Goal: Task Accomplishment & Management: Complete application form

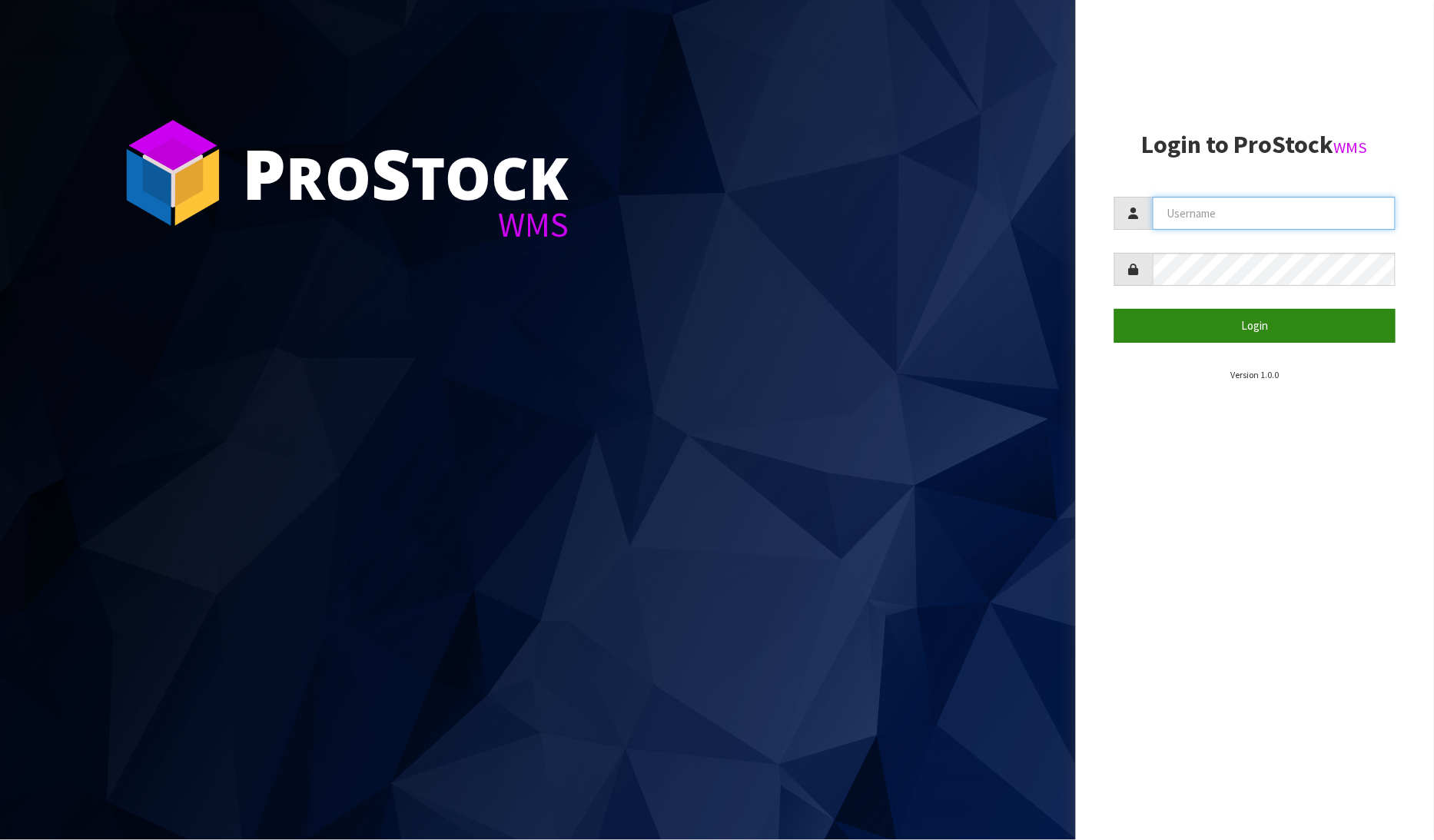
type input "[PERSON_NAME]"
click at [1252, 323] on button "Login" at bounding box center [1255, 324] width 282 height 33
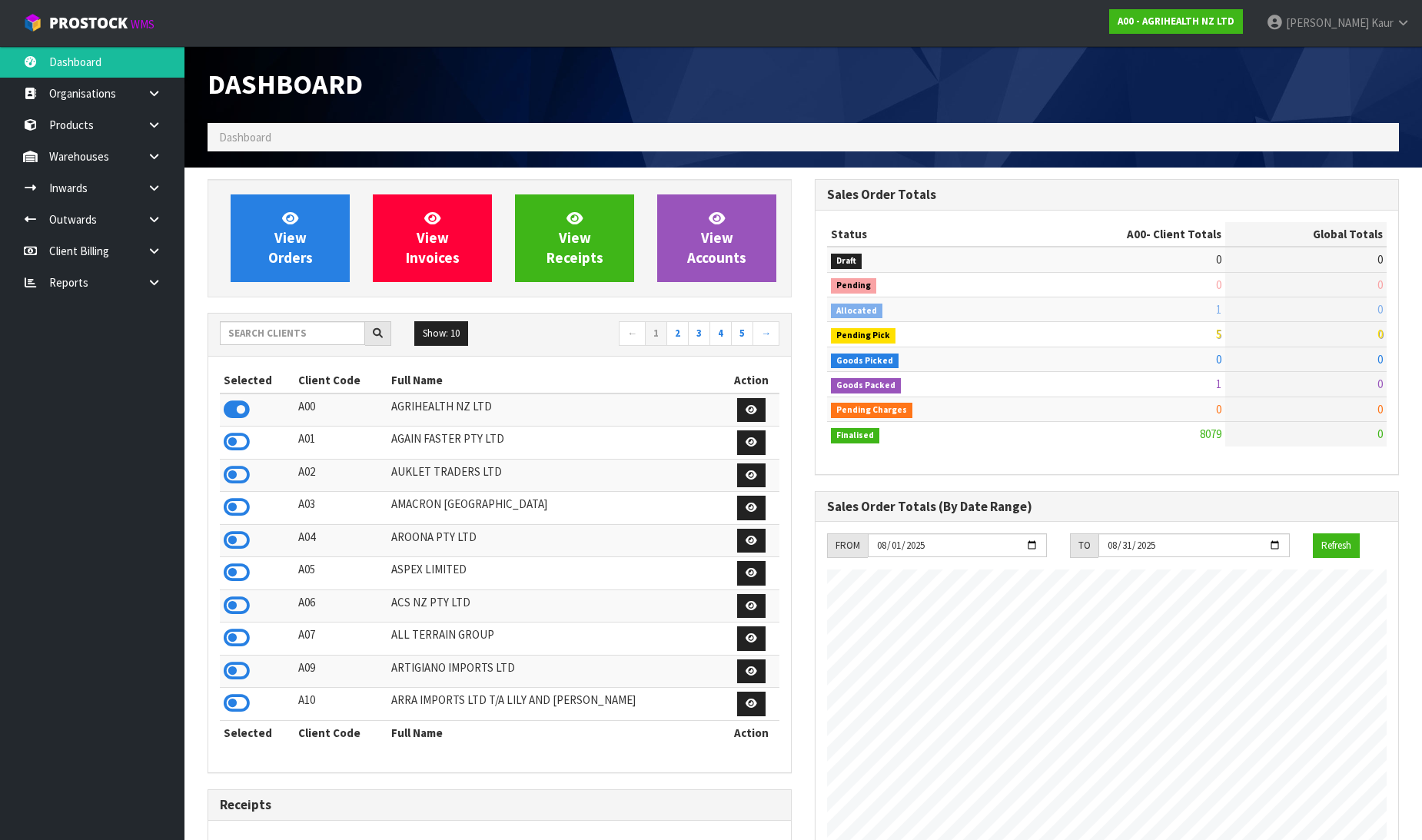
scroll to position [1163, 607]
click at [167, 291] on link at bounding box center [159, 283] width 49 height 32
click at [93, 357] on link "CWL" at bounding box center [92, 346] width 184 height 32
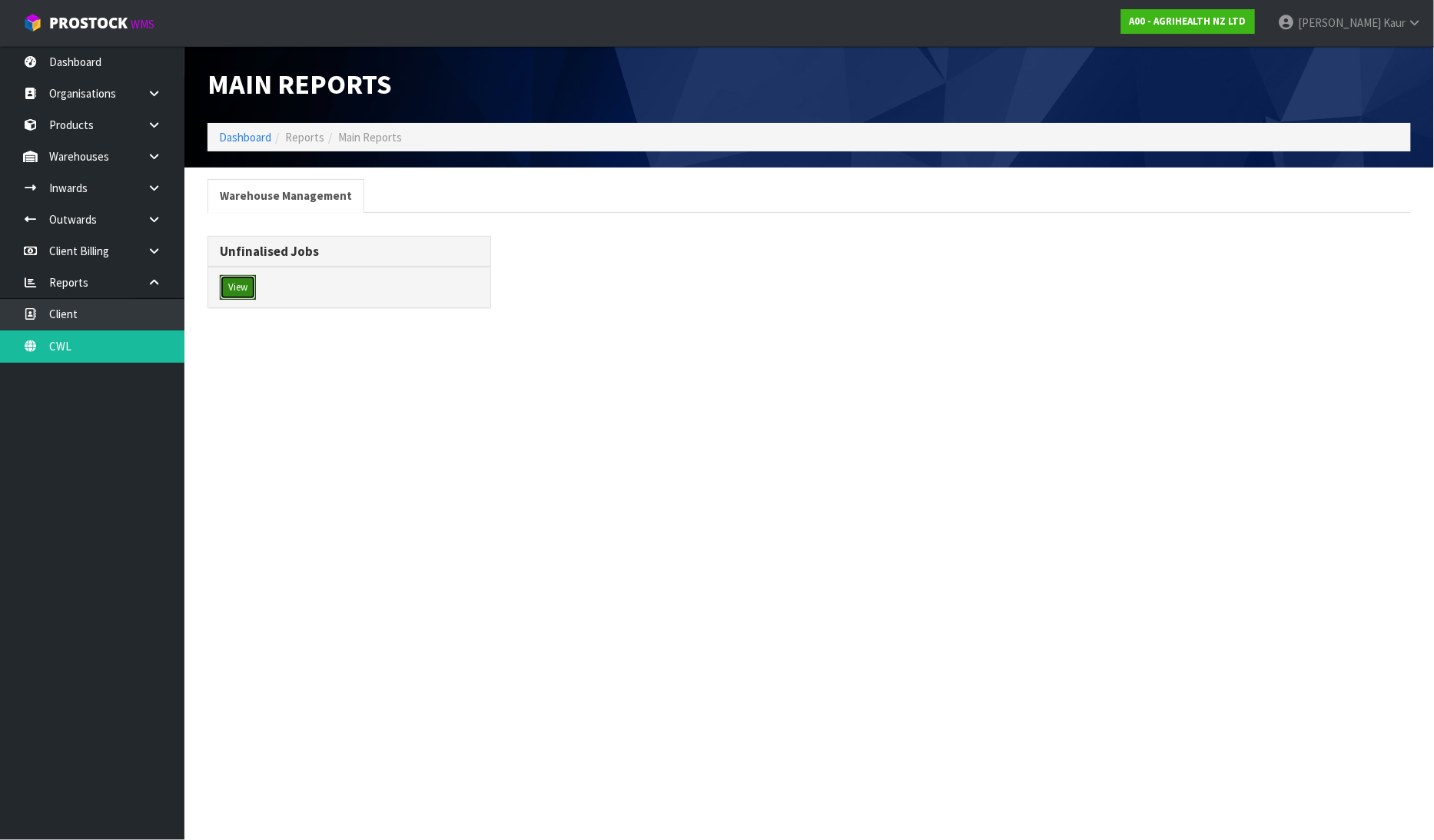
click at [240, 282] on button "View" at bounding box center [238, 287] width 36 height 25
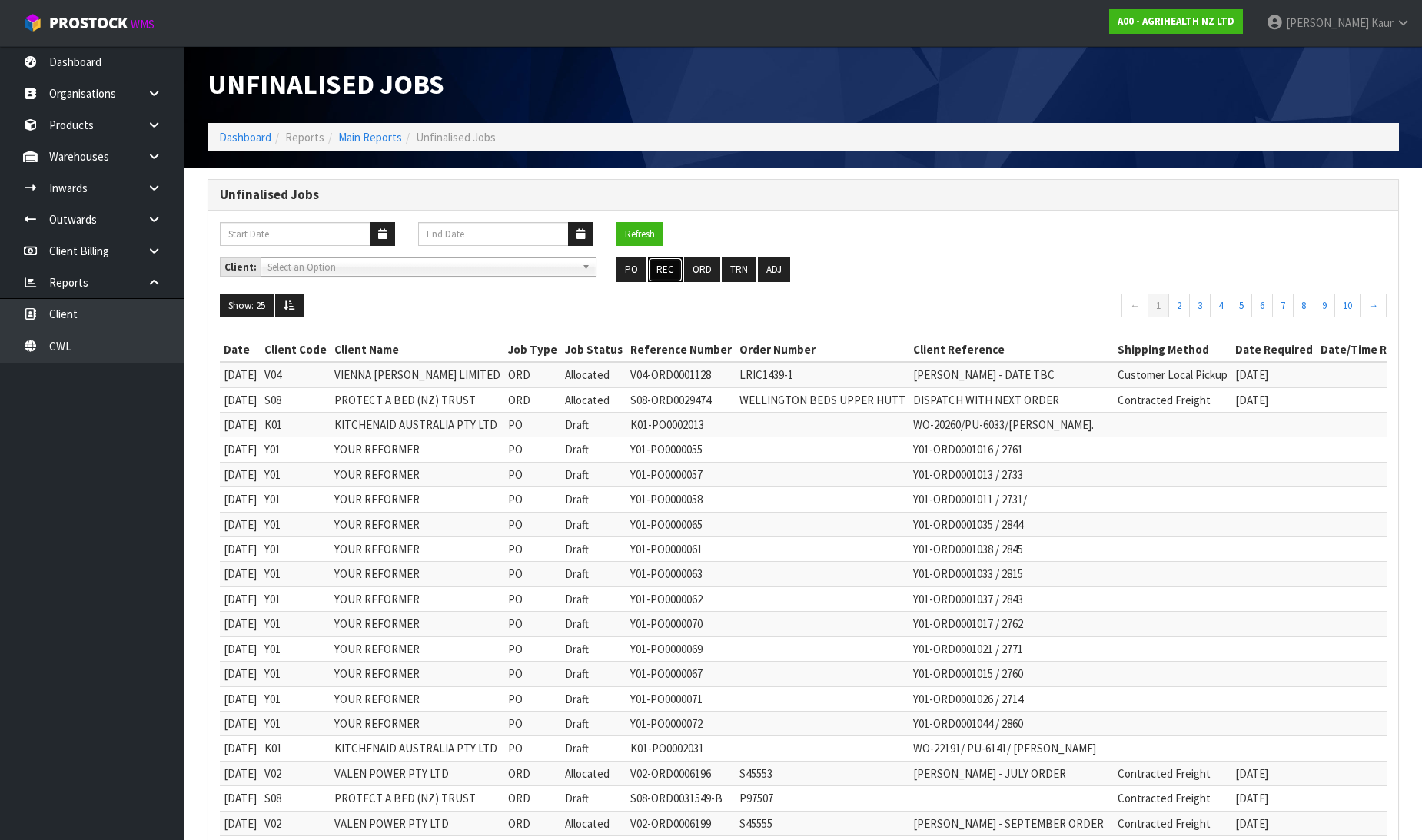
click at [662, 267] on button "REC" at bounding box center [665, 270] width 35 height 25
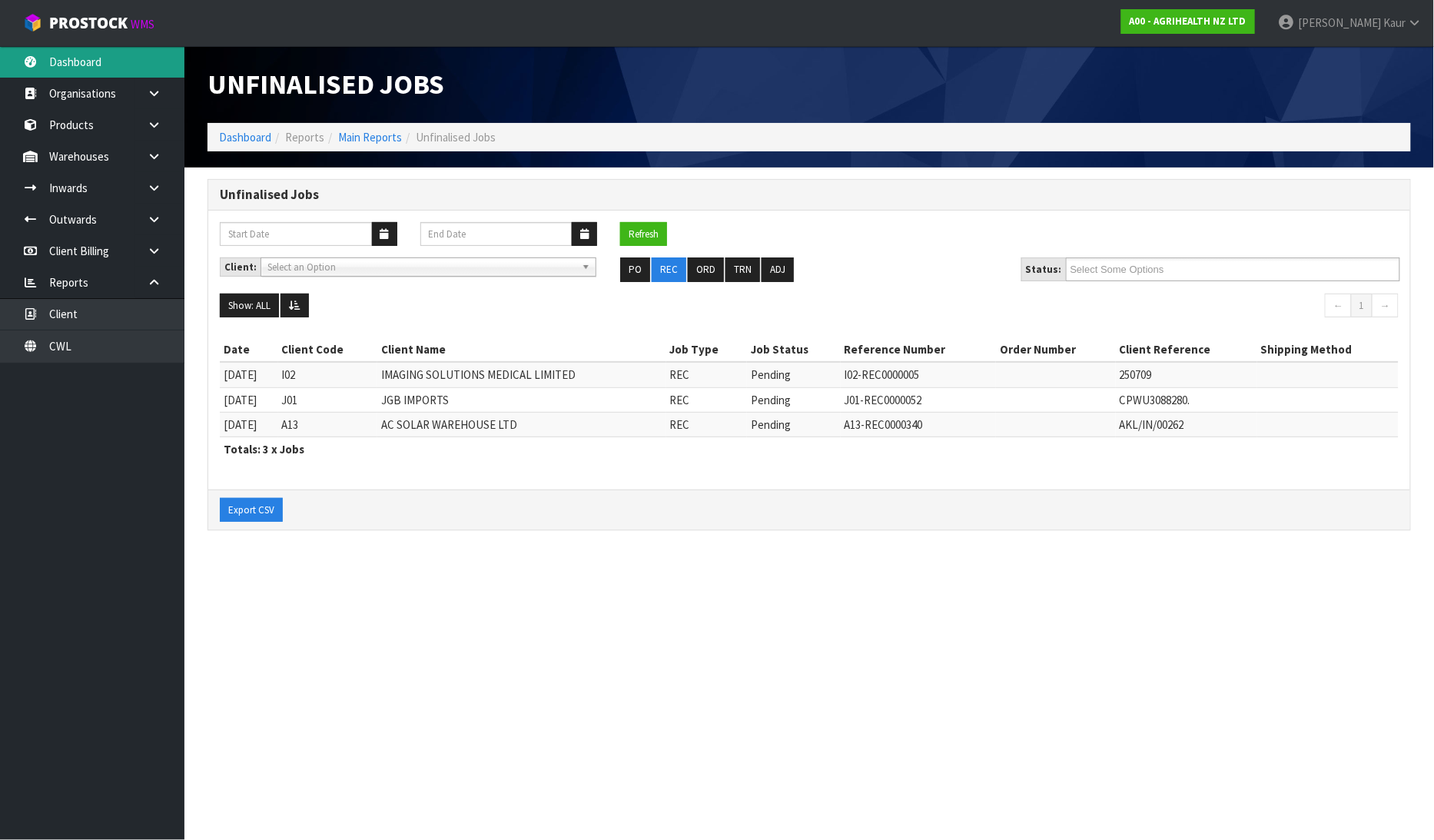
click at [138, 52] on link "Dashboard" at bounding box center [92, 62] width 184 height 32
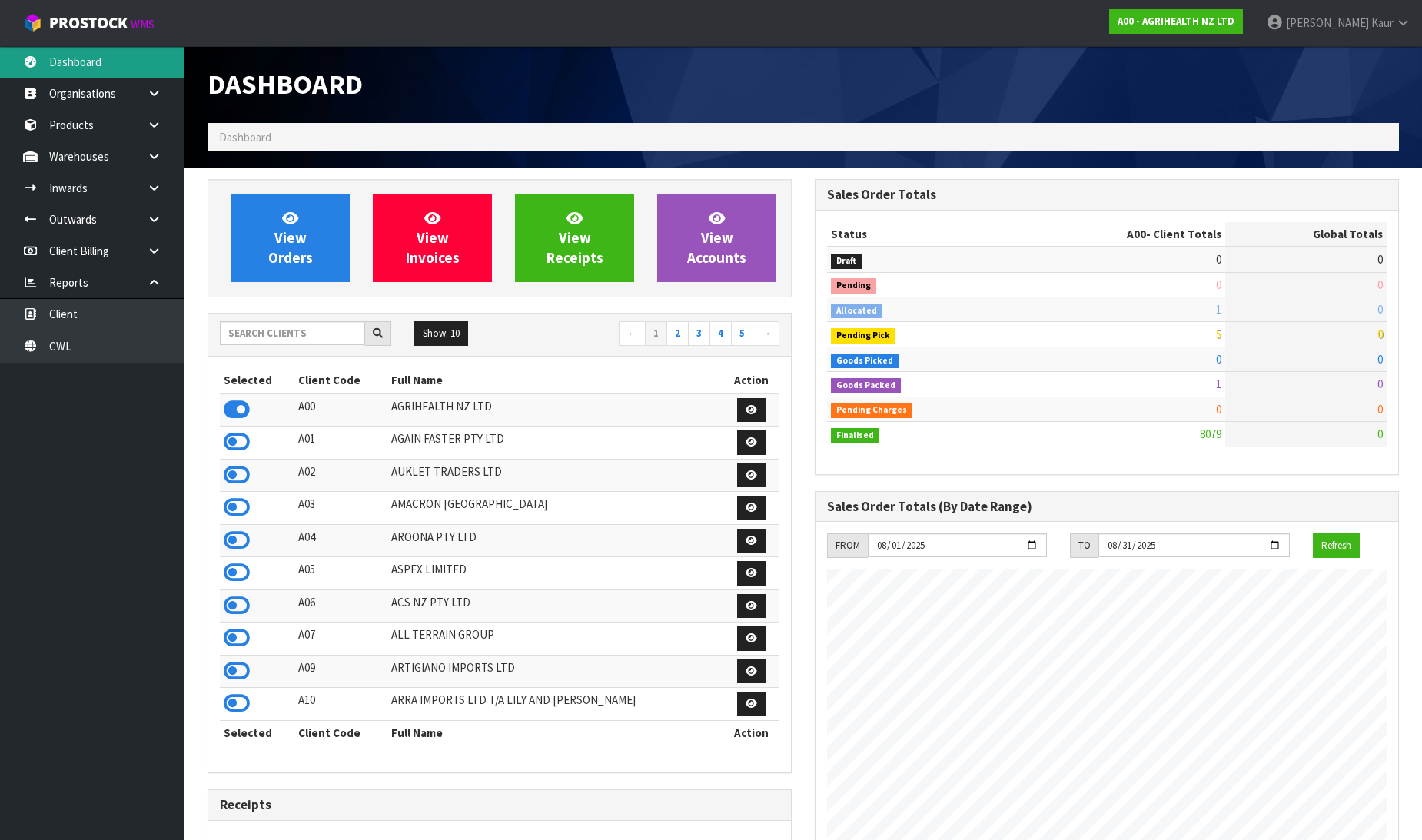
scroll to position [1163, 607]
click at [71, 60] on link "Dashboard" at bounding box center [92, 62] width 184 height 32
click at [257, 331] on input "text" at bounding box center [293, 333] width 145 height 24
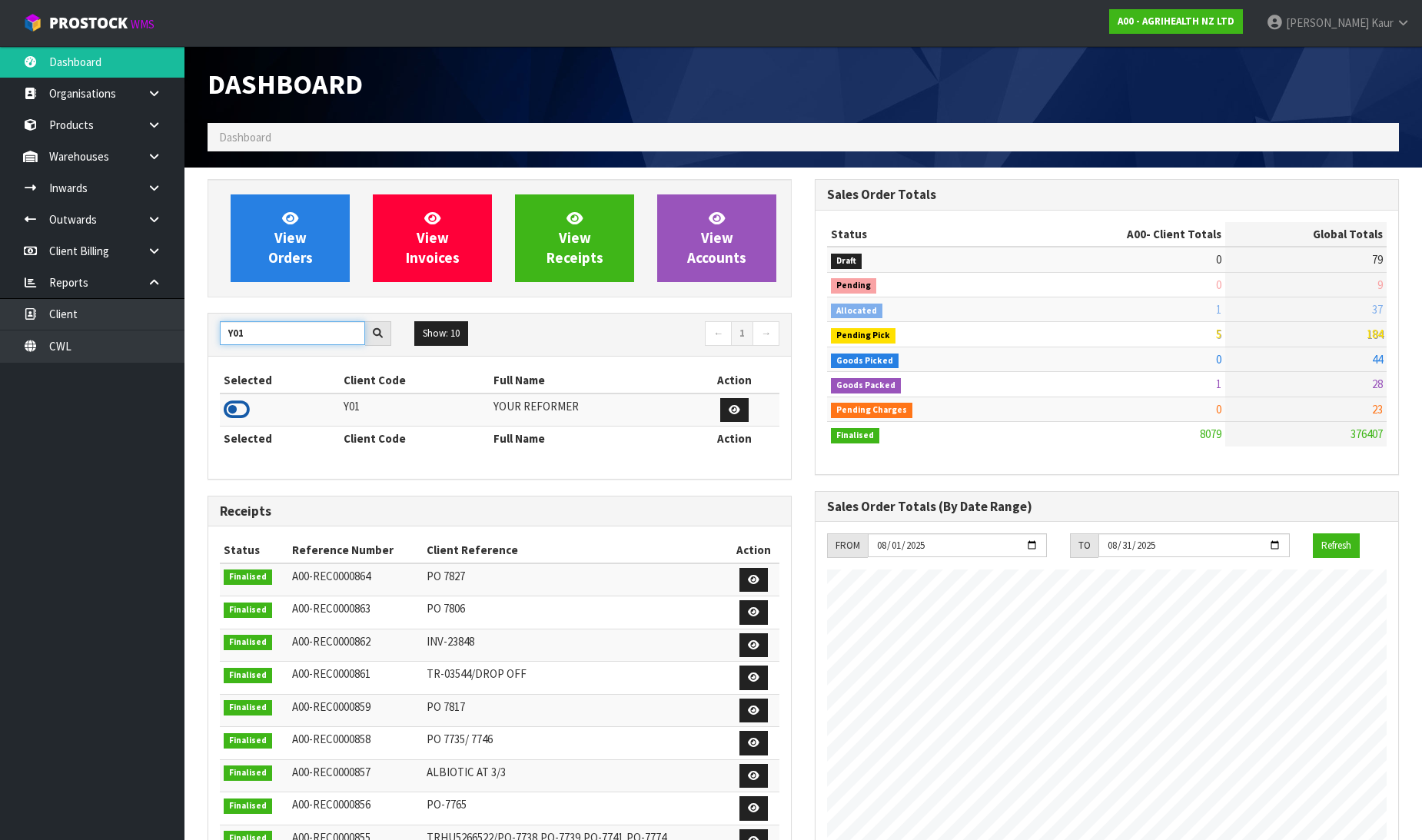
type input "Y01"
click at [235, 409] on icon at bounding box center [237, 409] width 26 height 23
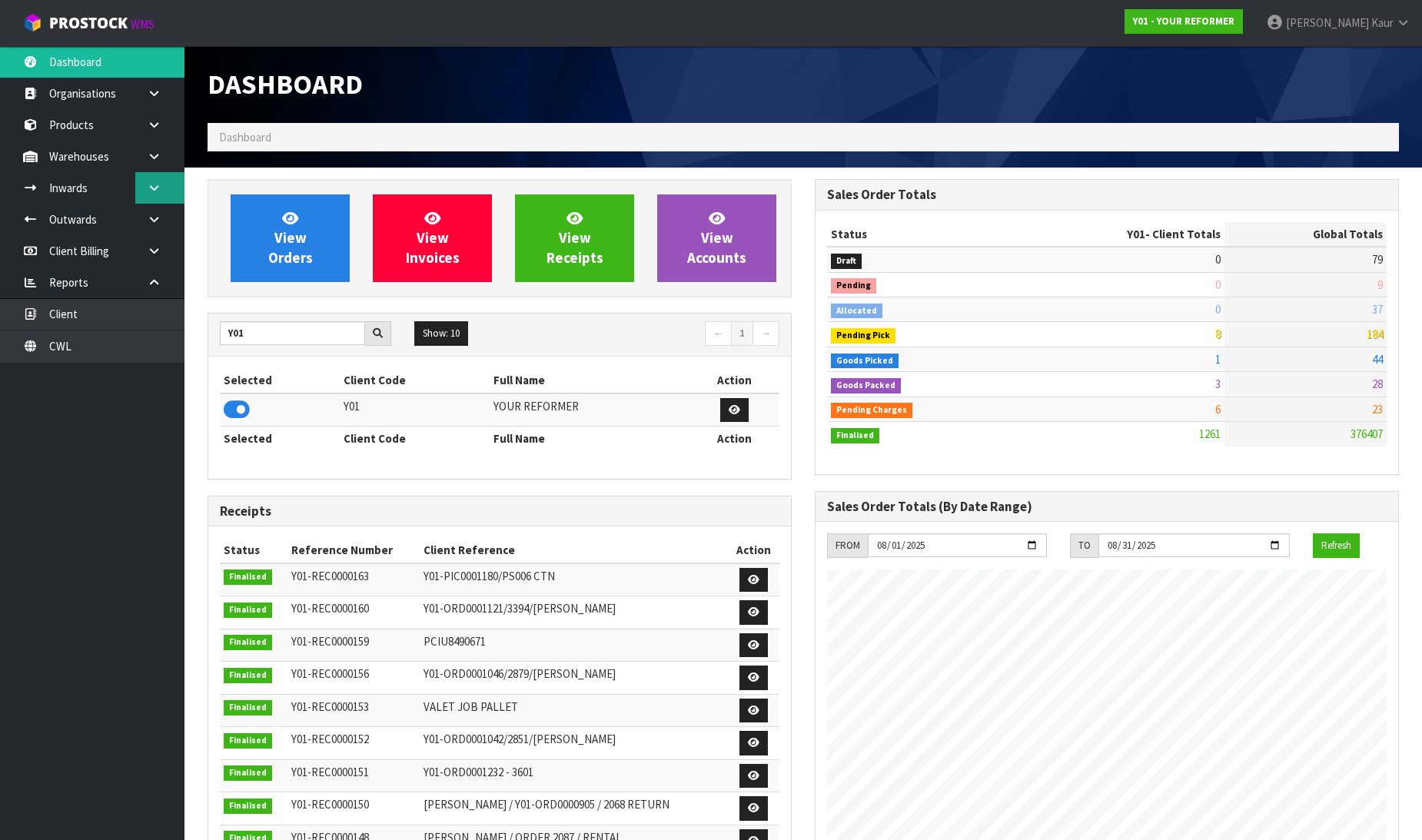
click at [150, 185] on icon at bounding box center [153, 188] width 15 height 12
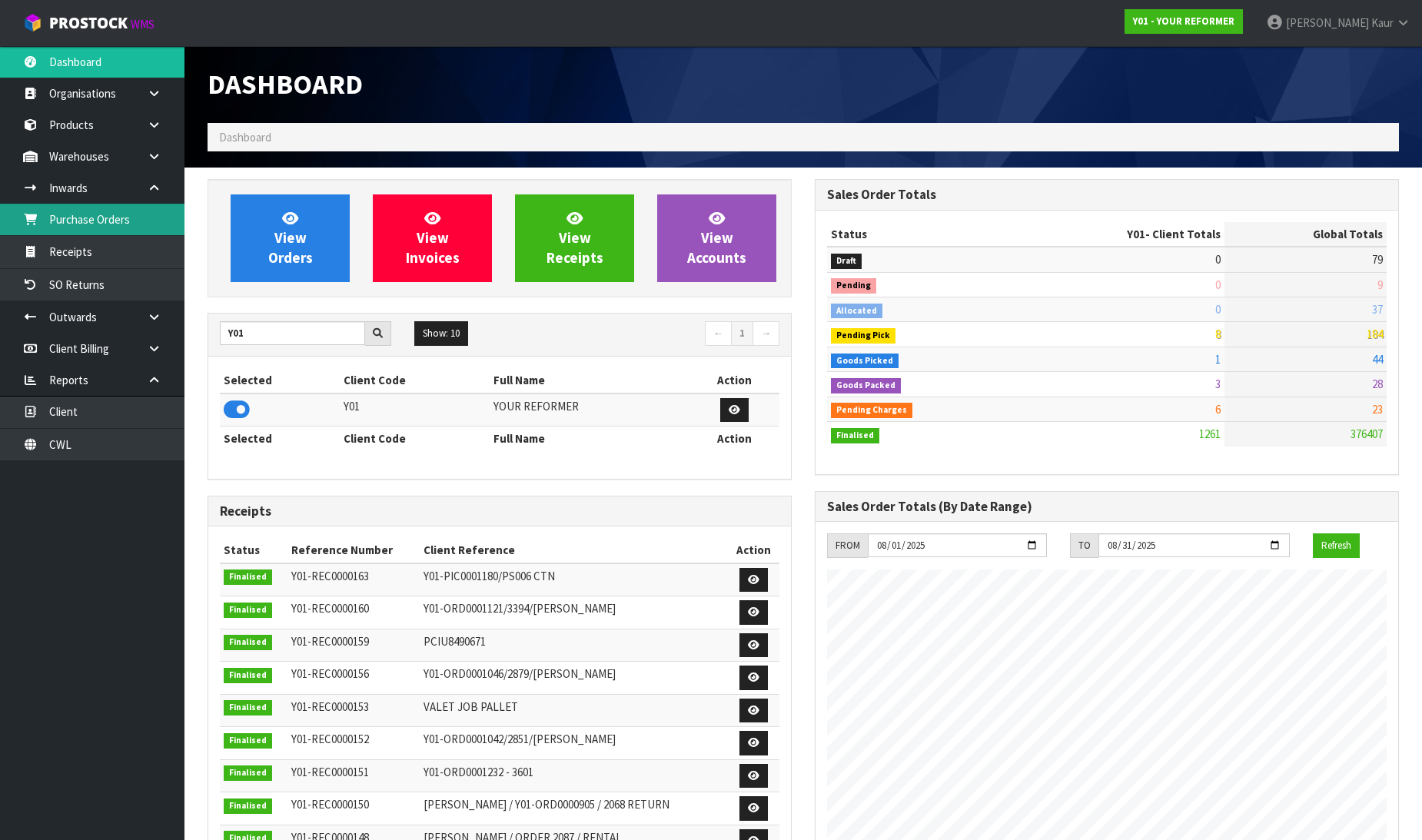
click at [119, 231] on link "Purchase Orders" at bounding box center [92, 220] width 184 height 32
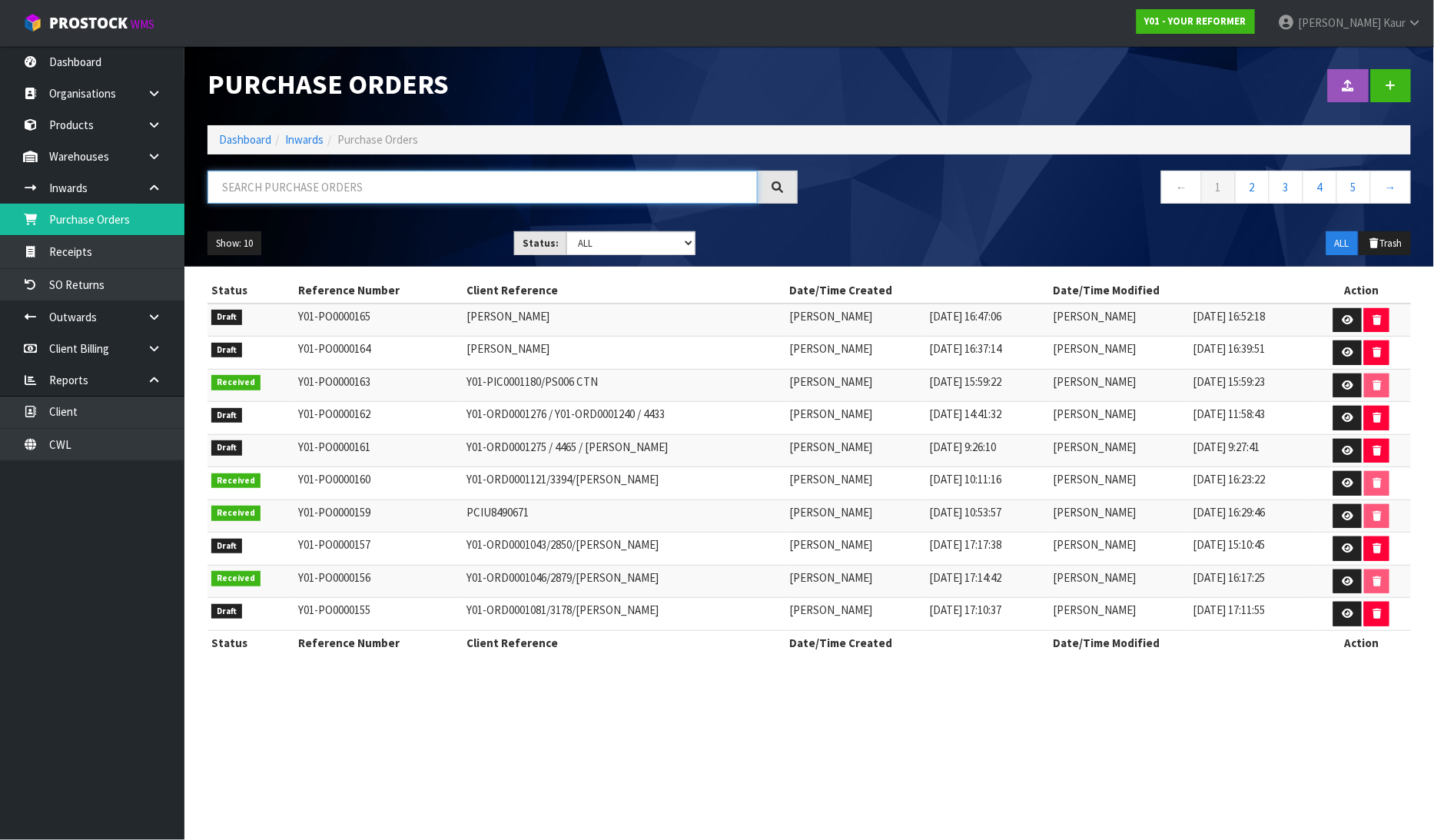
click at [310, 183] on input "text" at bounding box center [482, 186] width 551 height 33
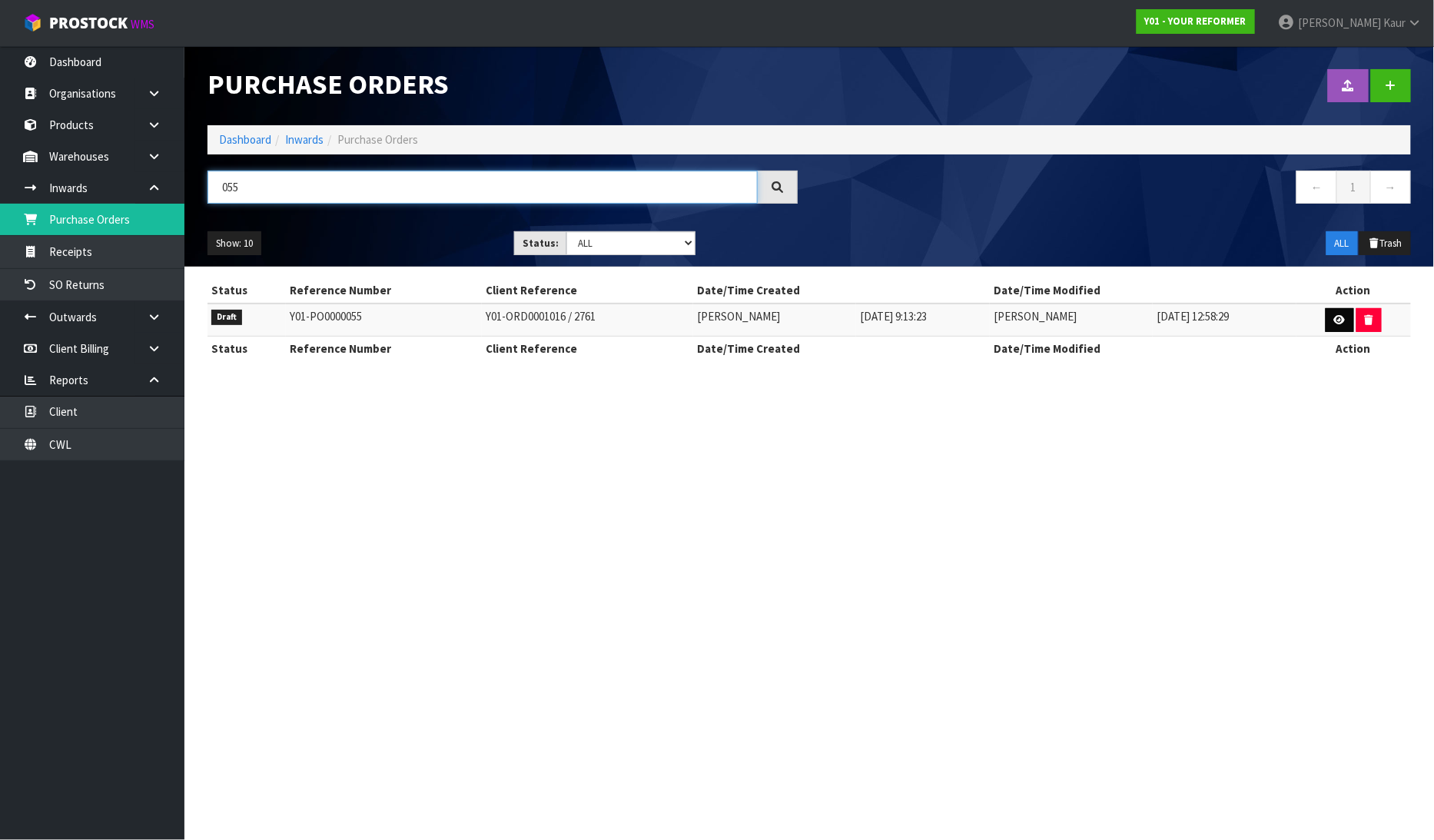
type input "055"
click at [1339, 315] on icon at bounding box center [1340, 319] width 12 height 10
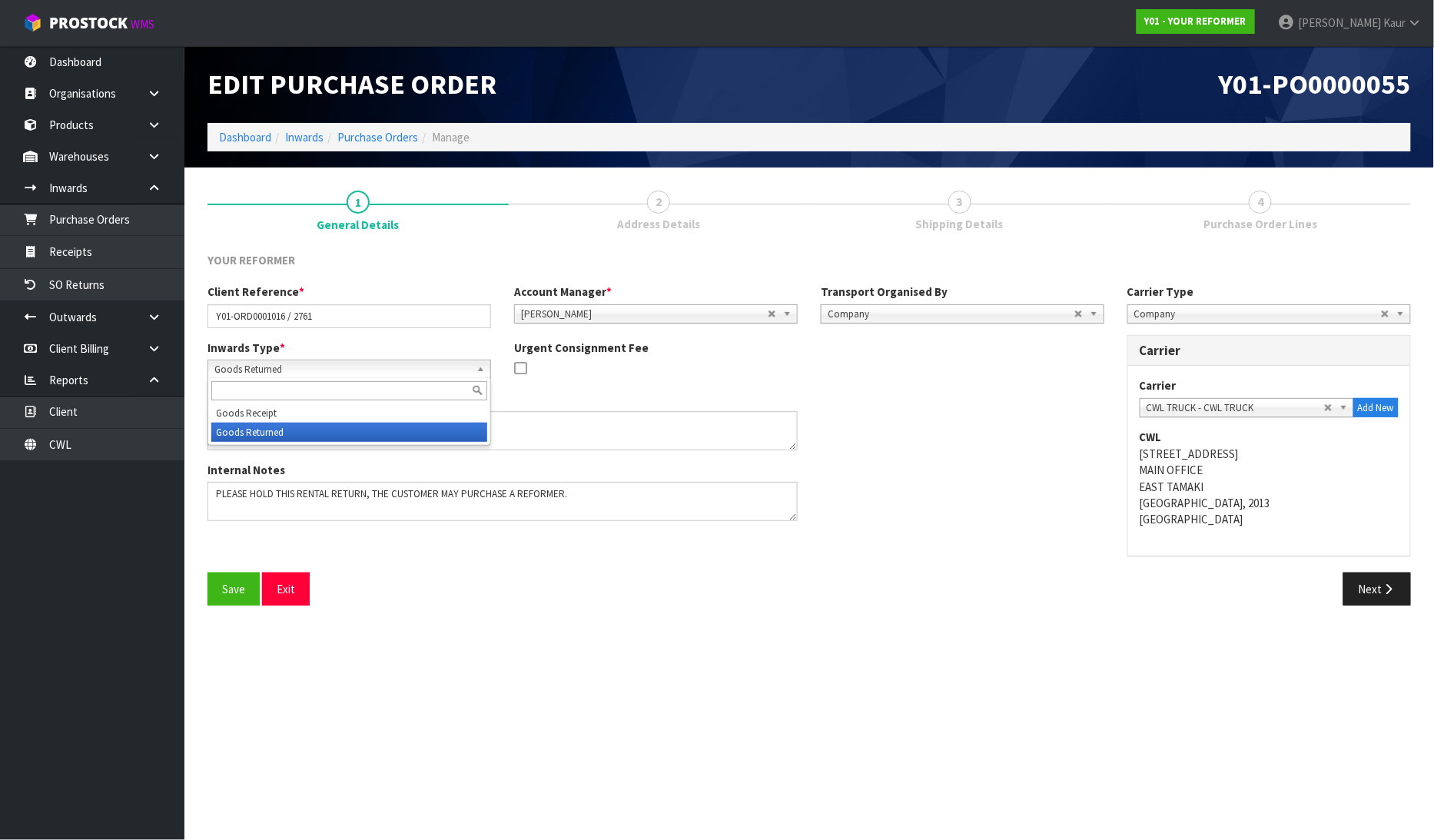
click at [293, 372] on span "Goods Returned" at bounding box center [342, 369] width 256 height 19
click at [322, 433] on li "Goods Returned" at bounding box center [349, 432] width 276 height 19
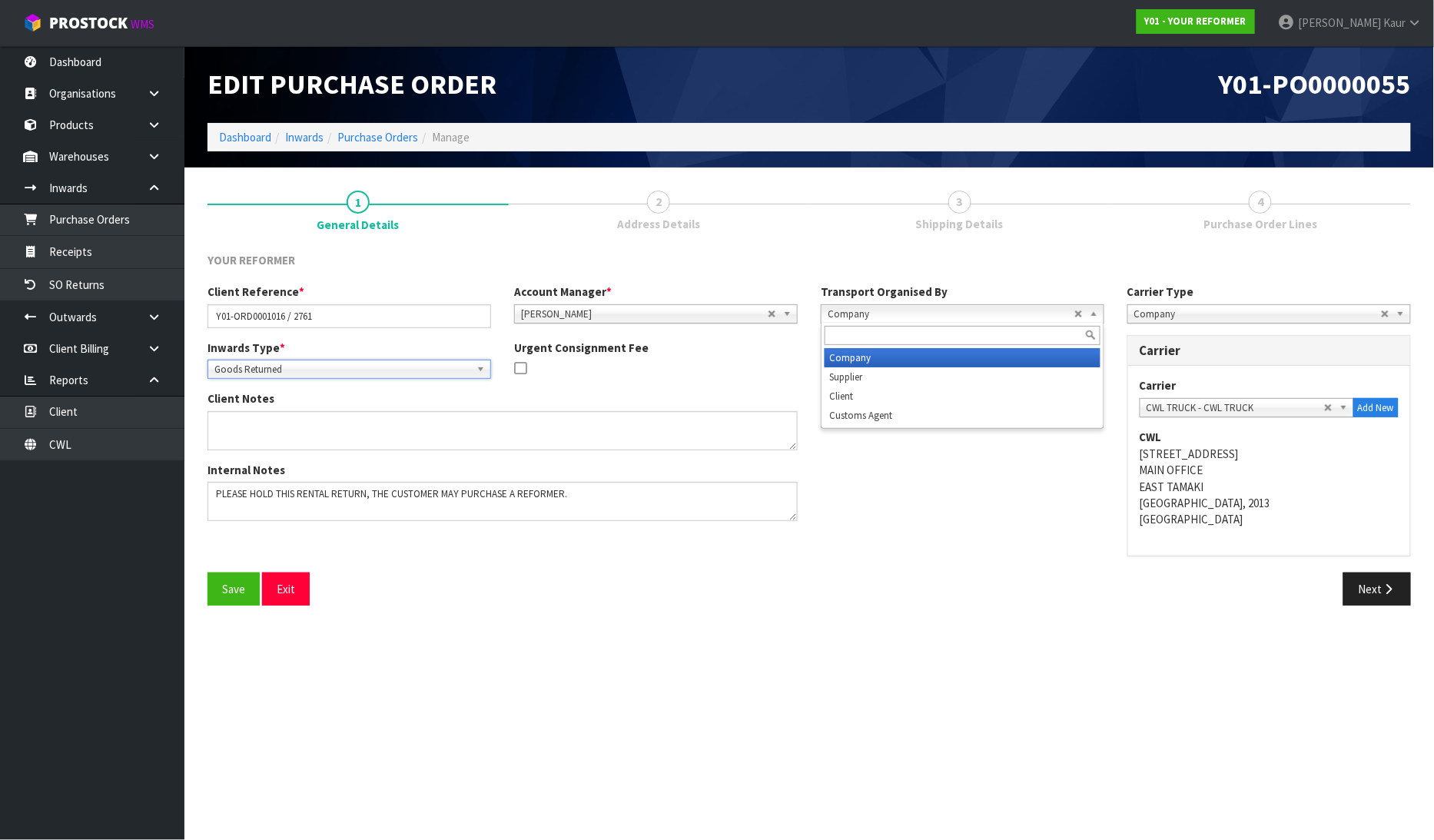
click at [912, 318] on span "Company" at bounding box center [951, 314] width 247 height 19
click at [885, 309] on span "Company" at bounding box center [951, 314] width 247 height 19
click at [862, 348] on li "Company" at bounding box center [962, 357] width 276 height 19
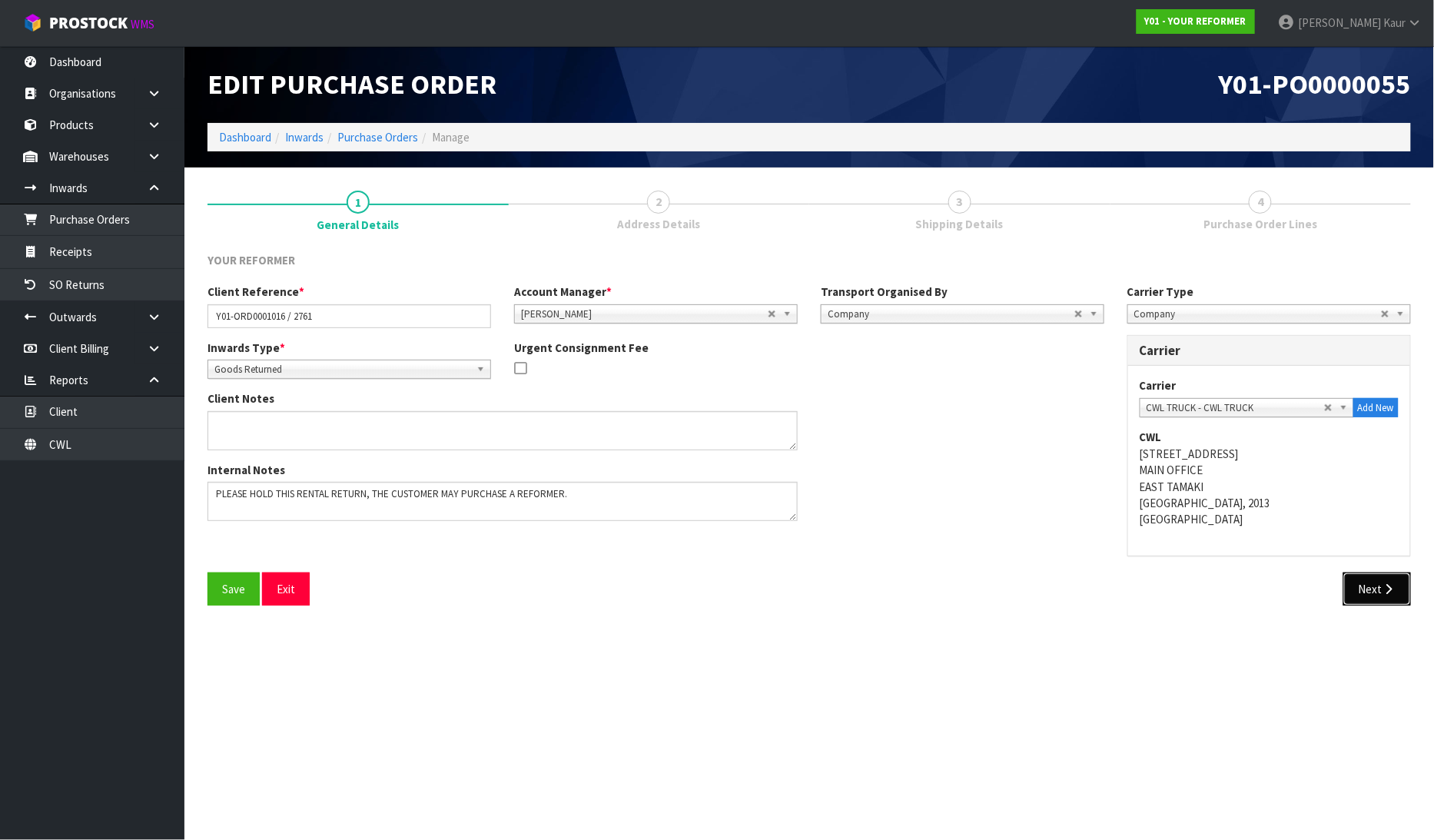
click at [1363, 594] on button "Next" at bounding box center [1377, 588] width 68 height 33
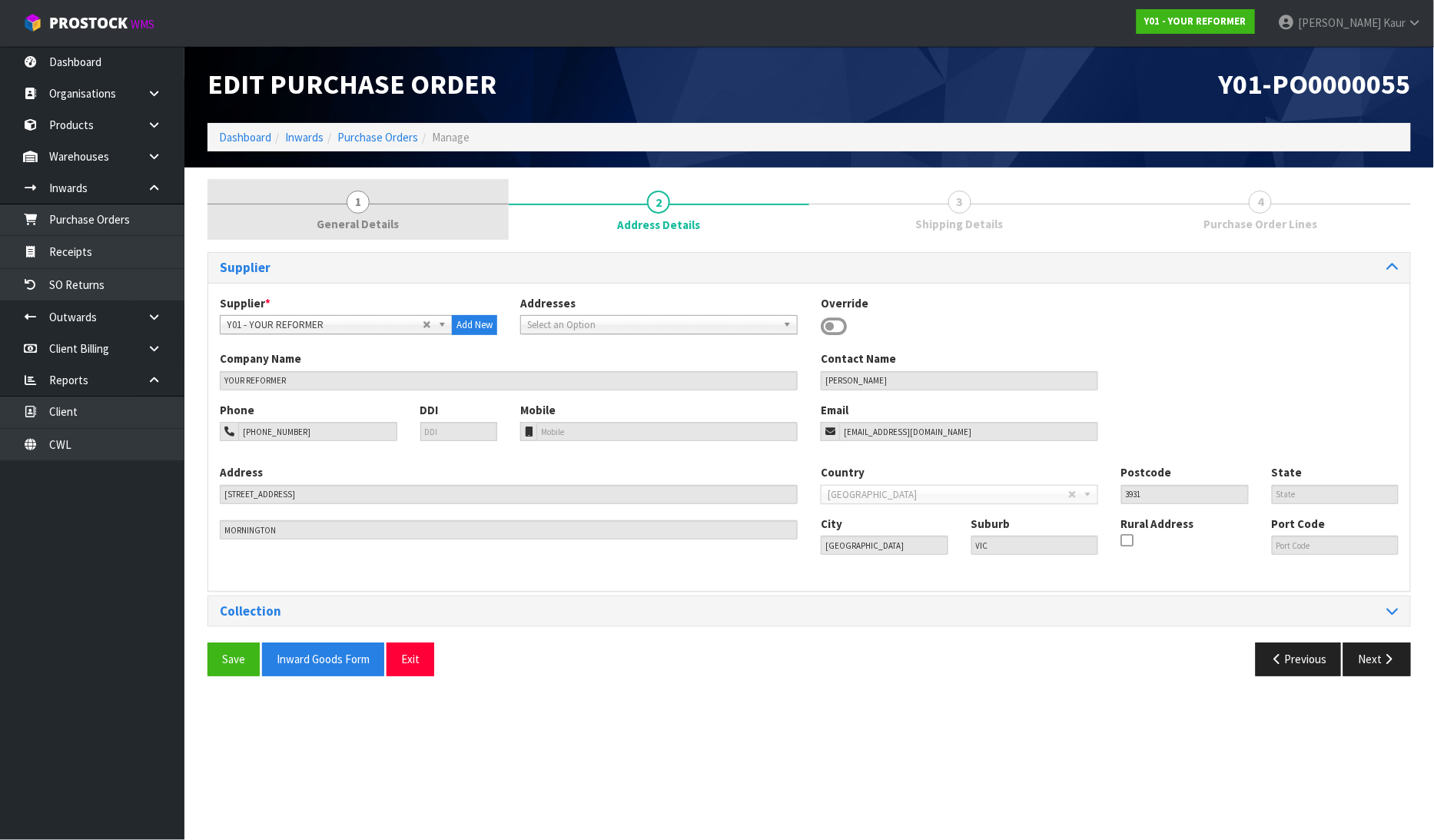
click at [336, 224] on span "General Details" at bounding box center [358, 224] width 83 height 16
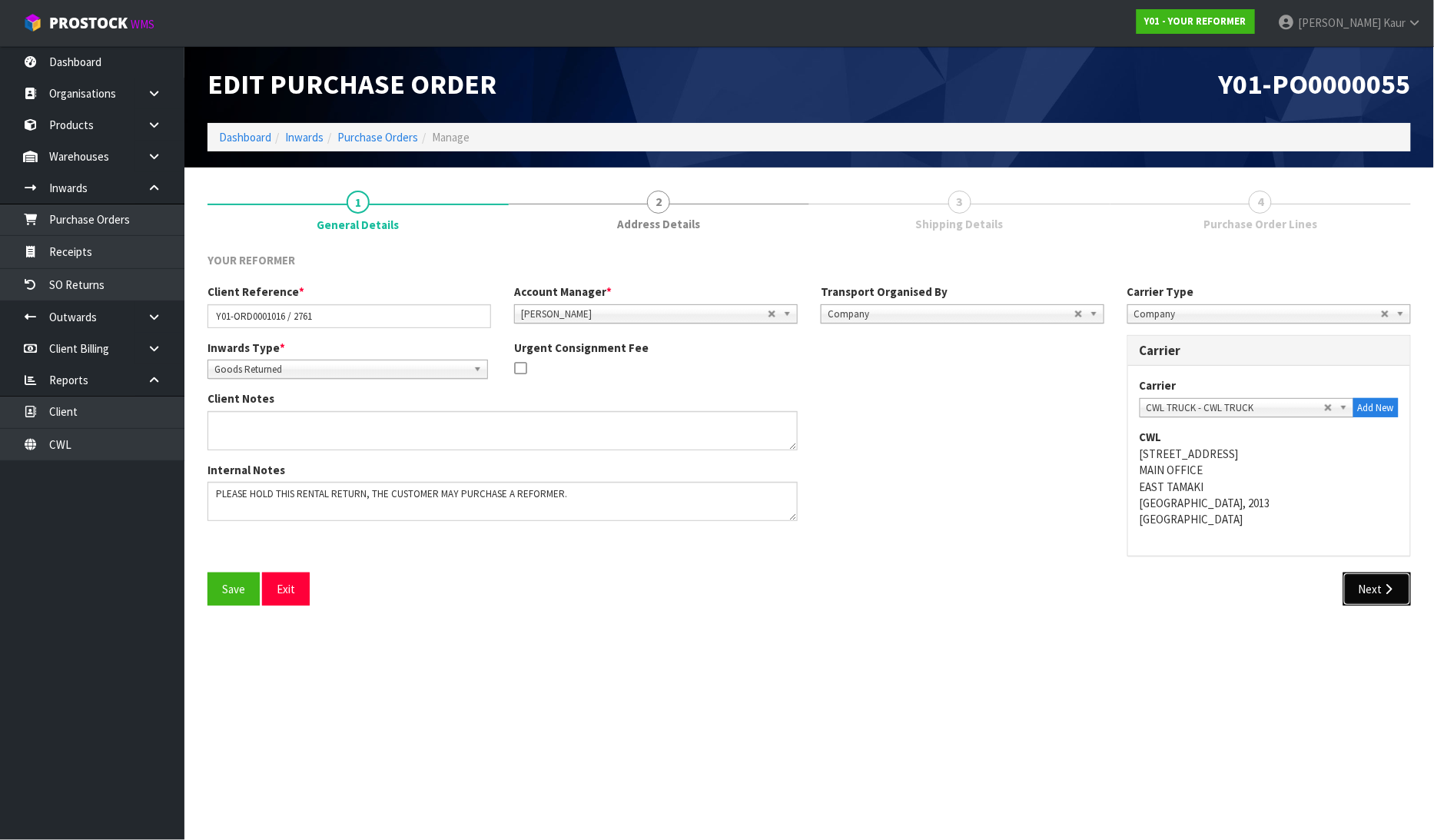
click at [1371, 584] on button "Next" at bounding box center [1377, 588] width 68 height 33
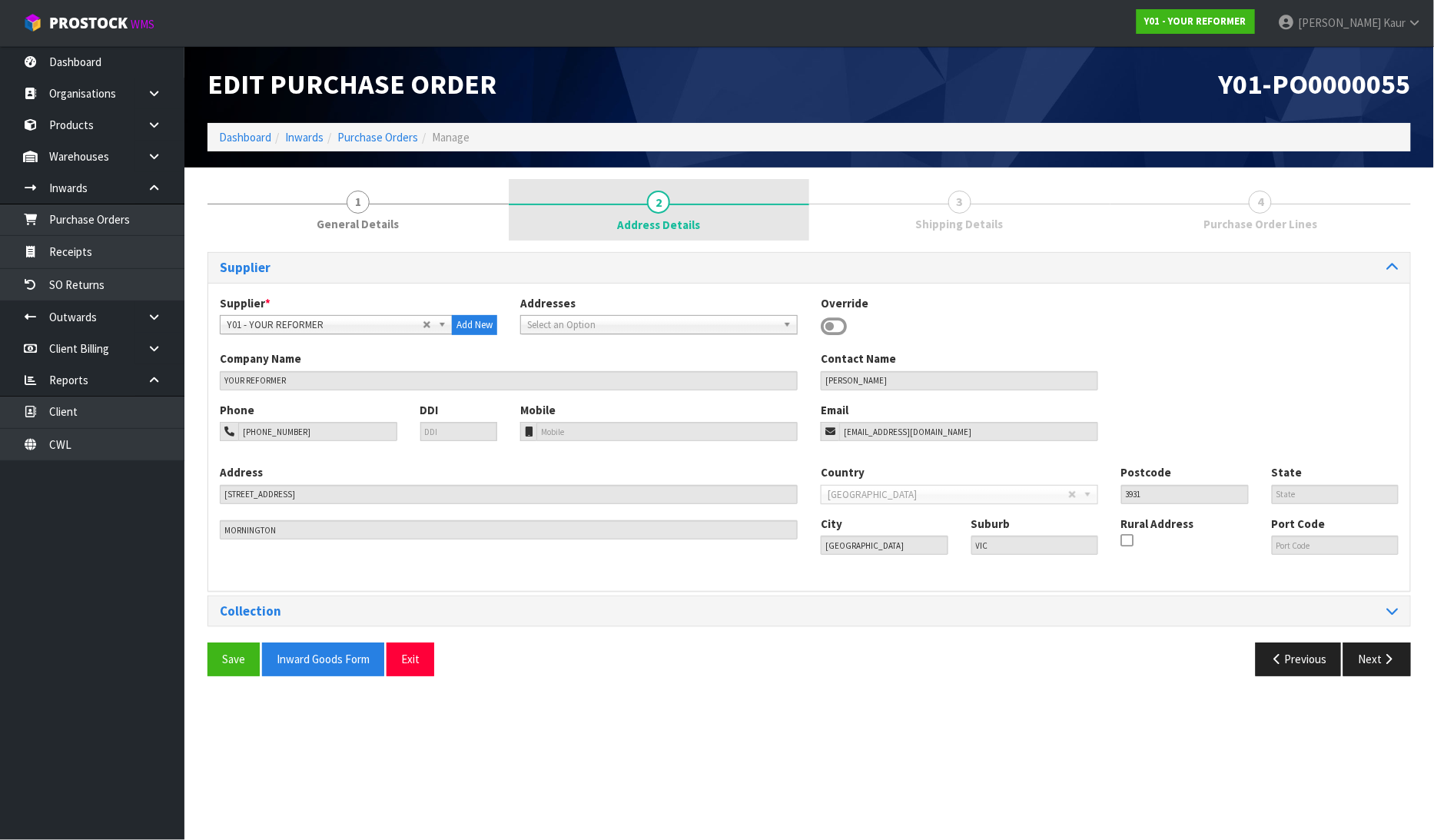
click at [679, 217] on span "Address Details" at bounding box center [658, 225] width 83 height 16
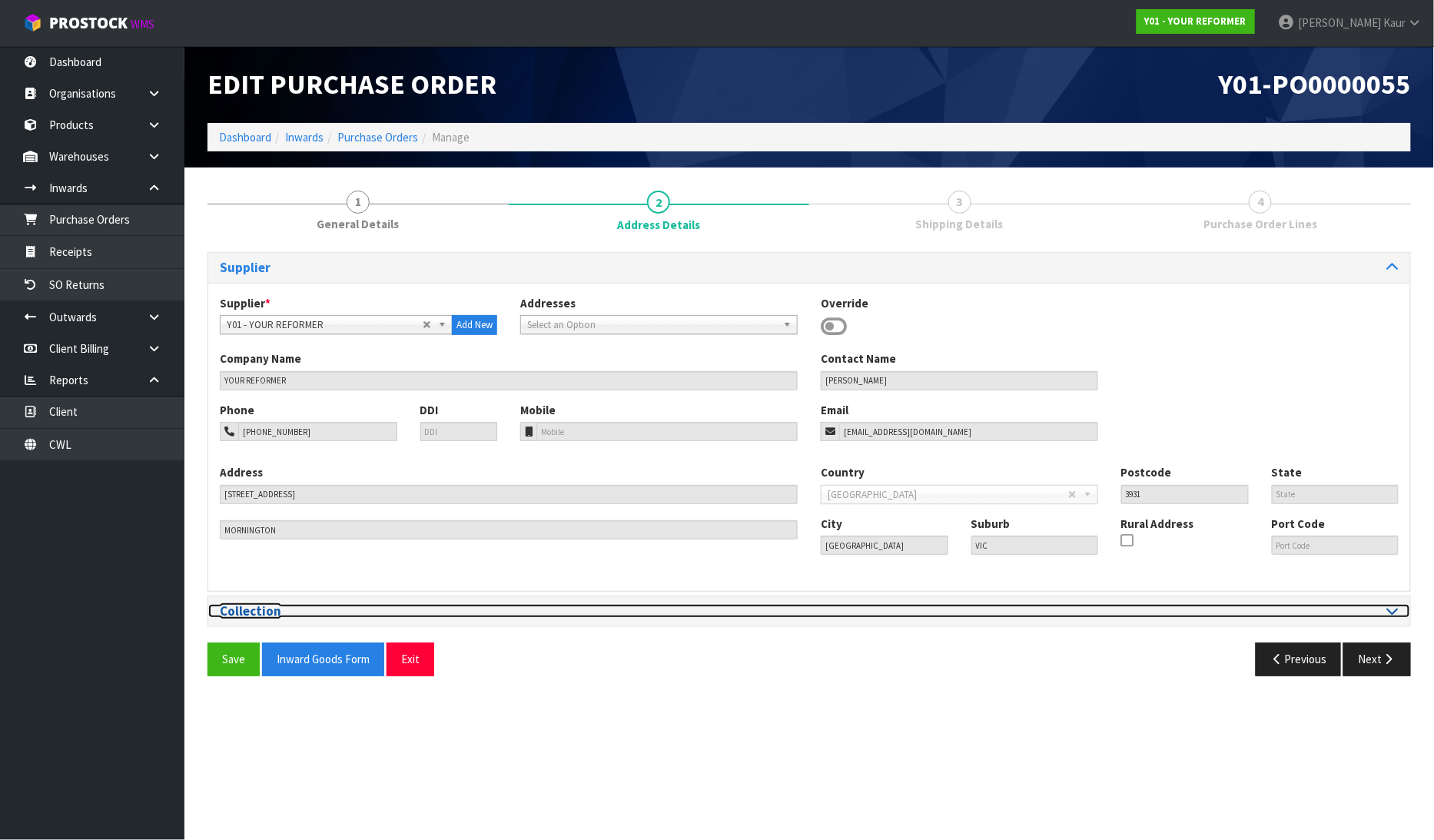
click at [1397, 608] on icon at bounding box center [1393, 610] width 12 height 13
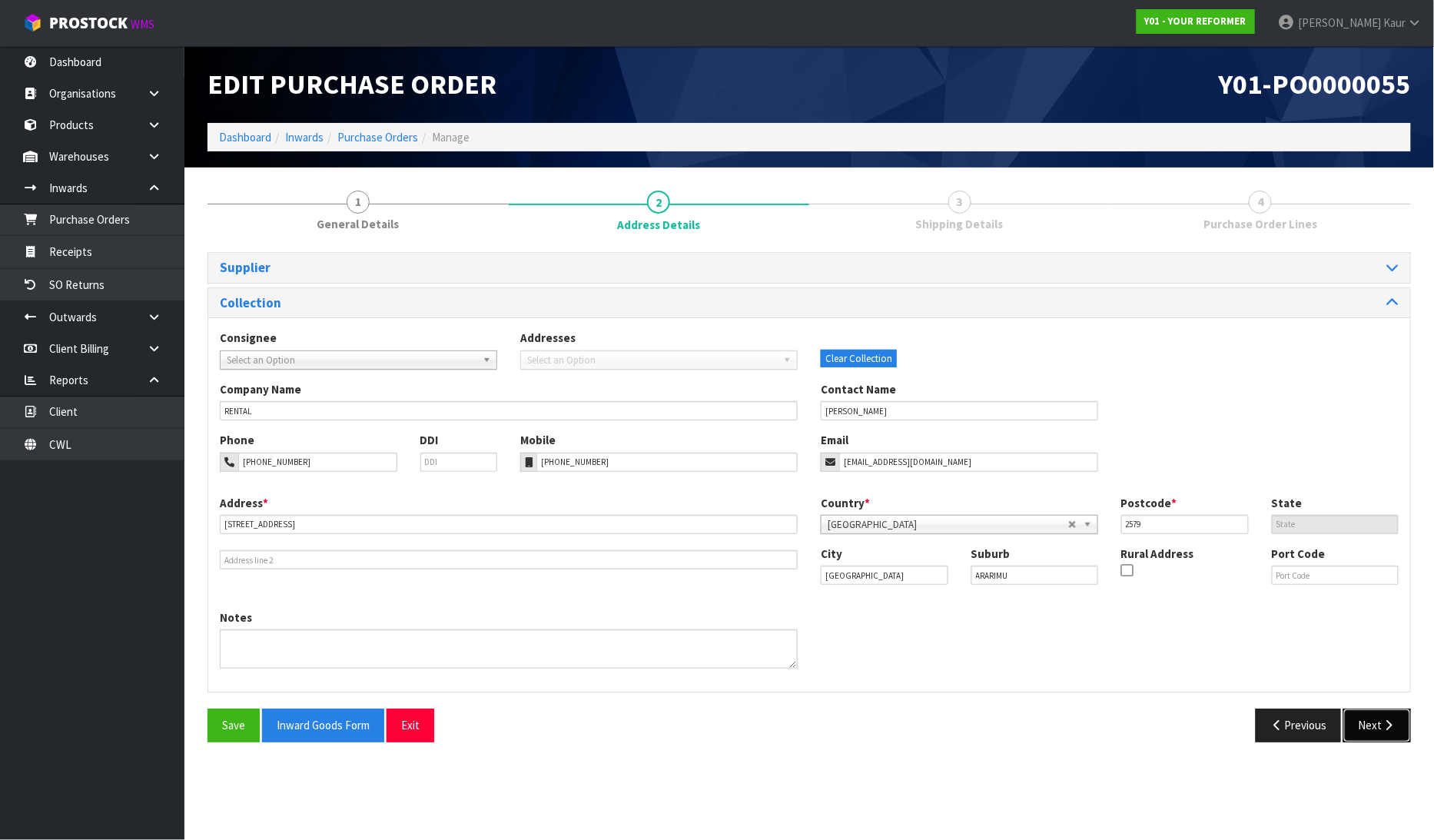
drag, startPoint x: 1368, startPoint y: 720, endPoint x: 1368, endPoint y: 696, distance: 24.0
click at [1368, 709] on button "Next" at bounding box center [1377, 725] width 68 height 33
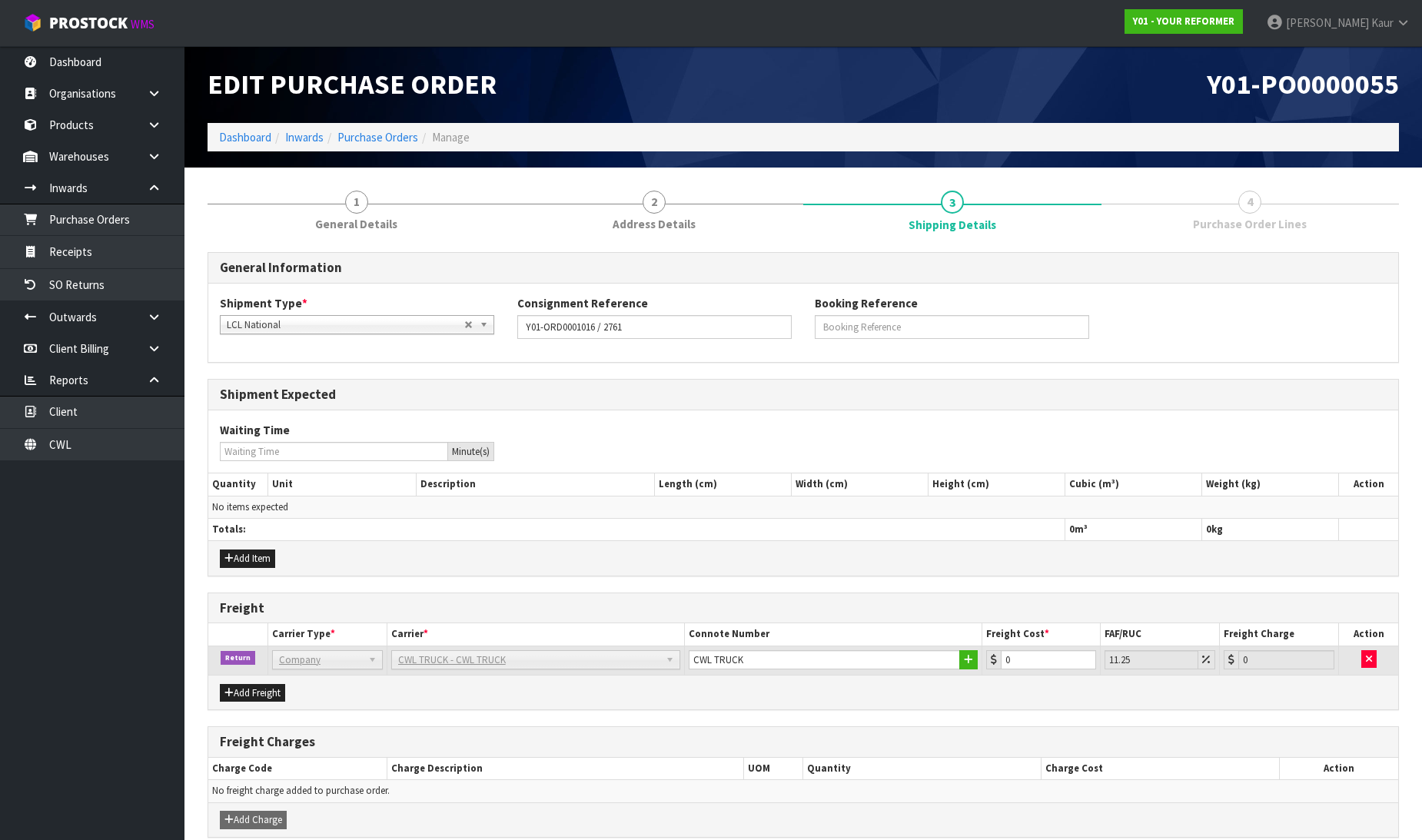
click at [236, 328] on span "LCL National" at bounding box center [346, 324] width 238 height 19
click at [392, 358] on li "LCL National" at bounding box center [357, 367] width 267 height 19
click at [123, 205] on link "Purchase Orders" at bounding box center [92, 220] width 184 height 32
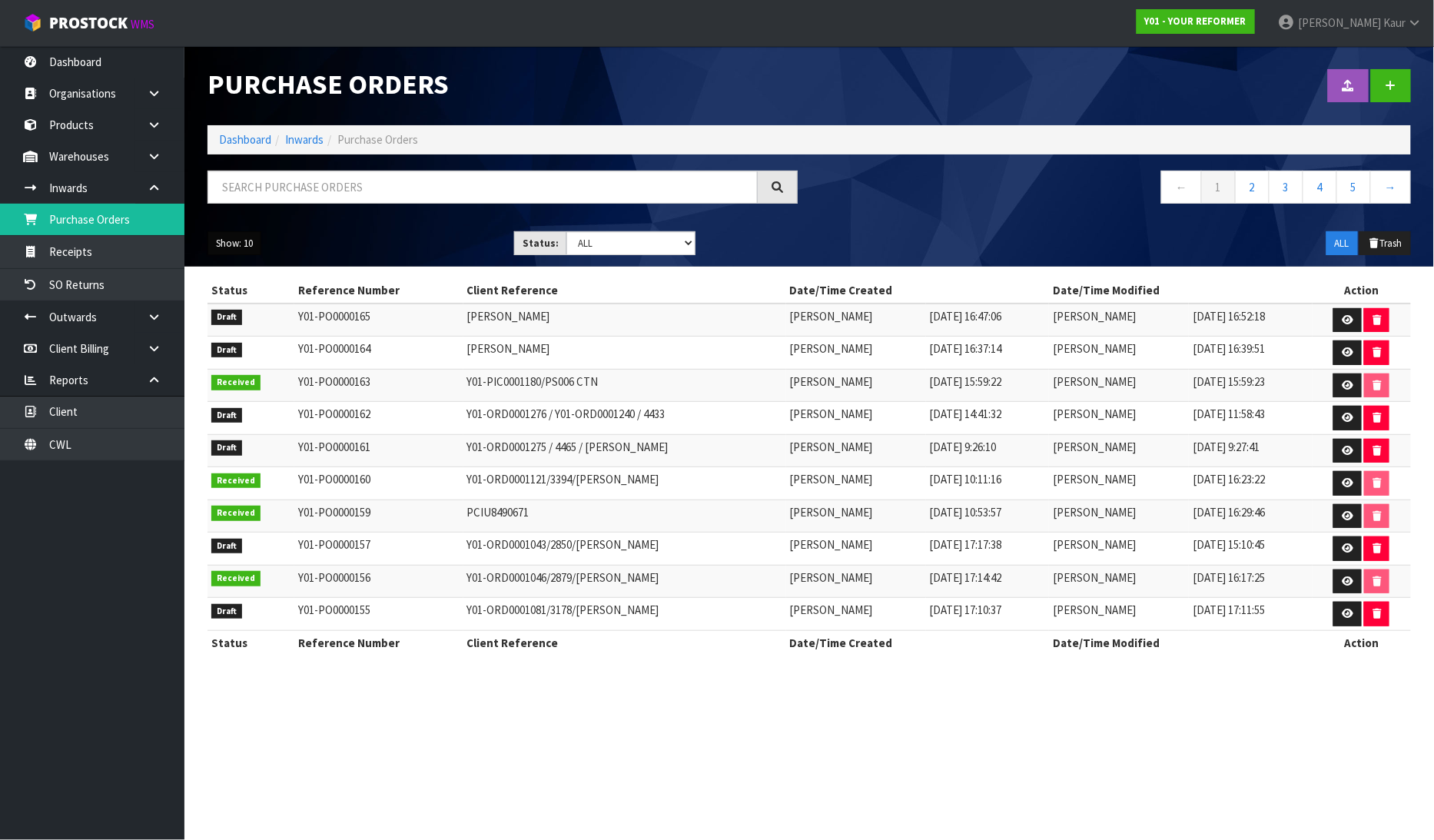
click at [255, 241] on button "Show: 10" at bounding box center [234, 243] width 54 height 25
click at [235, 315] on link "25" at bounding box center [269, 314] width 121 height 21
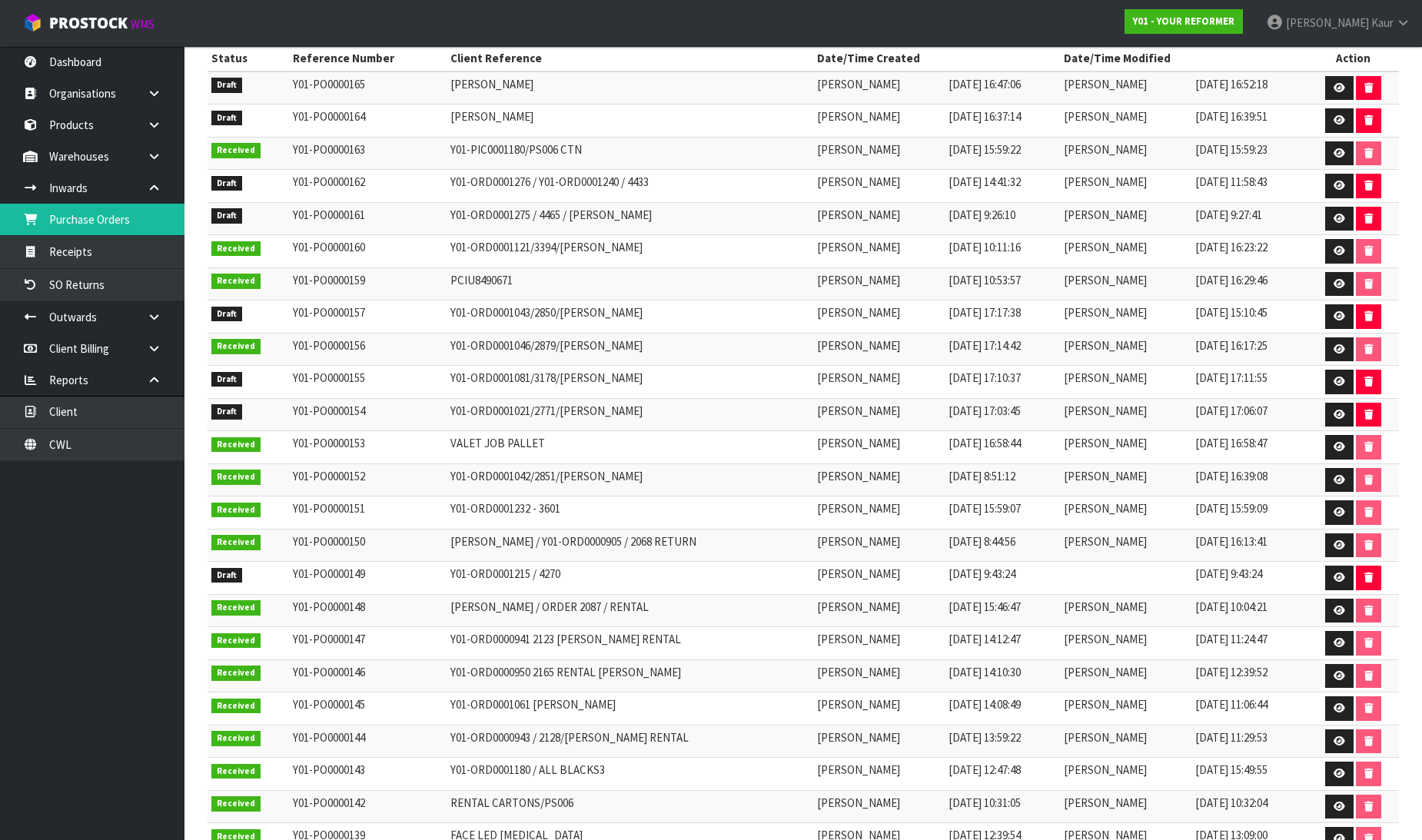
scroll to position [338, 0]
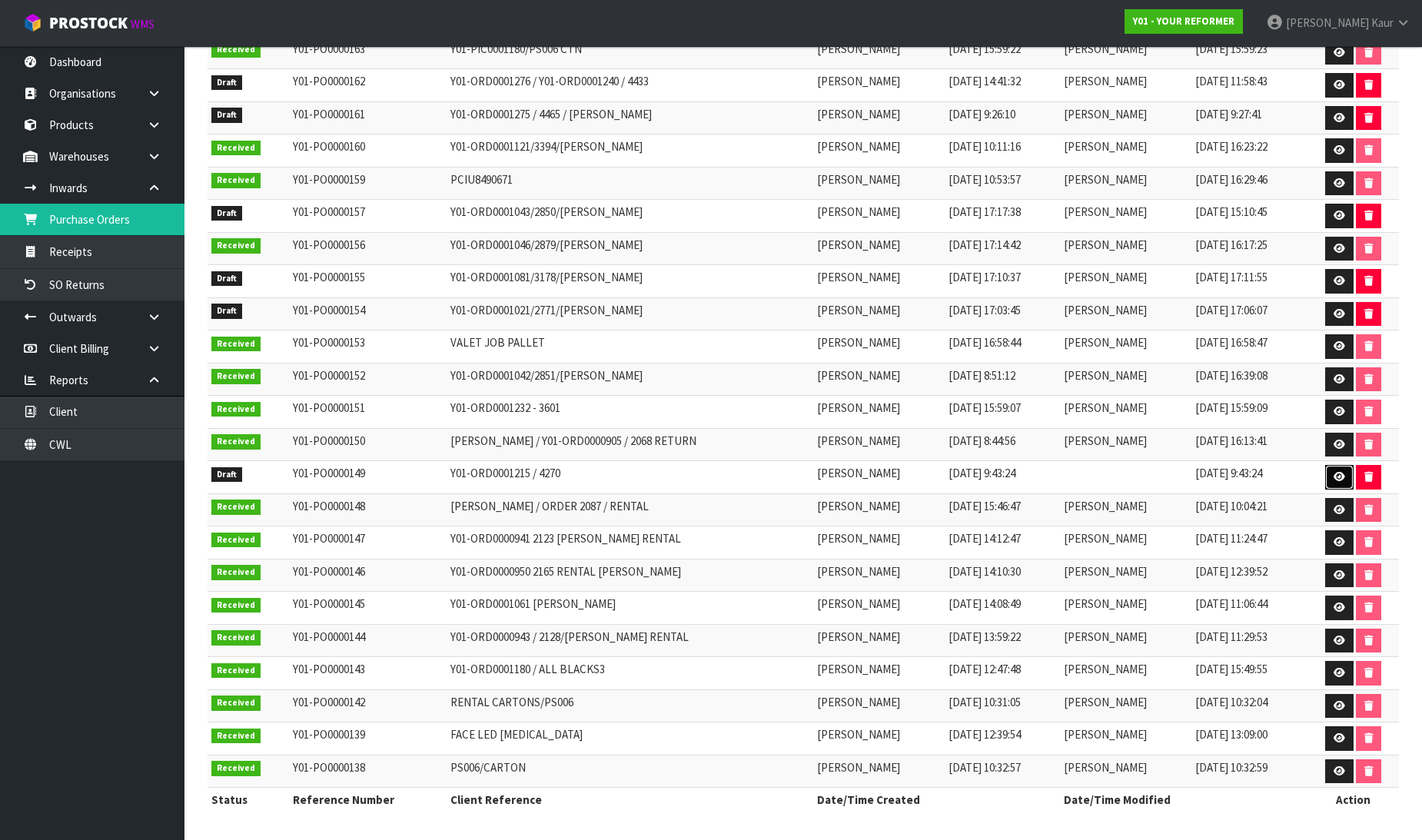
click at [1343, 472] on icon at bounding box center [1339, 477] width 12 height 10
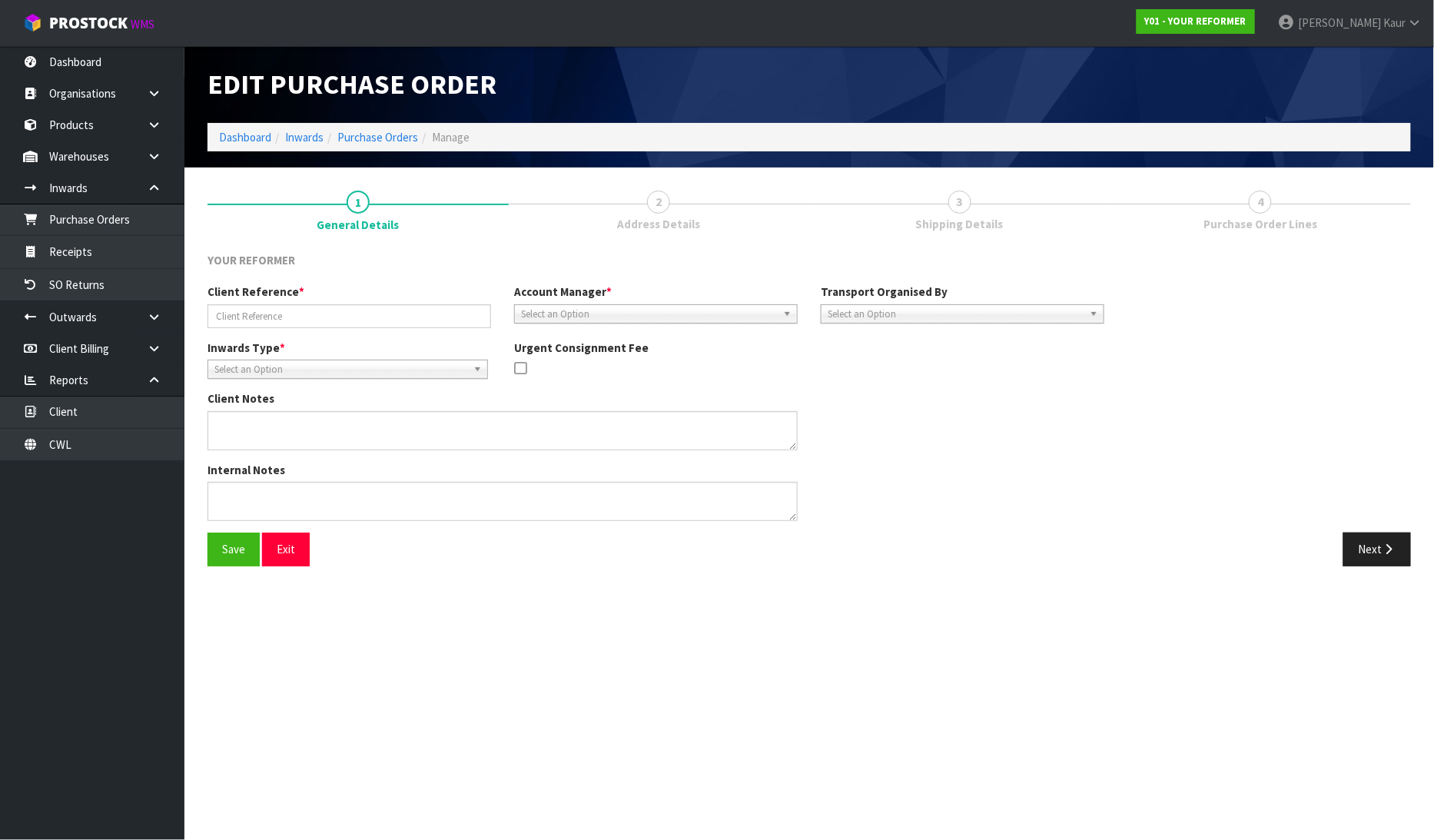
type input "Y01-ORD0001215 / 4270"
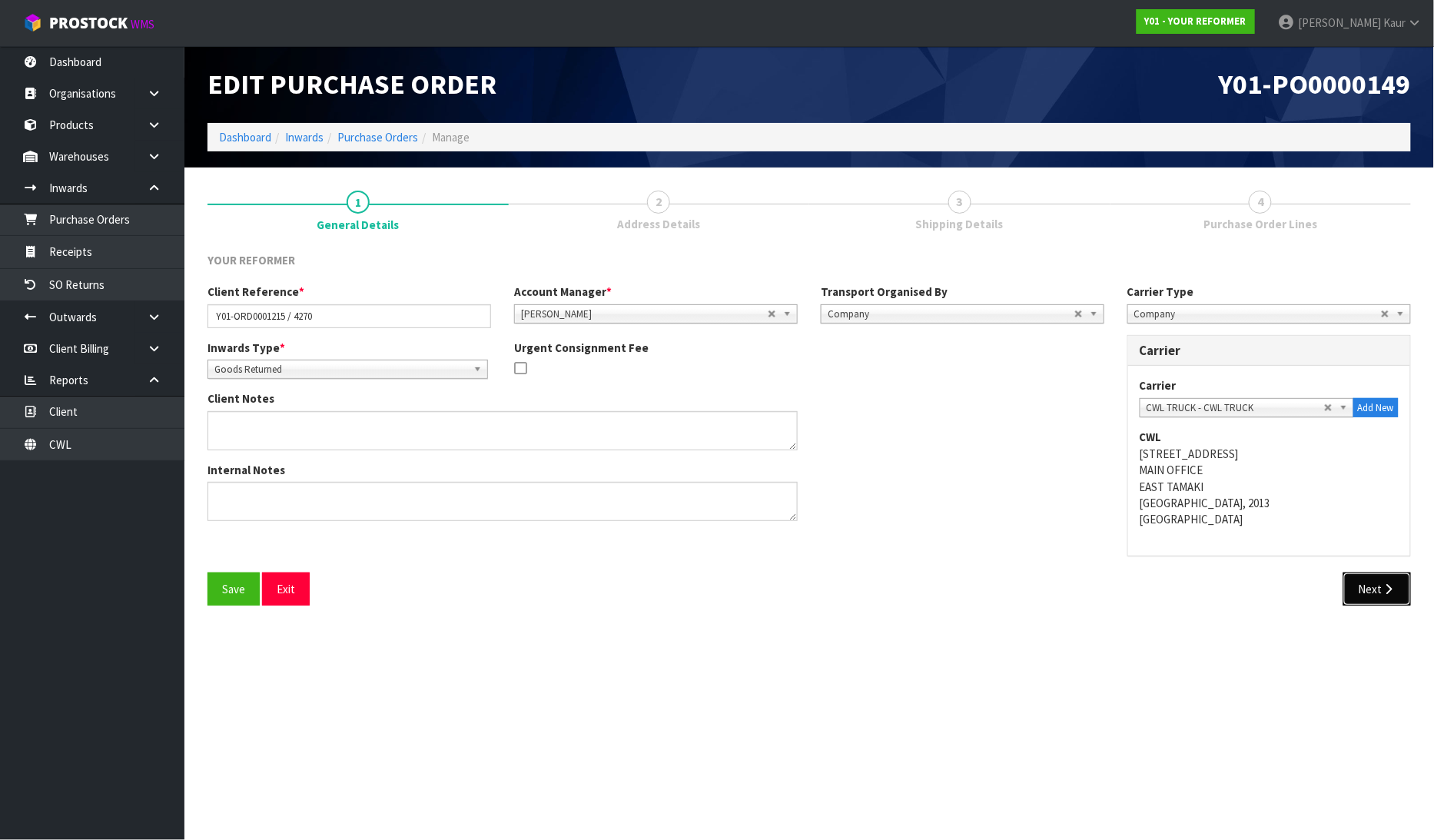
click at [1404, 594] on button "Next" at bounding box center [1377, 588] width 68 height 33
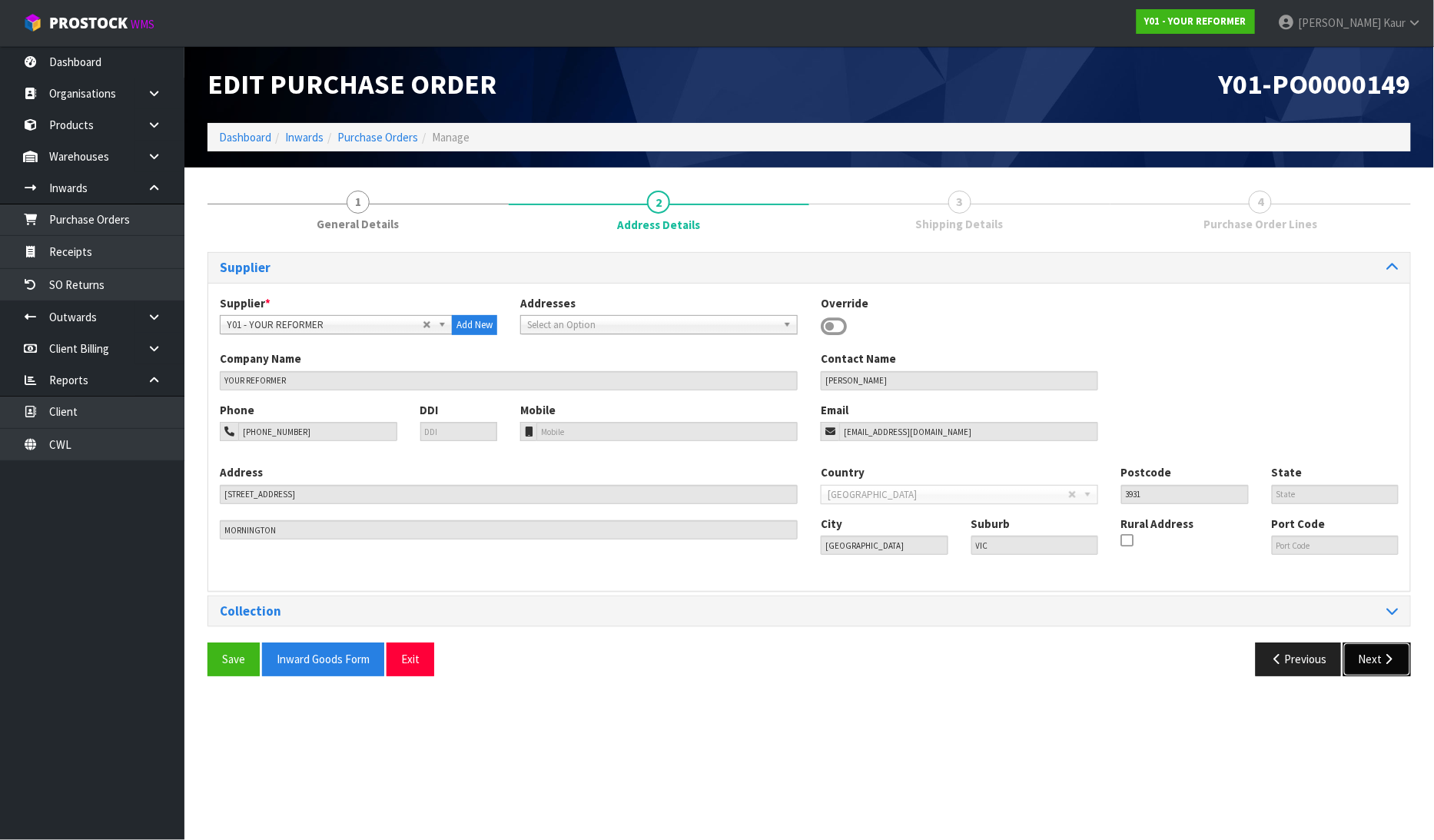
click at [1377, 655] on button "Next" at bounding box center [1377, 658] width 68 height 33
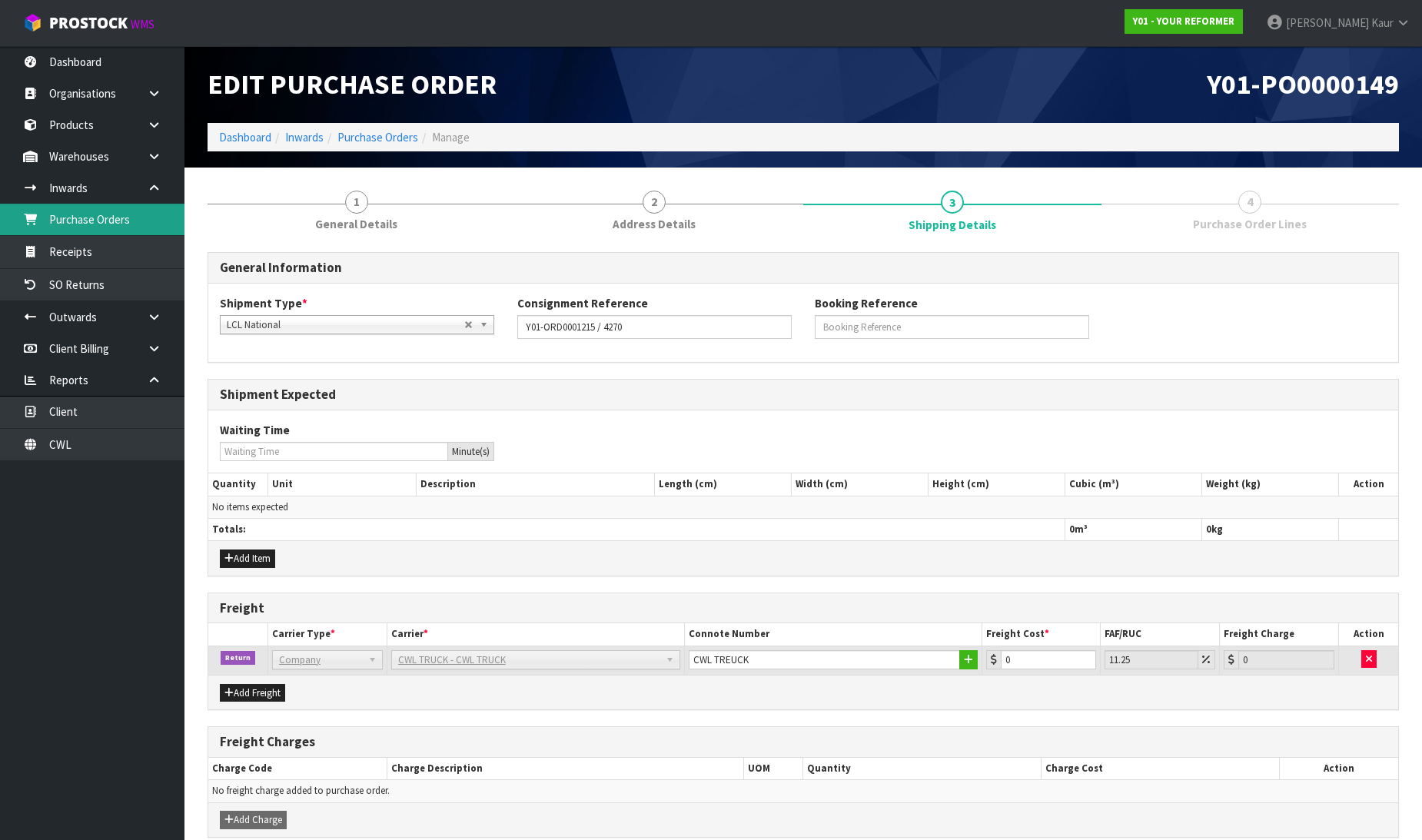
click at [103, 225] on link "Purchase Orders" at bounding box center [92, 220] width 184 height 32
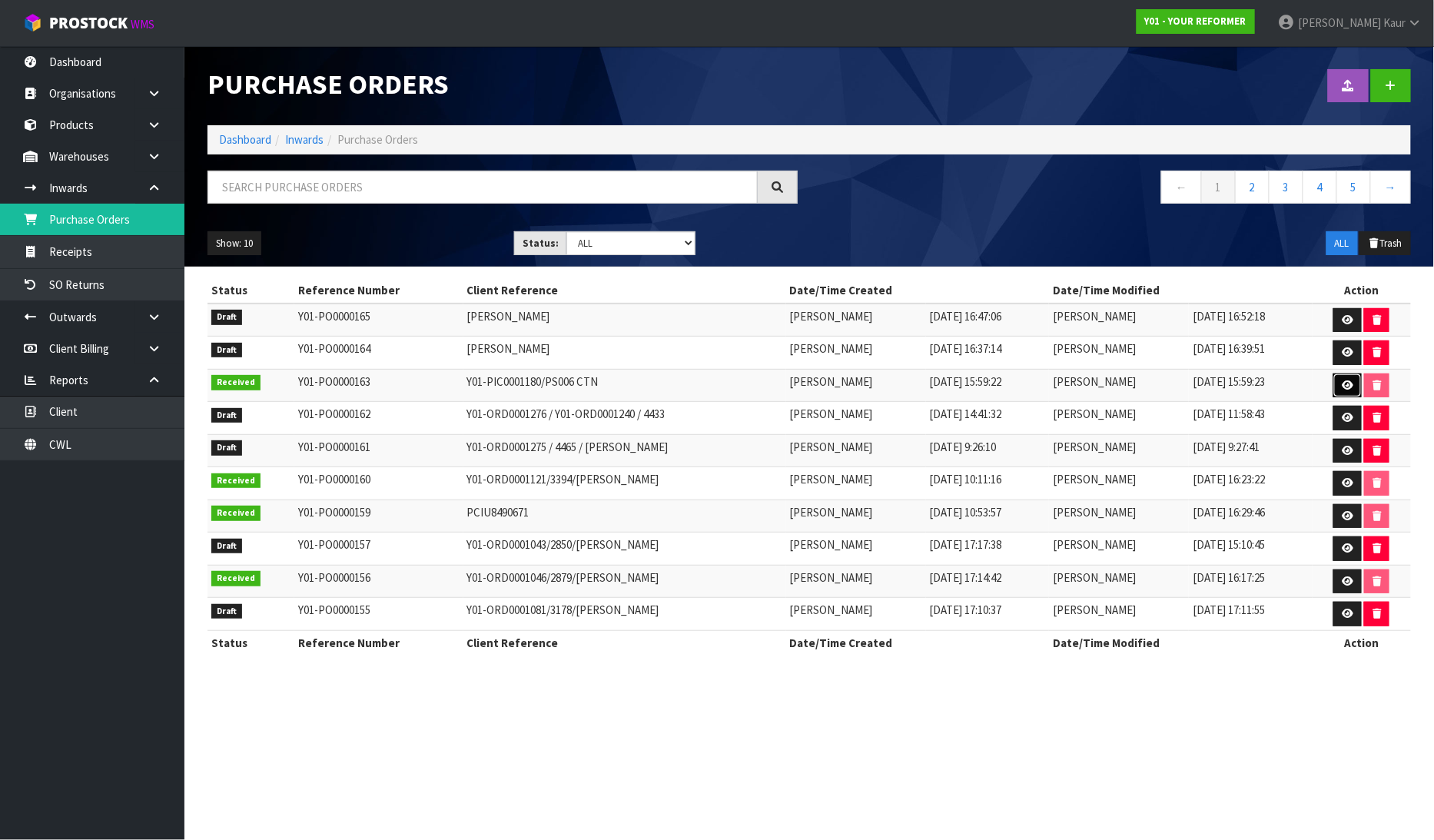
click at [1351, 387] on icon at bounding box center [1348, 385] width 12 height 10
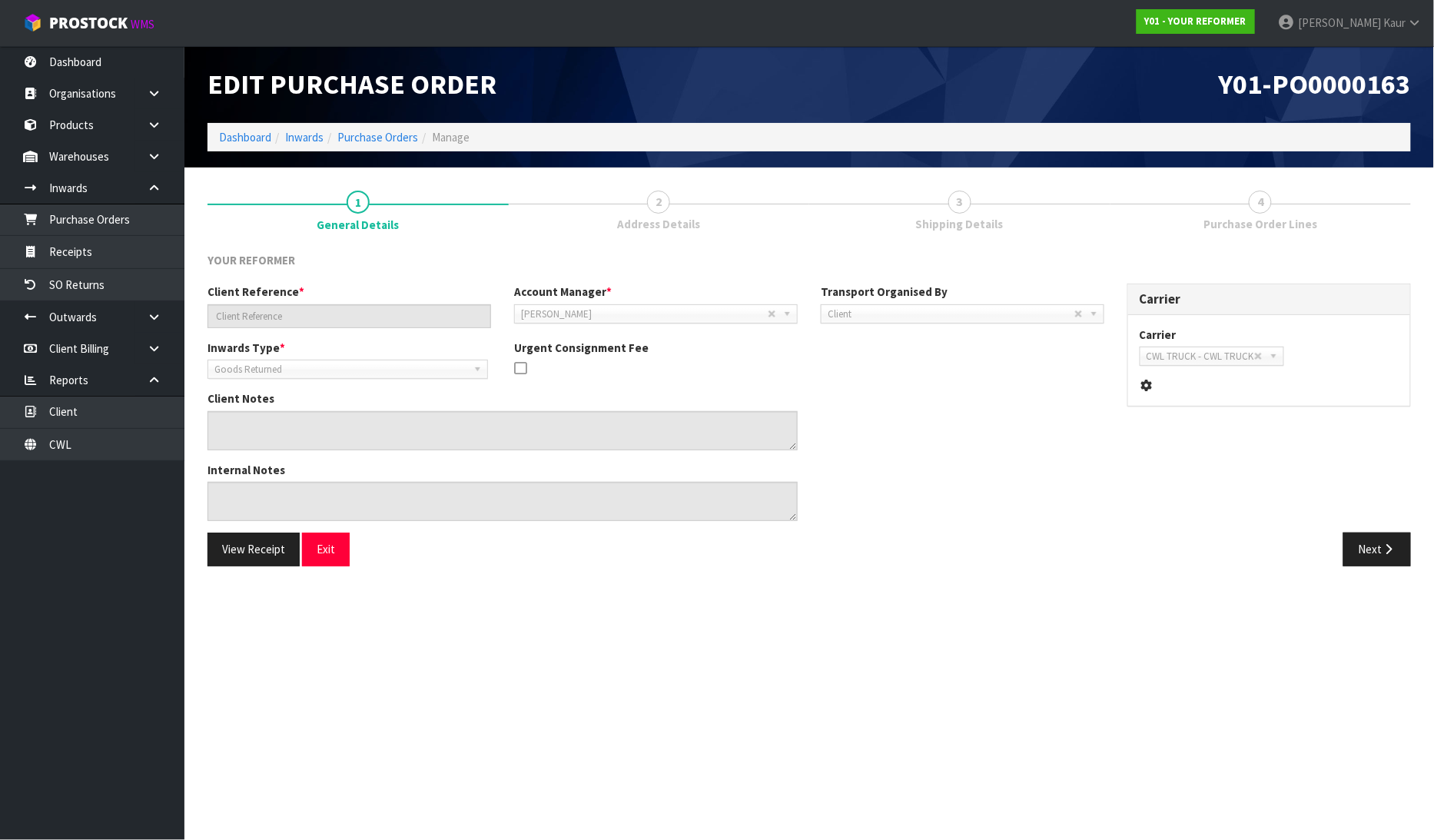
type input "Y01-PIC0001180/PS006 CTN"
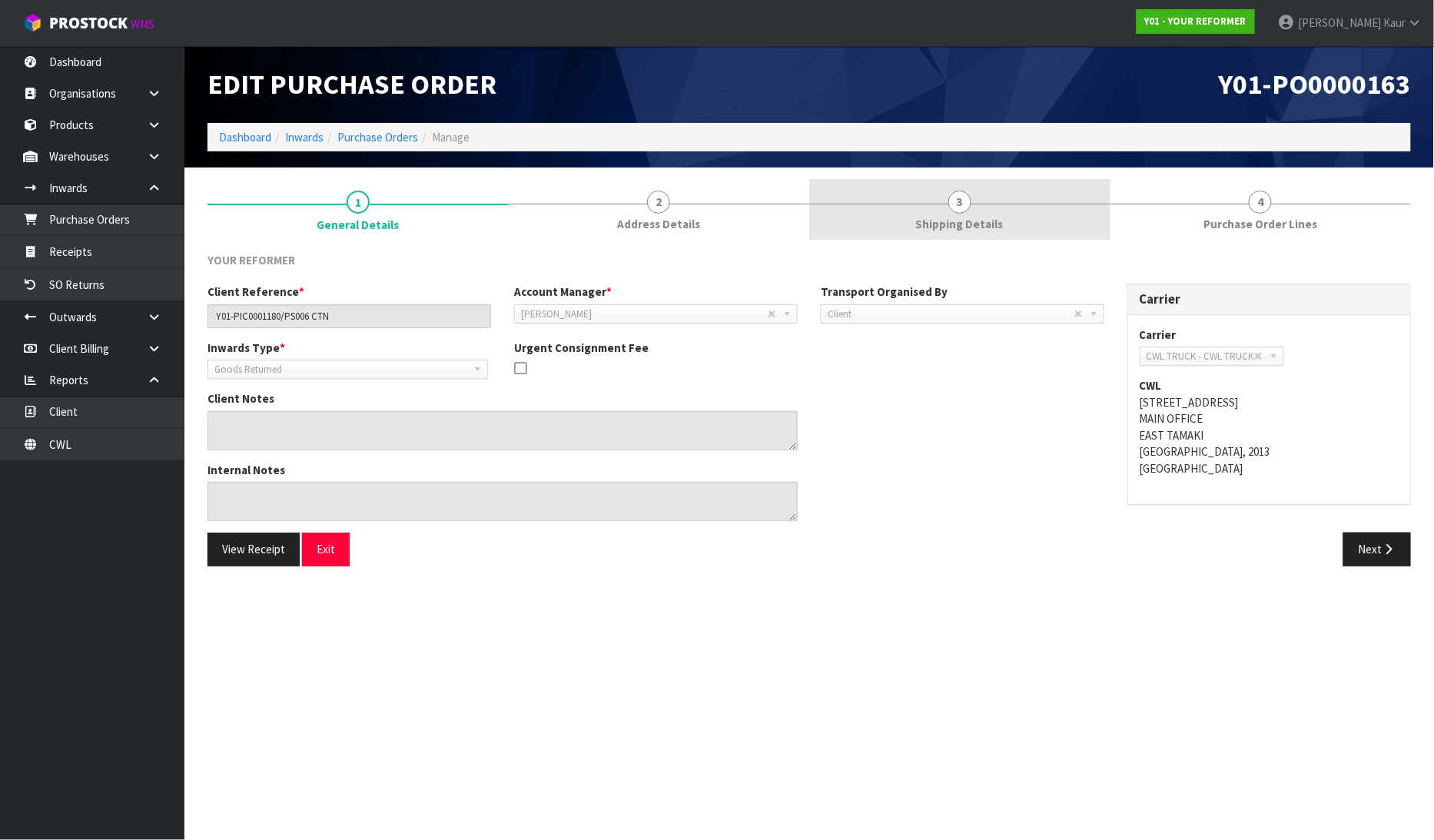
click at [939, 225] on span "Shipping Details" at bounding box center [960, 224] width 88 height 16
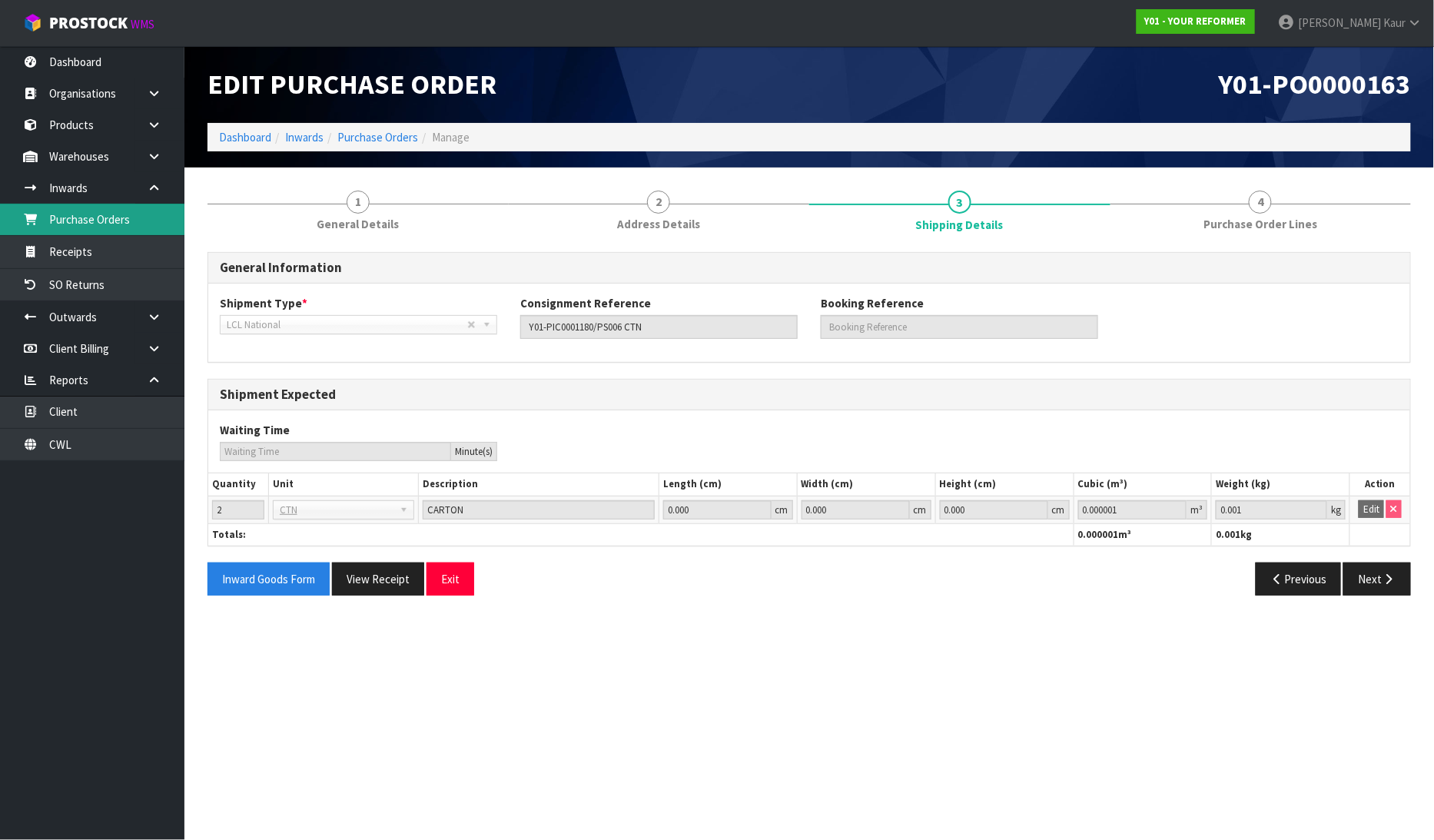
click at [110, 209] on link "Purchase Orders" at bounding box center [92, 220] width 184 height 32
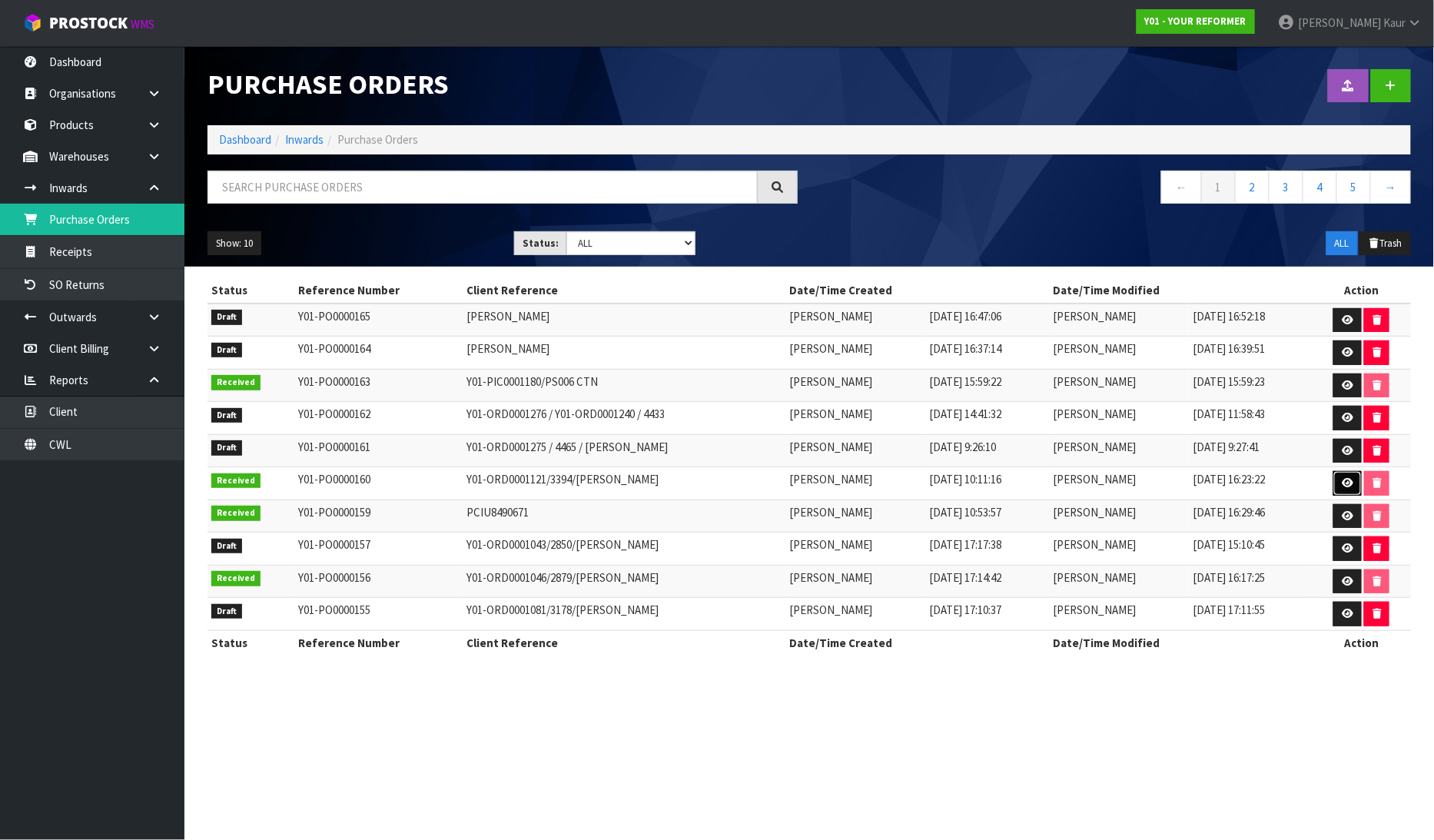
click at [1349, 488] on icon at bounding box center [1348, 483] width 12 height 10
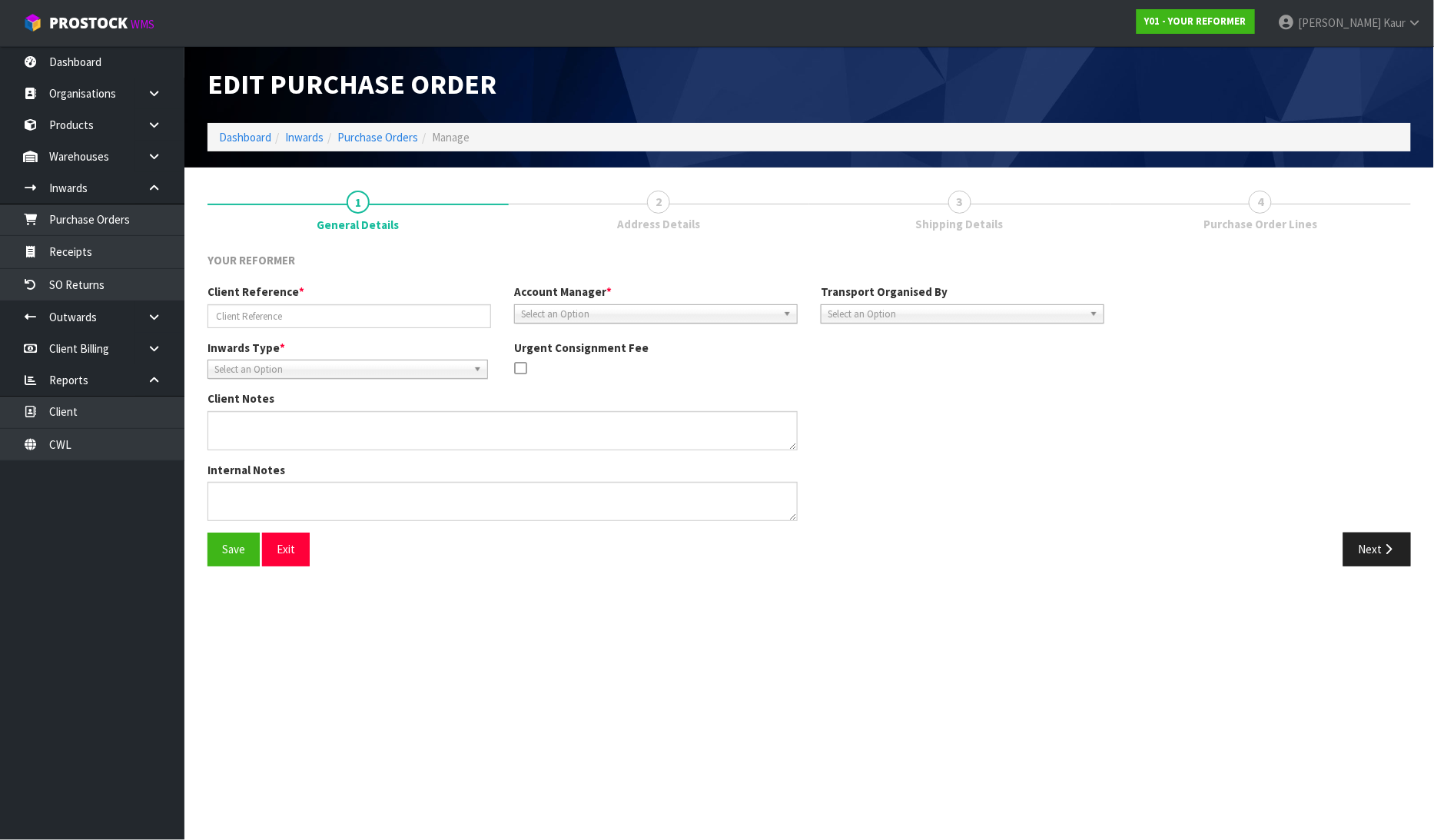
type input "Y01-ORD0001121/3394/[PERSON_NAME]"
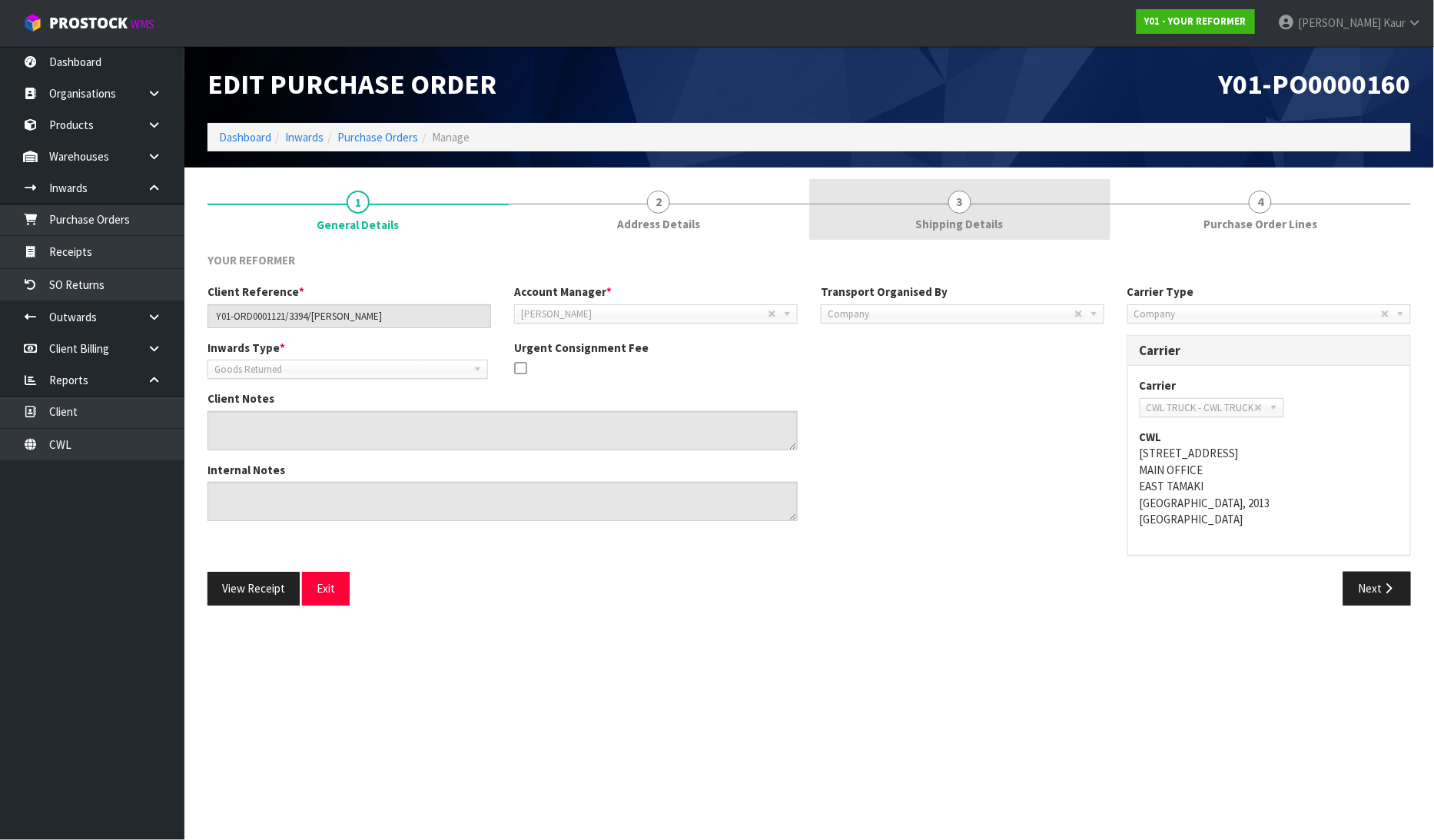
click at [945, 209] on link "3 Shipping Details" at bounding box center [960, 209] width 302 height 61
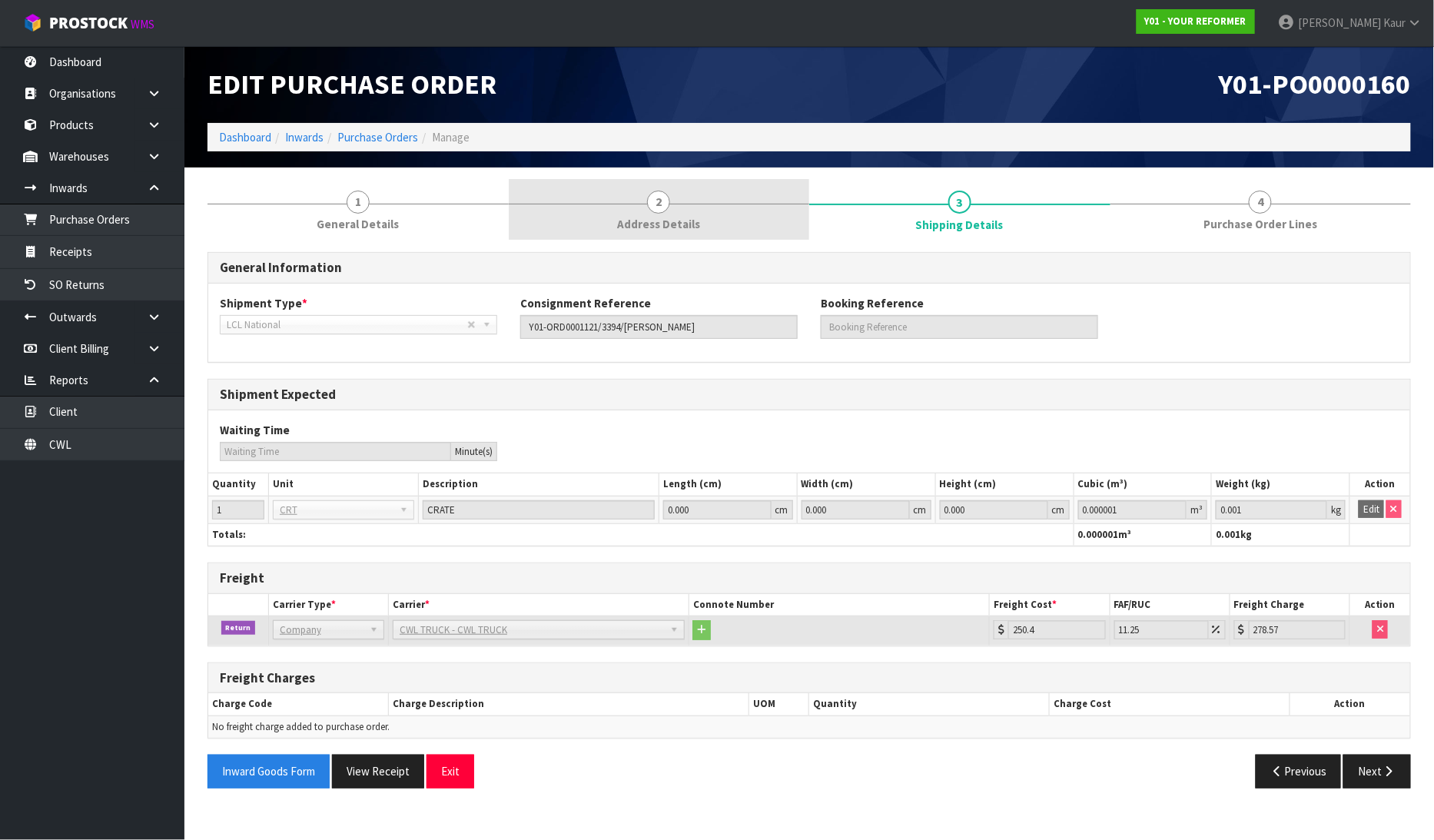
click at [694, 228] on span "Address Details" at bounding box center [658, 224] width 83 height 16
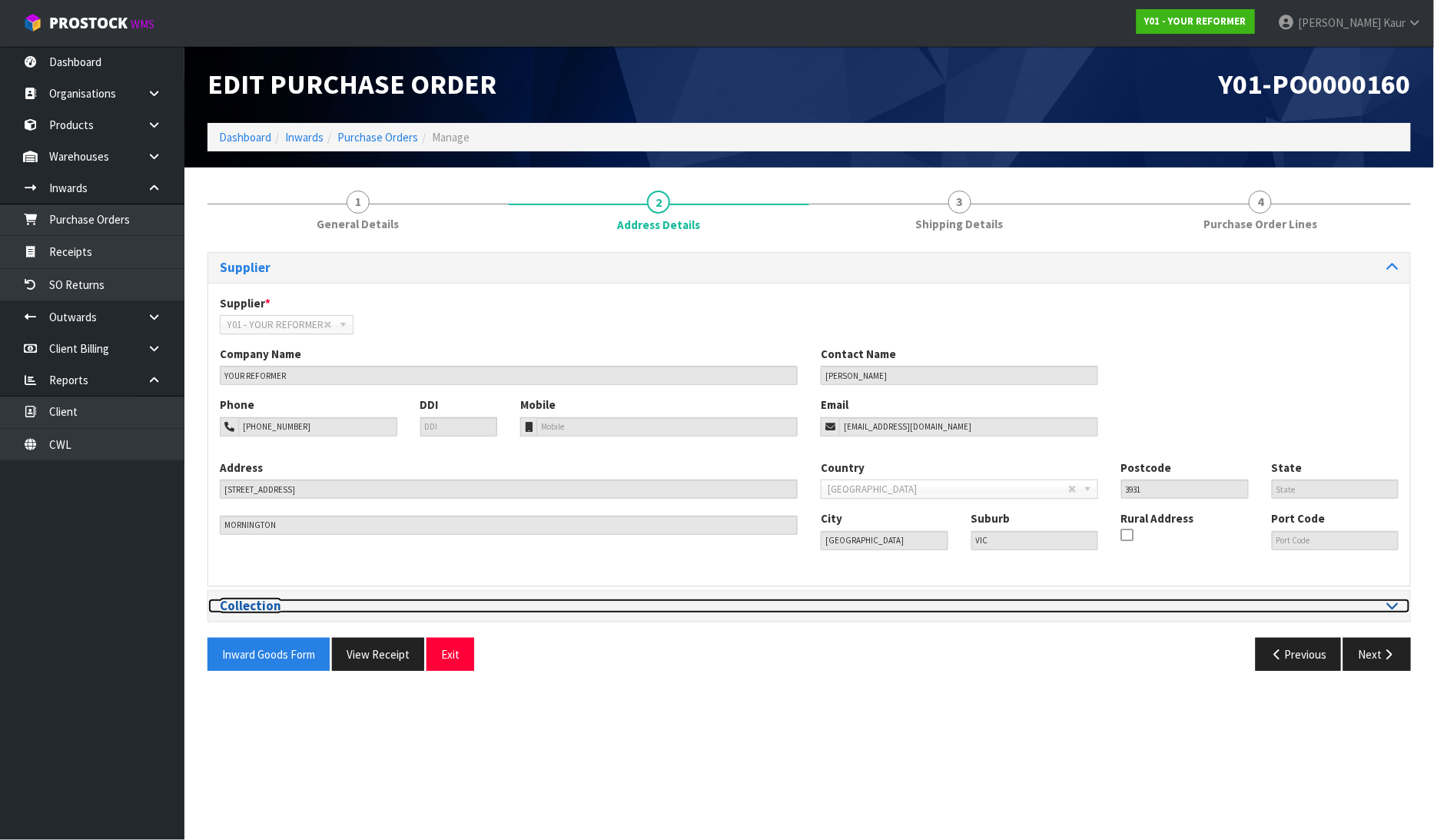
click at [1399, 605] on icon at bounding box center [1393, 604] width 12 height 13
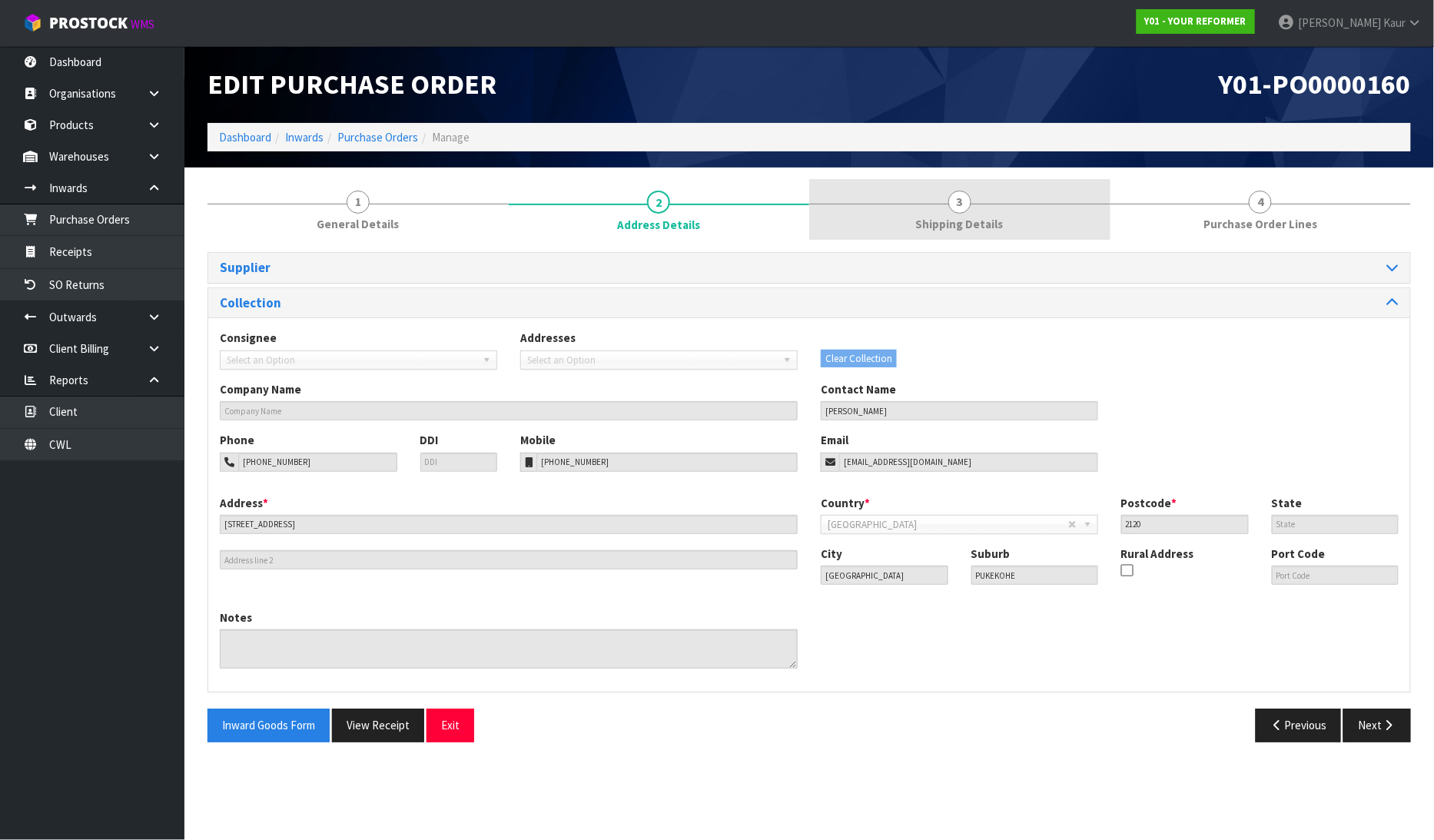
click at [959, 216] on span "Shipping Details" at bounding box center [960, 224] width 88 height 16
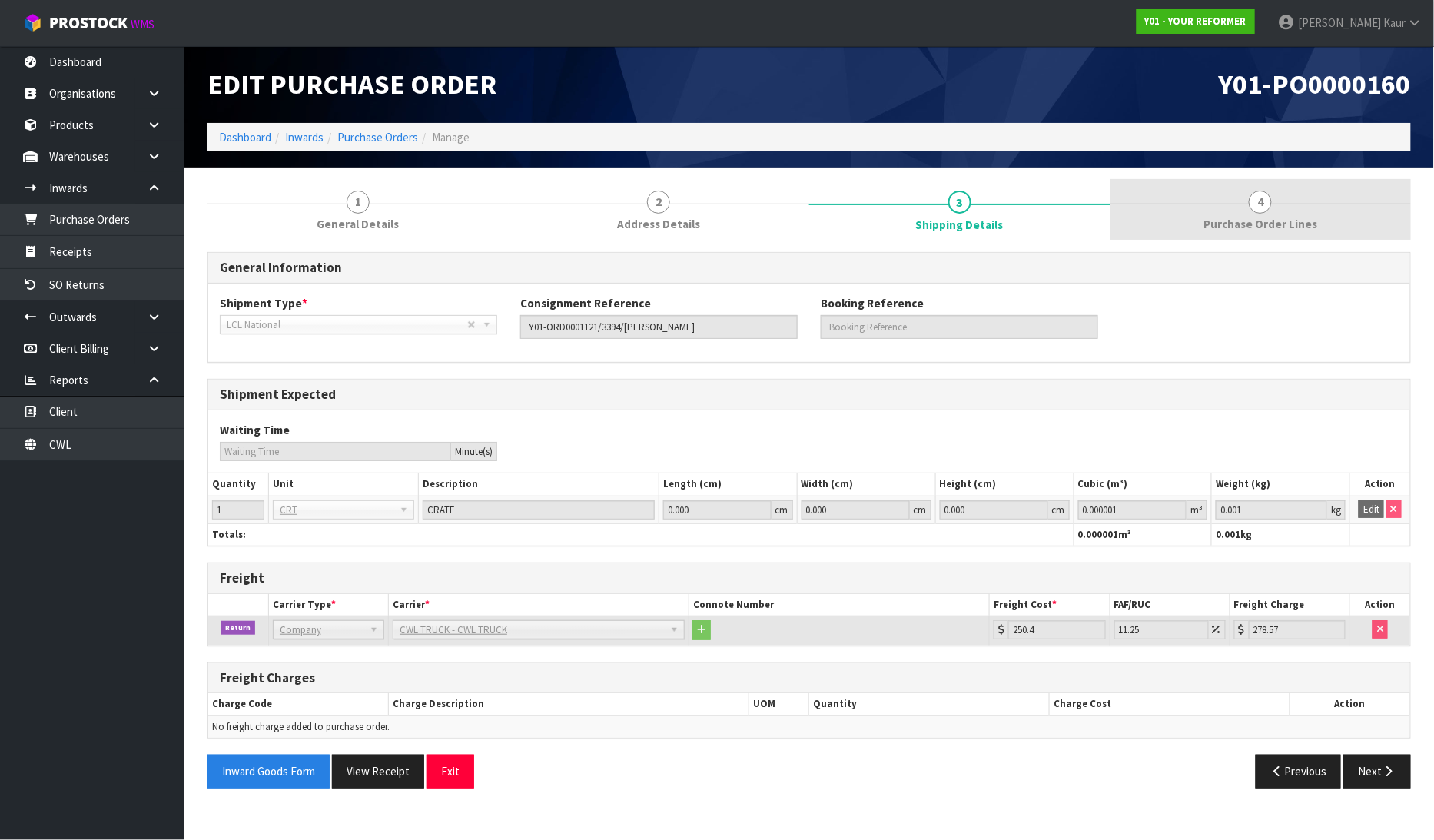
click at [1246, 226] on span "Purchase Order Lines" at bounding box center [1261, 224] width 114 height 16
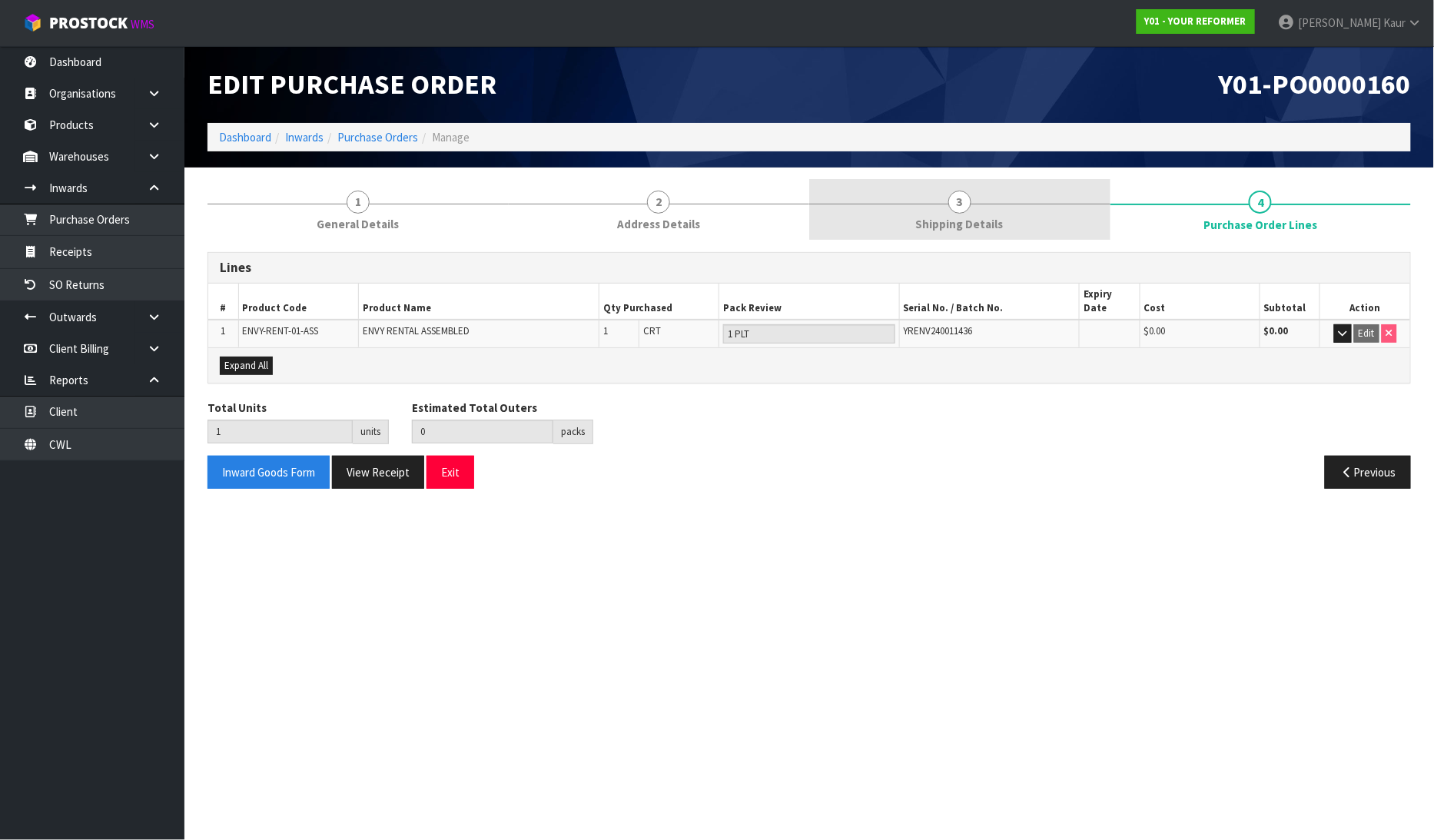
click at [971, 207] on link "3 Shipping Details" at bounding box center [960, 209] width 302 height 61
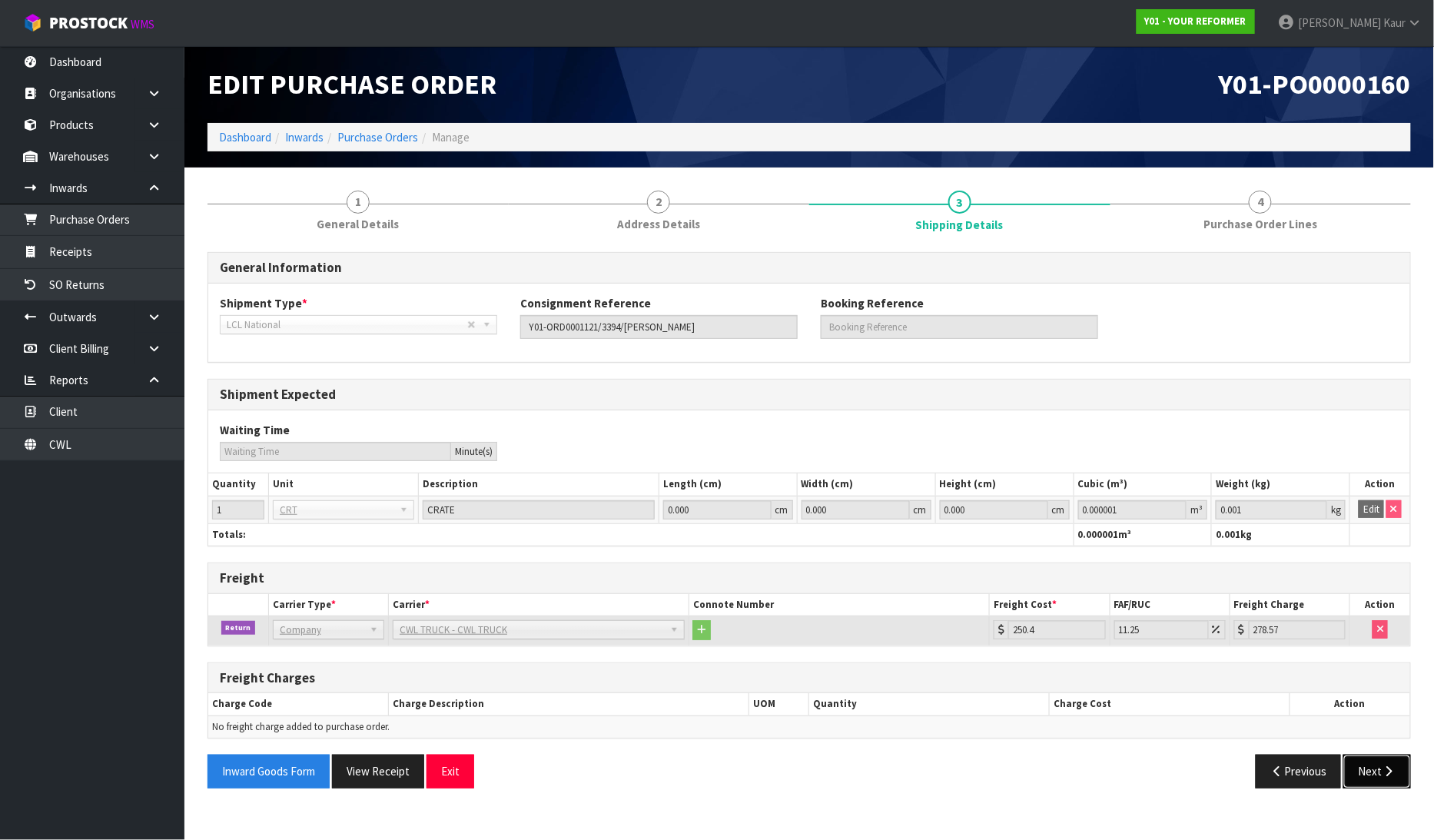
click at [1395, 783] on button "Next" at bounding box center [1377, 770] width 68 height 33
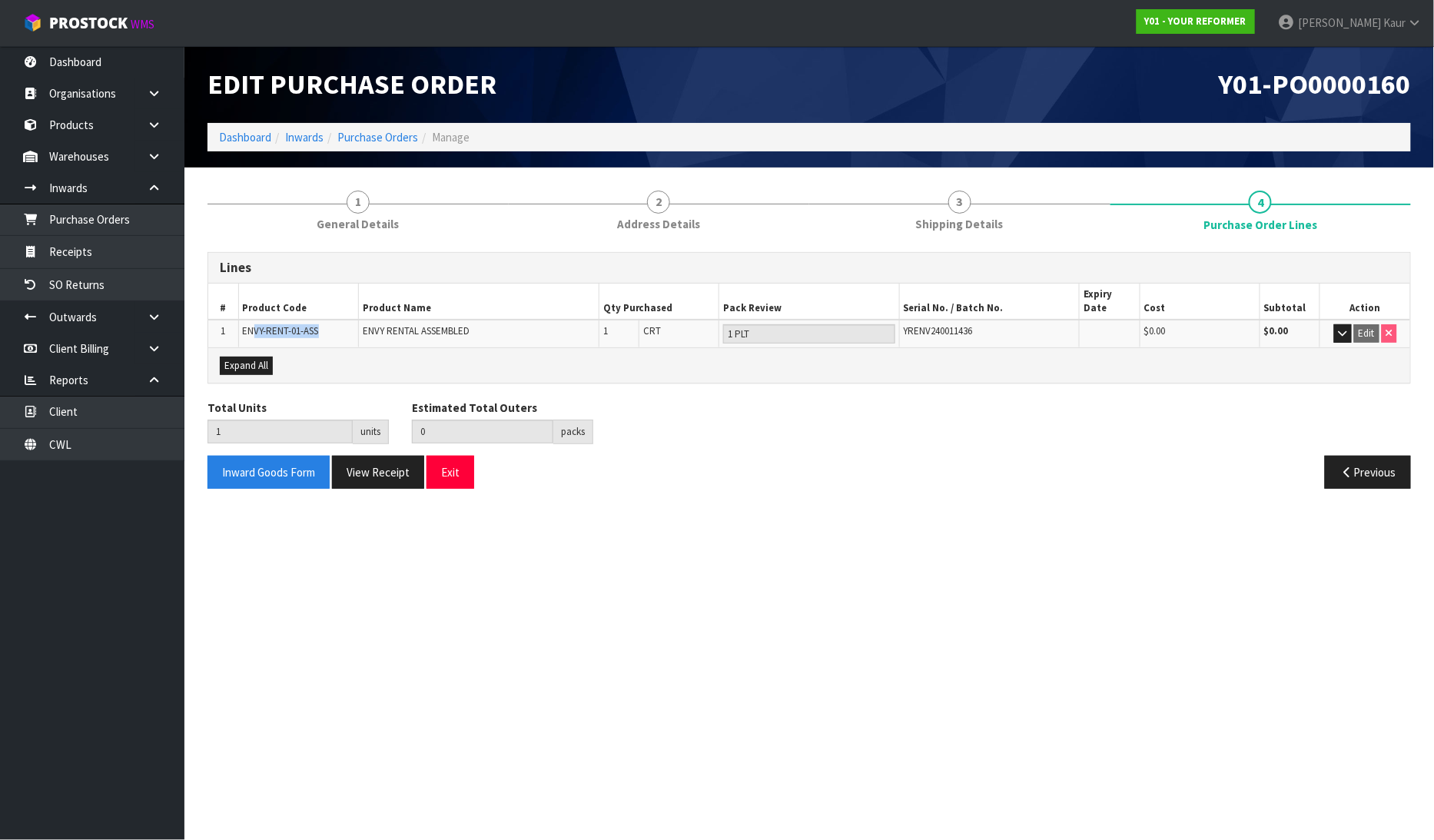
drag, startPoint x: 251, startPoint y: 318, endPoint x: 334, endPoint y: 315, distance: 83.1
click at [334, 319] on td "ENVY-RENT-01-ASS" at bounding box center [298, 333] width 120 height 28
drag, startPoint x: 994, startPoint y: 314, endPoint x: 897, endPoint y: 310, distance: 97.1
click at [897, 319] on tr "1 ENVY-RENT-01-ASS ENVY RENTAL ASSEMBLED 1 CRT 1 PLT YRENV240011436 $0.00 $0.00…" at bounding box center [809, 333] width 1202 height 28
click at [51, 212] on link "Purchase Orders" at bounding box center [92, 220] width 184 height 32
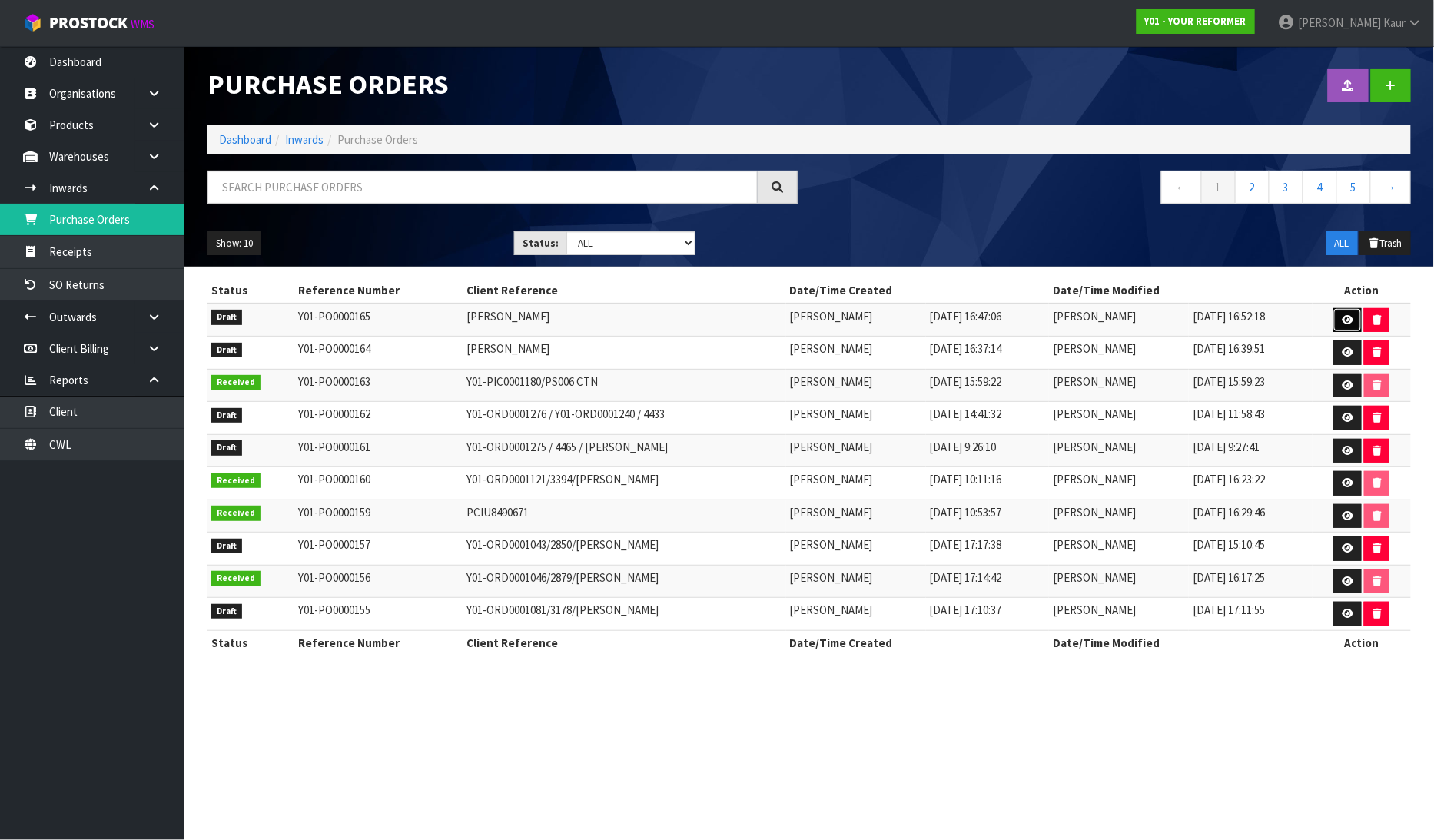
click at [1350, 316] on icon at bounding box center [1348, 319] width 12 height 10
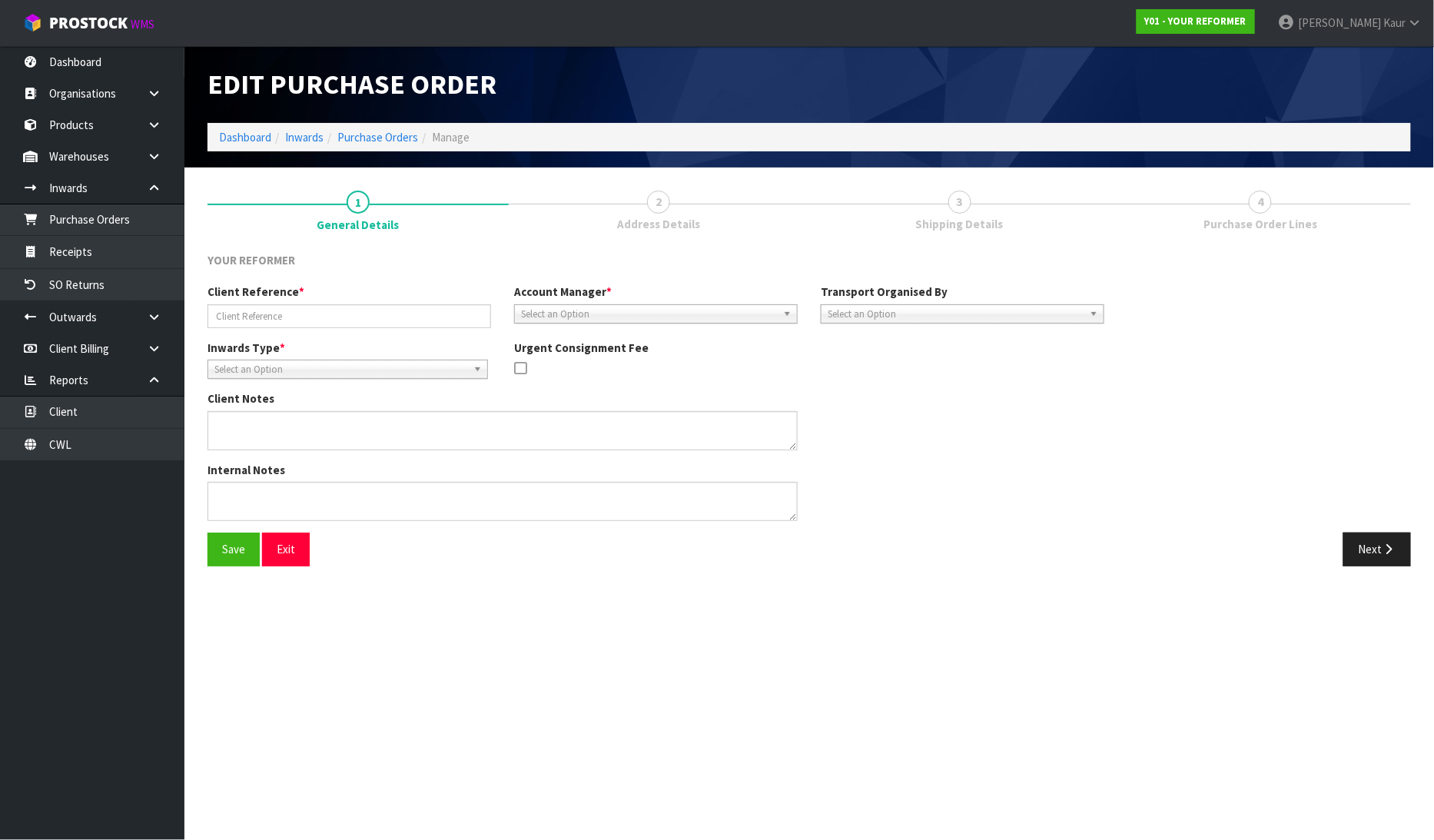
type input "[PERSON_NAME]"
type textarea "[PERSON_NAME] [STREET_ADDRESS][PERSON_NAME] [PHONE_NUMBER]"
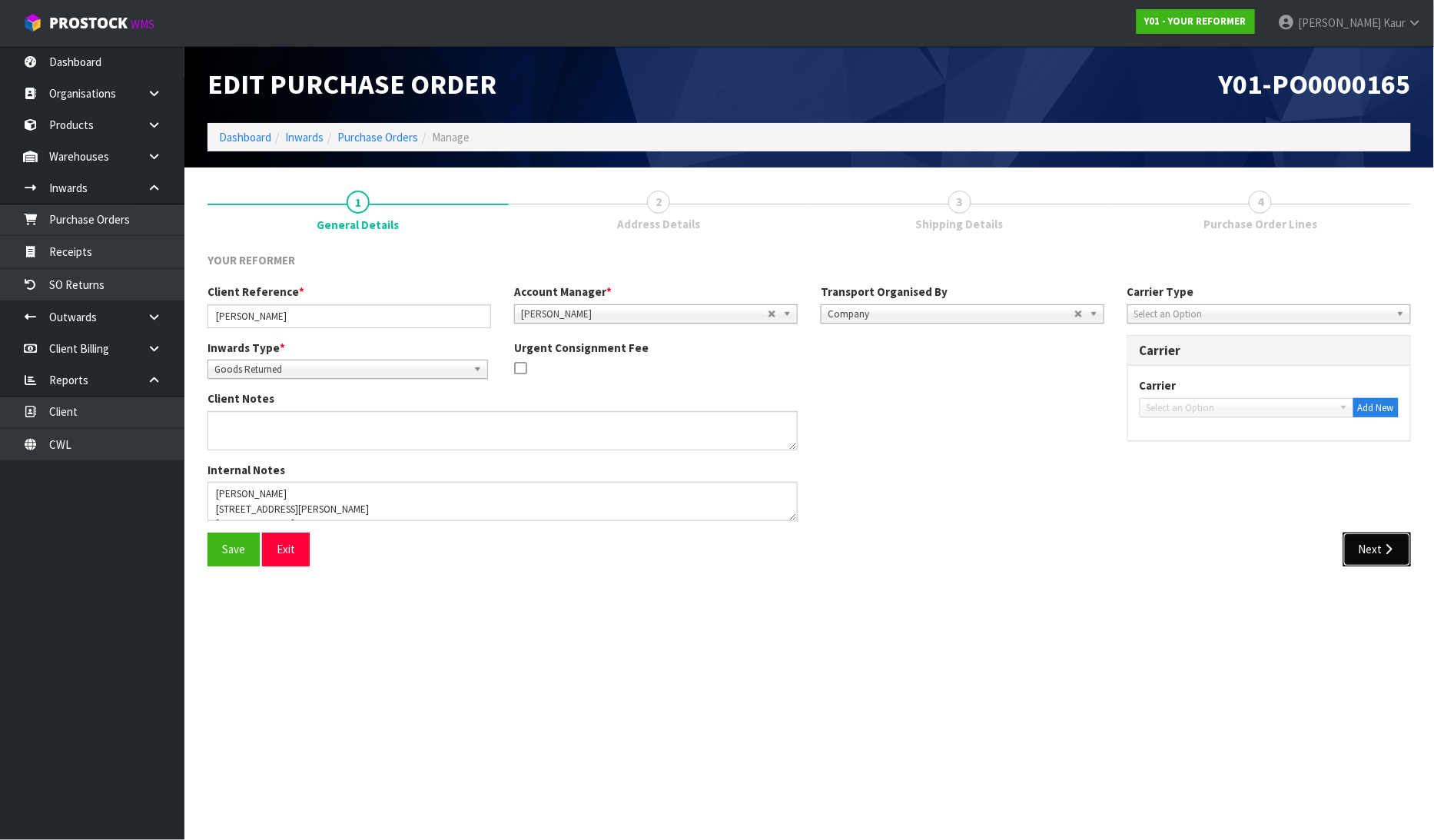
click at [1377, 540] on button "Next" at bounding box center [1377, 548] width 68 height 33
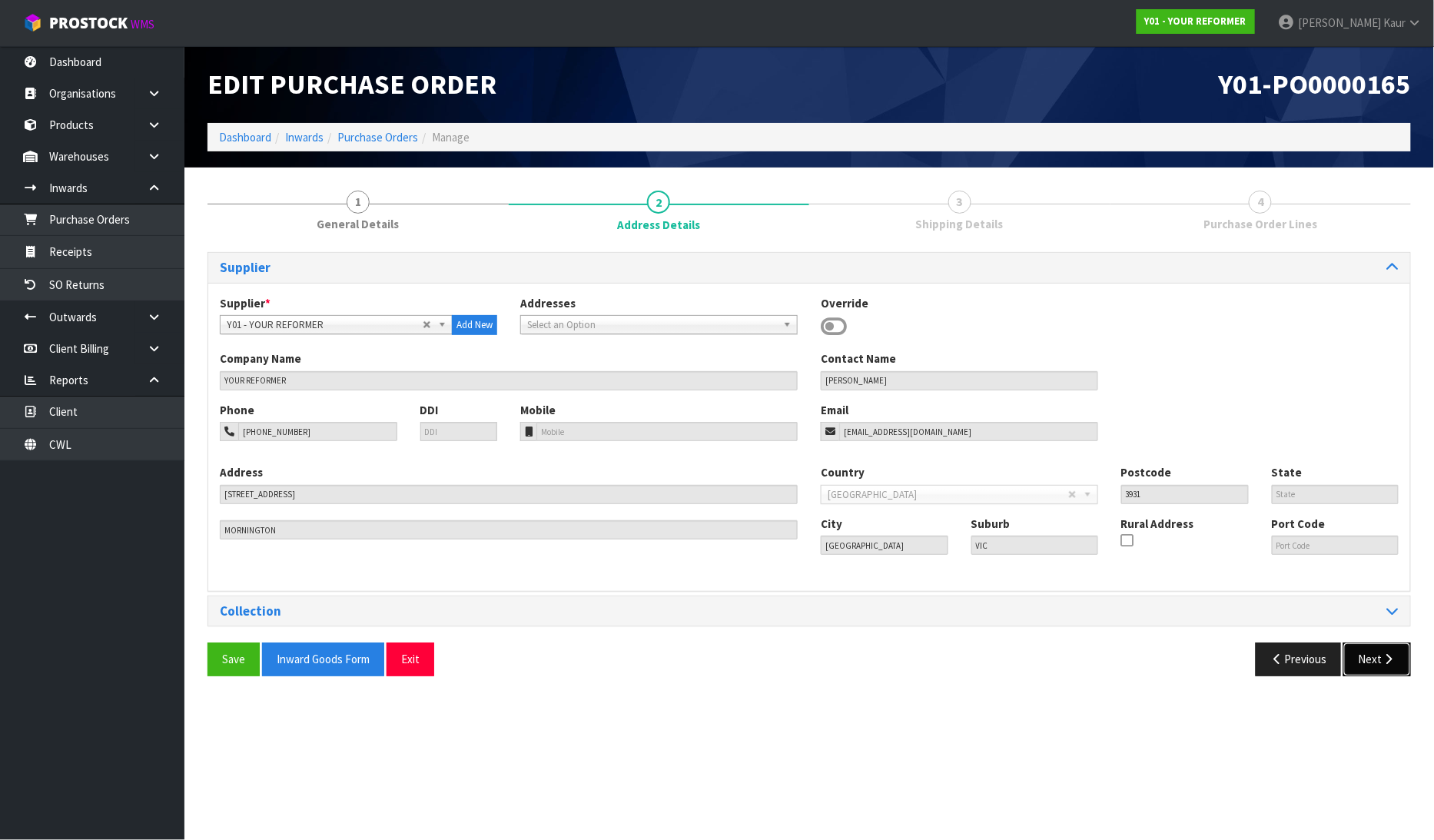
click at [1371, 648] on button "Next" at bounding box center [1377, 658] width 68 height 33
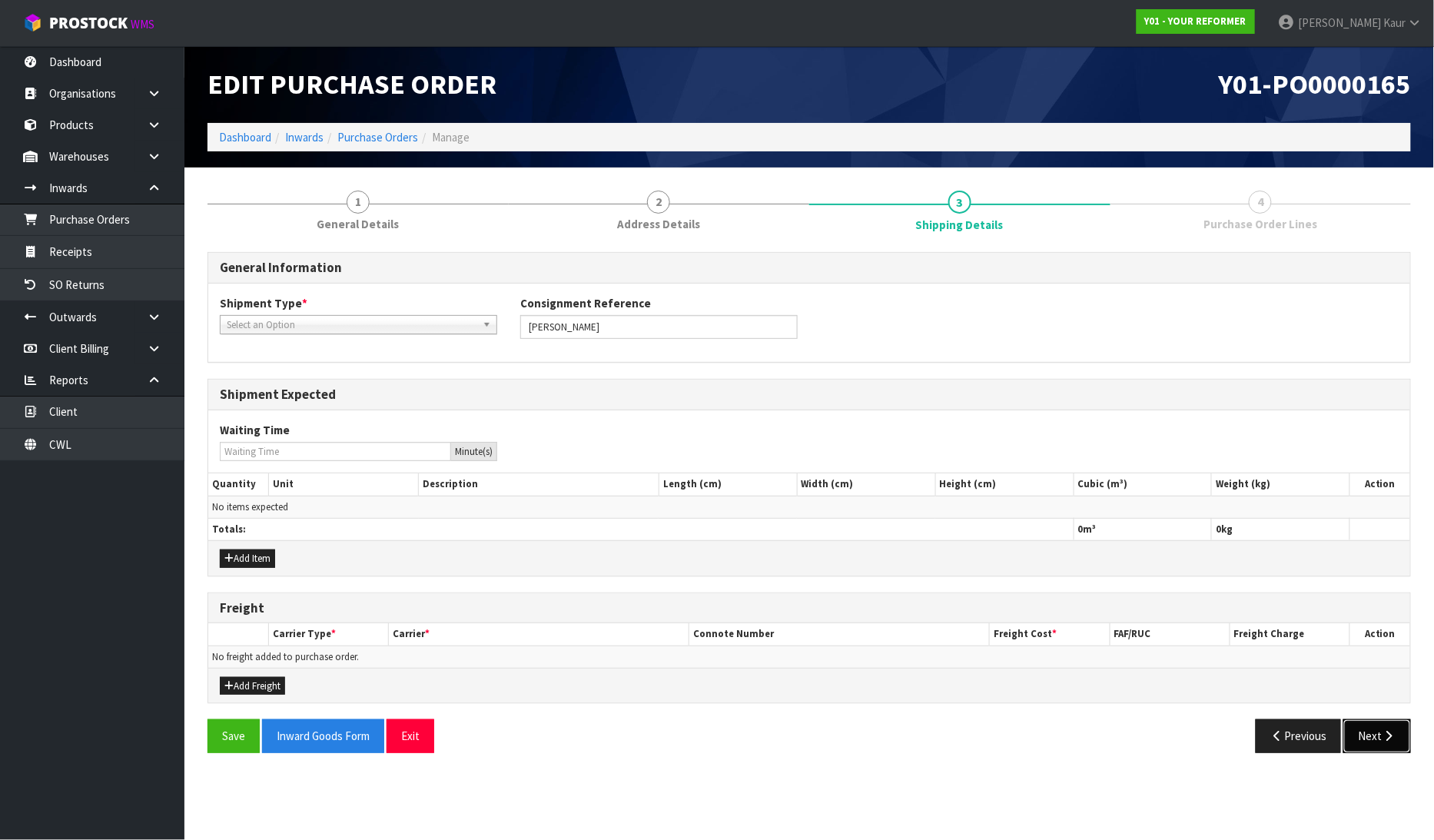
click at [1387, 726] on button "Next" at bounding box center [1377, 735] width 68 height 33
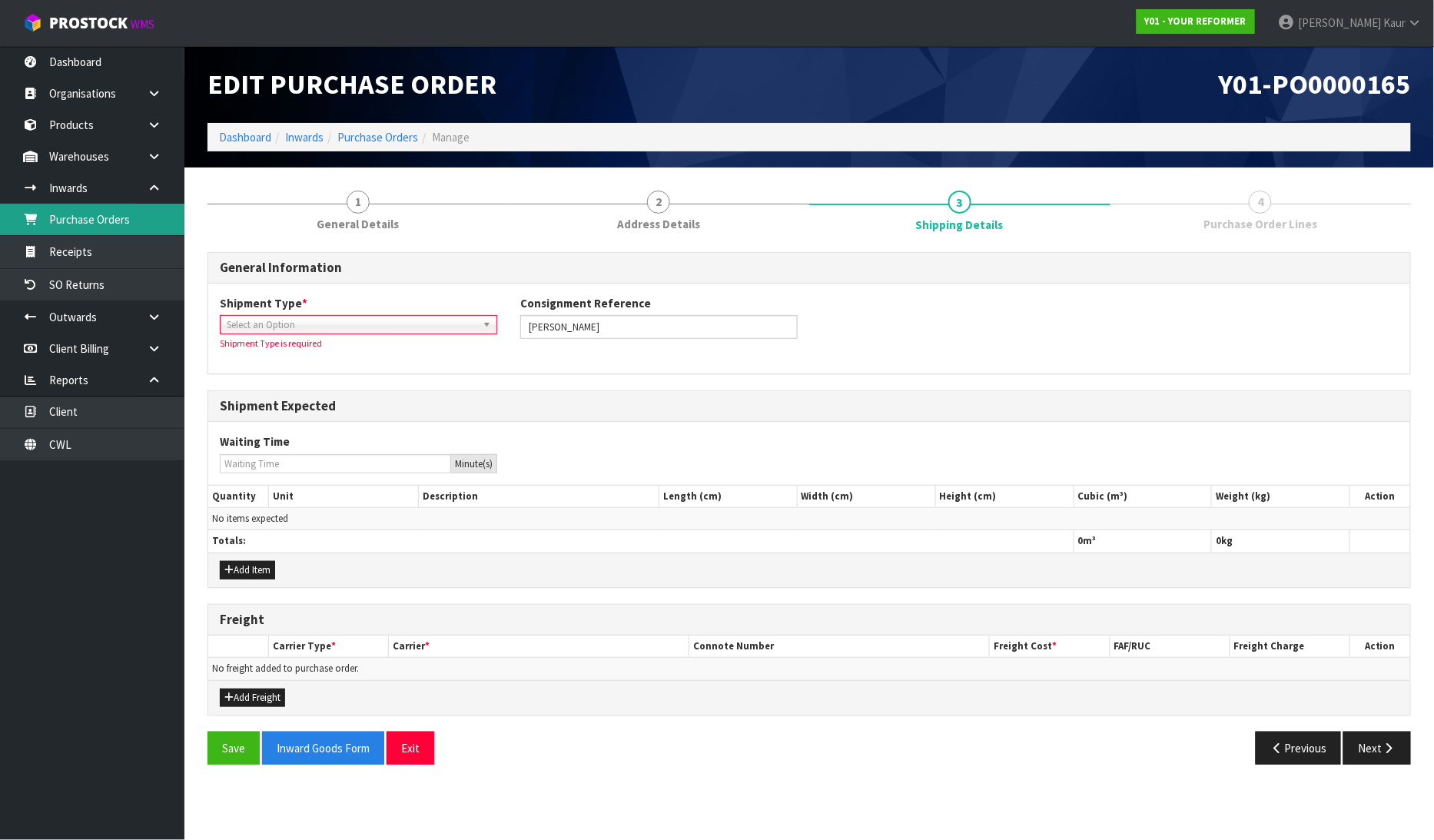
click at [87, 232] on link "Purchase Orders" at bounding box center [92, 220] width 184 height 32
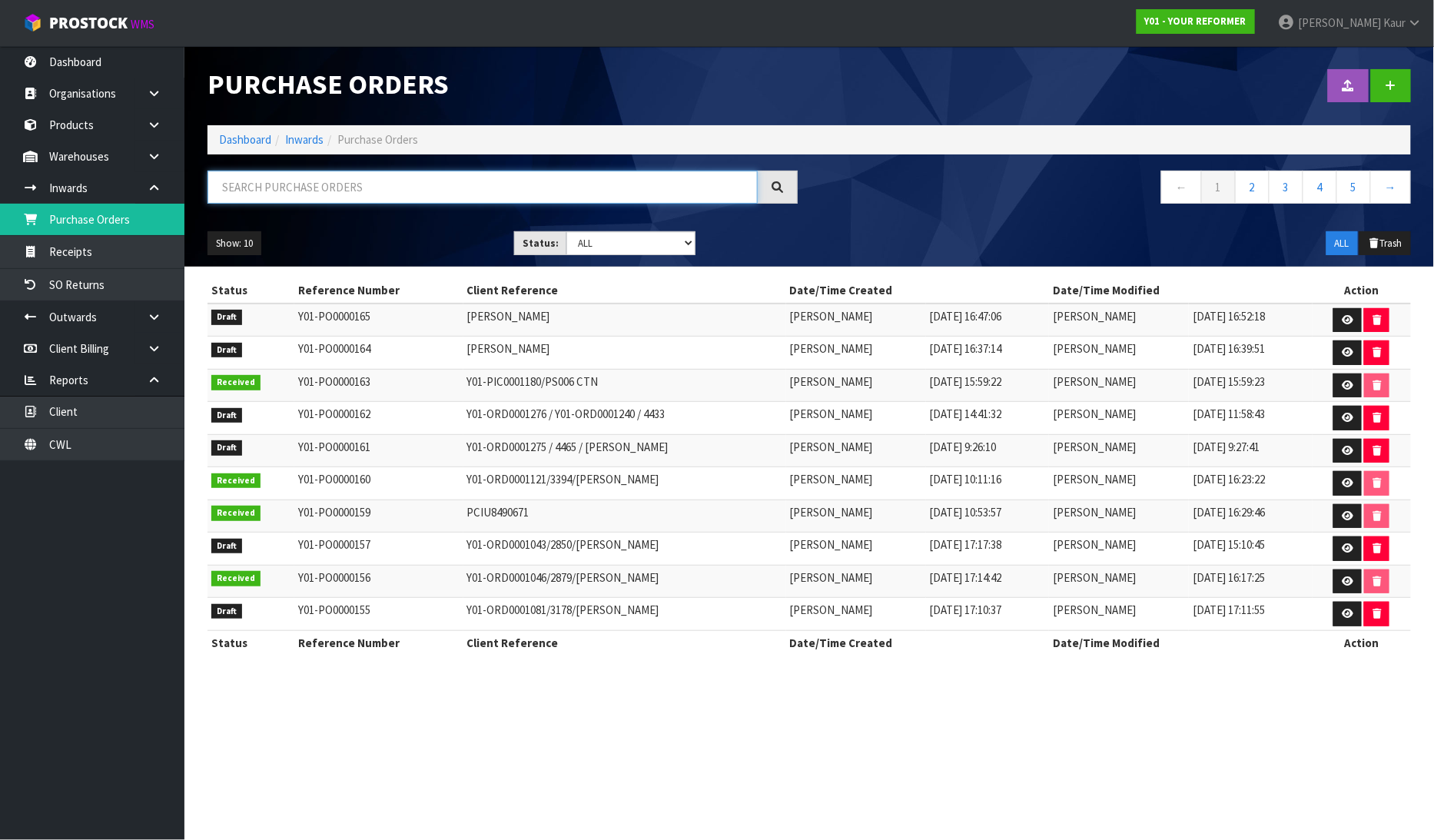
click at [378, 185] on input "text" at bounding box center [482, 186] width 551 height 33
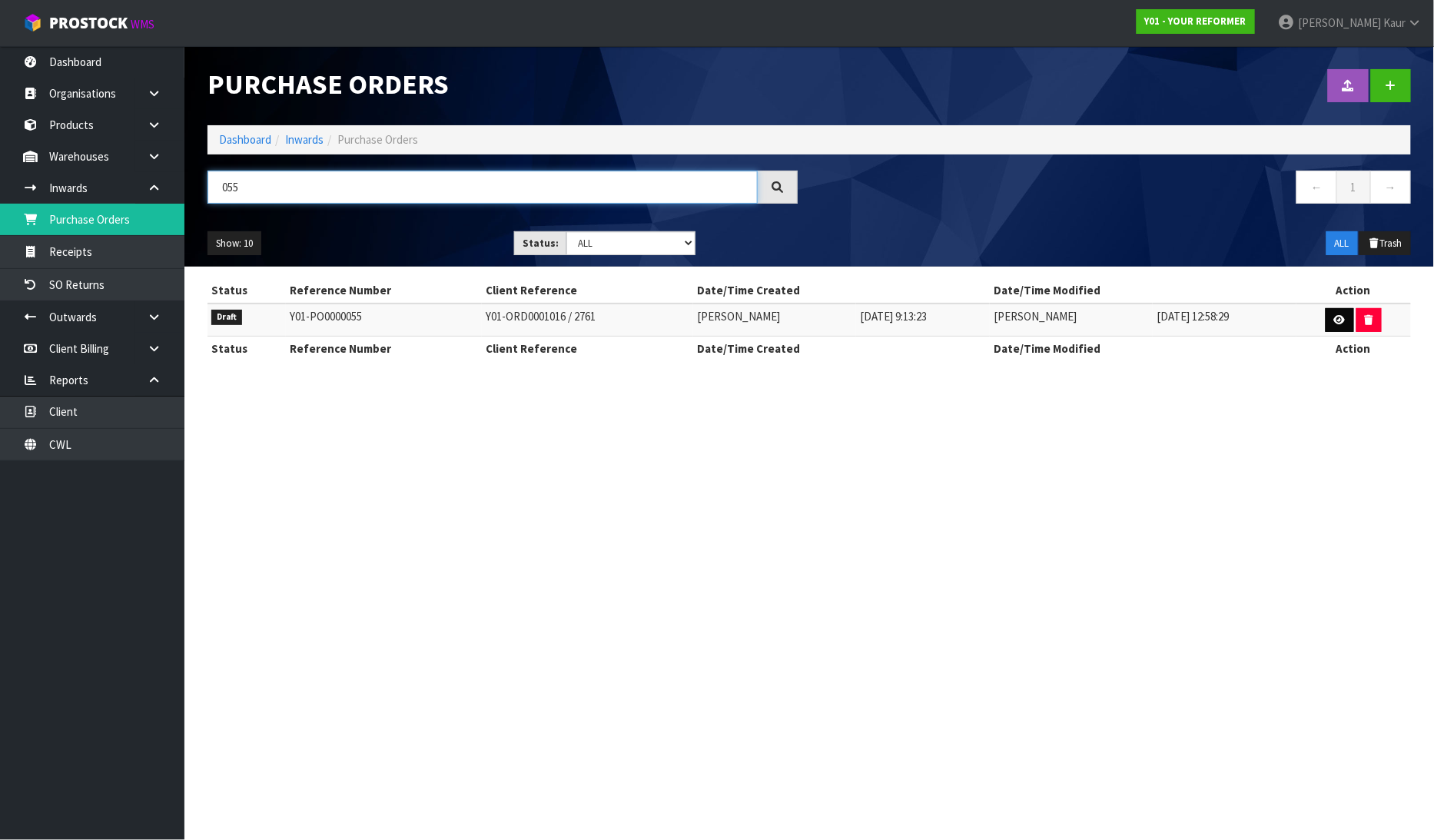
type input "055"
click at [1339, 327] on link at bounding box center [1340, 320] width 29 height 25
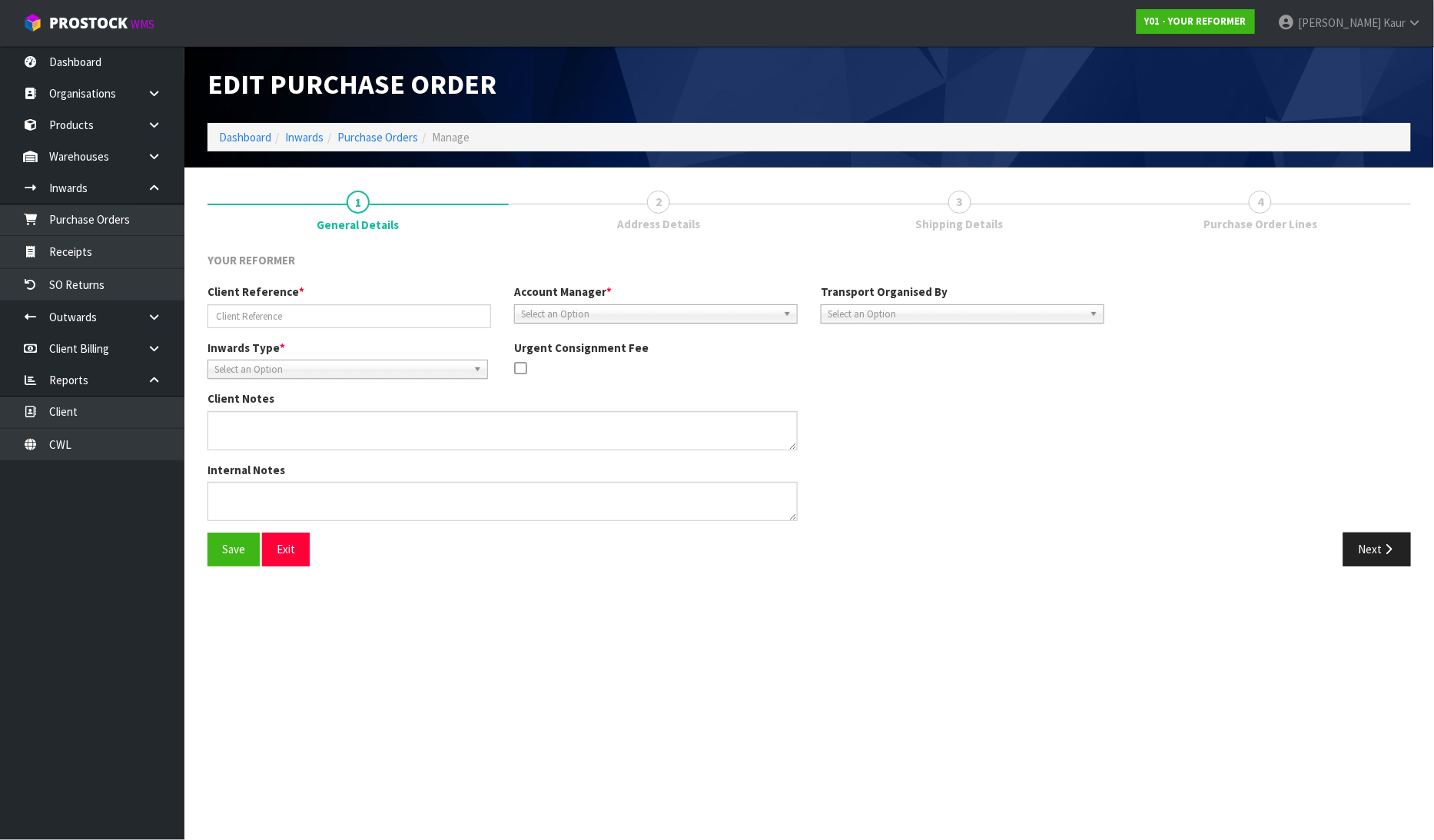
type input "Y01-ORD0001016 / 2761"
type textarea "PLEASE HOLD THIS RENTAL RETURN, THE CUSTOMER MAY PURCHASE A REFORMER."
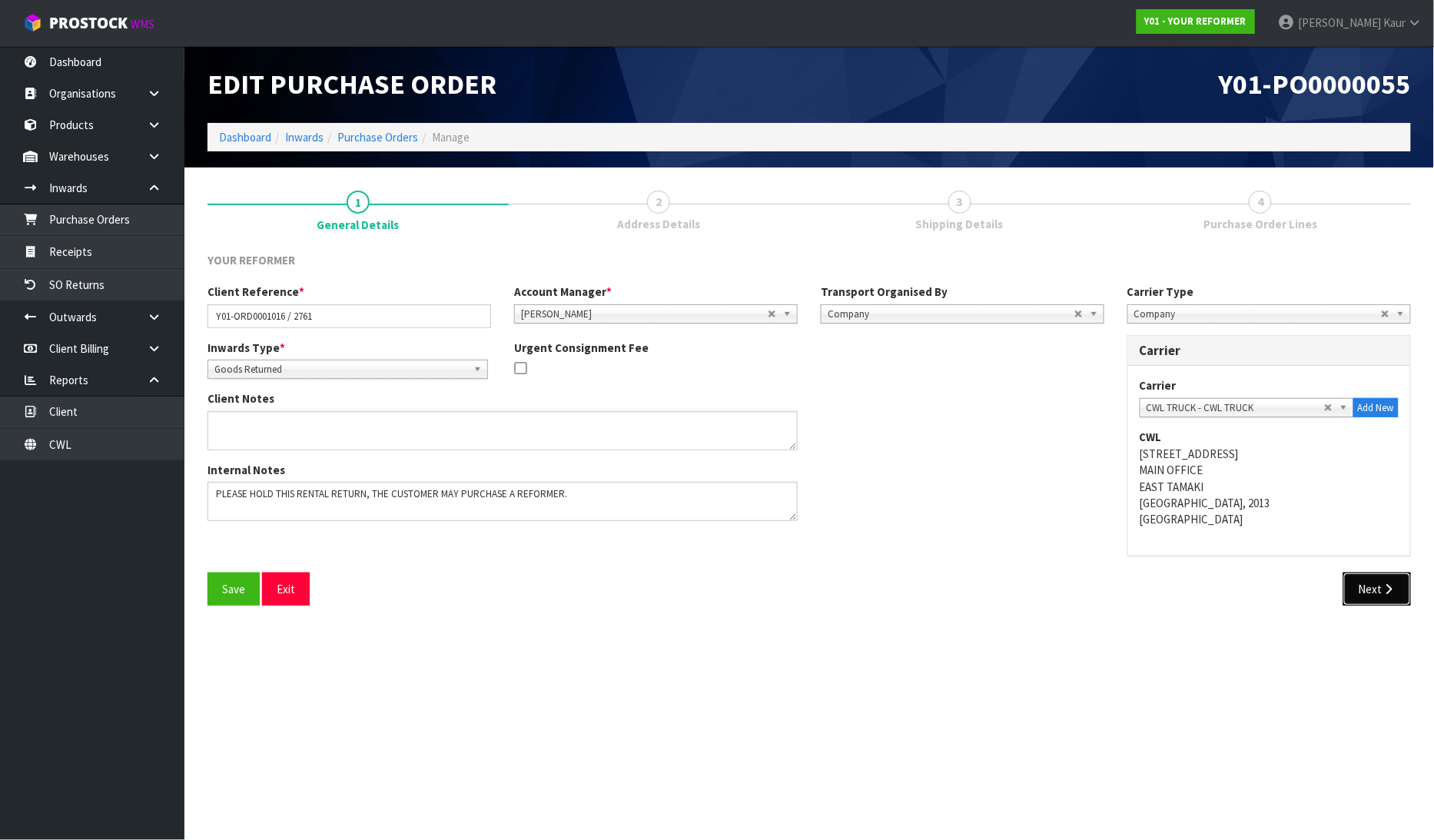
click at [1347, 582] on button "Next" at bounding box center [1377, 588] width 68 height 33
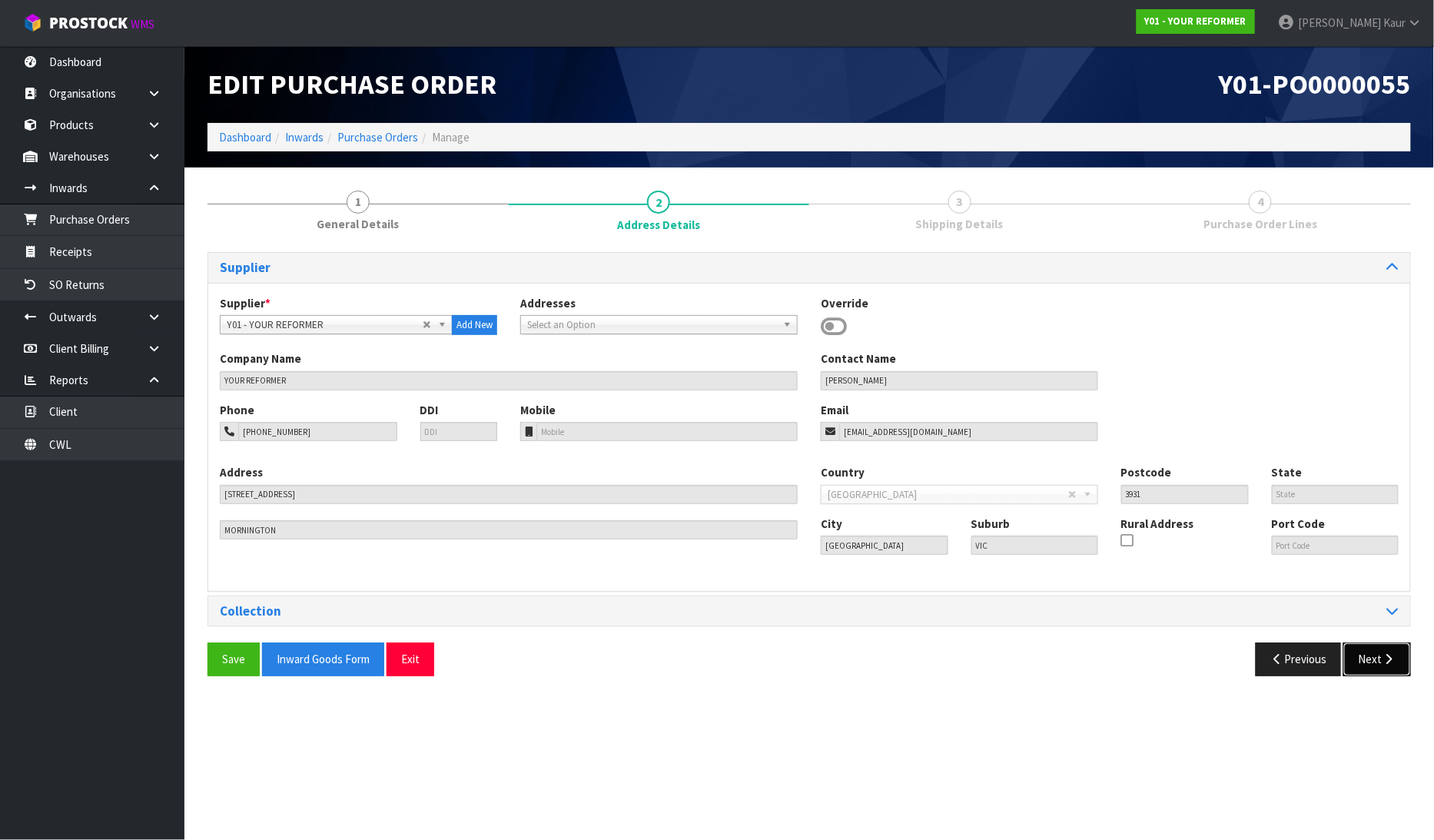
click at [1372, 662] on button "Next" at bounding box center [1377, 658] width 68 height 33
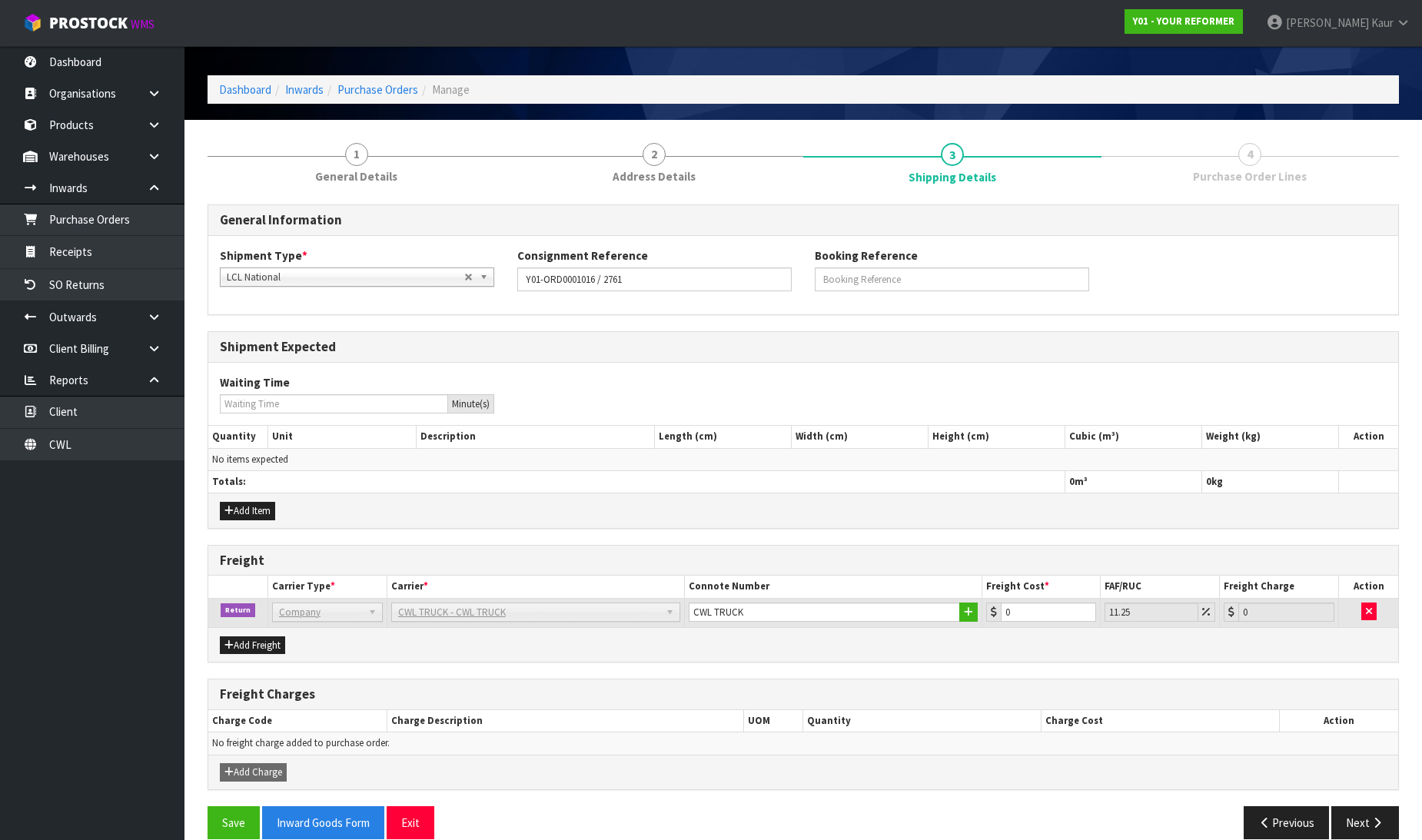
scroll to position [70, 0]
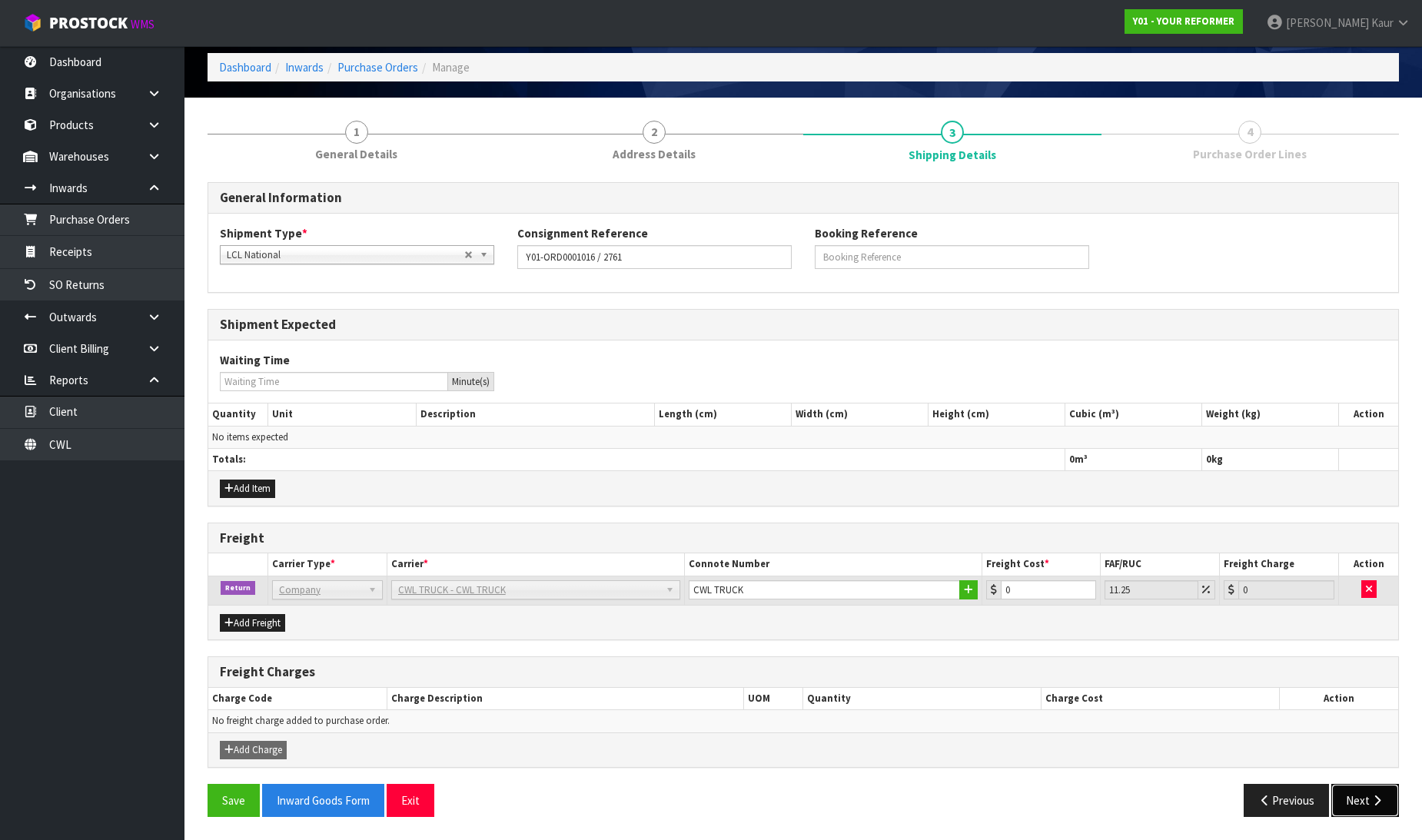
click at [1368, 800] on button "Next" at bounding box center [1365, 799] width 68 height 33
click at [1018, 589] on input "0" at bounding box center [1050, 589] width 96 height 19
click at [73, 211] on link "Purchase Orders" at bounding box center [92, 220] width 184 height 32
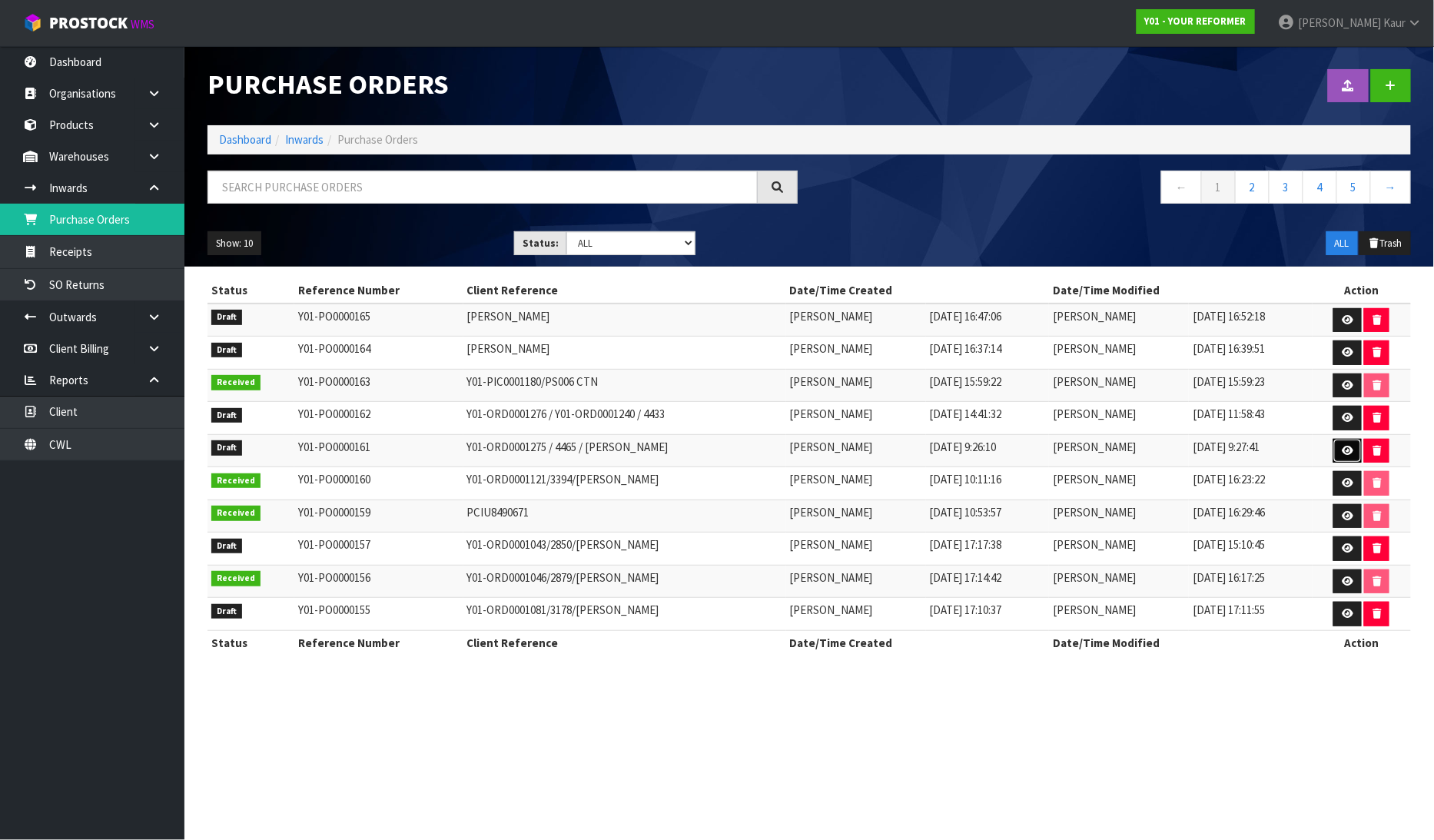
click at [1350, 451] on icon at bounding box center [1348, 451] width 12 height 10
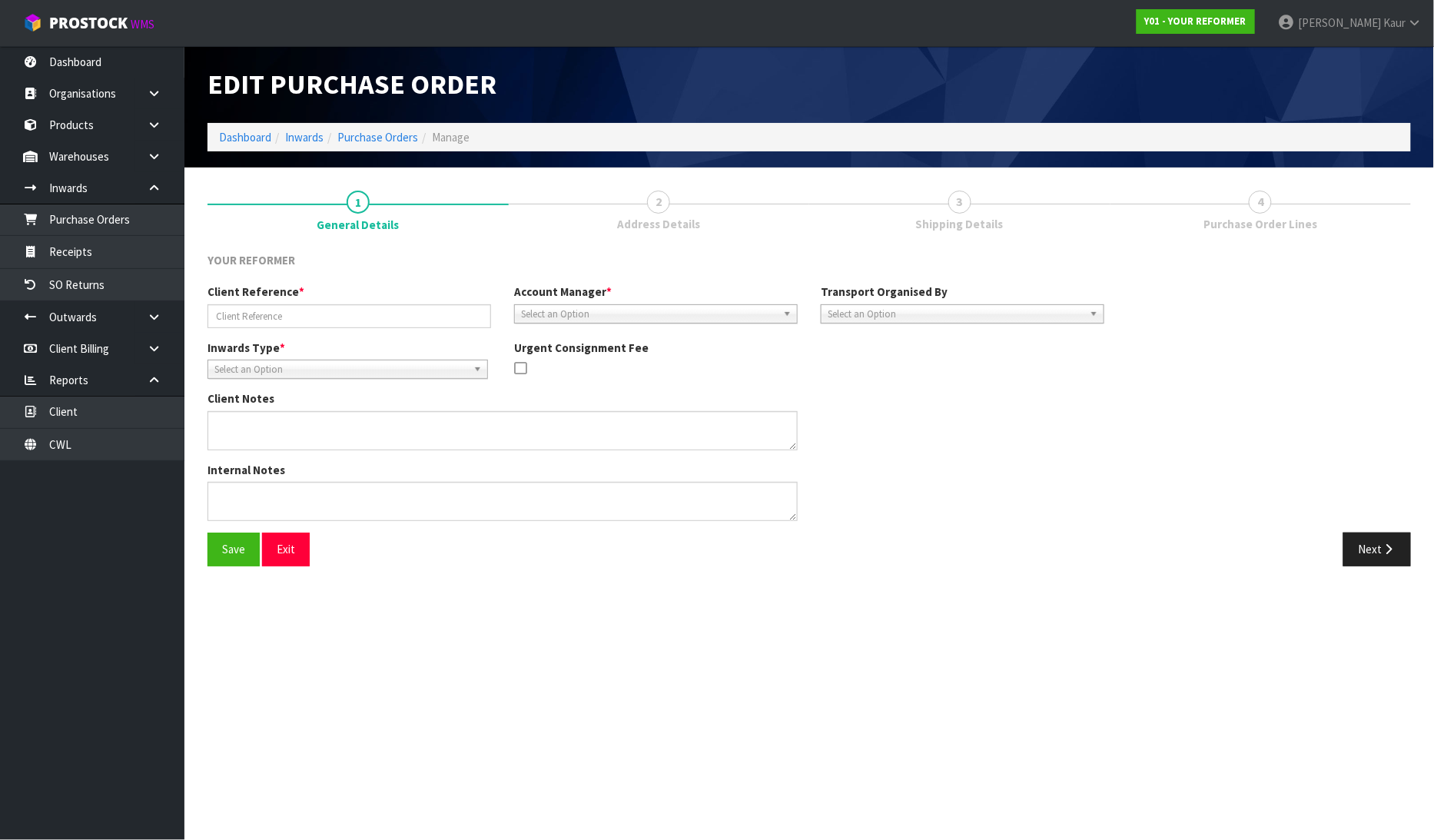
type input "Y01-ORD0001275 / 4465 / [PERSON_NAME]"
type textarea "RETURNING ORDER Y01-ORD0001246 - FLD-MCA-01 X 1 AND PB-MCA X 1"
type textarea "PLEASE CONFIRM RETURN FREIGHT CHARGE FROM MF PORTAL."
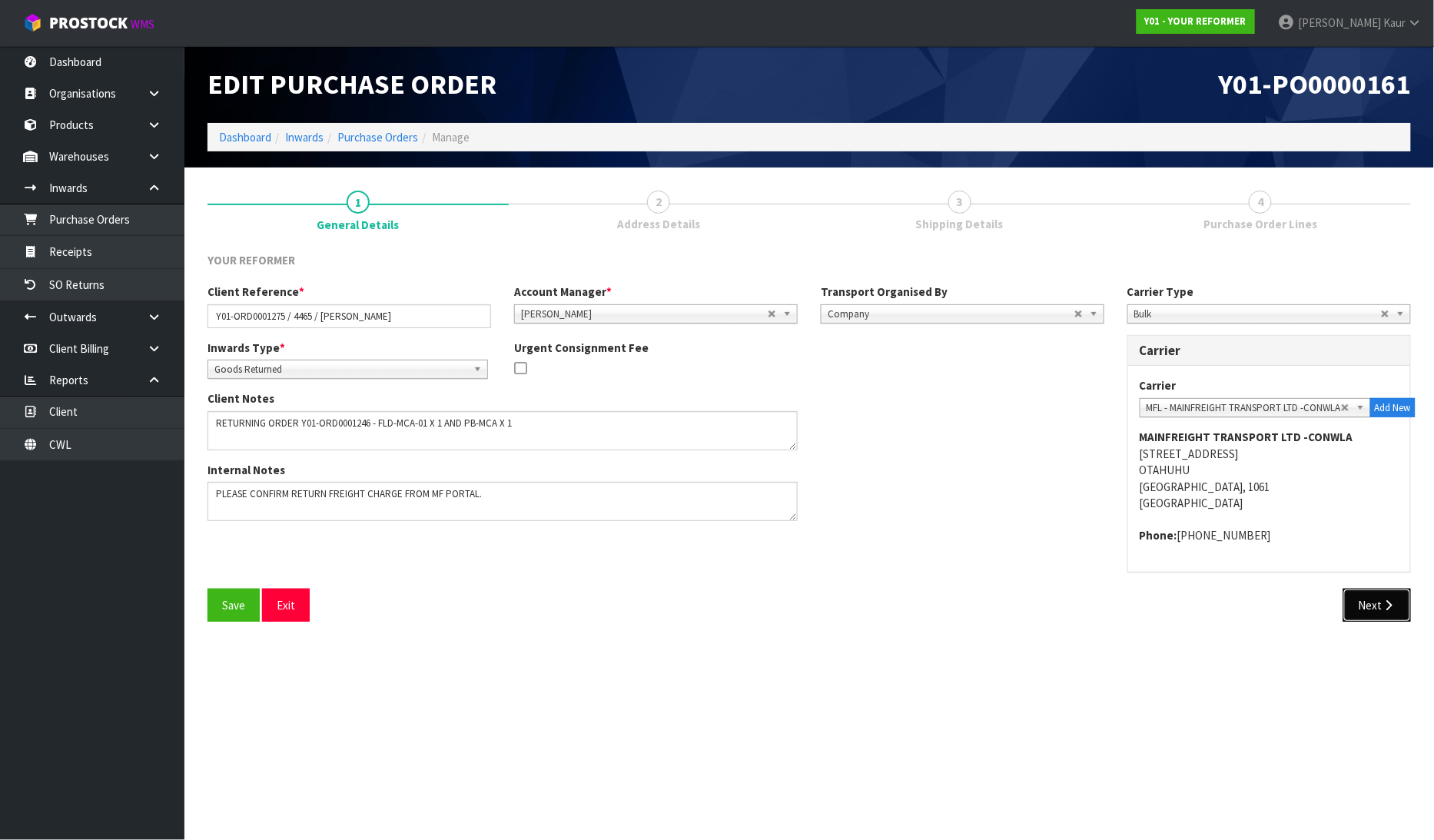
click at [1381, 597] on button "Next" at bounding box center [1377, 604] width 68 height 33
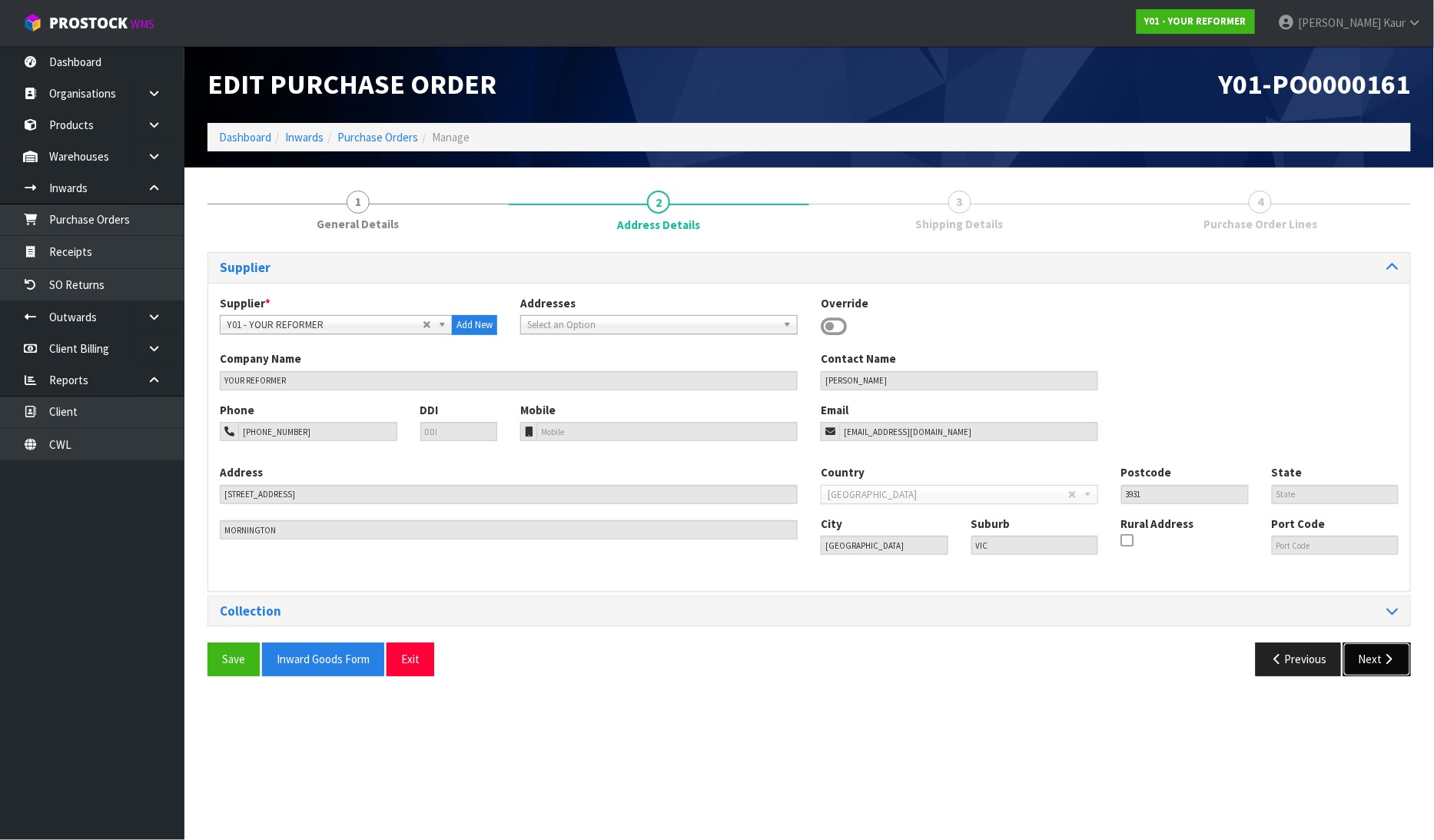
click at [1379, 655] on button "Next" at bounding box center [1377, 658] width 68 height 33
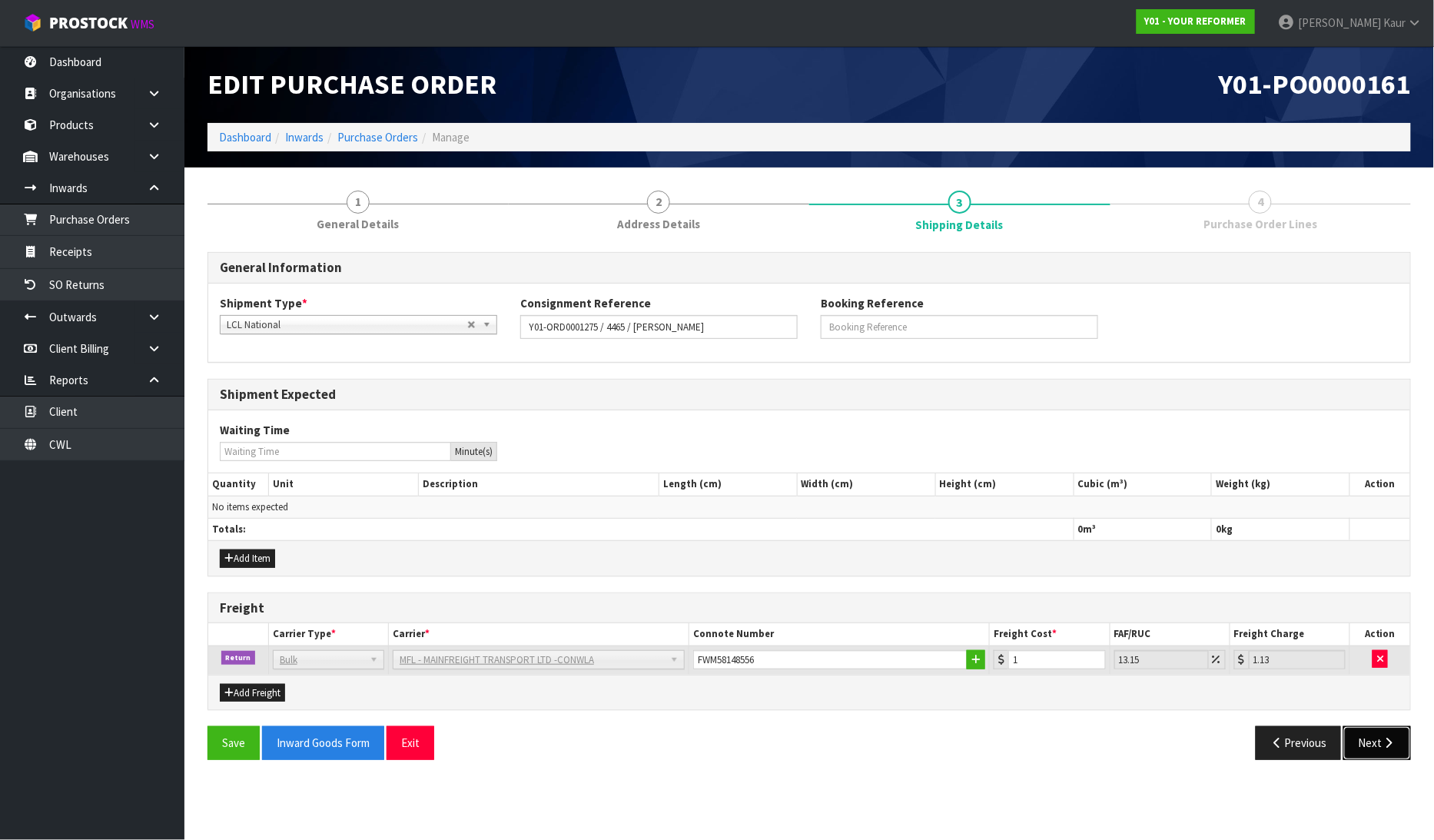
click at [1376, 735] on button "Next" at bounding box center [1377, 741] width 68 height 33
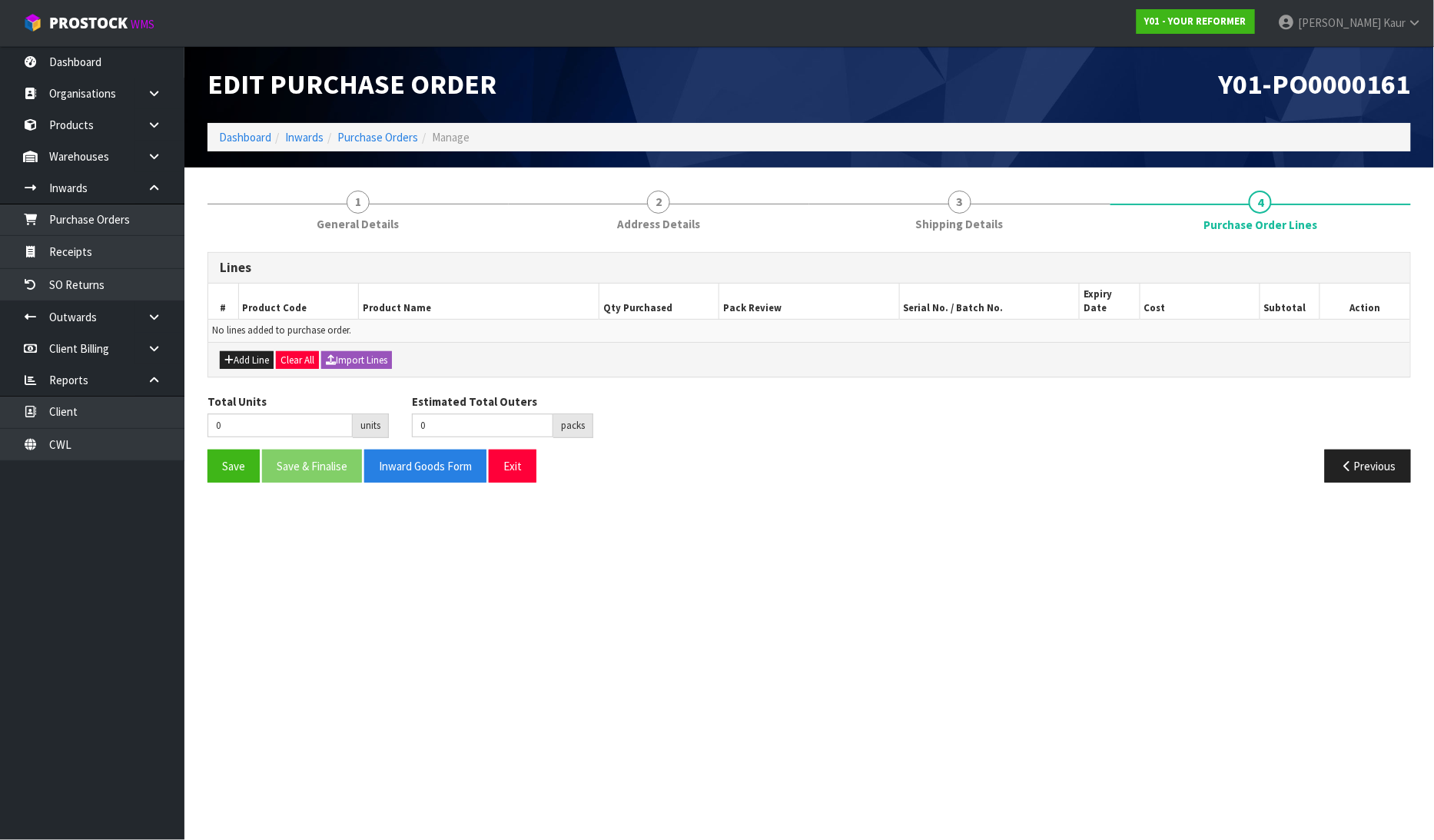
click at [234, 342] on div "Add Line Clear All Import Lines" at bounding box center [809, 359] width 1202 height 35
click at [234, 351] on button "Add Line" at bounding box center [247, 360] width 54 height 19
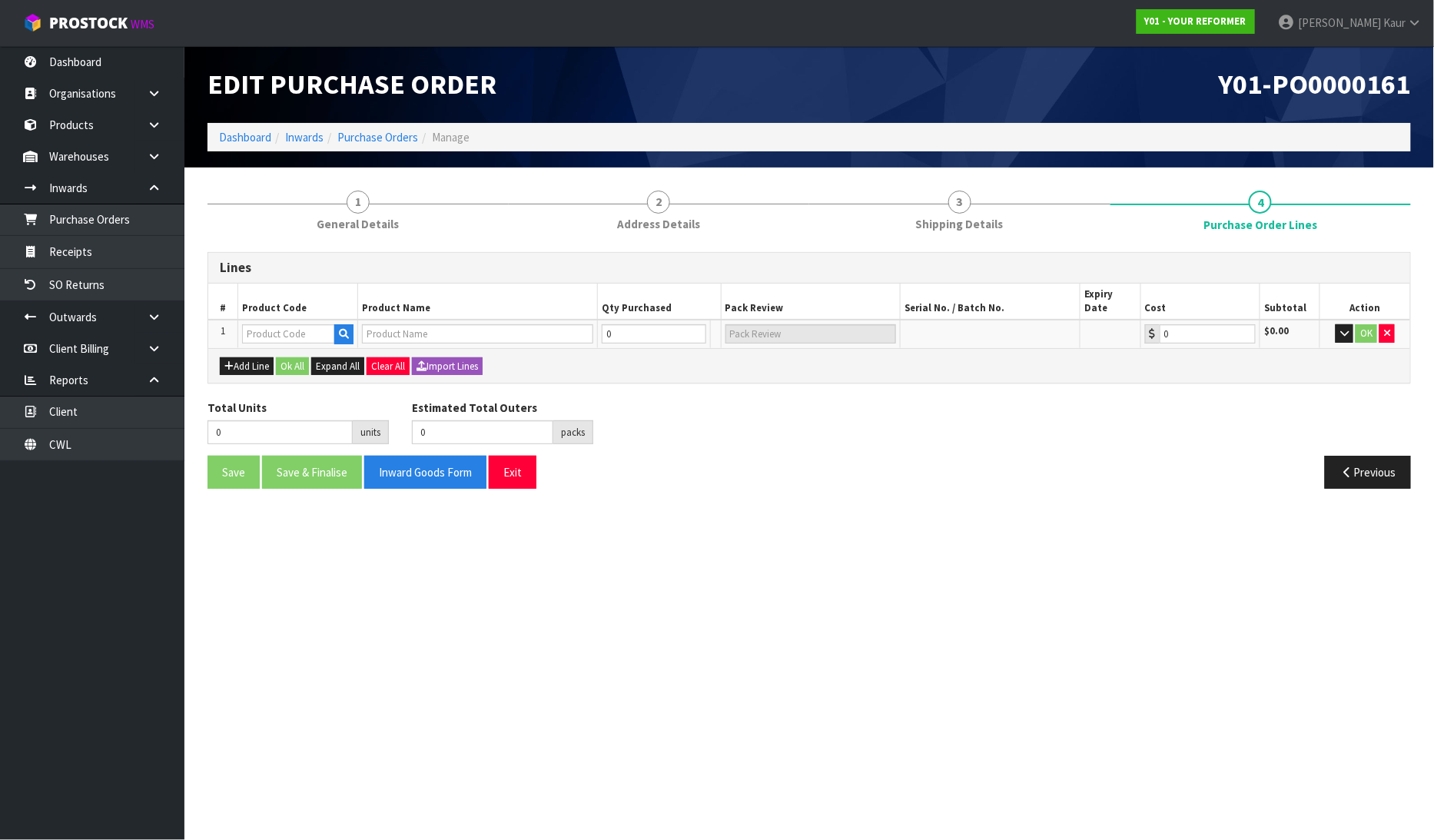
click at [1399, 319] on td "OK" at bounding box center [1365, 333] width 90 height 29
click at [1385, 328] on icon "button" at bounding box center [1387, 333] width 6 height 10
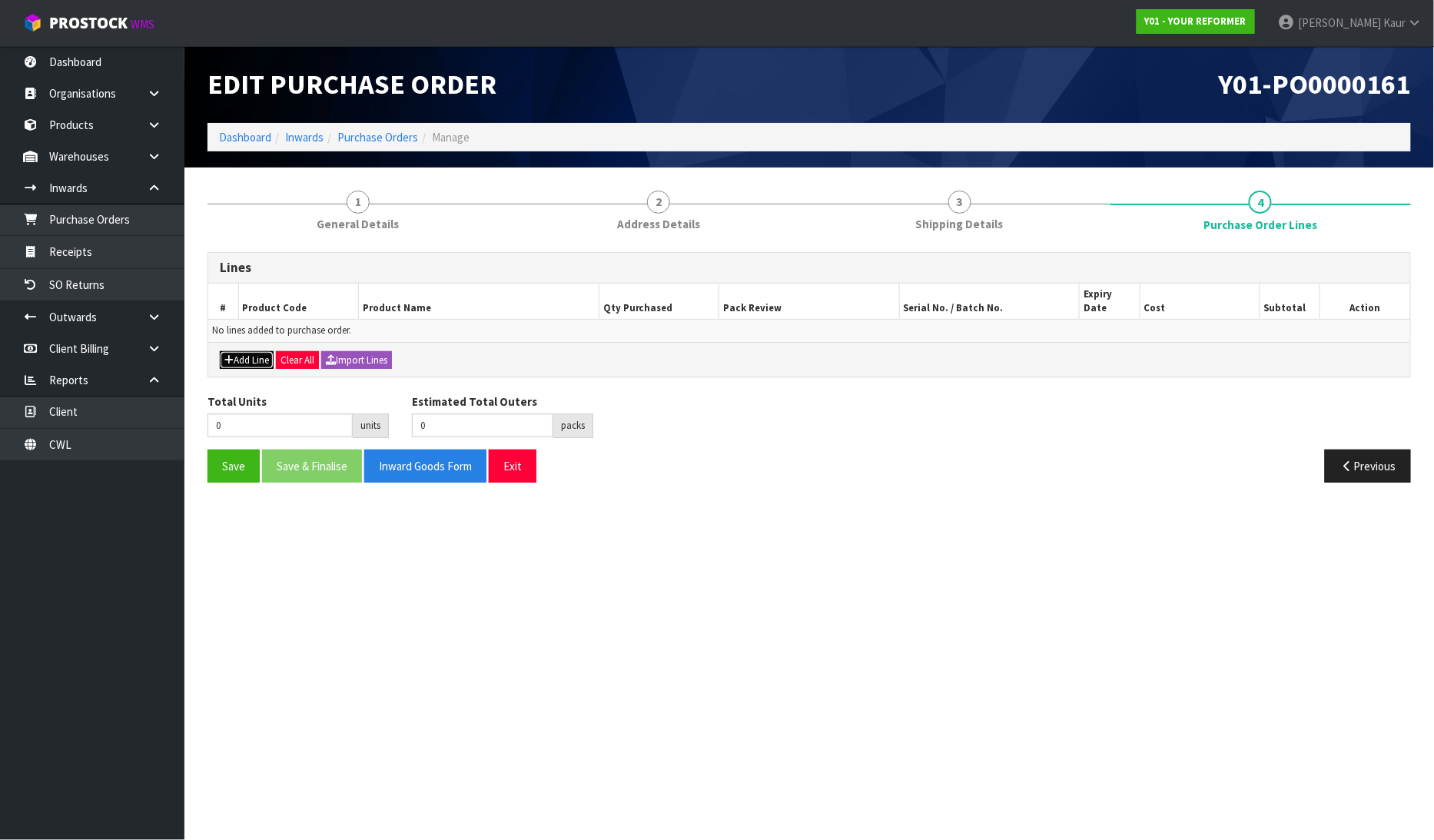
click at [260, 351] on button "Add Line" at bounding box center [247, 360] width 54 height 19
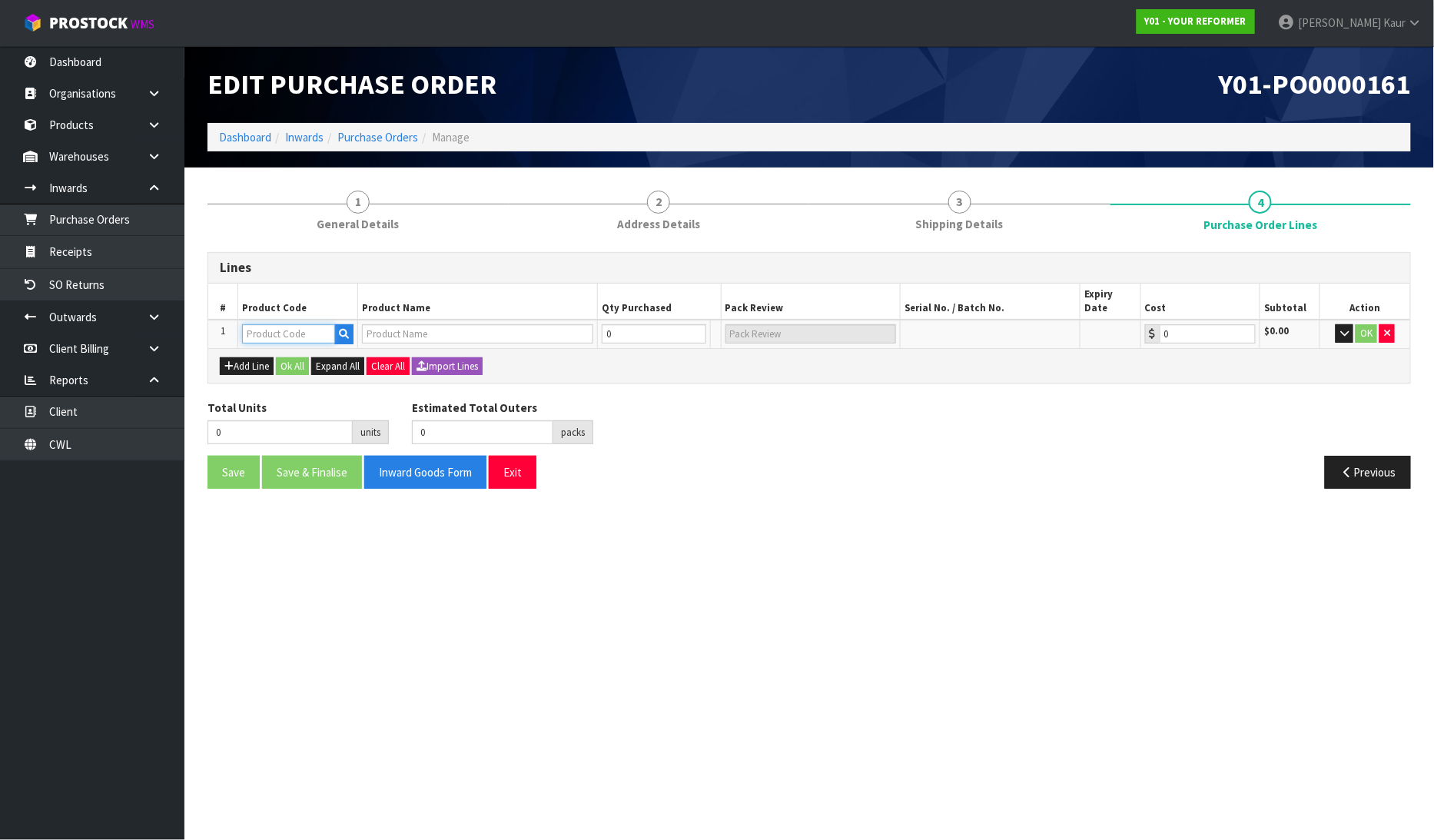
click at [291, 324] on input "text" at bounding box center [288, 333] width 93 height 19
click at [271, 324] on input "text" at bounding box center [288, 333] width 93 height 19
type input "EN"
click at [280, 370] on link "EN VY-R EN T-01" at bounding box center [306, 365] width 123 height 21
type input "ENVY-RENT-01"
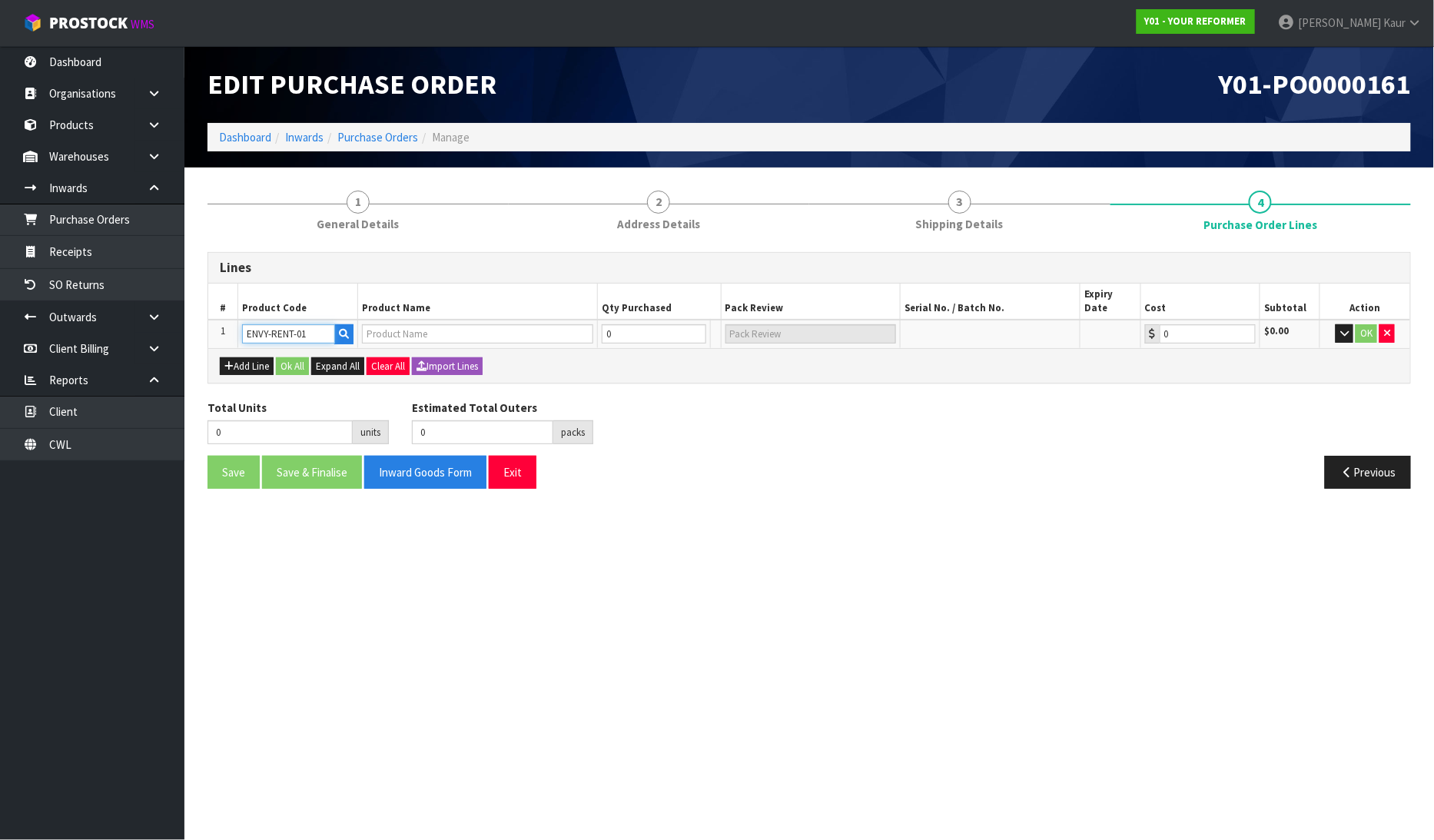
type input "ENVY RENTAL"
type input "0.00"
click at [619, 324] on input "0" at bounding box center [644, 333] width 93 height 19
type input "1"
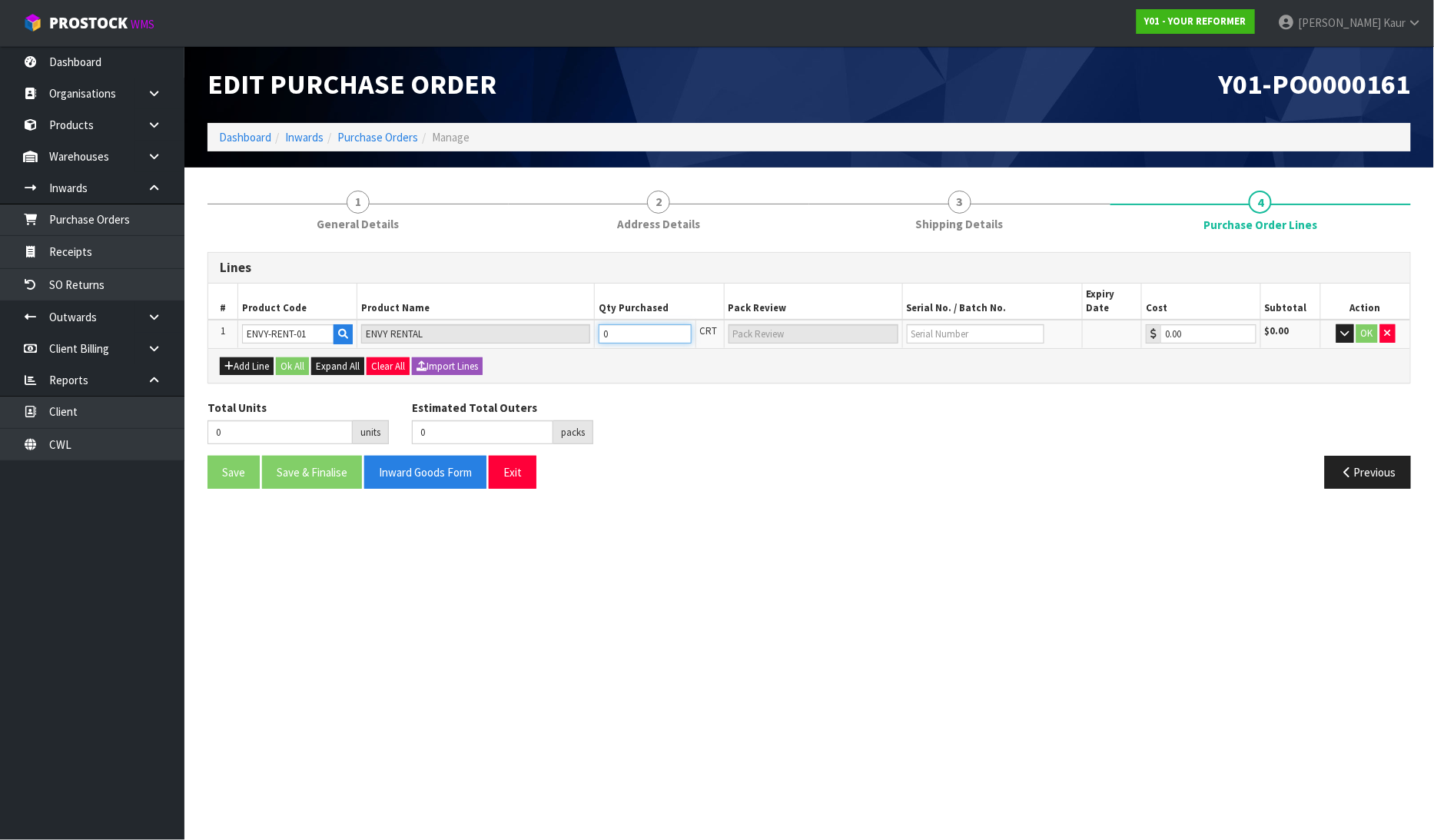
type input "1 PLT"
type input "1"
click at [944, 324] on input "text" at bounding box center [976, 333] width 137 height 19
type input "YT"
click at [1364, 324] on button "OK" at bounding box center [1367, 333] width 22 height 19
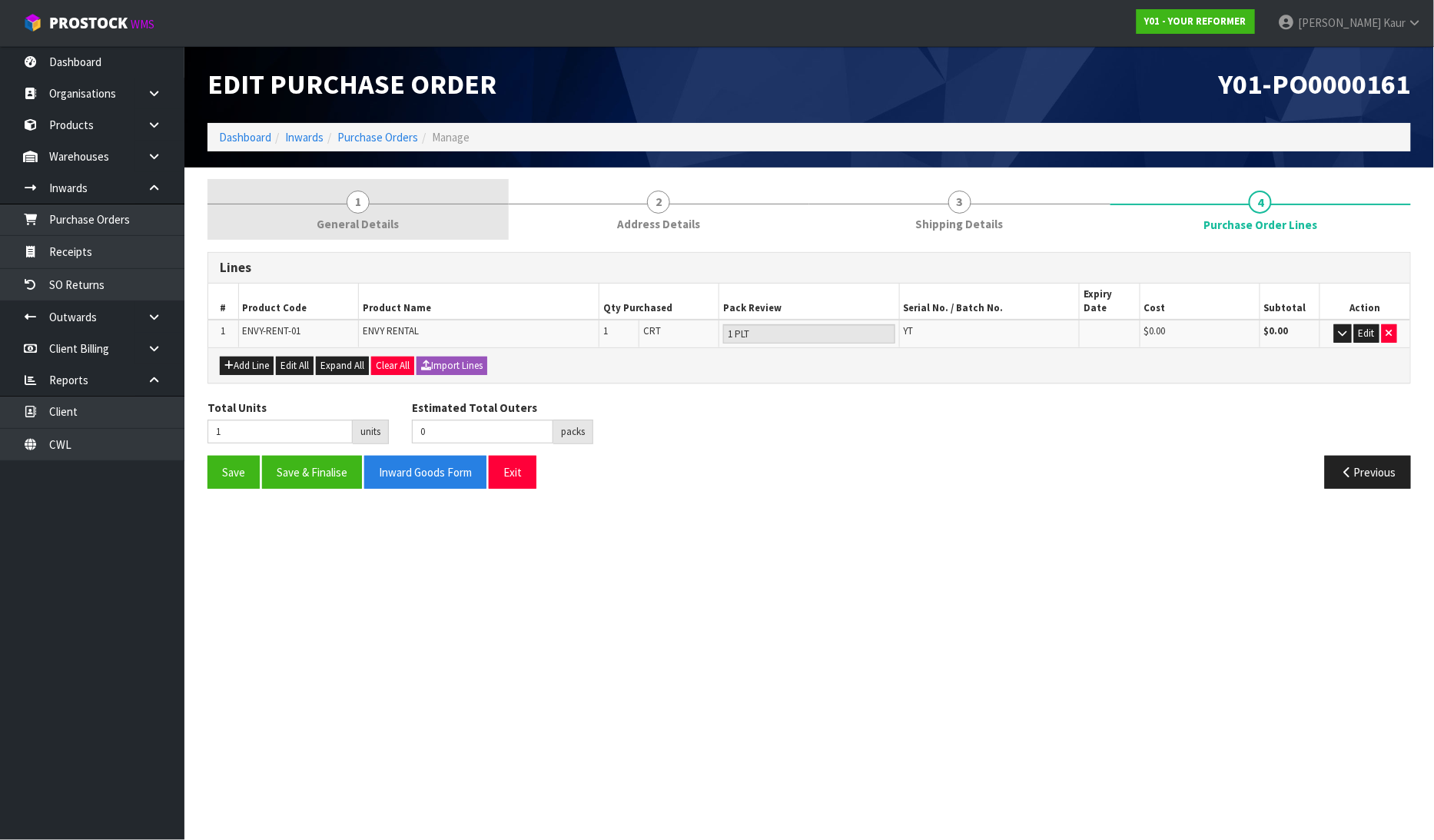
click at [384, 219] on span "General Details" at bounding box center [358, 224] width 83 height 16
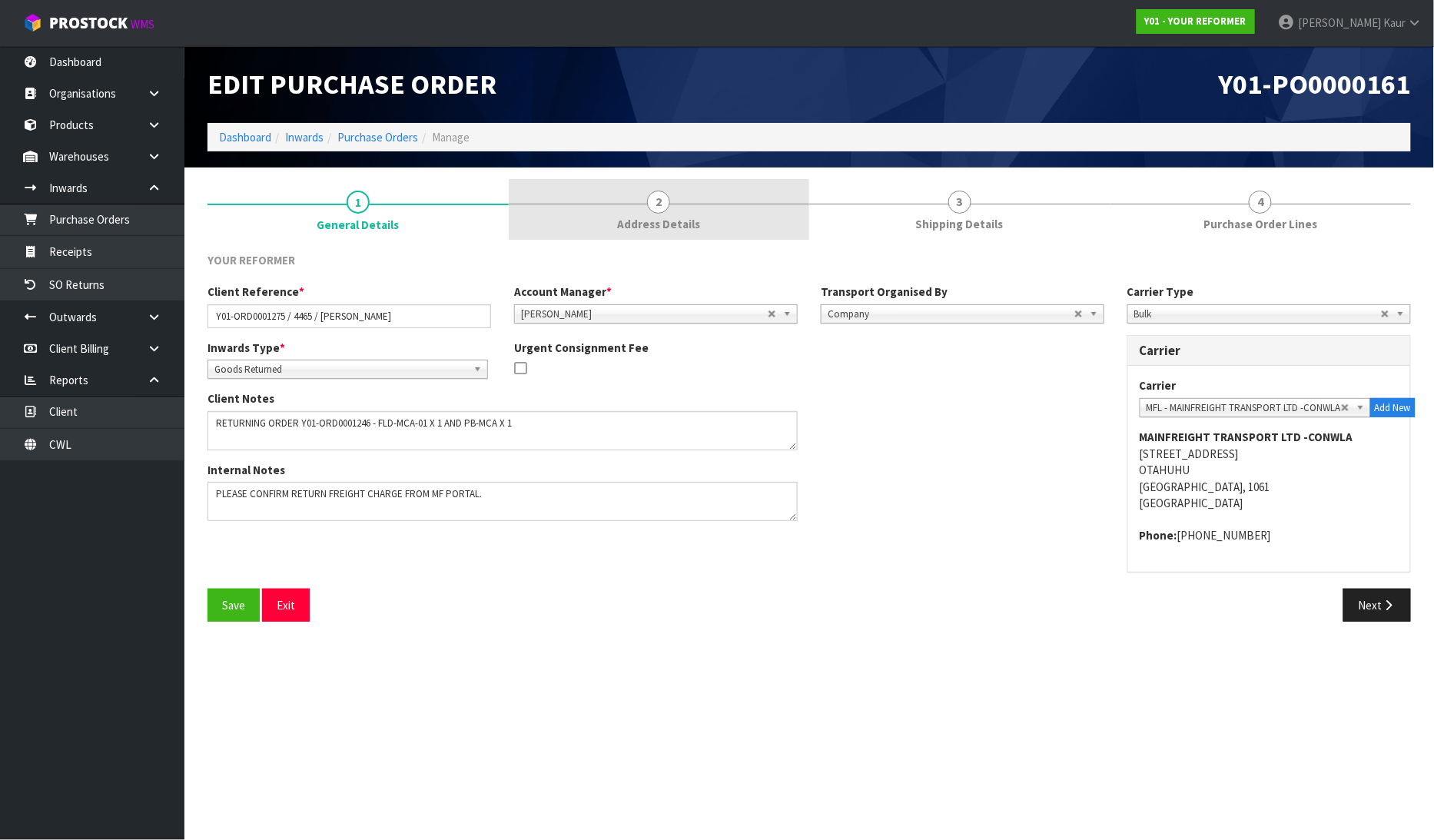
click at [693, 226] on span "Address Details" at bounding box center [658, 224] width 83 height 16
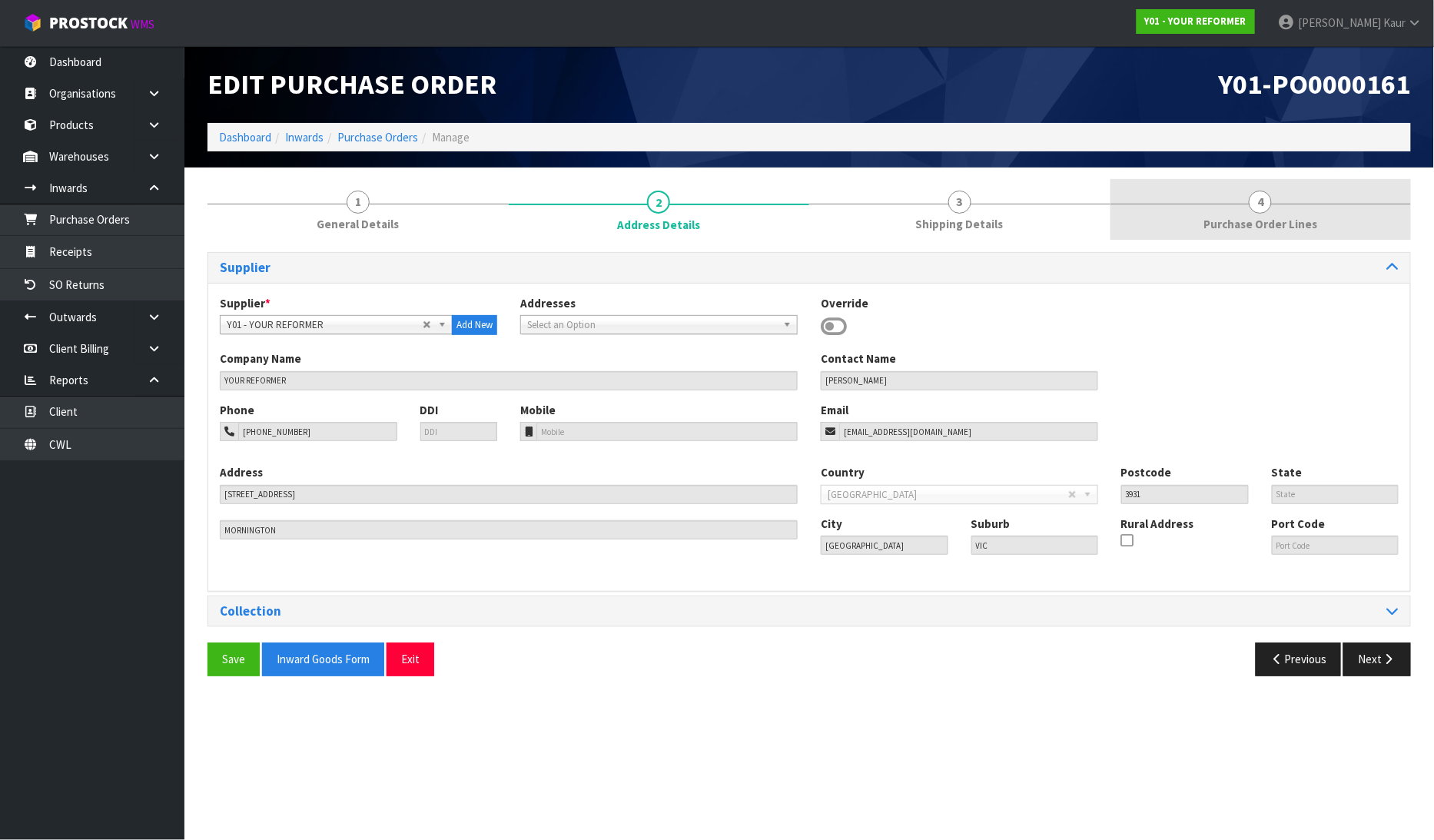
click at [1294, 212] on link "4 Purchase Order Lines" at bounding box center [1261, 209] width 302 height 61
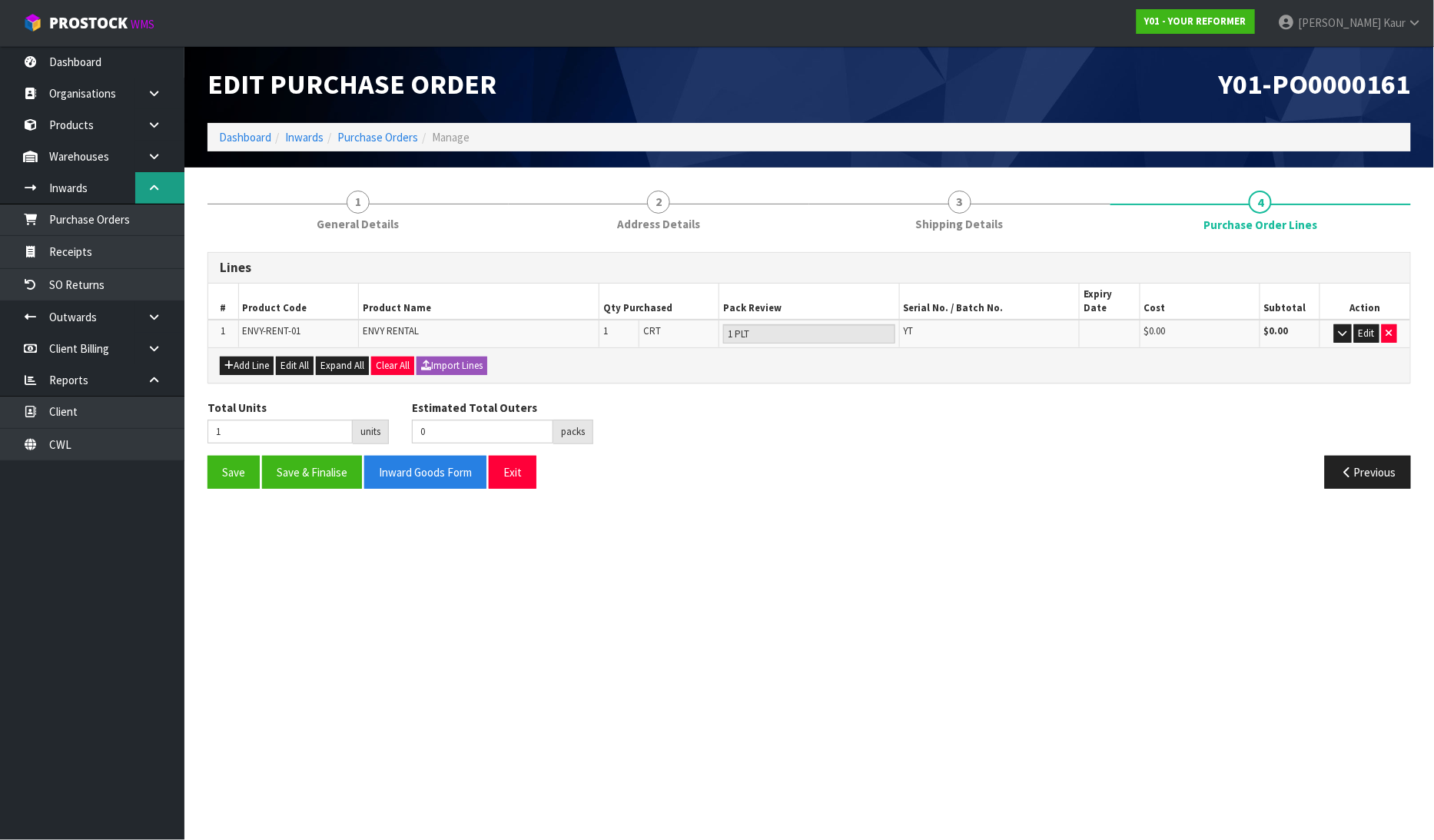
click at [153, 183] on icon at bounding box center [153, 188] width 15 height 12
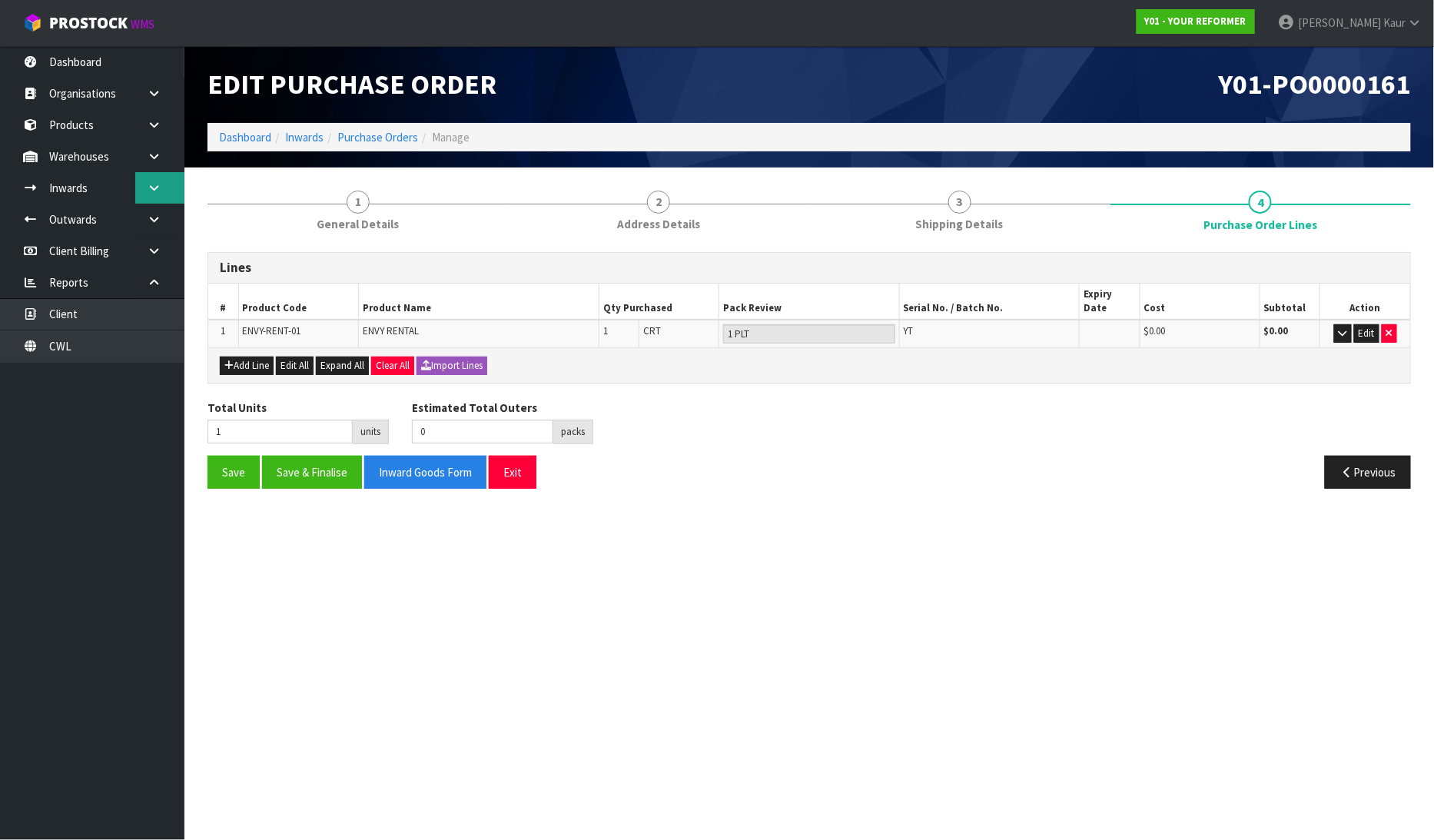
click at [154, 183] on icon at bounding box center [153, 188] width 15 height 12
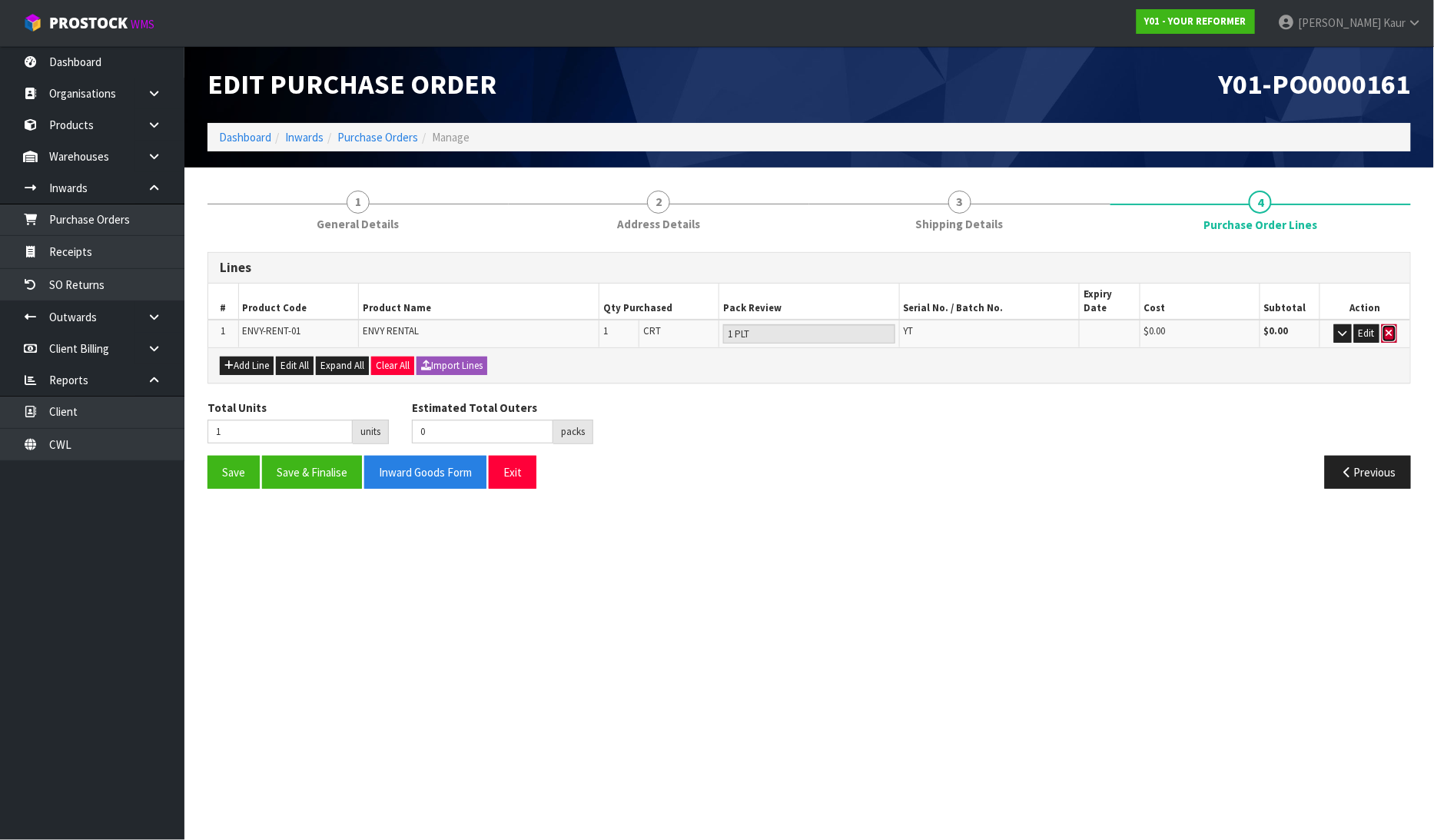
click at [1395, 325] on button "button" at bounding box center [1389, 333] width 15 height 19
type input "0"
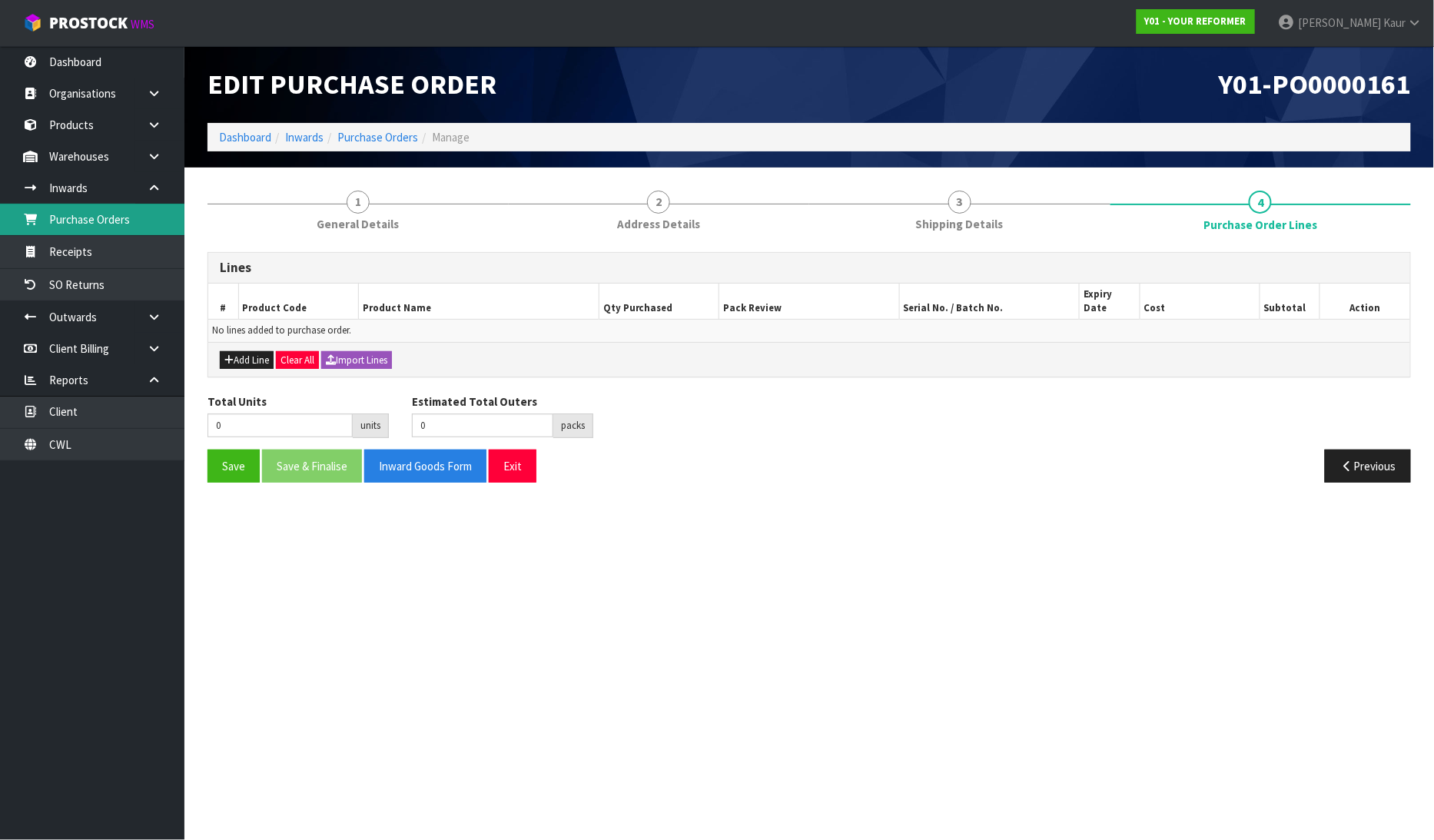
click at [90, 232] on link "Purchase Orders" at bounding box center [92, 220] width 184 height 32
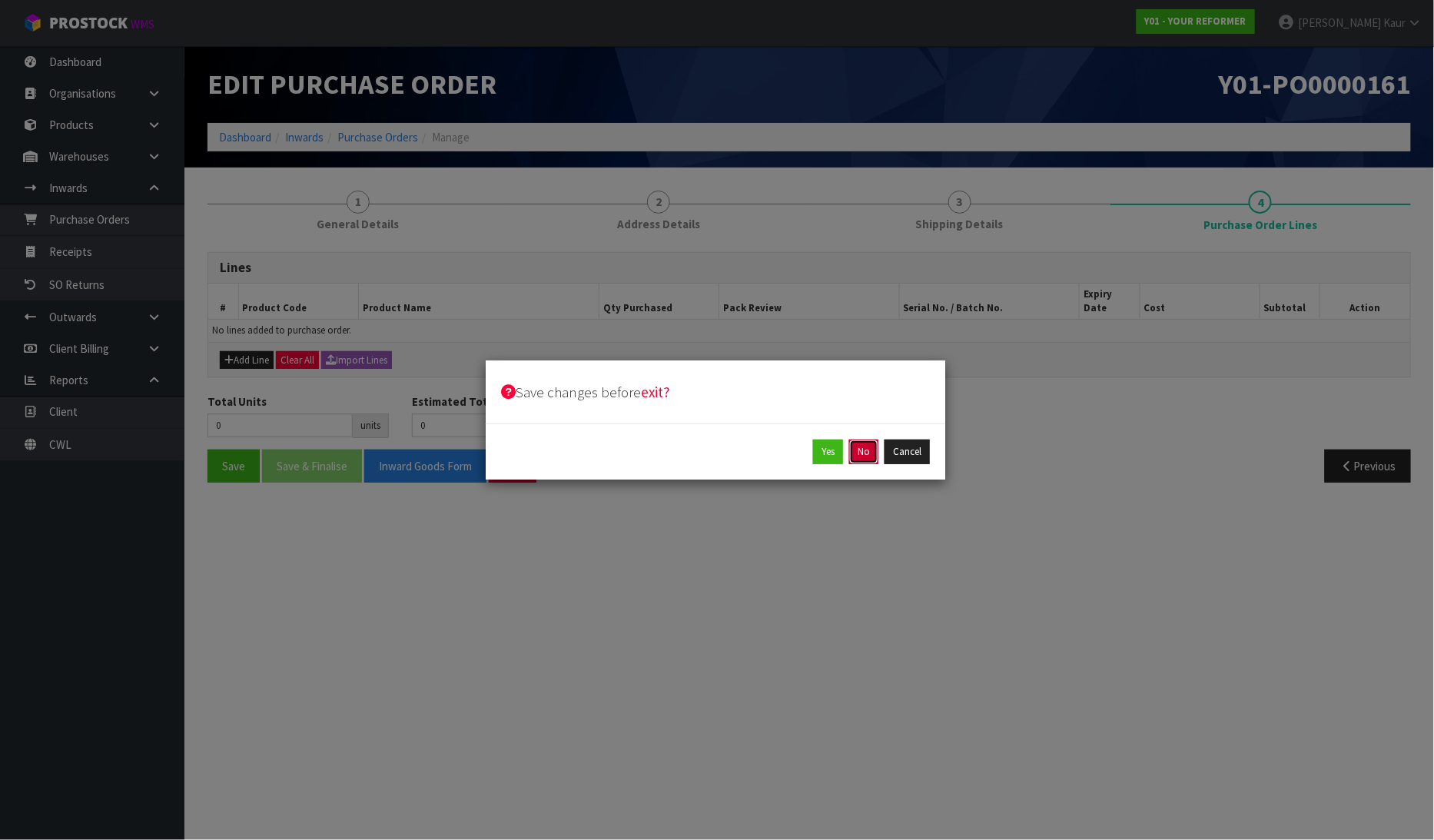
click at [863, 454] on button "No" at bounding box center [863, 452] width 29 height 25
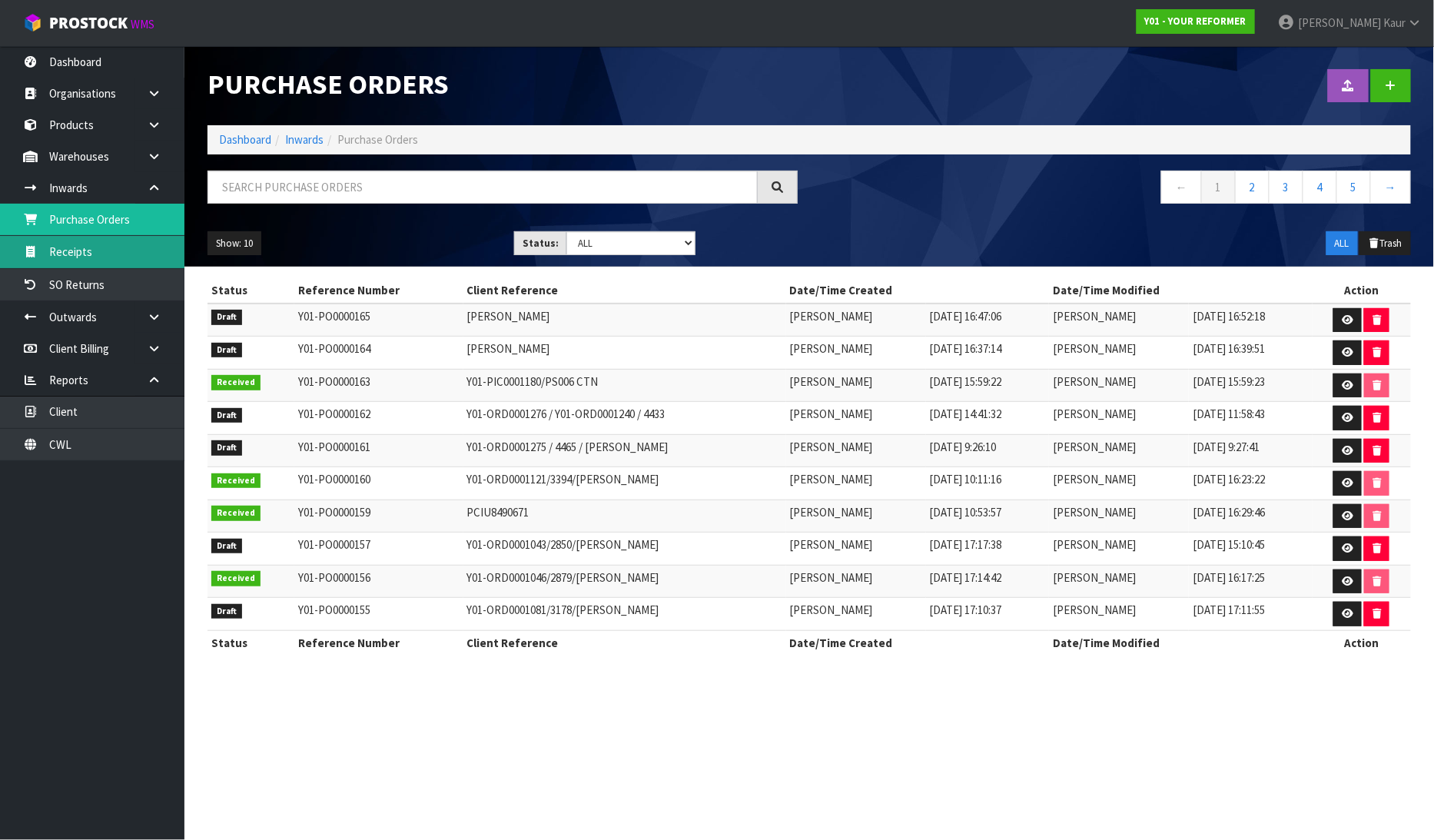
click at [120, 252] on link "Receipts" at bounding box center [92, 252] width 184 height 32
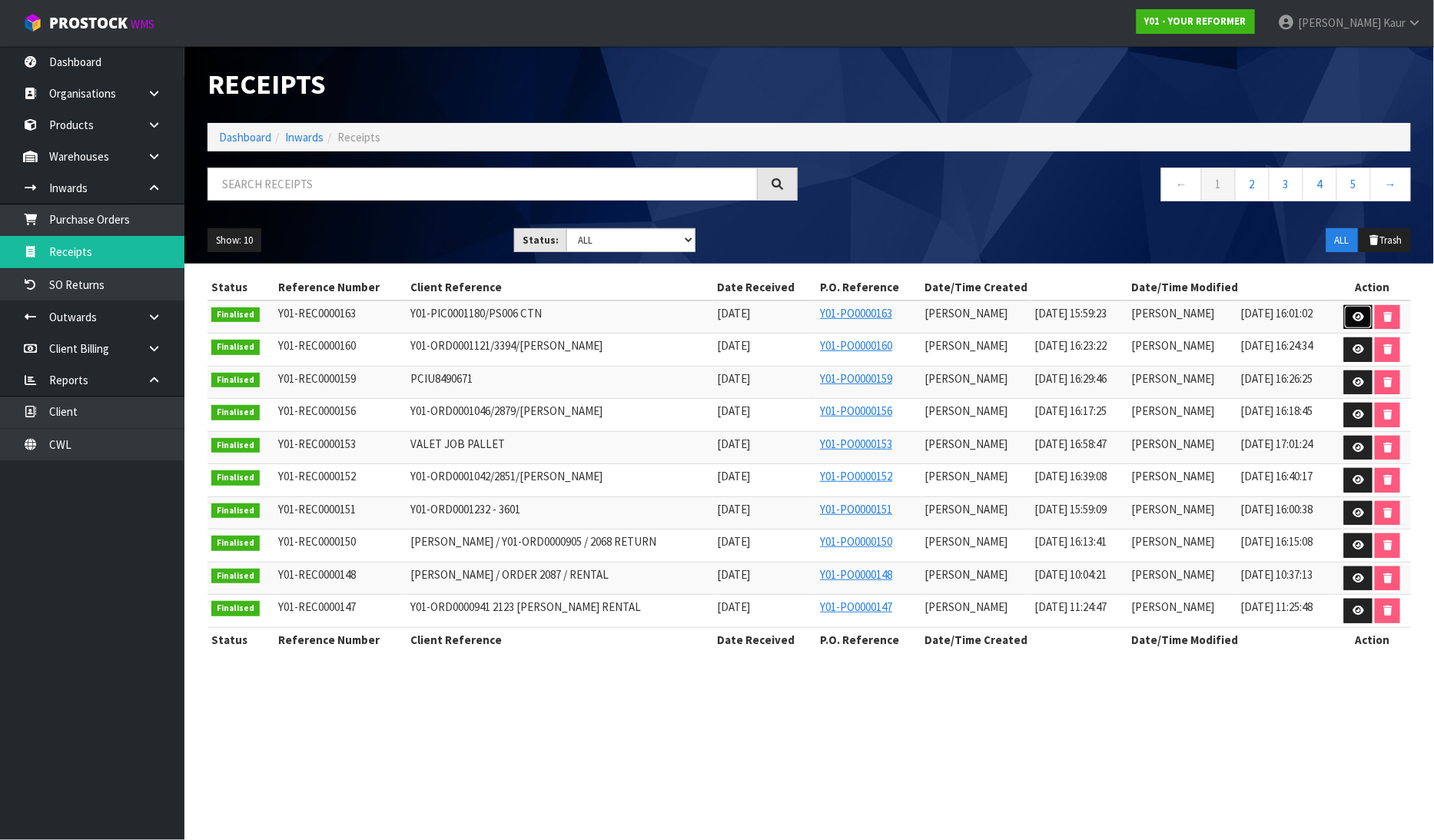
click at [1361, 321] on icon at bounding box center [1359, 316] width 12 height 10
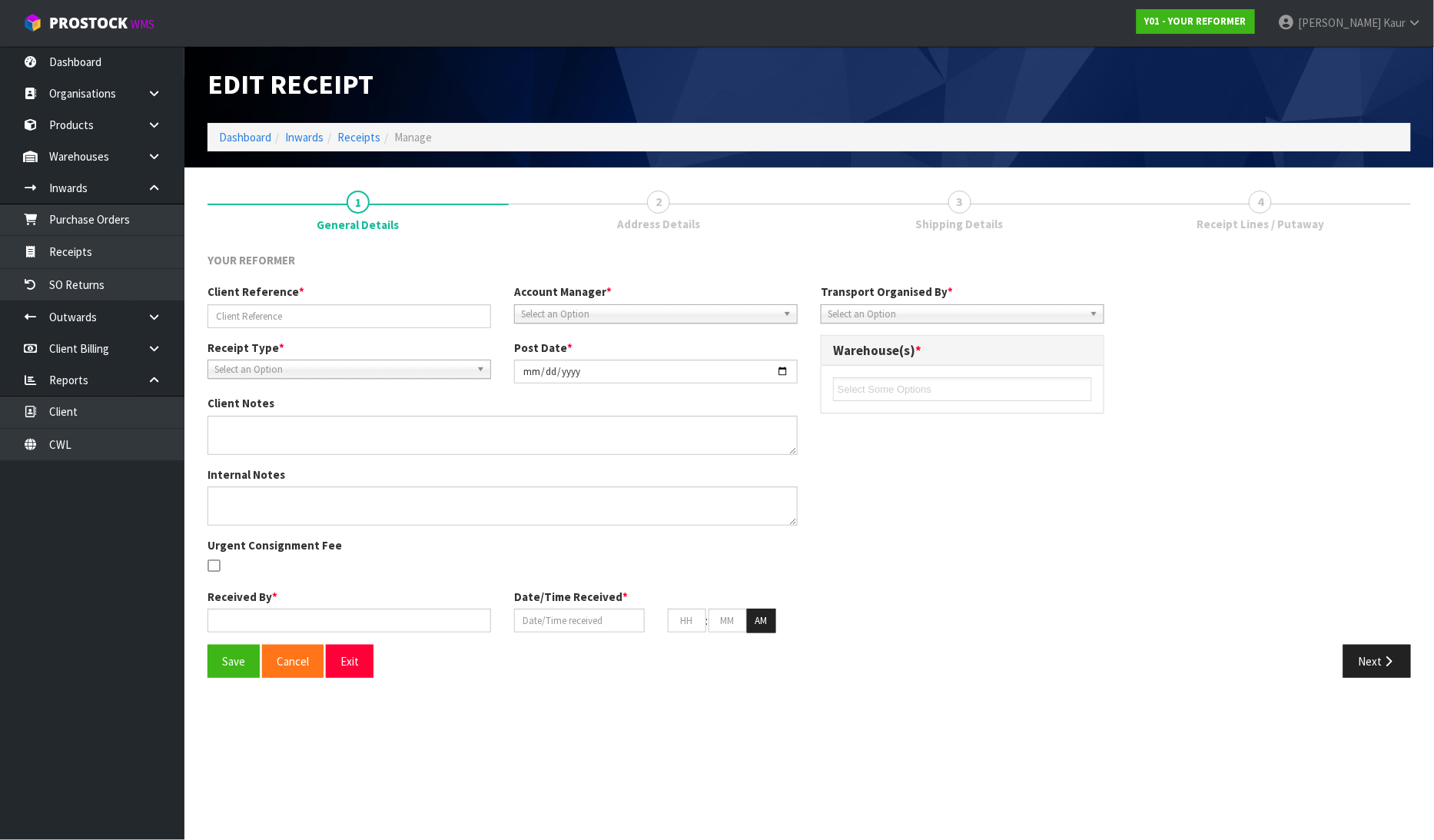
type input "Y01-PIC0001180/PS006 CTN"
type input "[DATE]"
type input "[PERSON_NAME]"
type input "[DATE]"
type input "03"
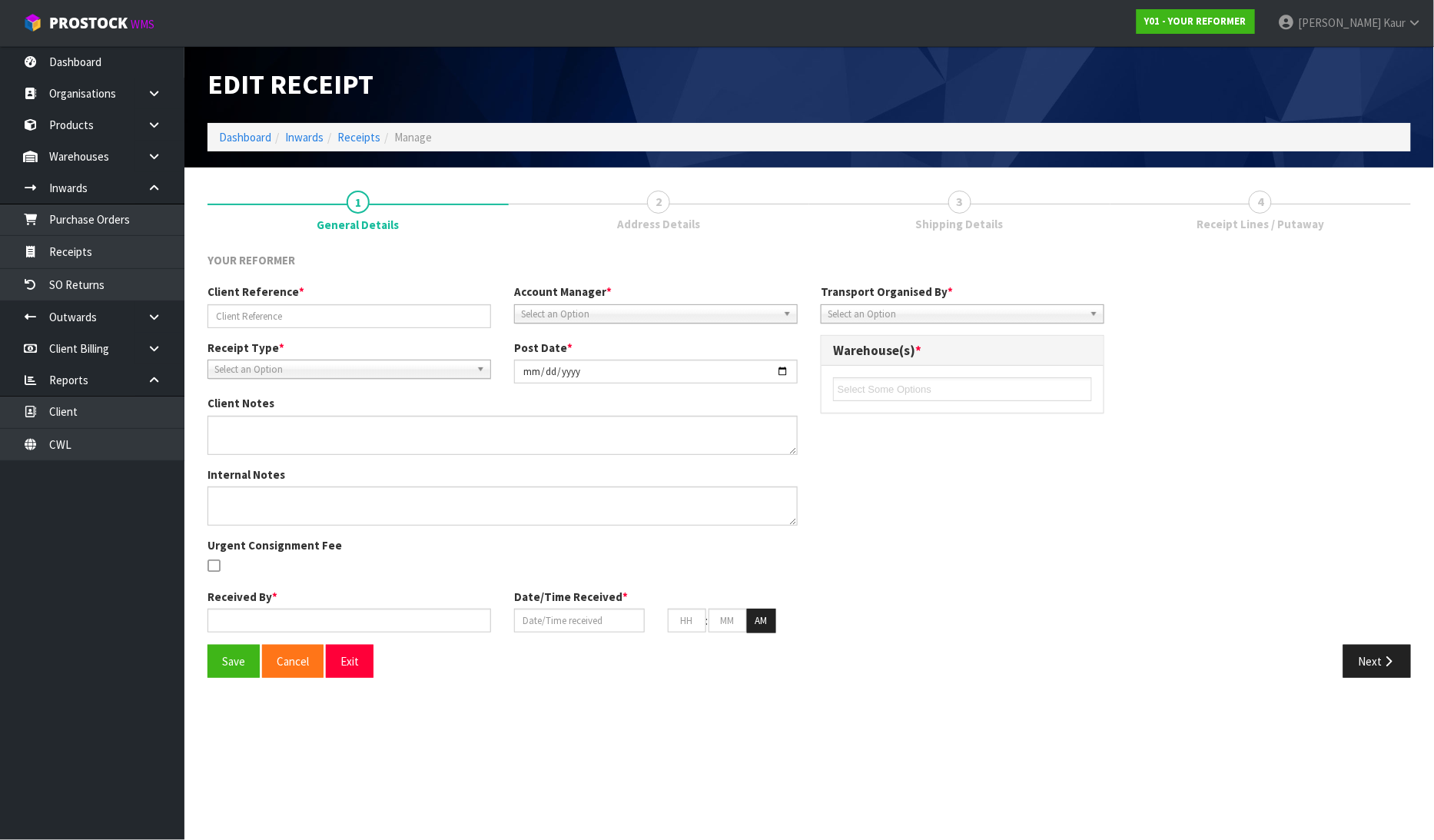
type input "59"
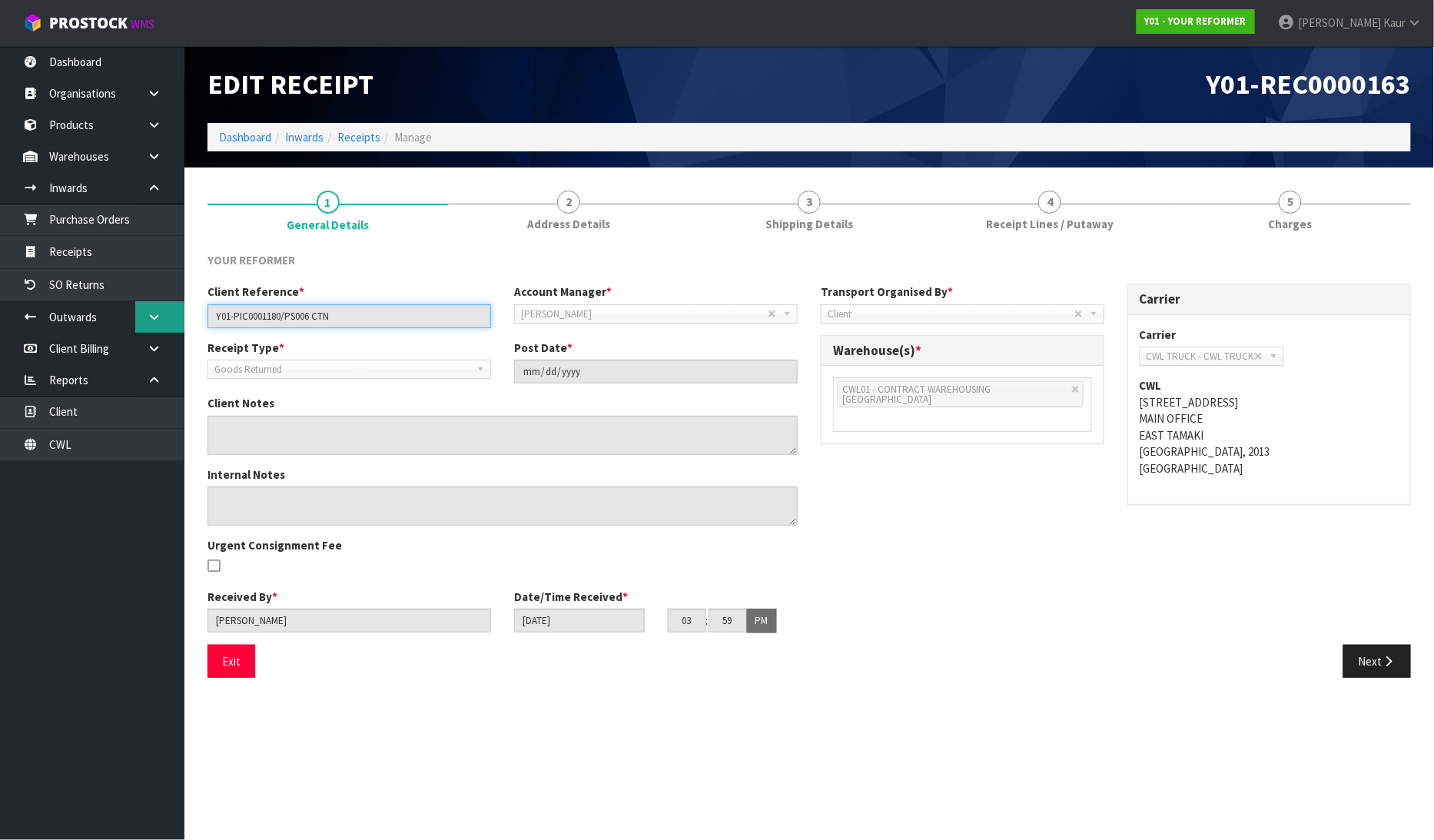
drag, startPoint x: 336, startPoint y: 315, endPoint x: 158, endPoint y: 315, distance: 178.0
click at [158, 315] on body "Toggle navigation ProStock WMS Y01 - YOUR REFORMER [PERSON_NAME] Logout Dashboa…" at bounding box center [717, 420] width 1434 height 840
click at [1402, 656] on button "Next" at bounding box center [1377, 661] width 68 height 33
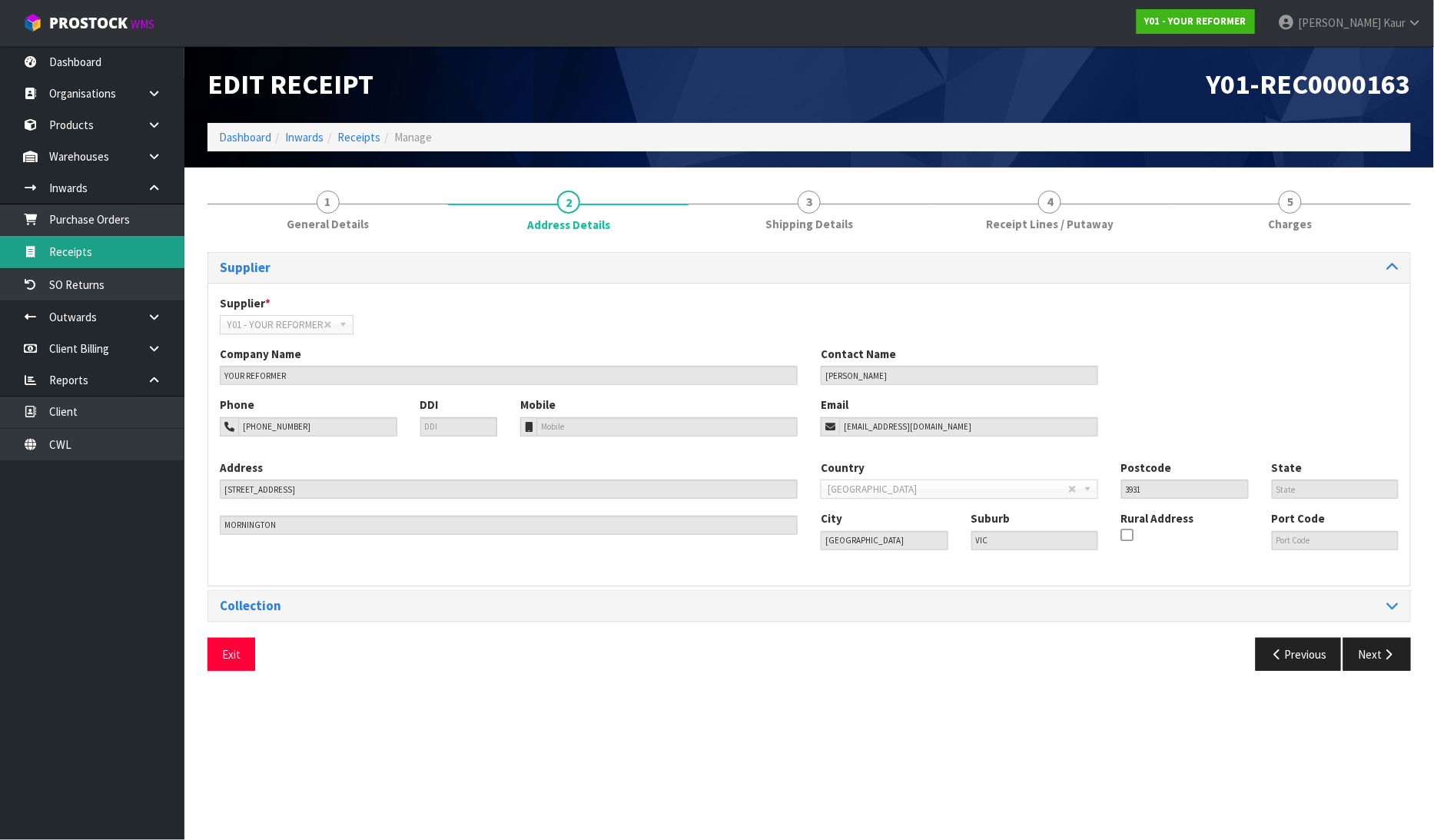
click at [127, 255] on link "Receipts" at bounding box center [92, 252] width 184 height 32
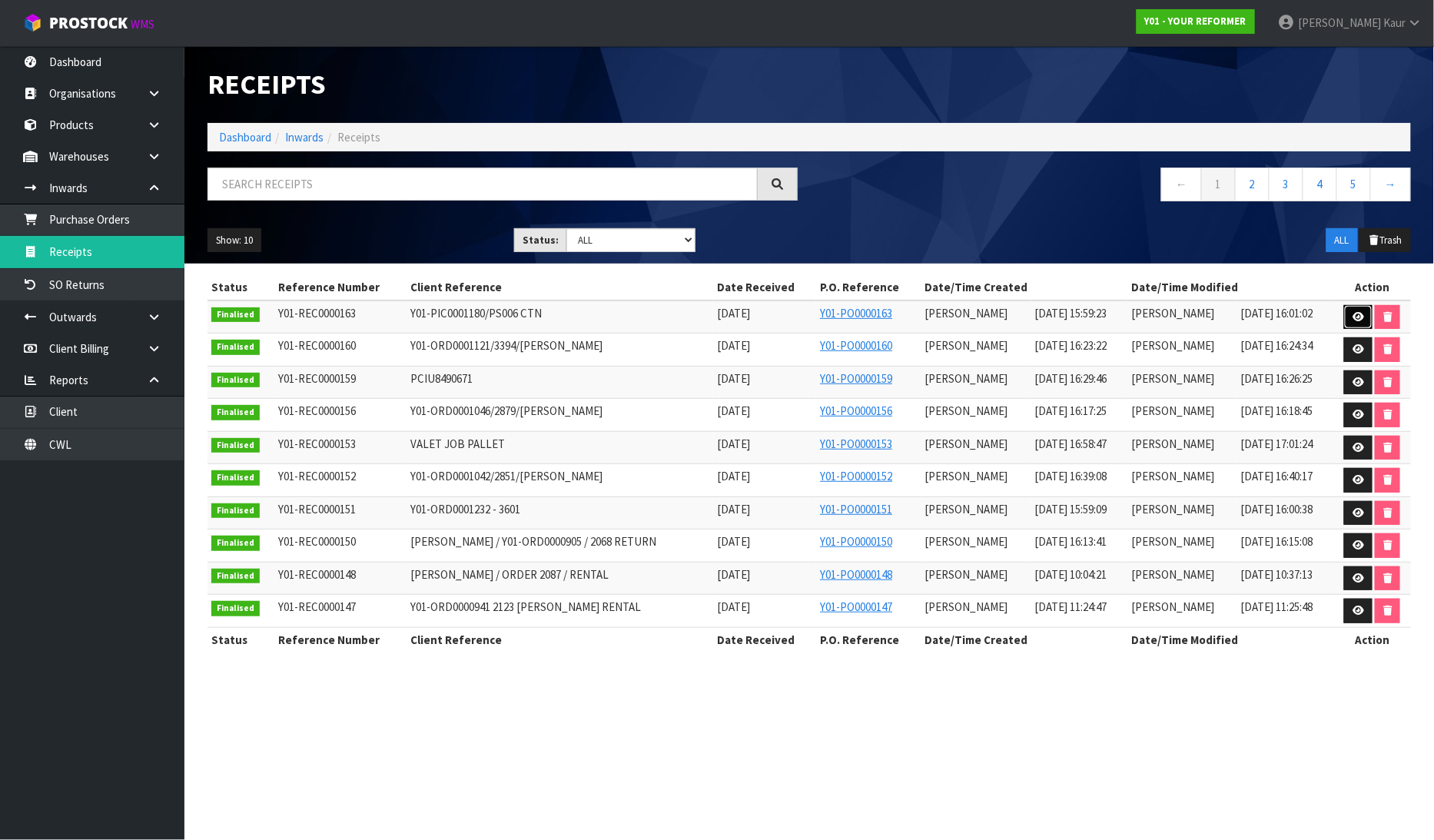
click at [1358, 317] on icon at bounding box center [1359, 316] width 12 height 10
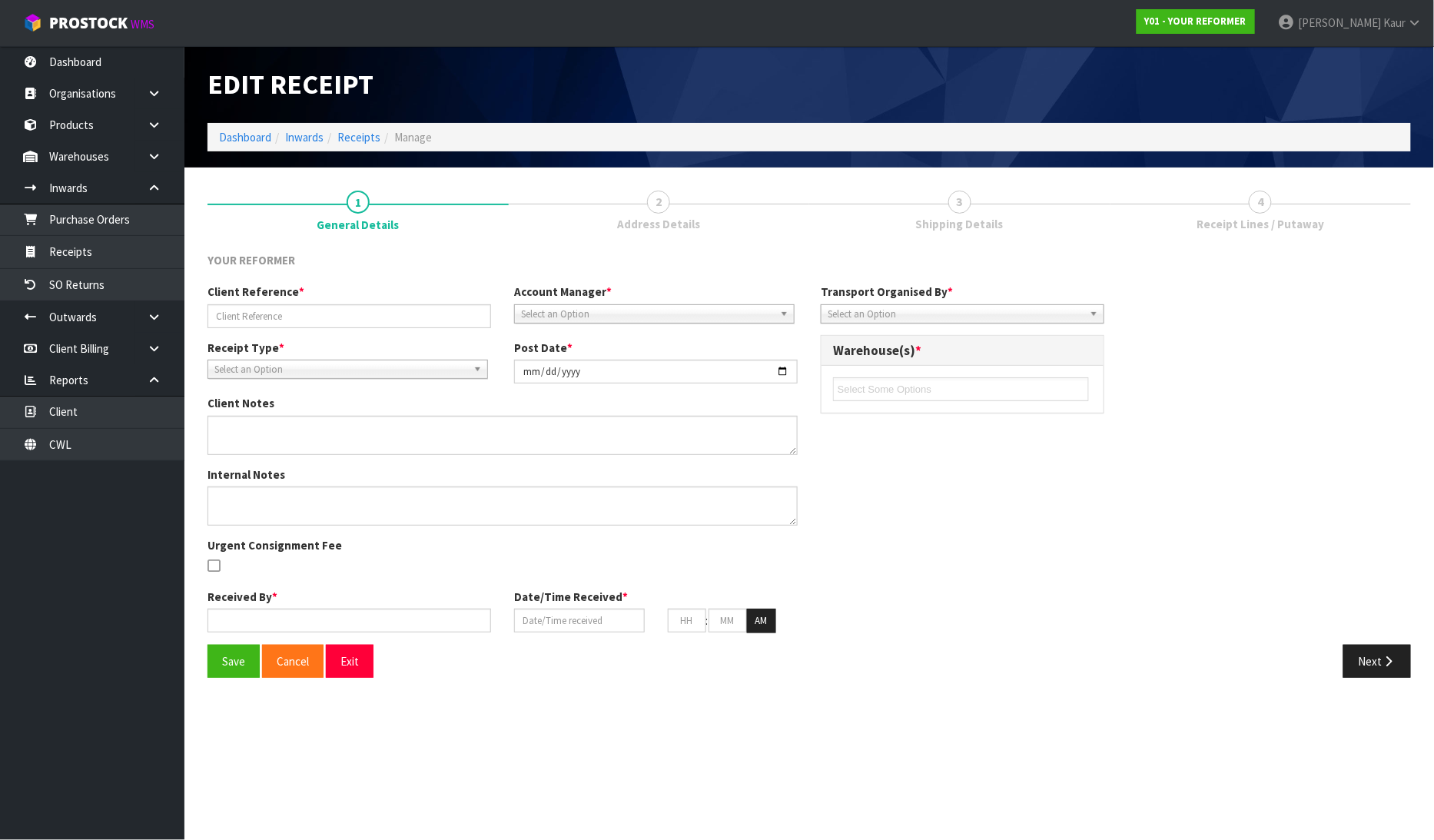
type input "Y01-PIC0001180/PS006 CTN"
type input "[DATE]"
type input "[PERSON_NAME]"
type input "[DATE]"
type input "03"
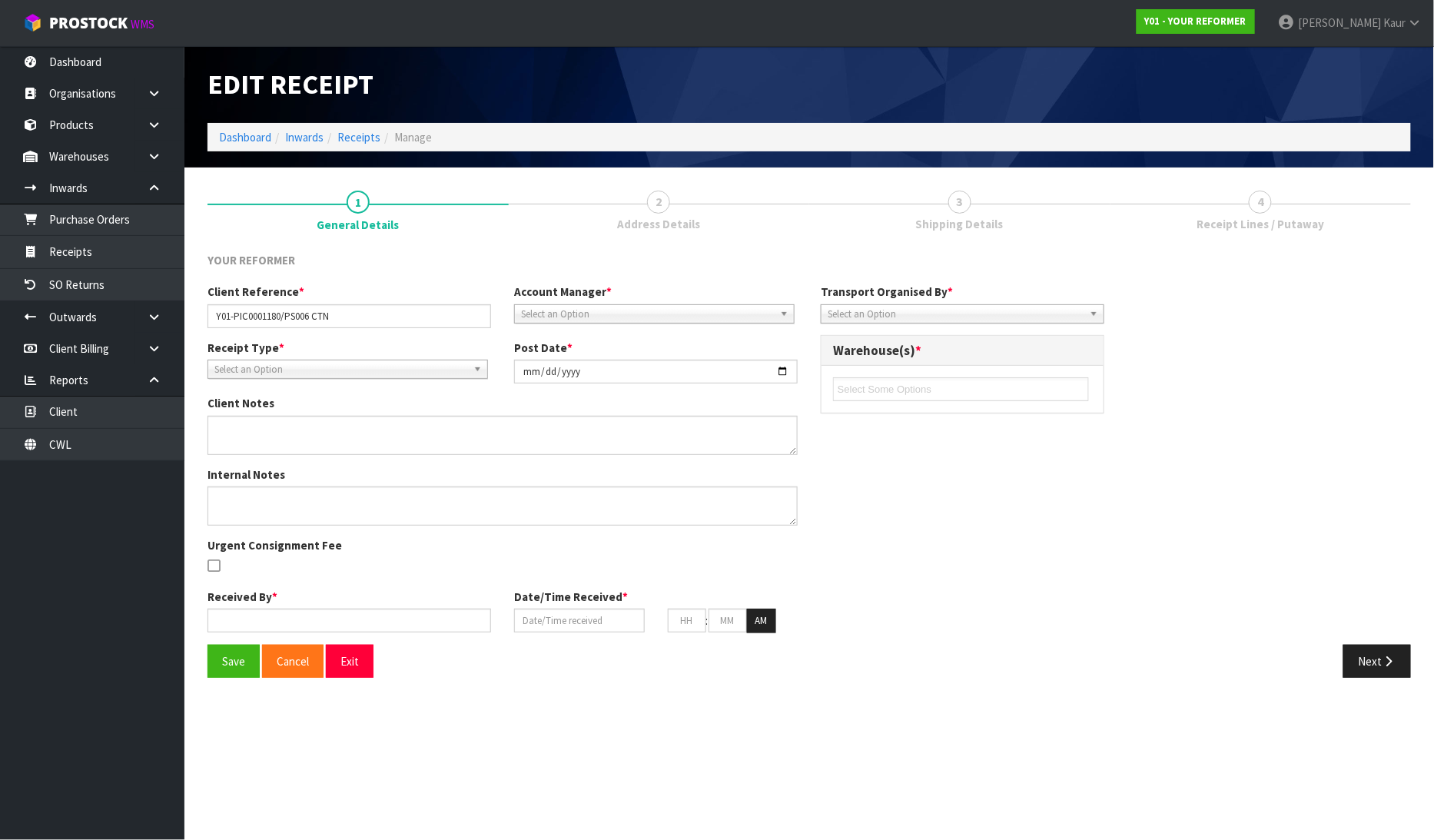
type input "59"
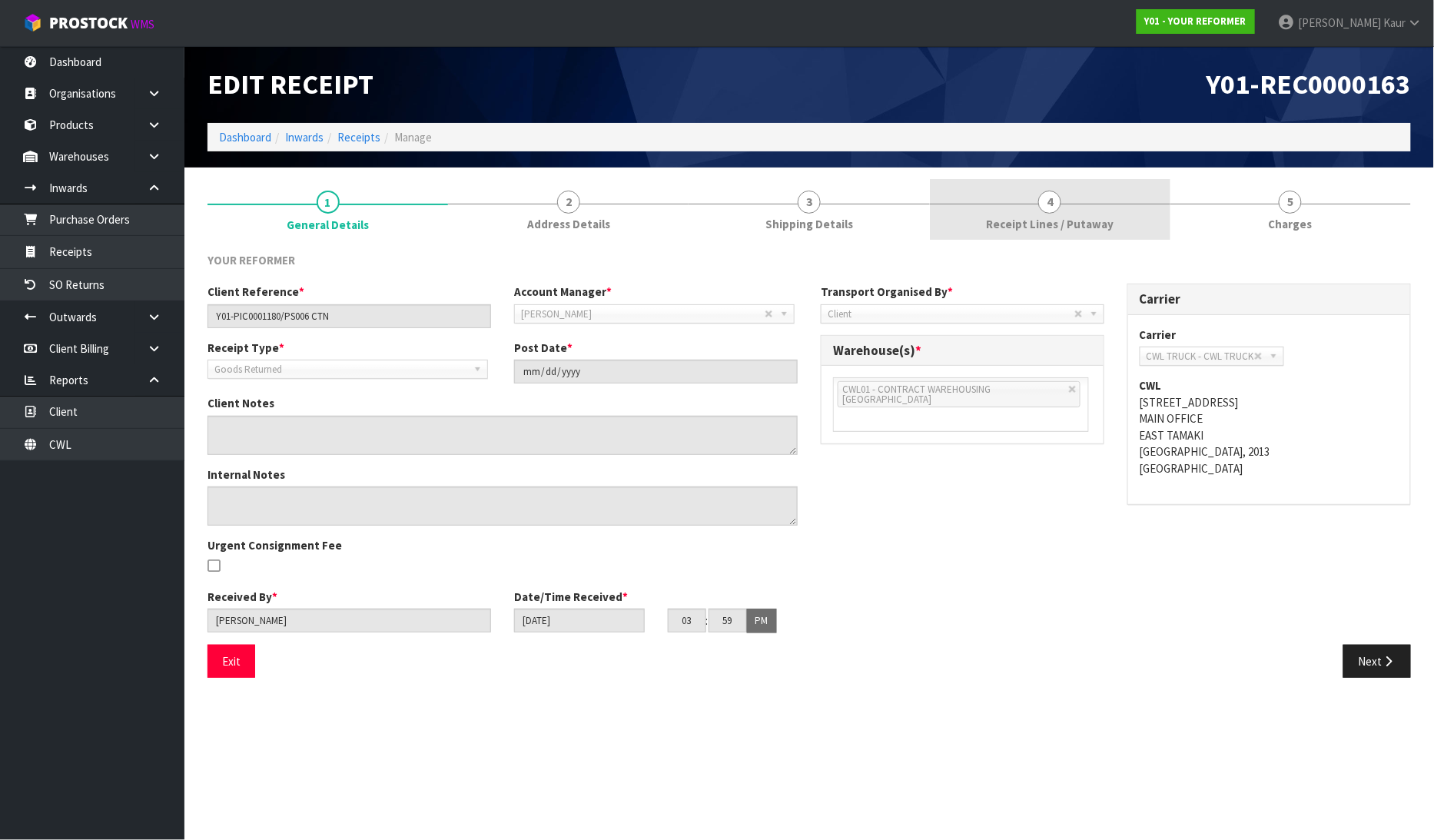
click at [1107, 217] on span "Receipt Lines / Putaway" at bounding box center [1050, 224] width 127 height 16
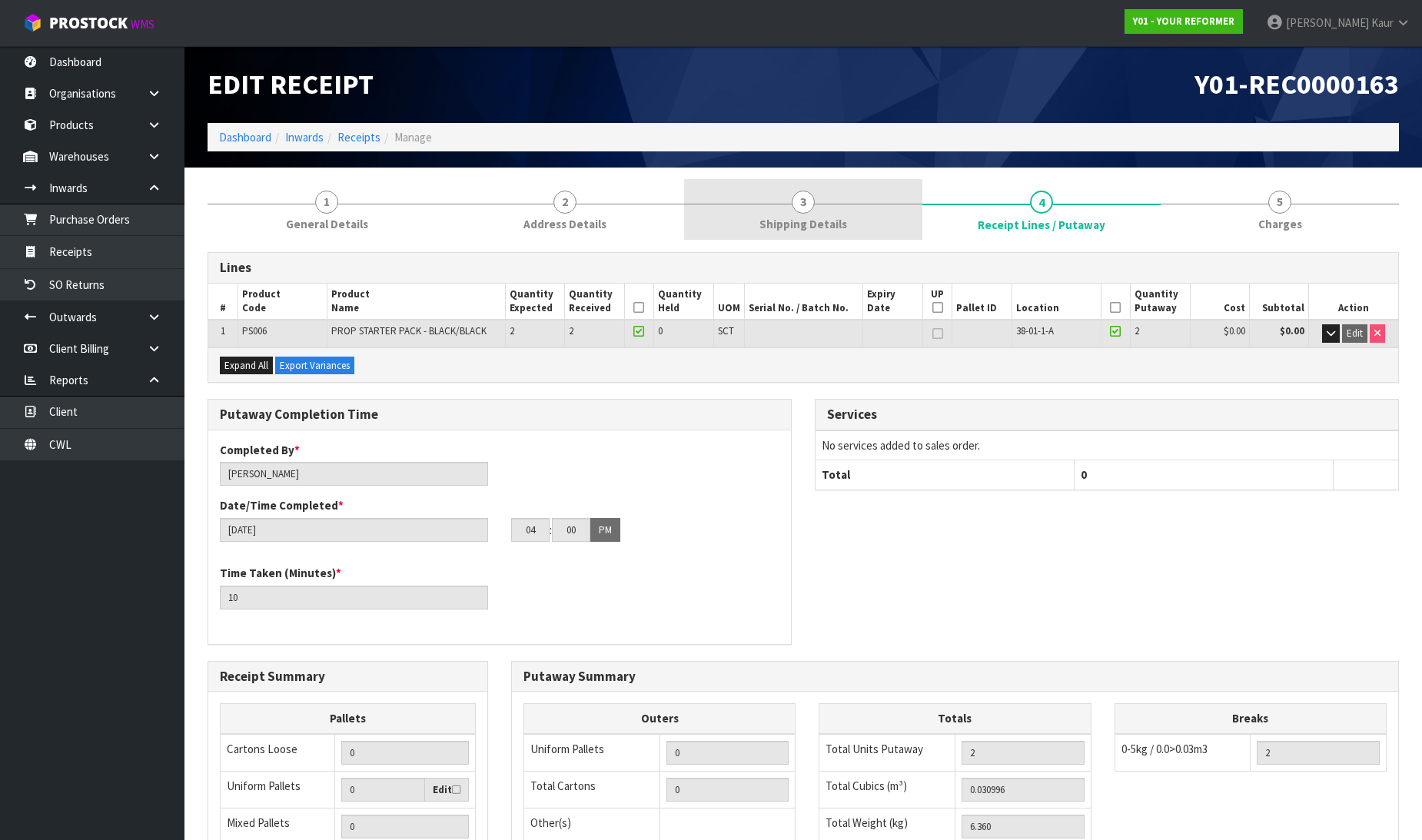
click at [811, 200] on span "3" at bounding box center [803, 201] width 23 height 23
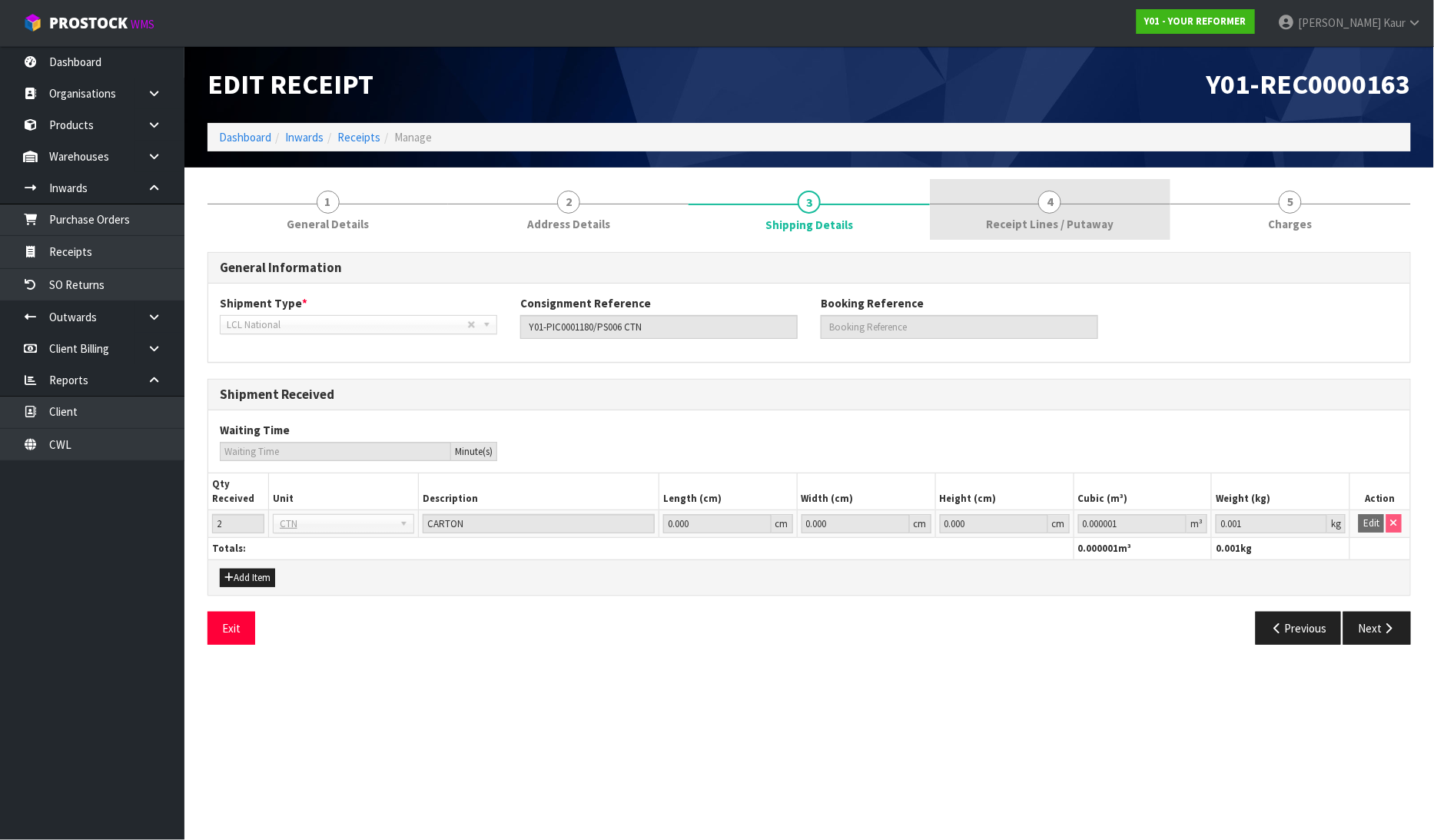
click at [1087, 221] on span "Receipt Lines / Putaway" at bounding box center [1050, 224] width 127 height 16
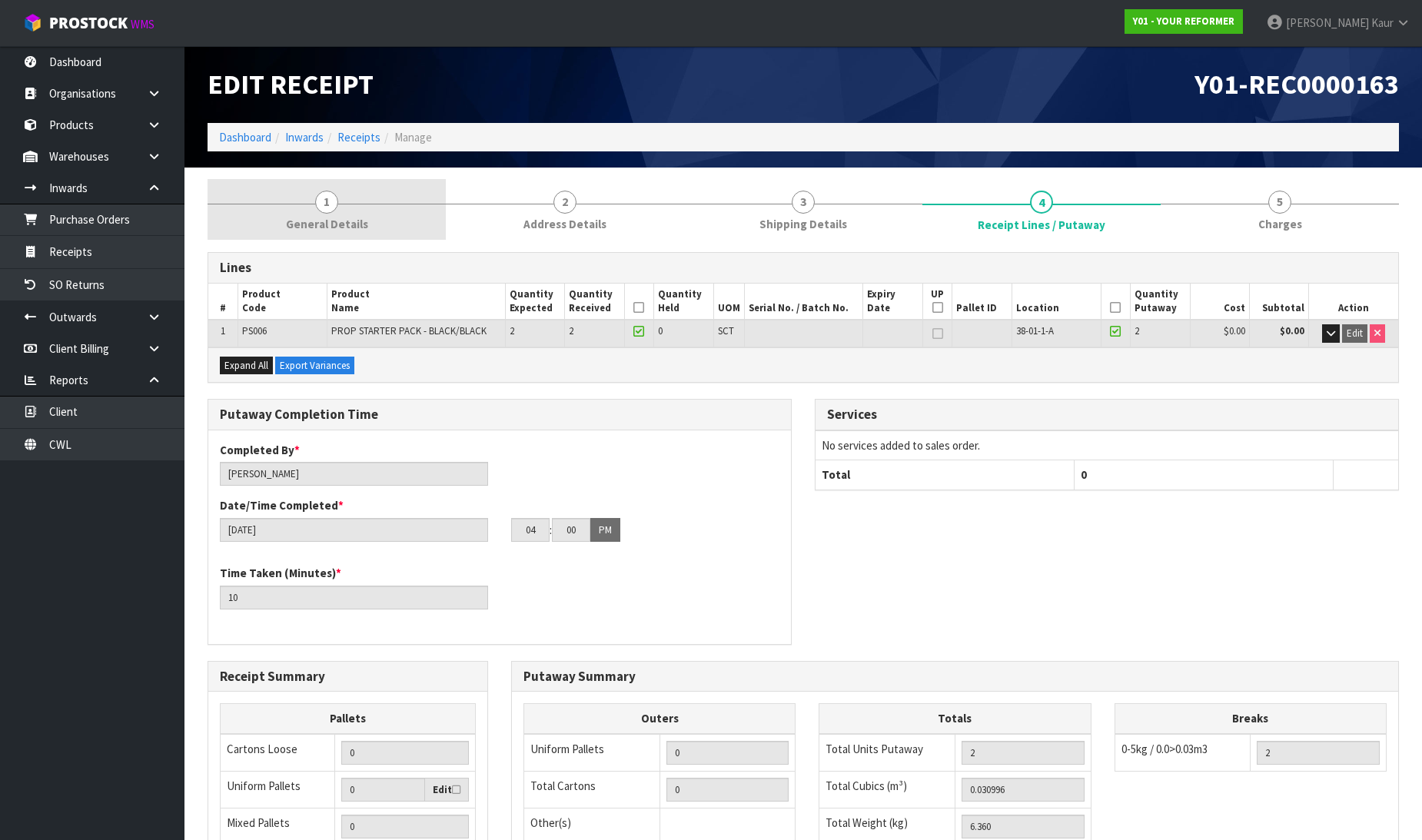
click at [302, 231] on span "General Details" at bounding box center [327, 224] width 83 height 16
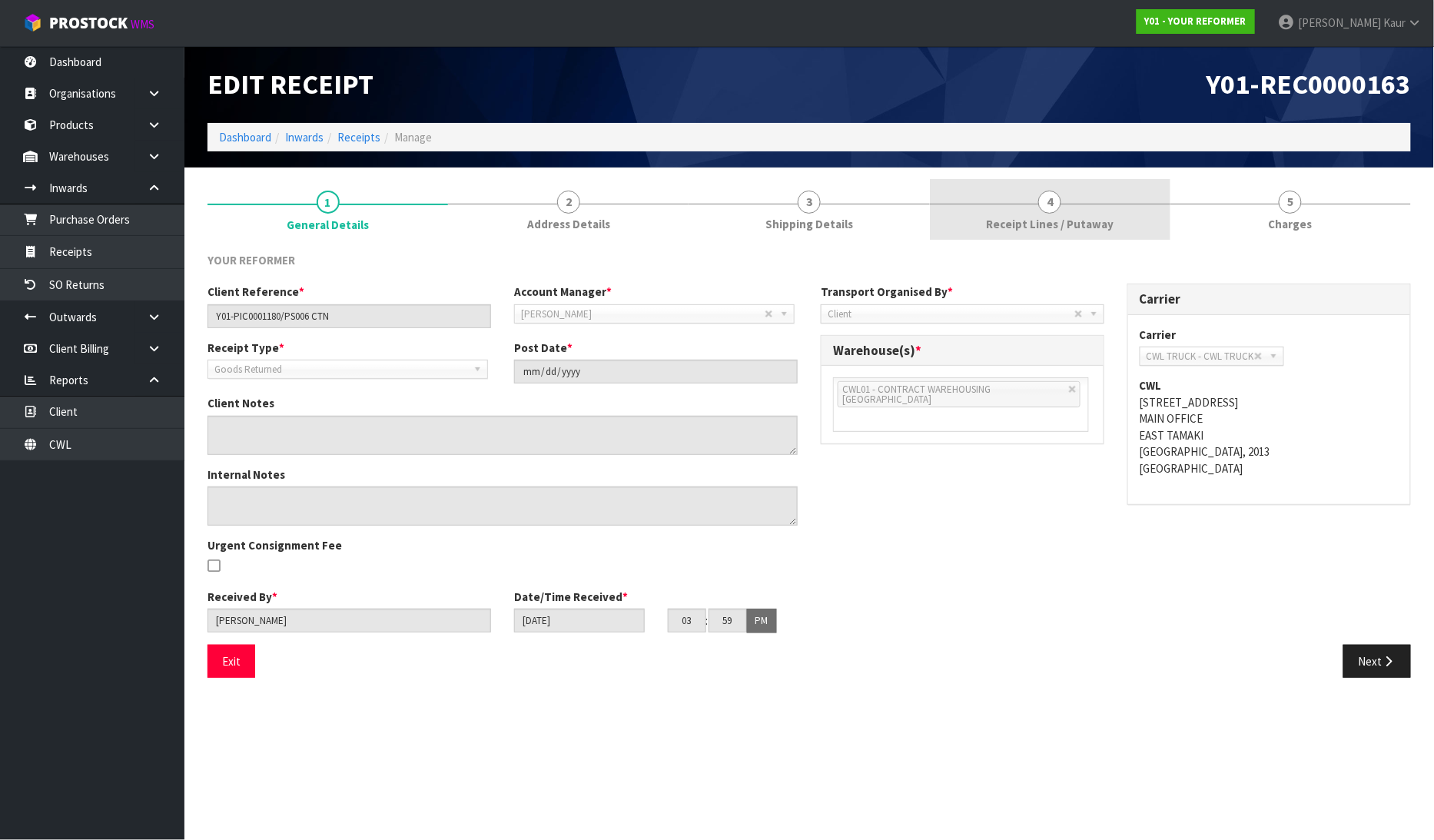
click at [1038, 211] on link "4 Receipt Lines / Putaway" at bounding box center [1051, 209] width 241 height 61
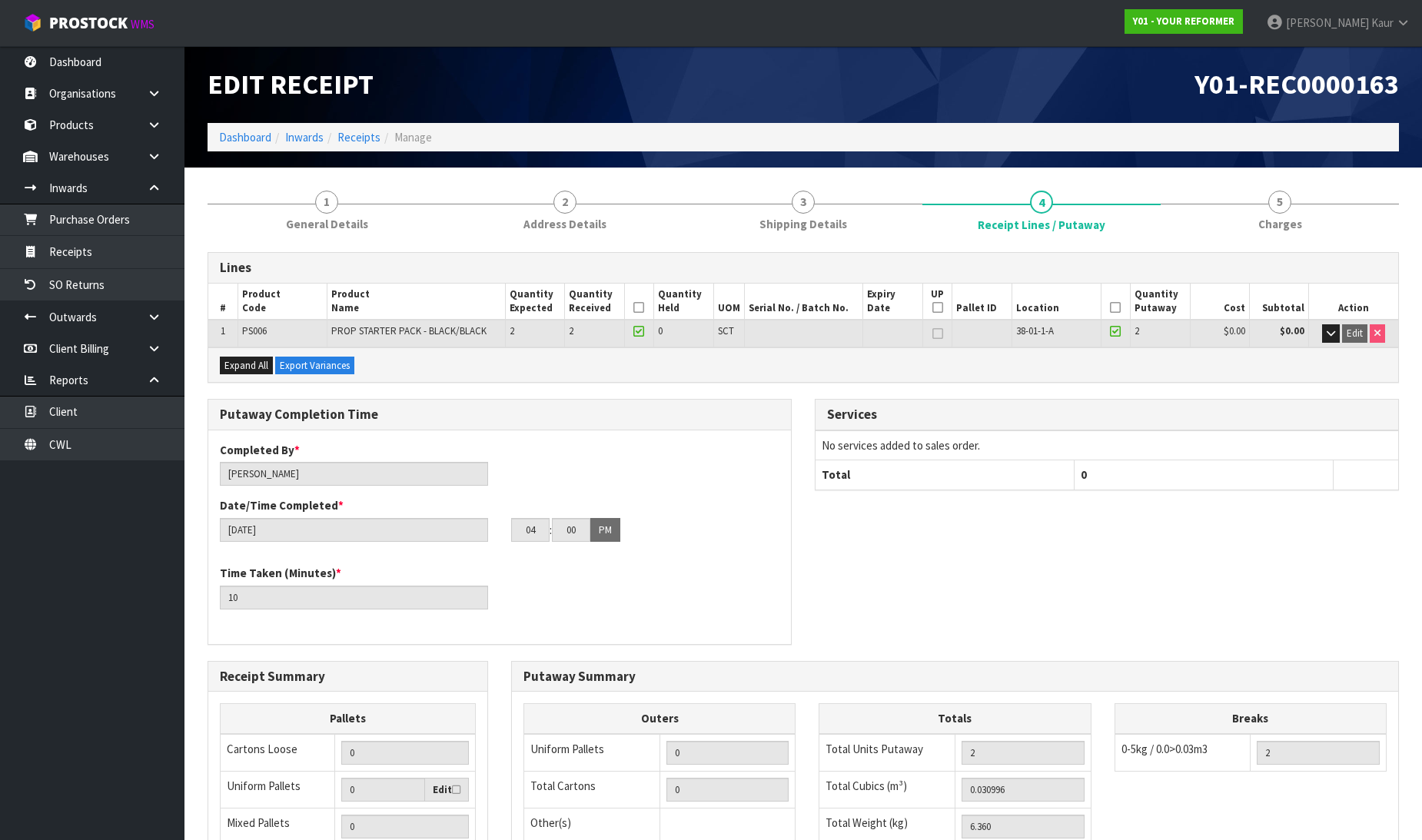
click at [1115, 308] on icon at bounding box center [1115, 308] width 11 height 1
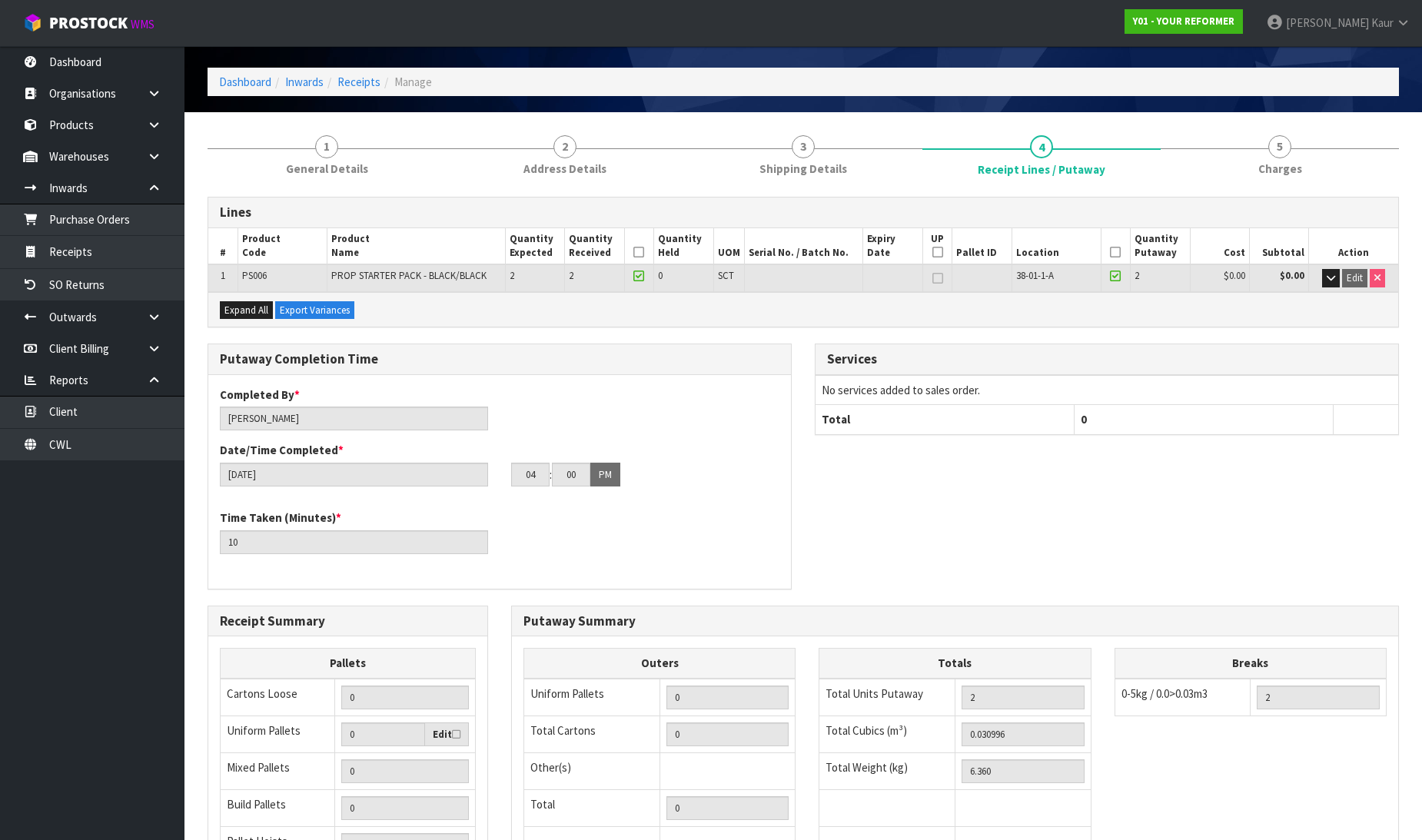
scroll to position [86, 0]
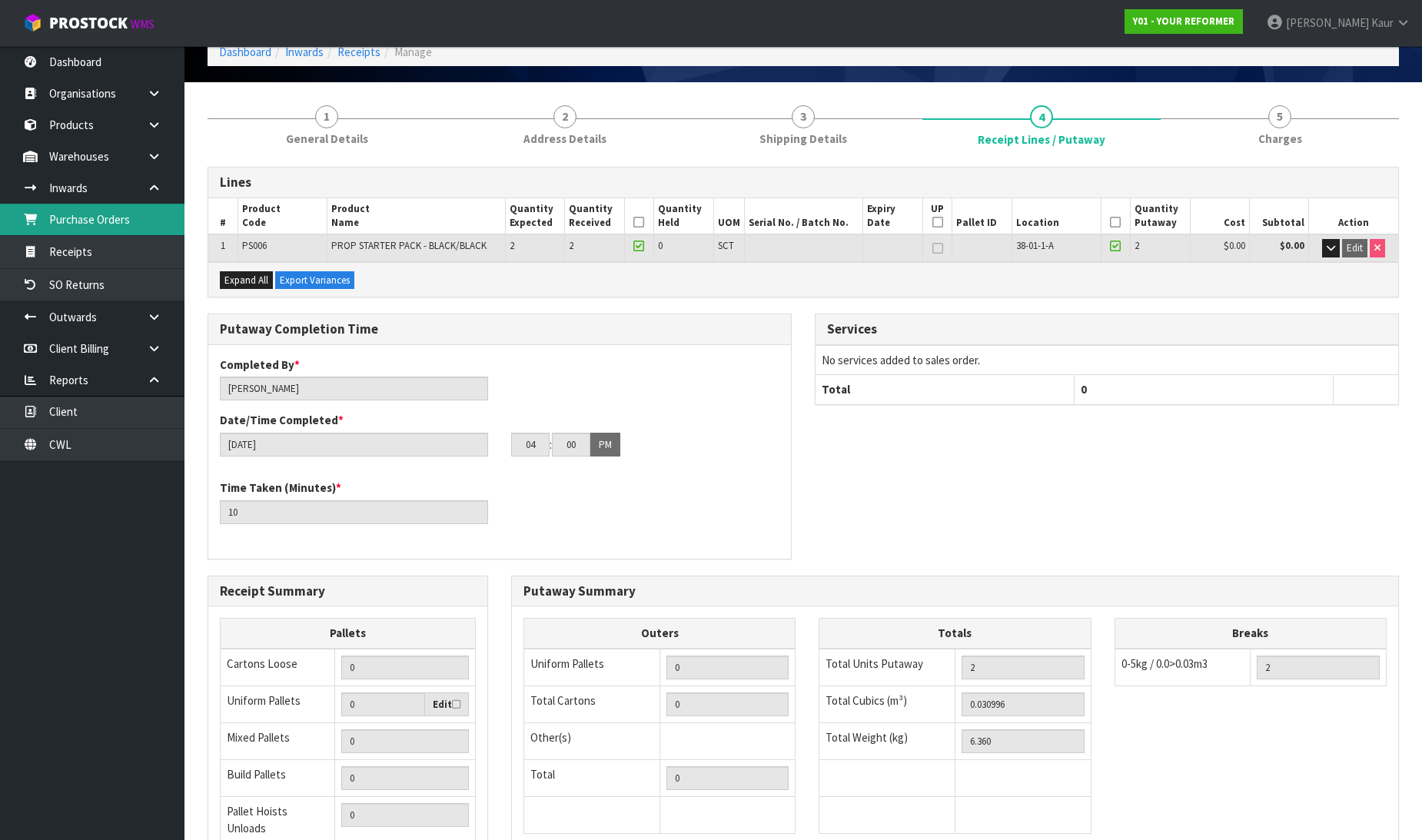
click at [112, 223] on link "Purchase Orders" at bounding box center [92, 220] width 184 height 32
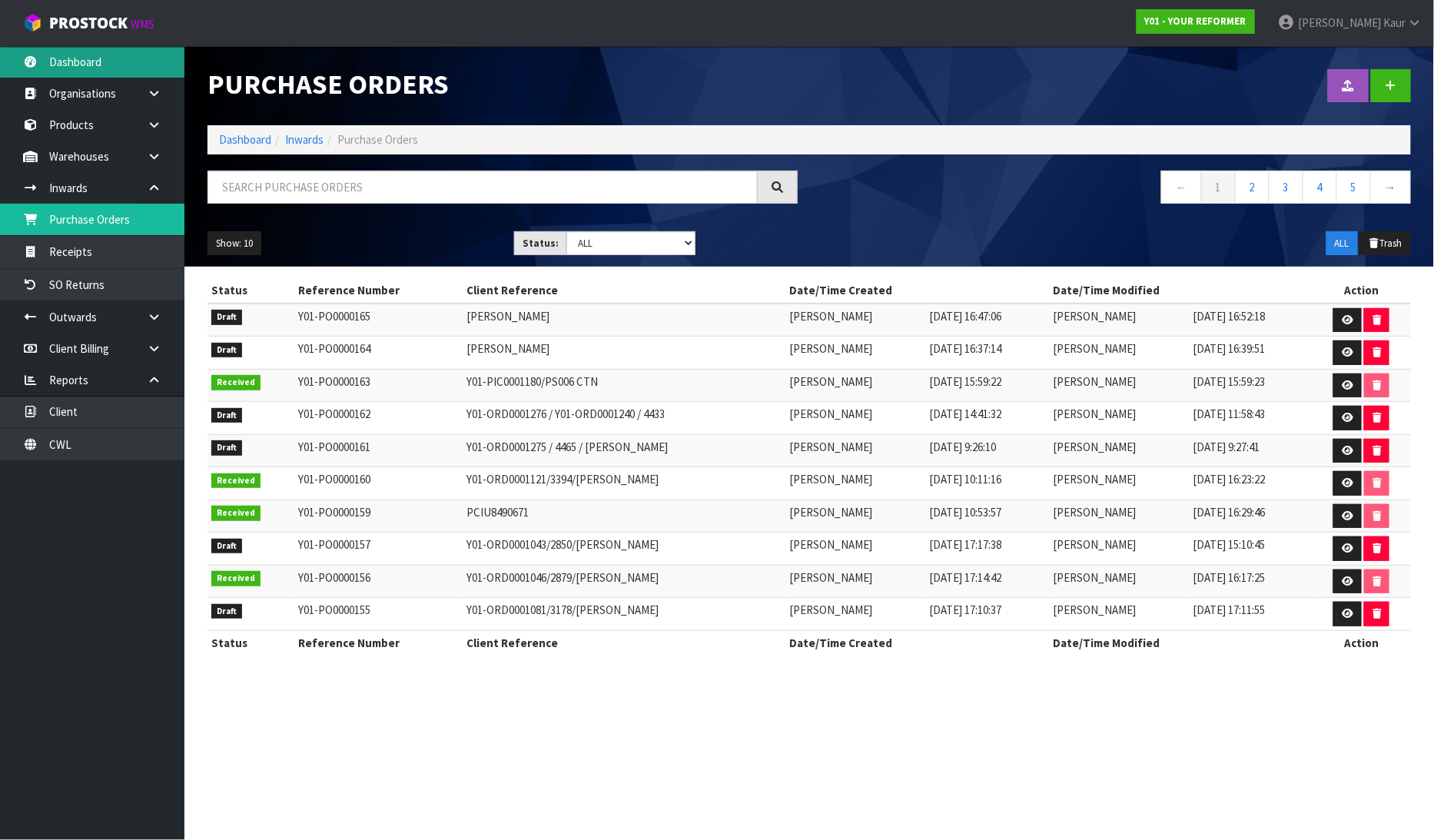
click at [80, 59] on link "Dashboard" at bounding box center [92, 62] width 184 height 32
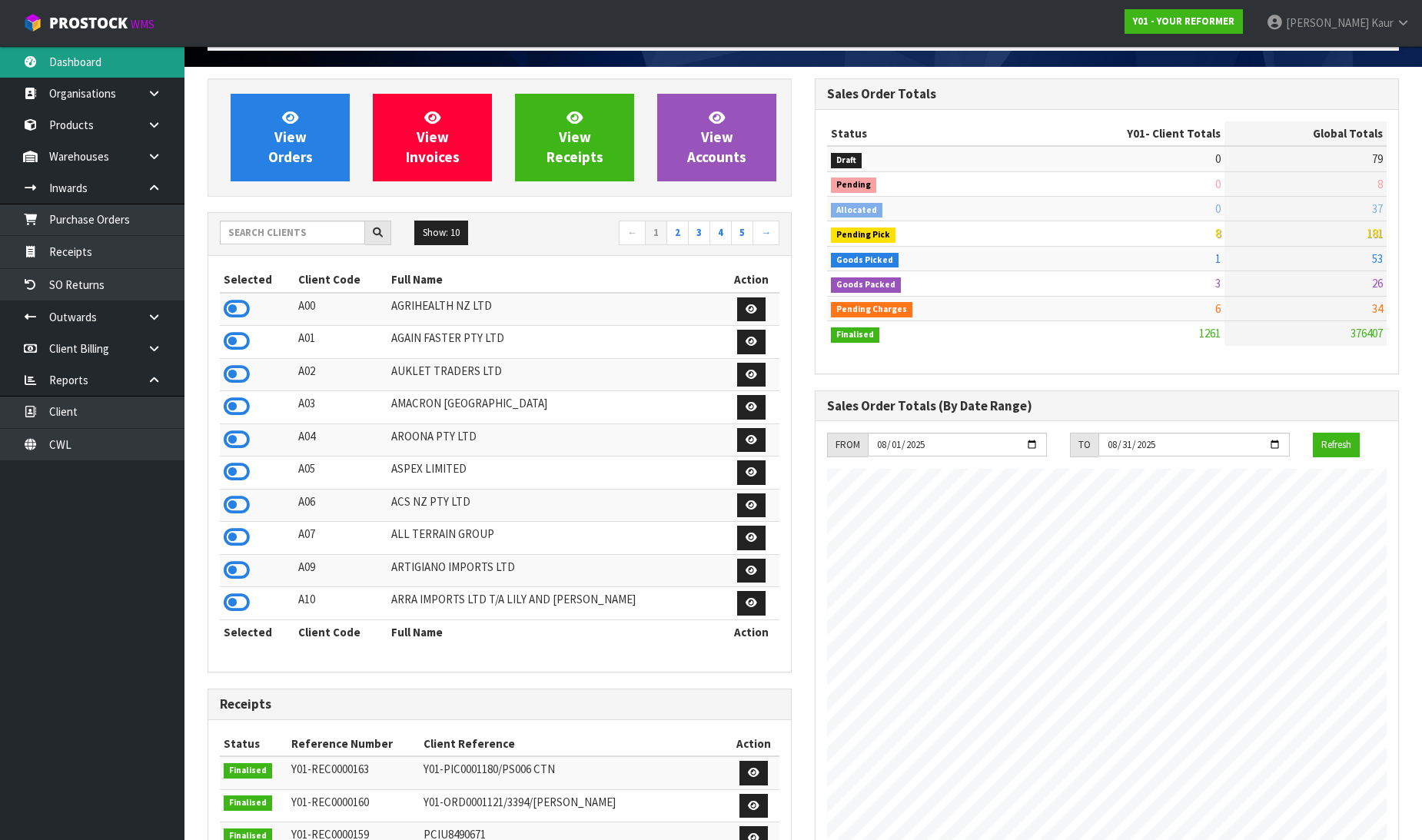
scroll to position [341, 0]
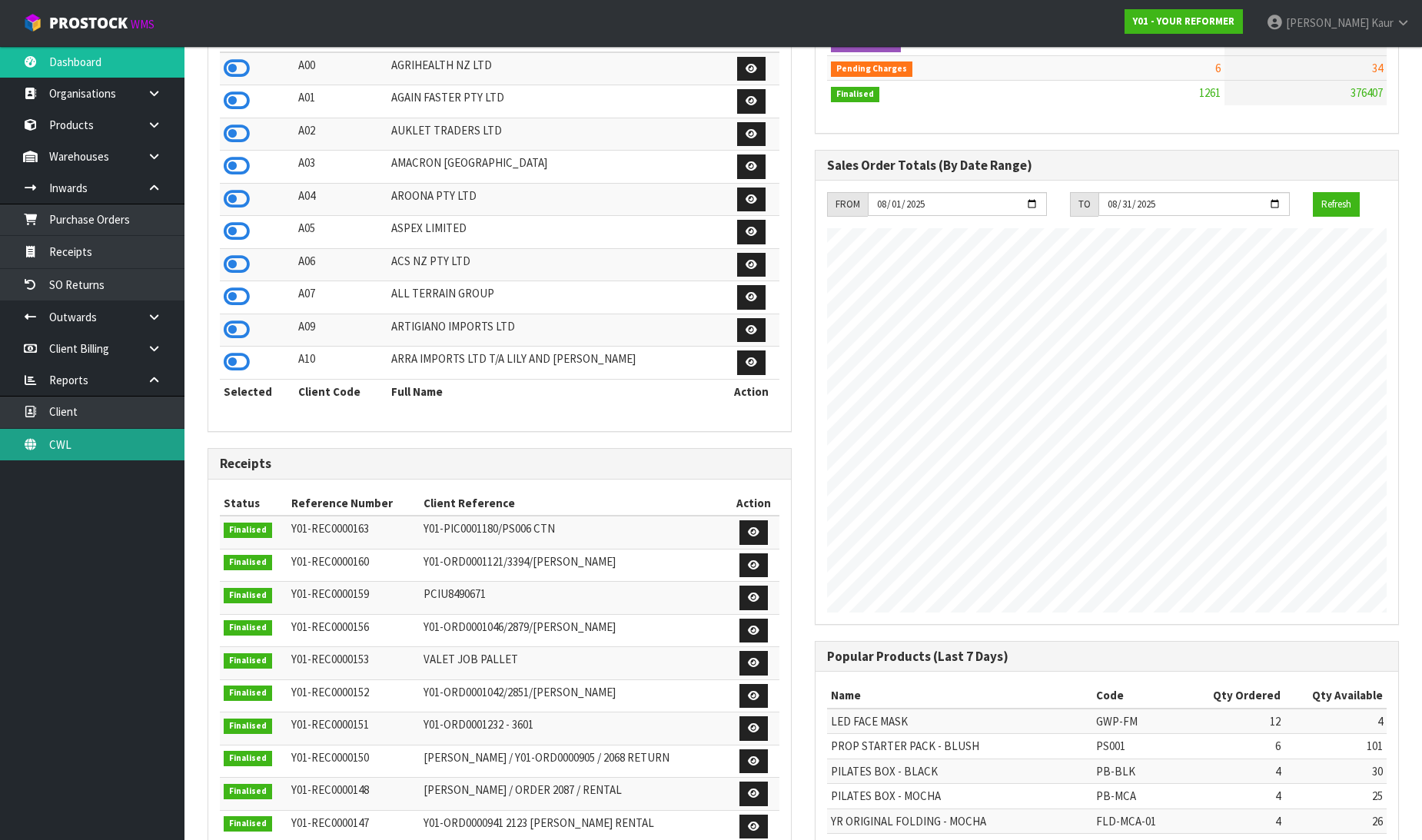
click at [95, 443] on link "CWL" at bounding box center [92, 445] width 184 height 32
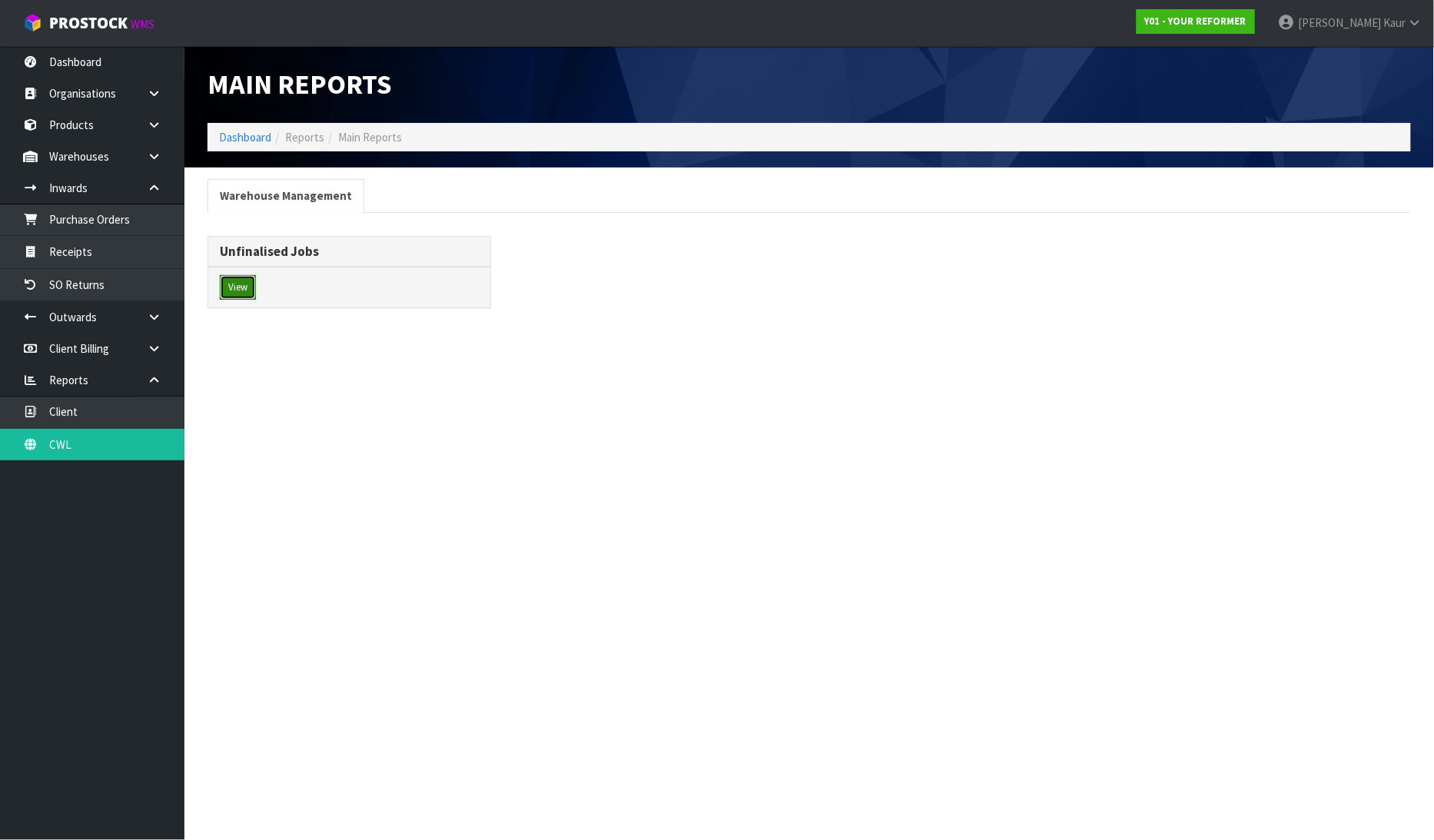
click at [244, 283] on button "View" at bounding box center [238, 287] width 36 height 25
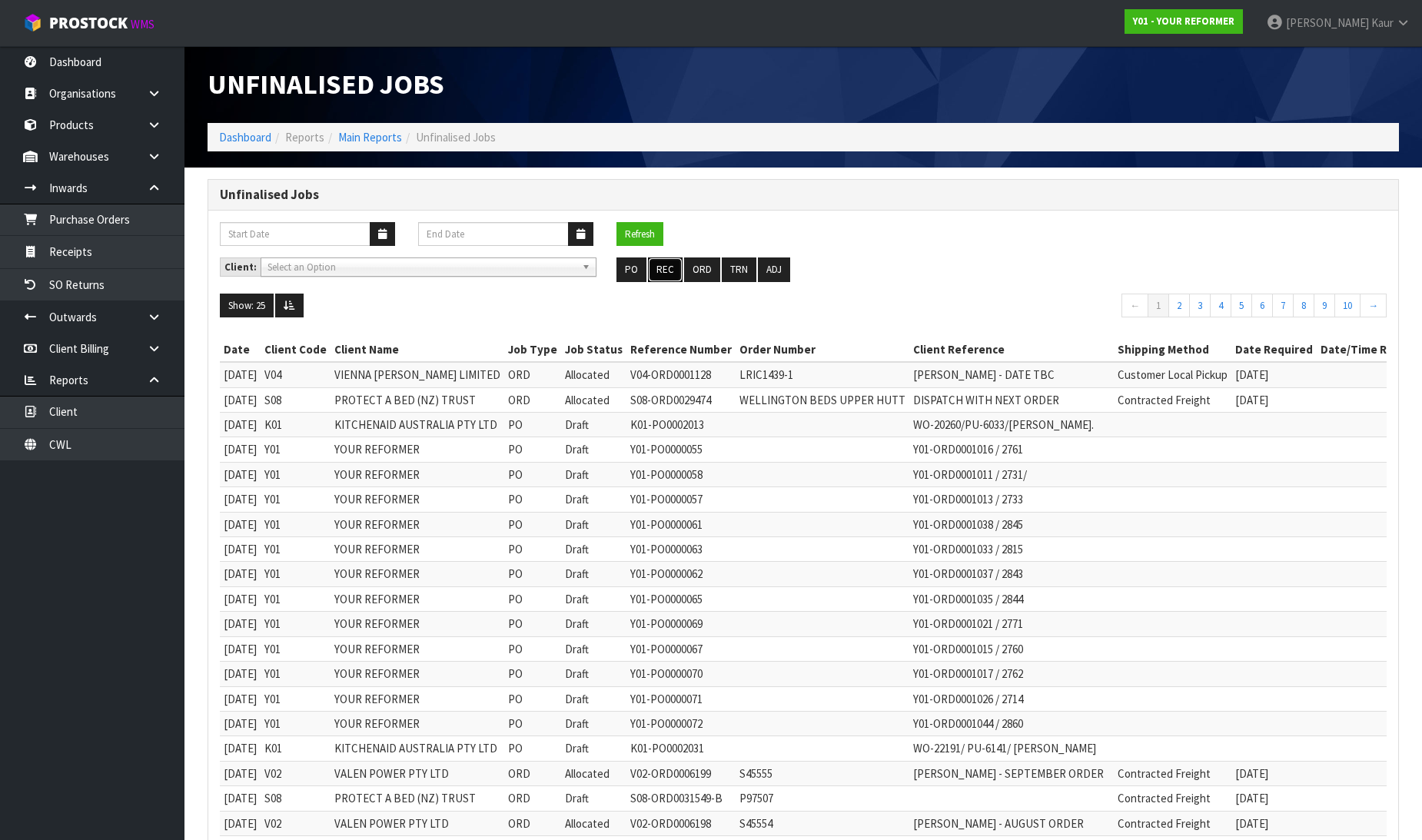
click at [671, 260] on button "REC" at bounding box center [665, 270] width 35 height 25
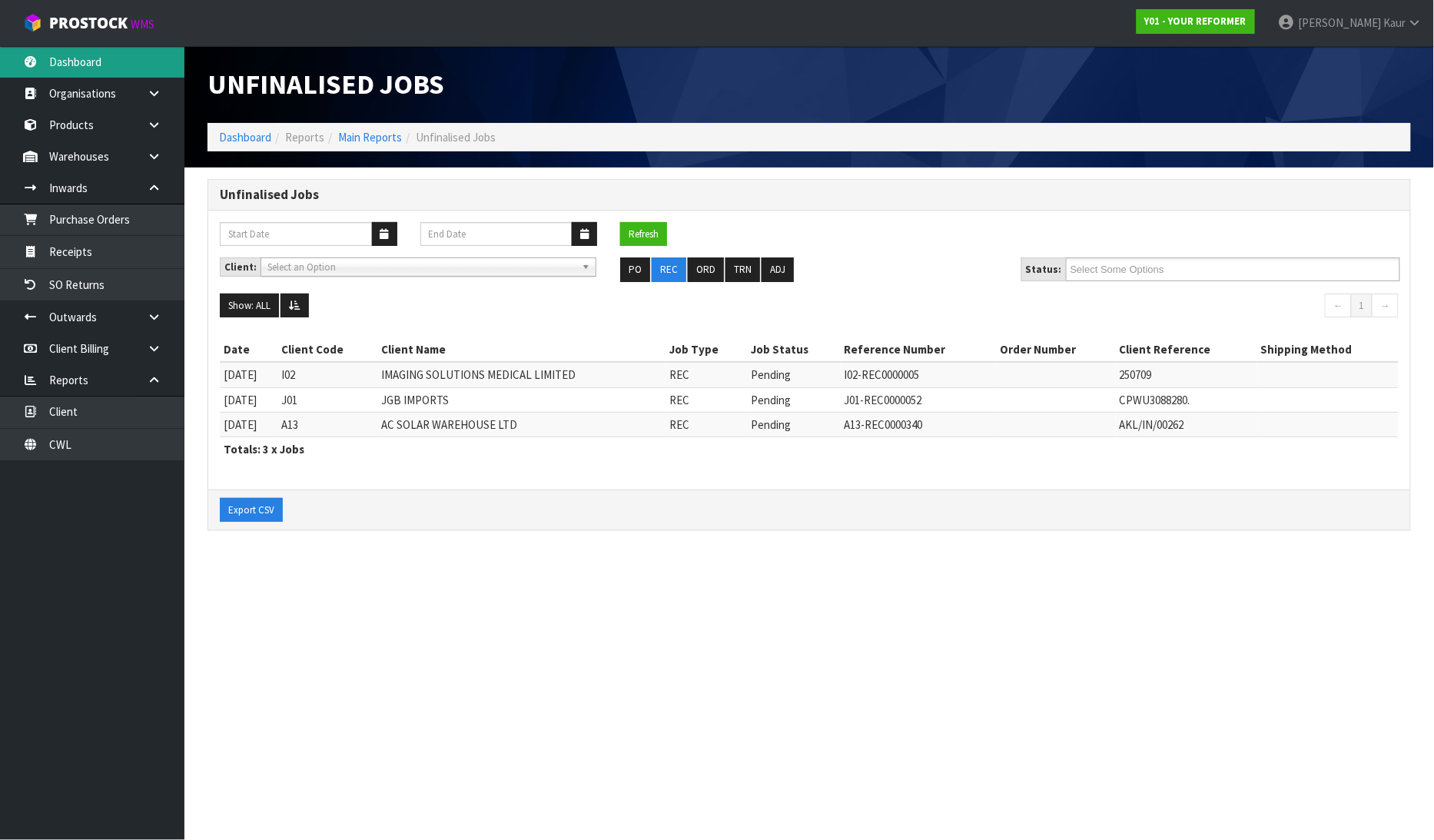
click at [107, 59] on link "Dashboard" at bounding box center [92, 62] width 184 height 32
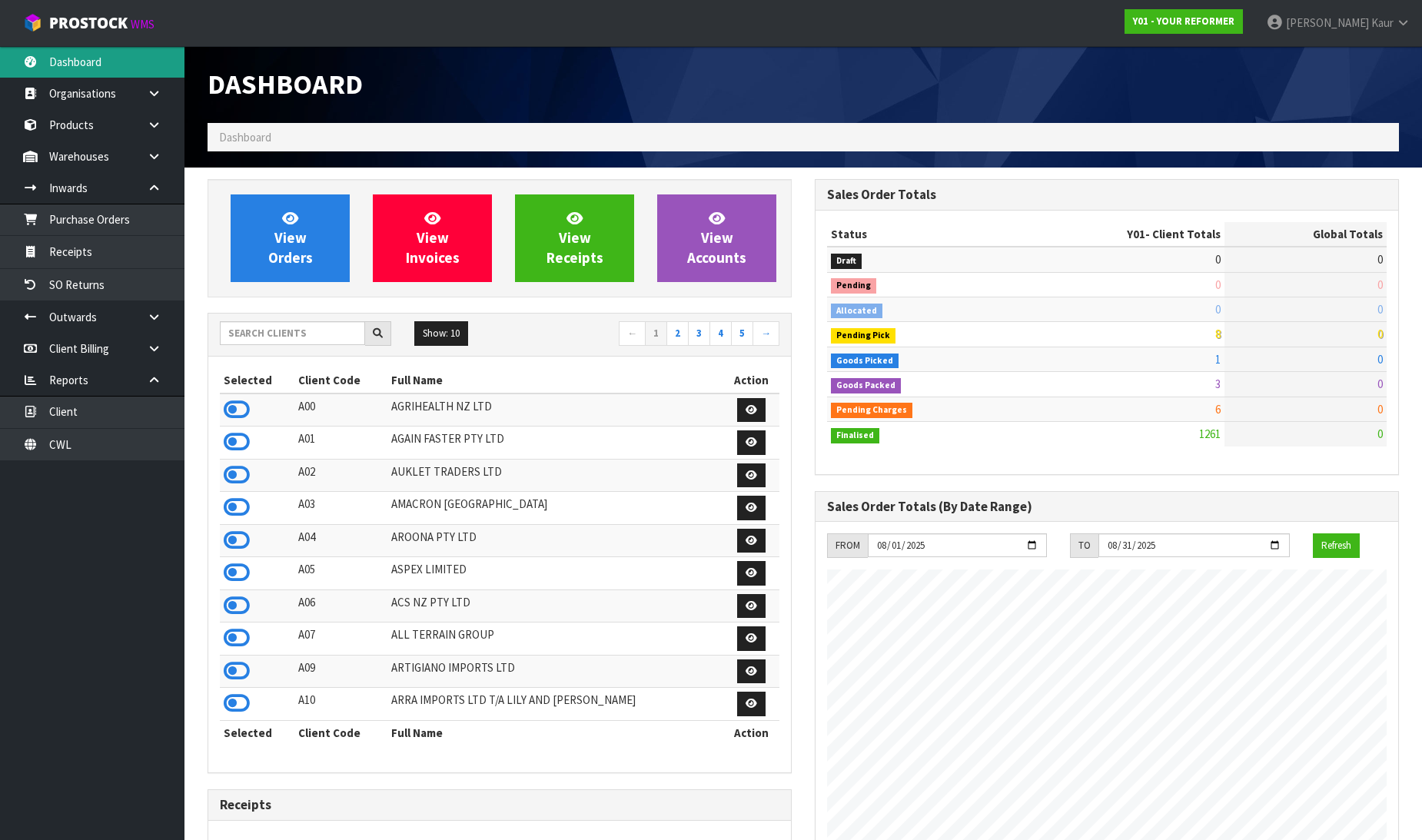
scroll to position [1163, 607]
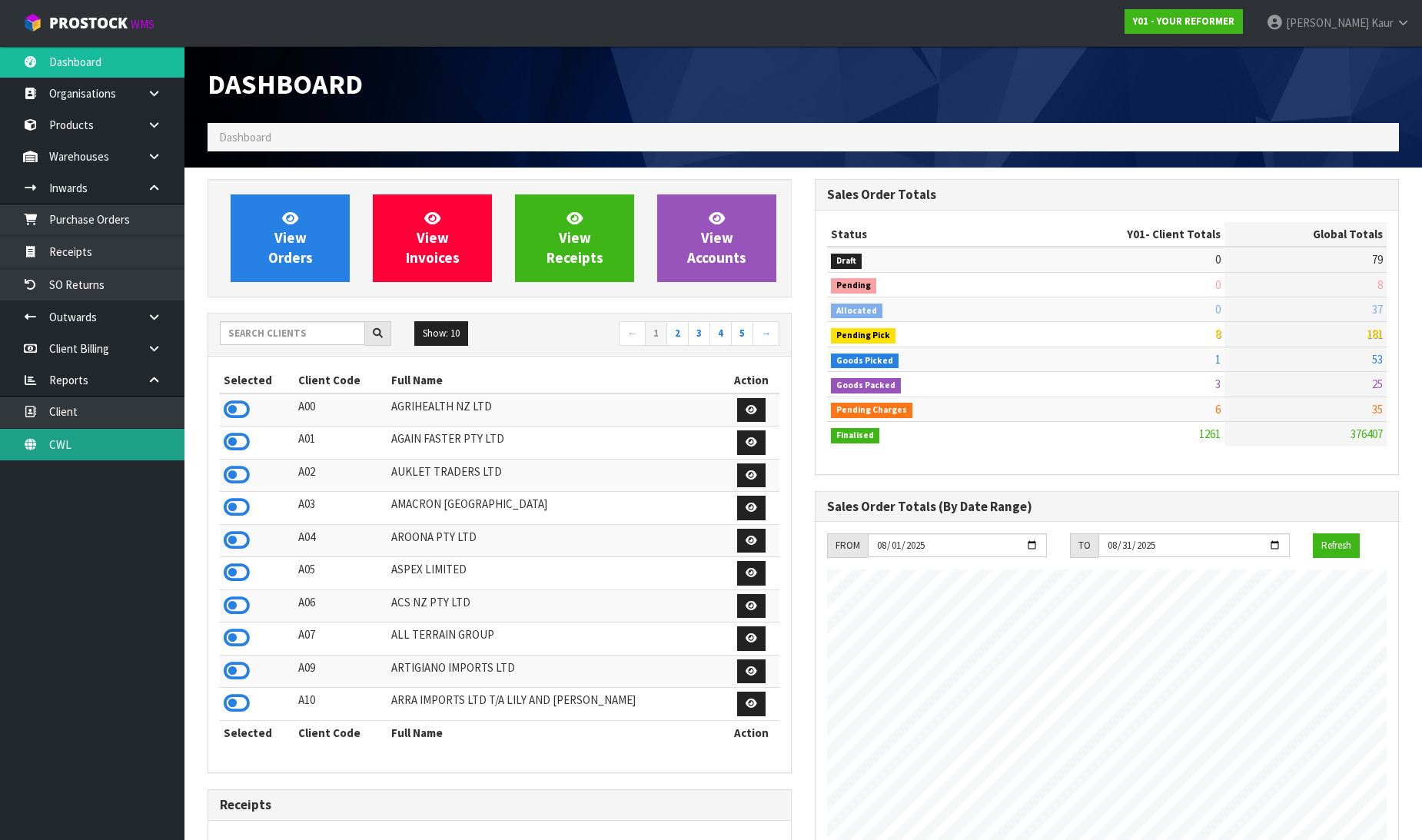
click at [116, 440] on link "CWL" at bounding box center [92, 445] width 184 height 32
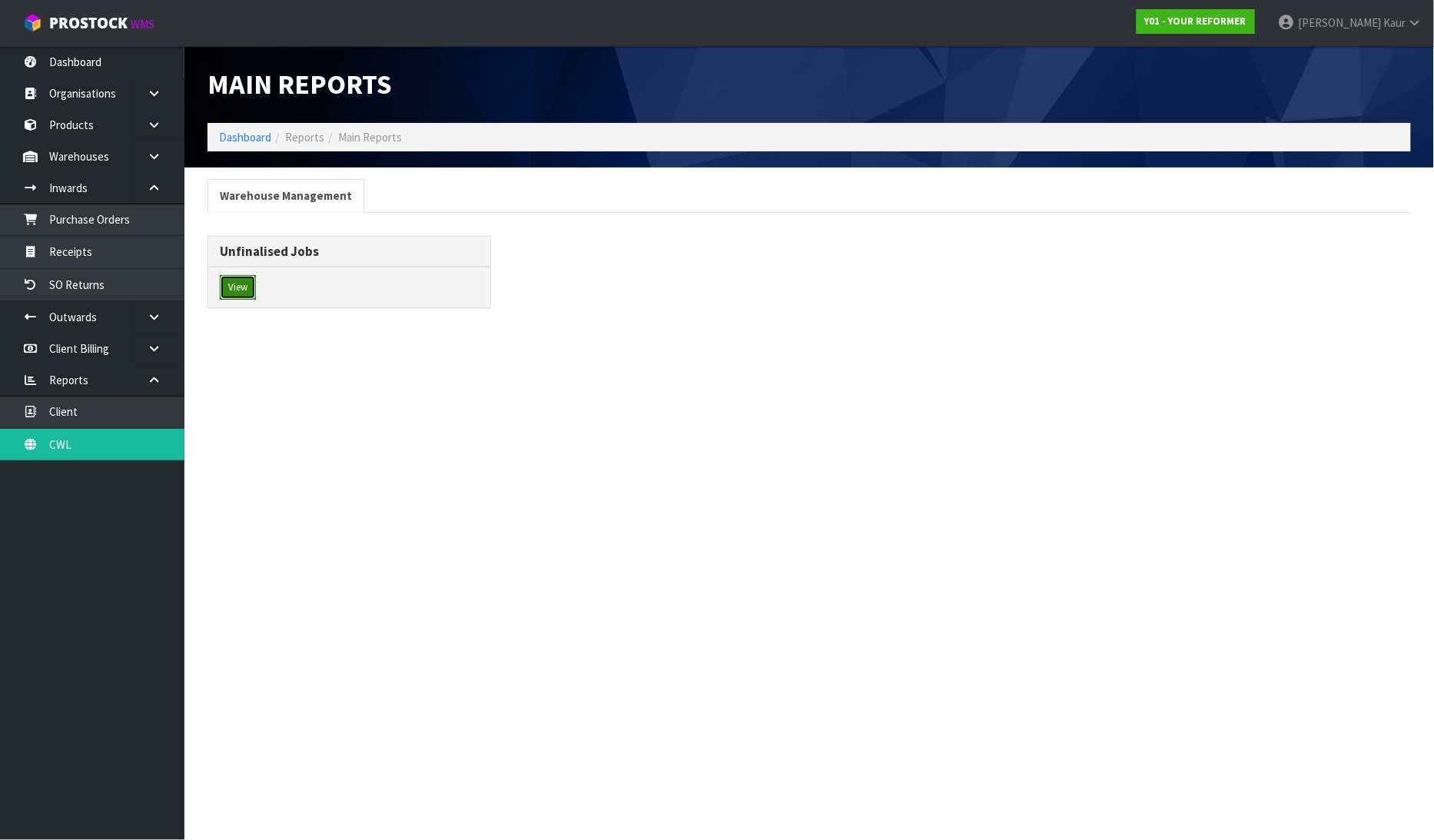
click at [242, 281] on button "View" at bounding box center [238, 287] width 36 height 25
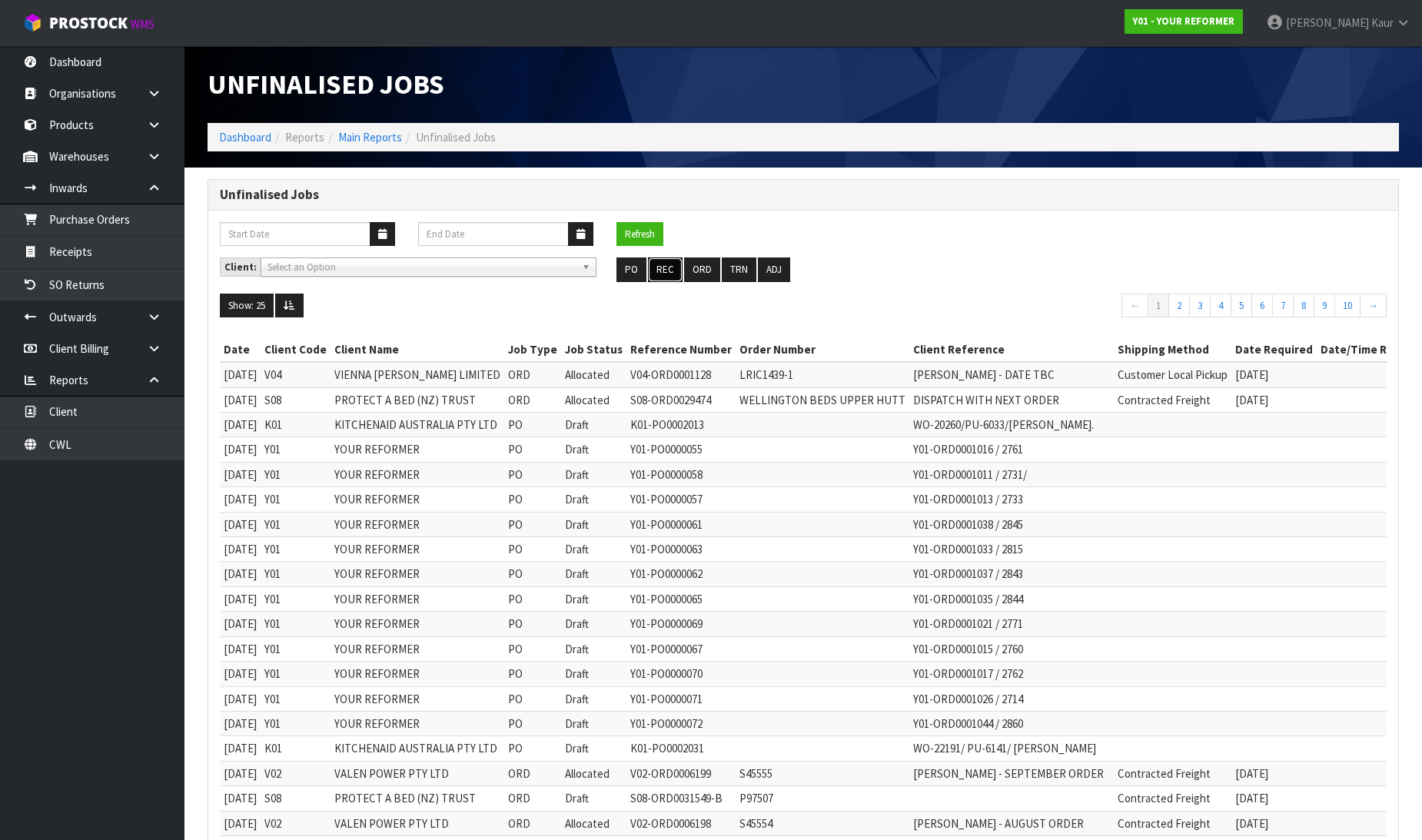
click at [661, 270] on button "REC" at bounding box center [665, 270] width 35 height 25
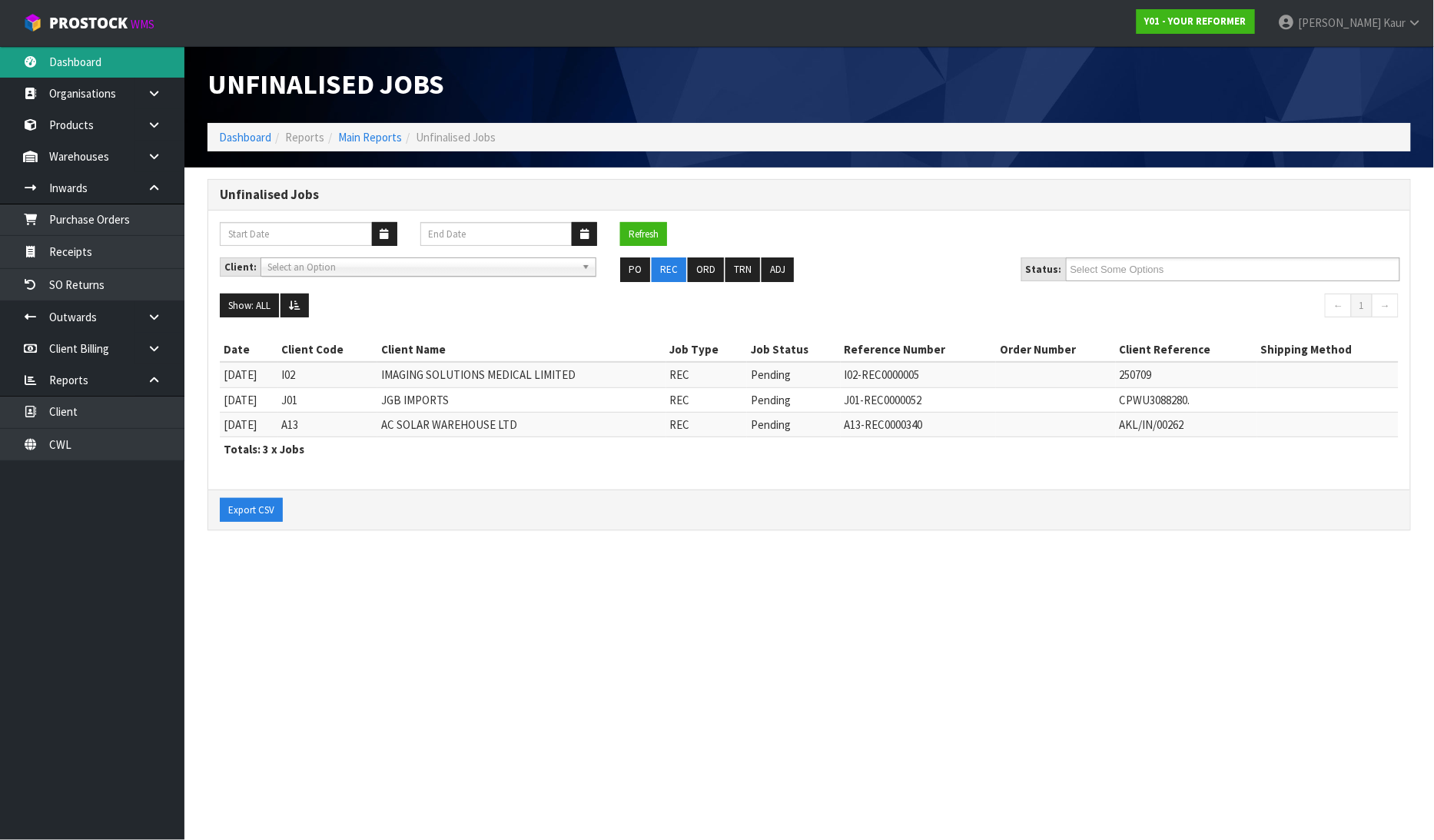
click at [109, 65] on link "Dashboard" at bounding box center [92, 62] width 184 height 32
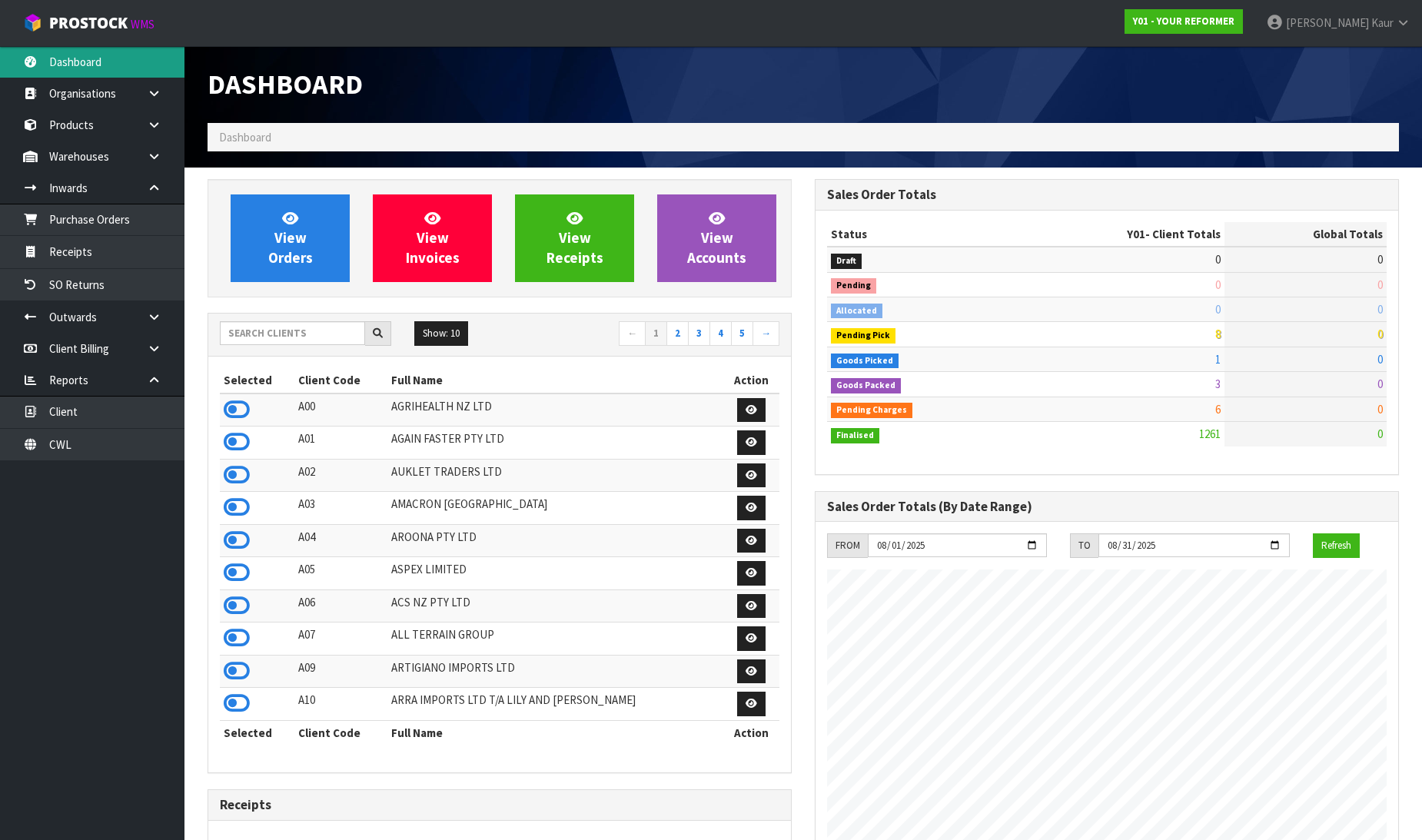
scroll to position [1163, 607]
click at [114, 70] on link "Dashboard" at bounding box center [92, 62] width 184 height 32
click at [144, 186] on link at bounding box center [159, 188] width 49 height 32
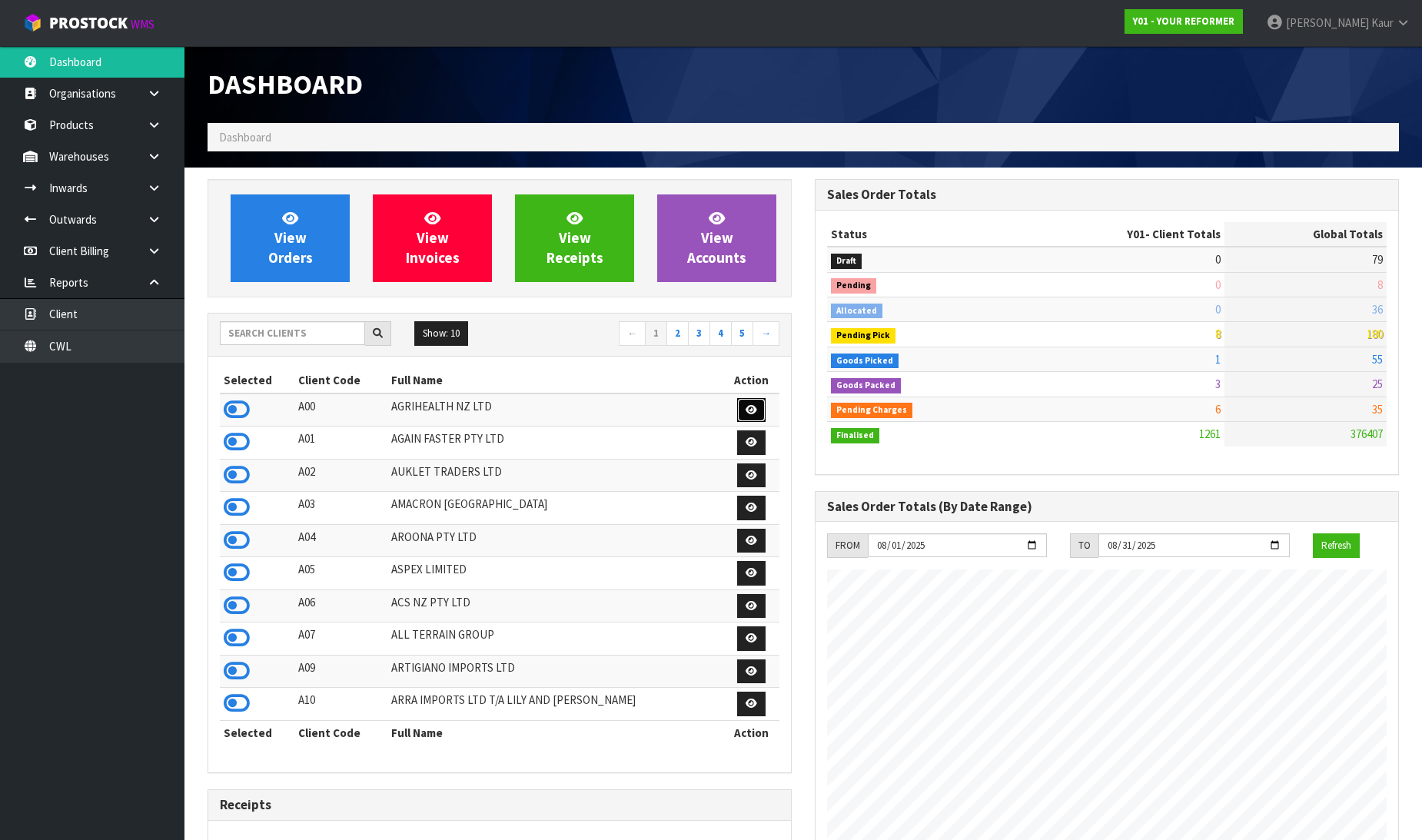
click at [749, 409] on icon at bounding box center [752, 410] width 12 height 10
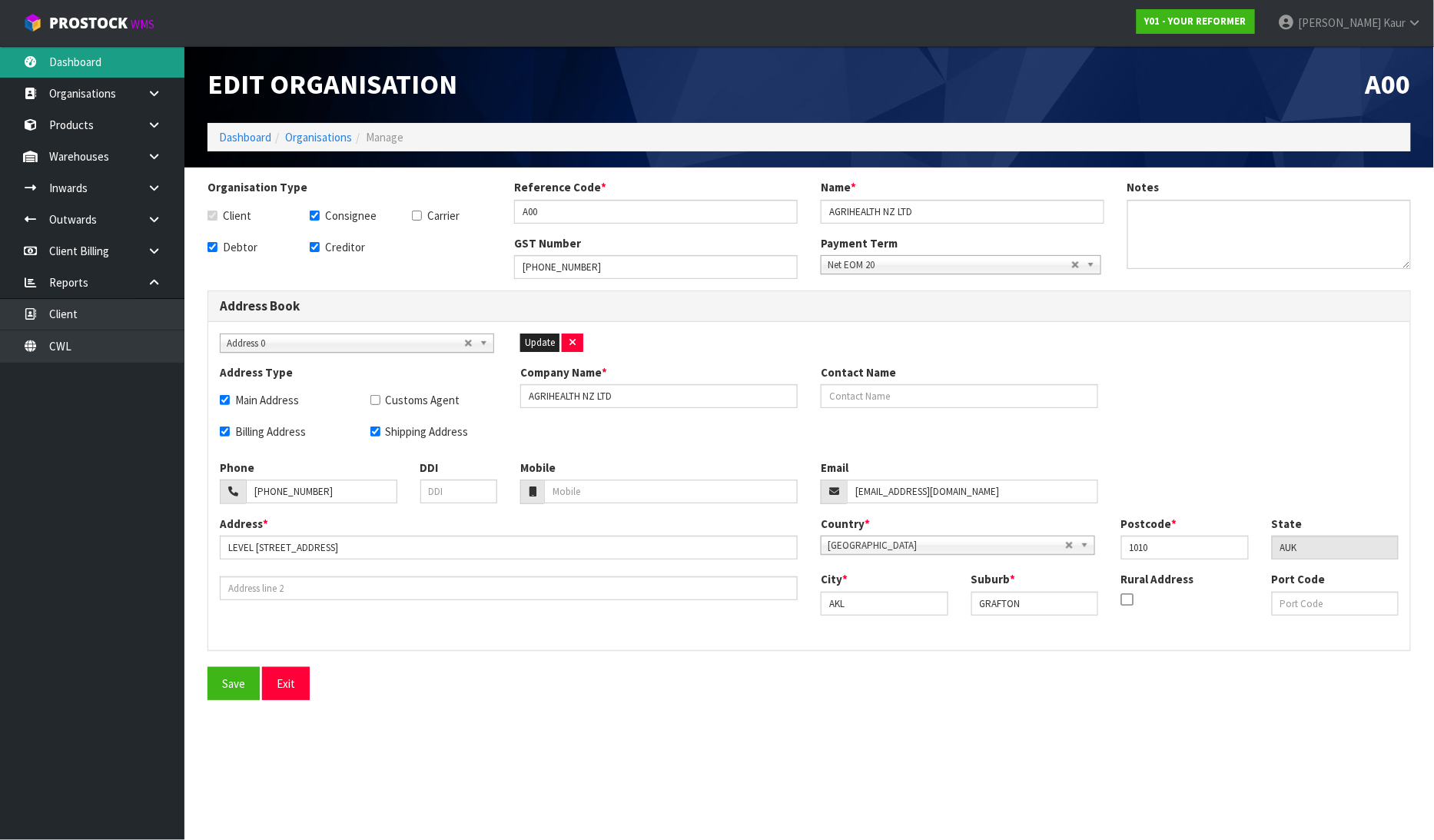
click at [120, 66] on link "Dashboard" at bounding box center [92, 62] width 184 height 32
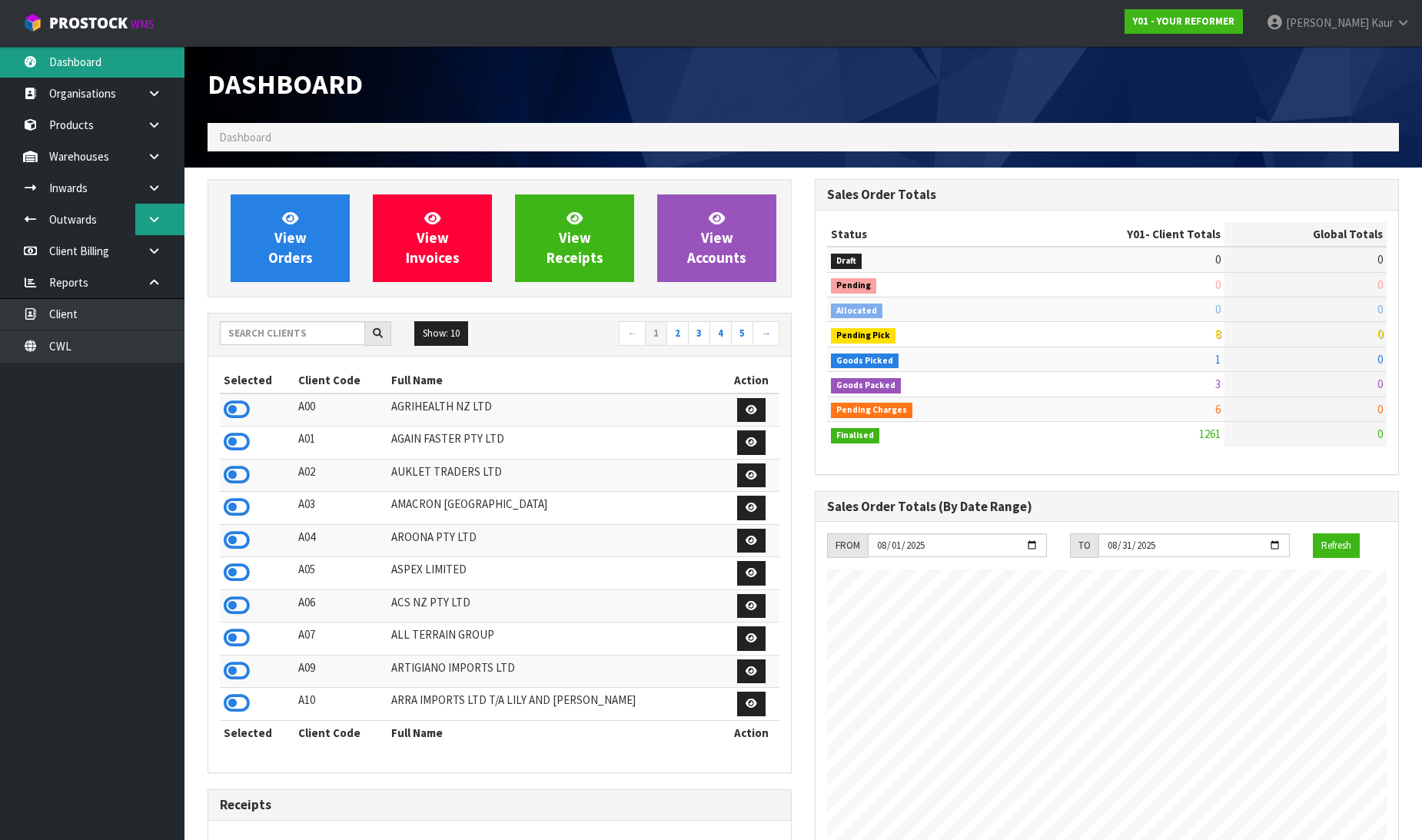
scroll to position [1163, 607]
click at [263, 339] on input "text" at bounding box center [293, 333] width 145 height 24
click at [154, 67] on link "Dashboard" at bounding box center [92, 62] width 184 height 32
click at [143, 93] on link at bounding box center [159, 94] width 49 height 32
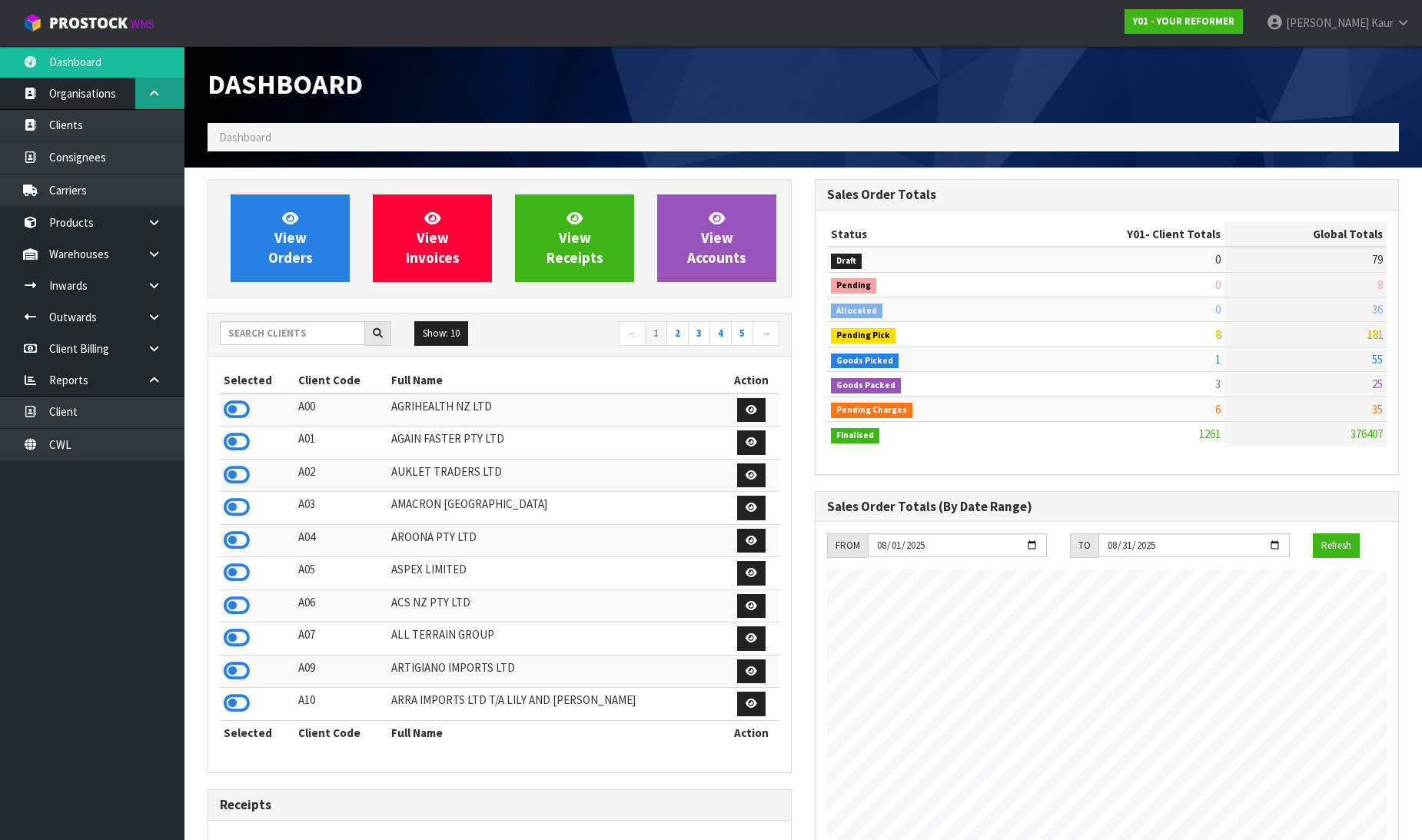
click at [143, 93] on link at bounding box center [159, 94] width 49 height 32
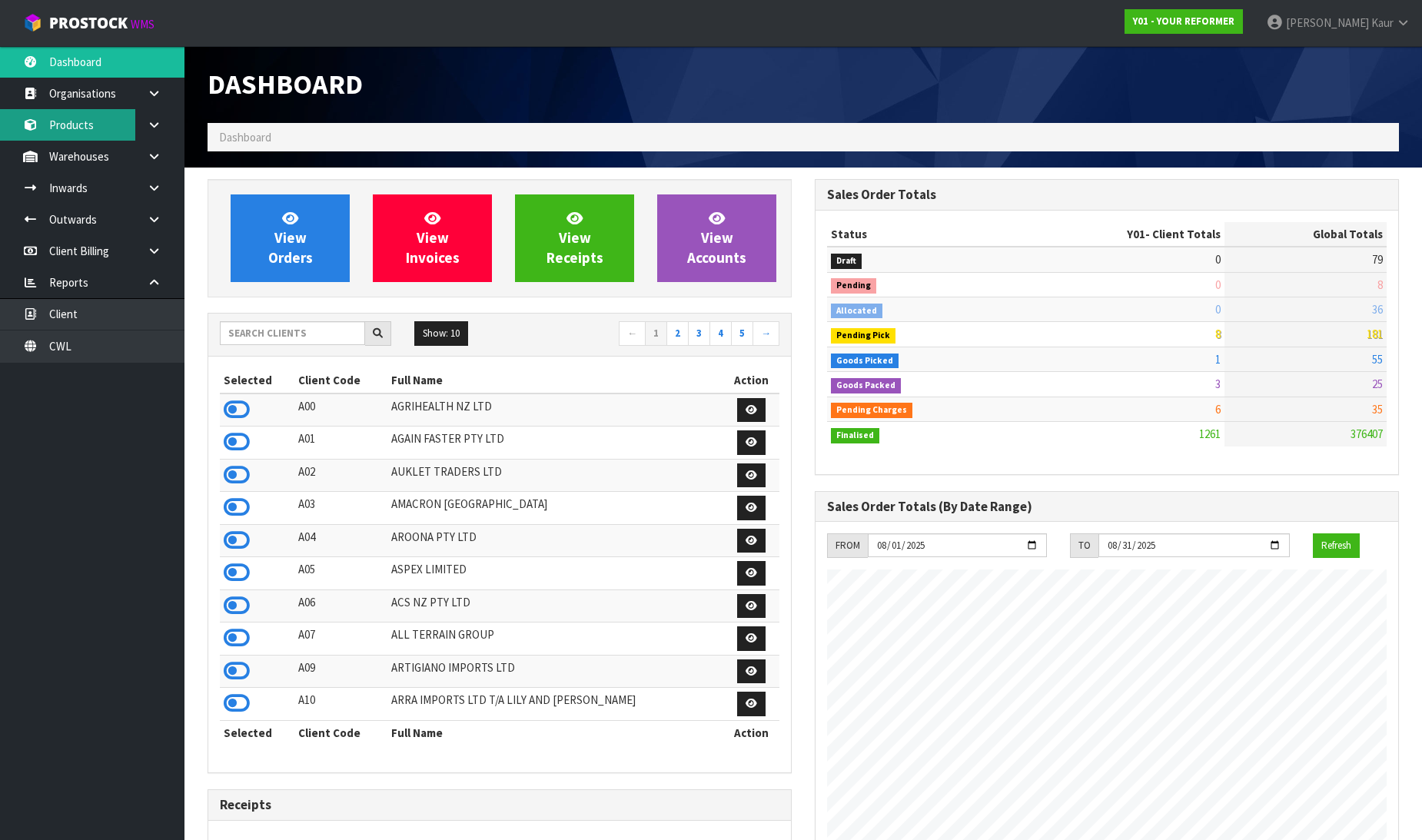
click at [73, 133] on link "Products" at bounding box center [92, 125] width 184 height 32
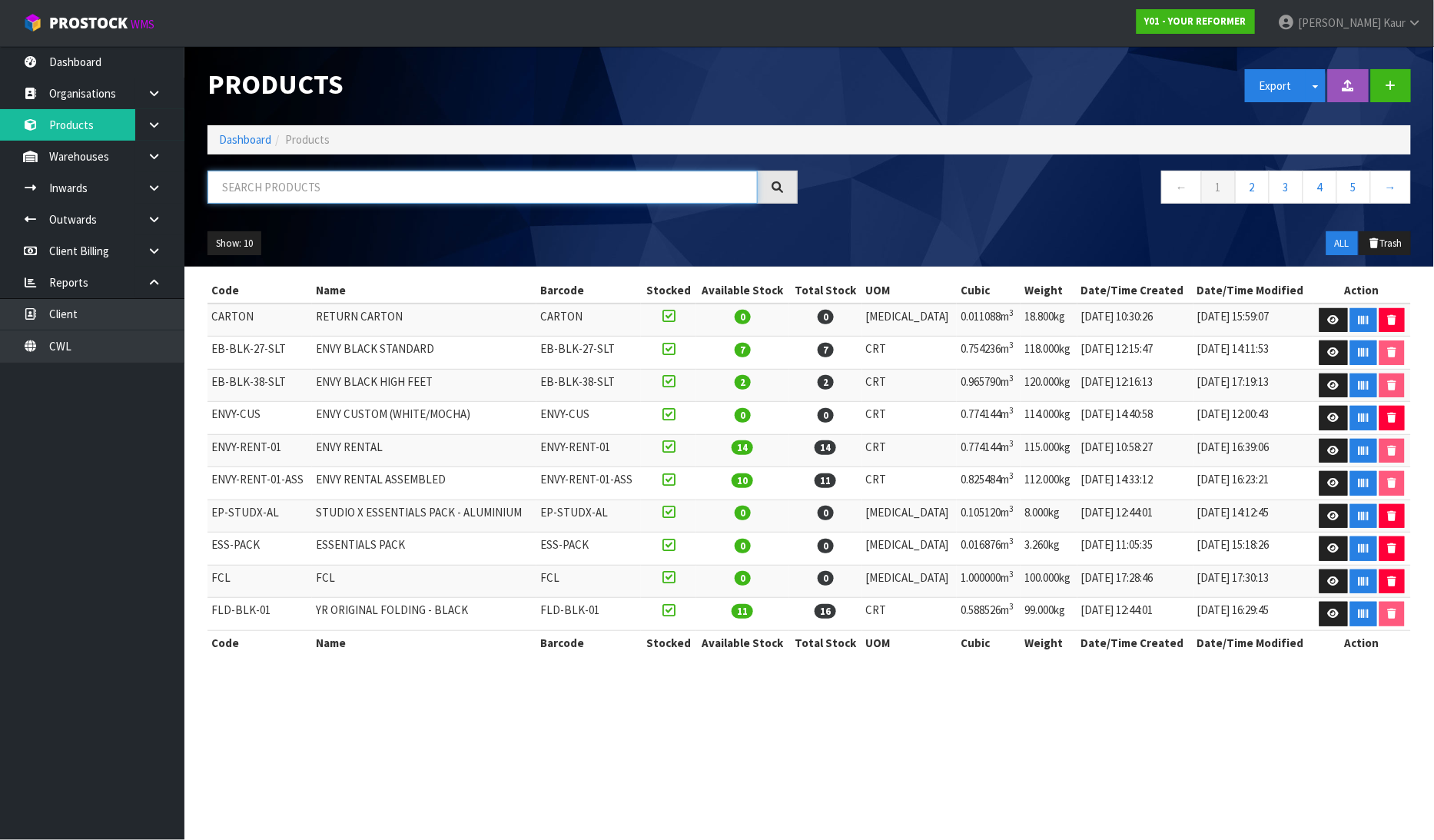
click at [322, 187] on input "text" at bounding box center [482, 186] width 551 height 33
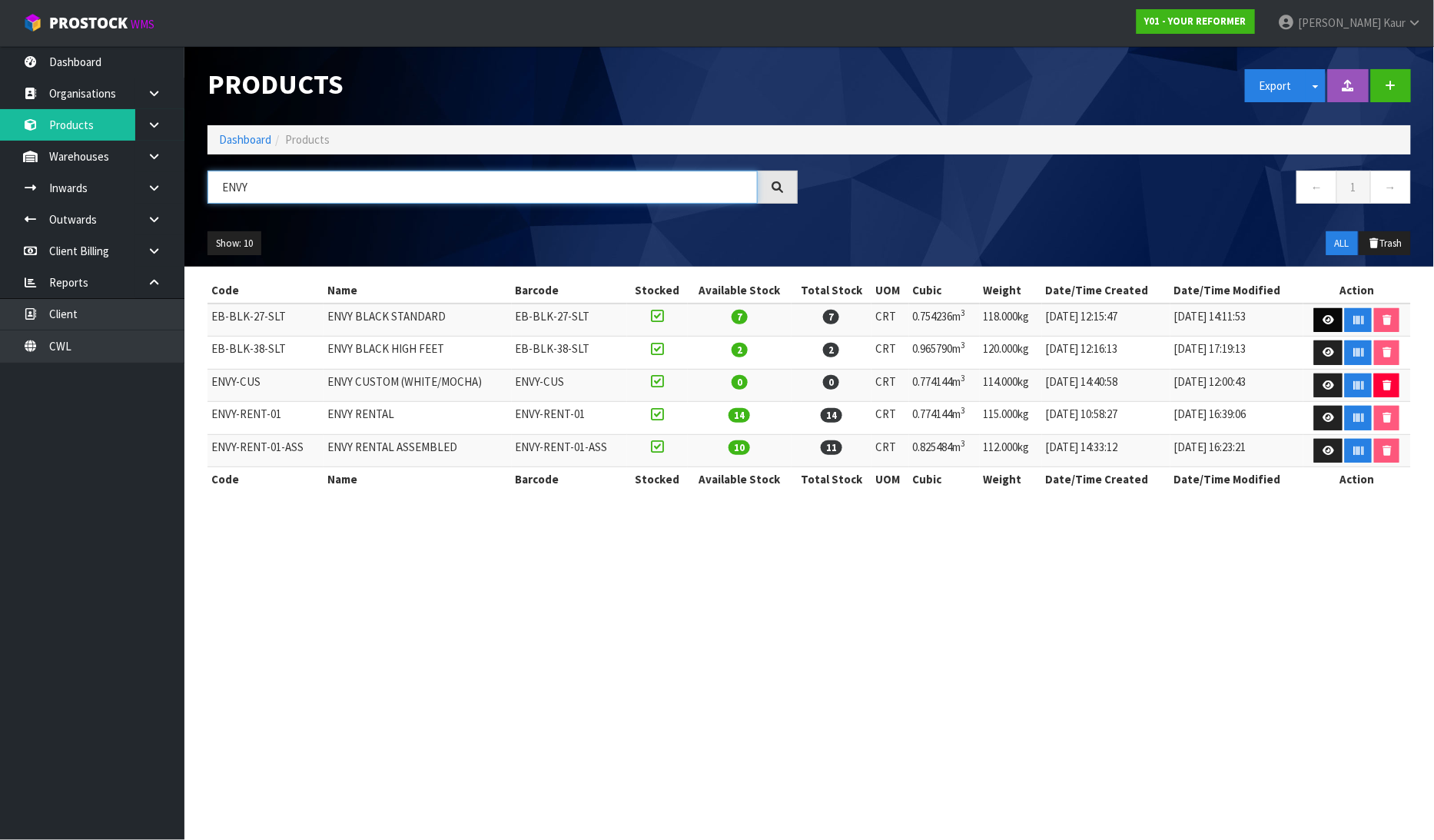
type input "ENVY"
click at [1323, 324] on icon at bounding box center [1328, 319] width 12 height 10
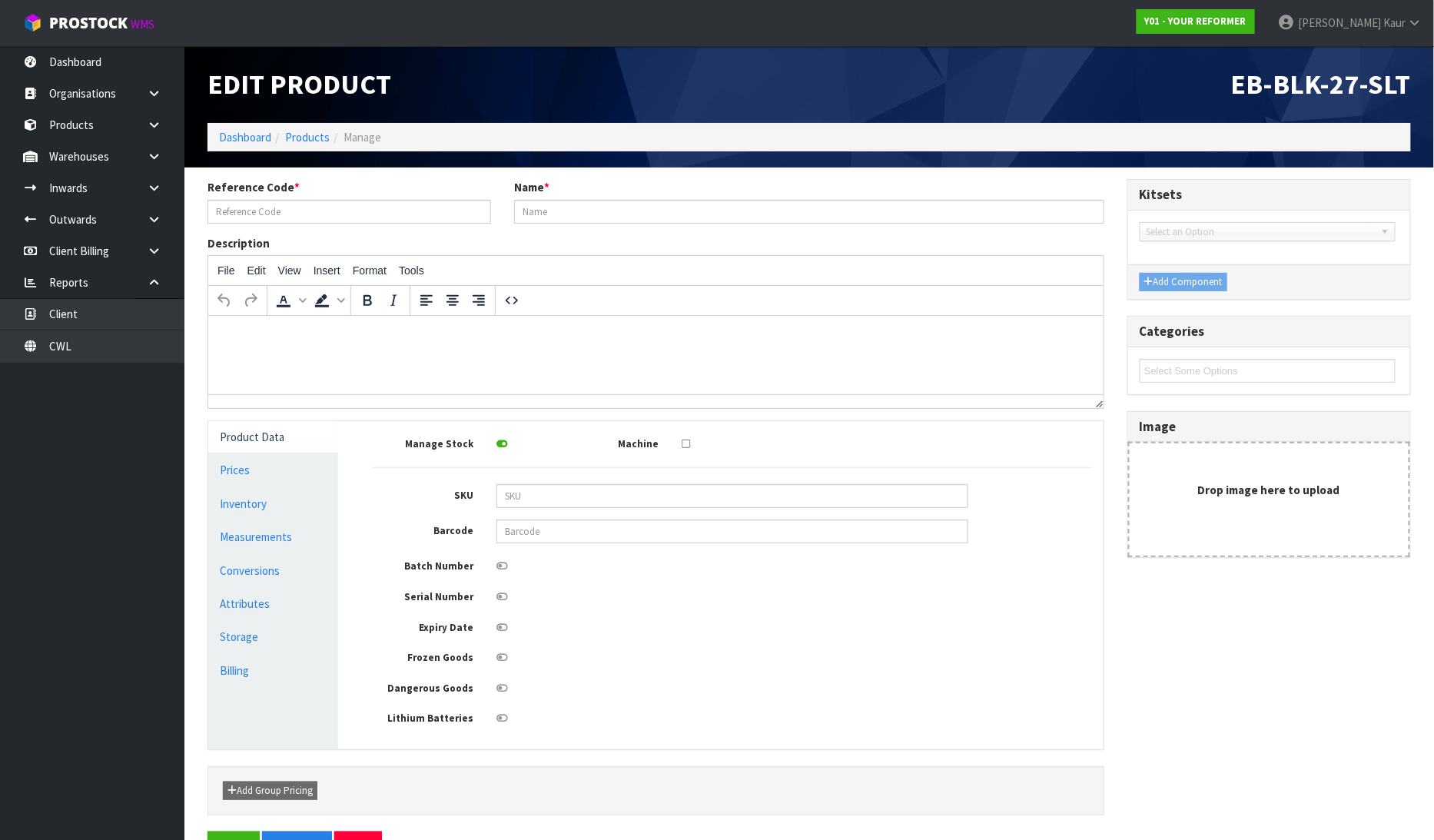
type input "EB-BLK-27-SLT"
type input "ENVY BLACK STANDARD"
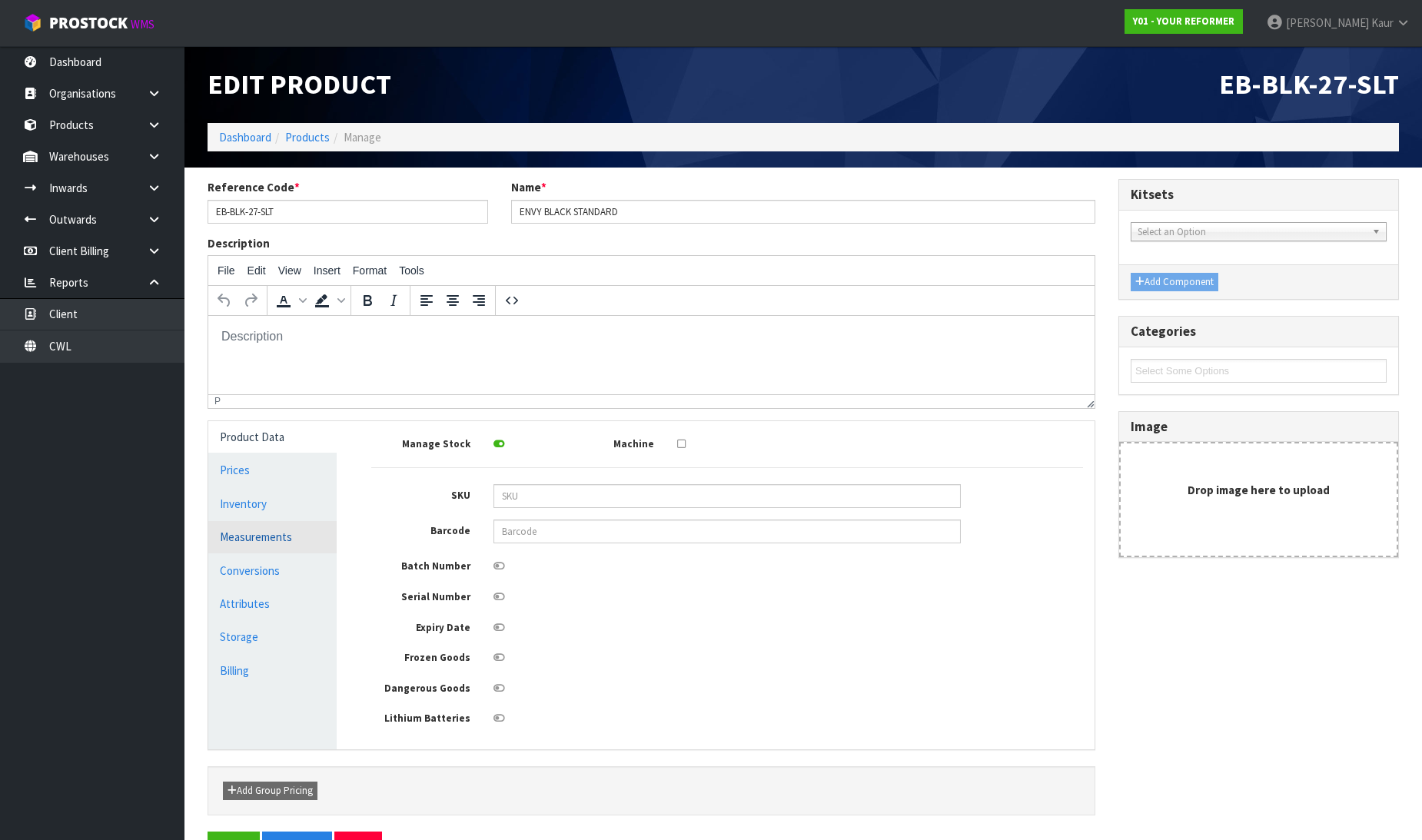
click at [252, 523] on link "Measurements" at bounding box center [272, 536] width 128 height 32
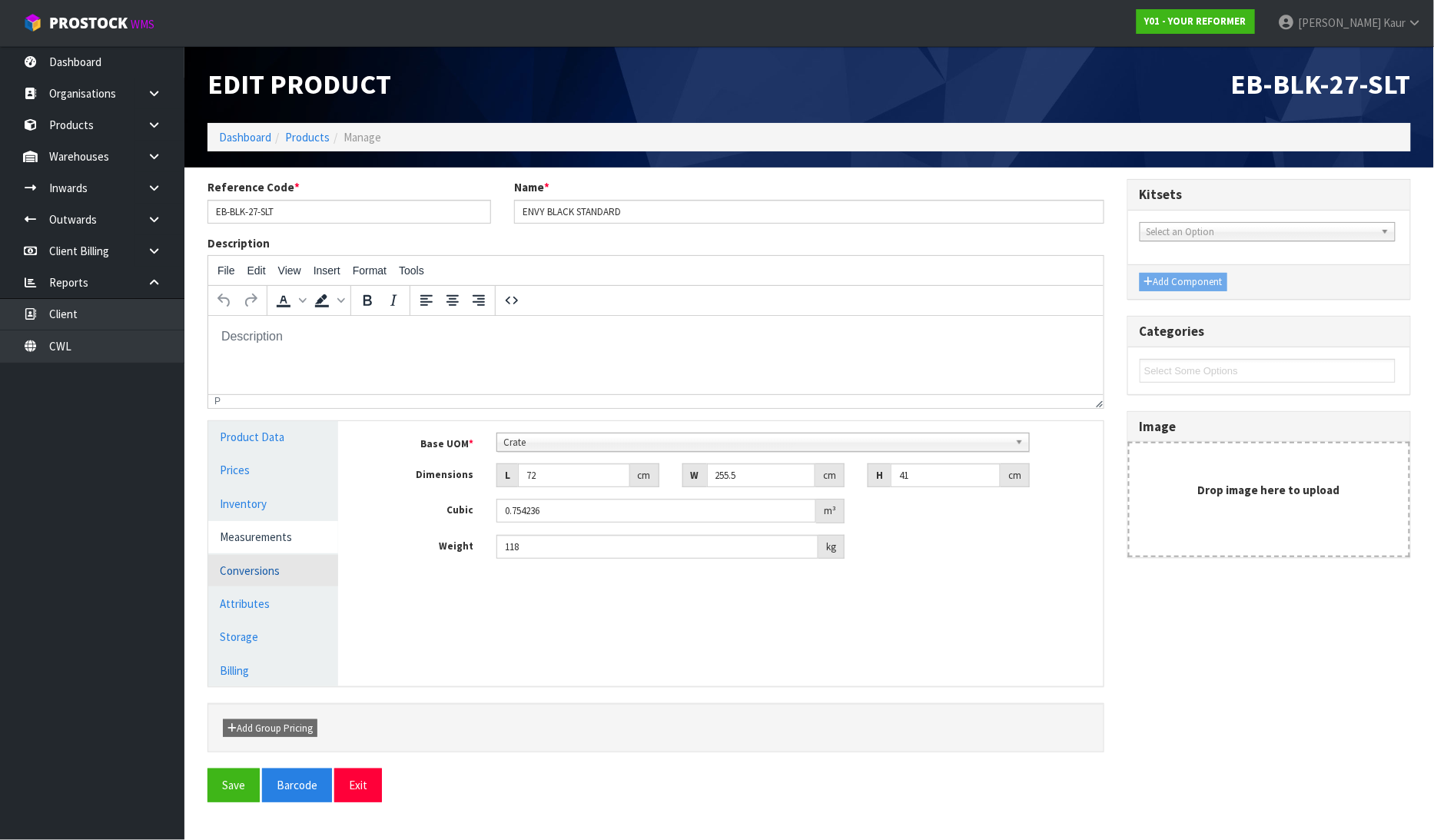
click at [294, 582] on link "Conversions" at bounding box center [273, 570] width 129 height 32
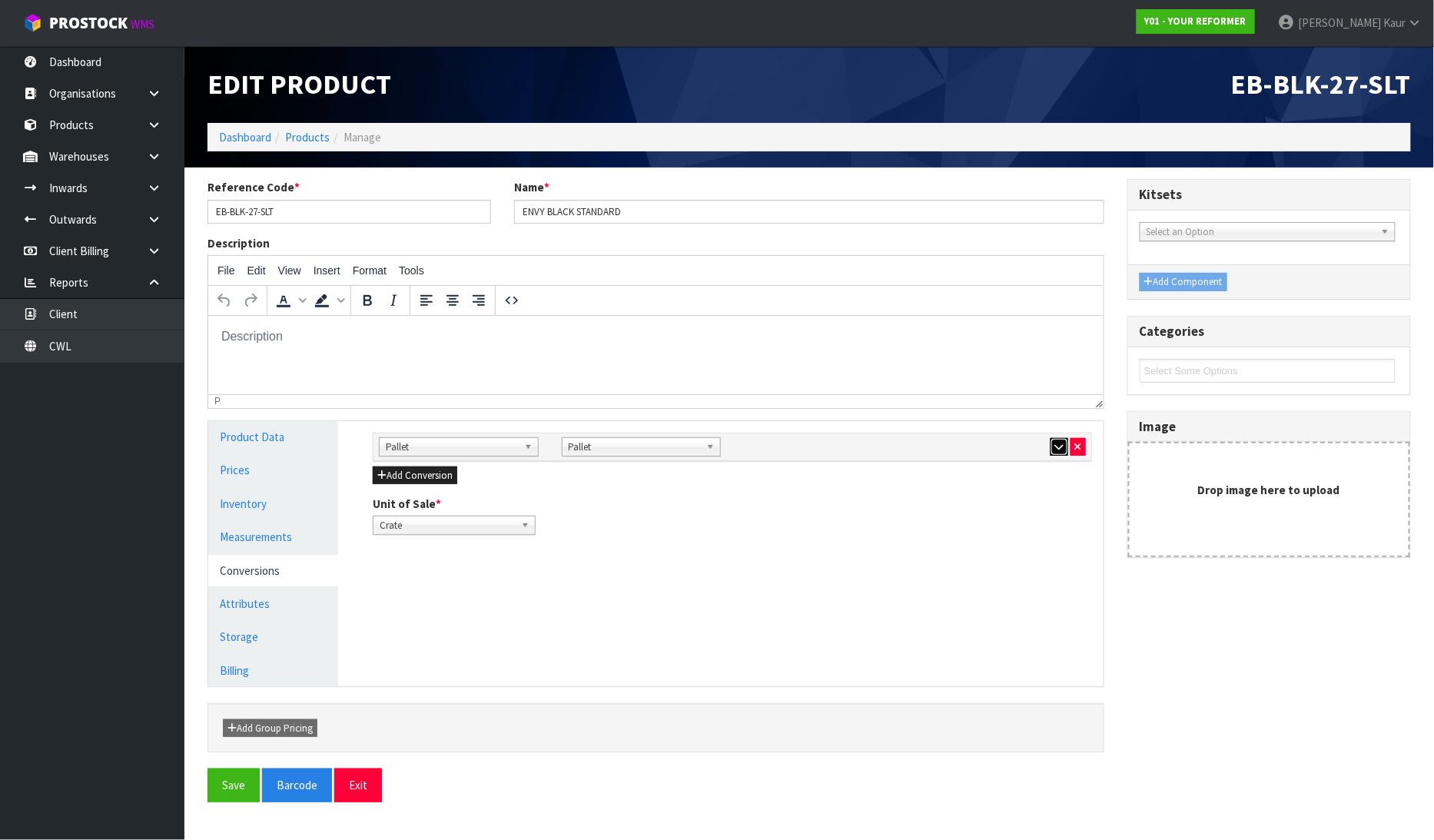
click at [1054, 452] on button "button" at bounding box center [1060, 447] width 18 height 19
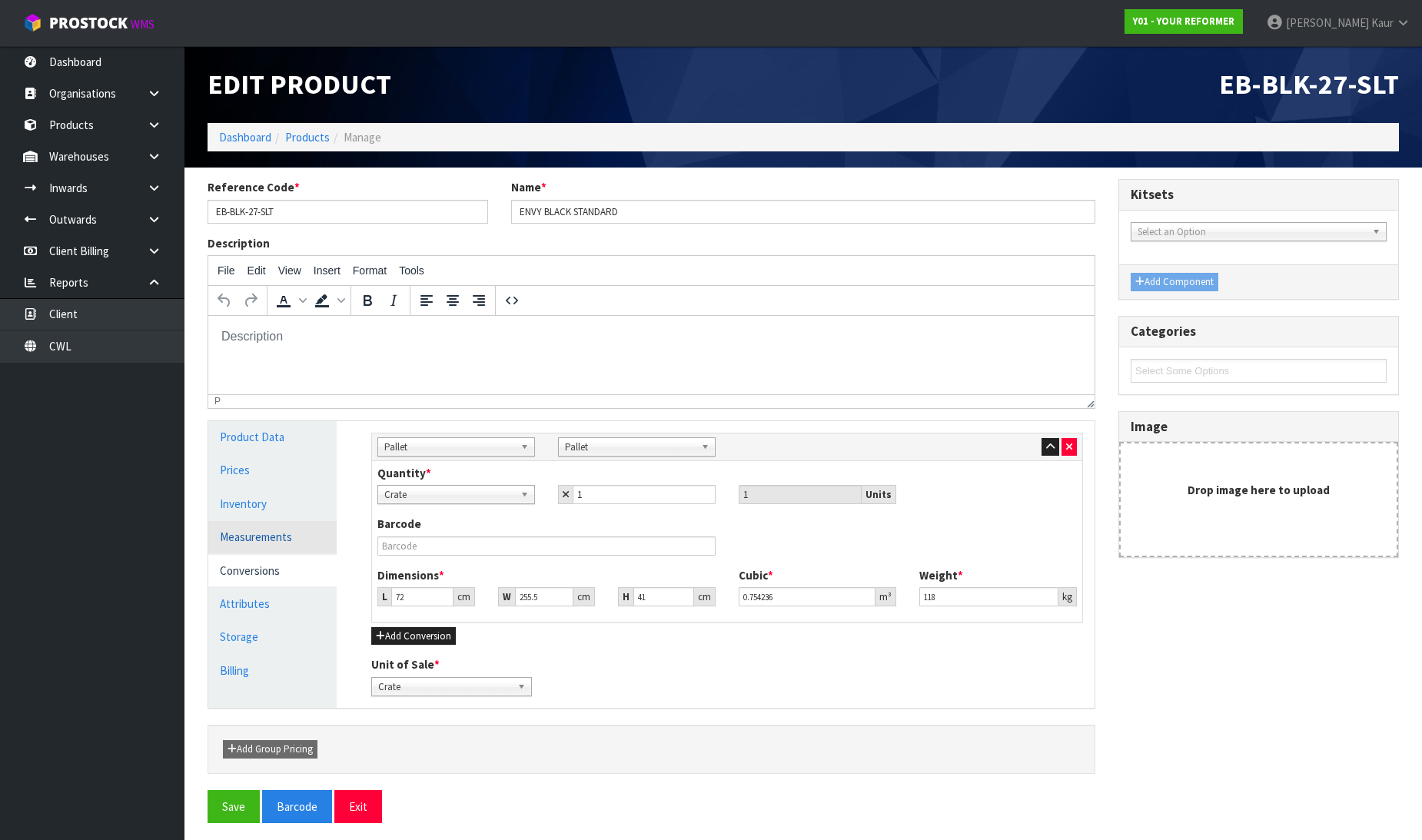
click at [302, 538] on link "Measurements" at bounding box center [272, 536] width 128 height 32
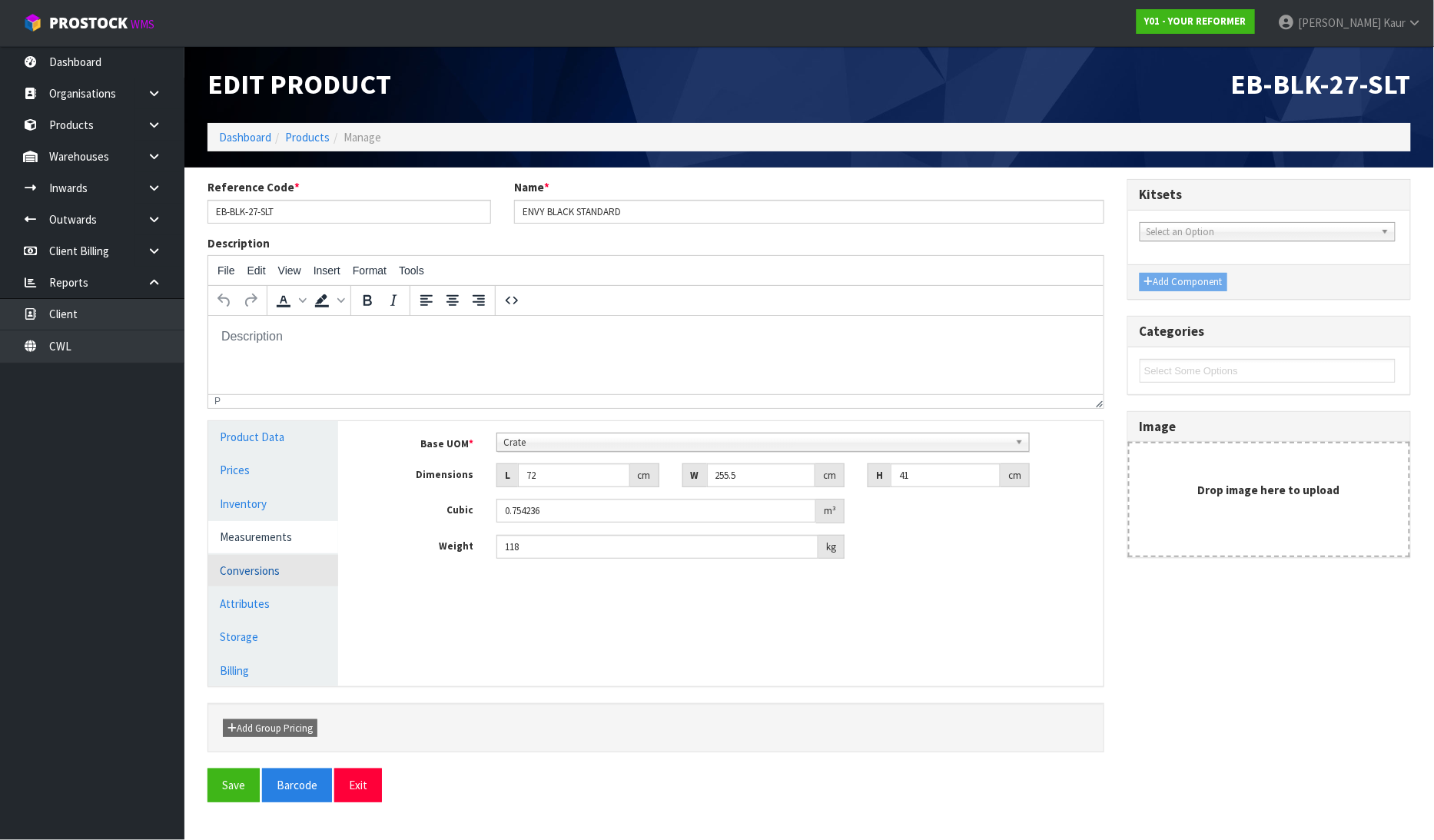
click at [282, 580] on link "Conversions" at bounding box center [273, 570] width 129 height 32
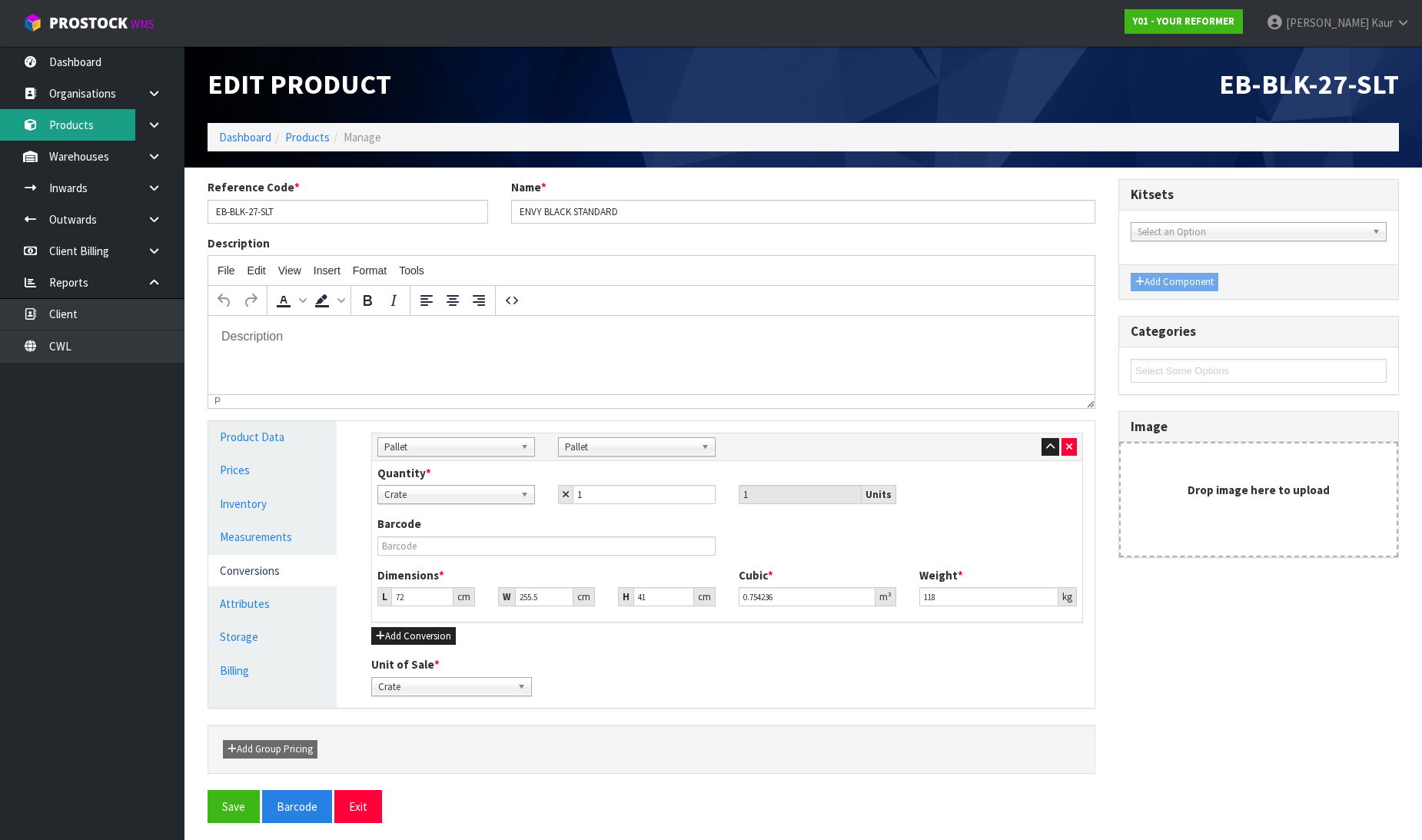
click at [93, 123] on link "Products" at bounding box center [92, 125] width 184 height 32
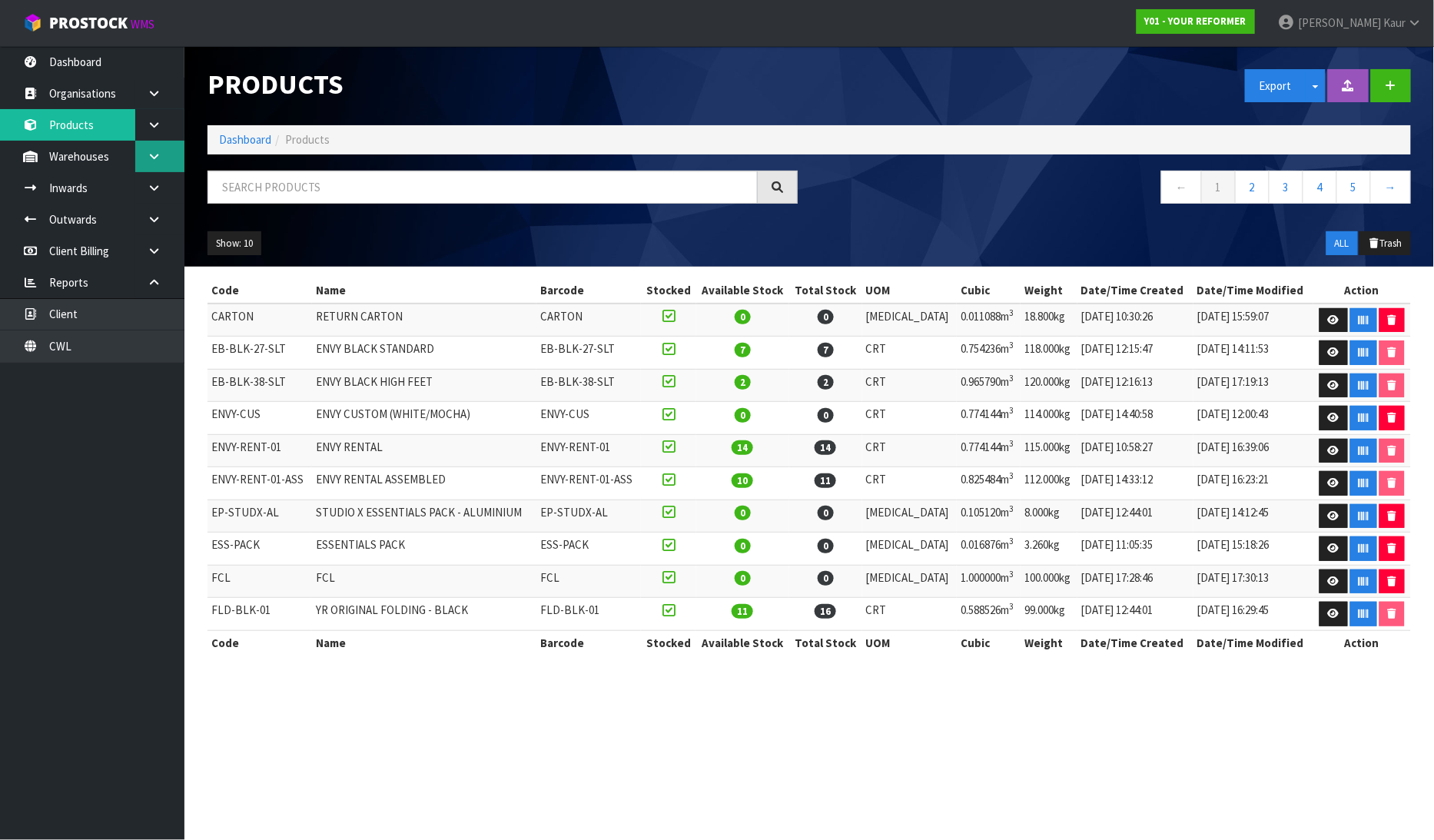
click at [141, 150] on link at bounding box center [159, 156] width 49 height 32
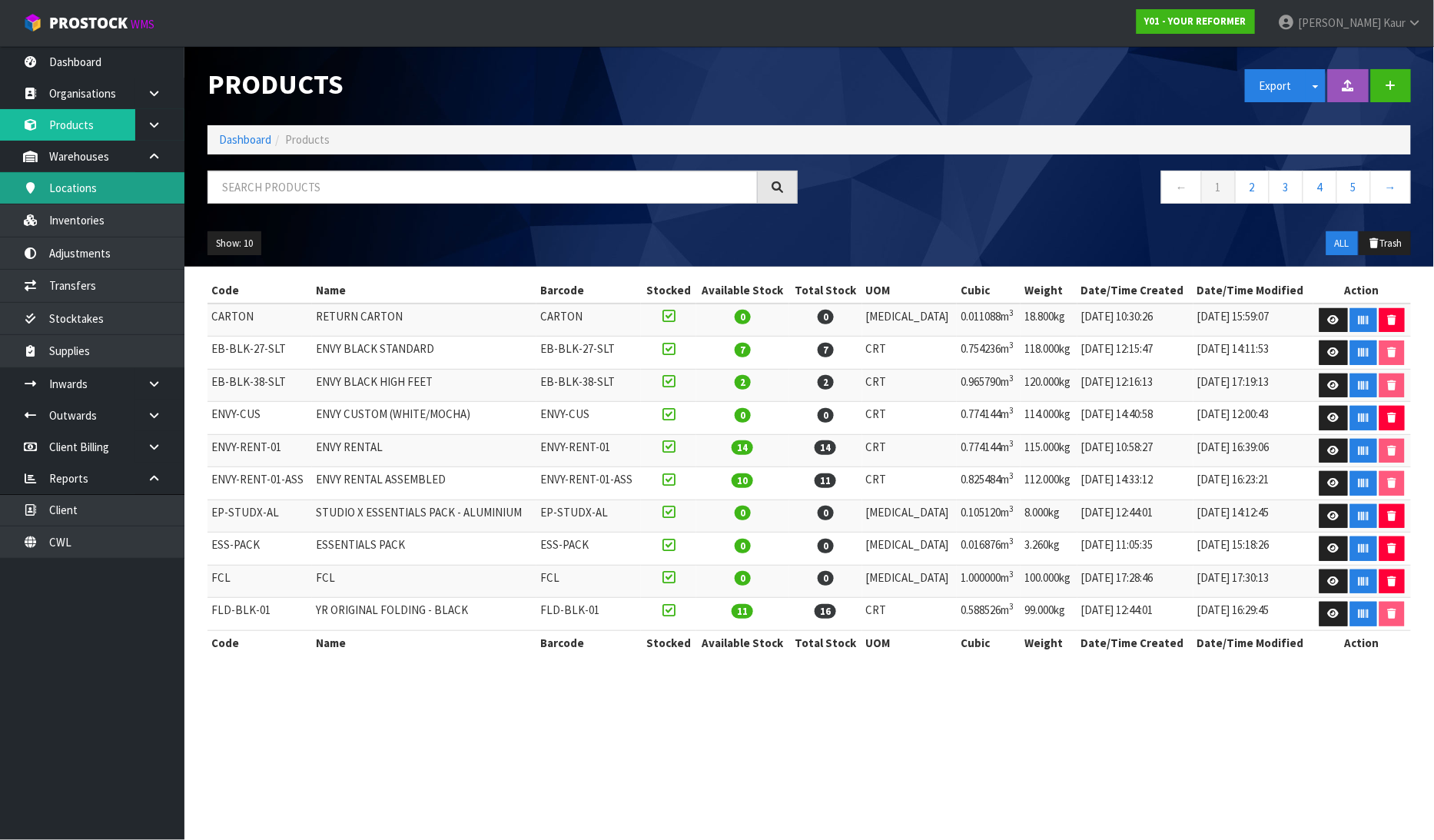
click at [99, 197] on link "Locations" at bounding box center [92, 188] width 184 height 32
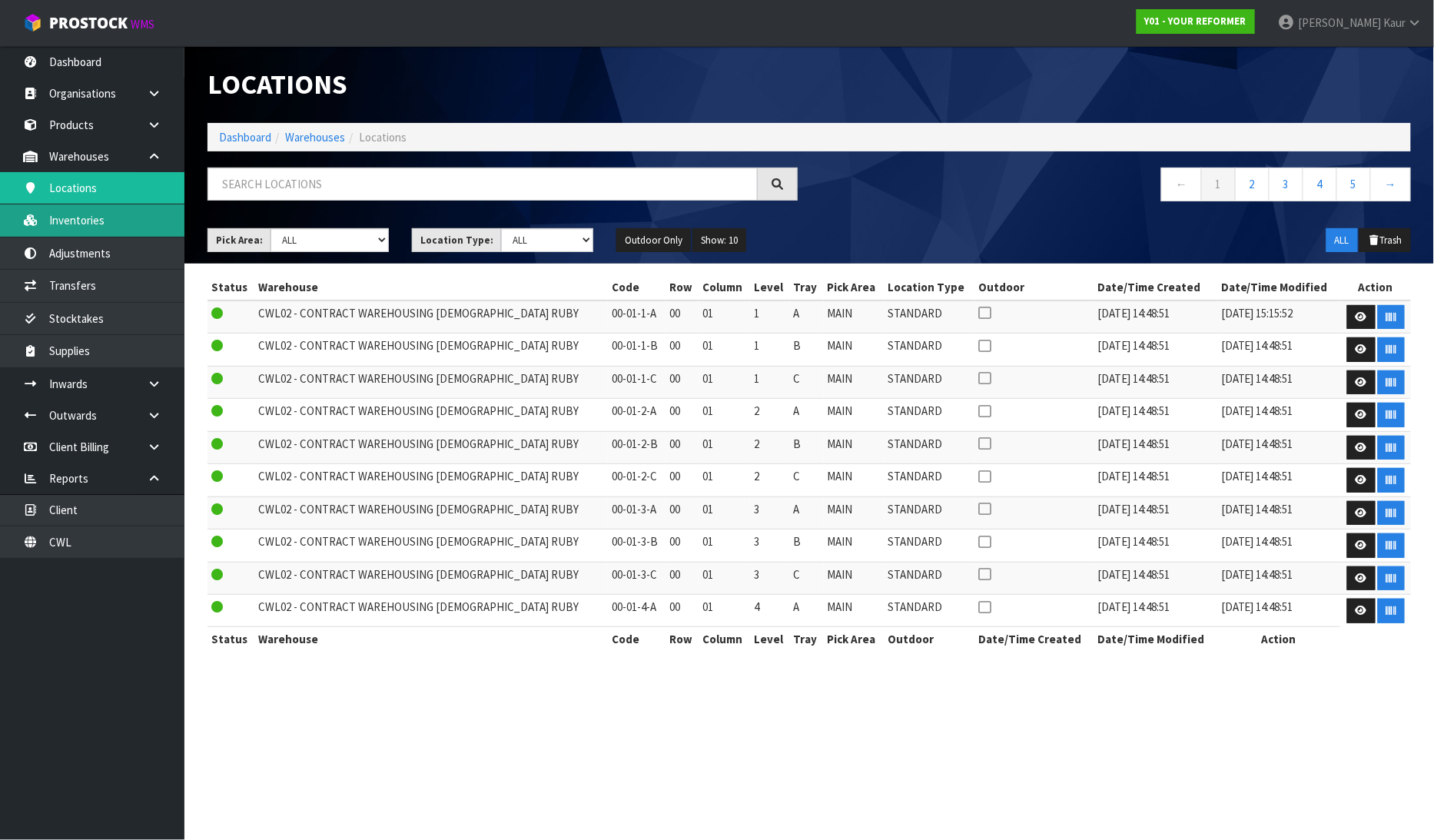
click at [96, 225] on link "Inventories" at bounding box center [92, 220] width 184 height 32
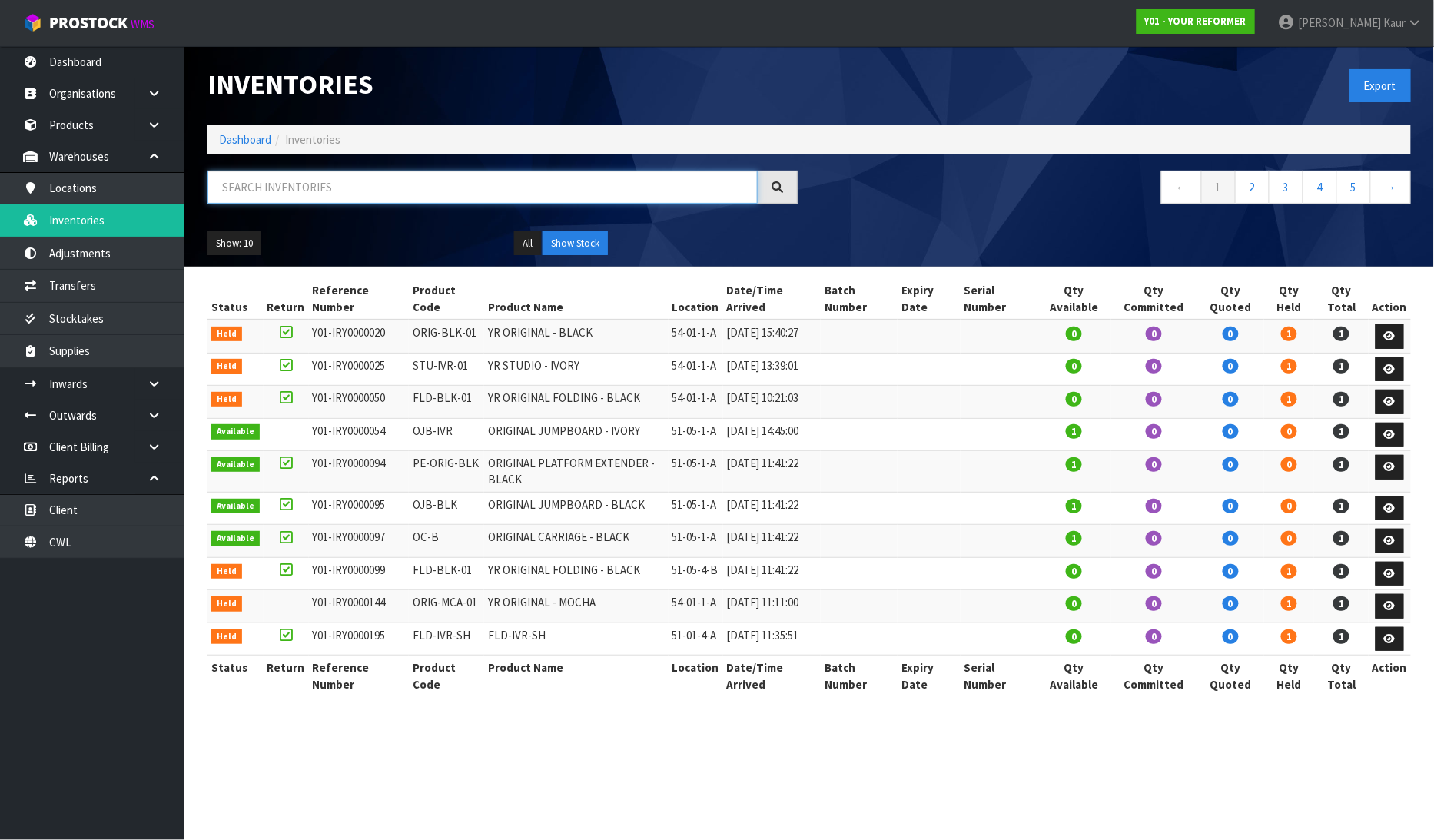
click at [234, 196] on input "text" at bounding box center [482, 186] width 551 height 33
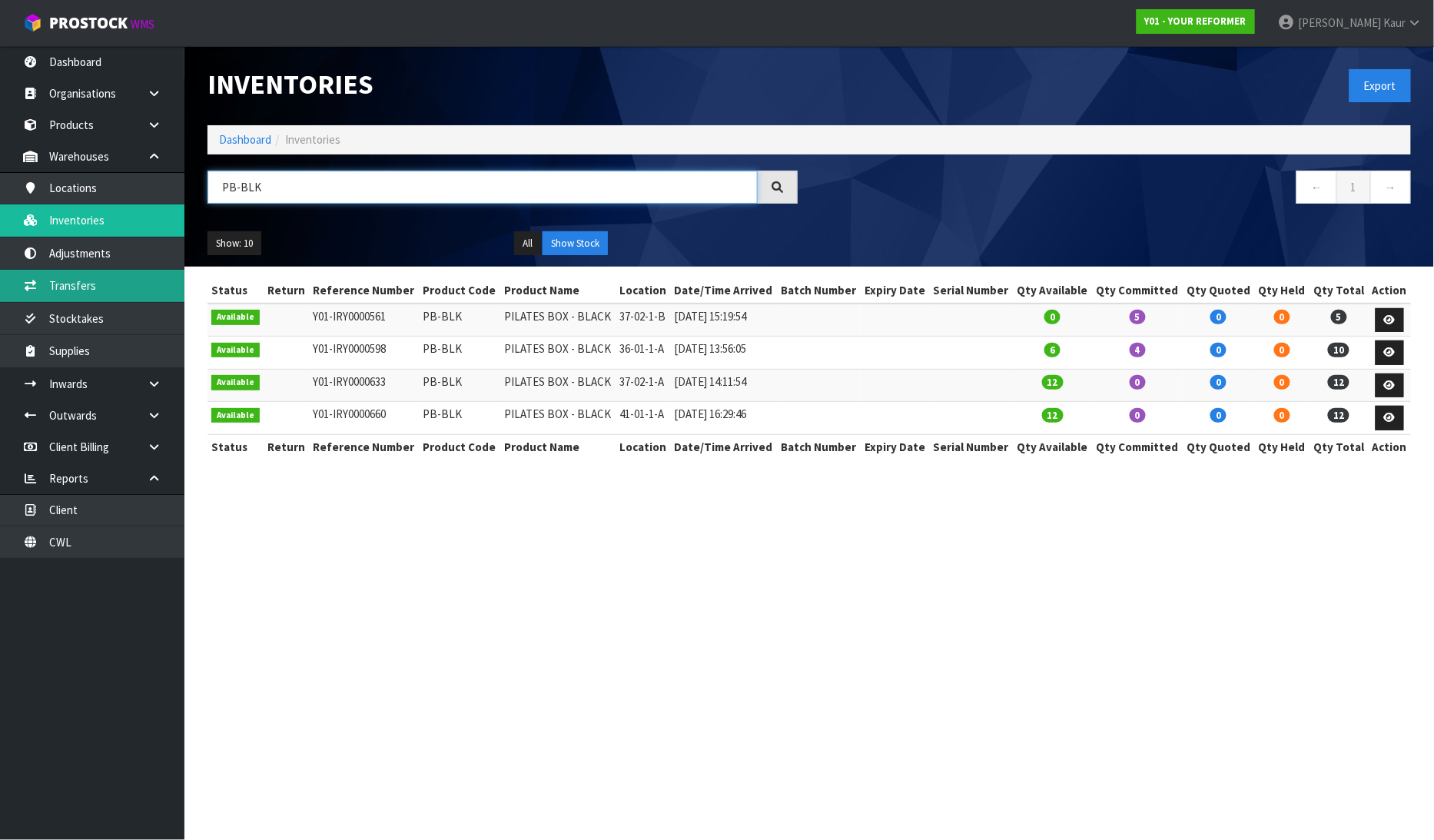
type input "PB-BLK"
click at [87, 283] on link "Transfers" at bounding box center [92, 286] width 184 height 32
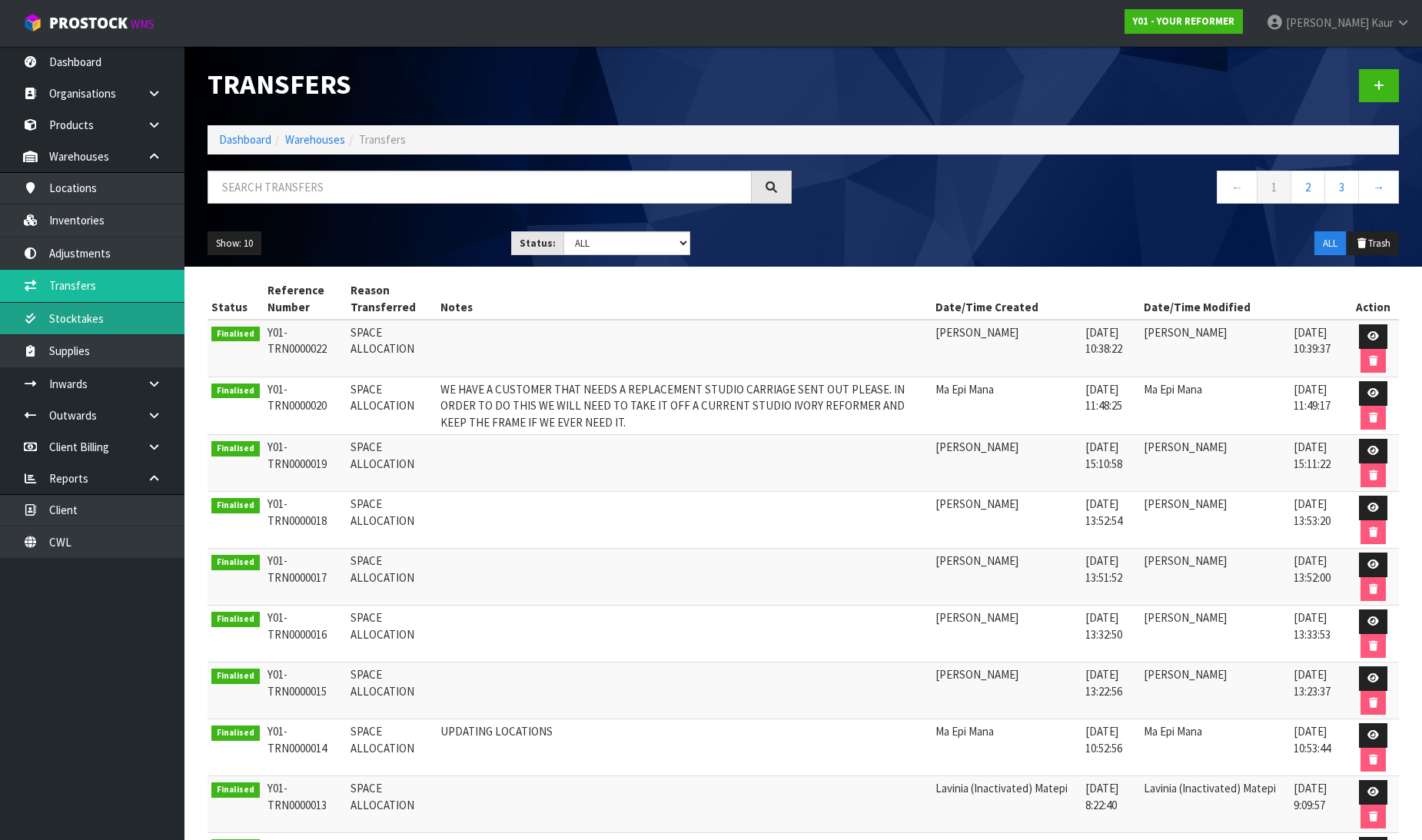
click at [127, 325] on link "Stocktakes" at bounding box center [92, 318] width 184 height 32
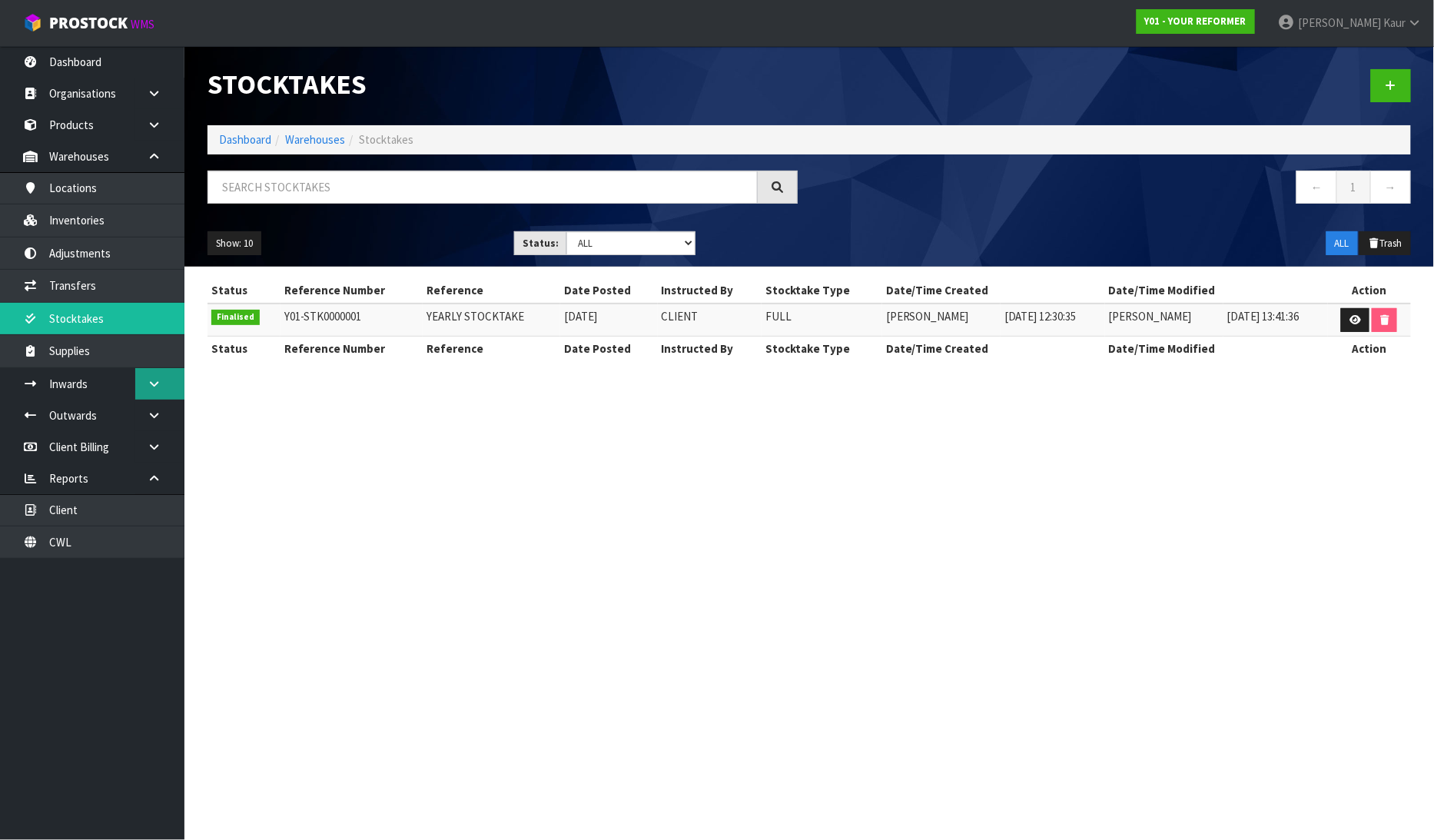
click at [146, 380] on icon at bounding box center [153, 384] width 15 height 12
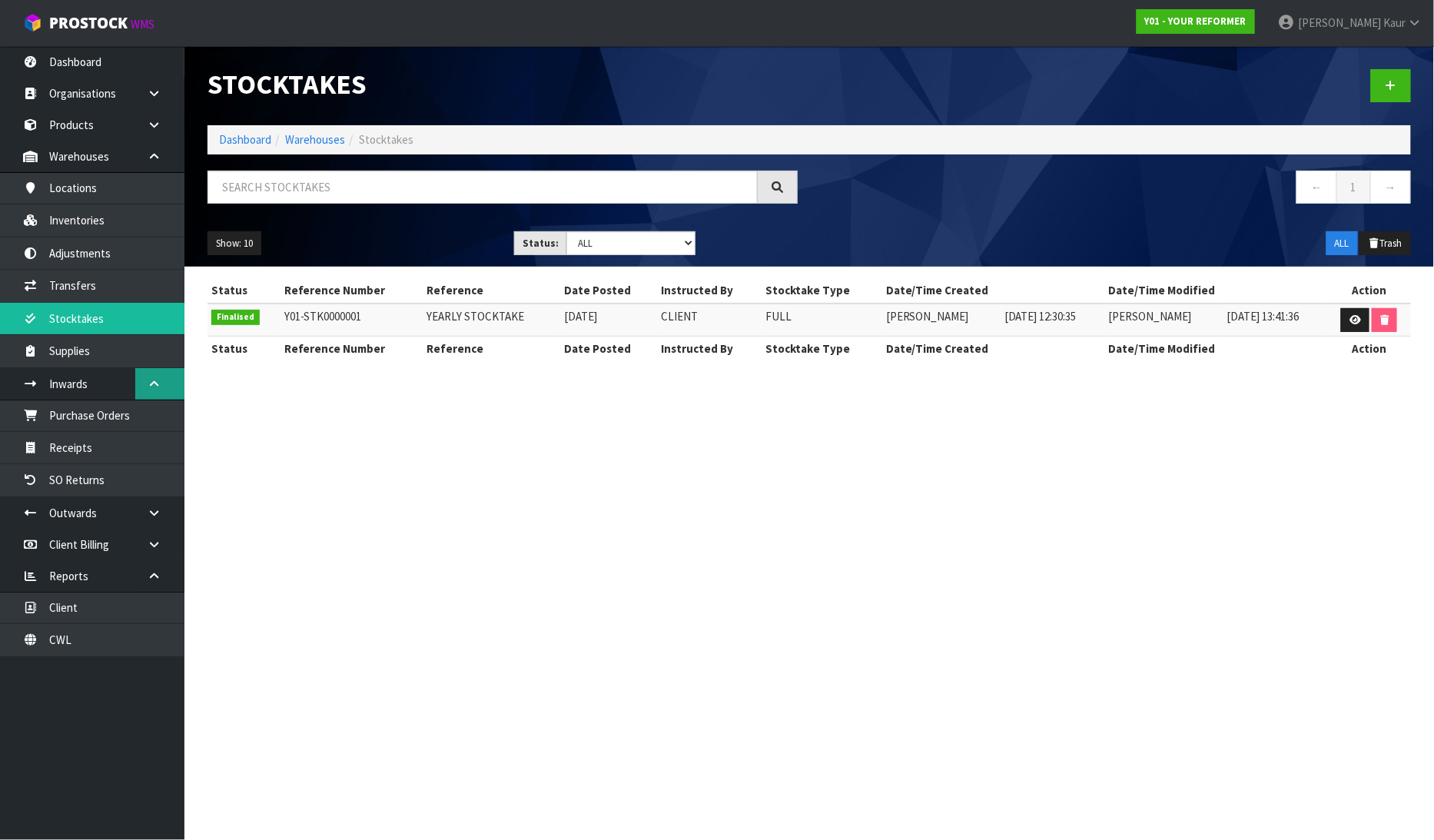
click at [154, 387] on icon at bounding box center [153, 384] width 15 height 12
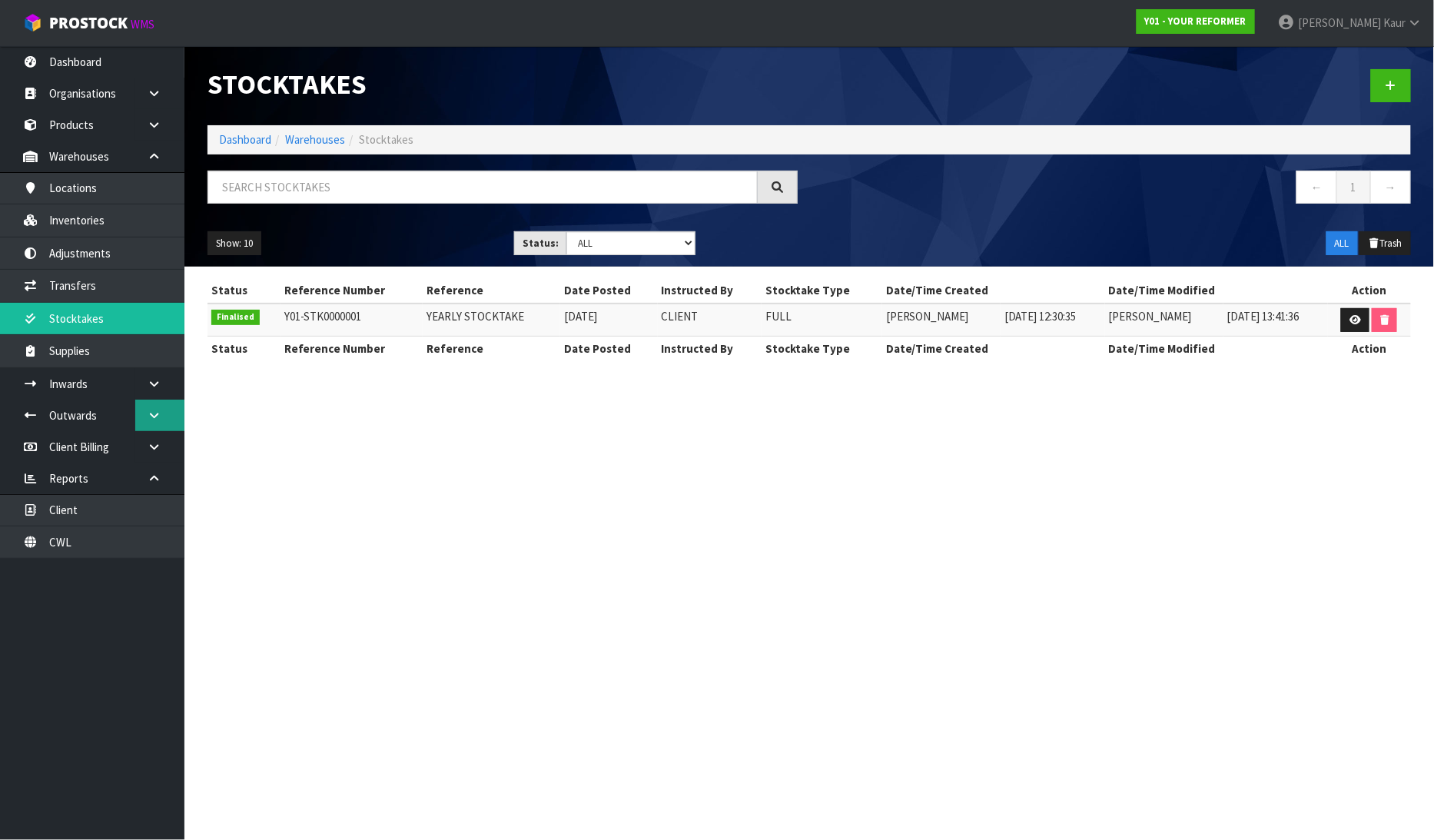
click at [161, 417] on link at bounding box center [159, 415] width 49 height 32
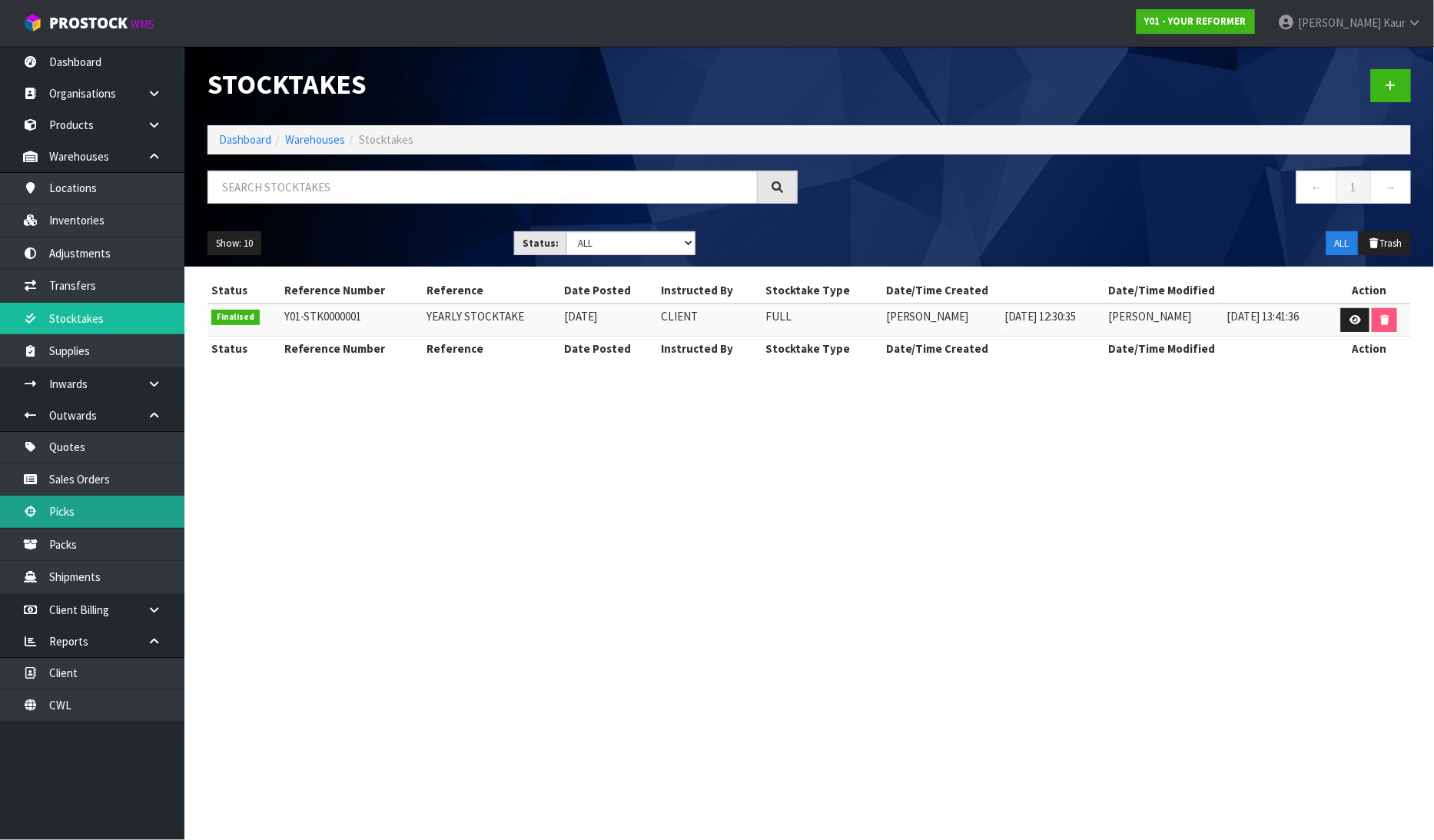
click at [81, 511] on link "Picks" at bounding box center [92, 512] width 184 height 32
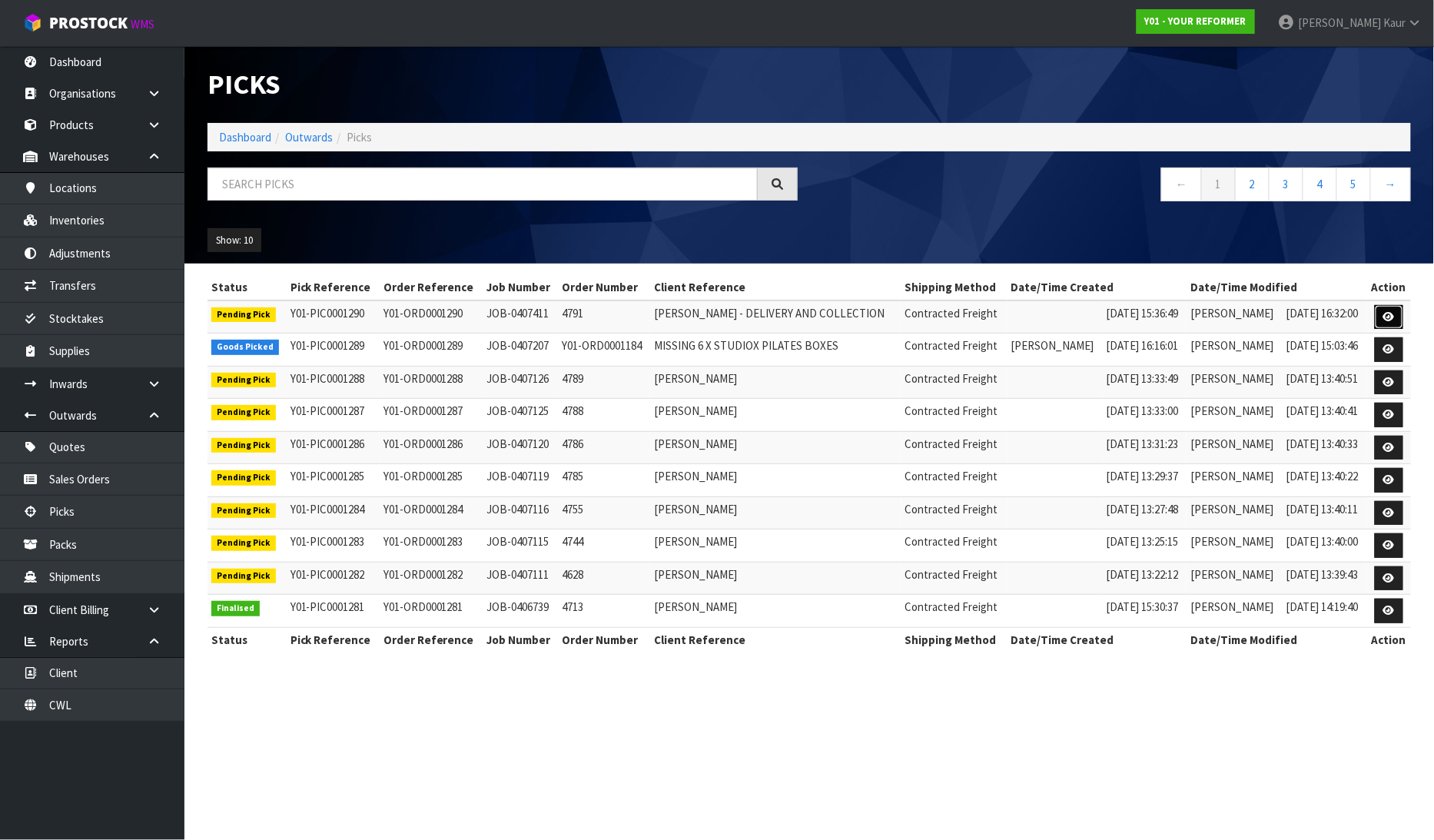
click at [1386, 312] on icon at bounding box center [1389, 316] width 12 height 10
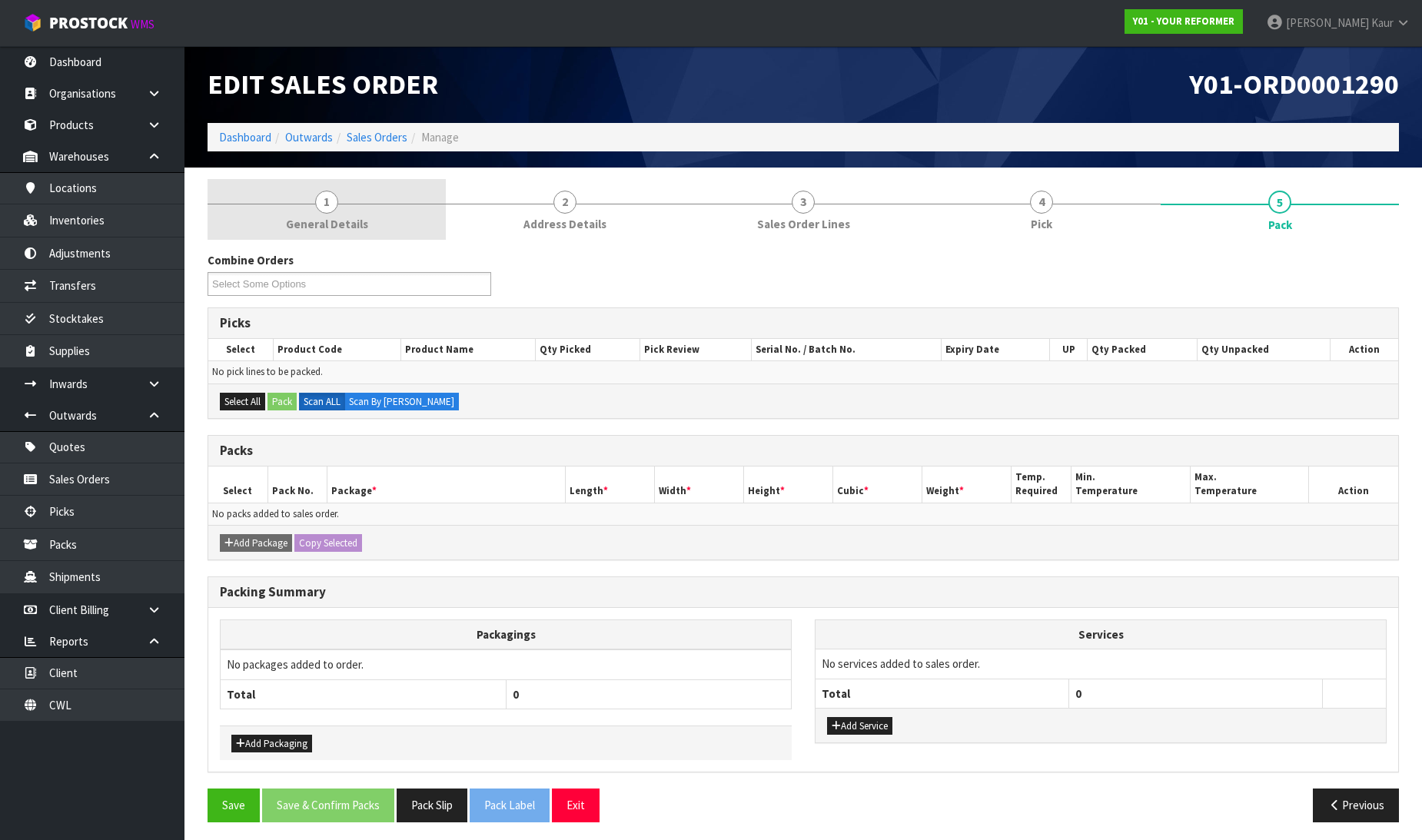
click at [325, 187] on link "1 General Details" at bounding box center [326, 209] width 238 height 61
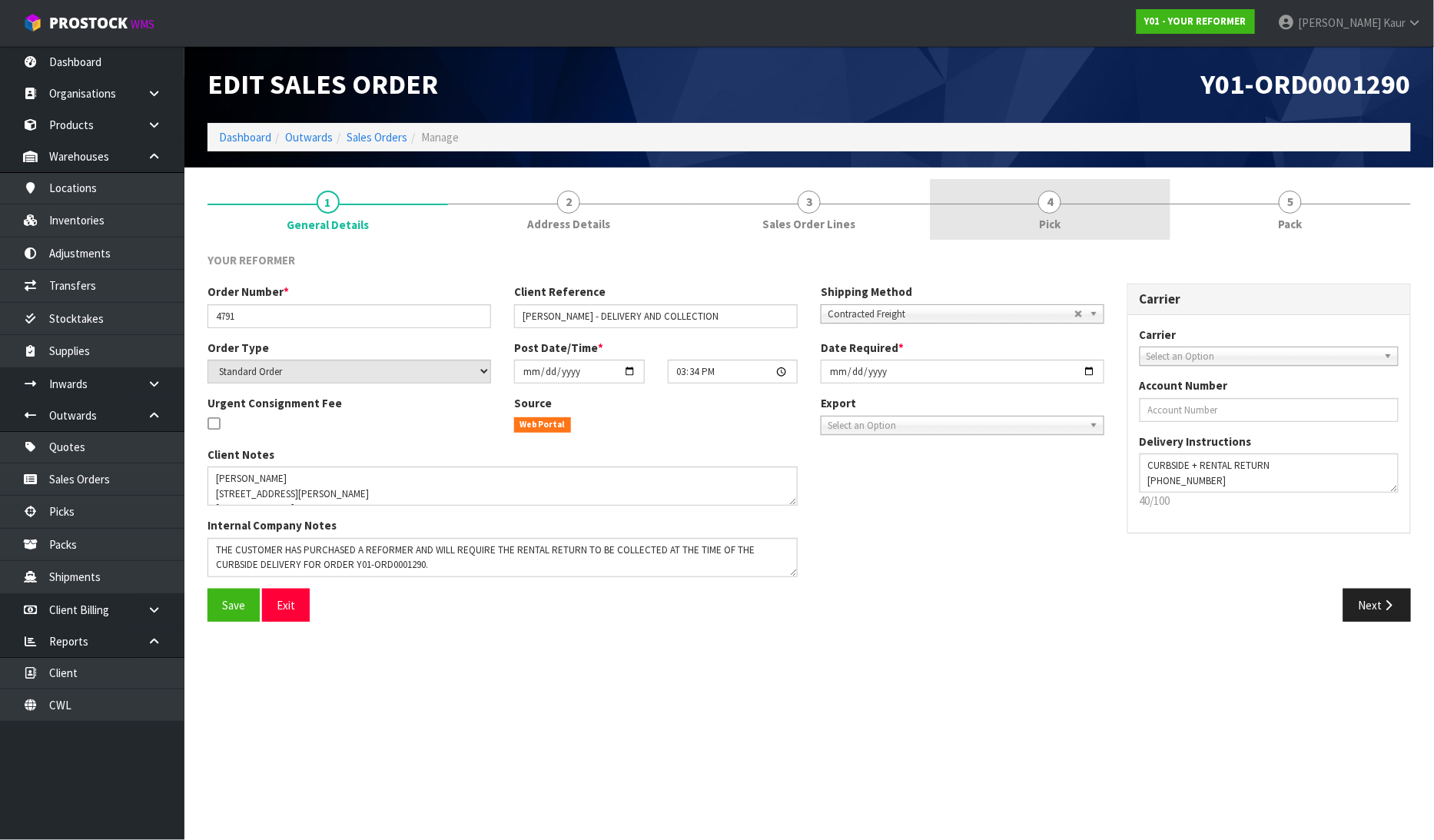
click at [1046, 217] on span "Pick" at bounding box center [1051, 224] width 22 height 16
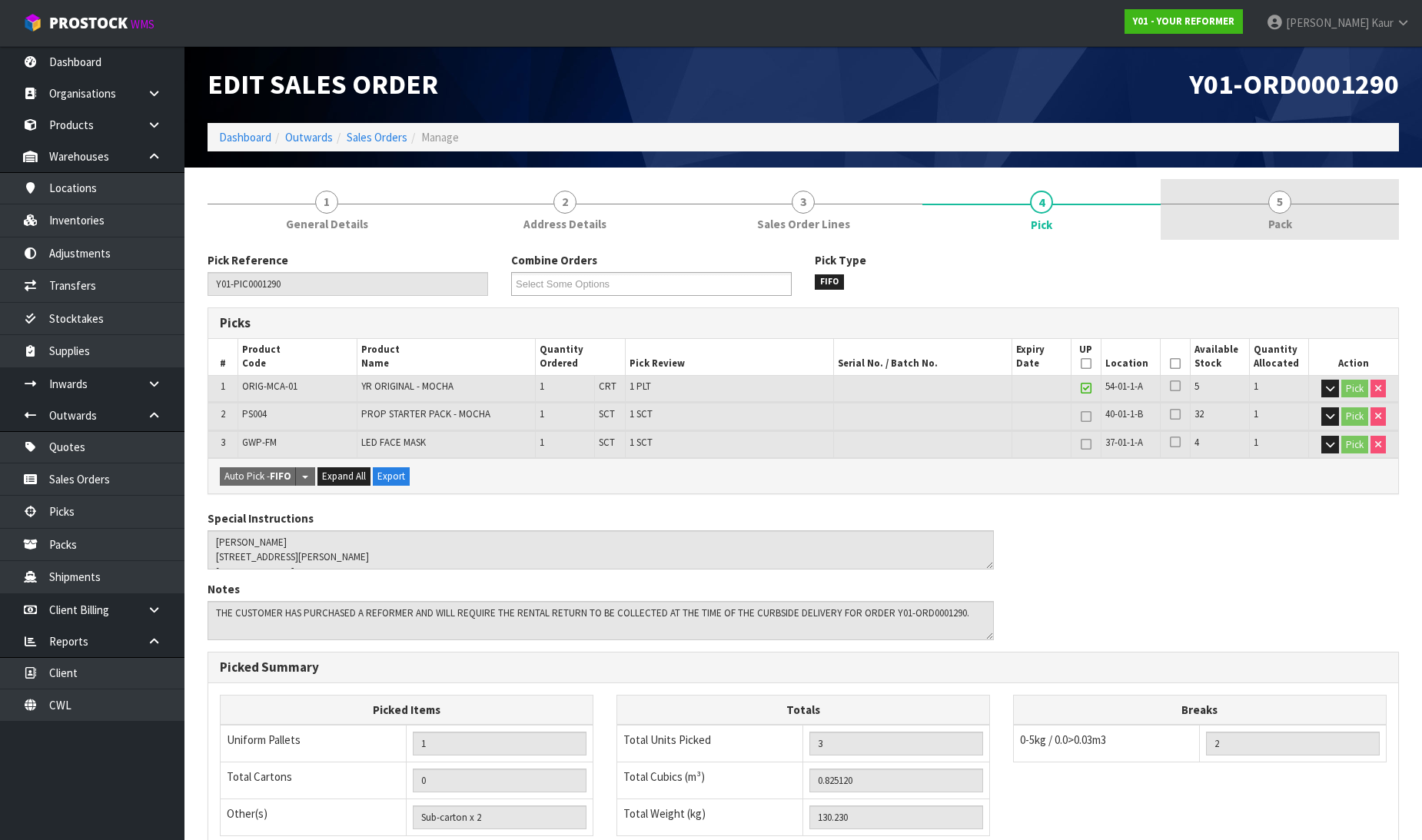
click at [1273, 203] on span "5" at bounding box center [1280, 201] width 23 height 23
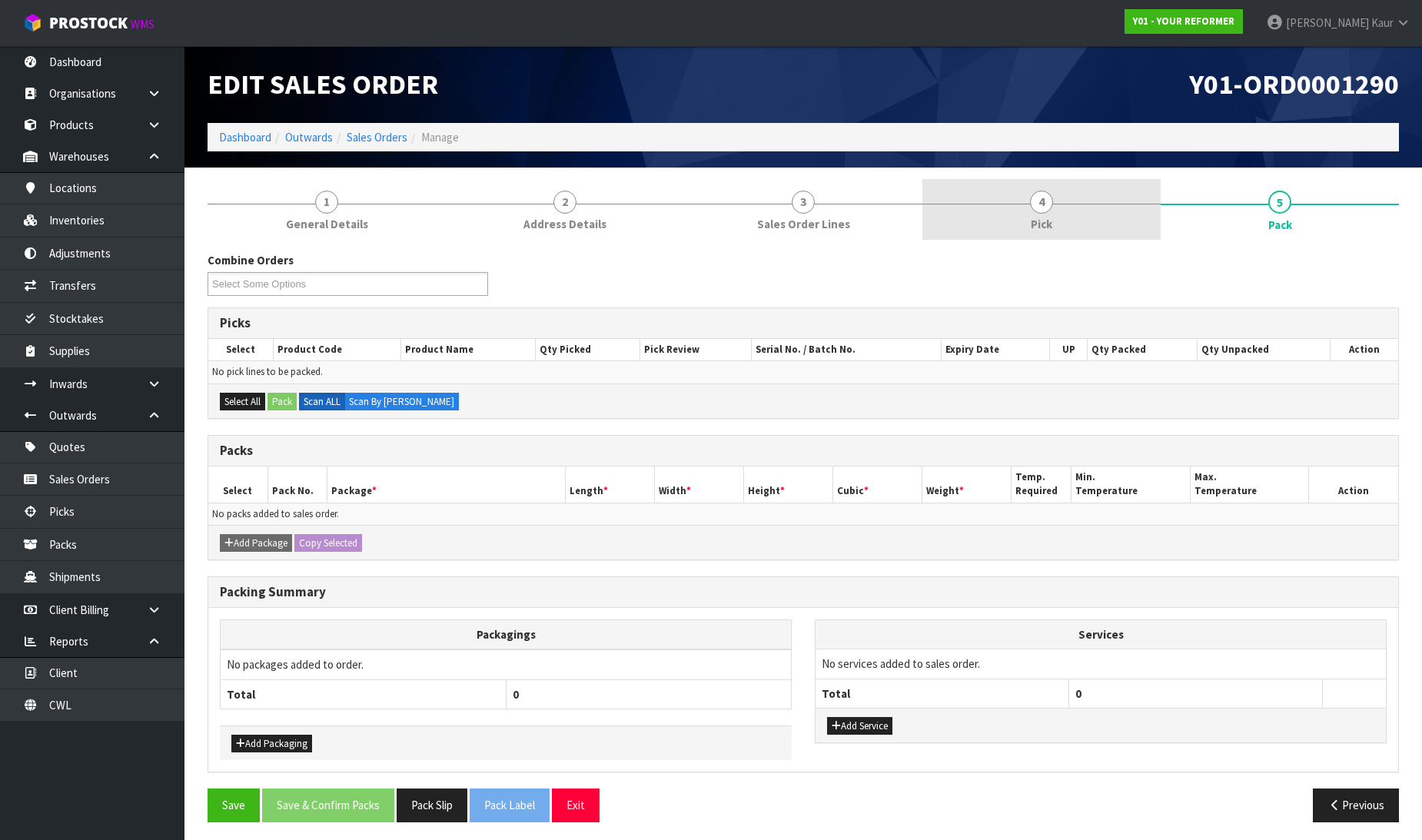
click at [1044, 200] on span "4" at bounding box center [1041, 201] width 23 height 23
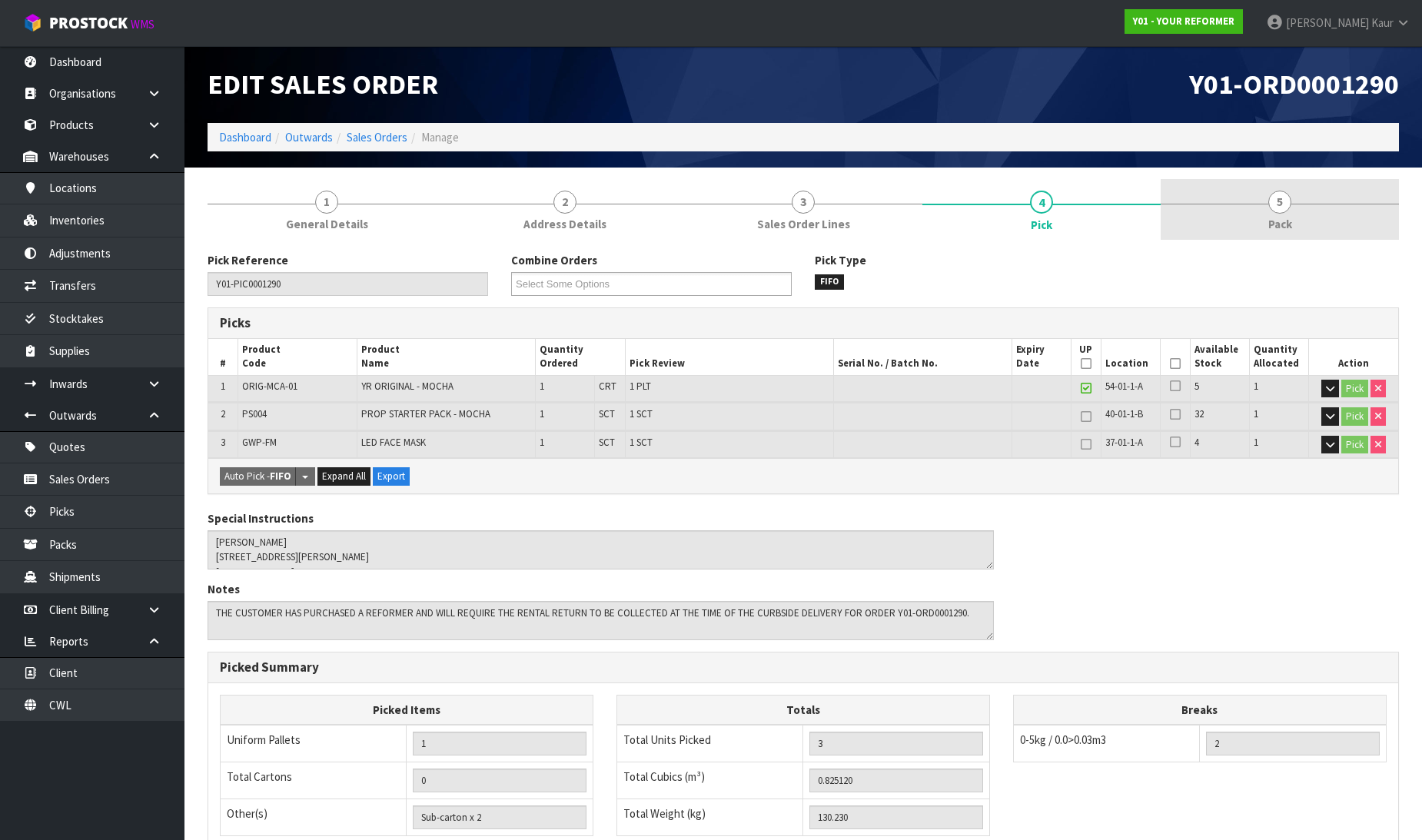
click at [1265, 211] on link "5 Pack" at bounding box center [1280, 209] width 238 height 61
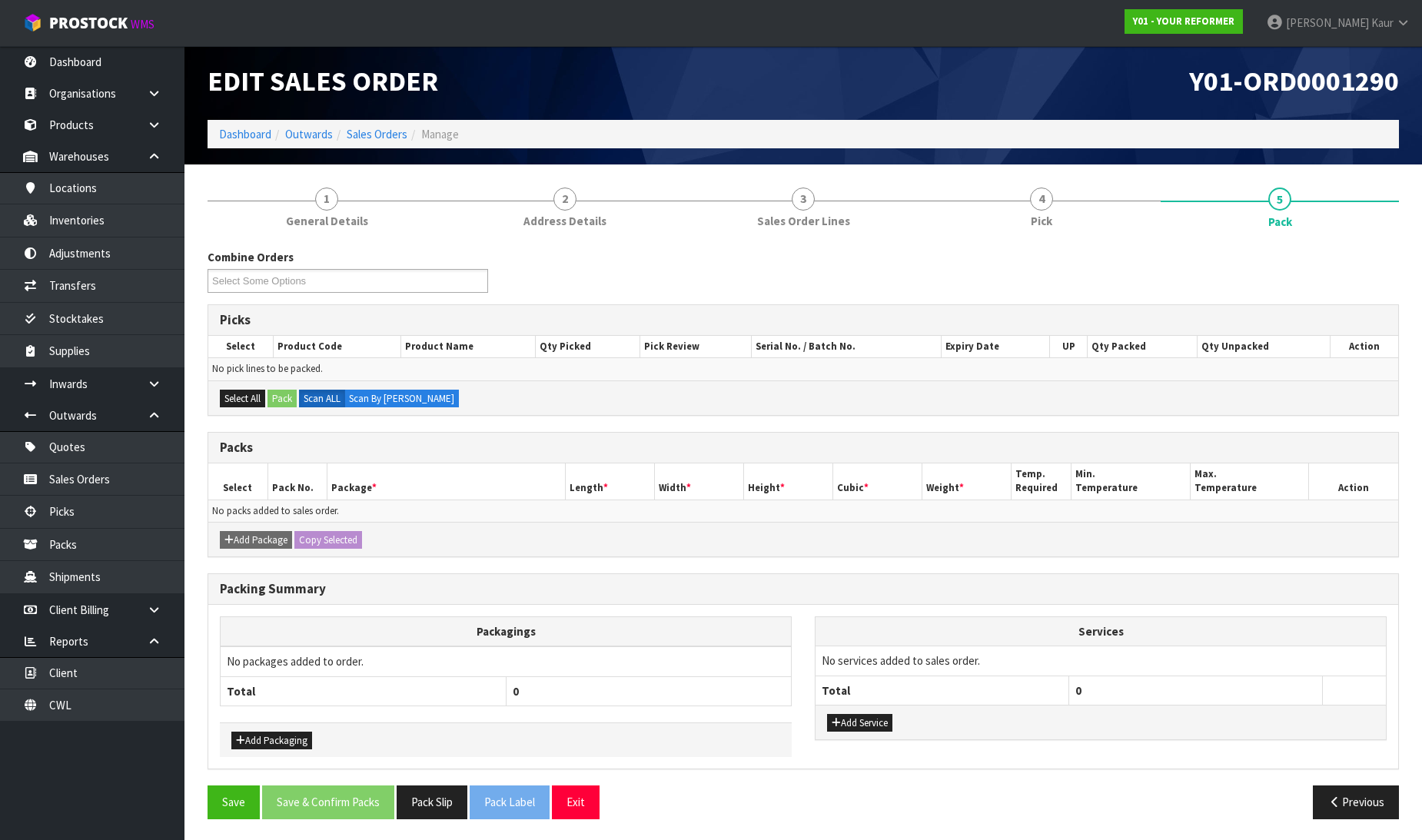
scroll to position [4, 0]
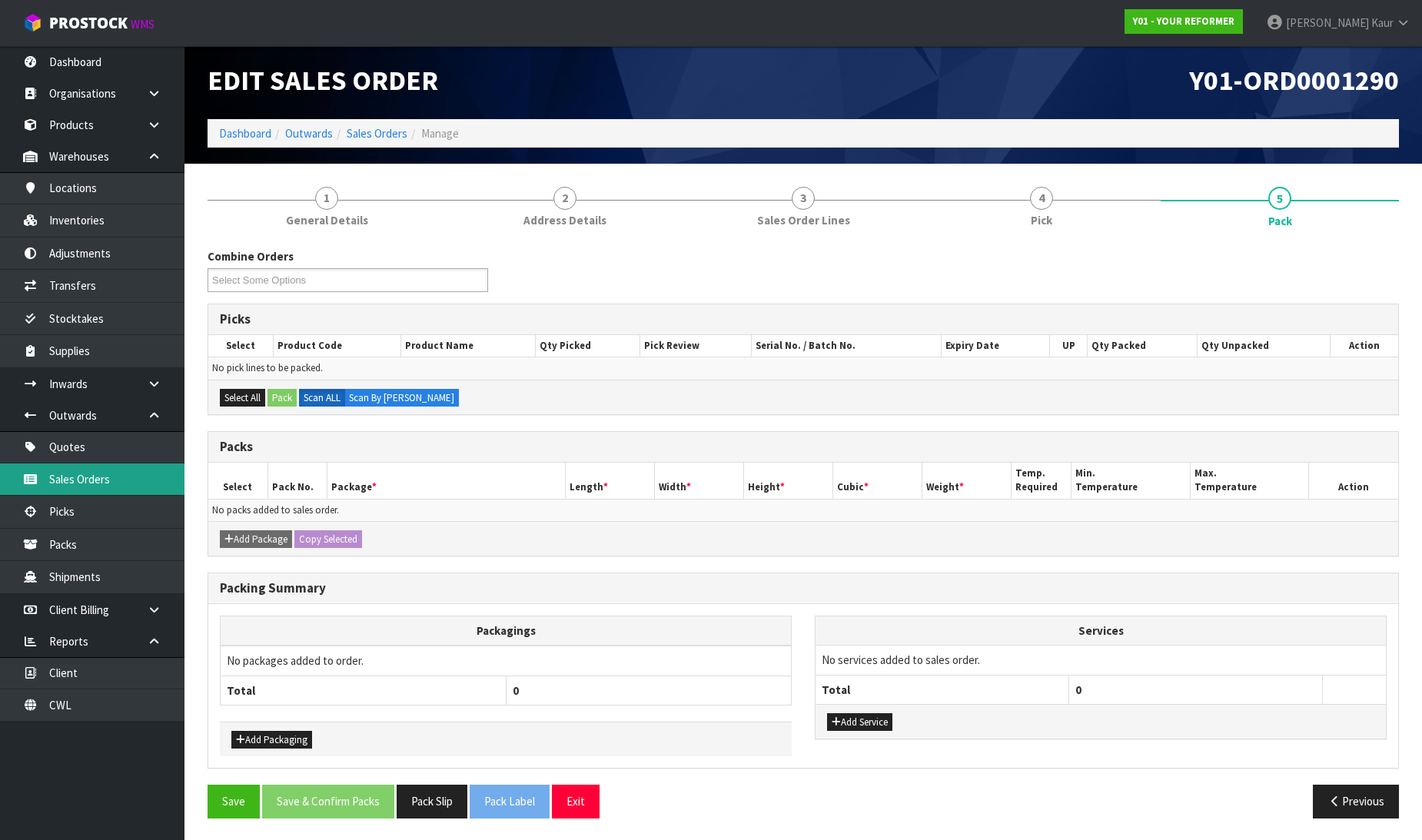
click at [102, 485] on link "Sales Orders" at bounding box center [92, 479] width 184 height 32
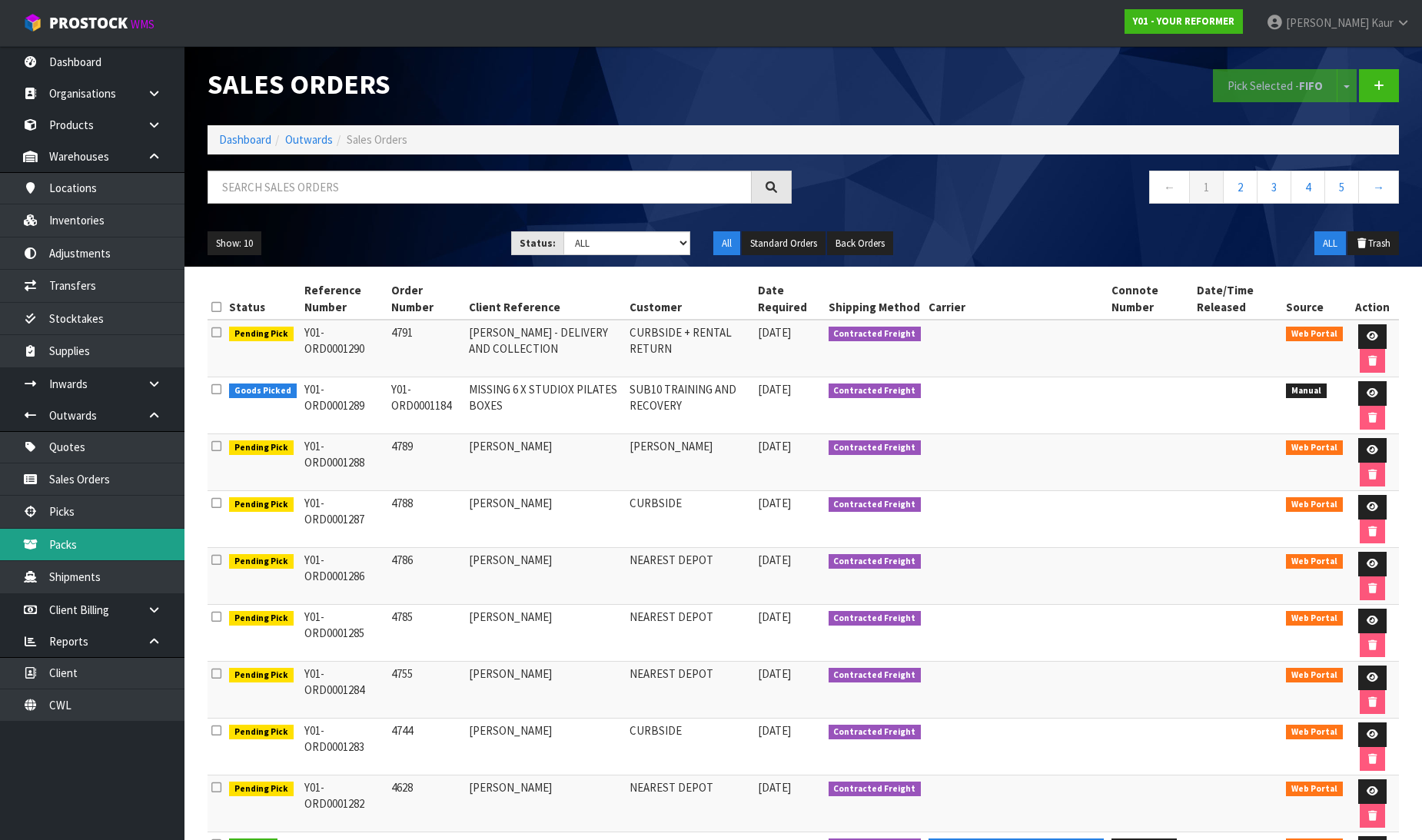
click at [70, 545] on link "Packs" at bounding box center [92, 544] width 184 height 32
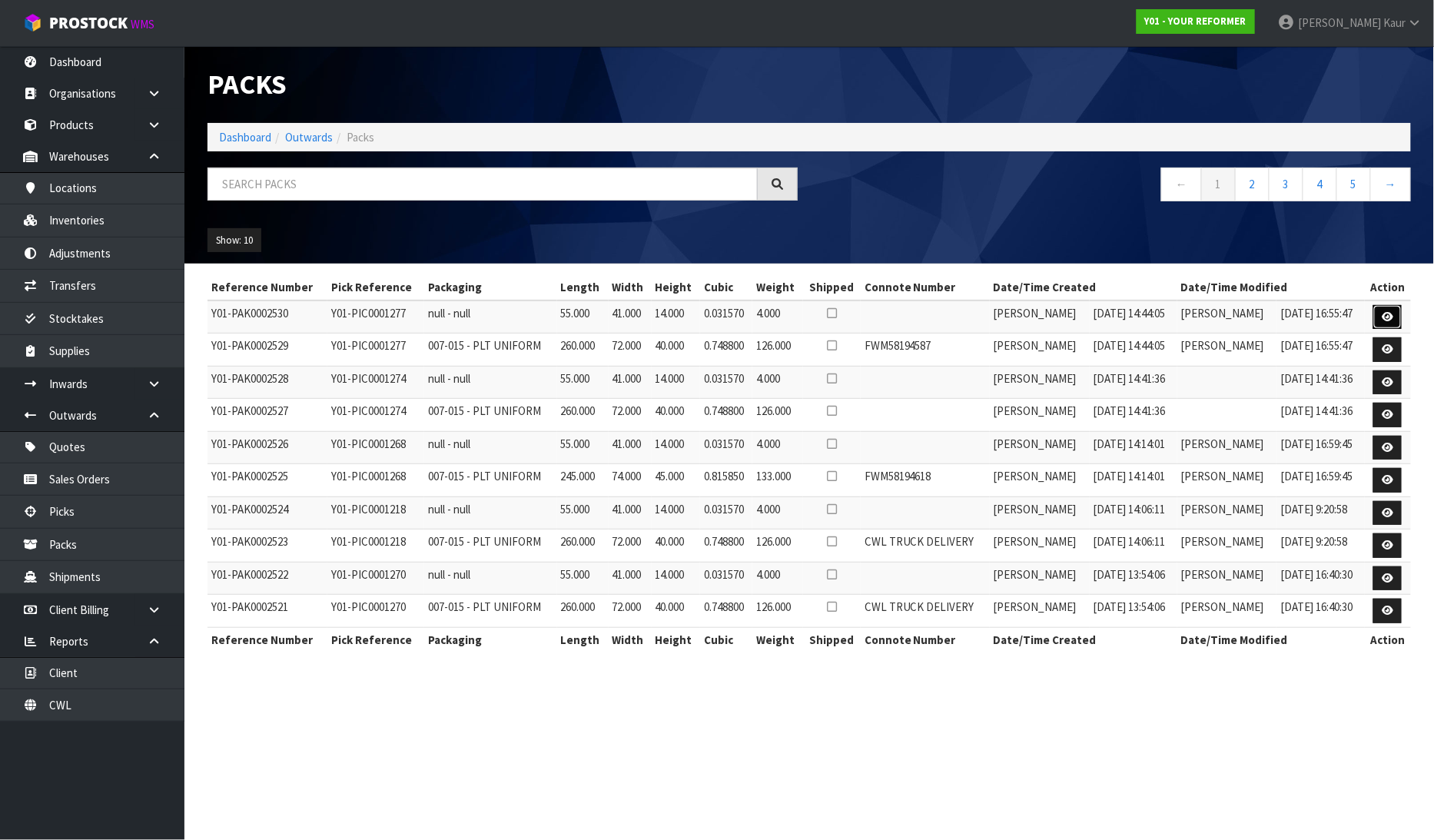
click at [1387, 313] on icon at bounding box center [1388, 316] width 12 height 10
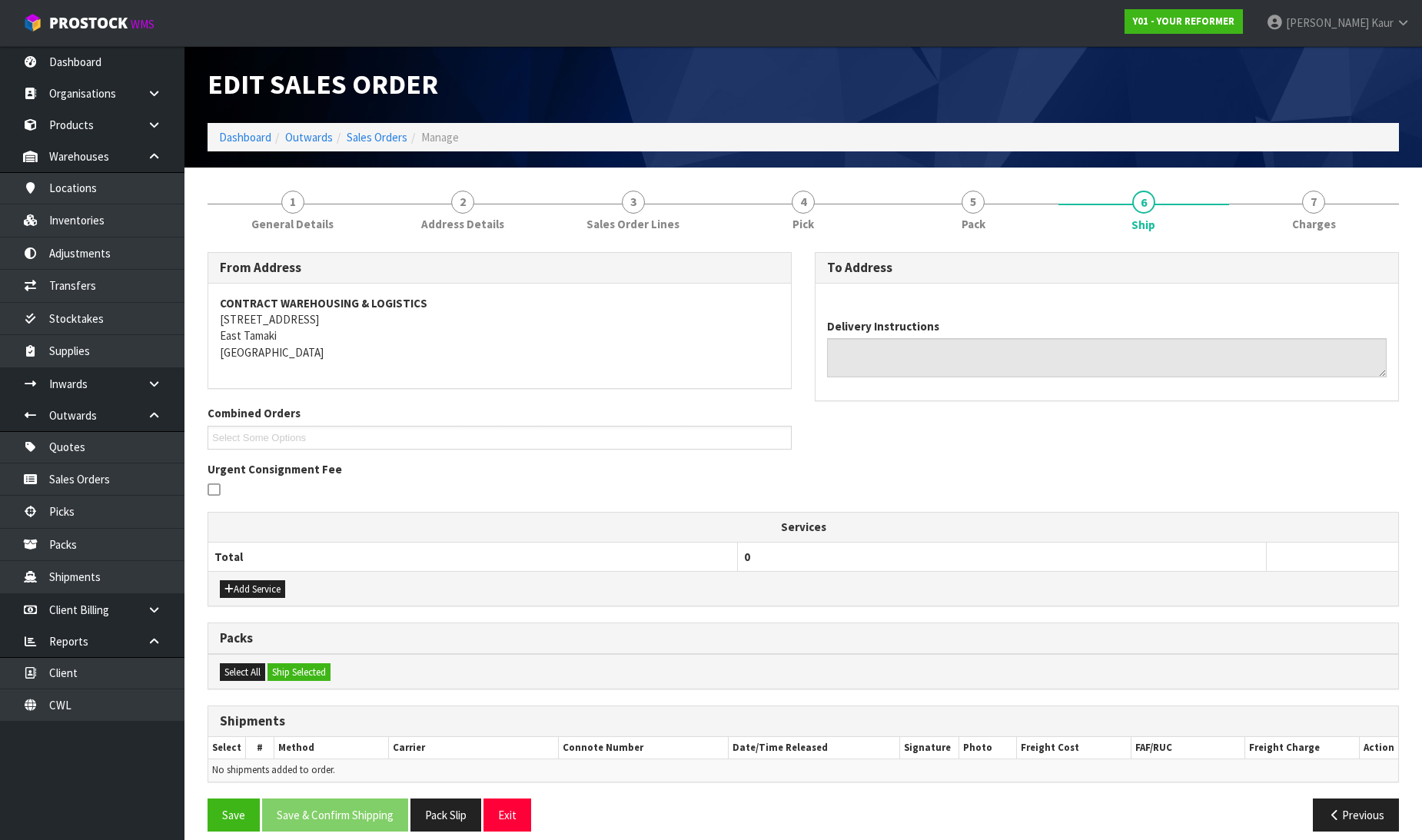
type textarea "NEAREST DEPOT [PHONE_NUMBER]"
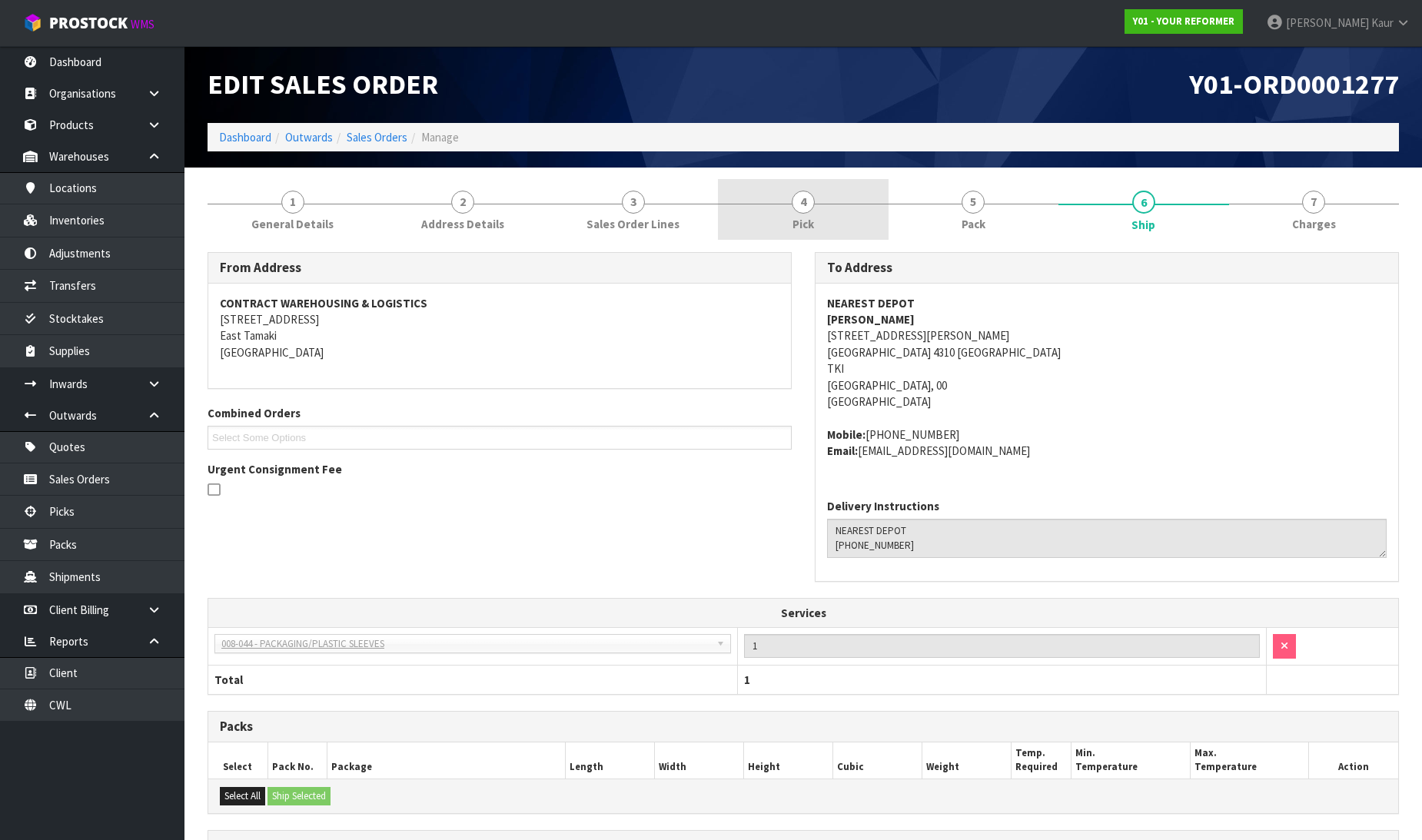
click at [831, 217] on link "4 Pick" at bounding box center [803, 209] width 170 height 61
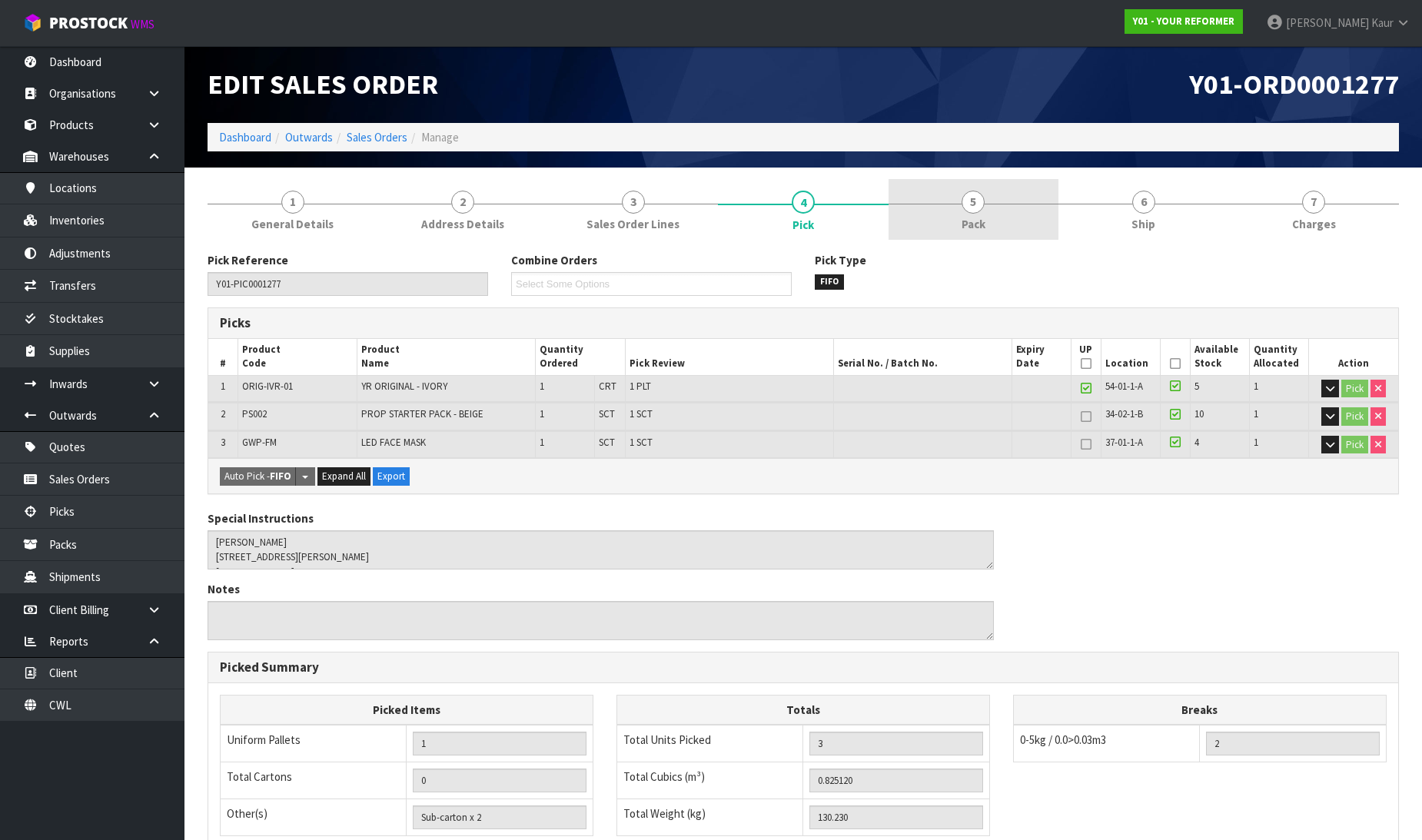
click at [950, 219] on link "5 Pack" at bounding box center [973, 209] width 170 height 61
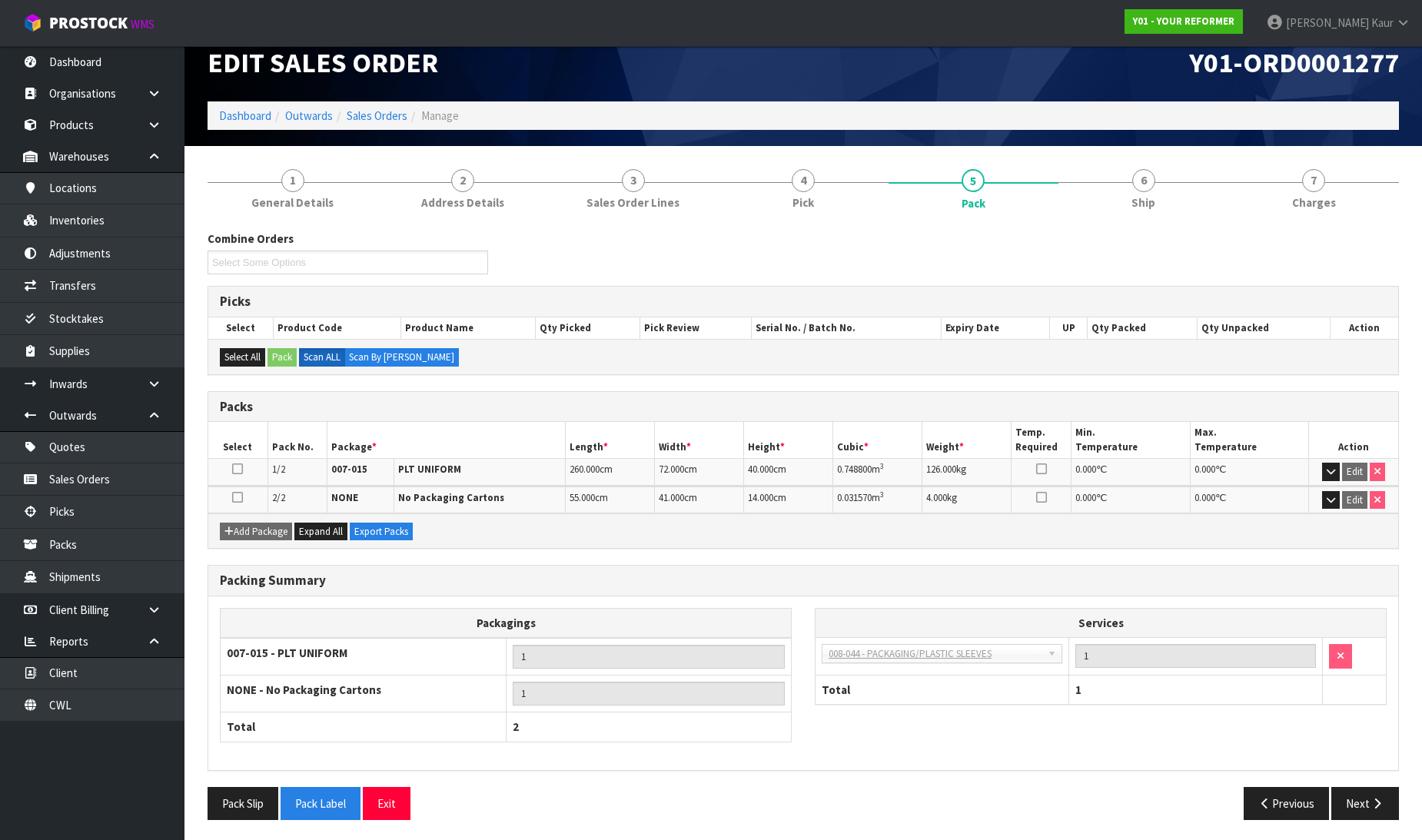
scroll to position [24, 0]
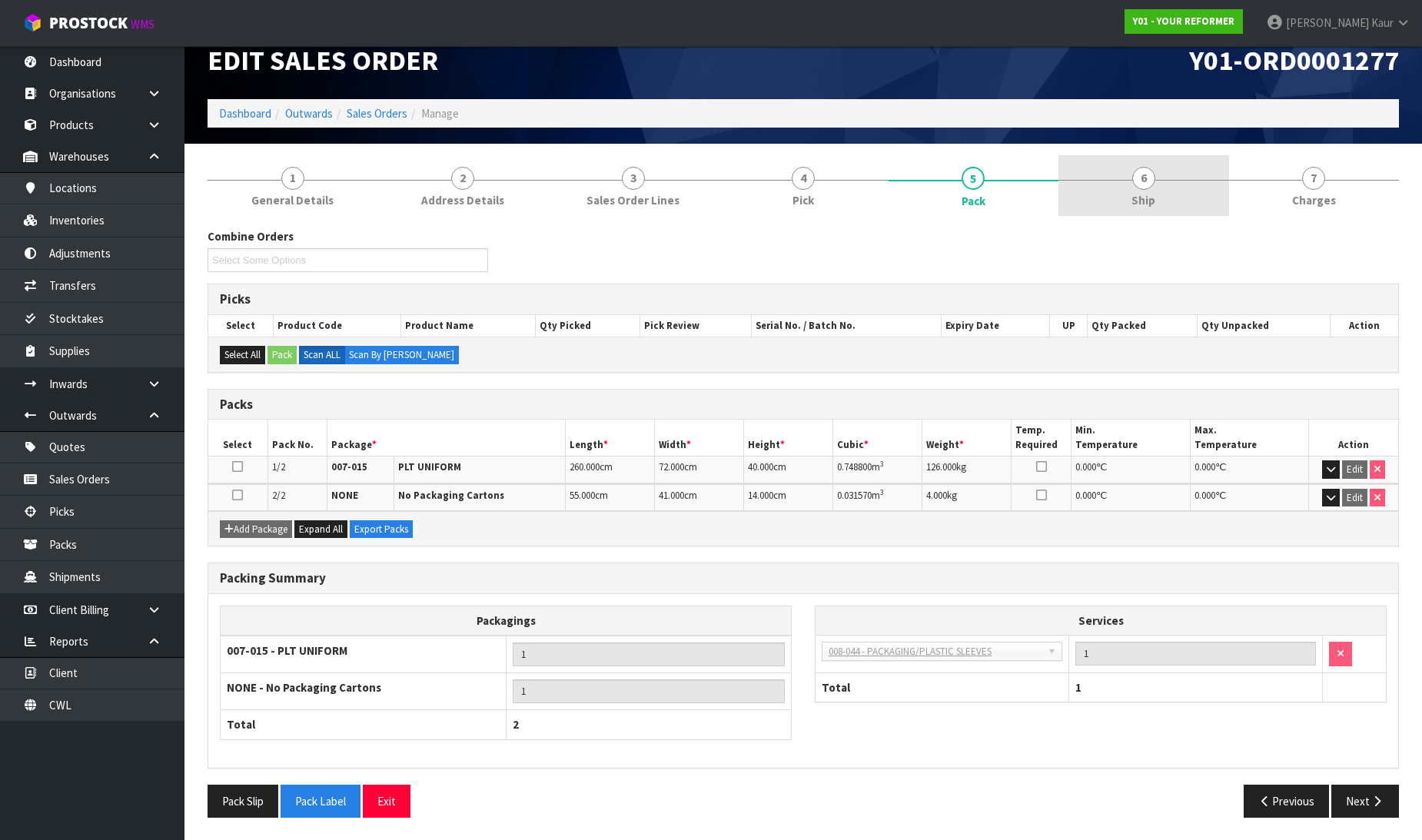
click at [1144, 187] on span "6" at bounding box center [1143, 178] width 23 height 23
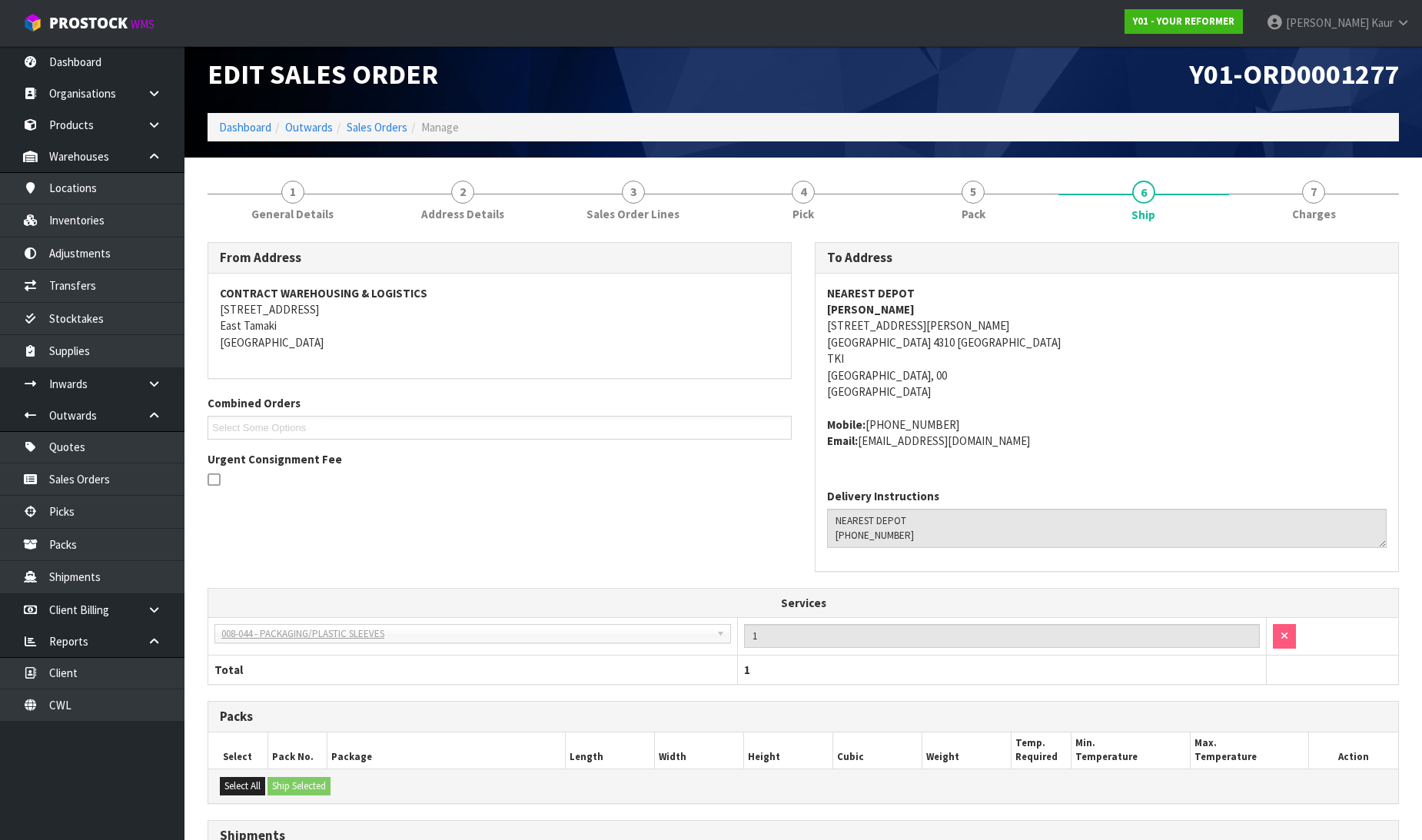
scroll to position [0, 0]
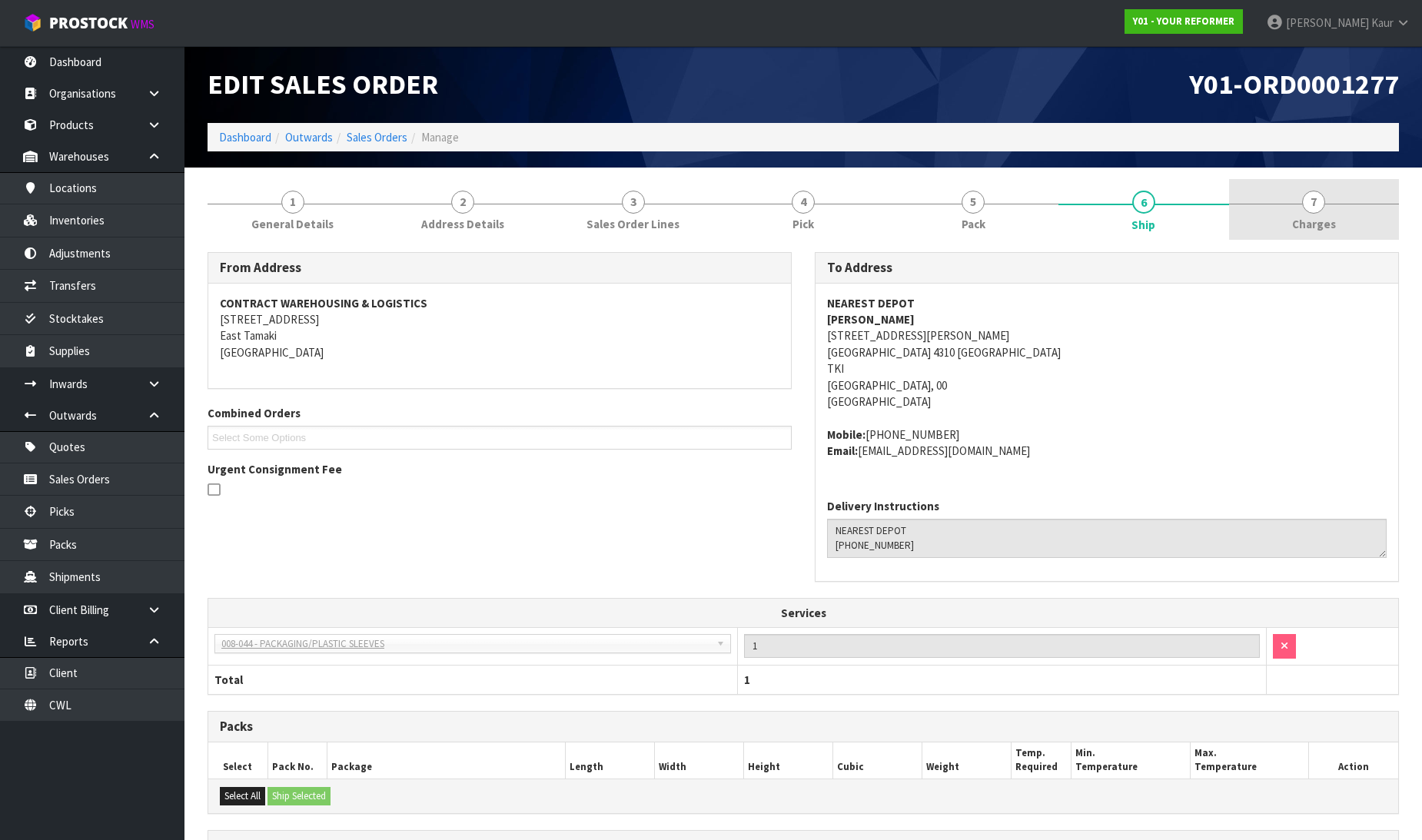
click at [1300, 217] on span "Charges" at bounding box center [1314, 224] width 44 height 16
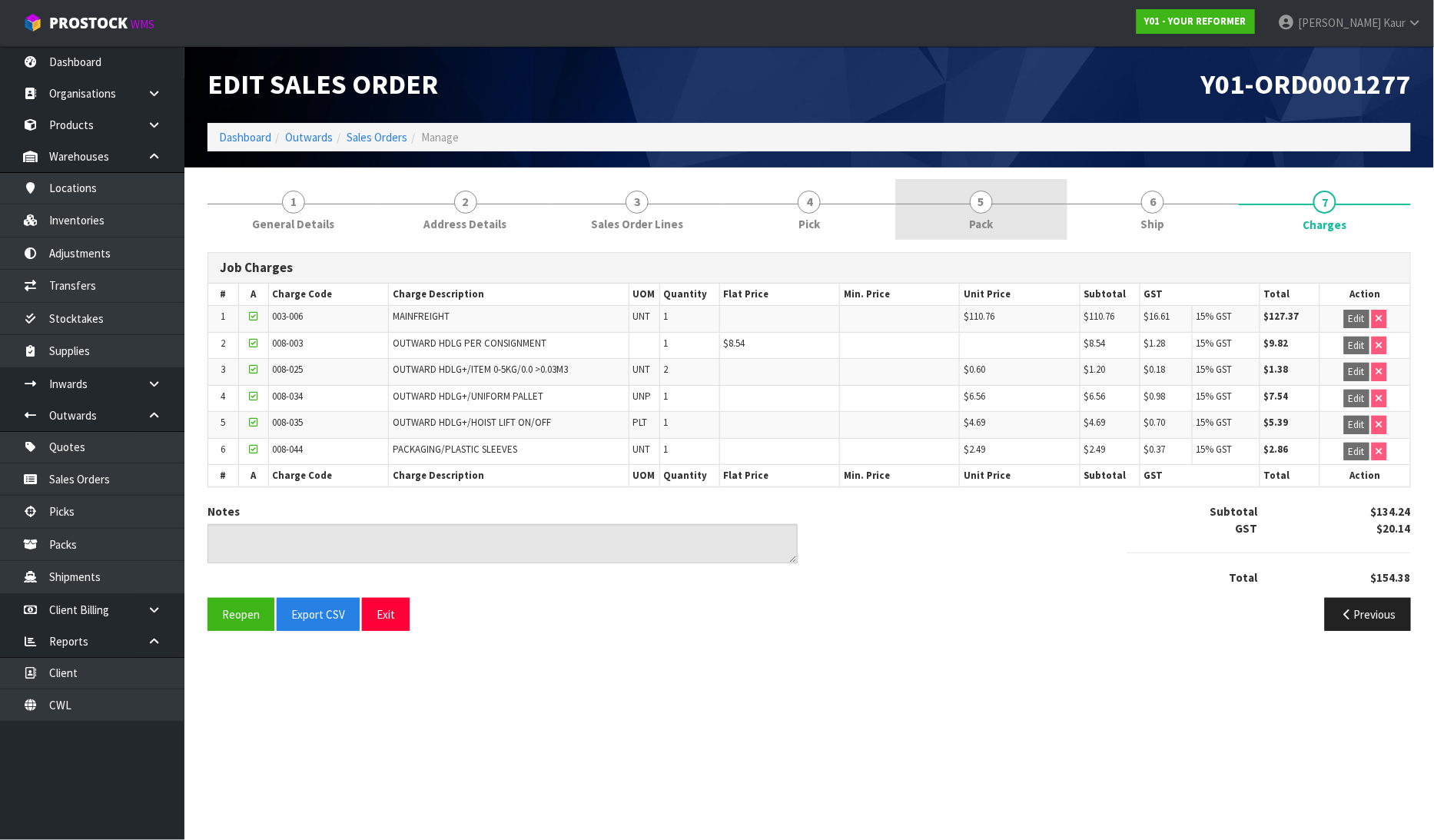
click at [973, 197] on span "5" at bounding box center [981, 201] width 23 height 23
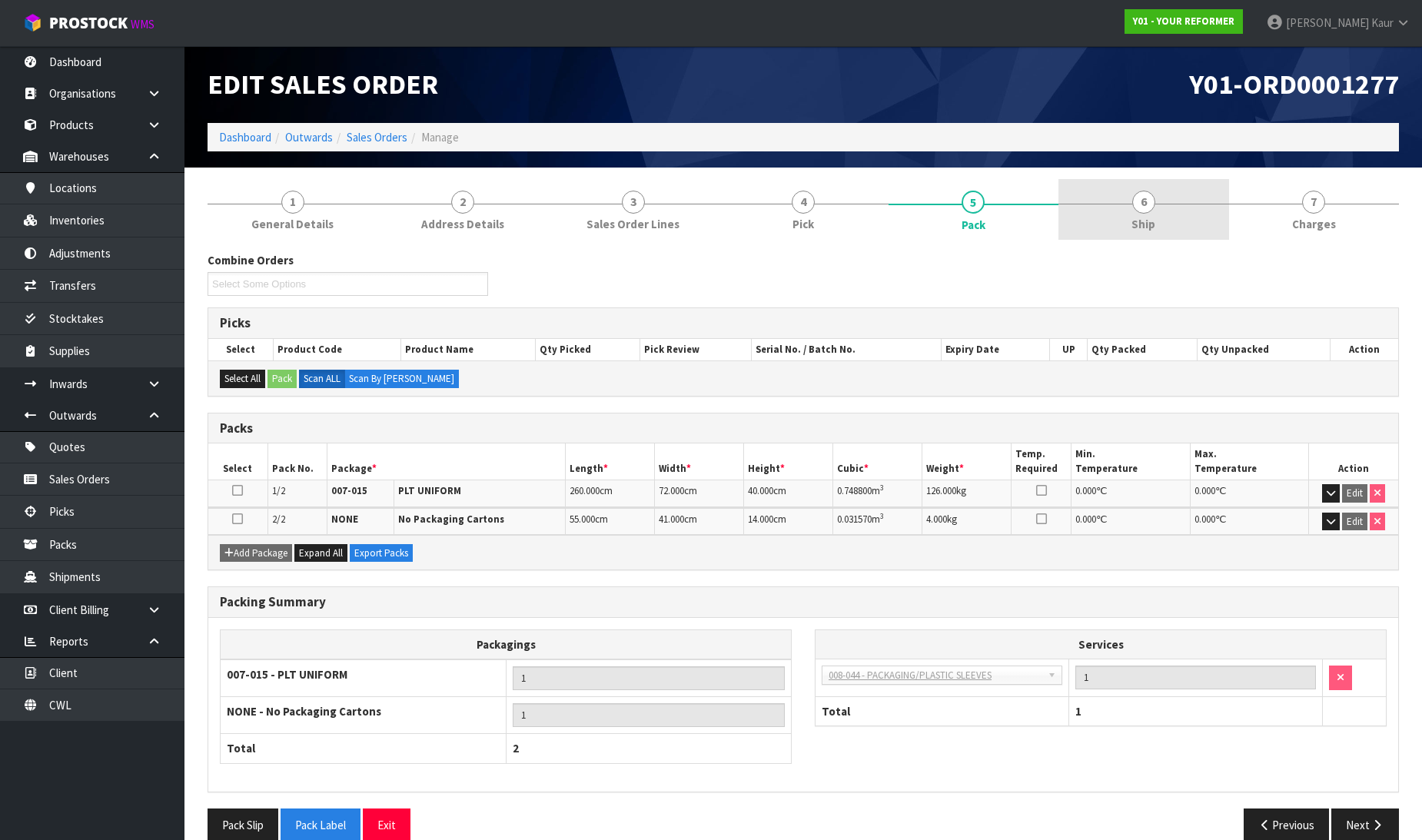
click at [1118, 227] on link "6 Ship" at bounding box center [1143, 209] width 170 height 61
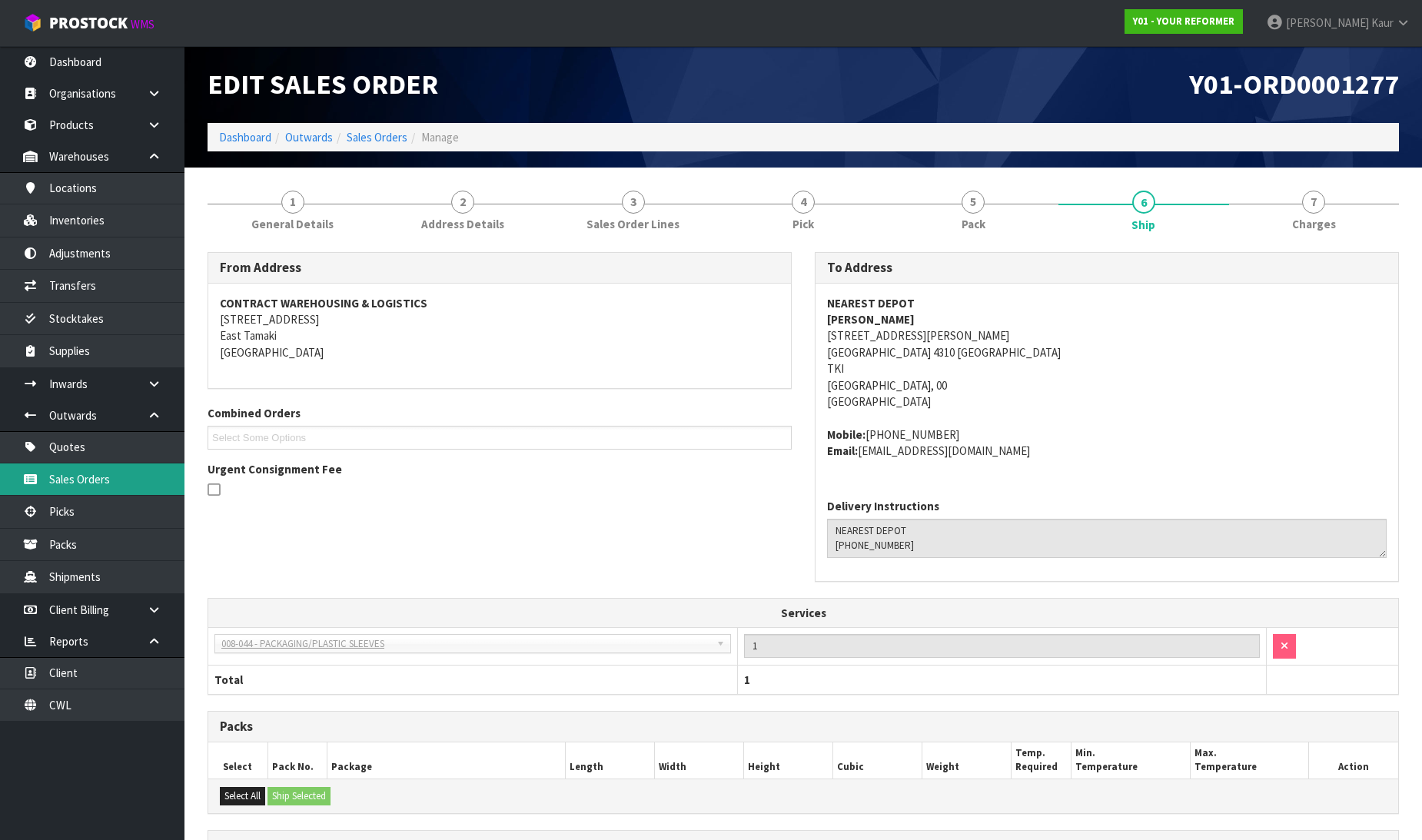
click at [110, 474] on link "Sales Orders" at bounding box center [92, 479] width 184 height 32
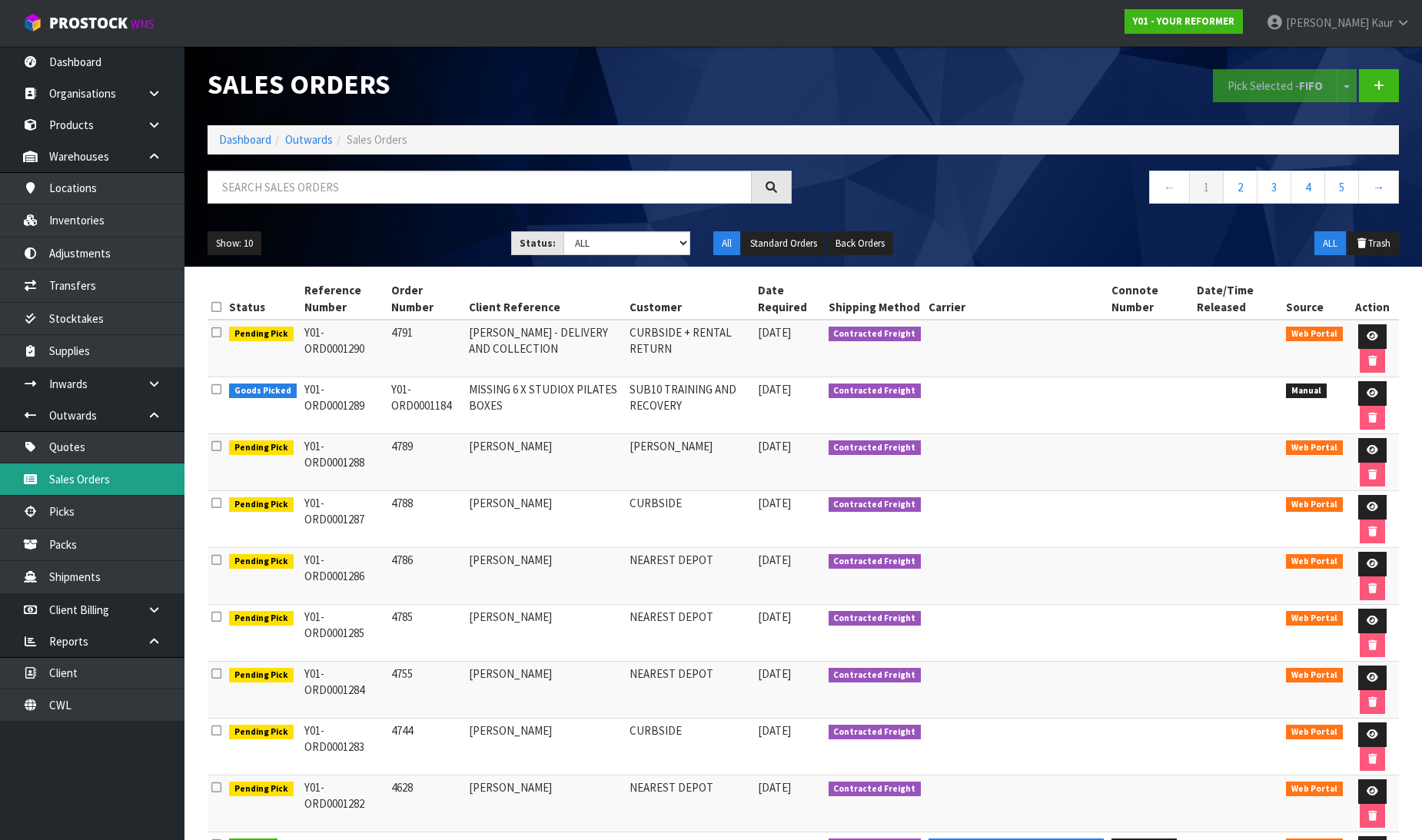
click at [105, 486] on link "Sales Orders" at bounding box center [92, 479] width 184 height 32
click at [143, 411] on link at bounding box center [159, 415] width 49 height 32
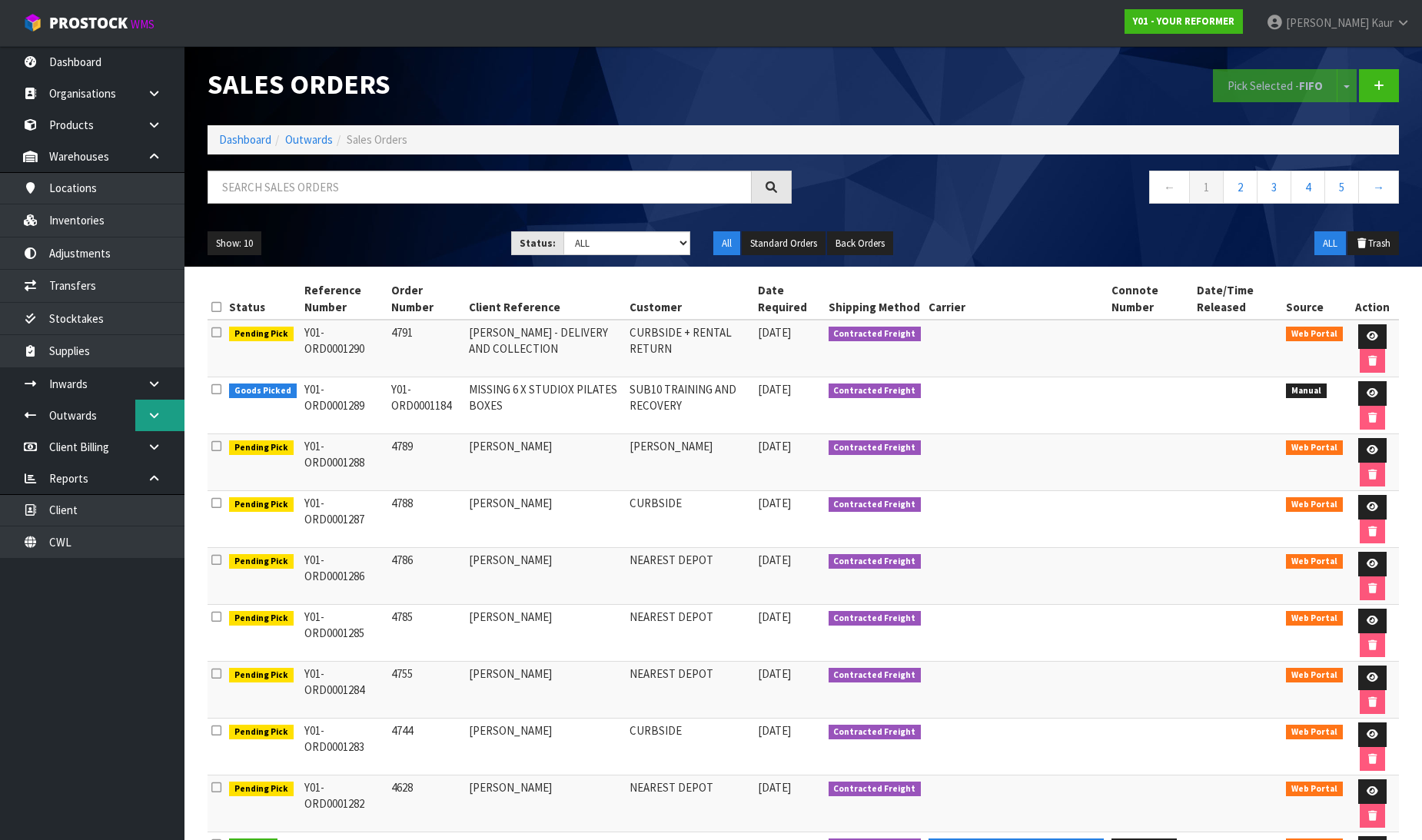
click at [153, 416] on icon at bounding box center [153, 415] width 15 height 12
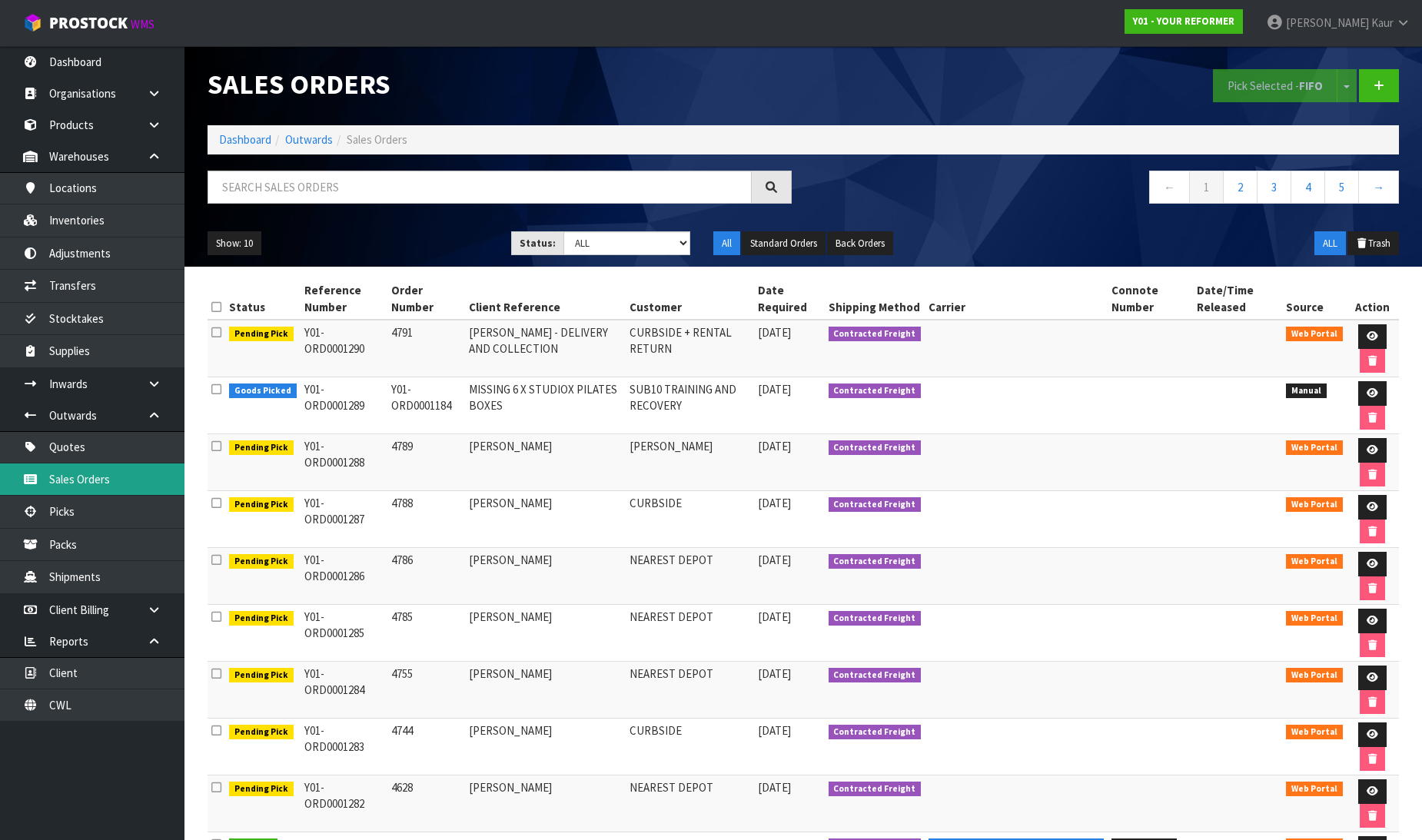
click at [91, 489] on link "Sales Orders" at bounding box center [92, 479] width 184 height 32
click at [303, 190] on input "text" at bounding box center [479, 186] width 545 height 33
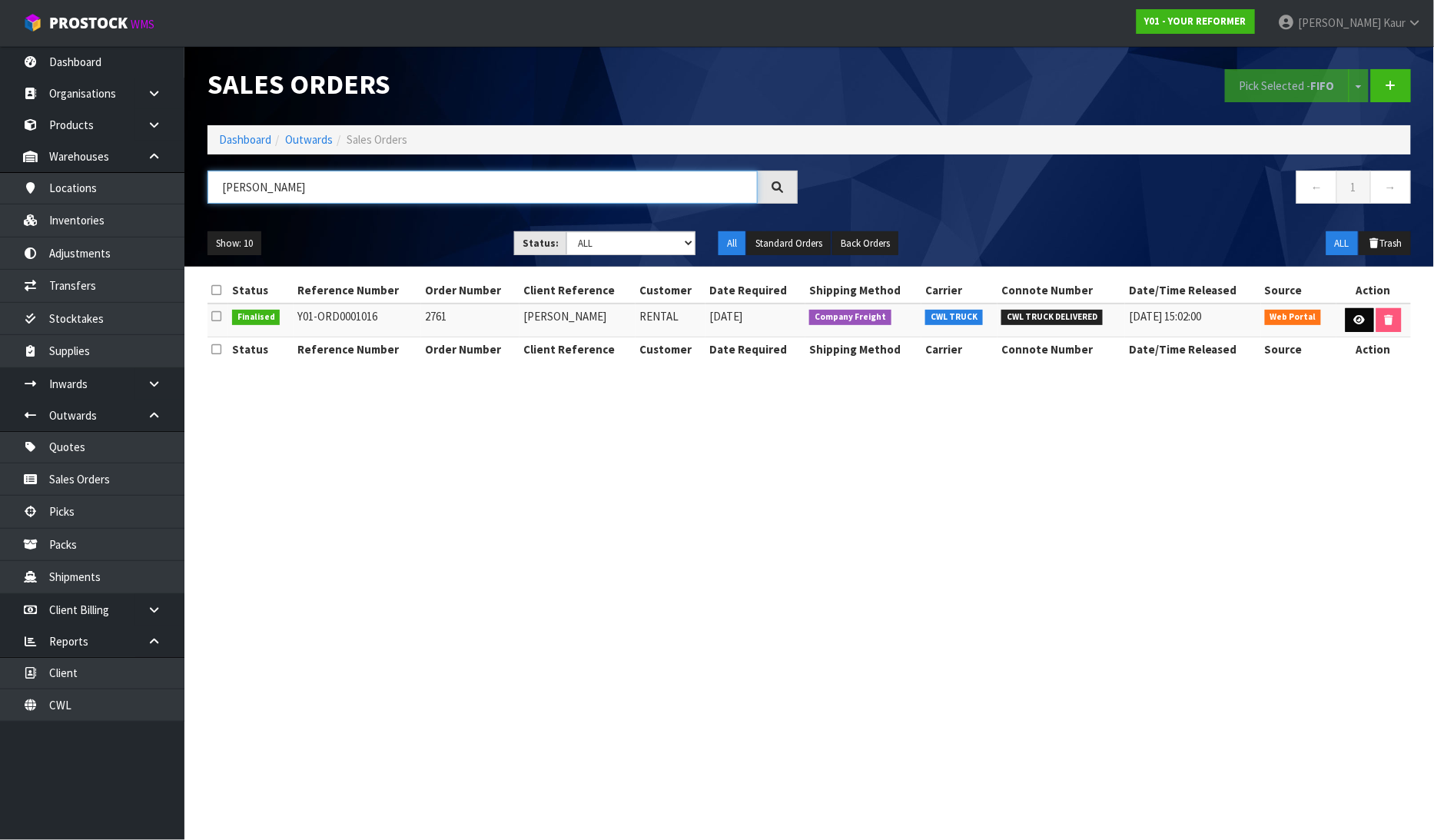
type input "[PERSON_NAME]"
click at [1362, 315] on icon at bounding box center [1360, 319] width 12 height 10
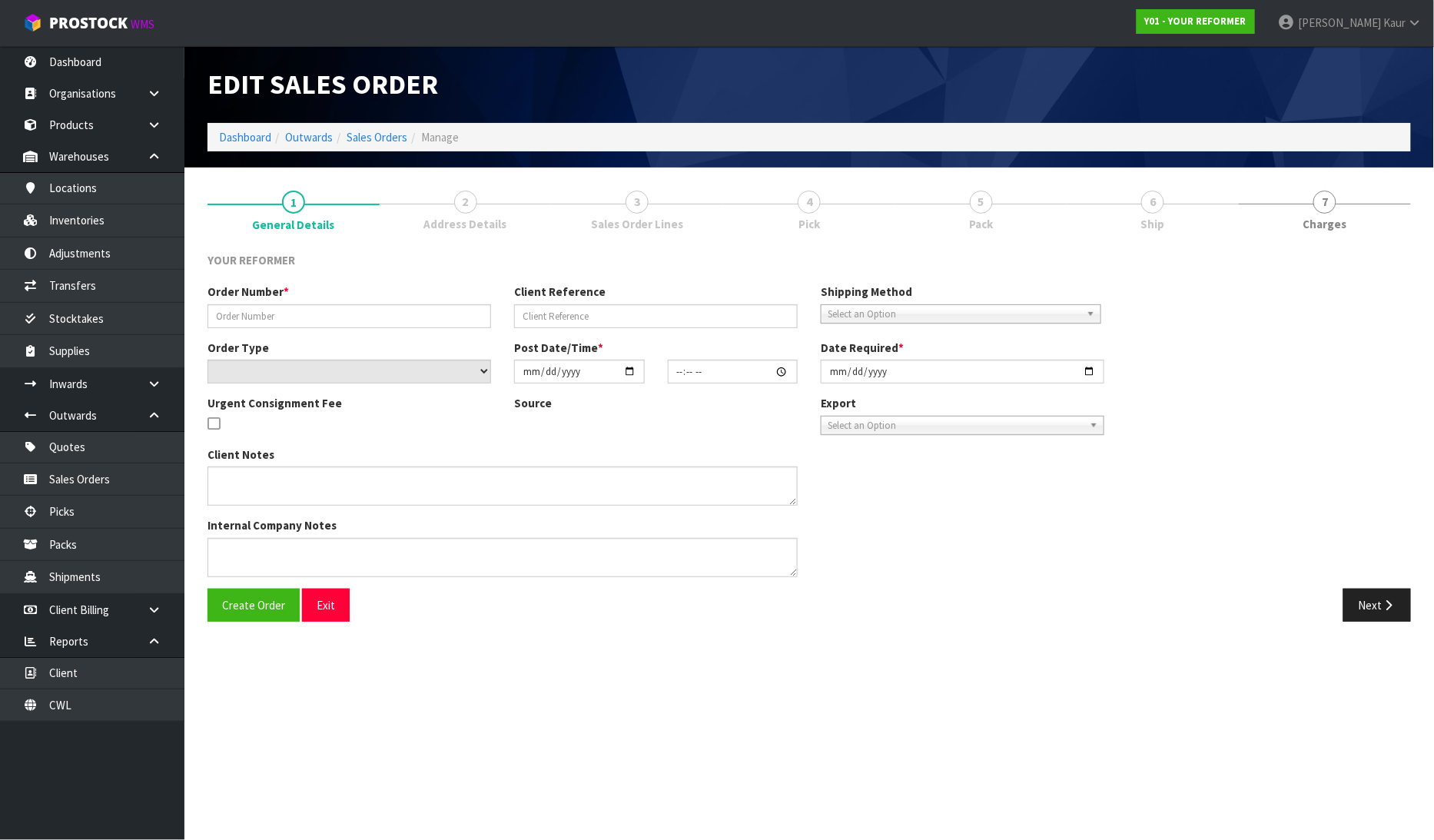
type input "2761"
type input "[PERSON_NAME]"
select select "number:0"
type input "[DATE]"
type input "13:48:00.000"
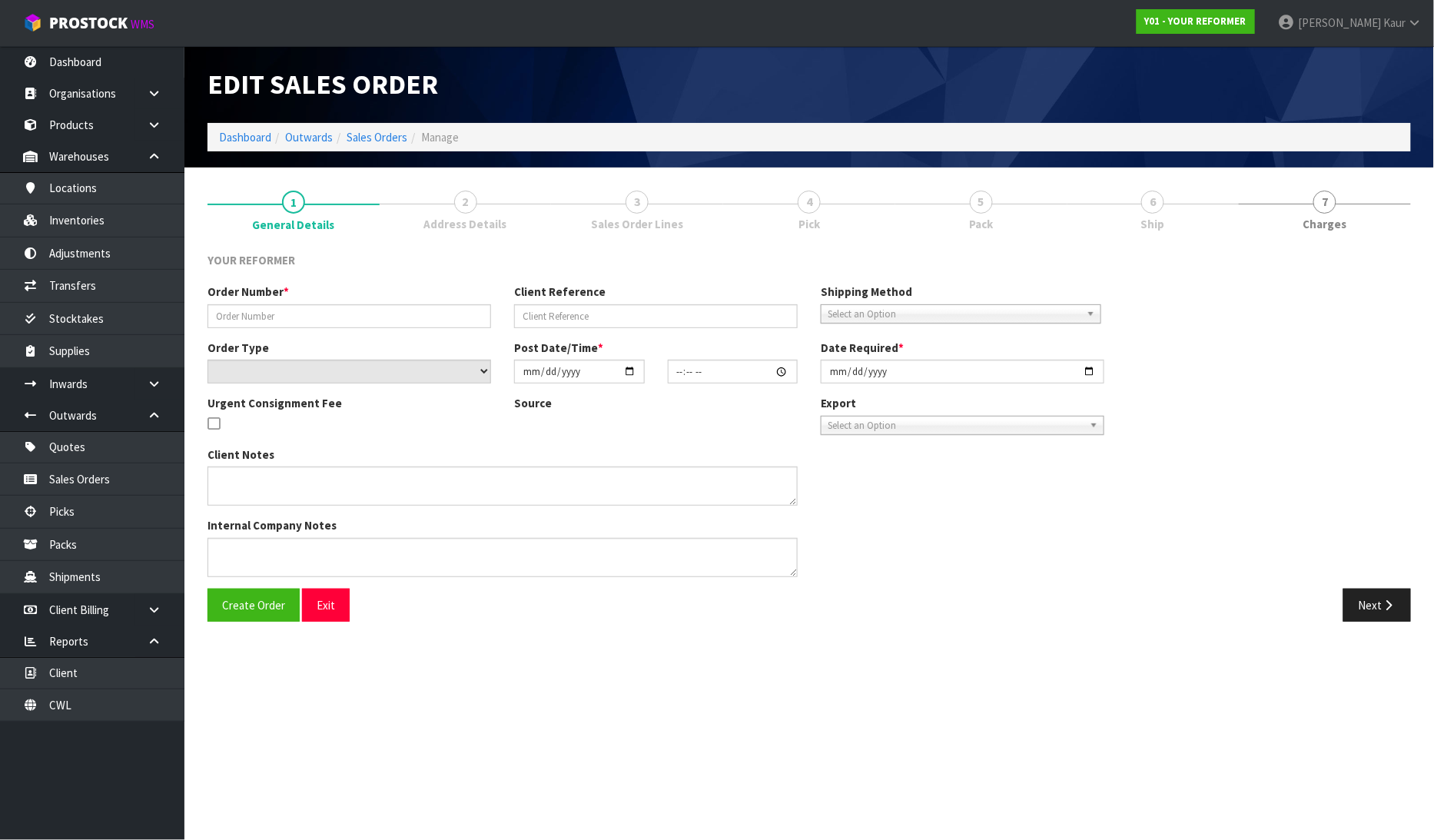
type input "[DATE]"
type textarea "[STREET_ADDRESS]"
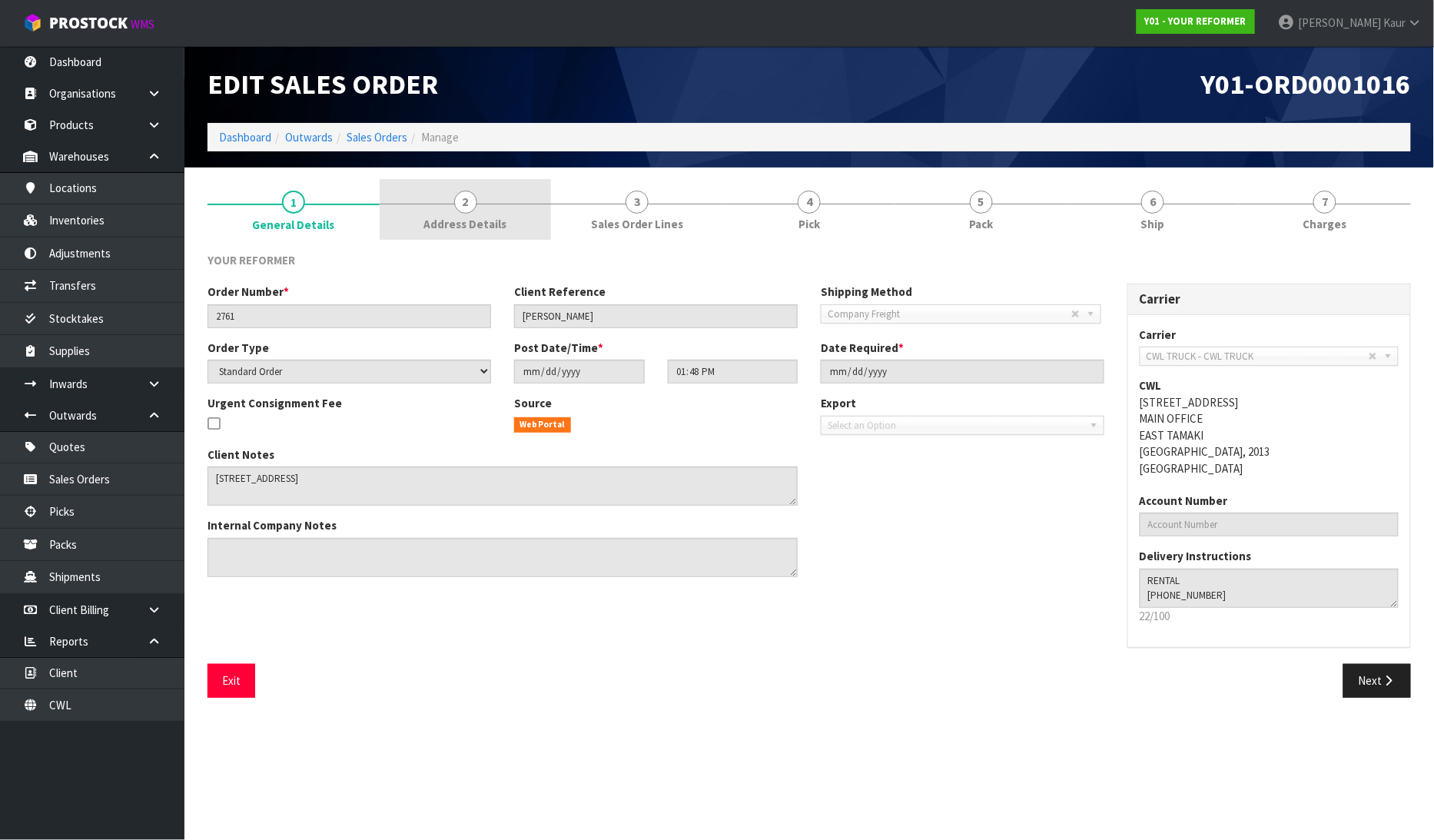
click at [469, 211] on span "2" at bounding box center [465, 201] width 23 height 23
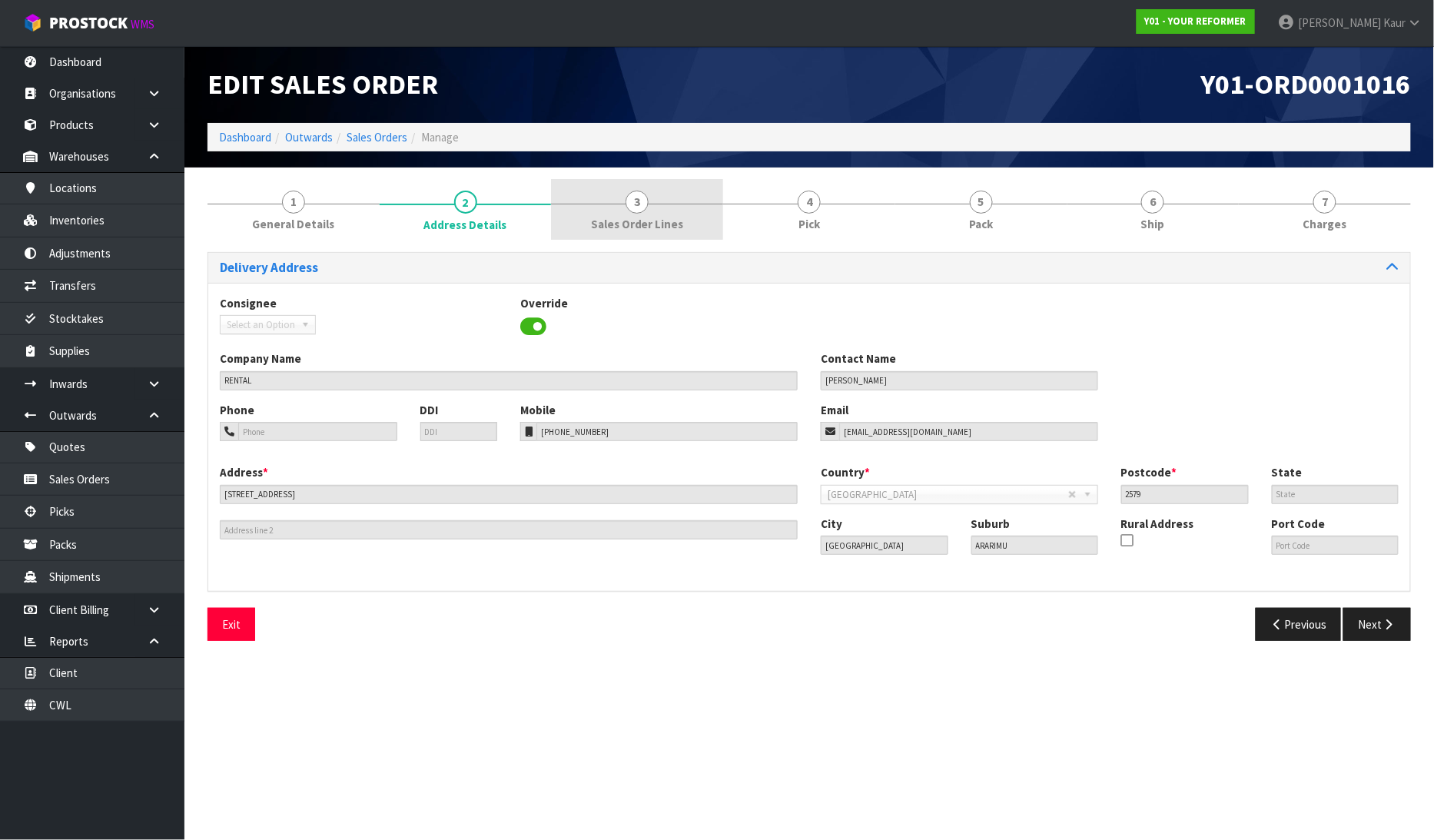
click at [659, 234] on link "3 Sales Order Lines" at bounding box center [636, 209] width 172 height 61
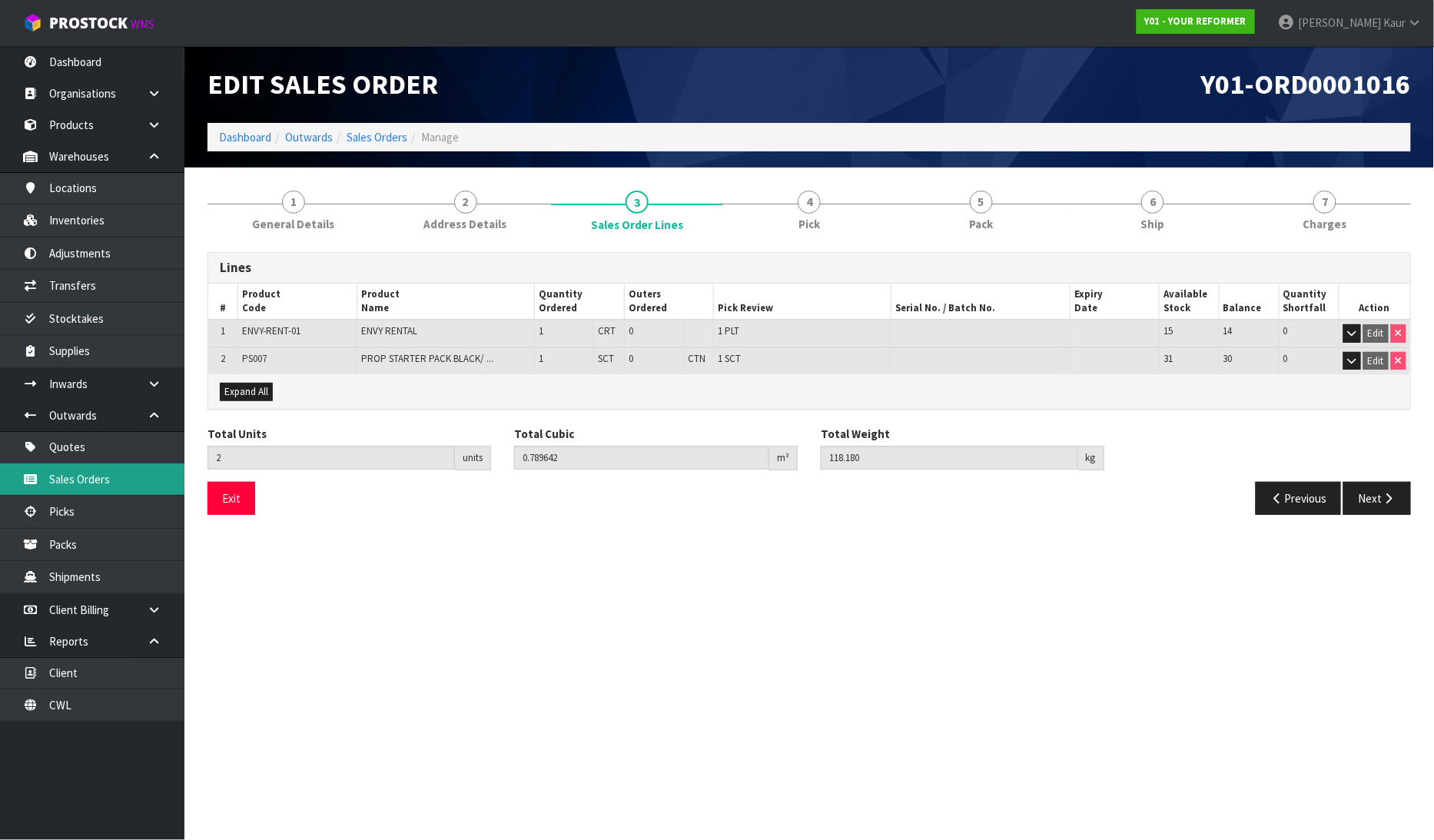
click at [120, 479] on link "Sales Orders" at bounding box center [92, 479] width 184 height 32
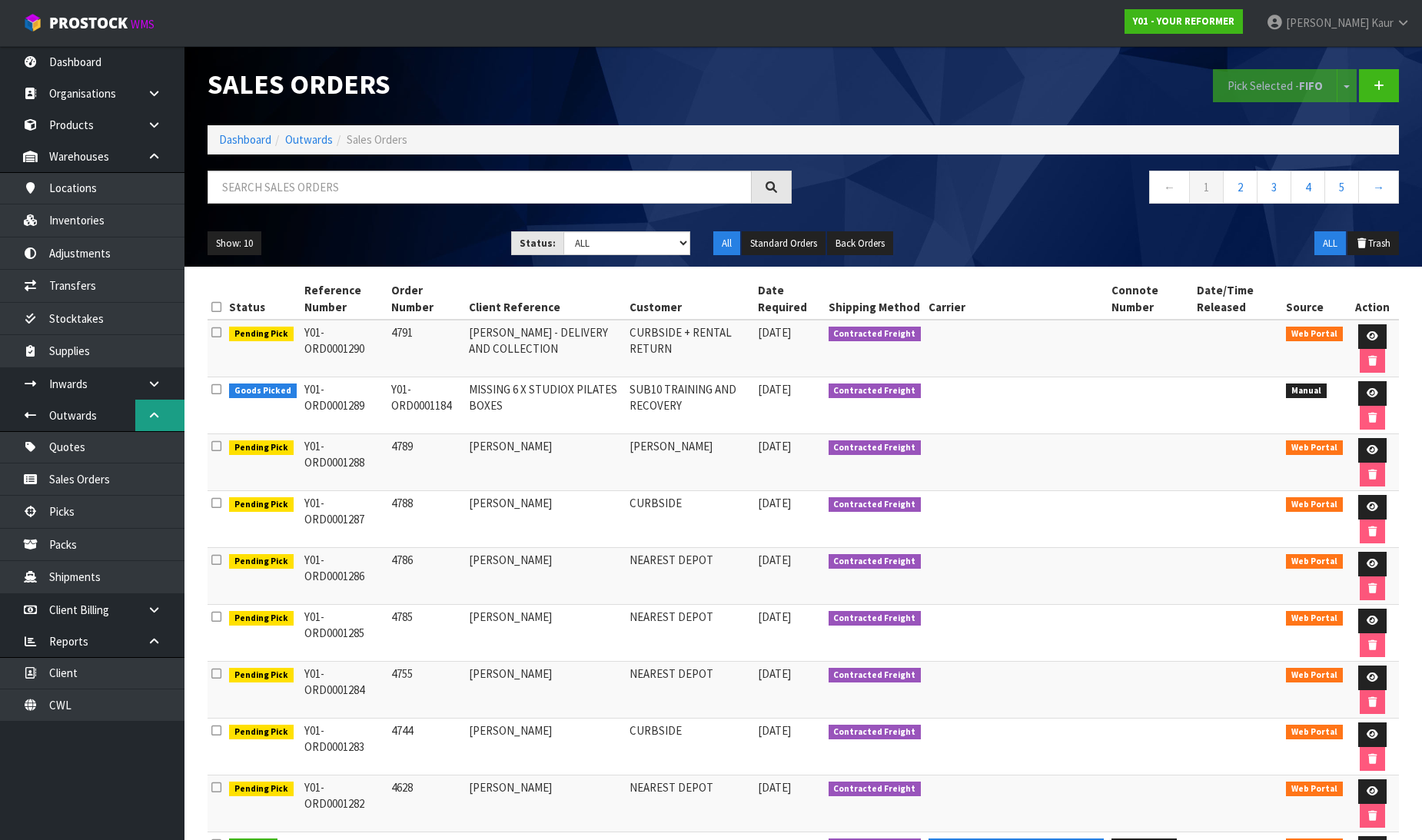
click at [142, 410] on link at bounding box center [159, 415] width 49 height 32
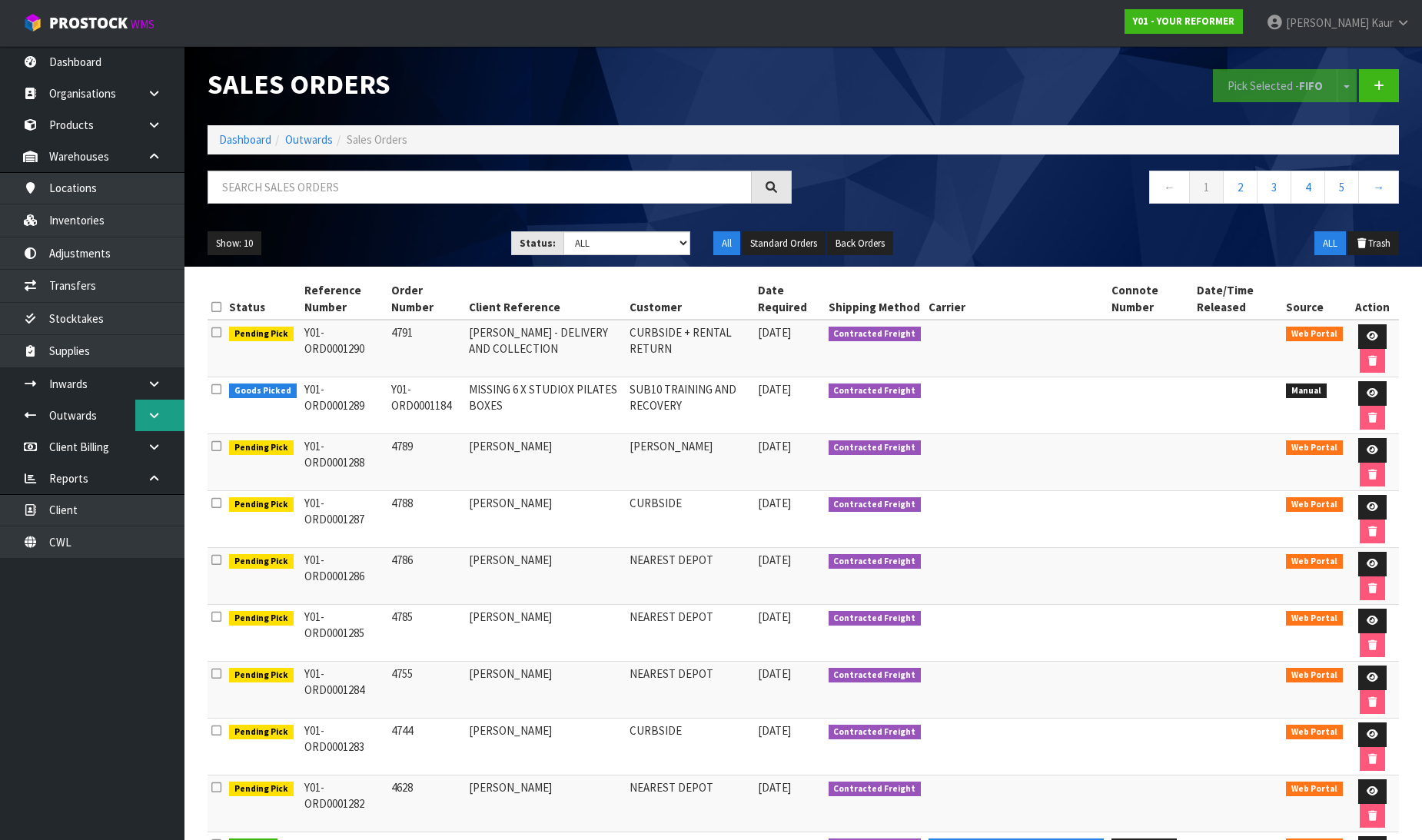
click at [155, 415] on icon at bounding box center [153, 415] width 15 height 12
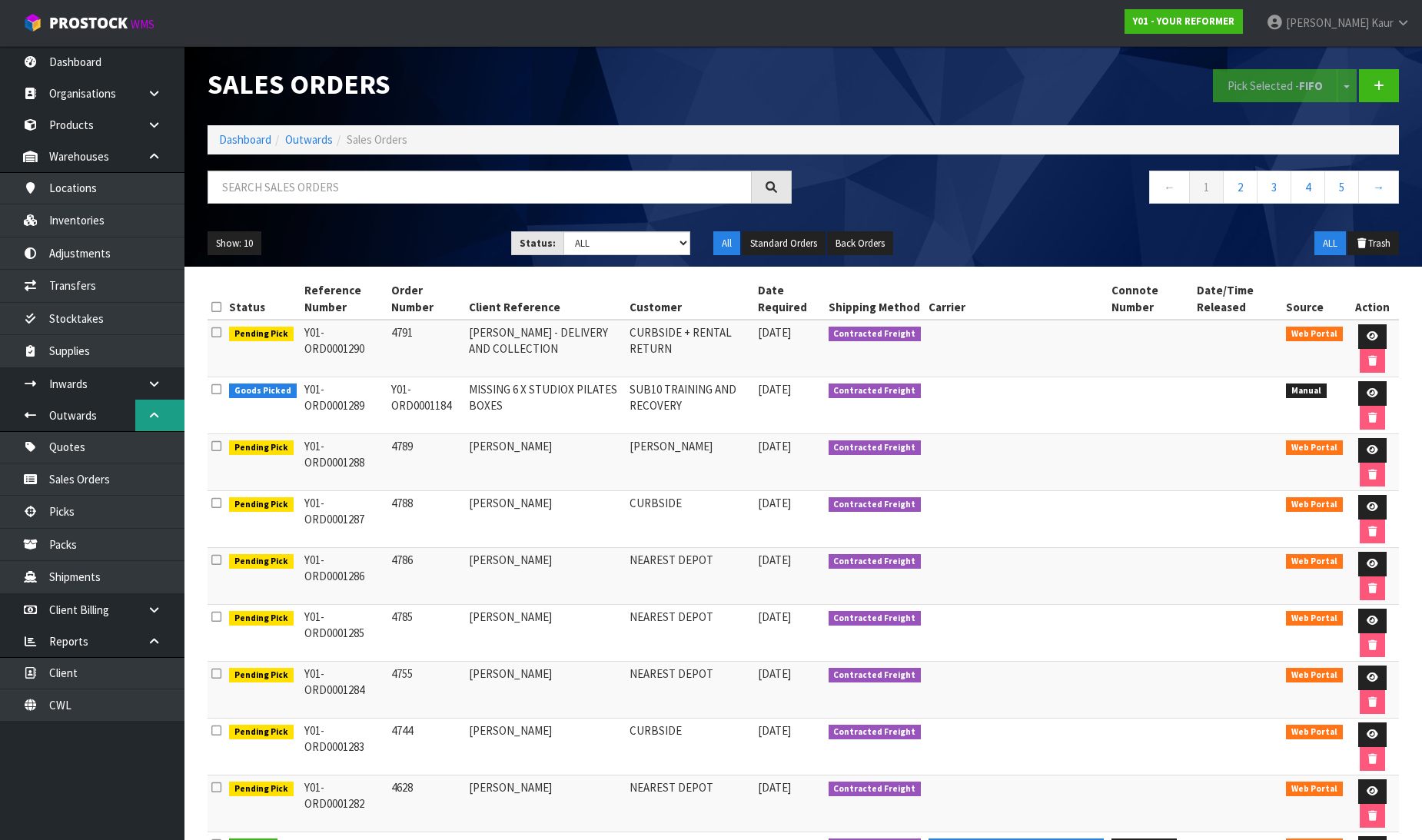
click at [152, 424] on link at bounding box center [159, 415] width 49 height 32
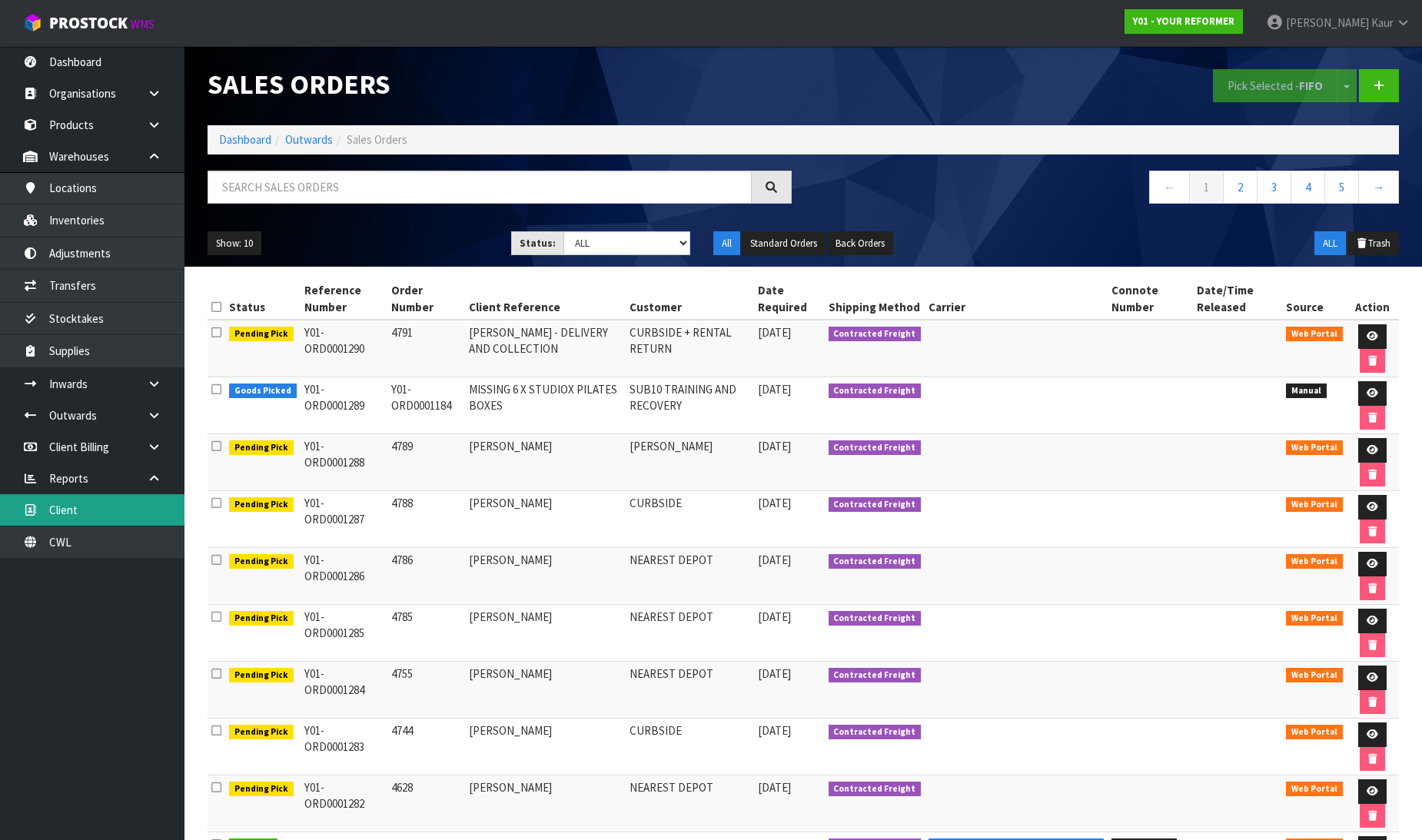
click at [93, 513] on link "Client" at bounding box center [92, 510] width 184 height 32
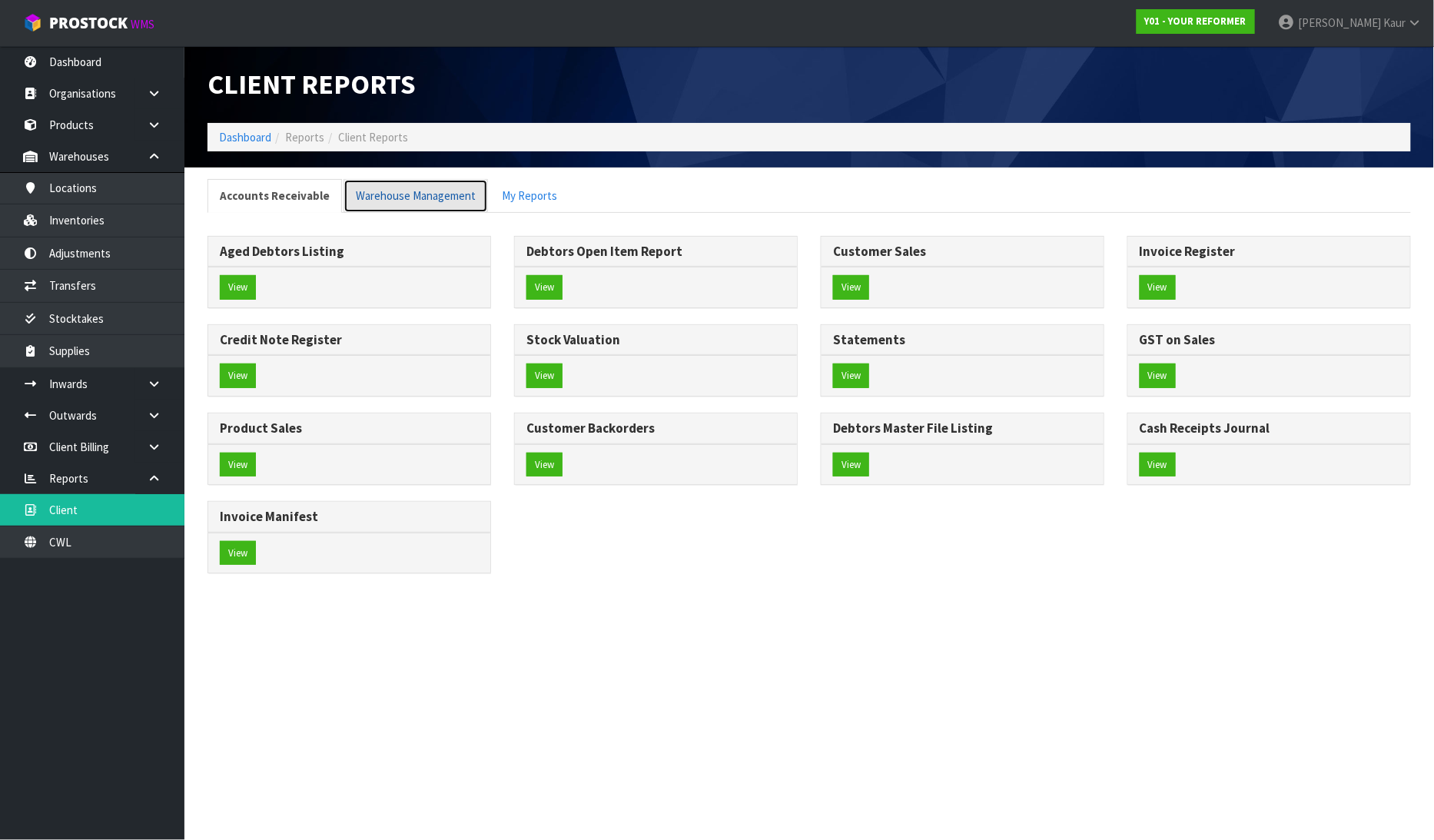
click at [356, 202] on link "Warehouse Management" at bounding box center [415, 195] width 144 height 33
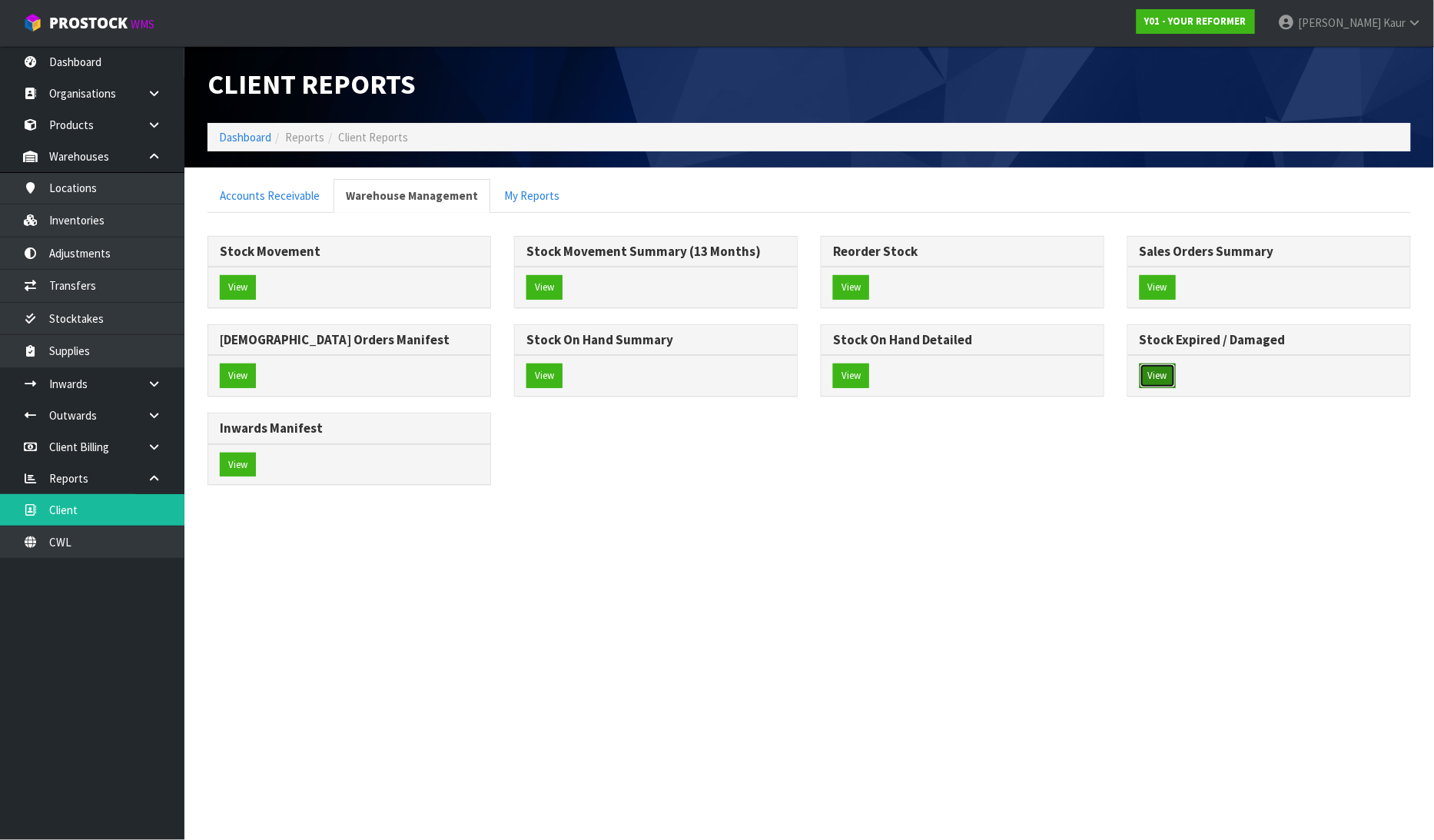
click at [1154, 382] on button "View" at bounding box center [1158, 375] width 36 height 25
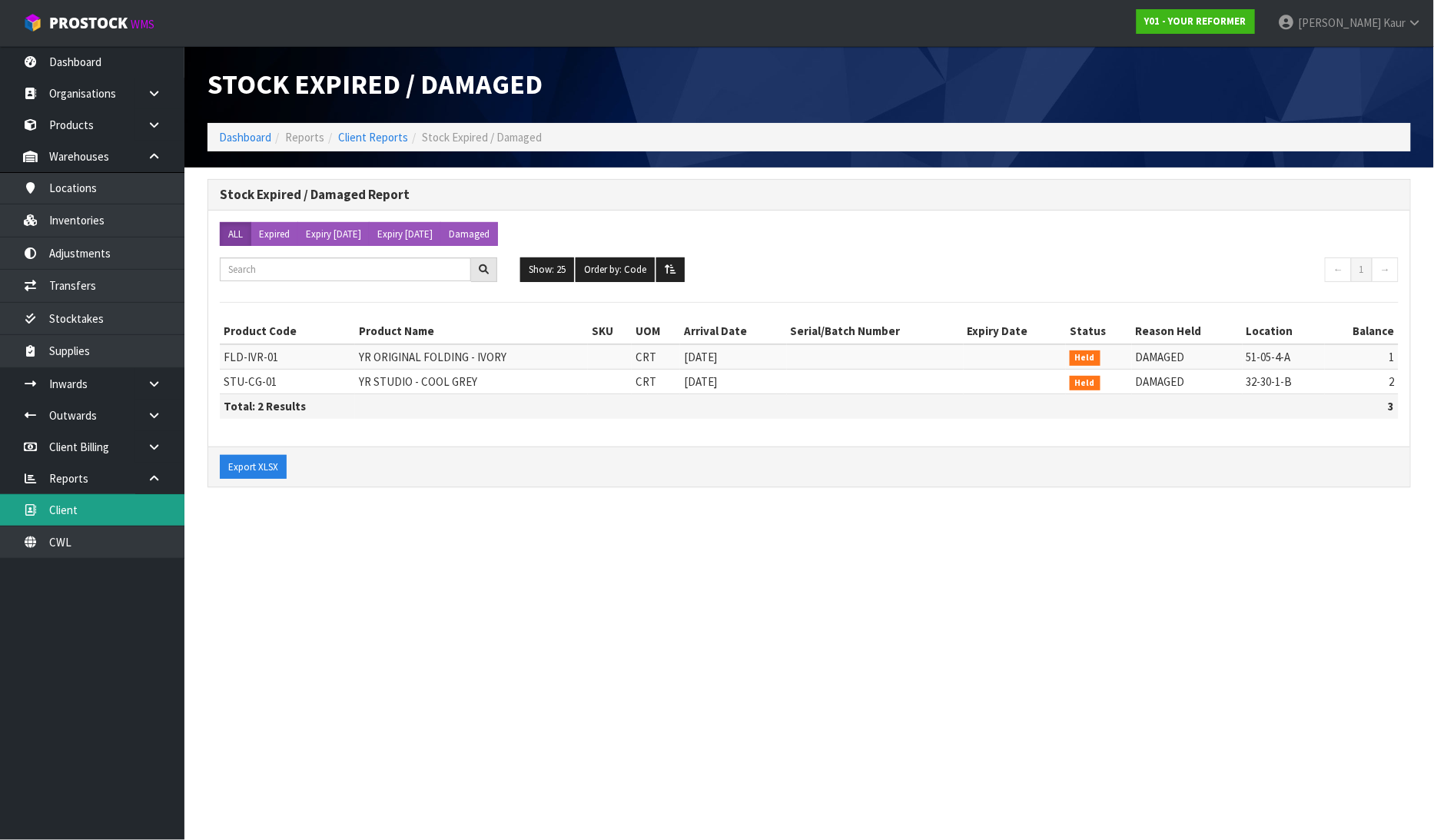
click at [85, 513] on link "Client" at bounding box center [92, 510] width 184 height 32
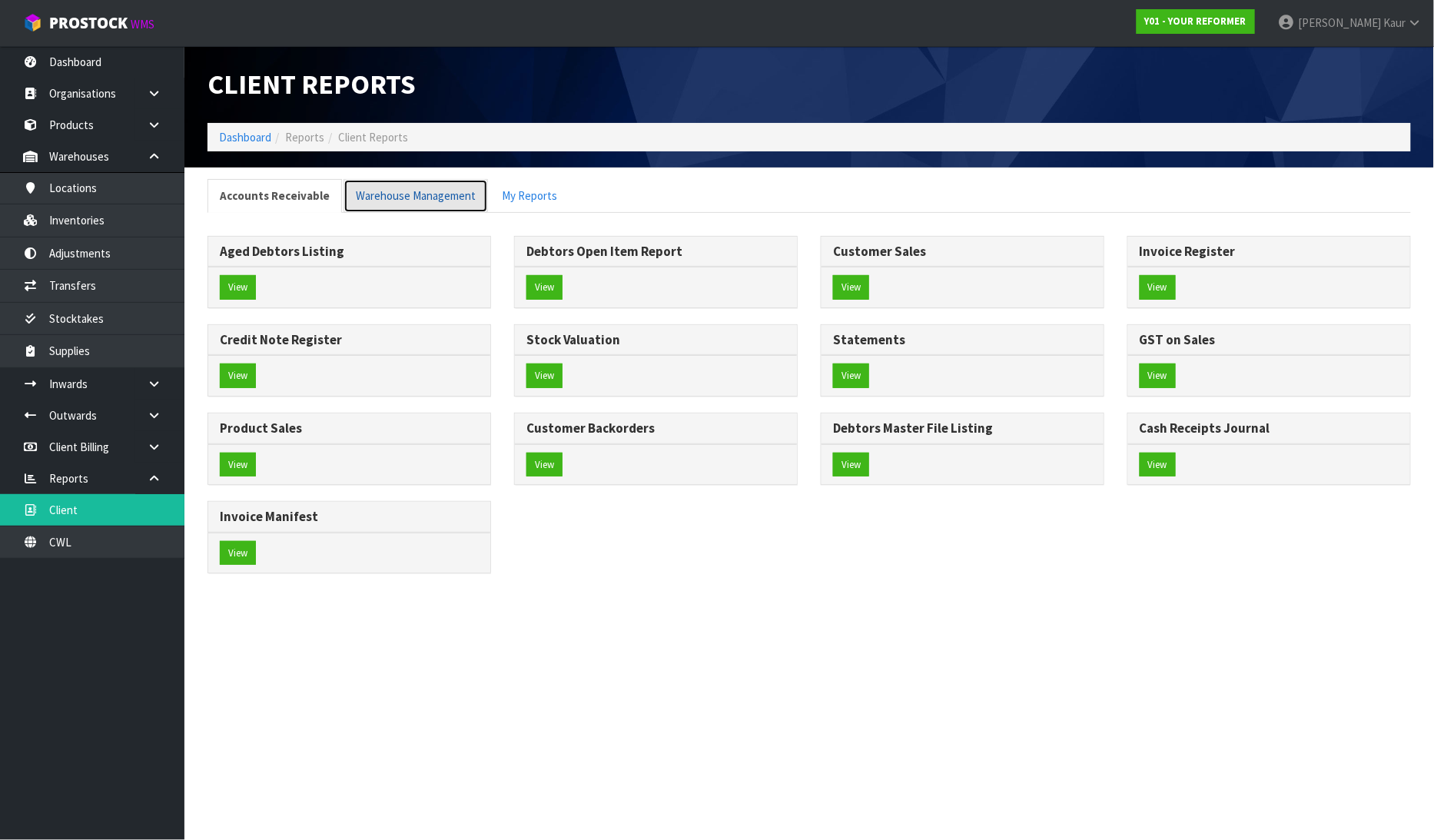
click at [410, 190] on link "Warehouse Management" at bounding box center [415, 195] width 144 height 33
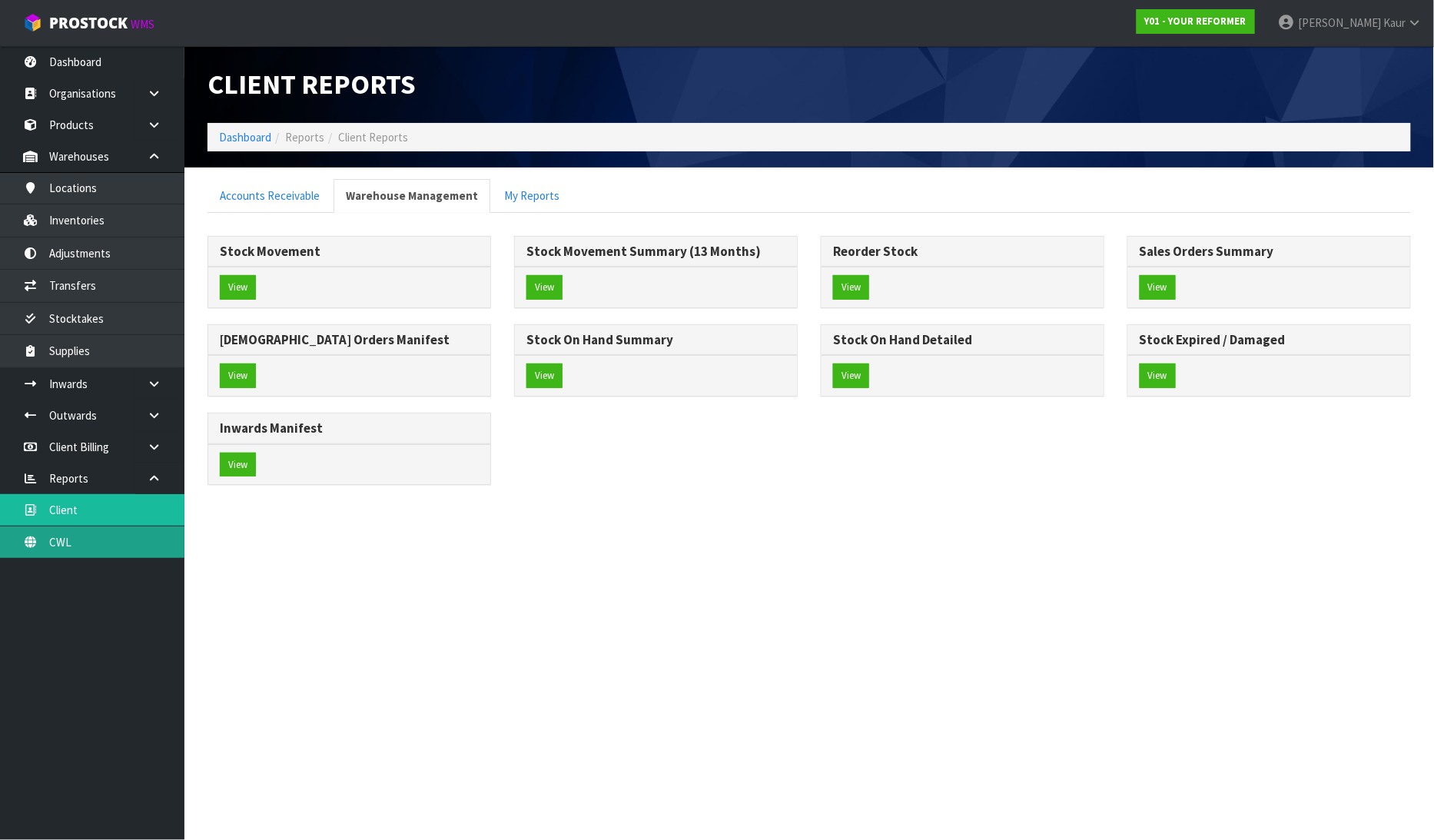
click at [90, 531] on link "CWL" at bounding box center [92, 542] width 184 height 32
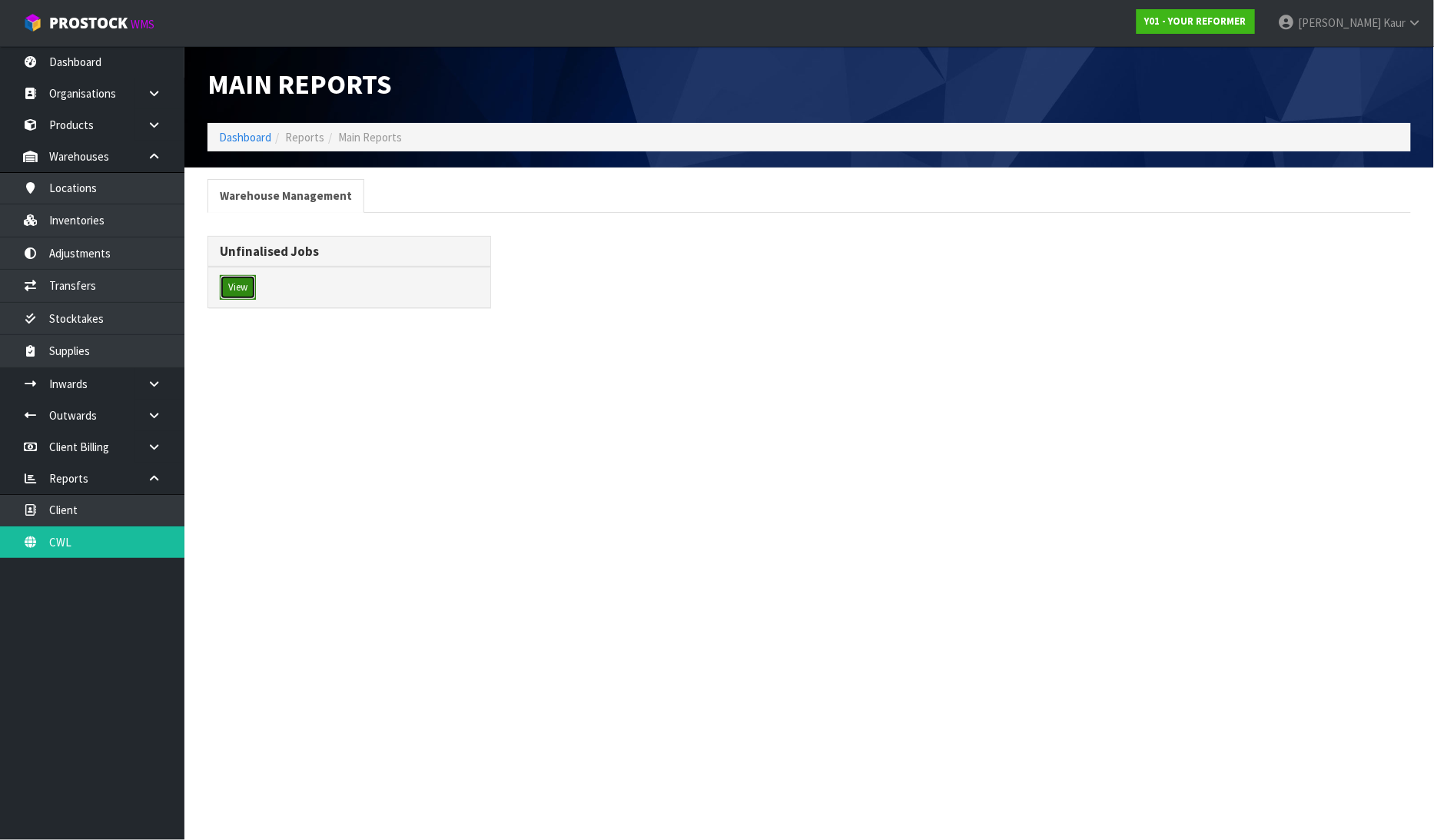
click at [236, 293] on button "View" at bounding box center [238, 287] width 36 height 25
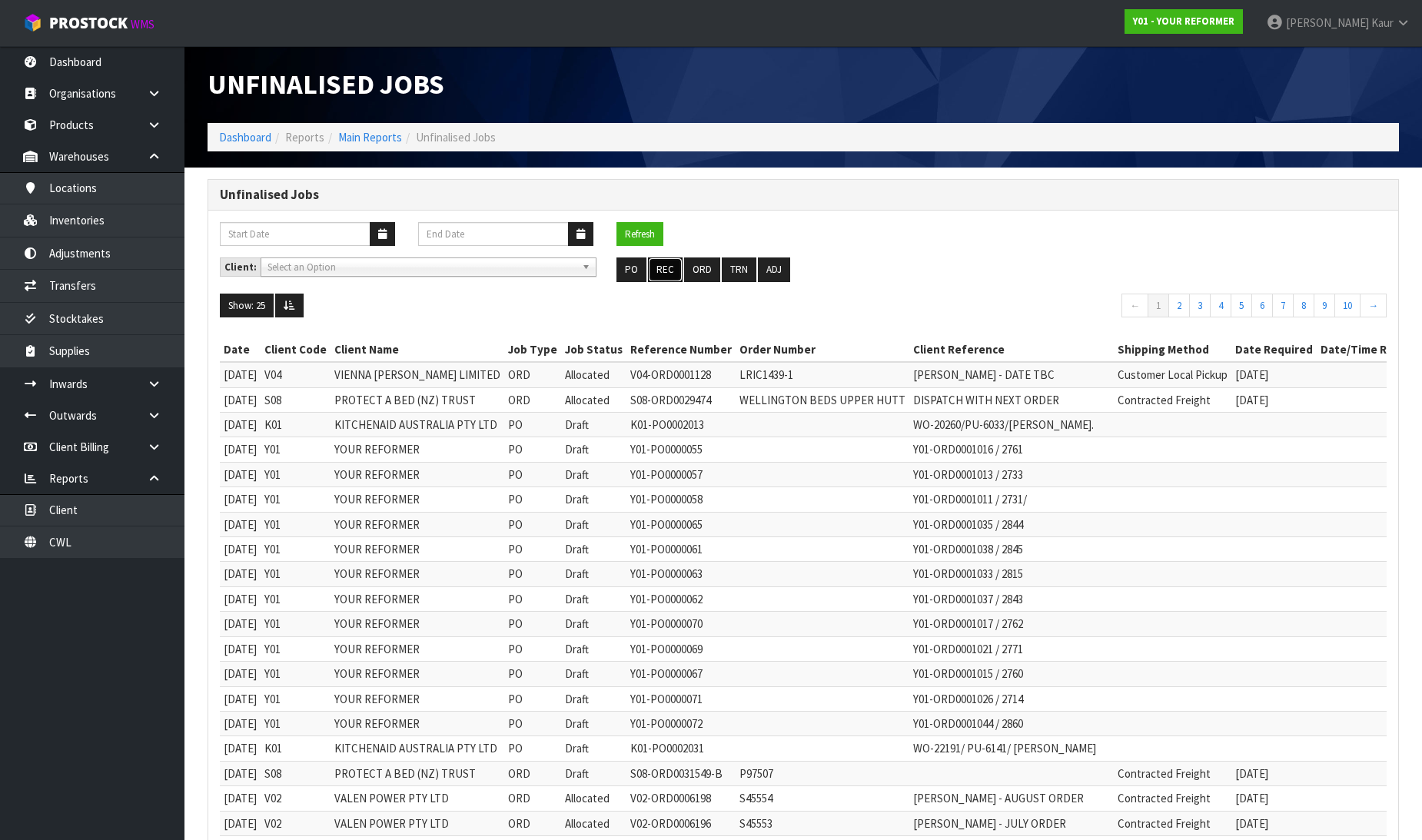
click at [662, 265] on button "REC" at bounding box center [665, 270] width 35 height 25
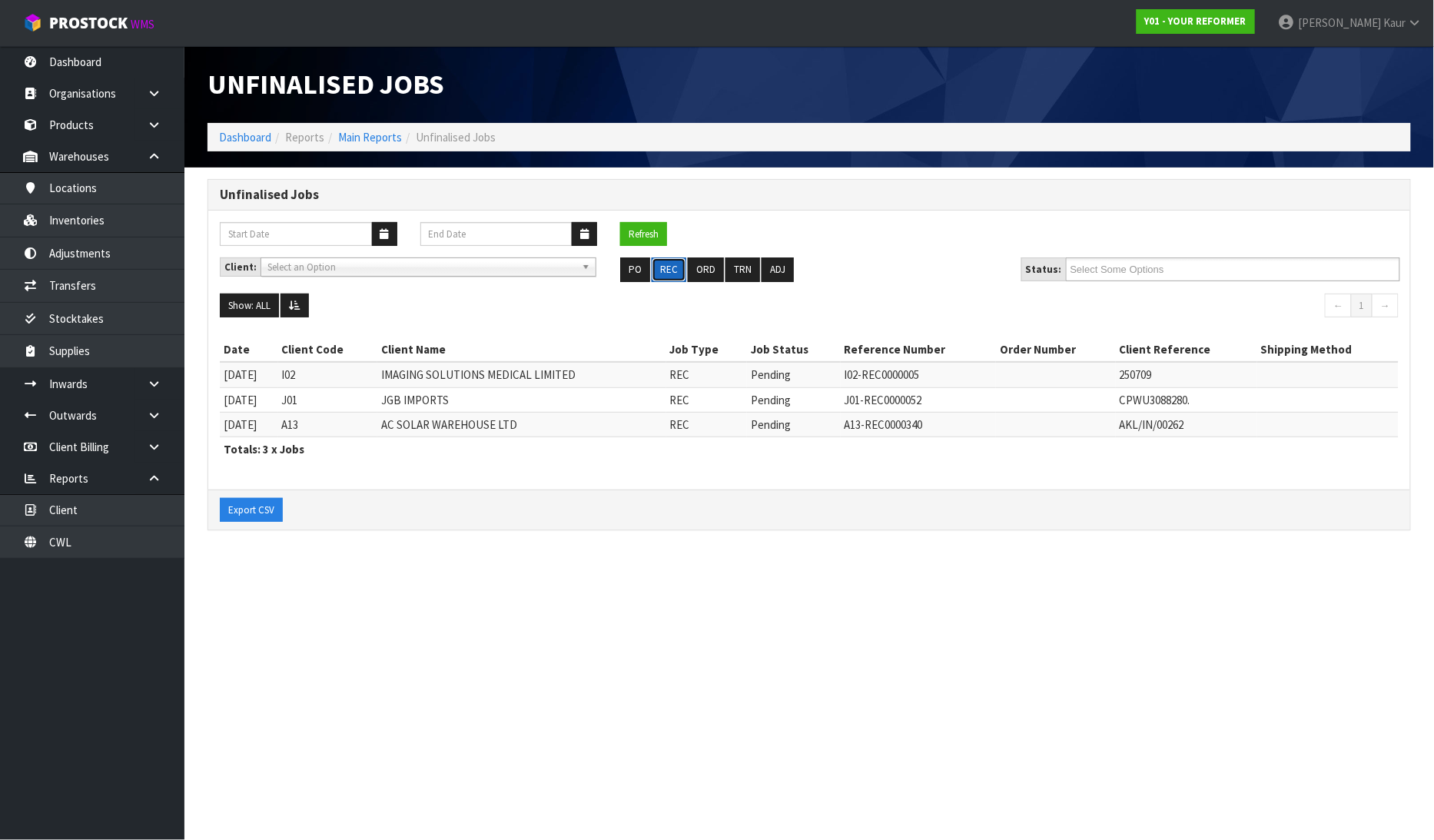
click at [665, 262] on button "REC" at bounding box center [669, 270] width 35 height 25
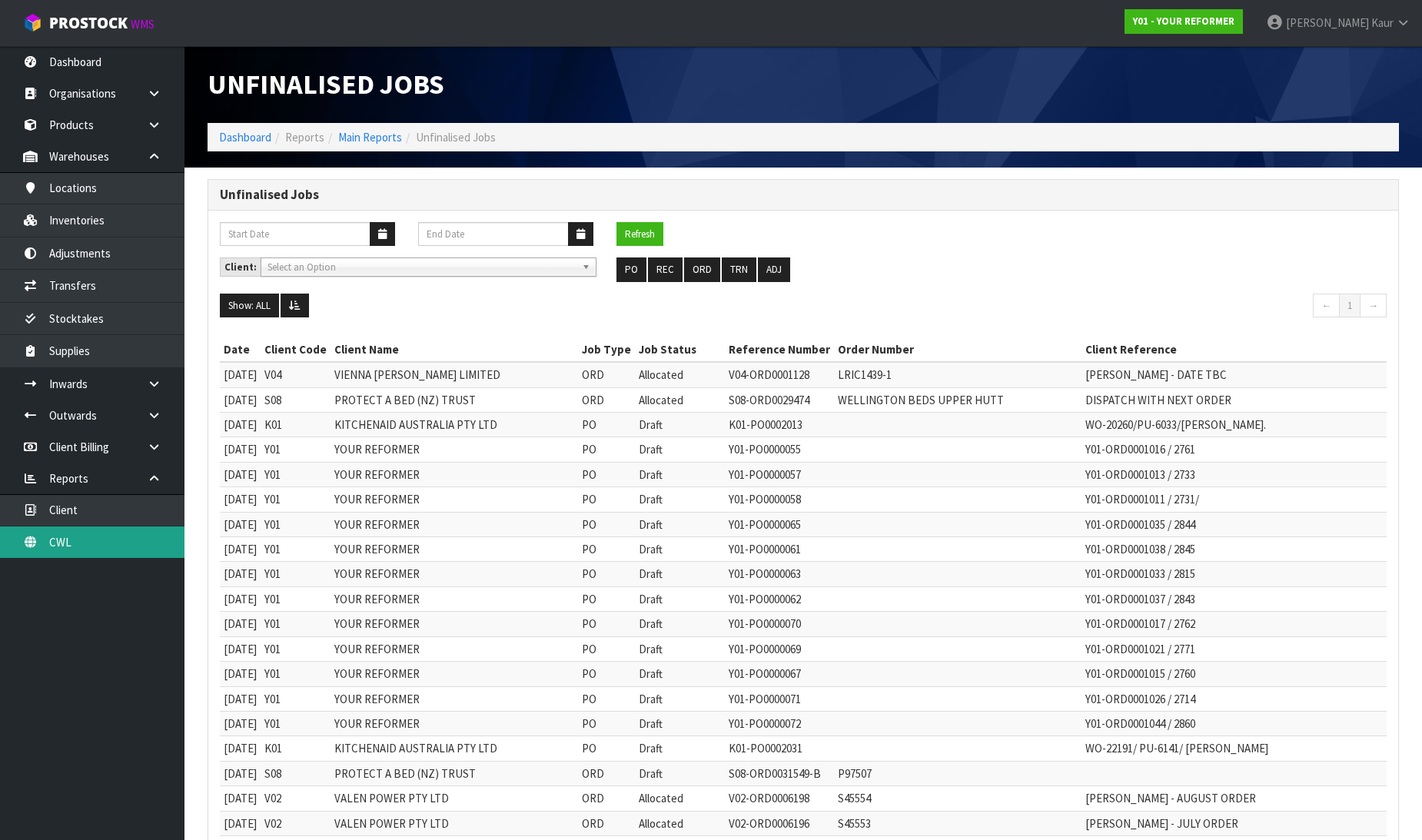
click at [70, 549] on link "CWL" at bounding box center [92, 542] width 184 height 32
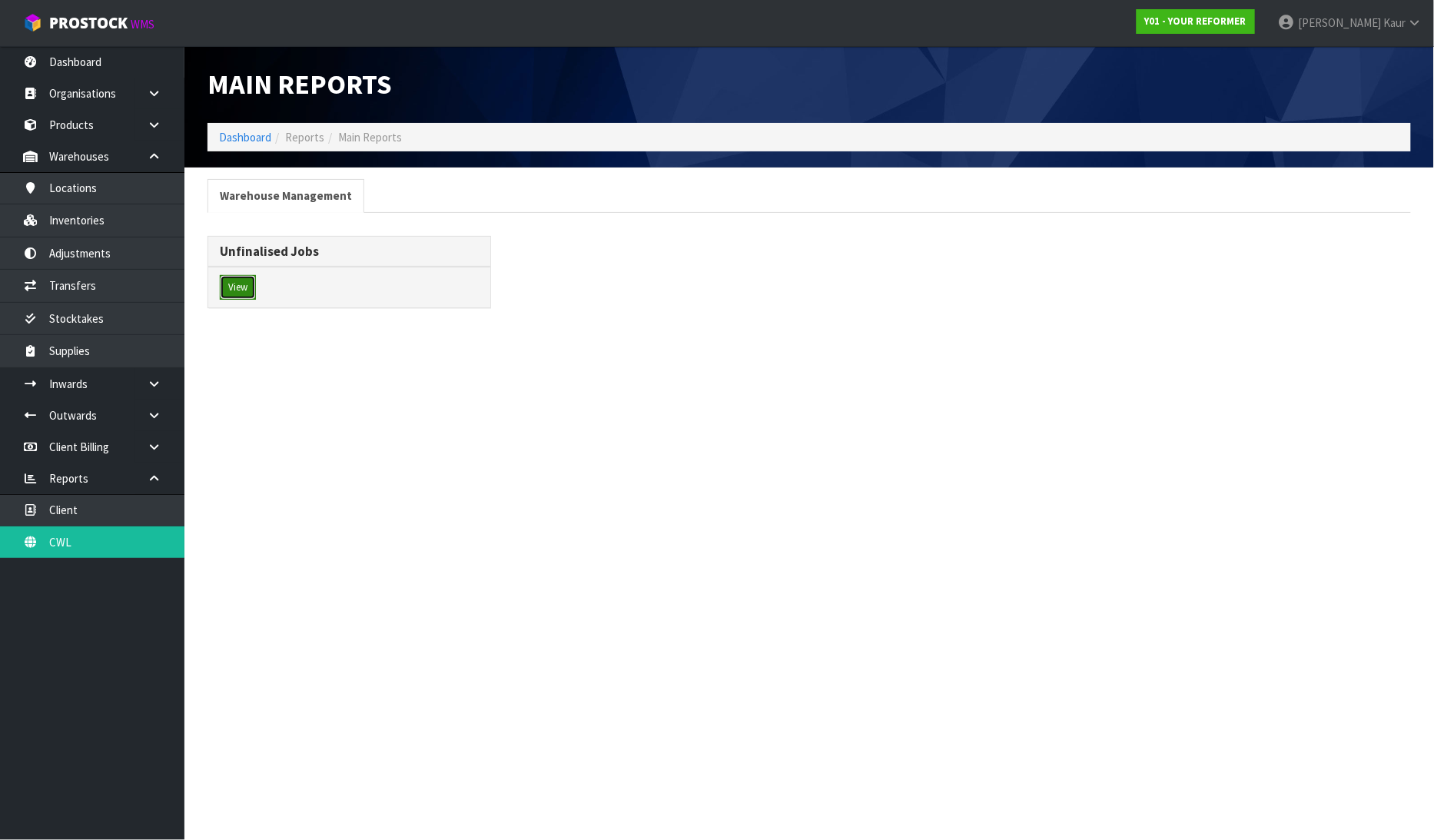
click at [227, 279] on button "View" at bounding box center [238, 287] width 36 height 25
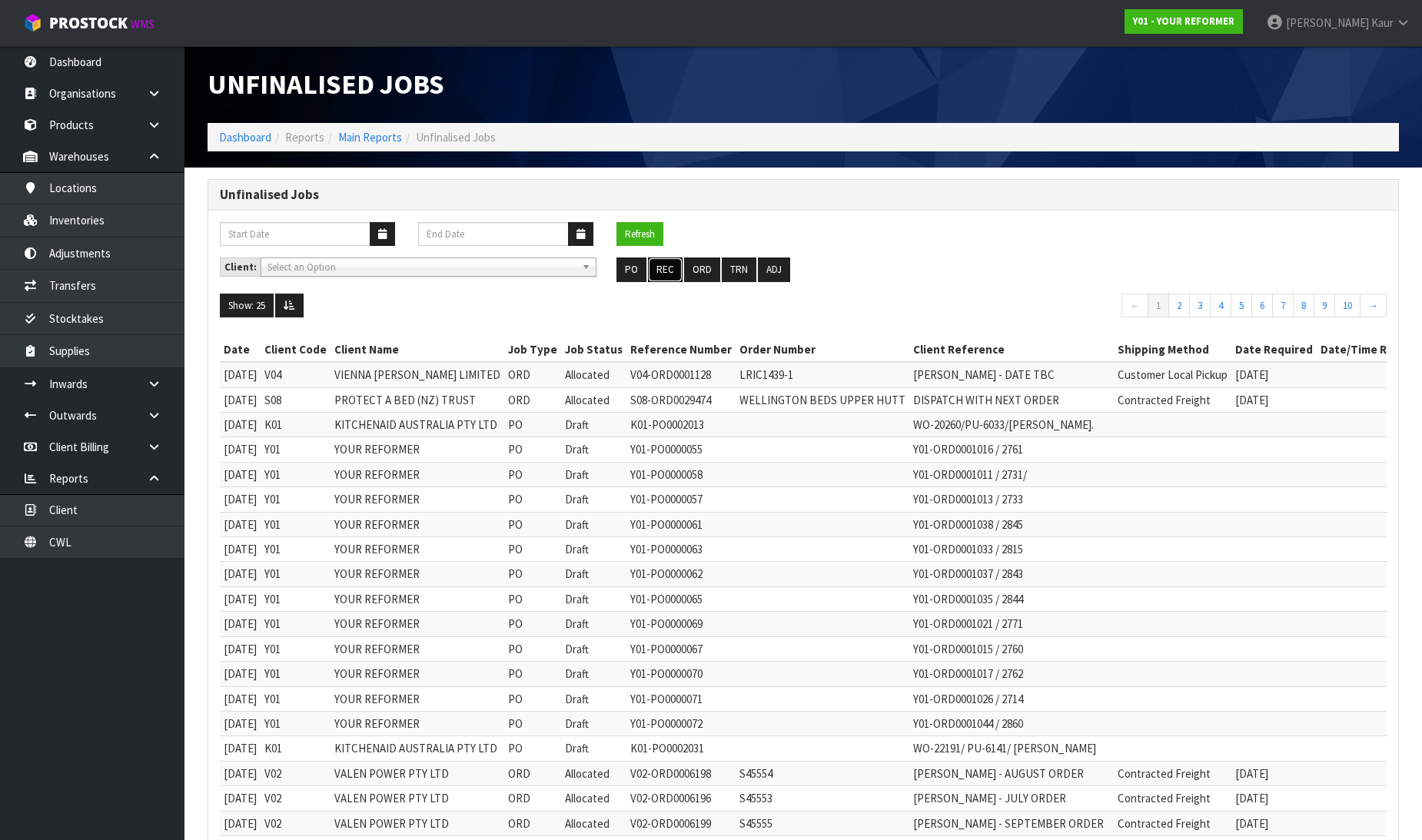
click at [669, 266] on button "REC" at bounding box center [665, 270] width 35 height 25
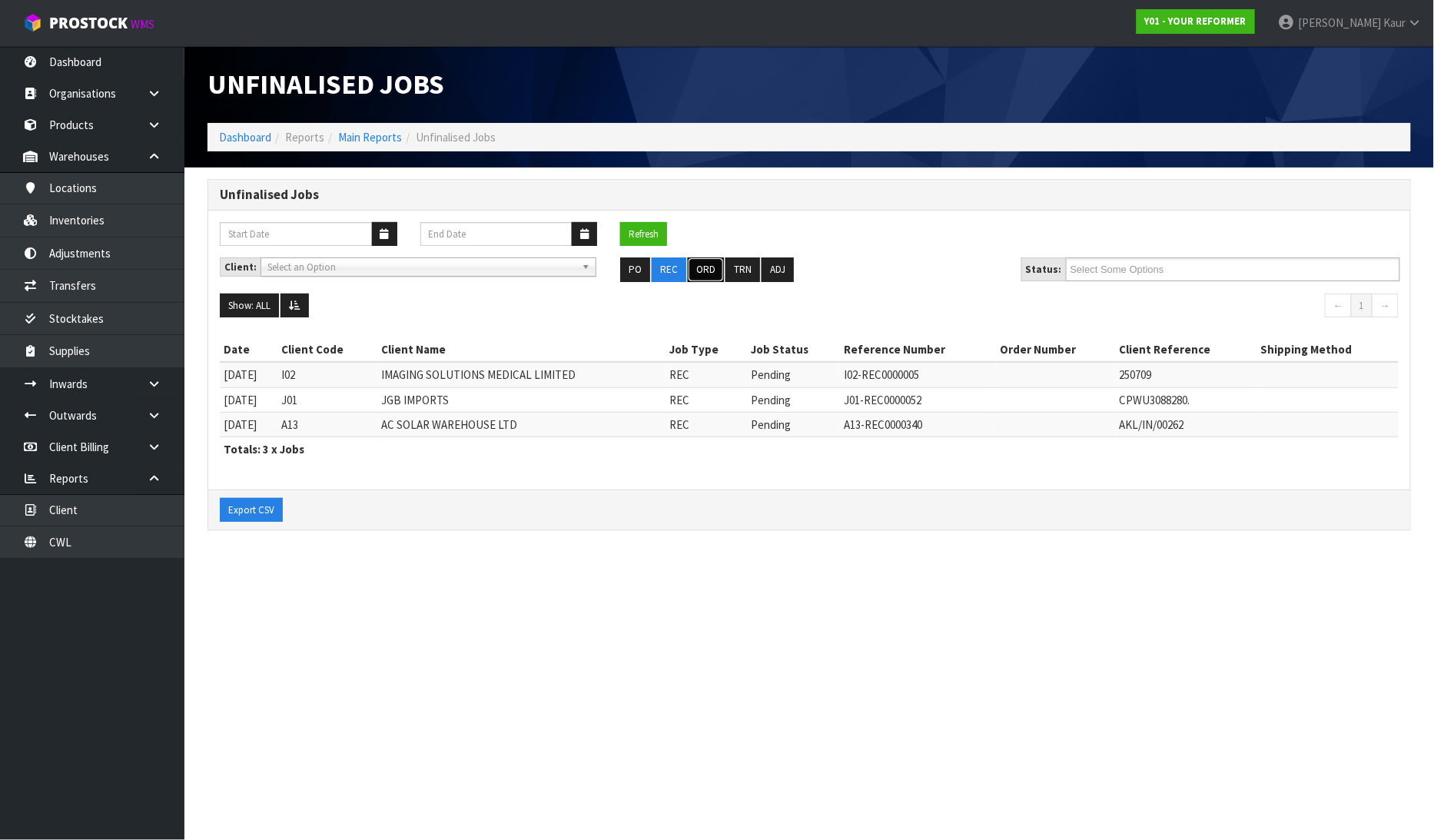
click at [704, 265] on button "ORD" at bounding box center [706, 270] width 36 height 25
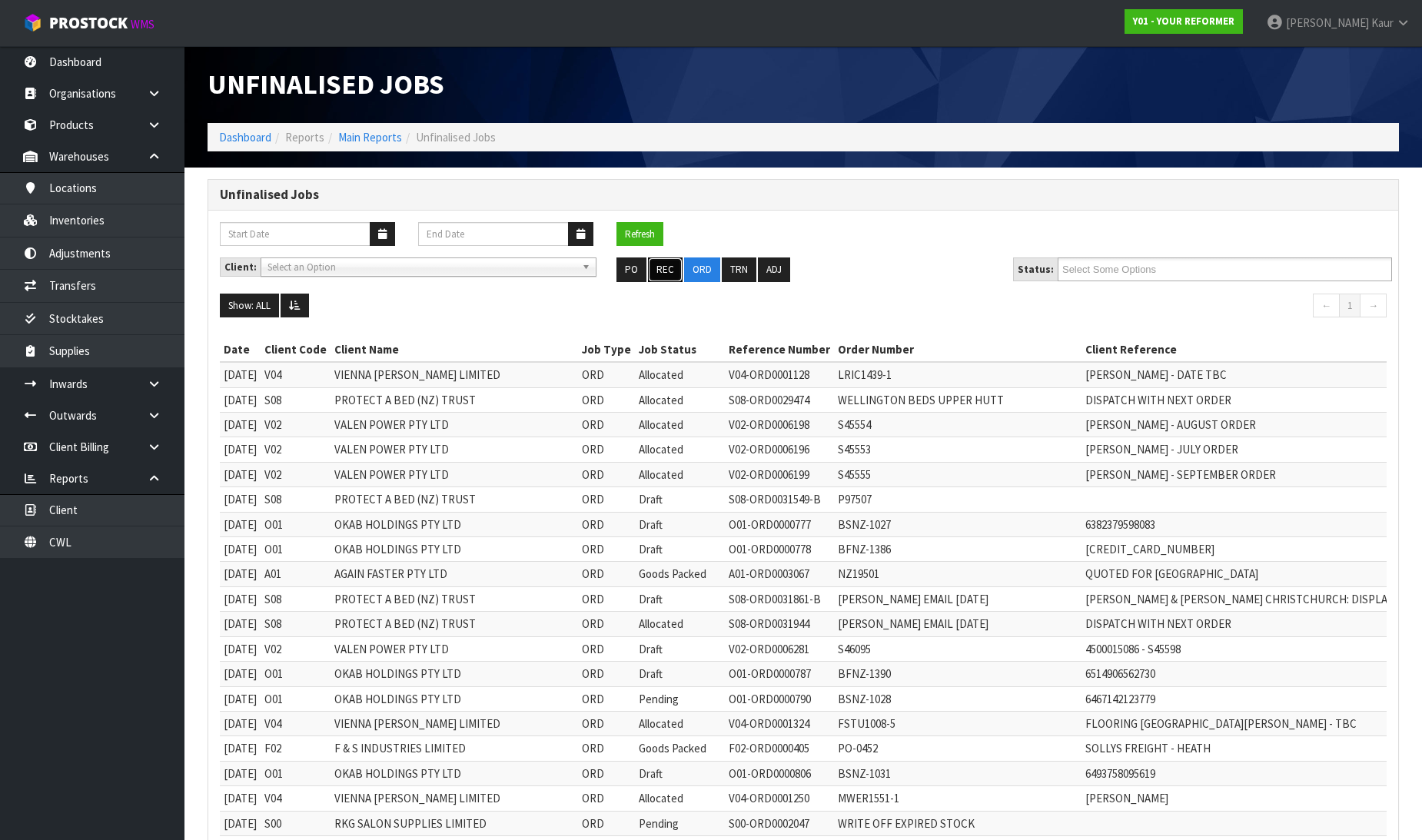
click at [665, 267] on button "REC" at bounding box center [665, 270] width 35 height 25
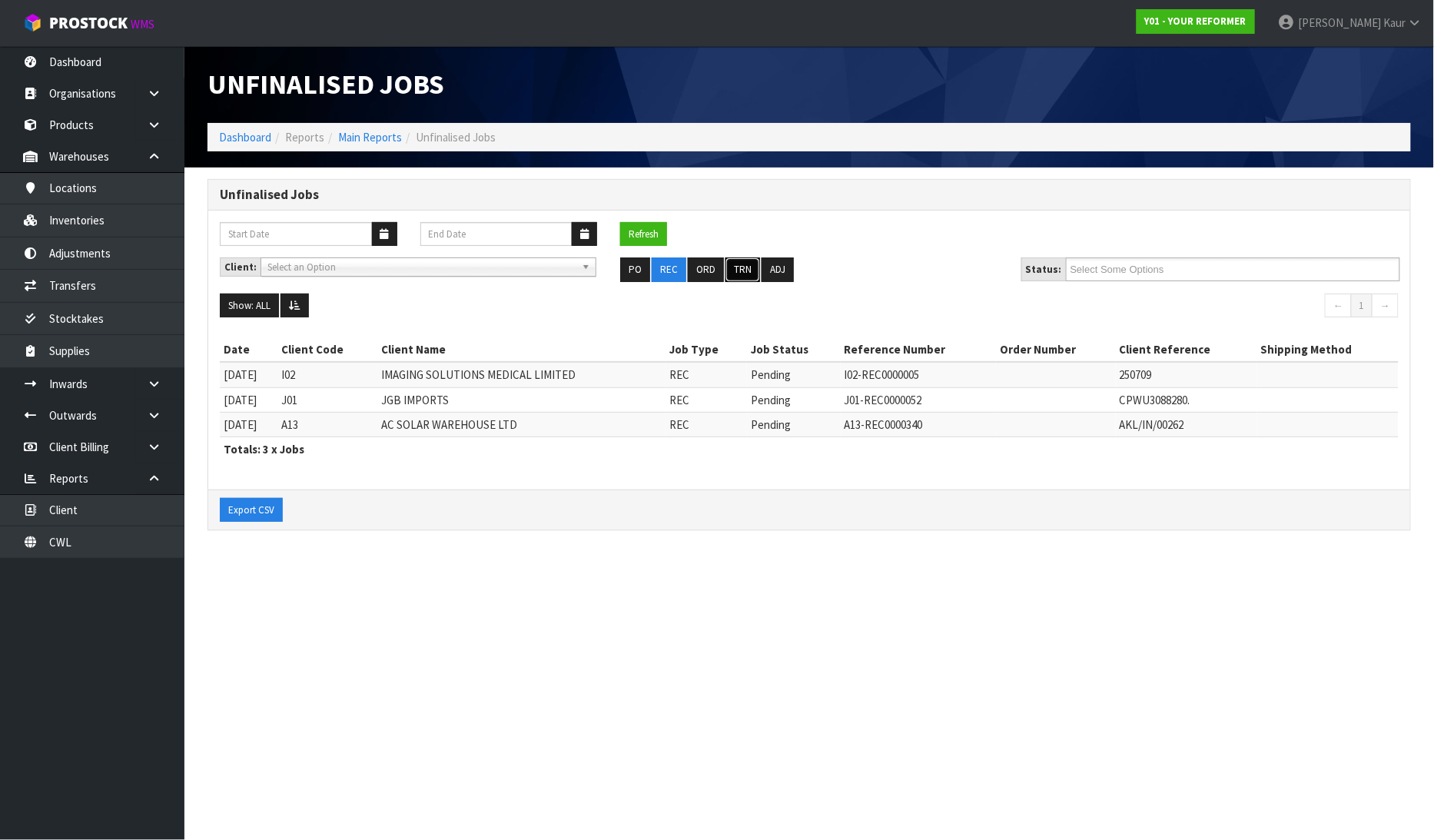
click at [736, 278] on button "TRN" at bounding box center [743, 270] width 35 height 25
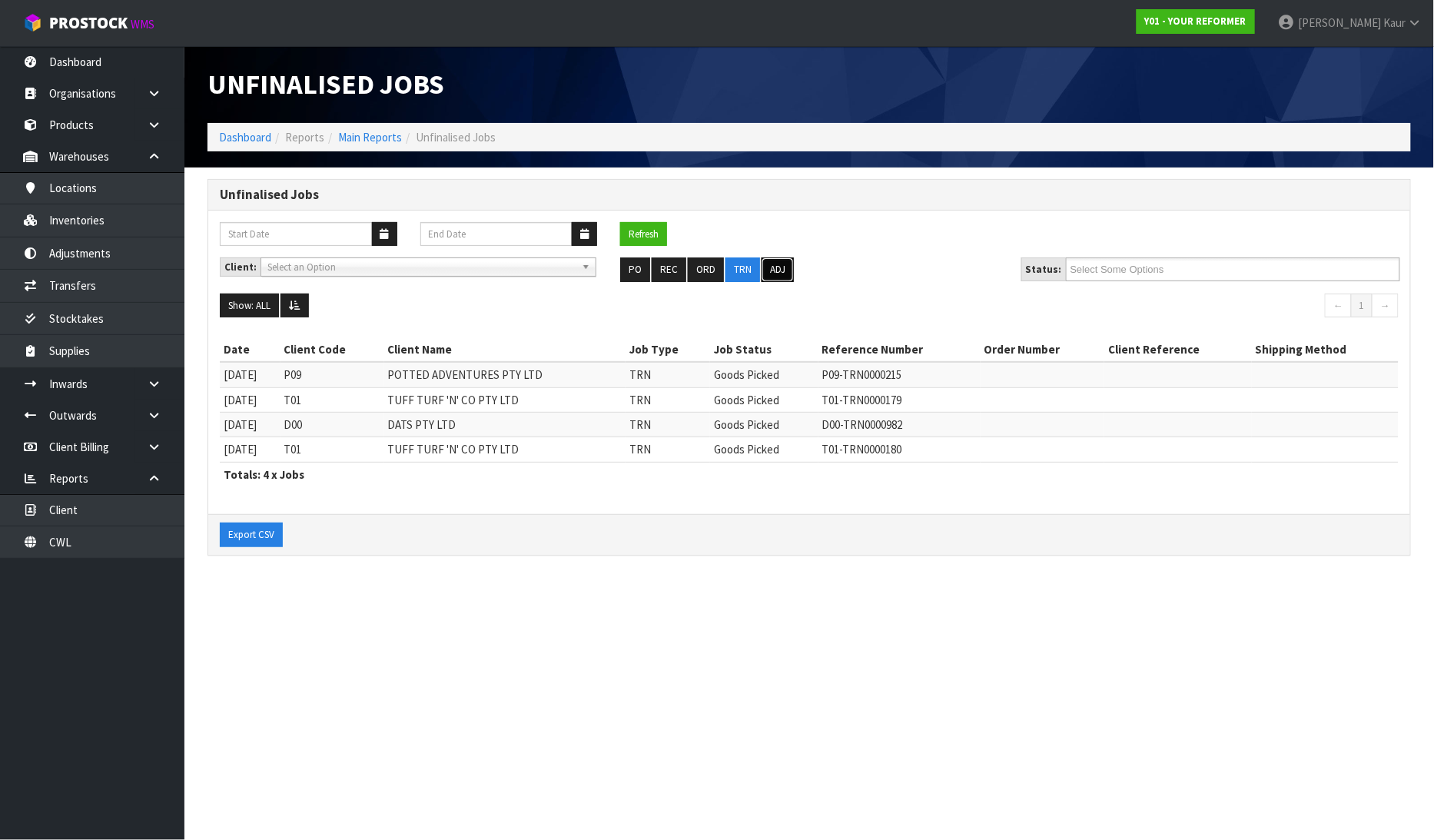
click at [762, 278] on button "ADJ" at bounding box center [778, 270] width 32 height 25
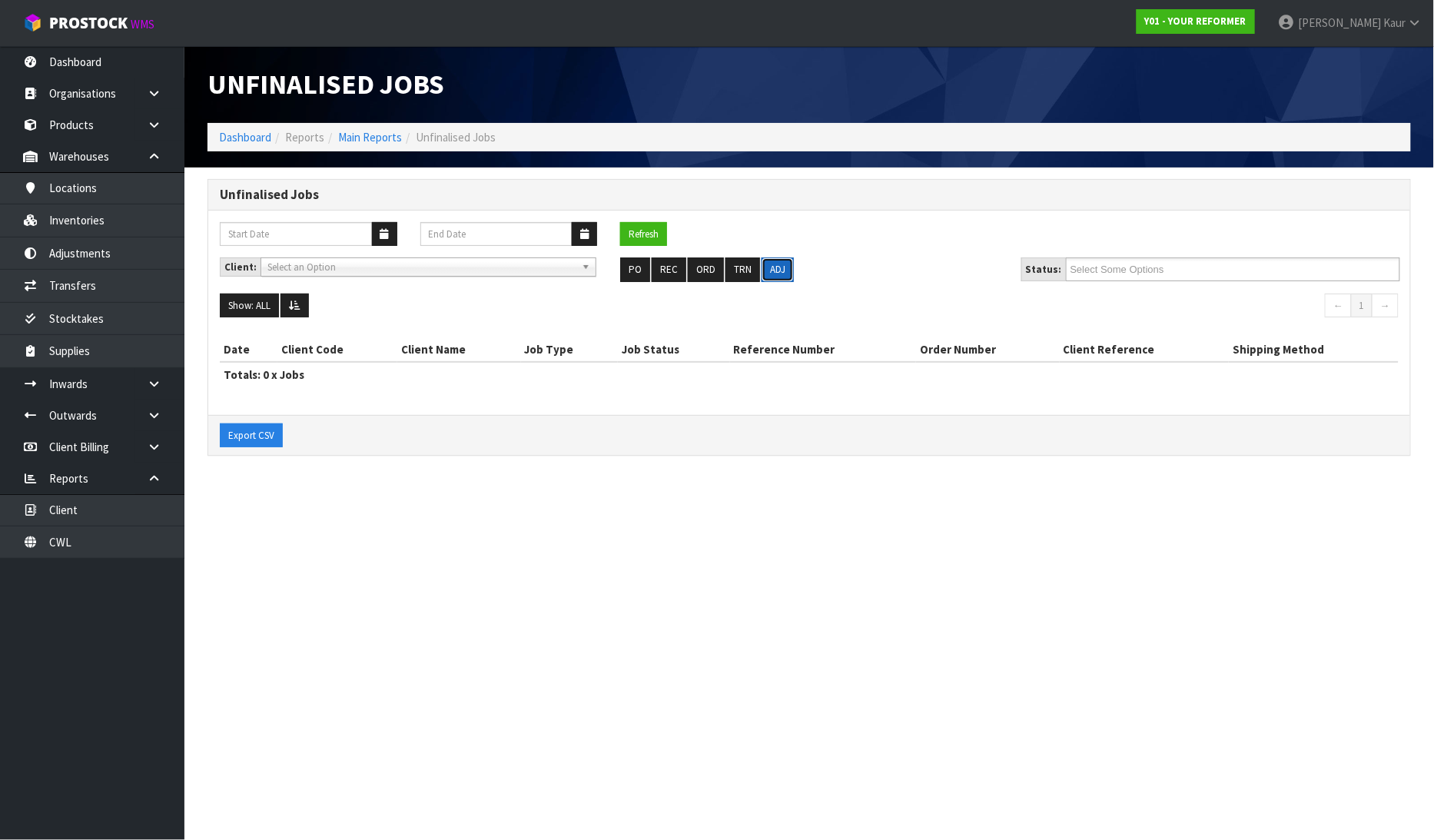
click at [774, 278] on button "ADJ" at bounding box center [778, 270] width 32 height 25
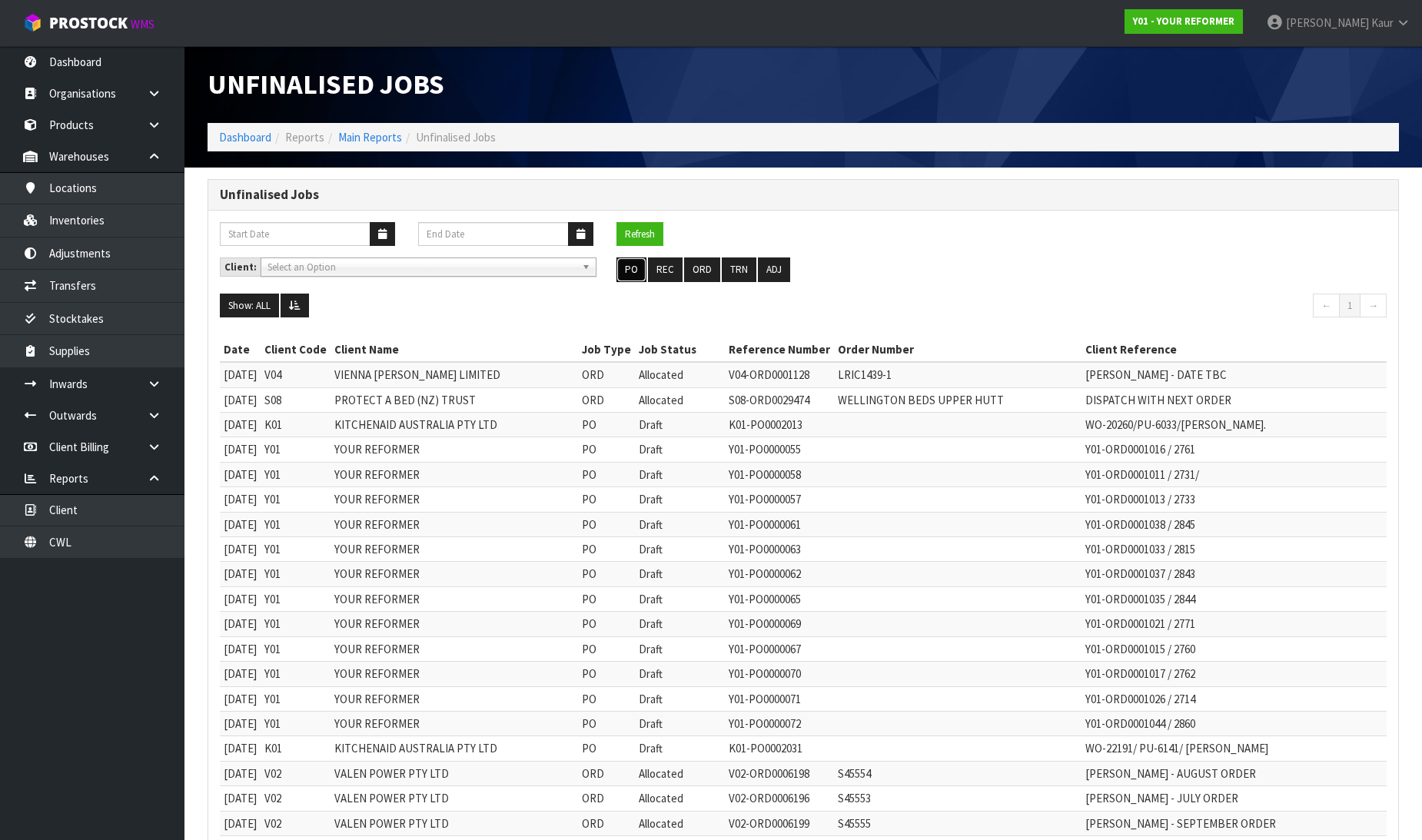
drag, startPoint x: 632, startPoint y: 267, endPoint x: 655, endPoint y: 302, distance: 41.9
click at [632, 266] on button "PO" at bounding box center [631, 270] width 30 height 25
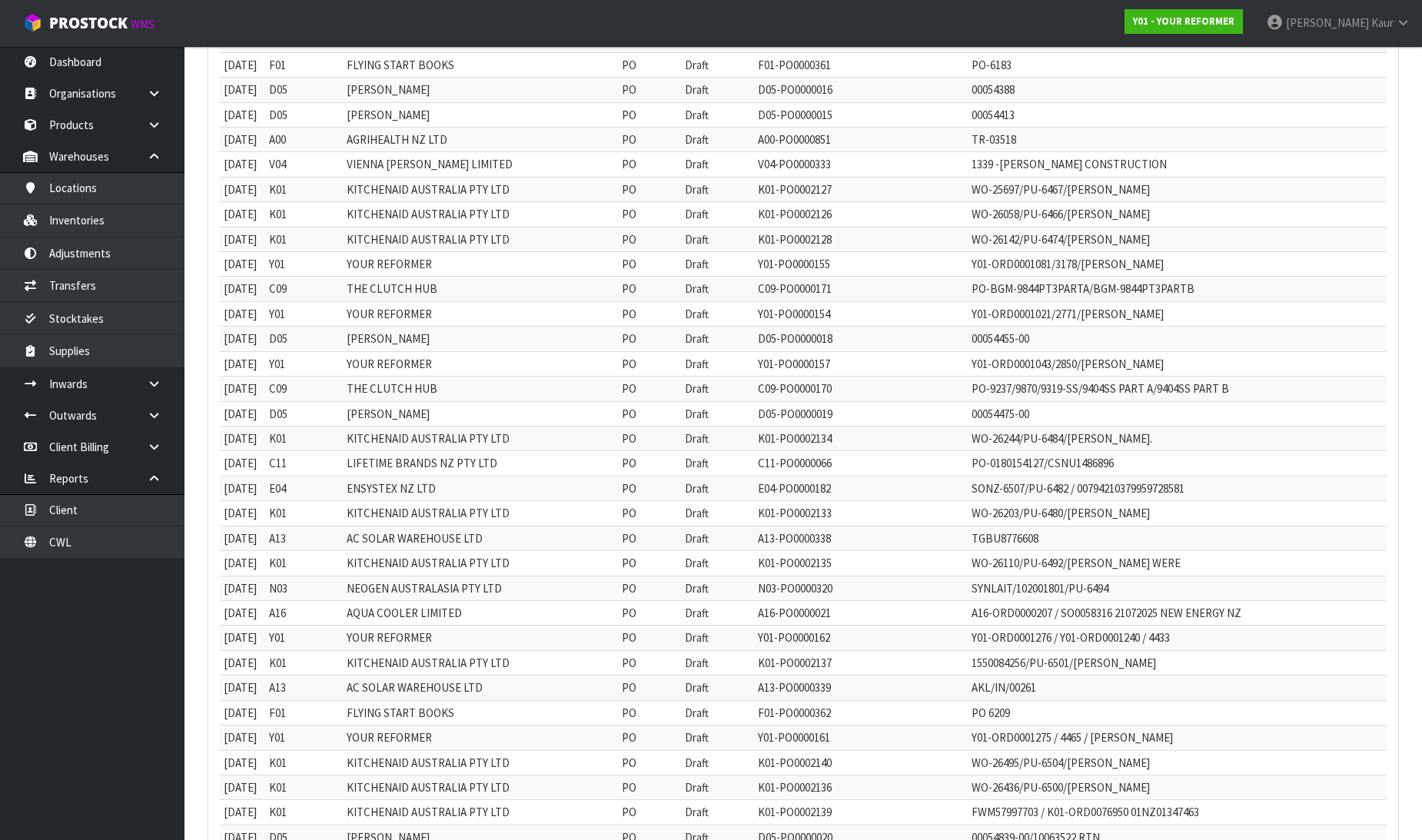
scroll to position [1826, 0]
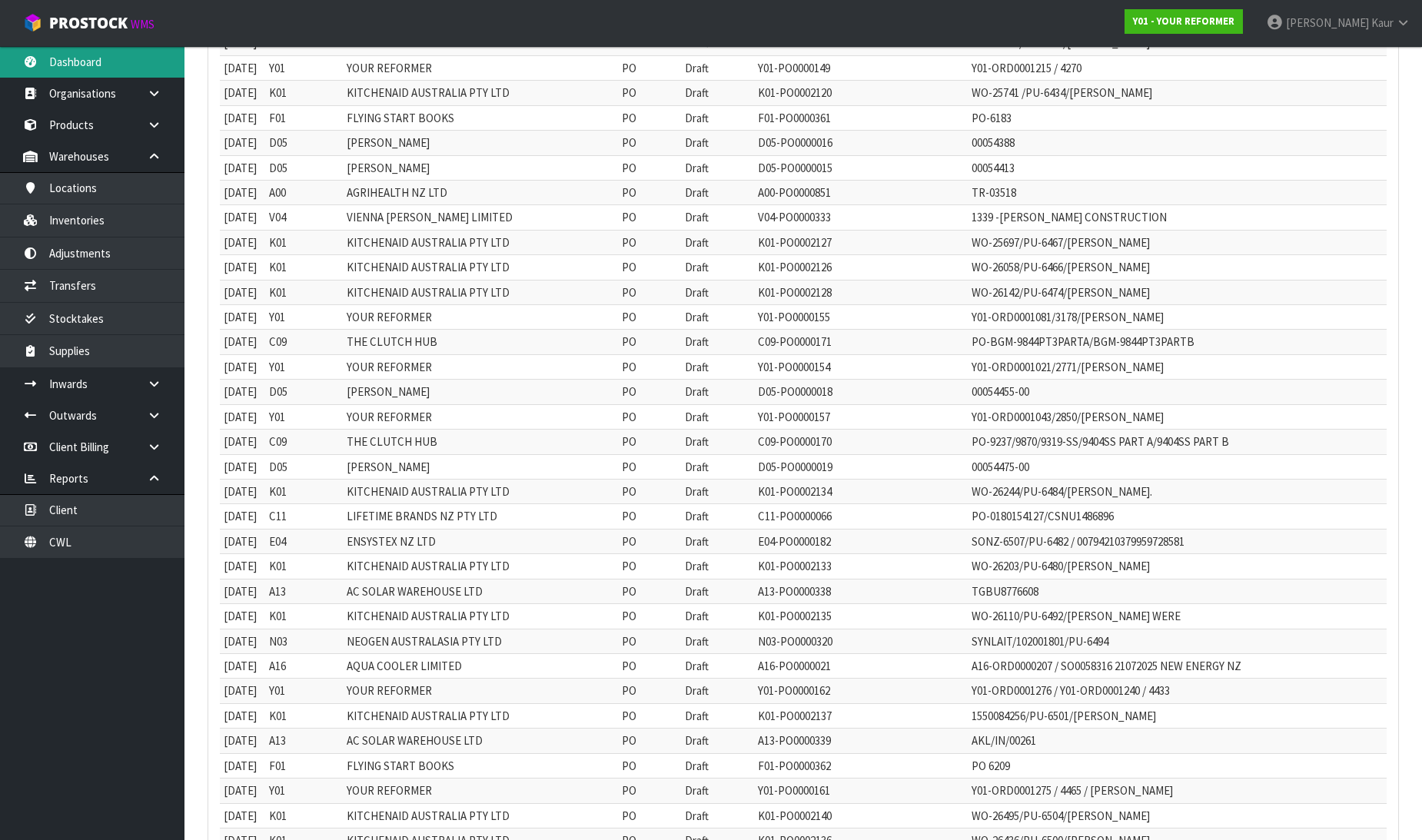
click at [111, 66] on link "Dashboard" at bounding box center [92, 62] width 184 height 32
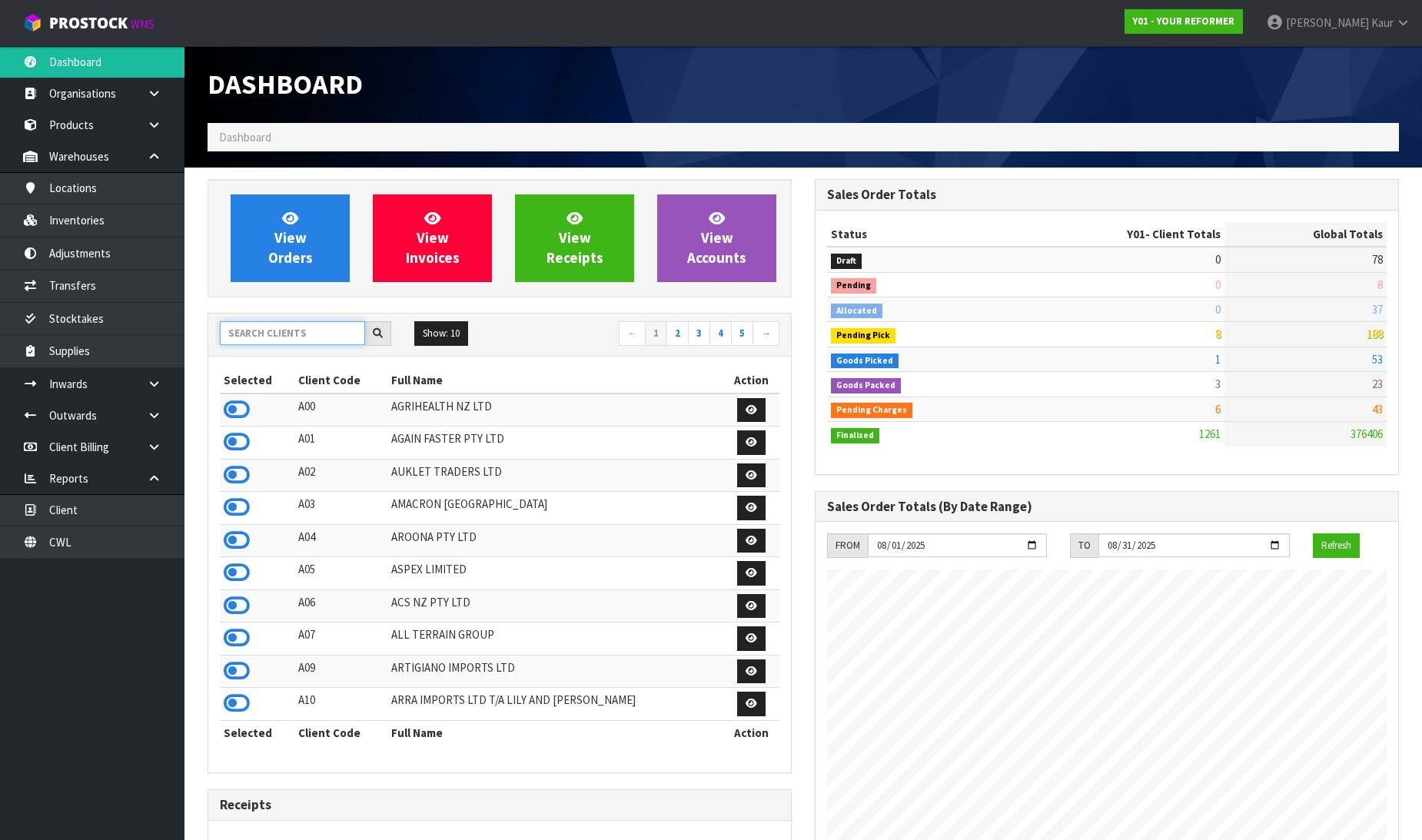
click at [265, 338] on input "text" at bounding box center [293, 333] width 145 height 24
click at [305, 333] on input "text" at bounding box center [293, 333] width 145 height 24
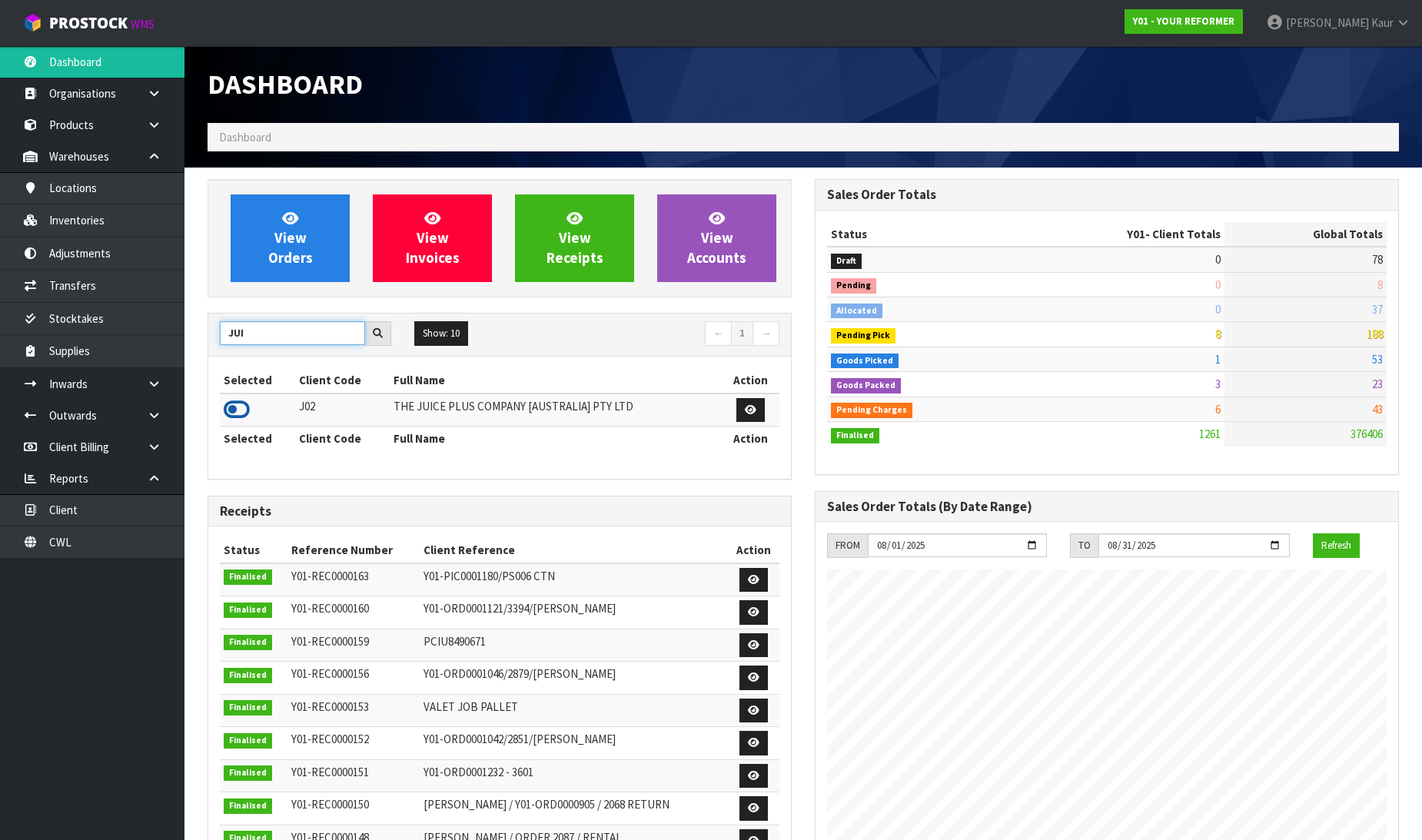
type input "JUI"
click at [236, 409] on icon at bounding box center [237, 409] width 26 height 23
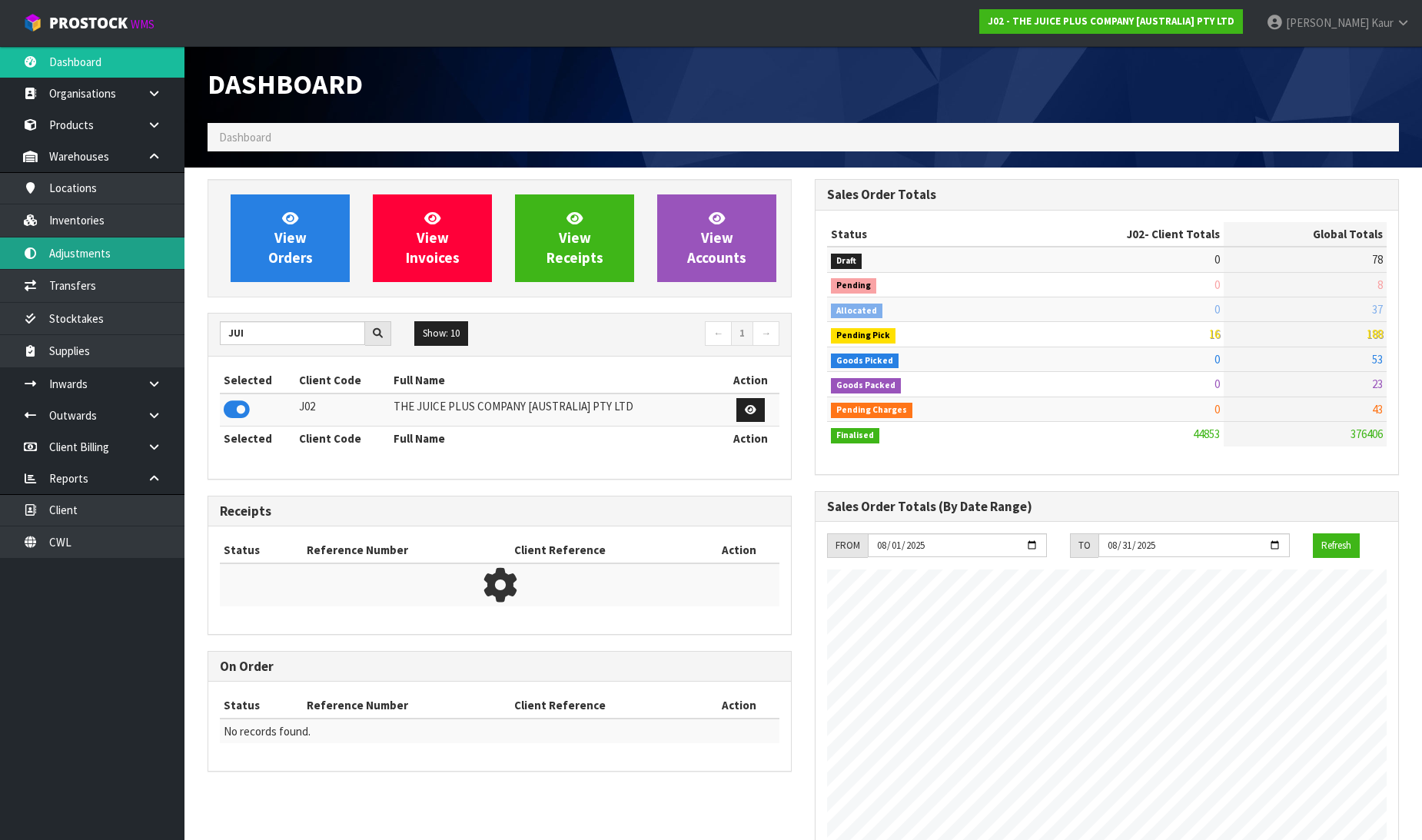
scroll to position [1163, 607]
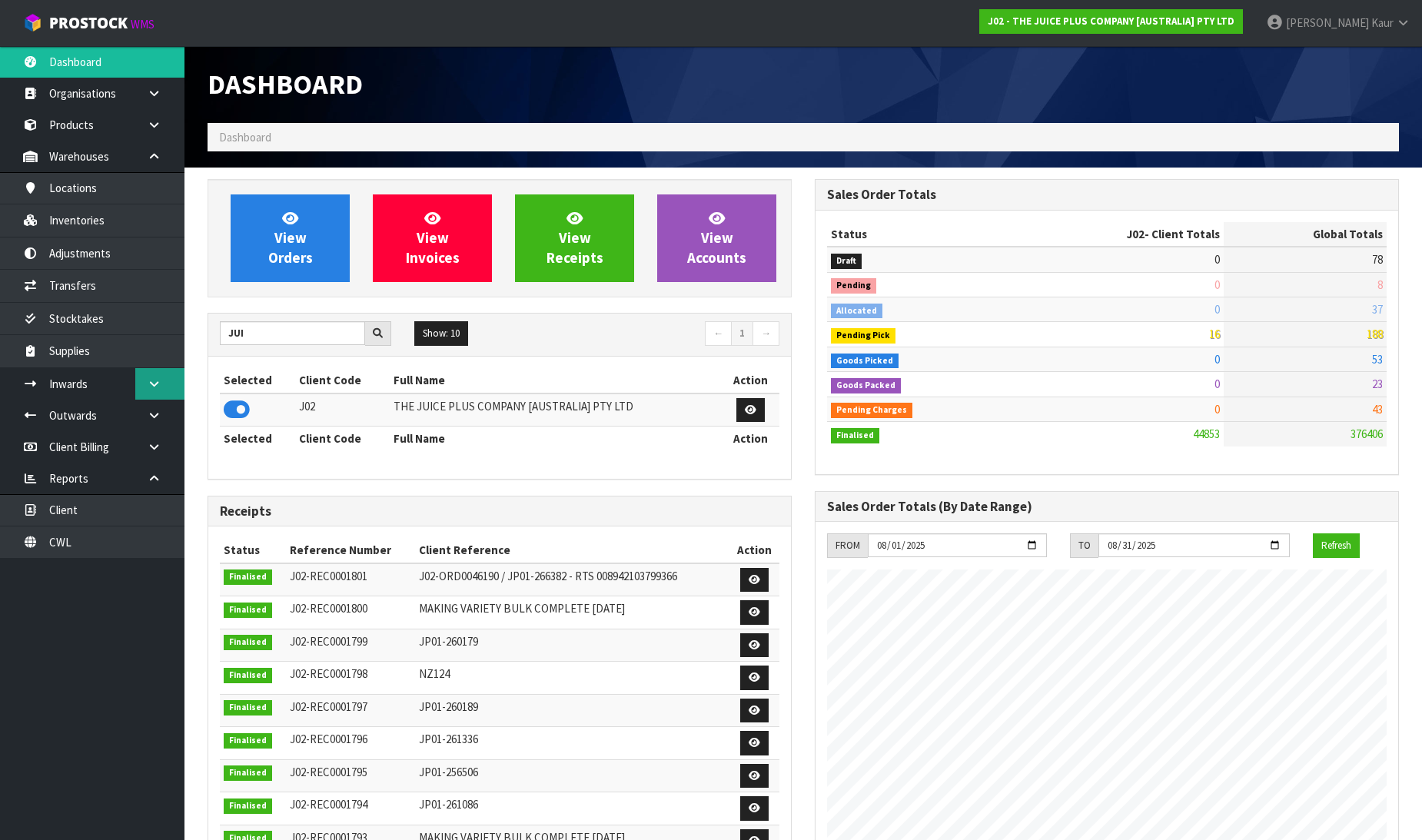
click at [150, 380] on icon at bounding box center [153, 384] width 15 height 12
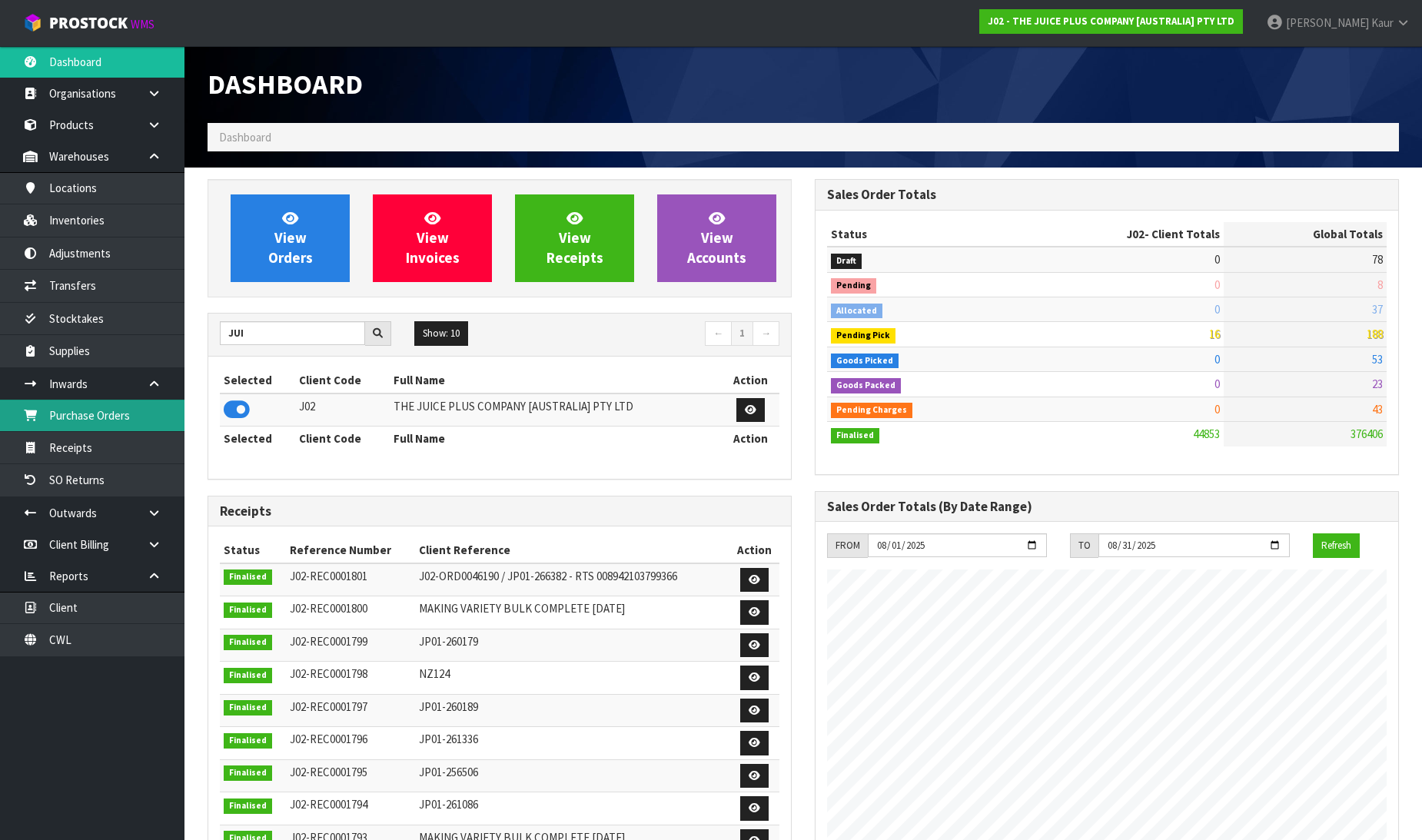
click at [119, 425] on link "Purchase Orders" at bounding box center [92, 415] width 184 height 32
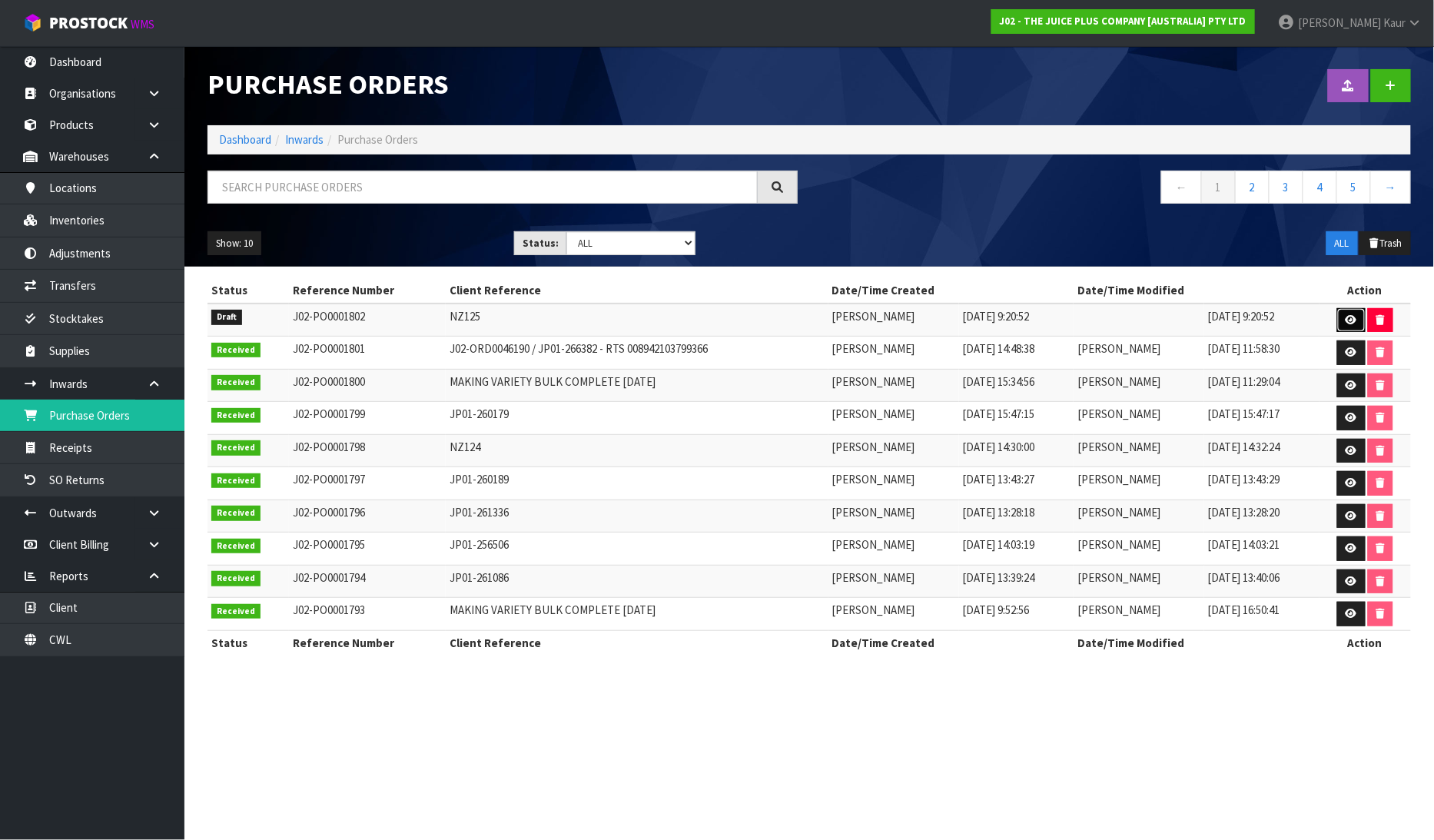
click at [1351, 317] on icon at bounding box center [1352, 319] width 12 height 10
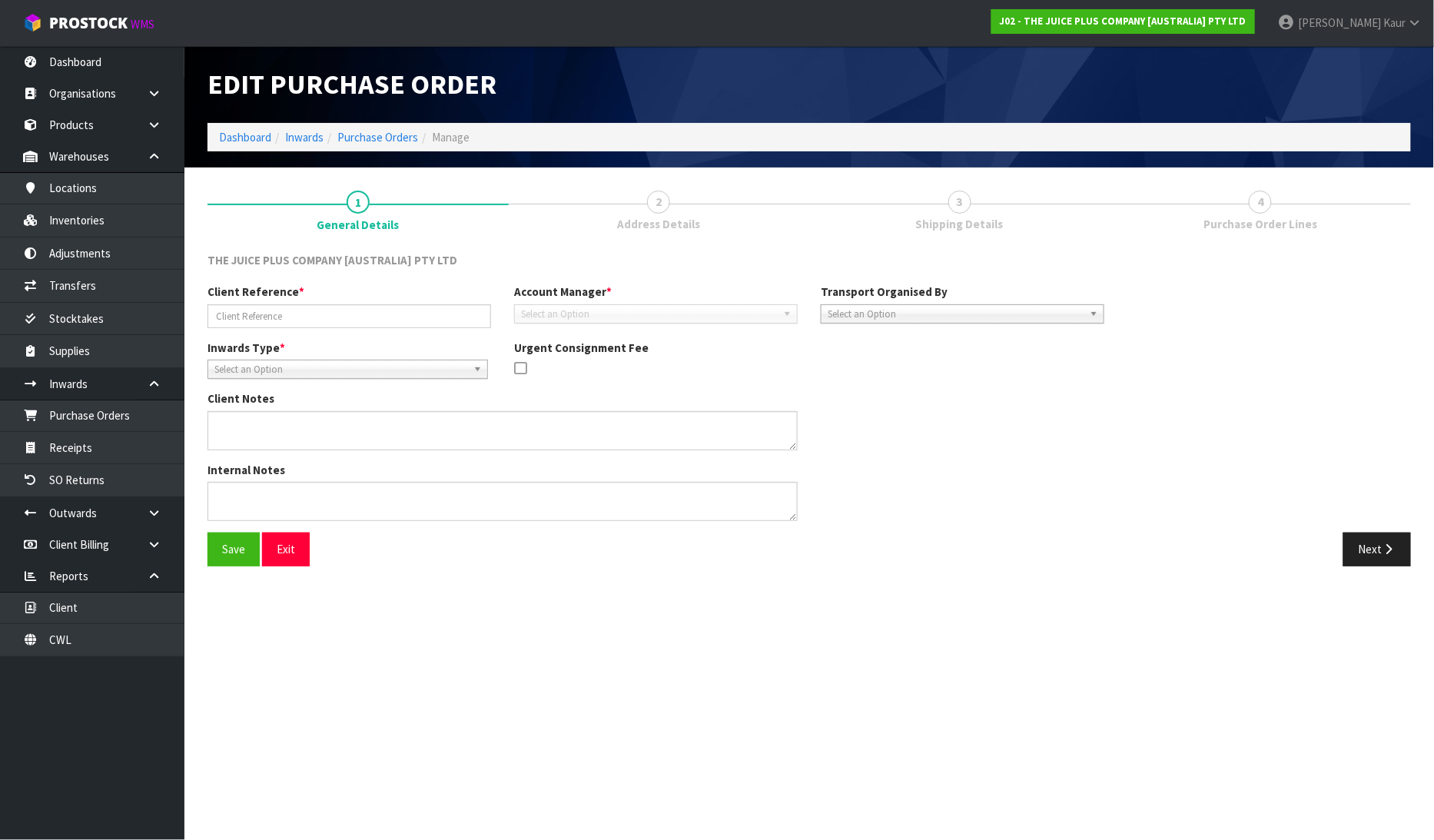
type input "NZ125"
click at [1370, 545] on button "Next" at bounding box center [1377, 548] width 68 height 33
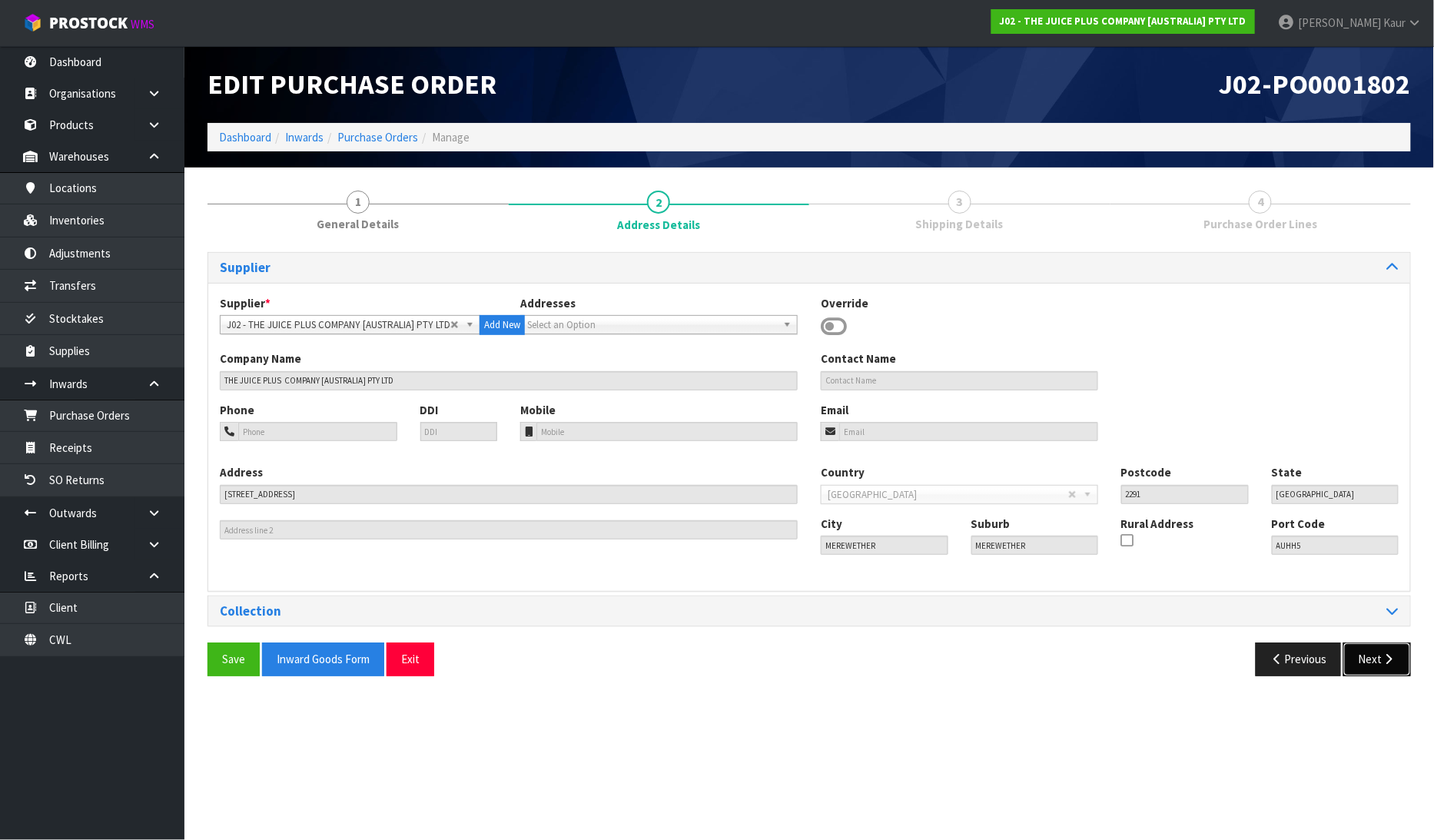
click at [1358, 655] on button "Next" at bounding box center [1377, 658] width 68 height 33
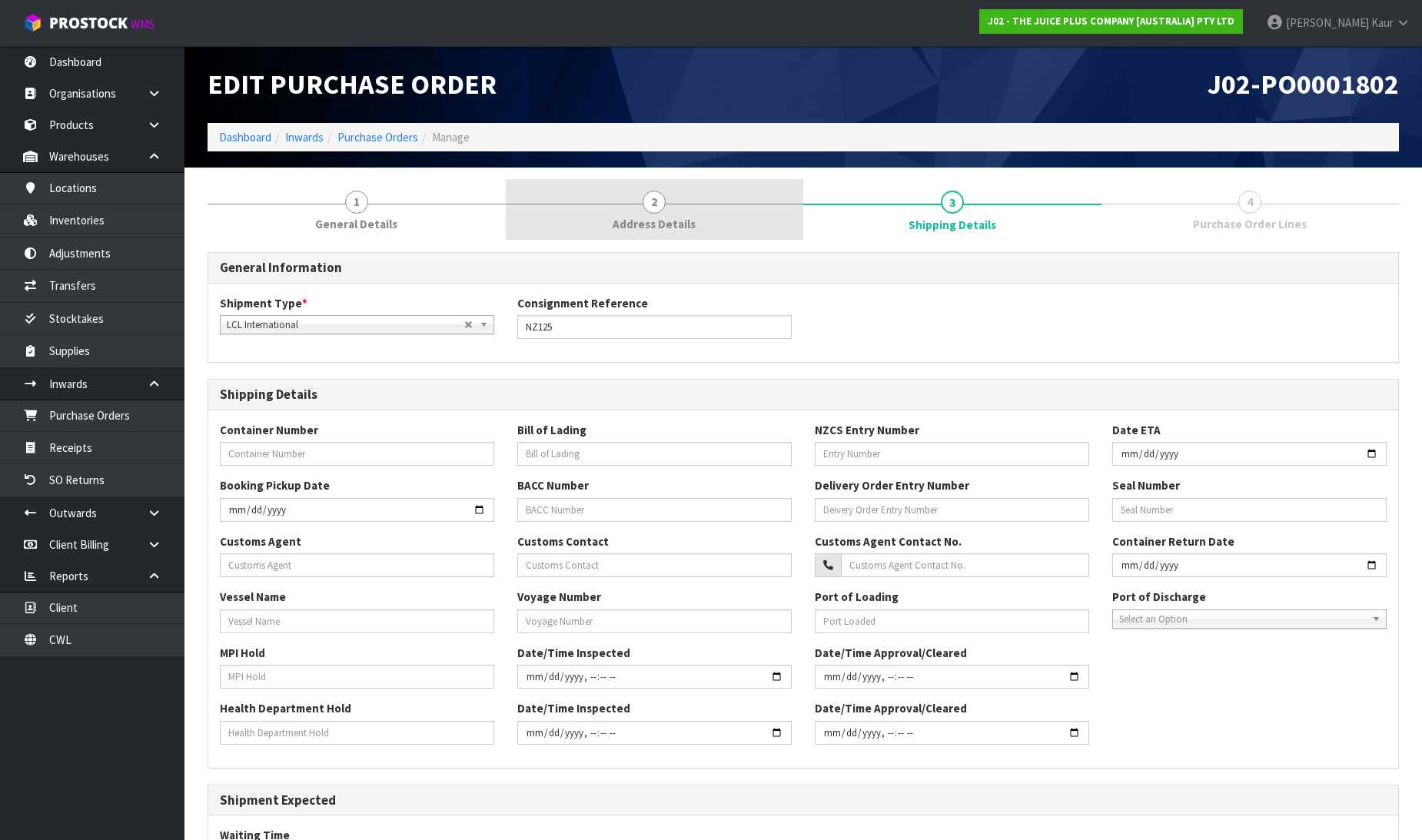
click at [670, 221] on span "Address Details" at bounding box center [653, 224] width 83 height 16
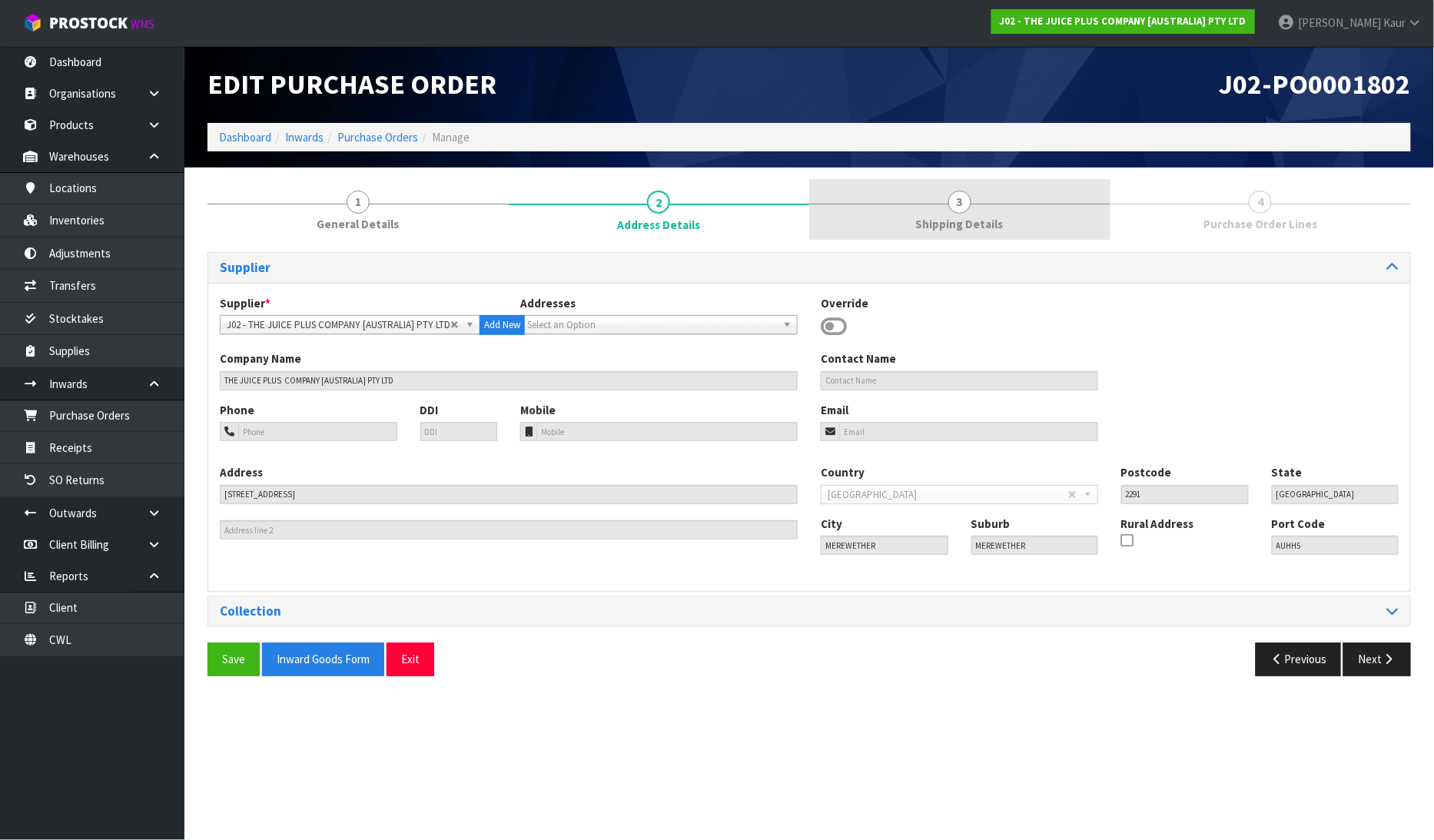
drag, startPoint x: 950, startPoint y: 213, endPoint x: 911, endPoint y: 228, distance: 41.8
click at [950, 212] on link "3 Shipping Details" at bounding box center [960, 209] width 302 height 61
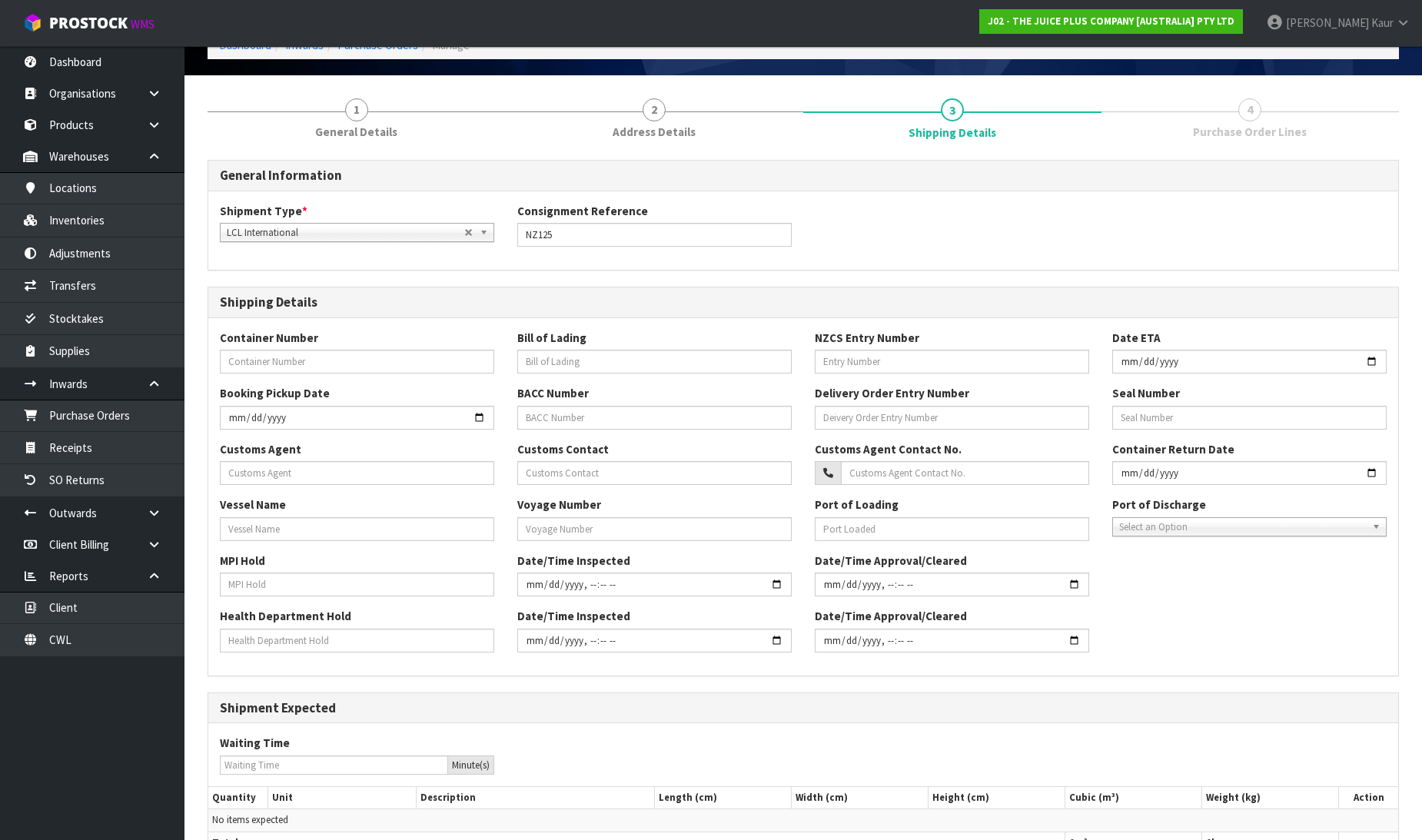
scroll to position [214, 0]
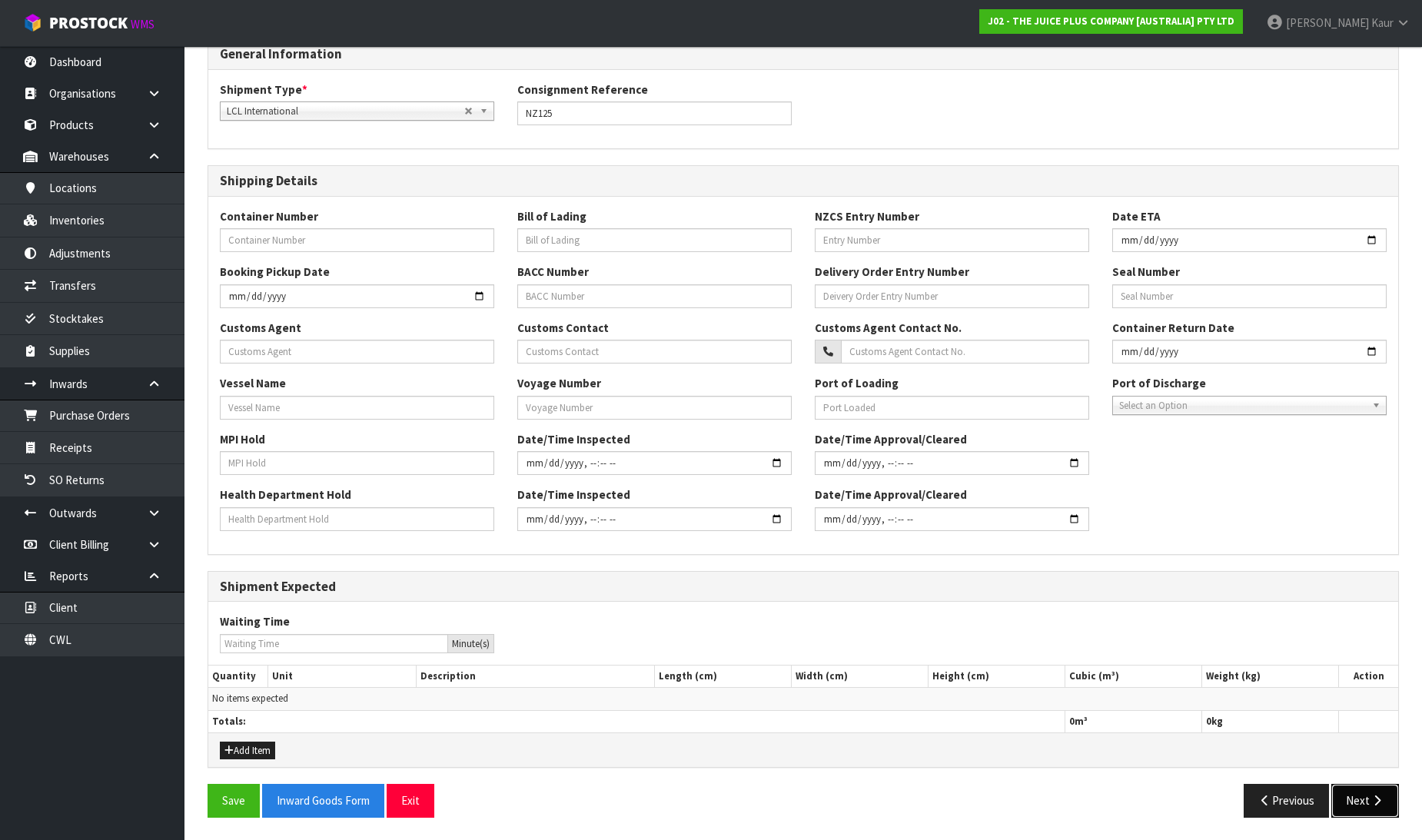
click at [1366, 805] on button "Next" at bounding box center [1365, 799] width 68 height 33
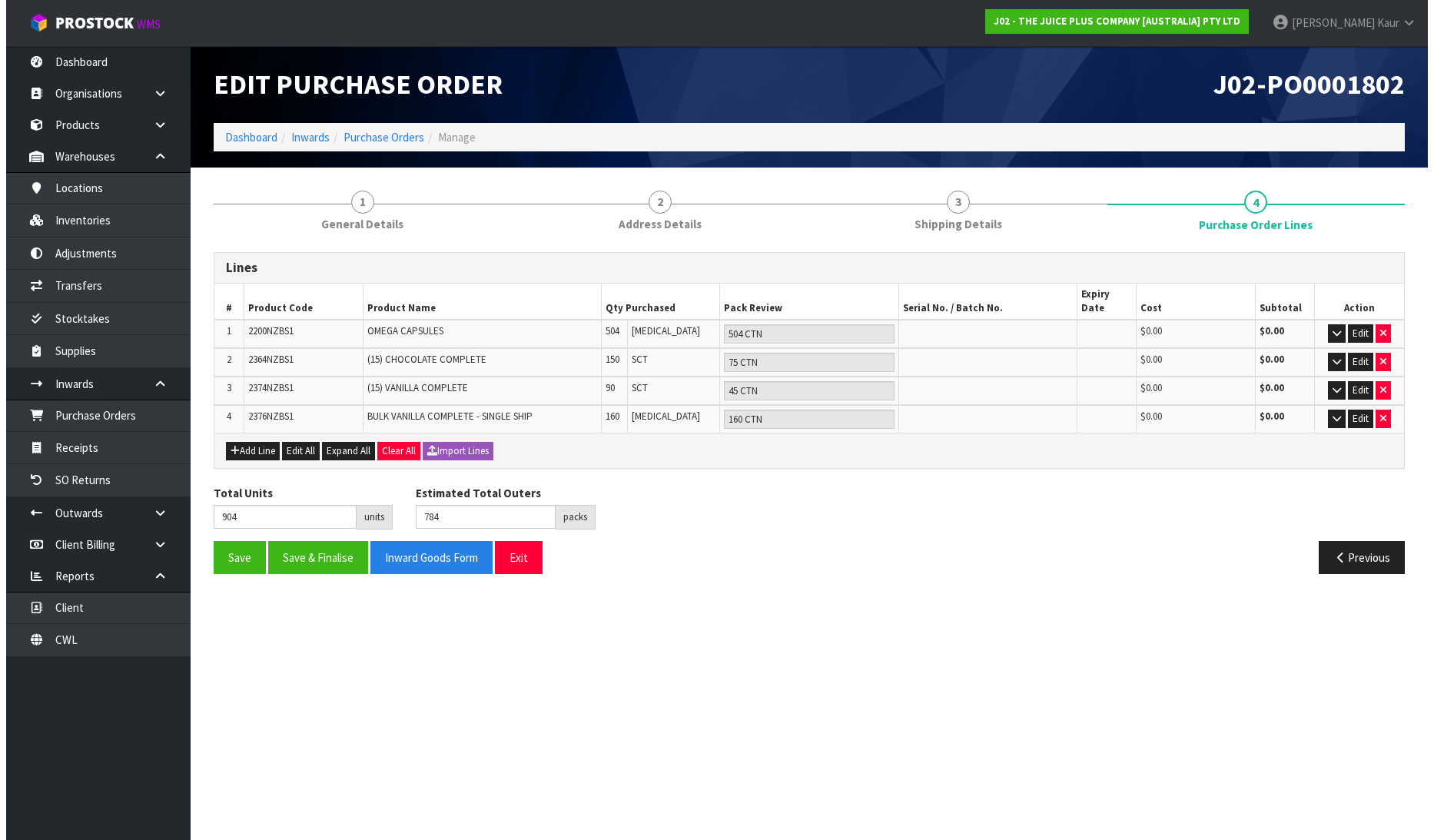
scroll to position [0, 0]
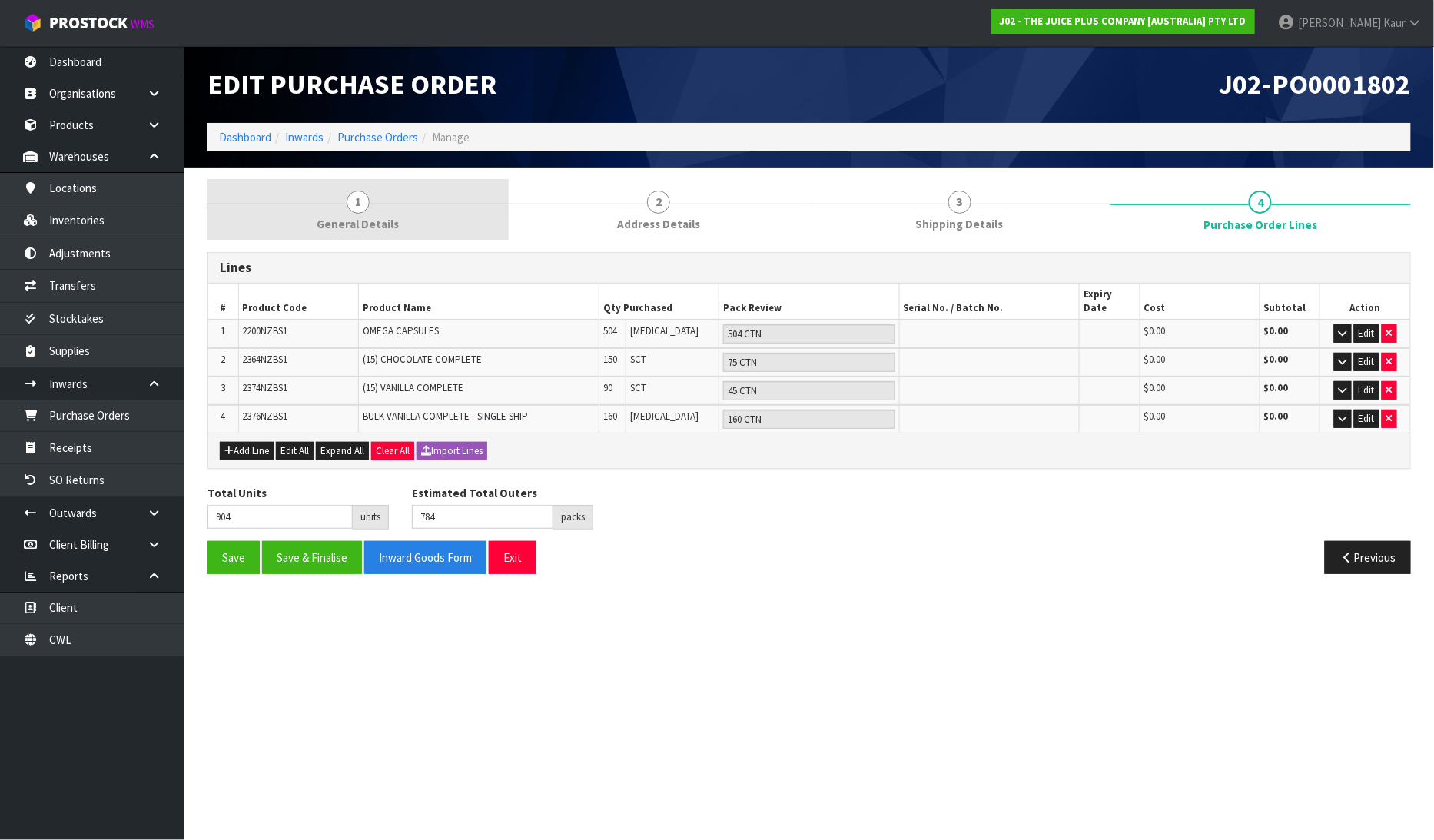
click at [364, 212] on link "1 General Details" at bounding box center [358, 209] width 302 height 61
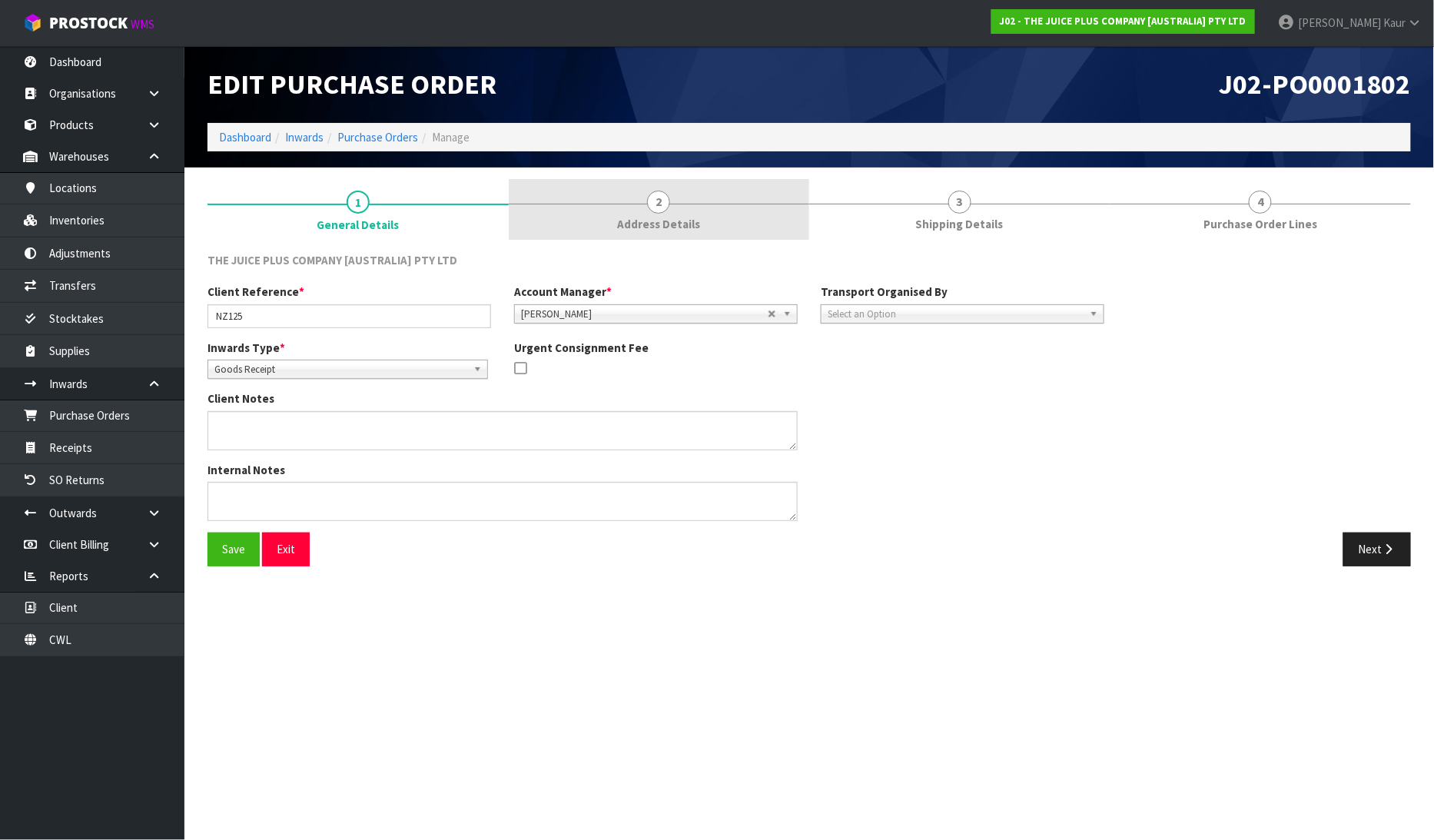
click at [628, 209] on link "2 Address Details" at bounding box center [659, 209] width 302 height 61
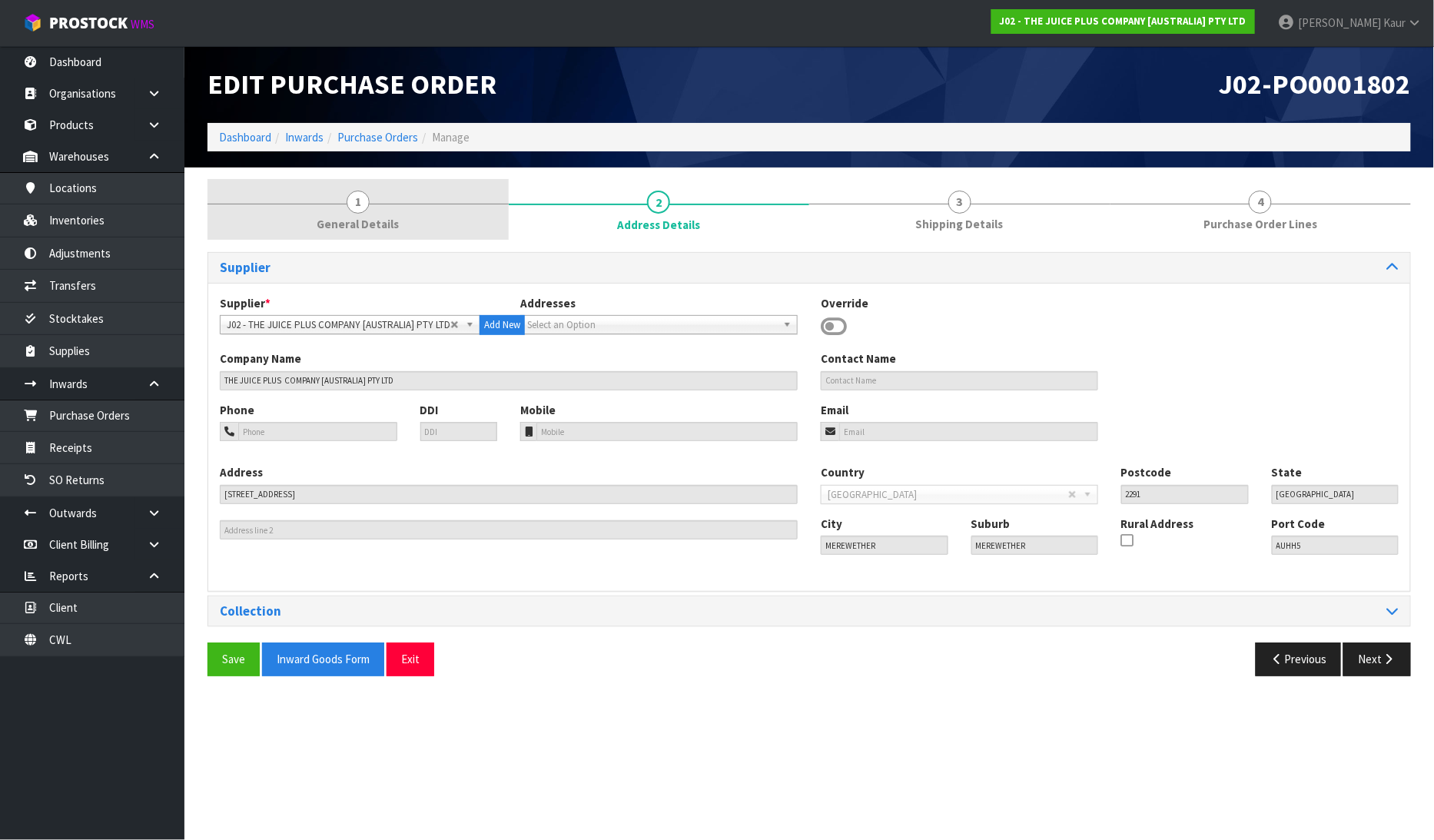
click at [308, 218] on link "1 General Details" at bounding box center [358, 209] width 302 height 61
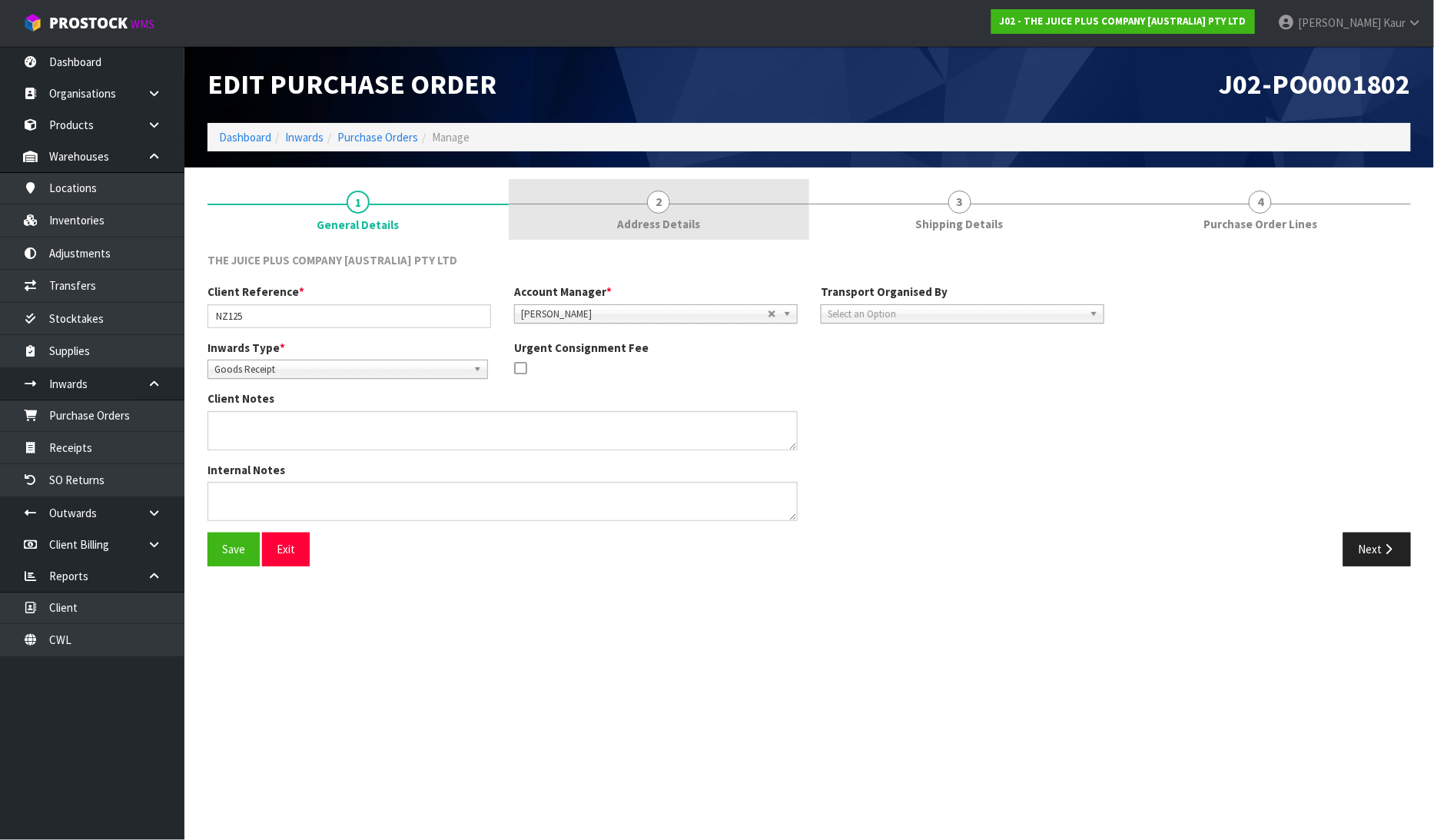
click at [642, 200] on link "2 Address Details" at bounding box center [659, 209] width 302 height 61
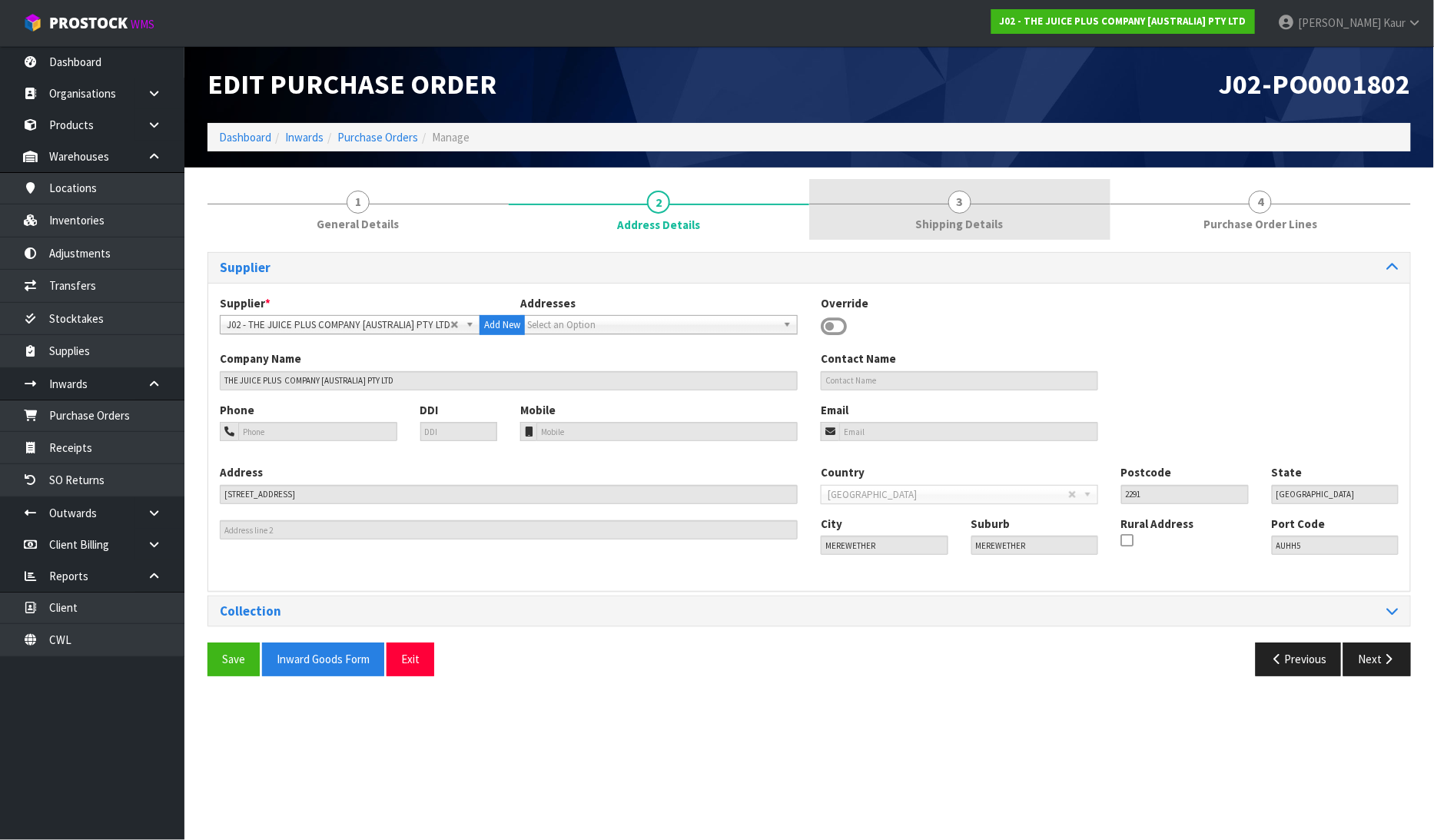
click at [989, 217] on span "Shipping Details" at bounding box center [960, 224] width 88 height 16
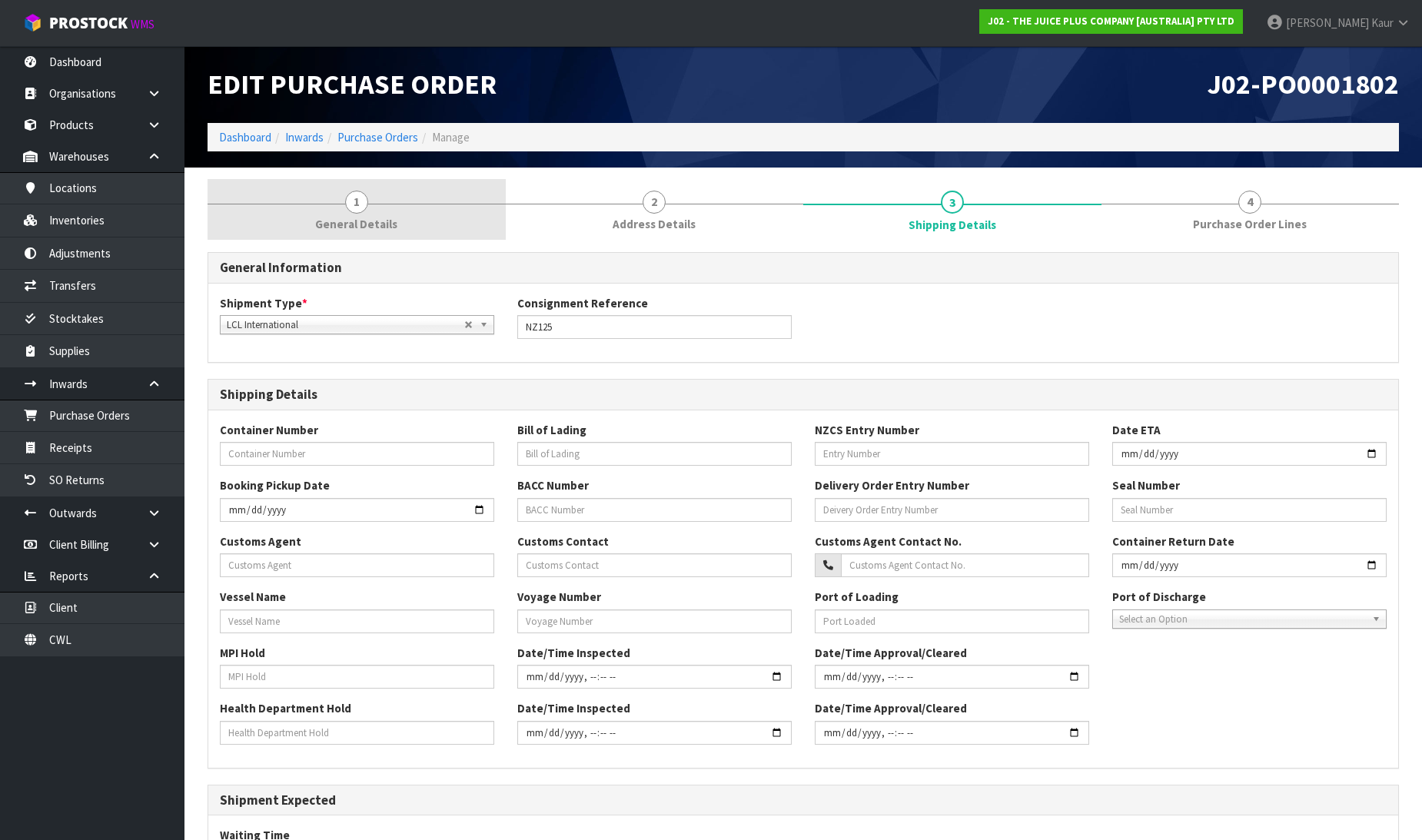
click at [356, 218] on span "General Details" at bounding box center [356, 224] width 83 height 16
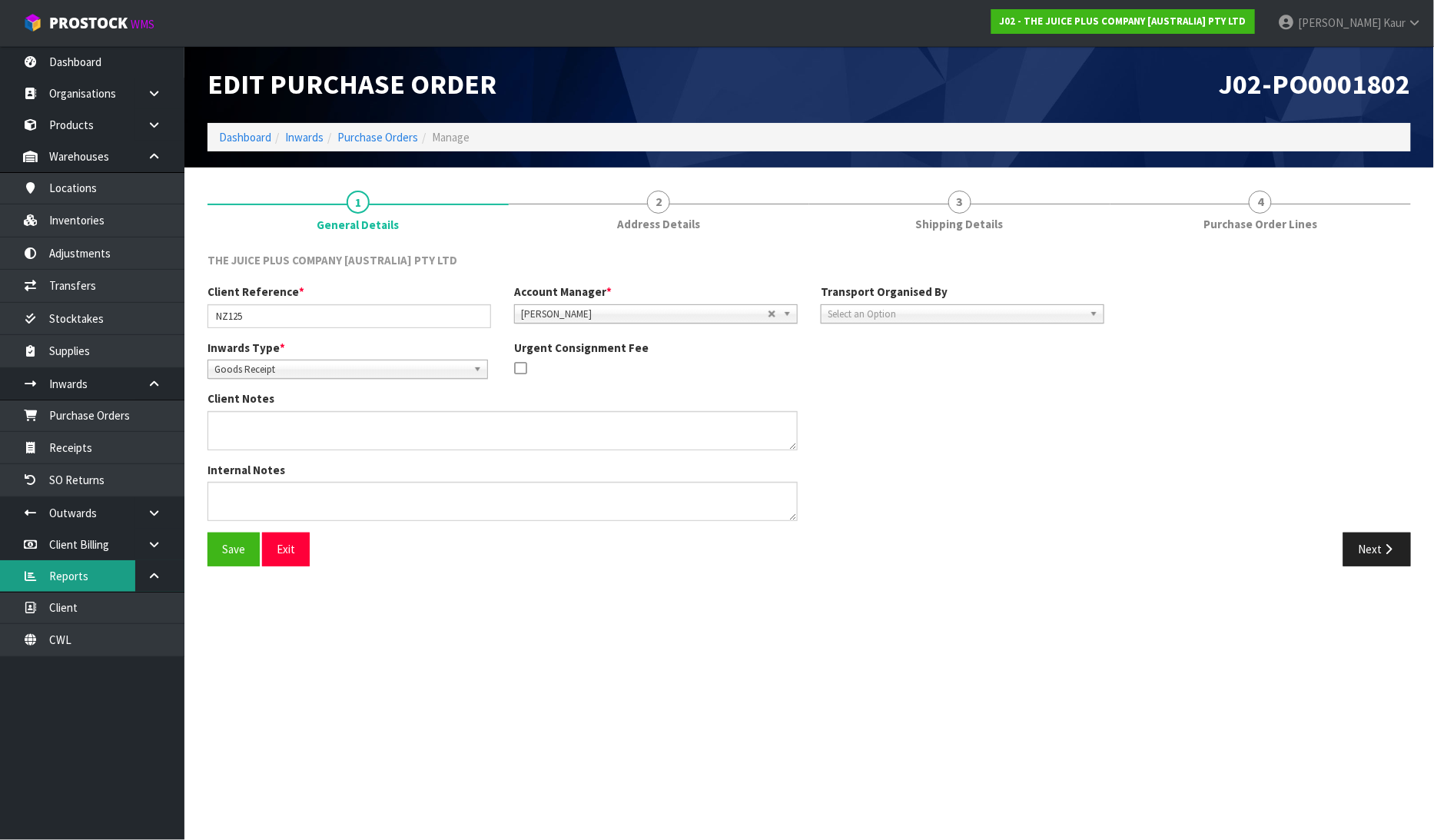
click at [67, 580] on link "Reports" at bounding box center [92, 576] width 184 height 32
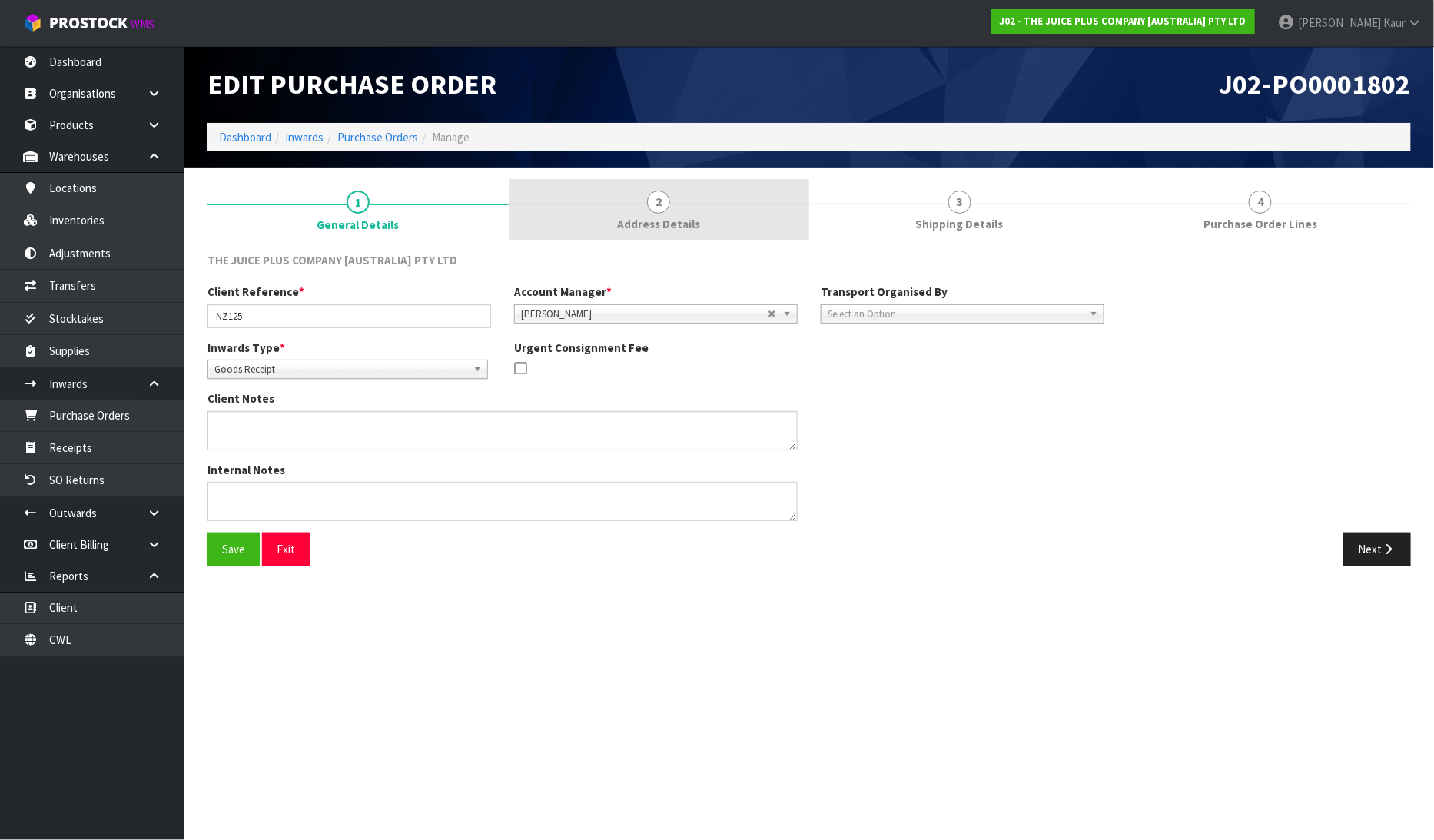
click at [706, 210] on link "2 Address Details" at bounding box center [659, 209] width 302 height 61
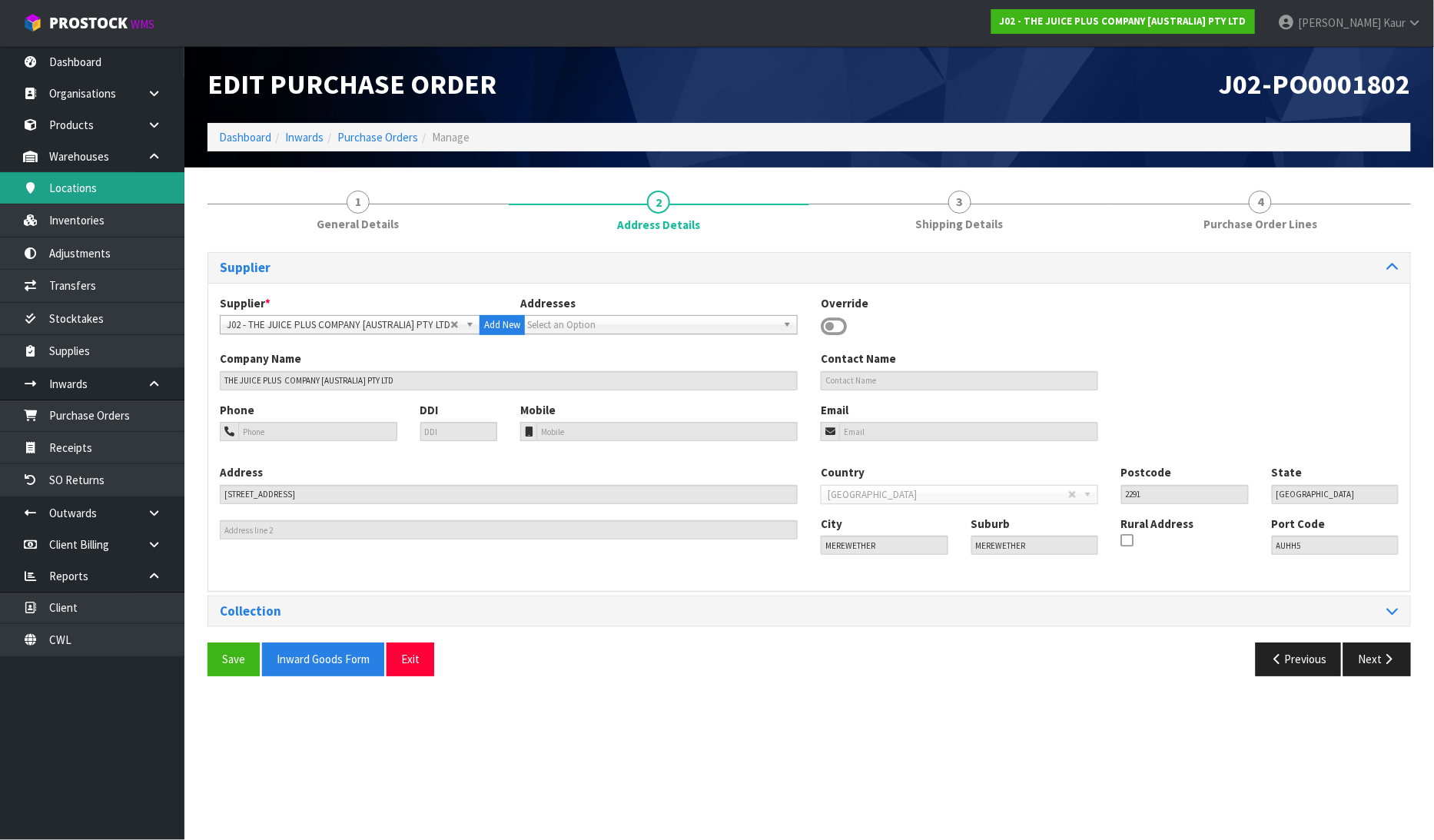
click at [123, 195] on link "Locations" at bounding box center [92, 188] width 184 height 32
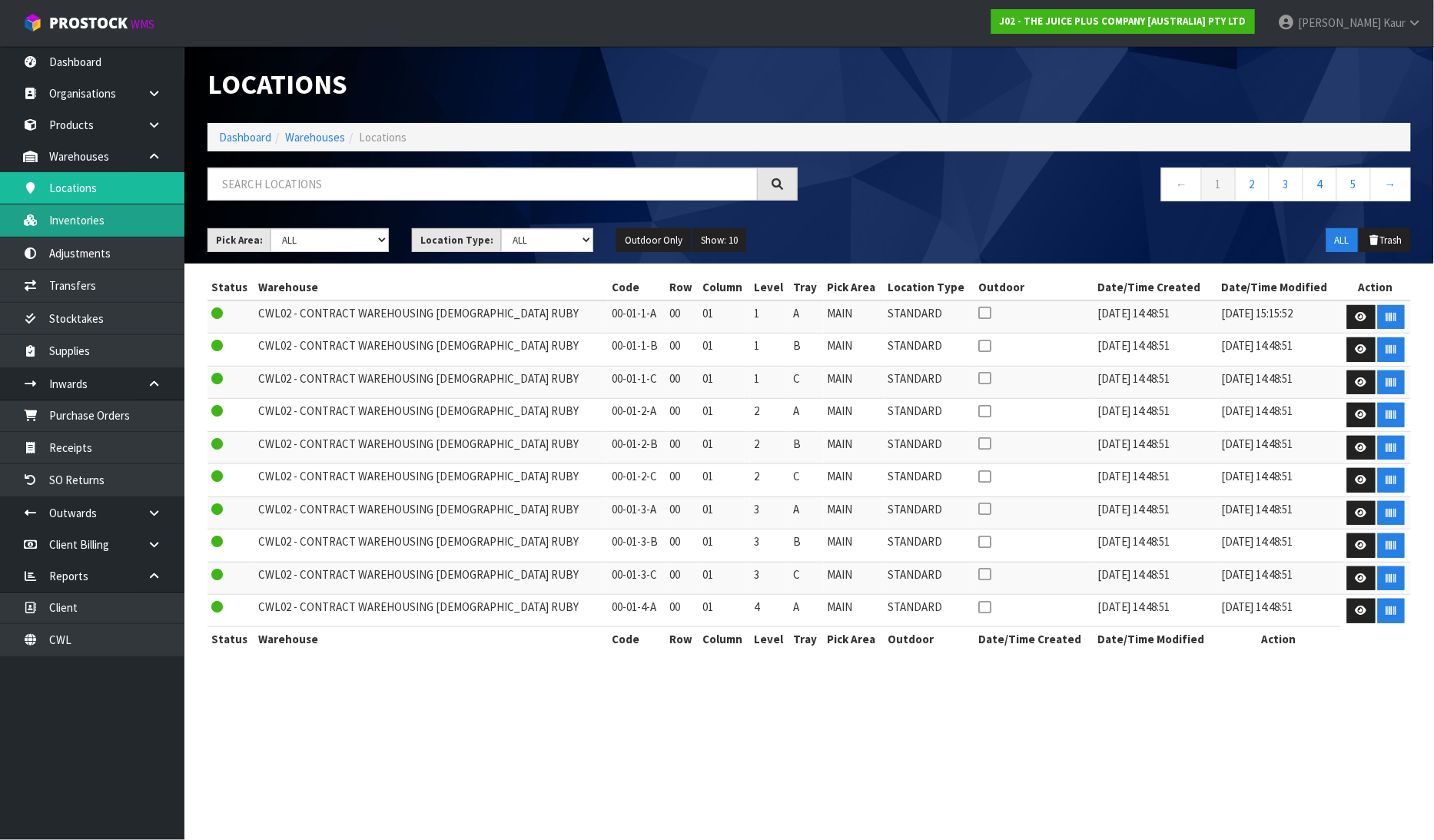
click at [59, 225] on link "Inventories" at bounding box center [92, 220] width 184 height 32
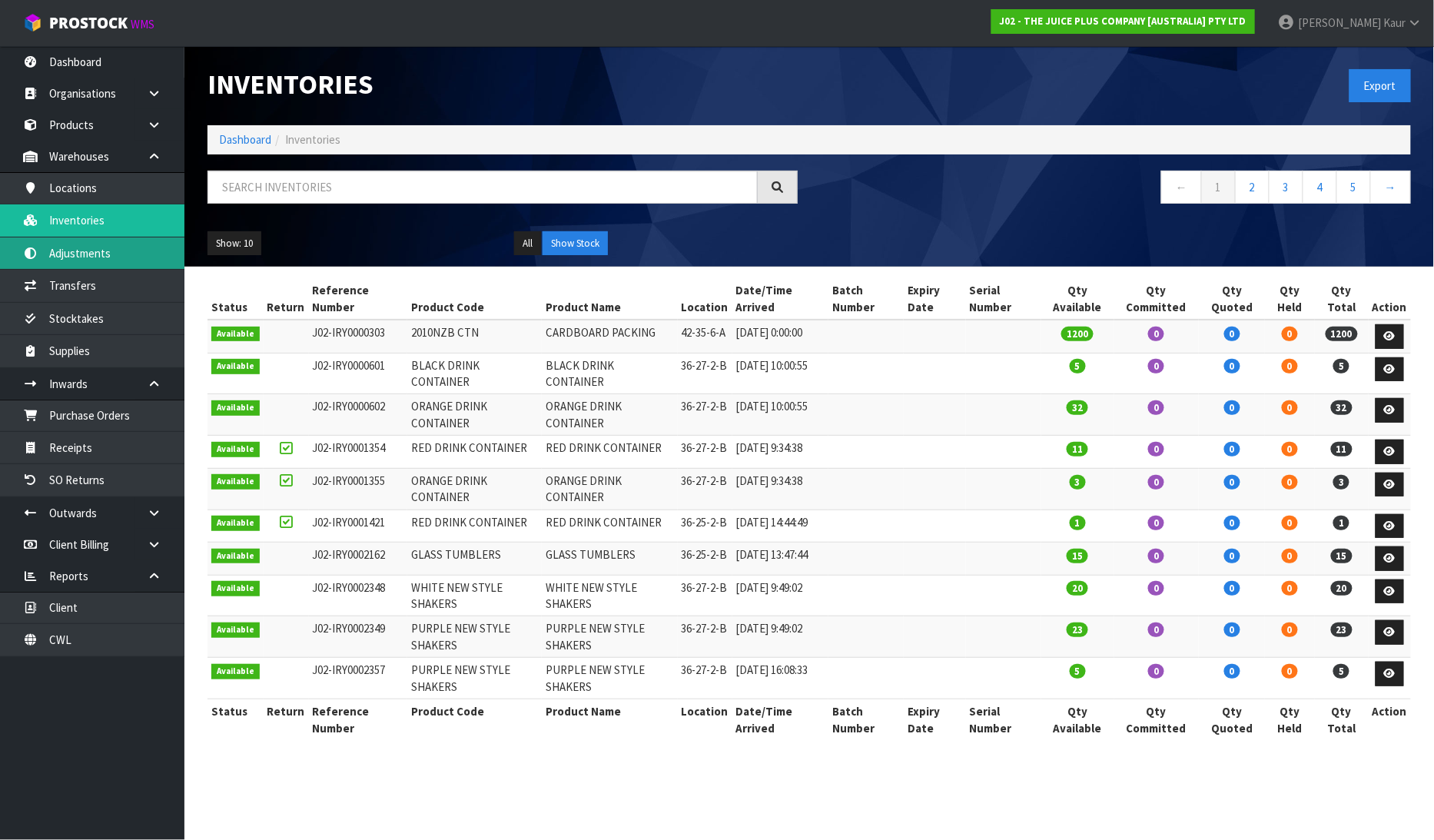
click at [103, 262] on link "Adjustments" at bounding box center [92, 254] width 184 height 32
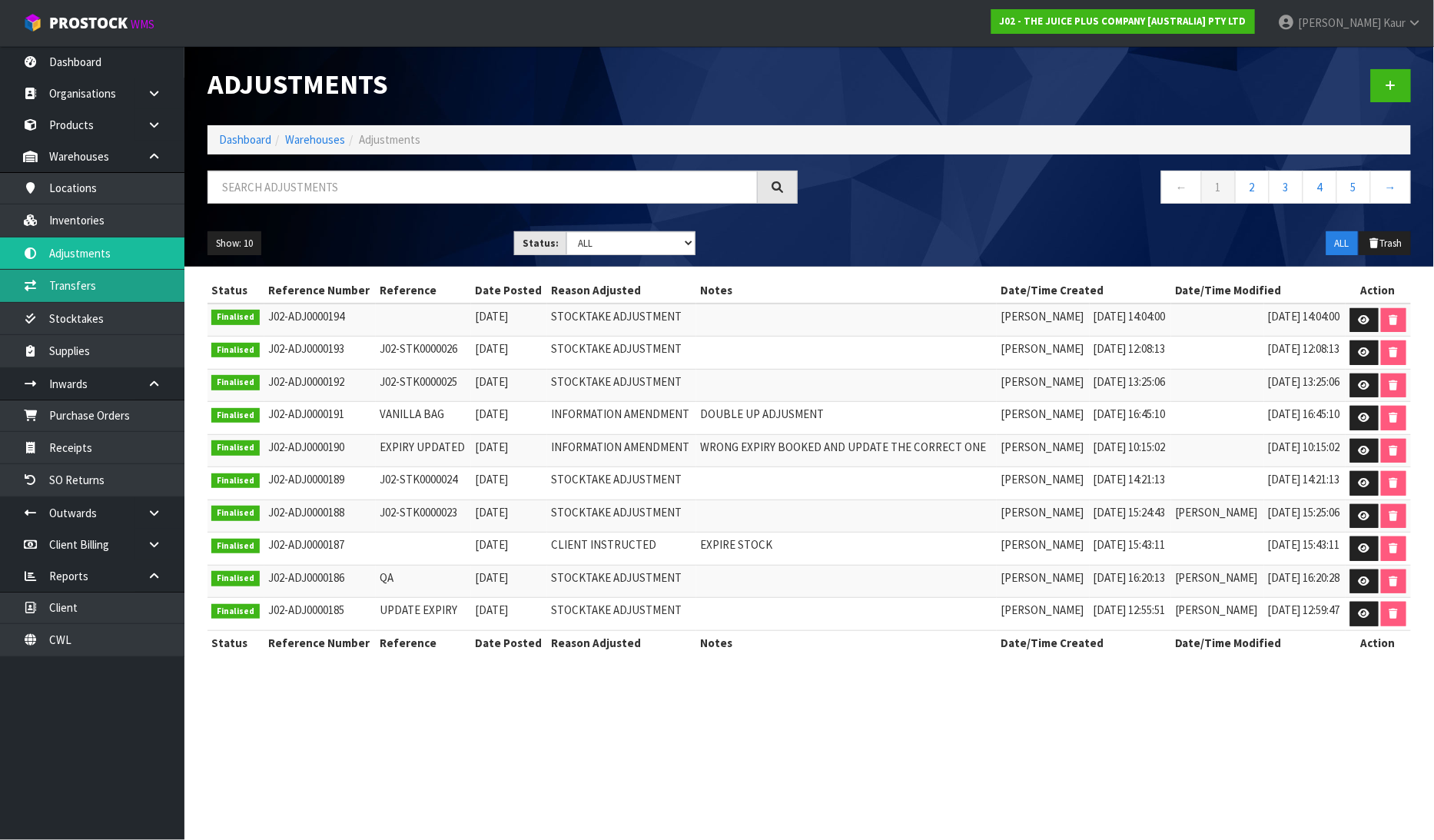
click at [94, 289] on link "Transfers" at bounding box center [92, 286] width 184 height 32
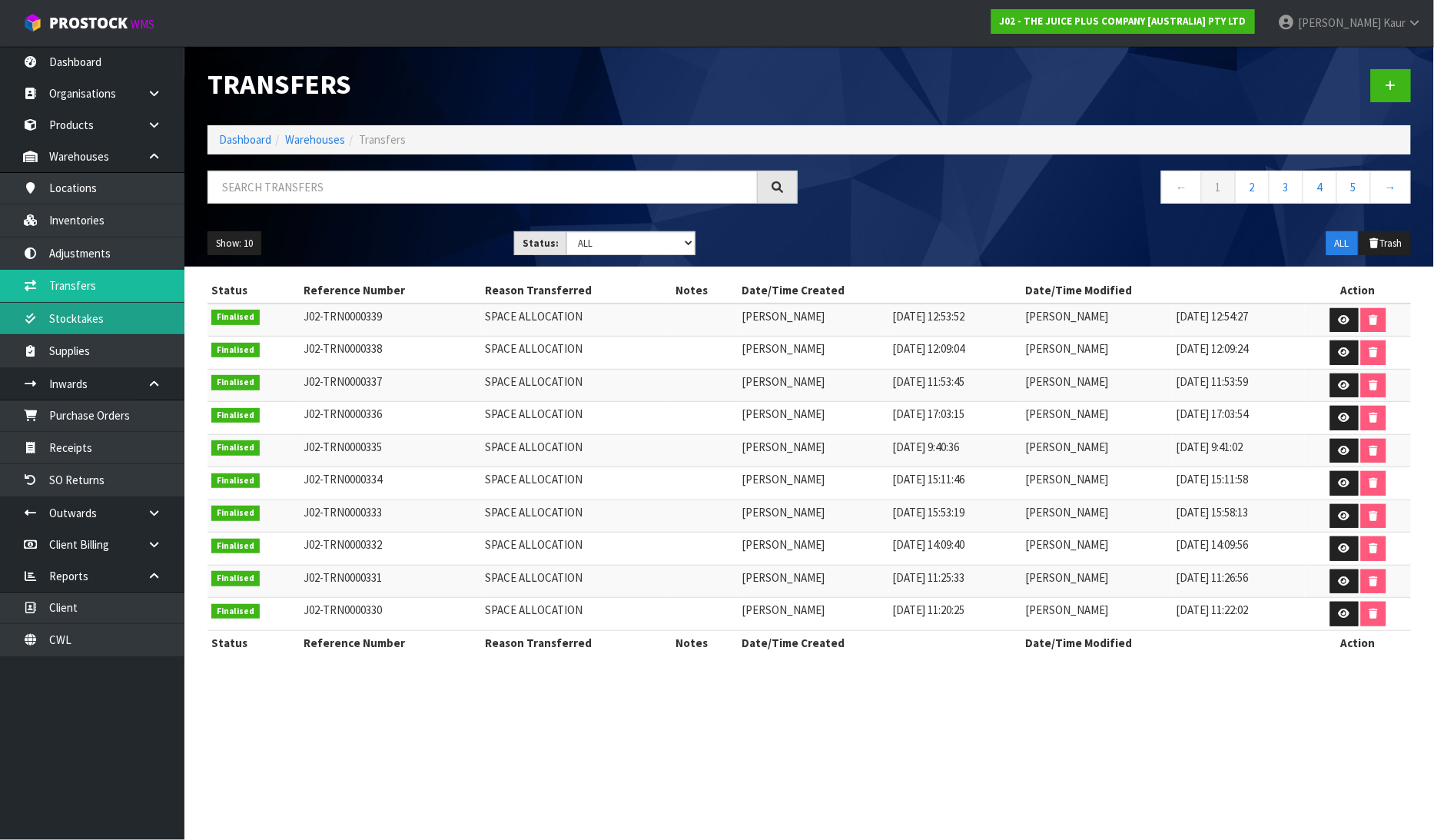
click at [77, 315] on link "Stocktakes" at bounding box center [92, 318] width 184 height 32
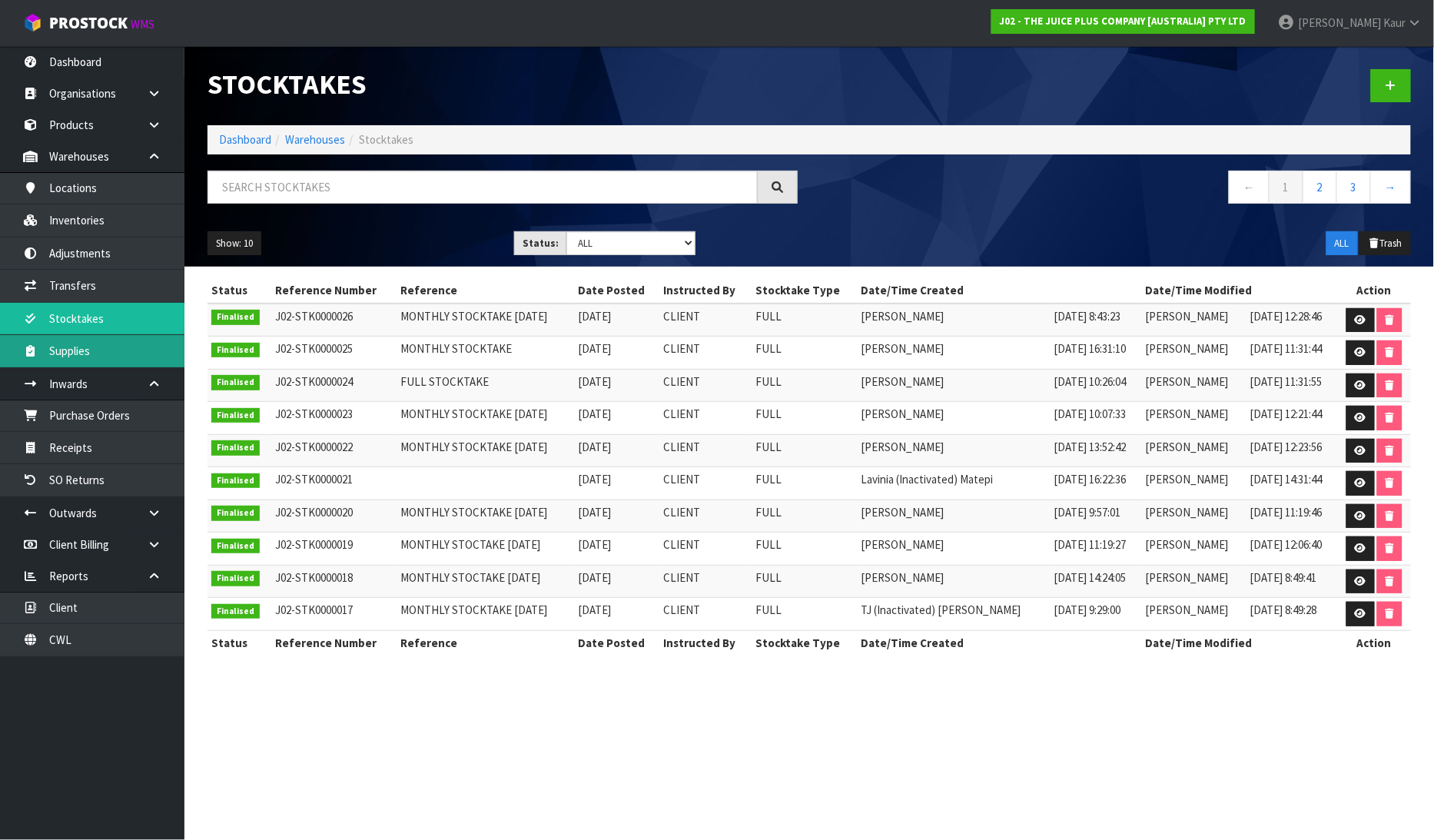
click at [73, 357] on link "Supplies" at bounding box center [92, 351] width 184 height 32
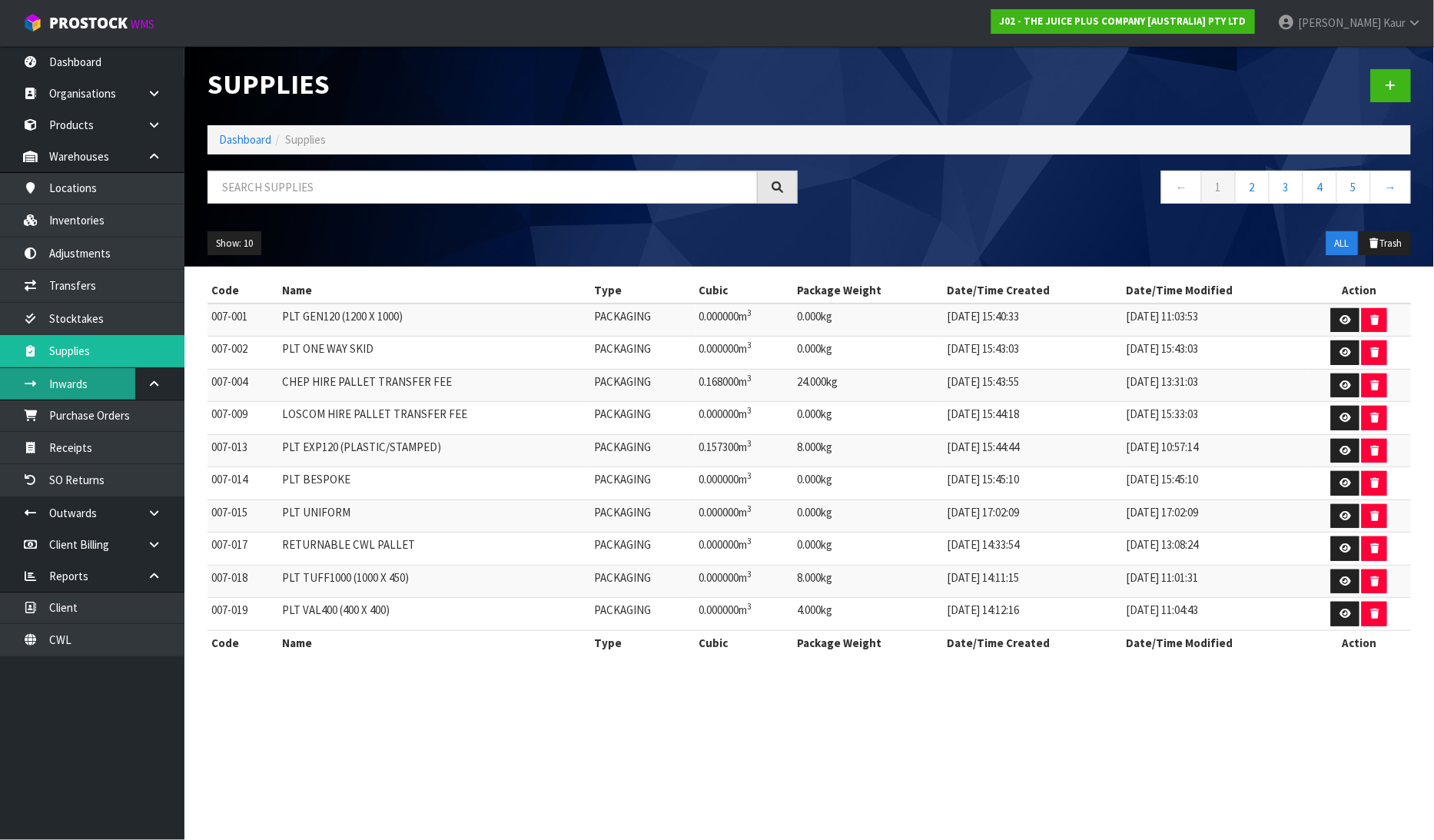
click at [125, 377] on link "Inwards" at bounding box center [92, 384] width 184 height 32
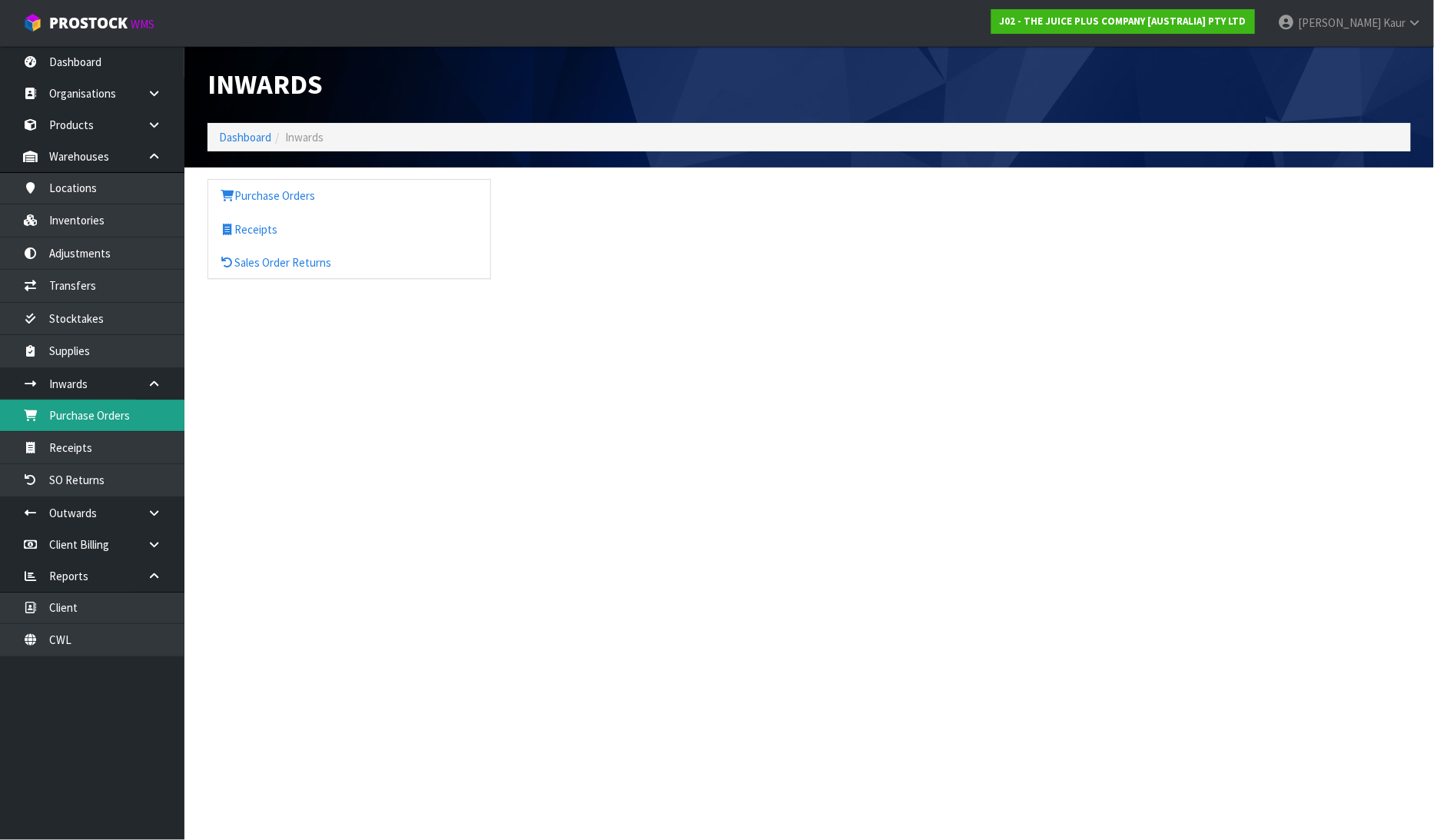
click at [81, 409] on link "Purchase Orders" at bounding box center [92, 415] width 184 height 32
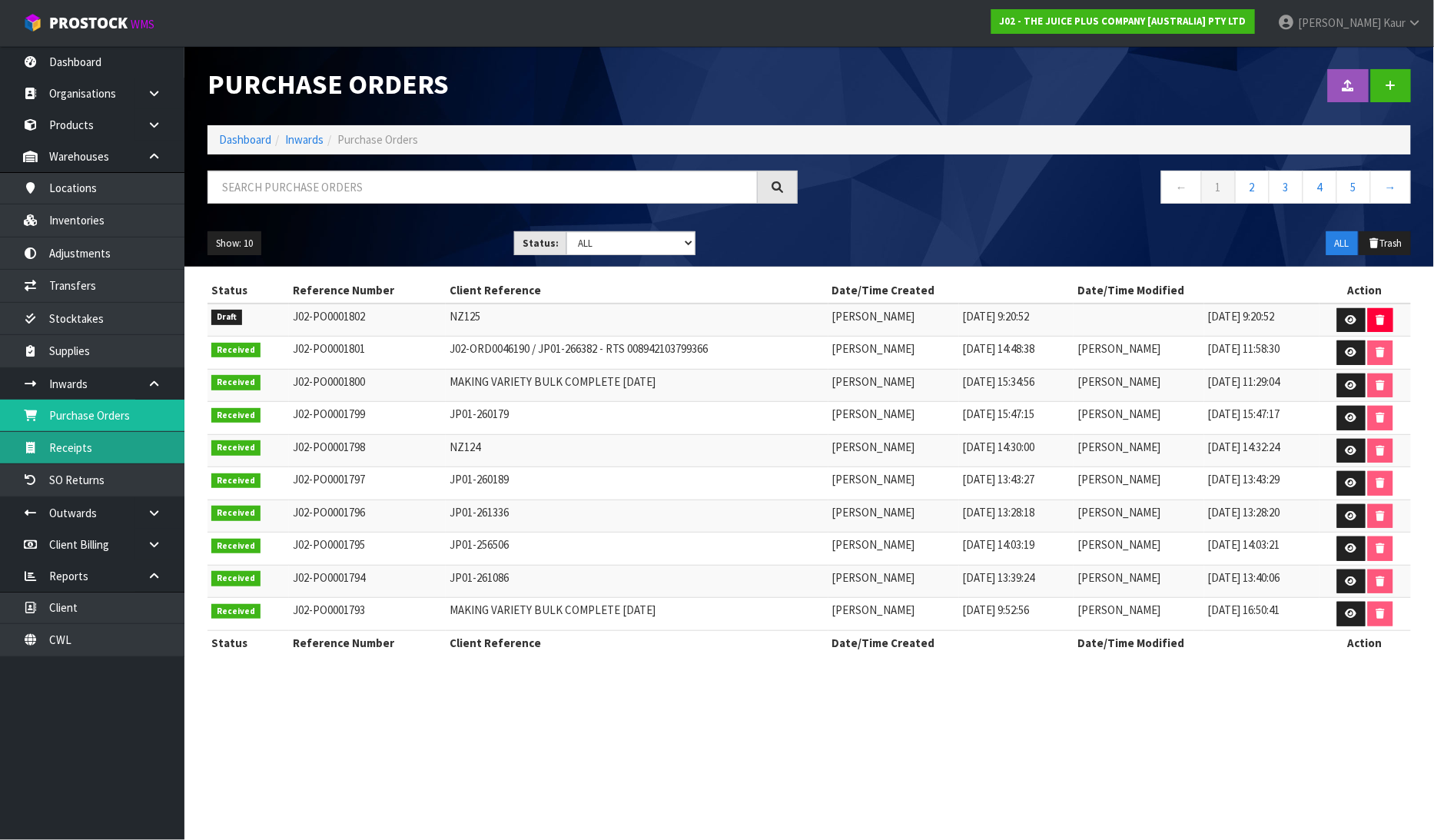
click at [70, 450] on link "Receipts" at bounding box center [92, 448] width 184 height 32
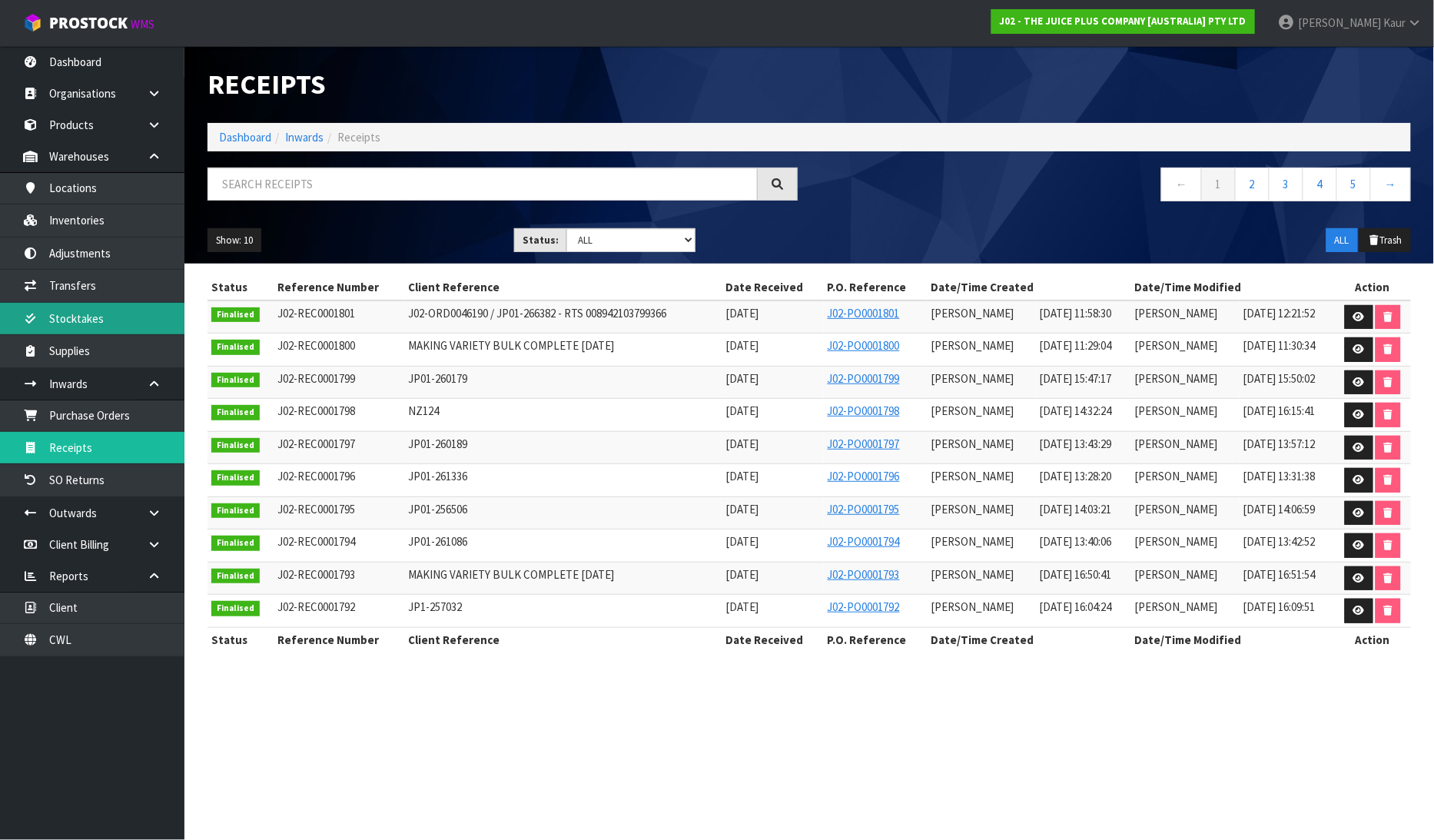
click at [104, 310] on link "Stocktakes" at bounding box center [92, 318] width 184 height 32
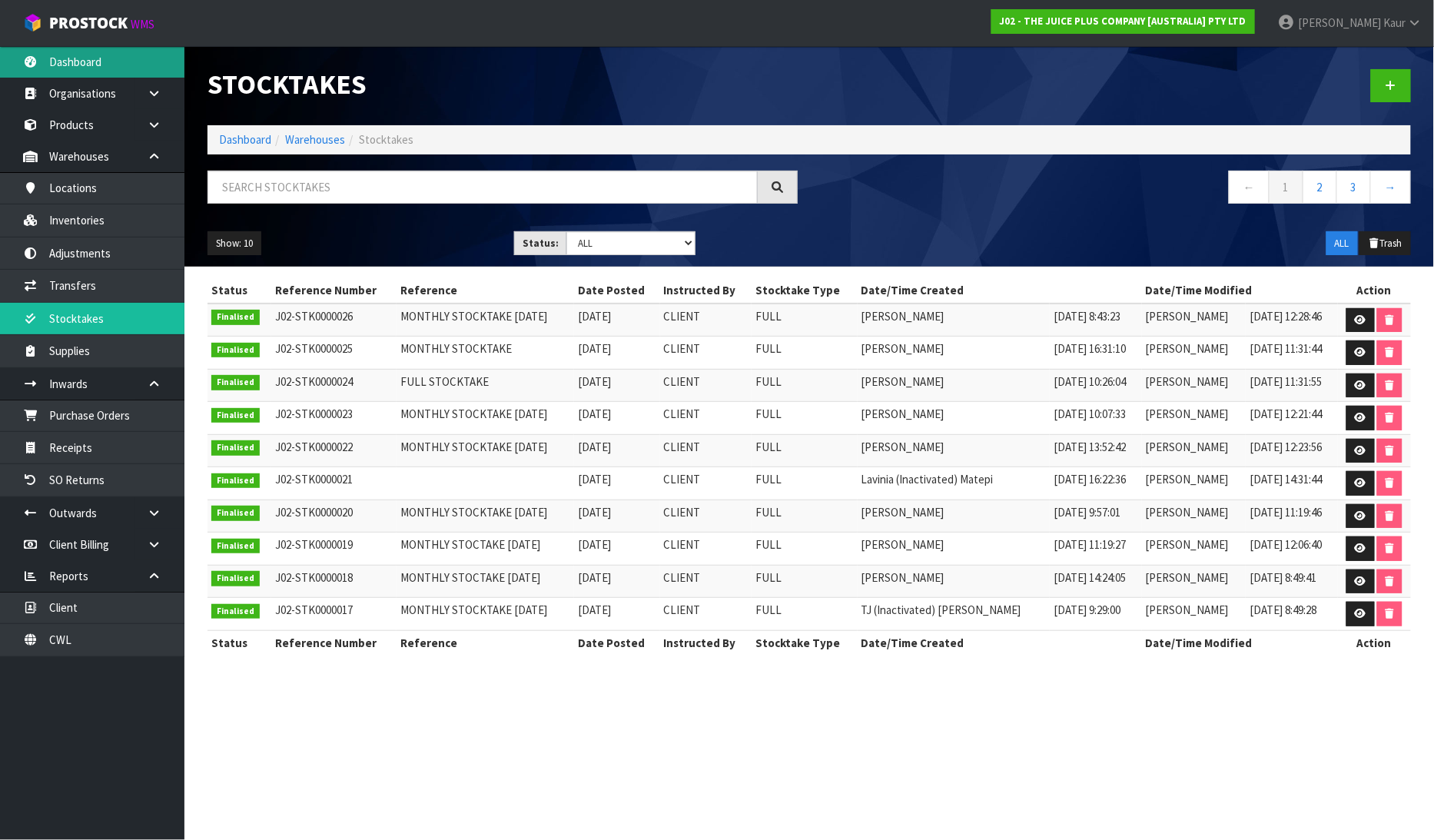
click at [90, 64] on link "Dashboard" at bounding box center [92, 62] width 184 height 32
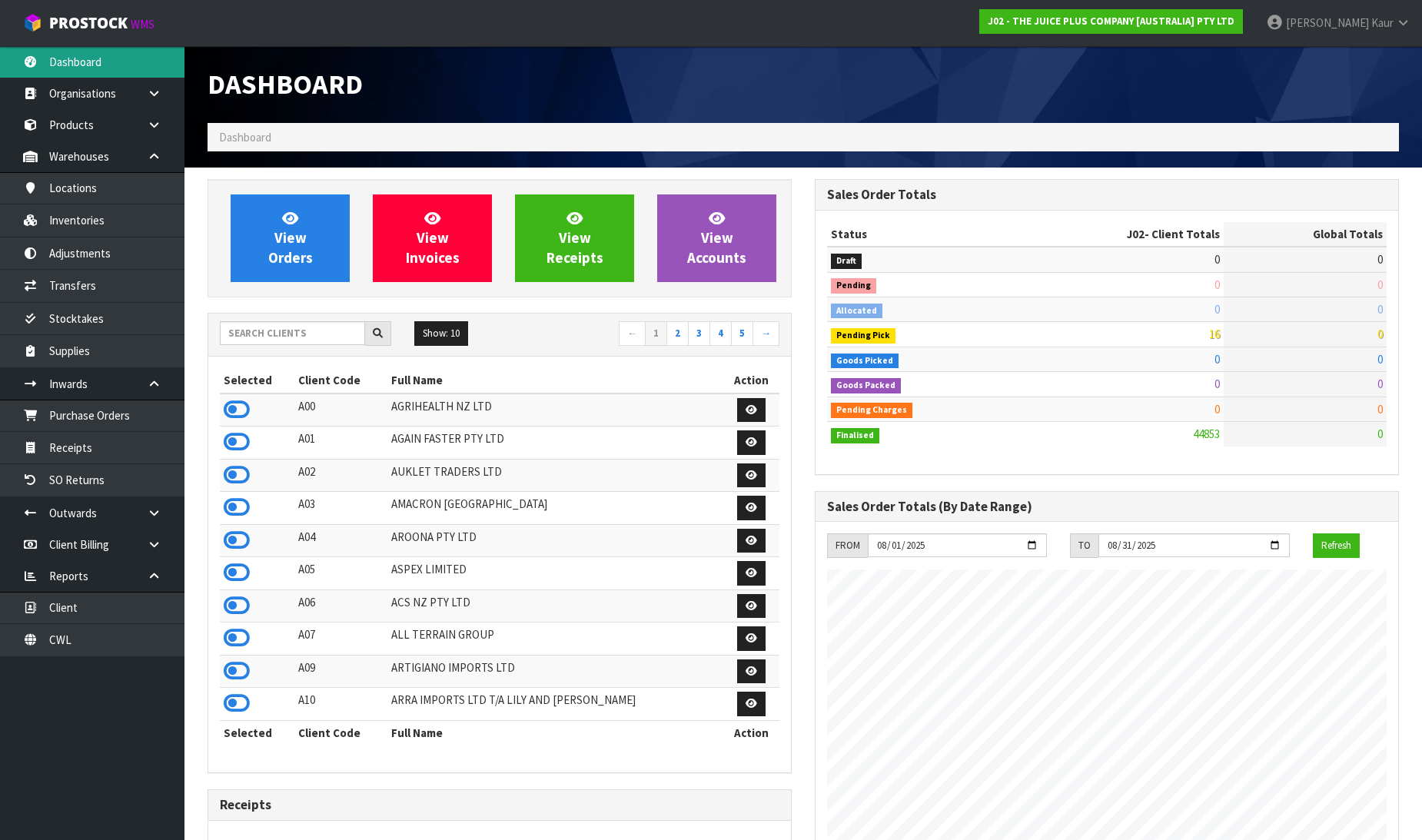
scroll to position [1163, 607]
click at [237, 342] on input "text" at bounding box center [293, 333] width 145 height 24
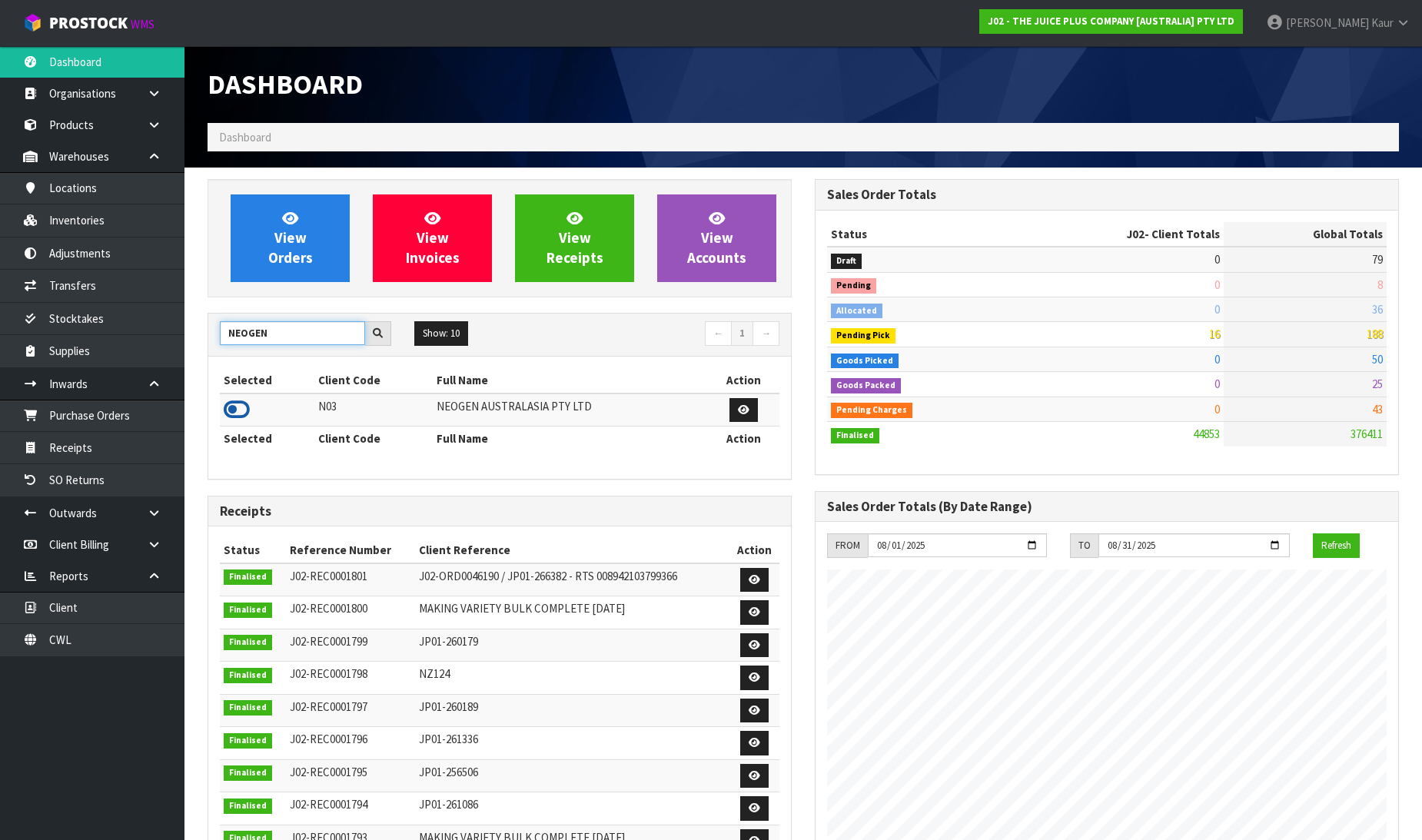
type input "NEOGEN"
click at [241, 409] on icon at bounding box center [237, 409] width 26 height 23
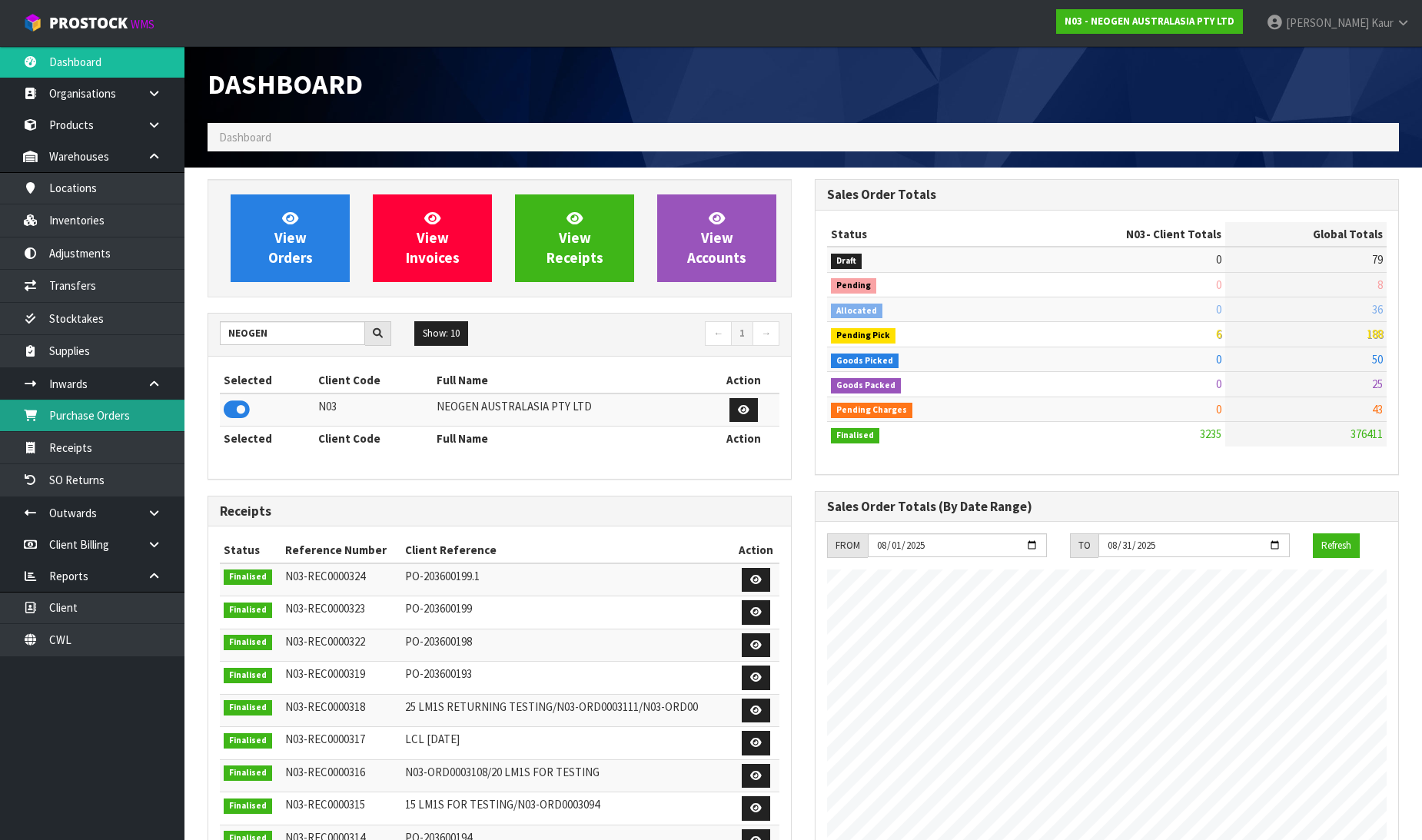
click at [116, 413] on link "Purchase Orders" at bounding box center [92, 415] width 184 height 32
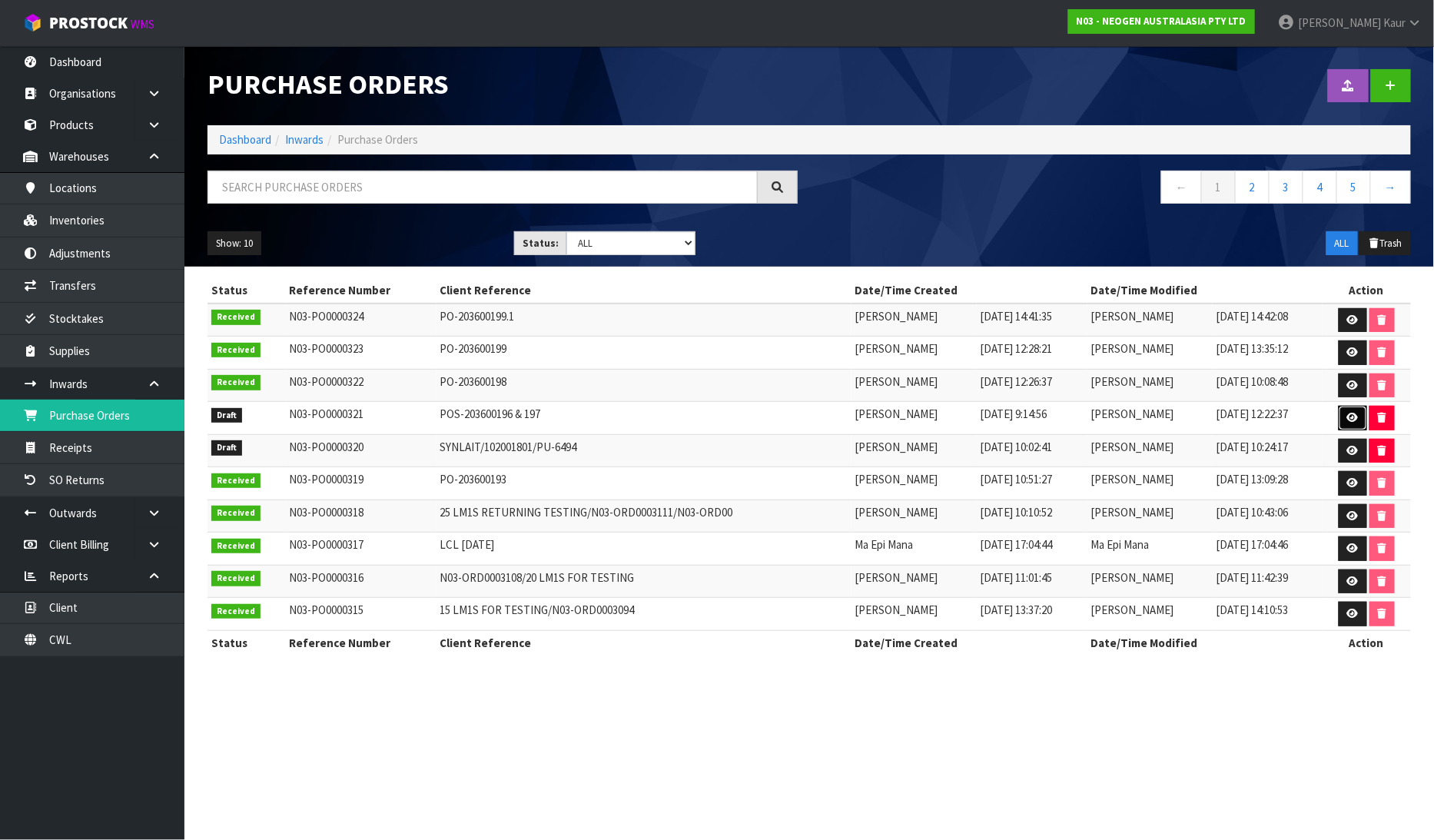
click at [1358, 416] on icon at bounding box center [1353, 418] width 12 height 10
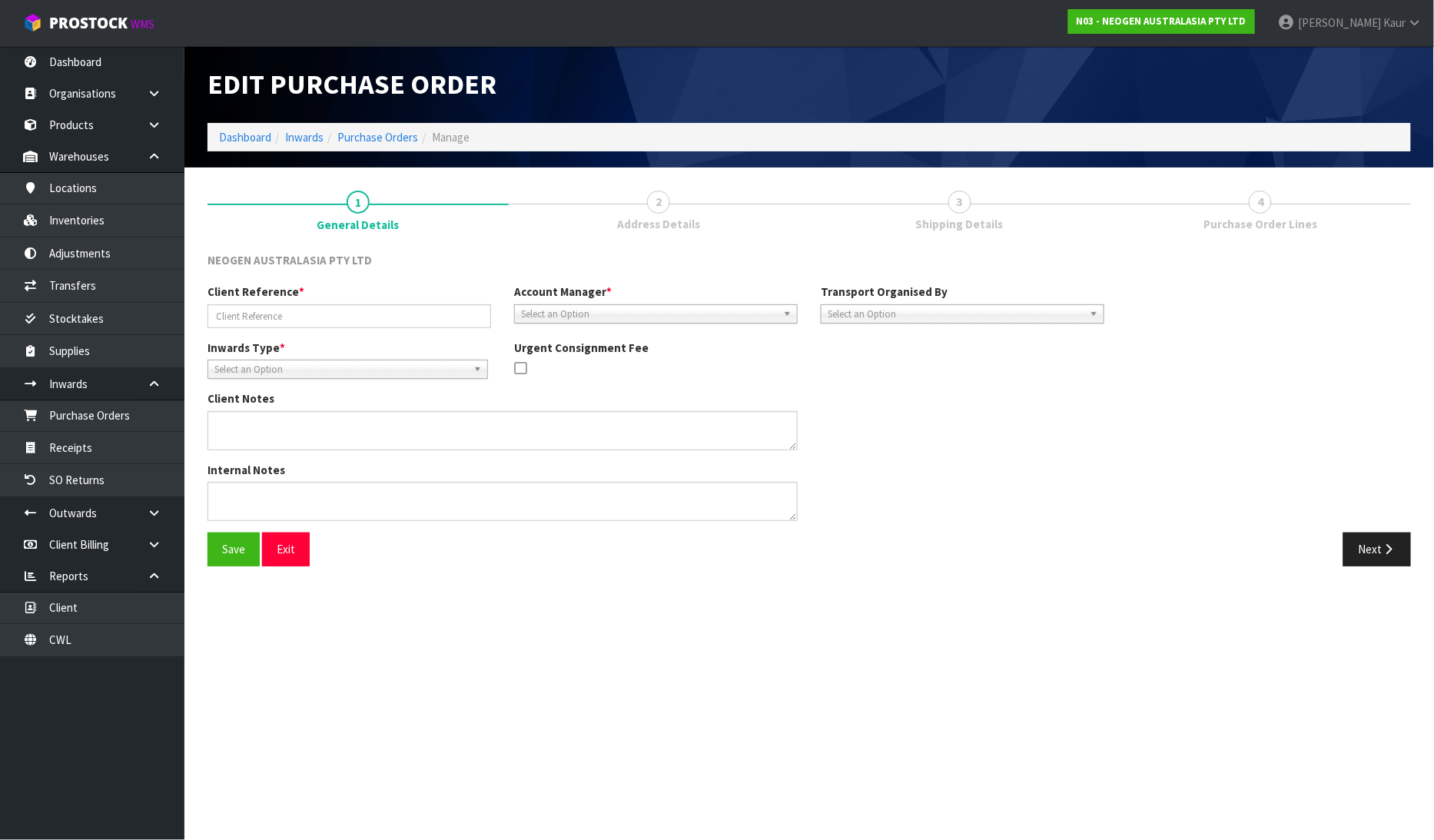
type input "POS-203600196 & 197"
type textarea "700002138 AND 700002120 PUT ON HELD QA UNTIL TESTING CLEARANCE"
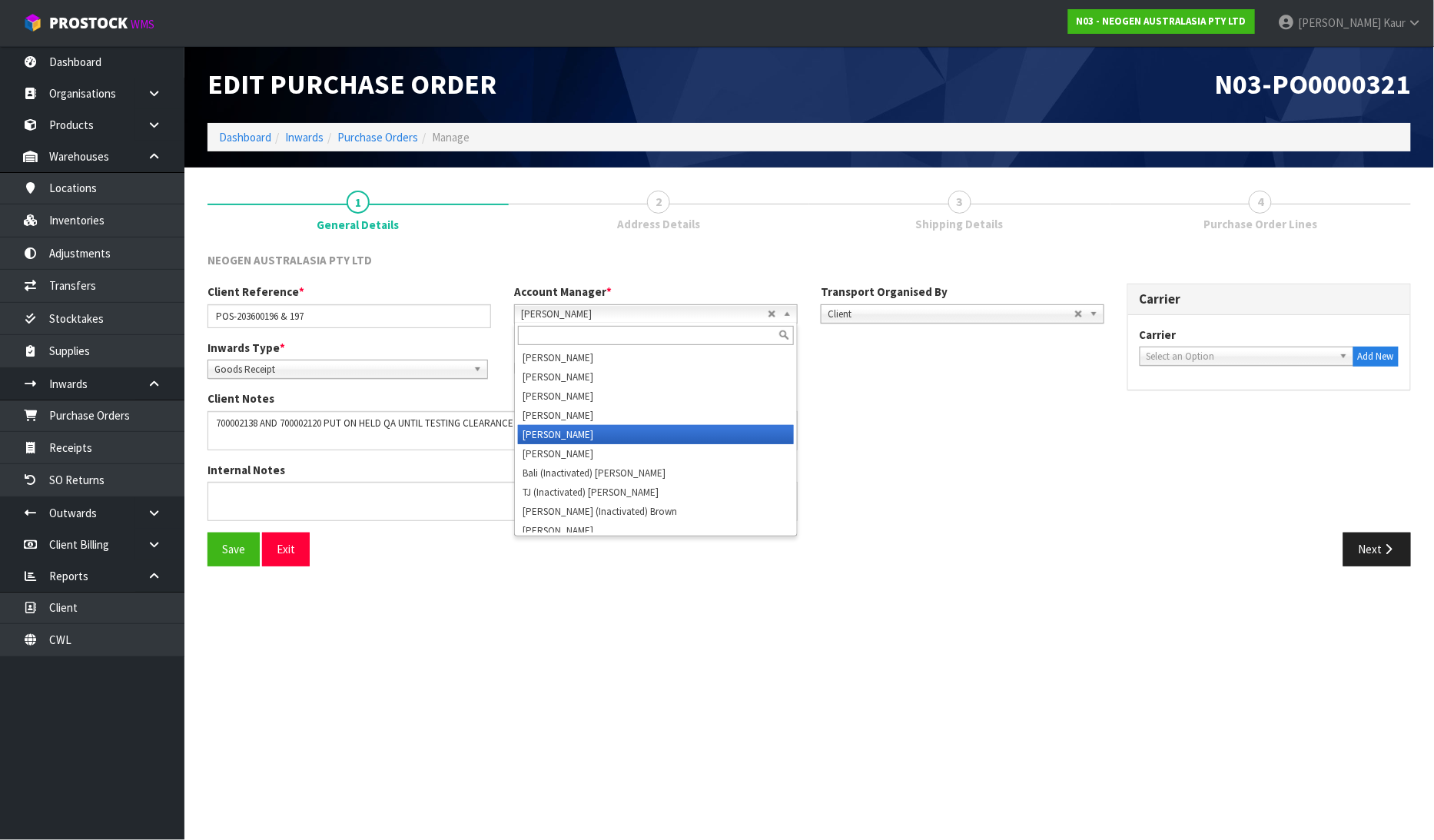
click at [604, 316] on span "[PERSON_NAME]" at bounding box center [644, 314] width 247 height 19
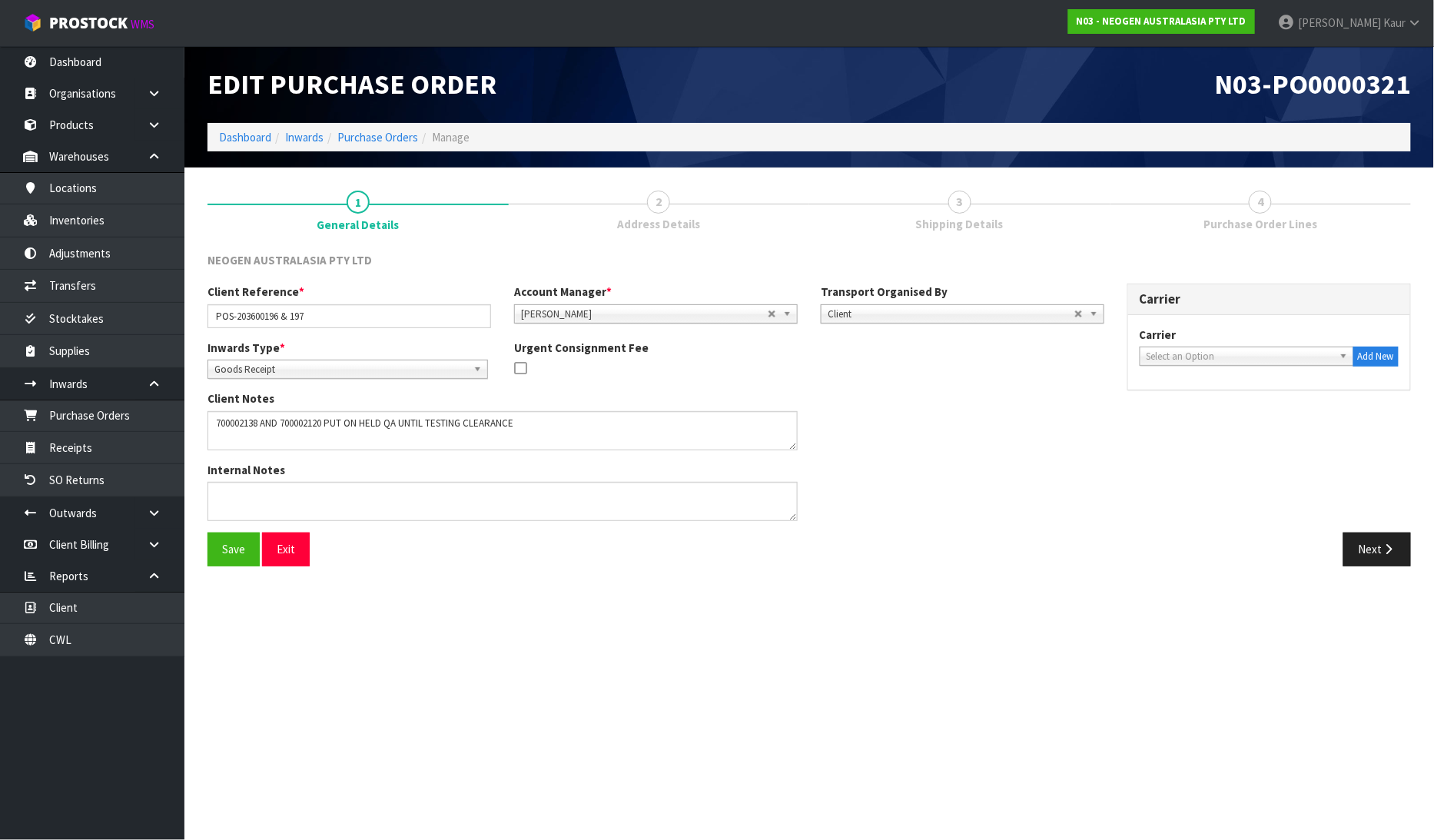
click at [916, 467] on div "Internal Notes" at bounding box center [656, 497] width 920 height 71
click at [874, 312] on span "Client" at bounding box center [951, 314] width 247 height 19
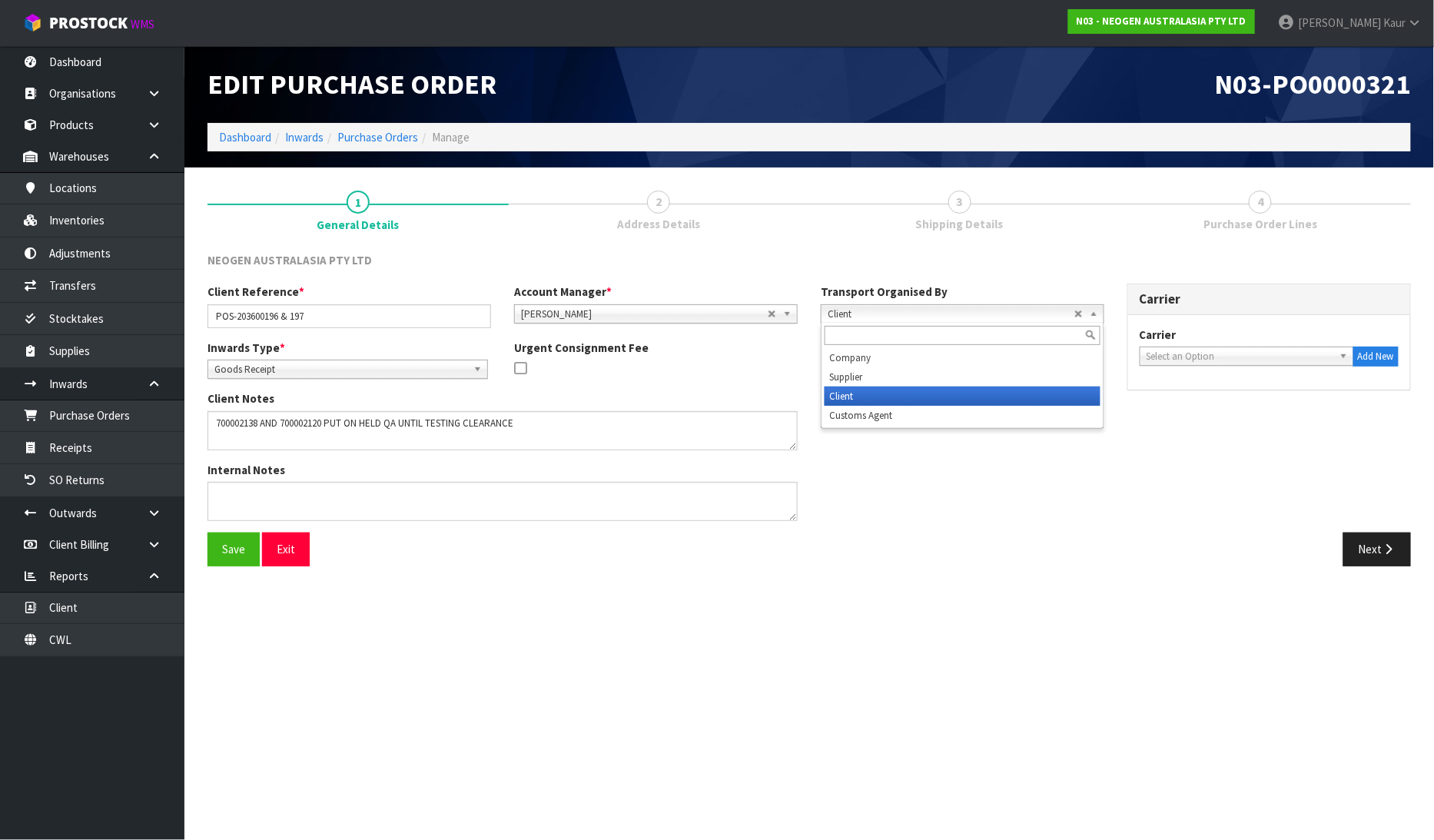
click at [874, 312] on span "Client" at bounding box center [951, 314] width 247 height 19
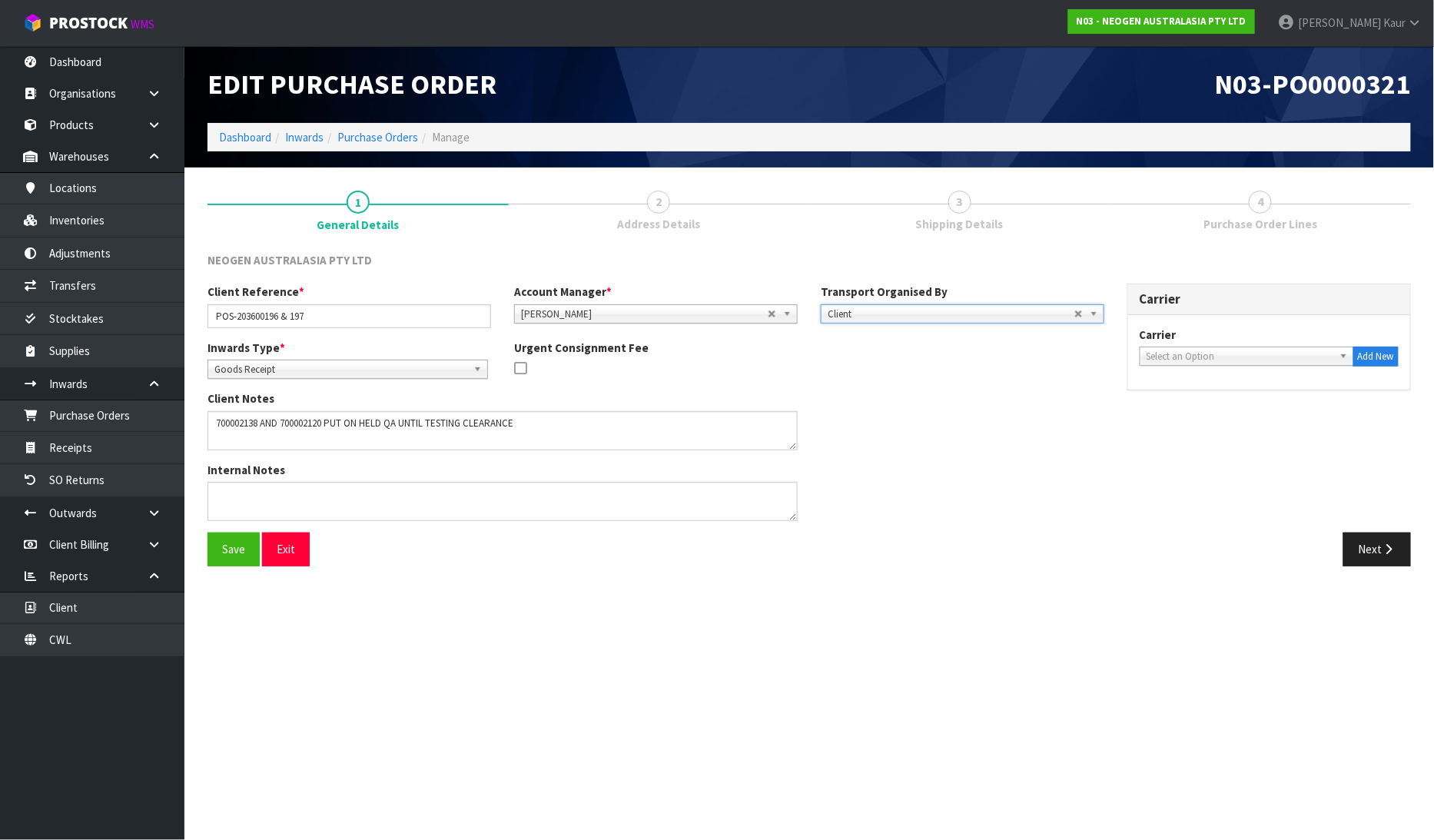
click at [920, 456] on div "Client Notes" at bounding box center [656, 425] width 920 height 71
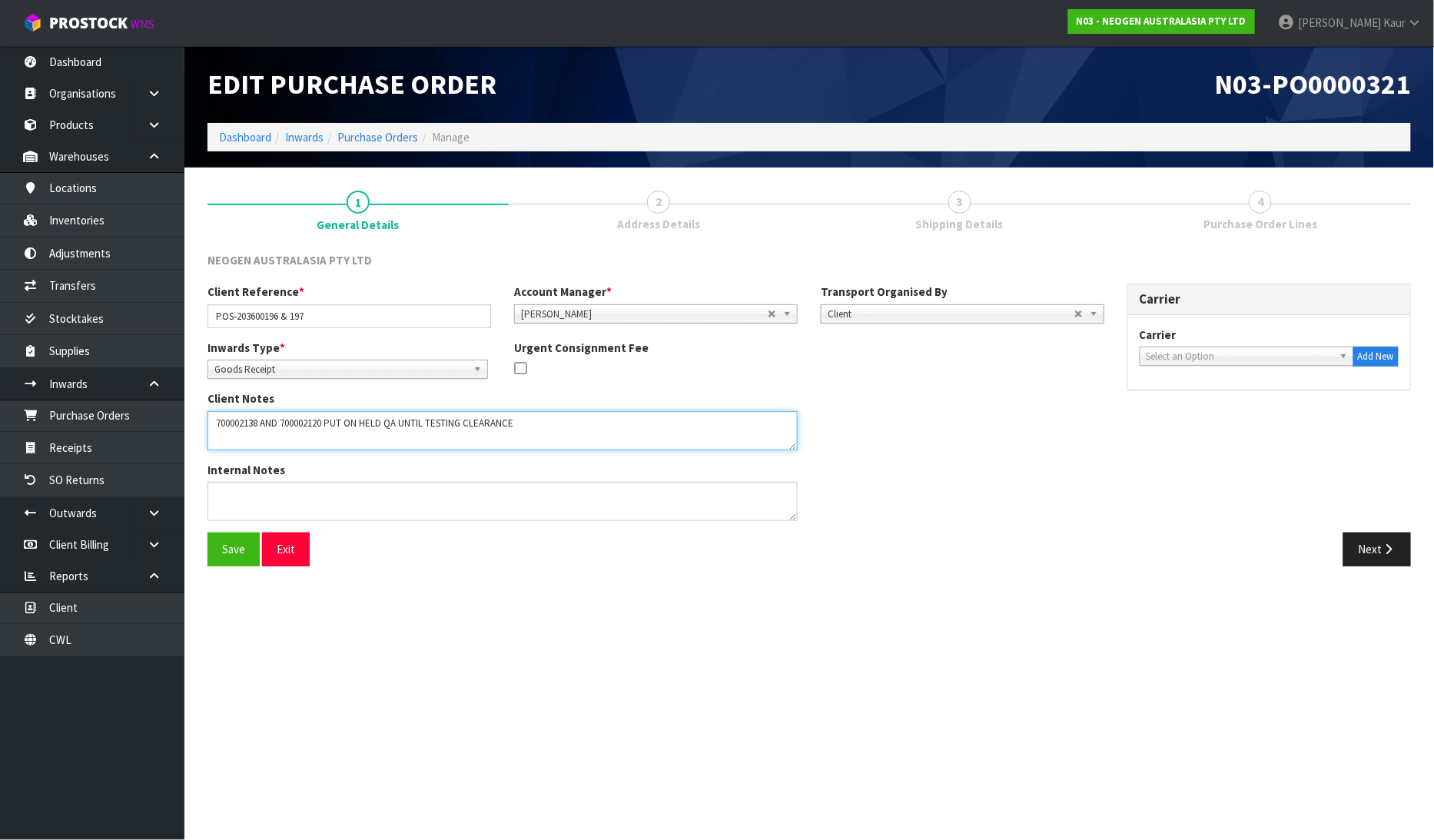
drag, startPoint x: 402, startPoint y: 421, endPoint x: 385, endPoint y: 421, distance: 17.0
click at [385, 421] on textarea at bounding box center [502, 430] width 591 height 39
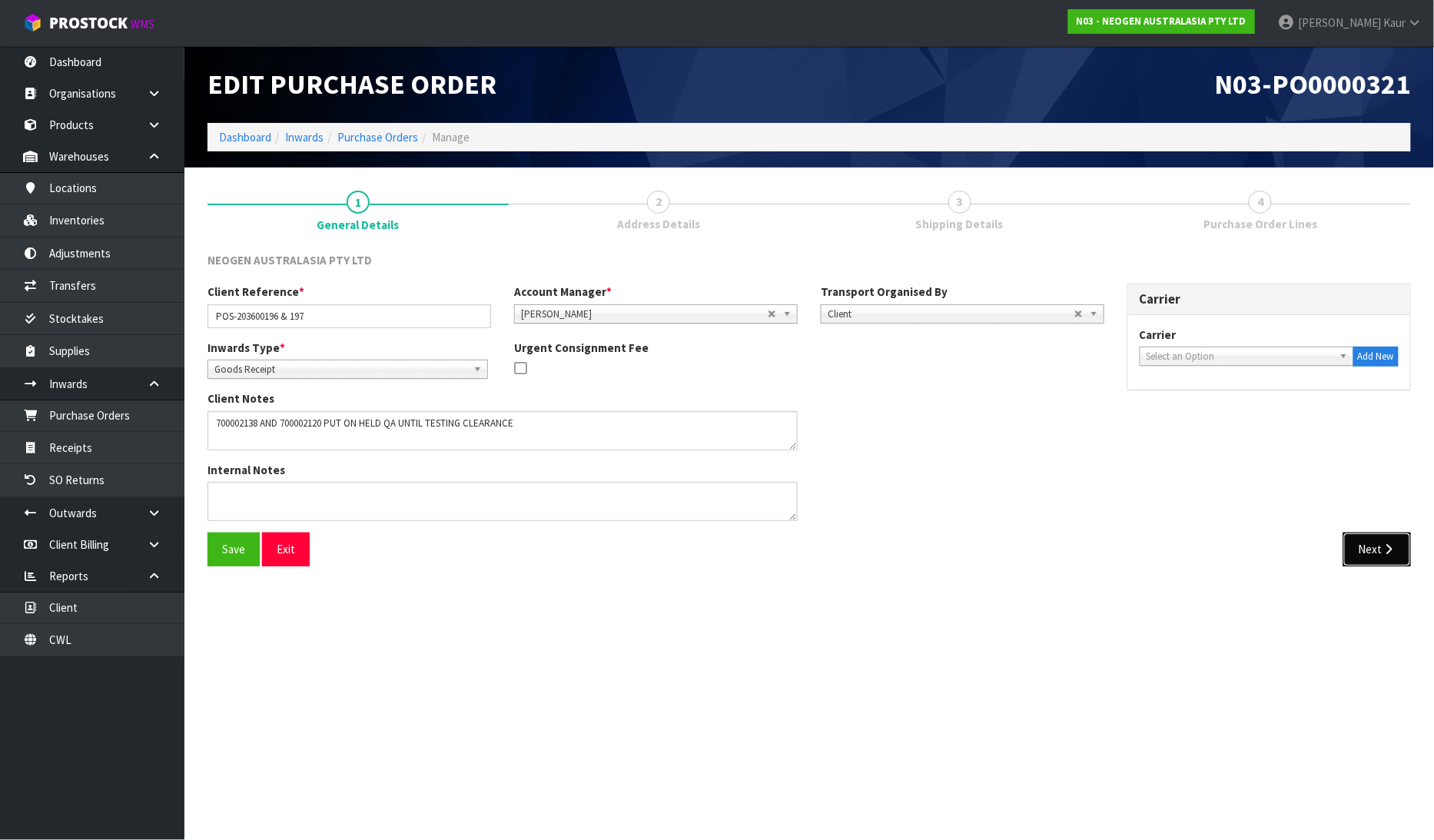
click at [1377, 554] on button "Next" at bounding box center [1377, 548] width 68 height 33
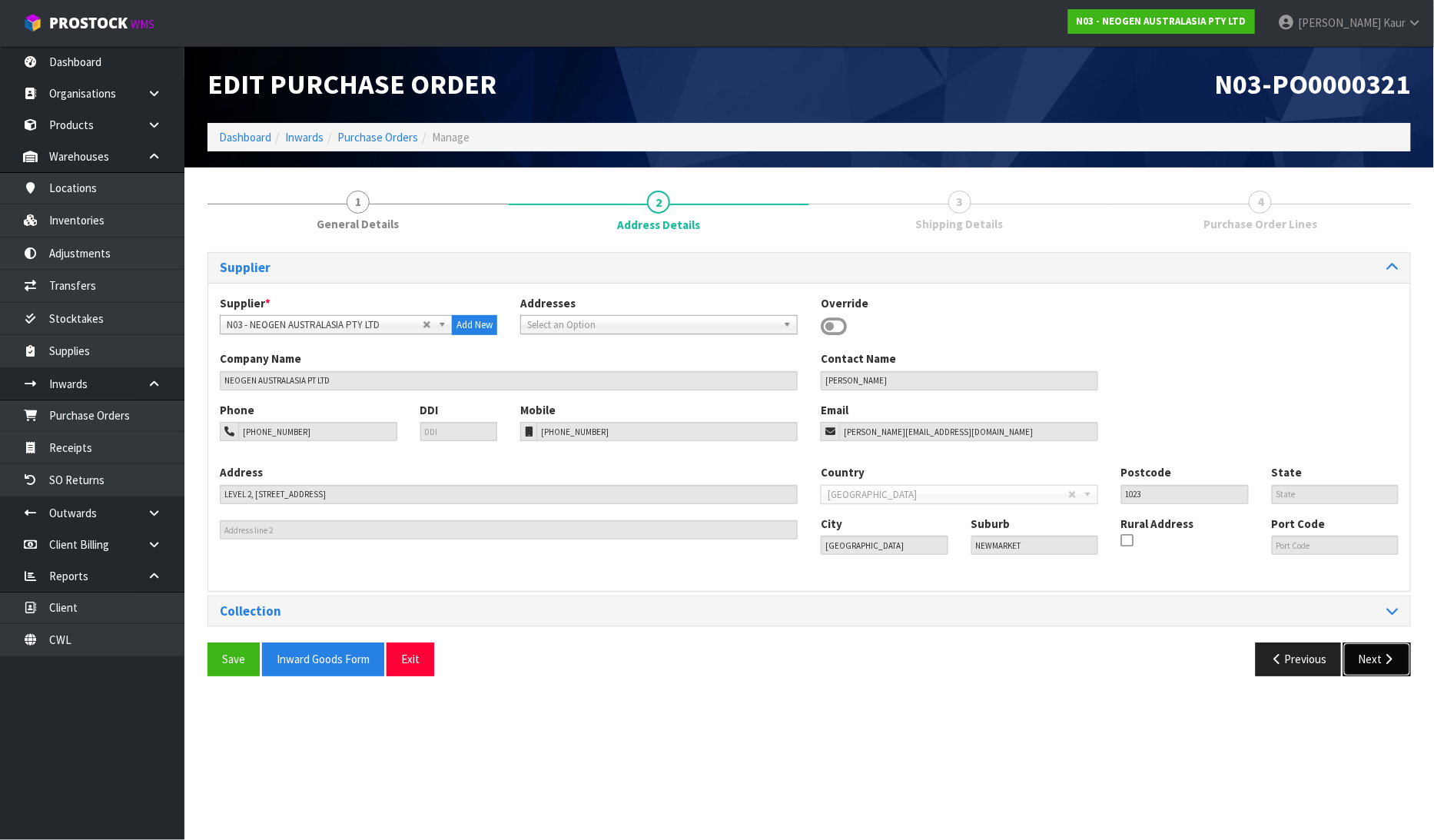
click at [1373, 658] on button "Next" at bounding box center [1377, 658] width 68 height 33
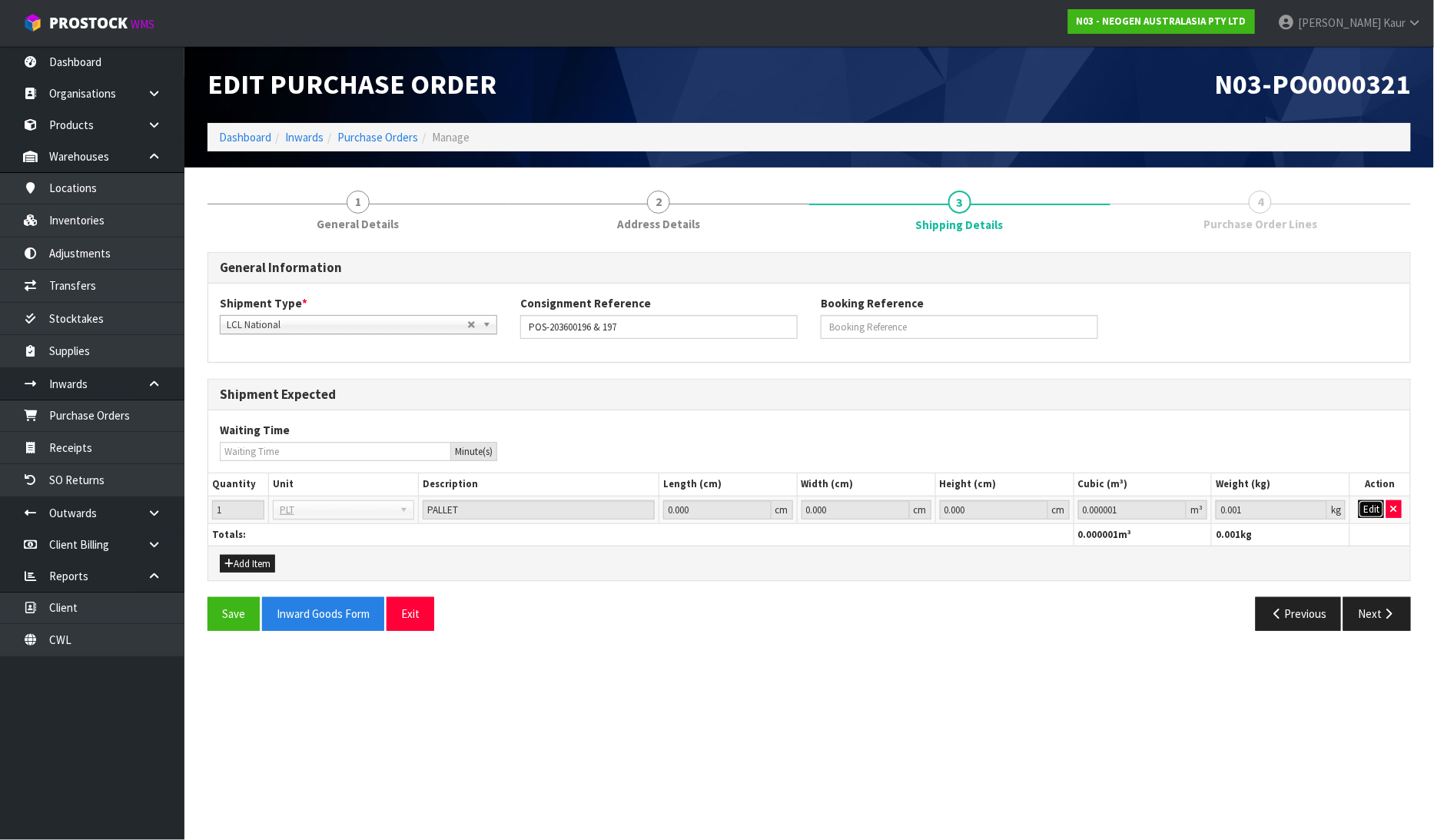
click at [1372, 509] on button "Edit" at bounding box center [1371, 510] width 25 height 19
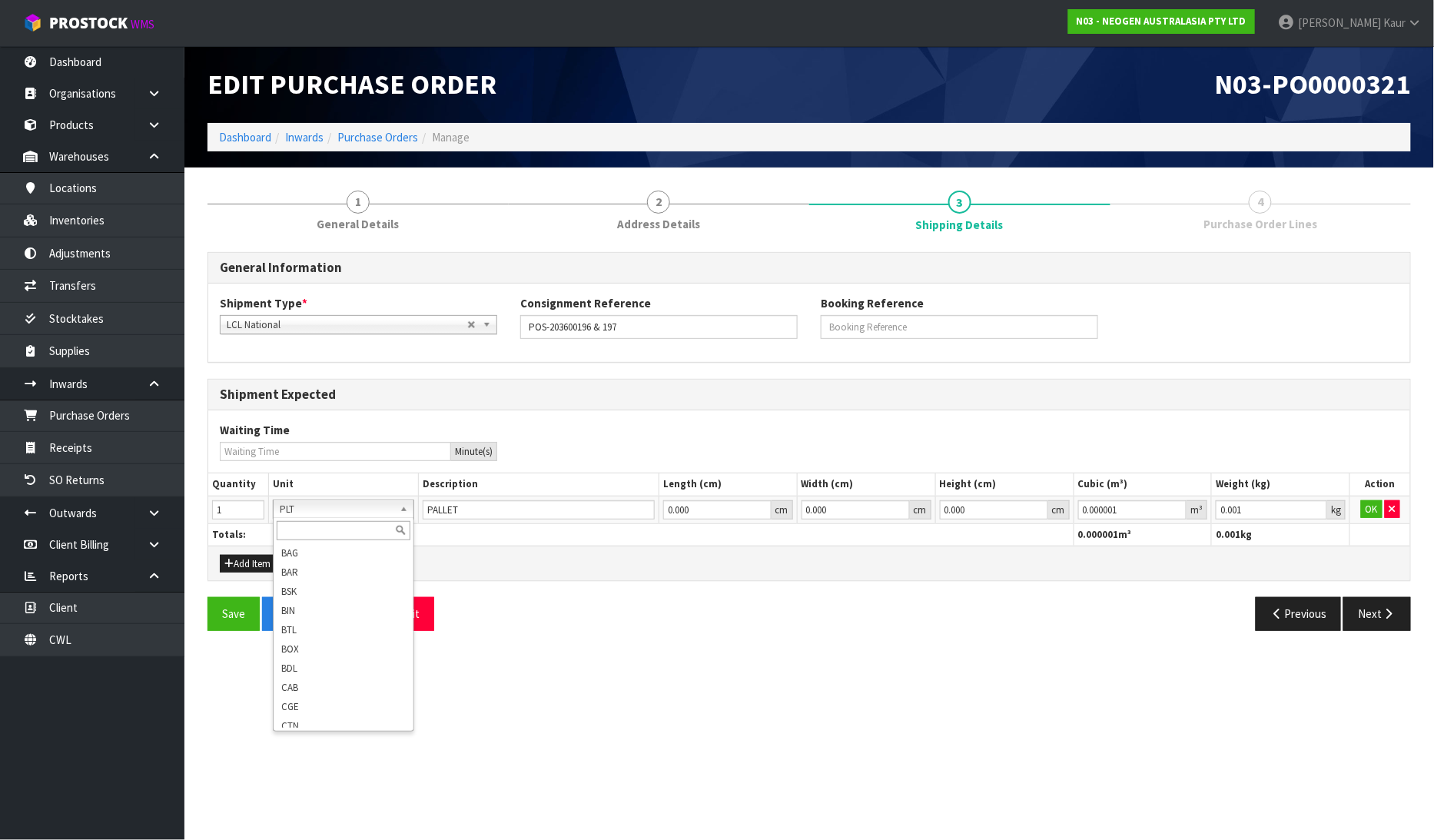
click at [332, 527] on input "text" at bounding box center [344, 529] width 133 height 19
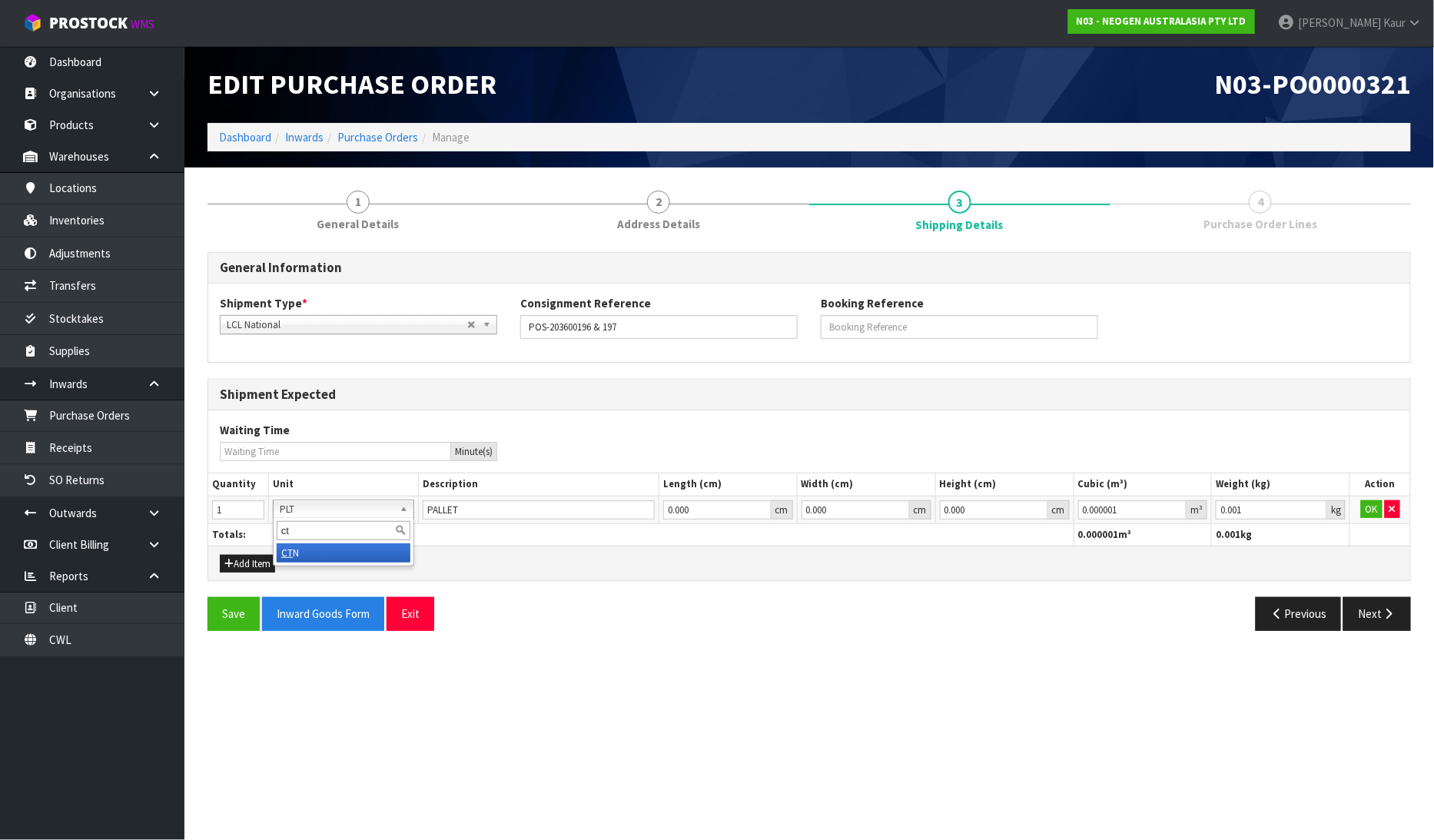
type input "ct"
type input "CARTON"
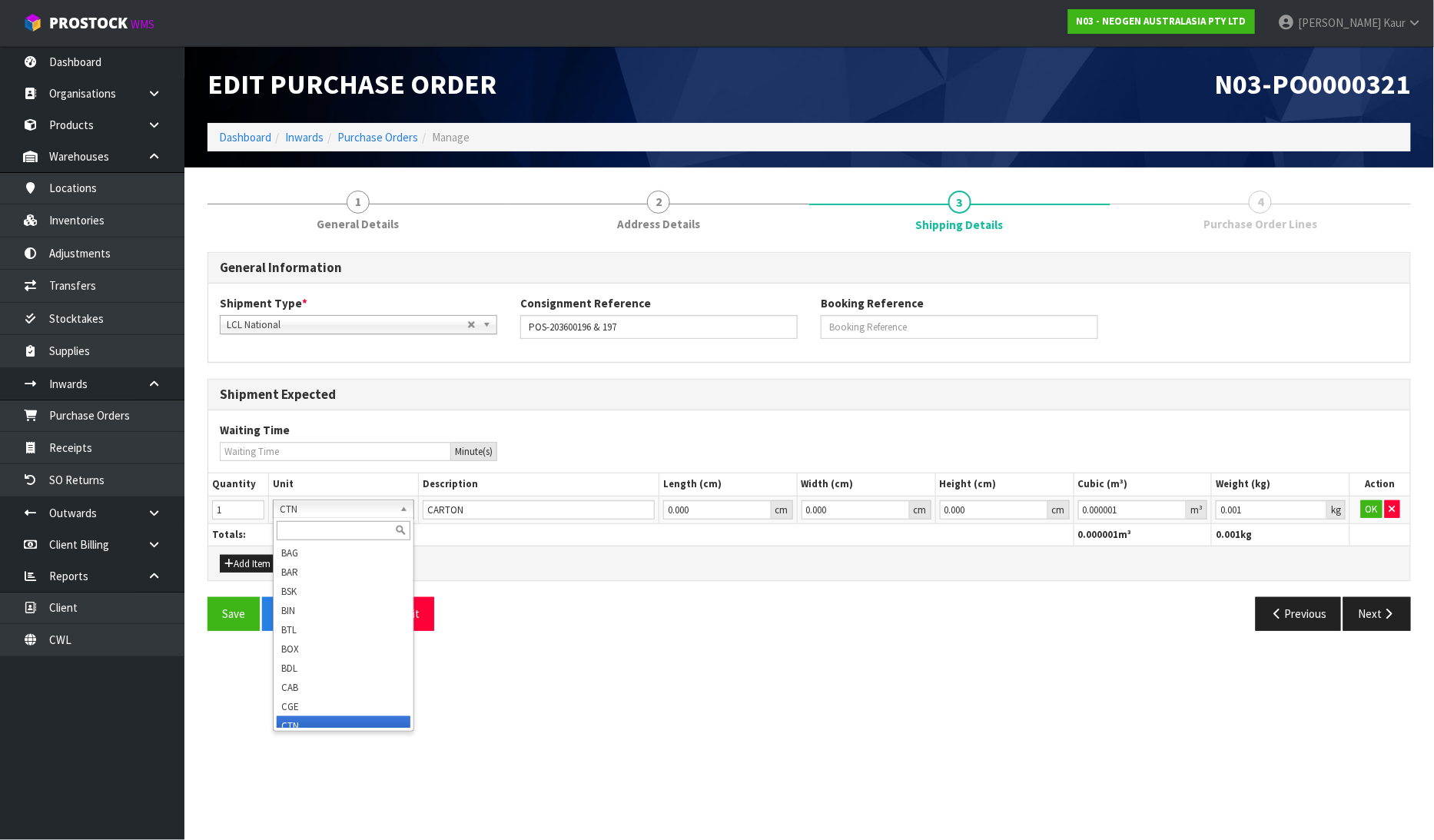
click at [302, 526] on input "text" at bounding box center [344, 529] width 133 height 19
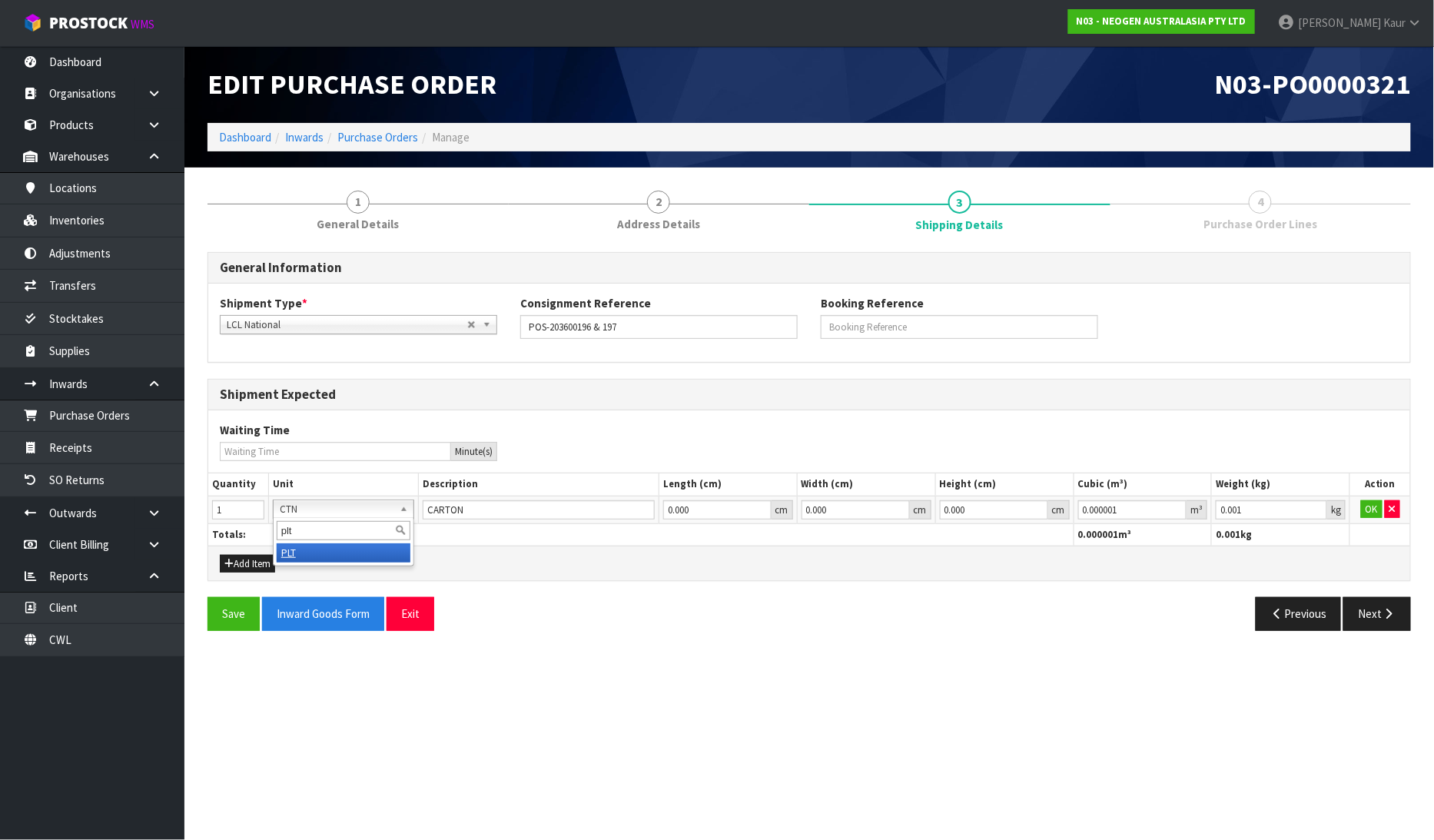
type input "plt"
type input "PALLET"
click at [1377, 511] on button "OK" at bounding box center [1372, 510] width 22 height 19
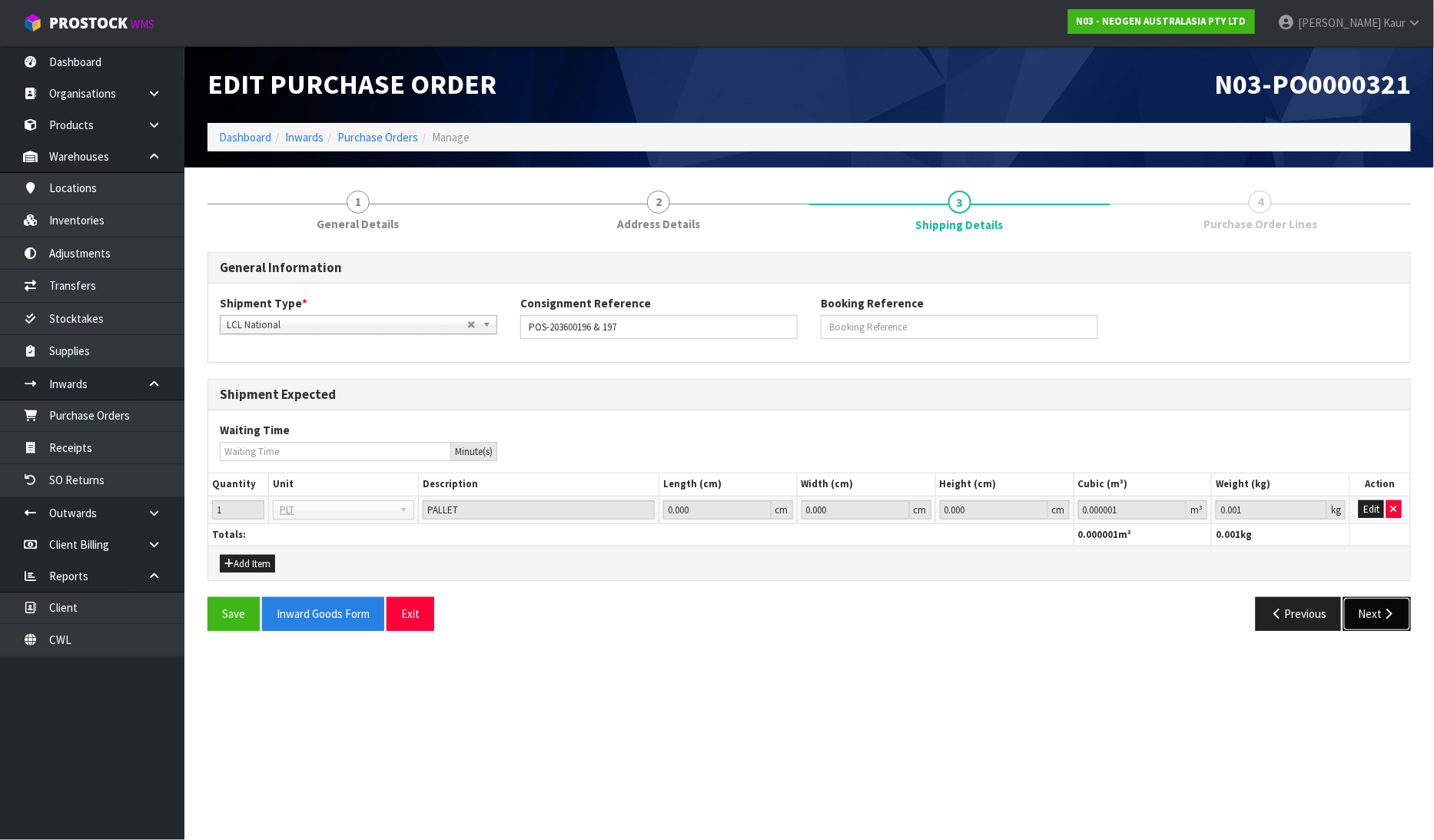
click at [1380, 619] on button "Next" at bounding box center [1377, 613] width 68 height 33
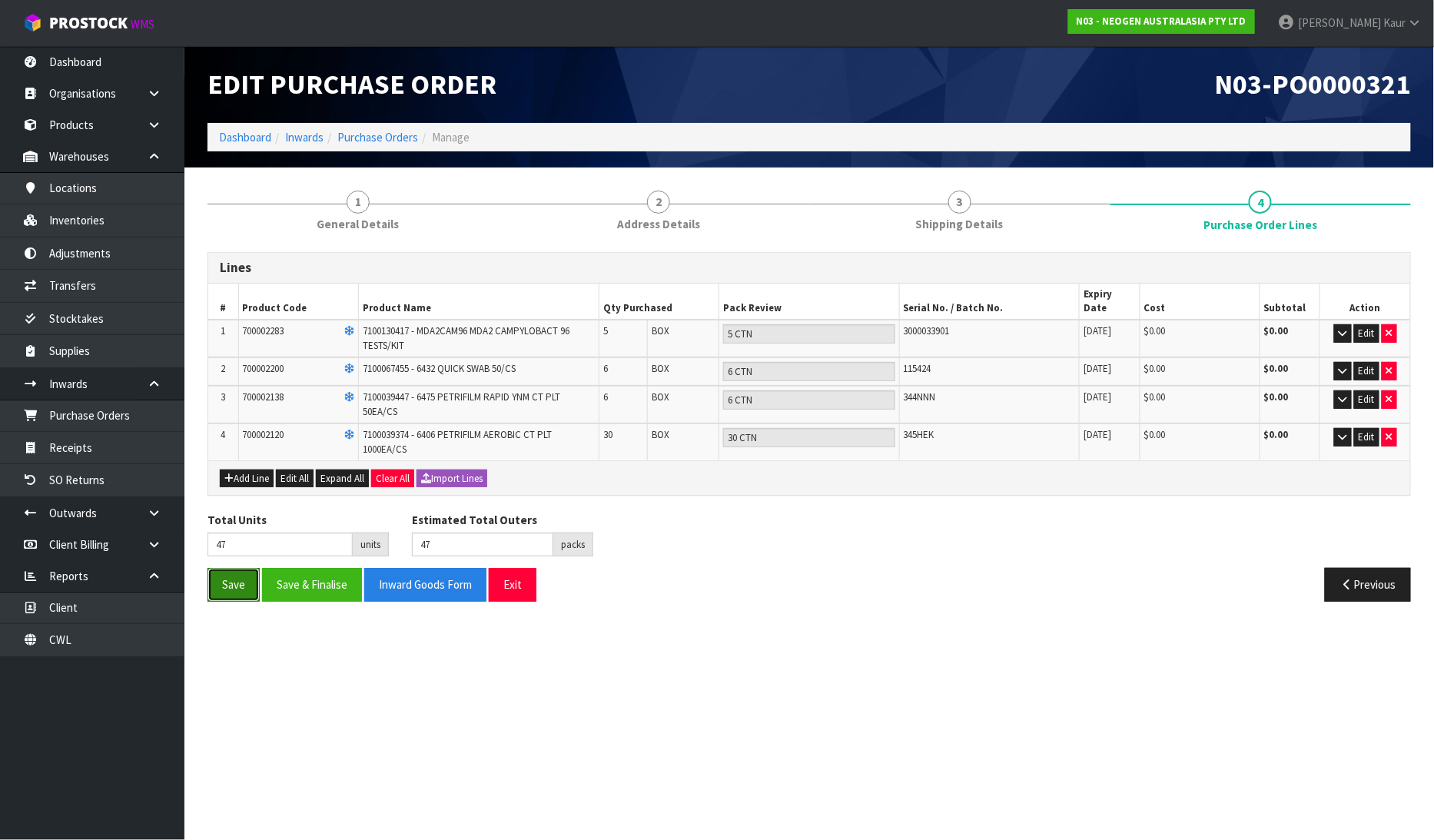
click at [244, 573] on button "Save" at bounding box center [233, 583] width 52 height 33
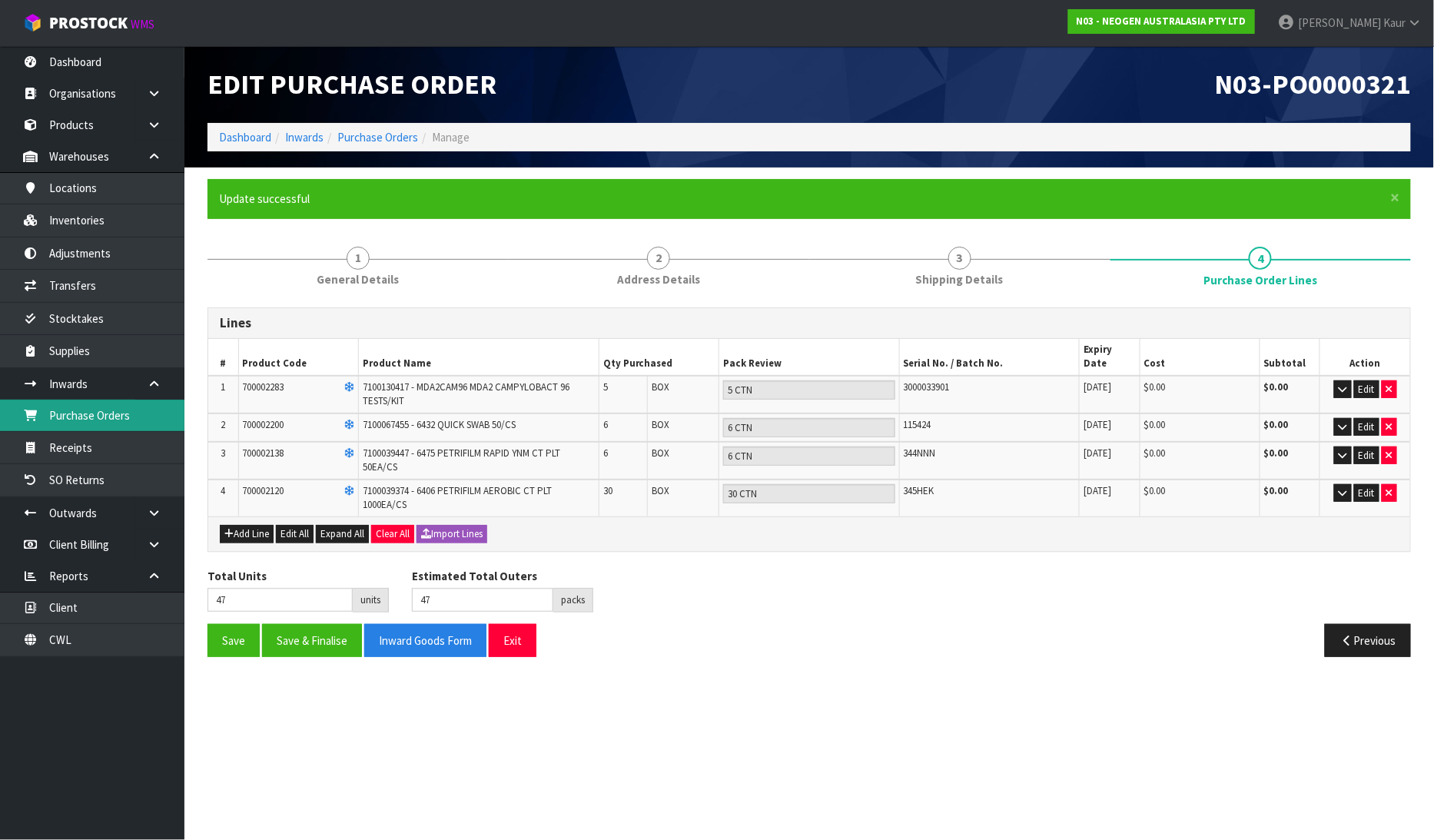
click at [110, 415] on link "Purchase Orders" at bounding box center [92, 415] width 184 height 32
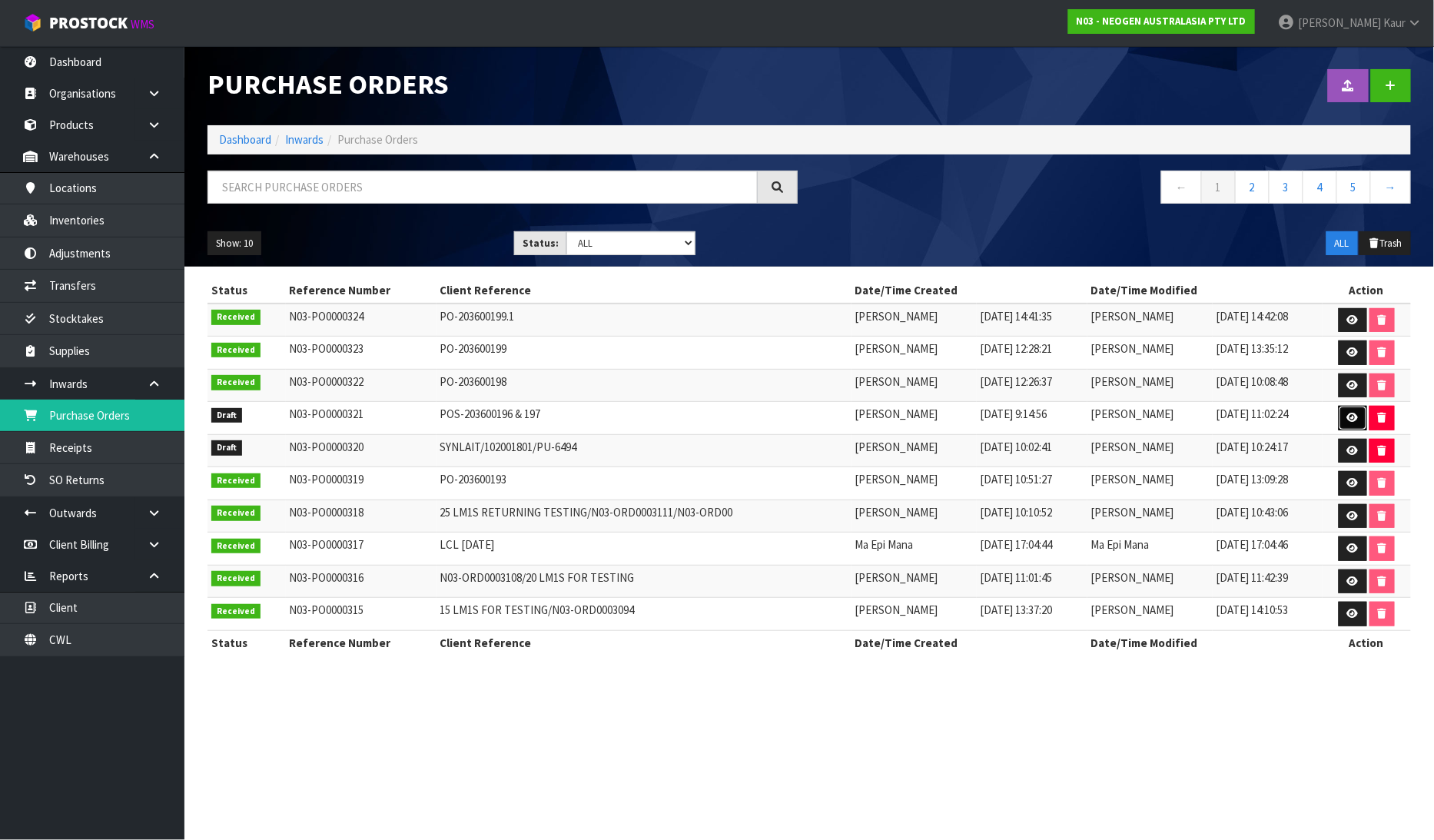
click at [1361, 419] on link at bounding box center [1353, 418] width 29 height 25
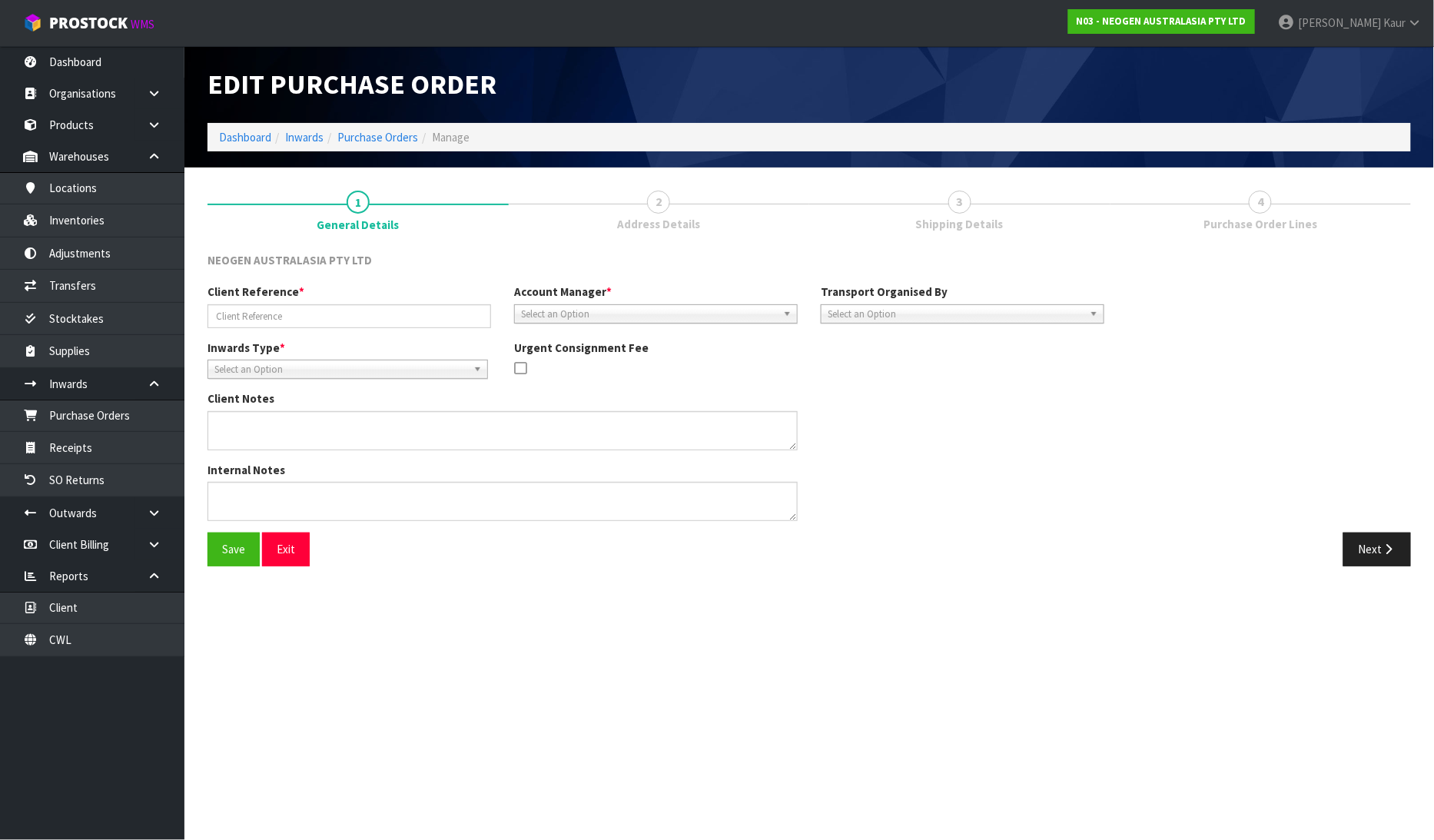
type input "POS-203600196 & 197"
type textarea "700002138 AND 700002120 PUT ON HELD QA UNTIL TESTING CLEARANCE"
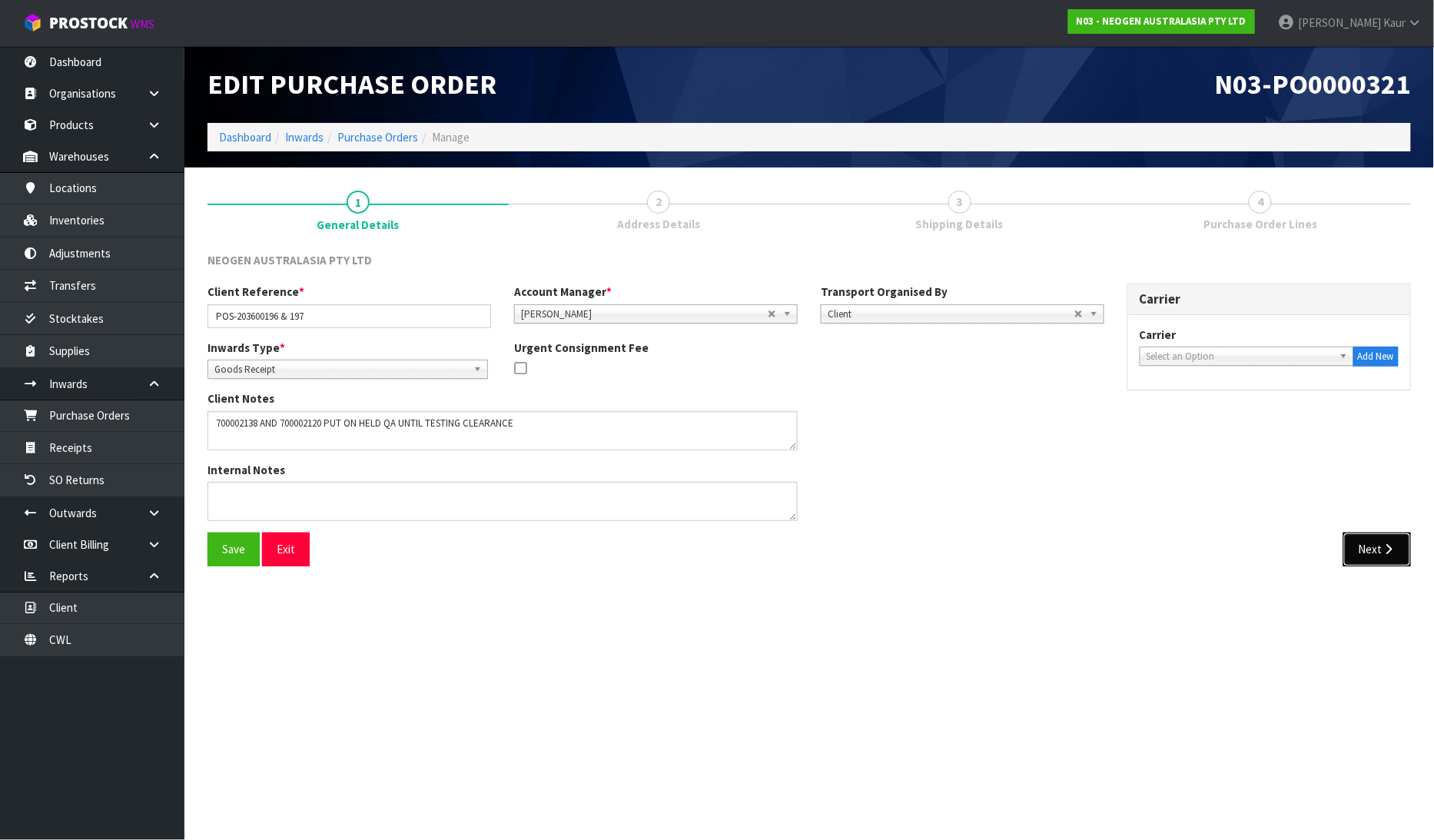
click at [1392, 553] on icon "button" at bounding box center [1389, 549] width 15 height 12
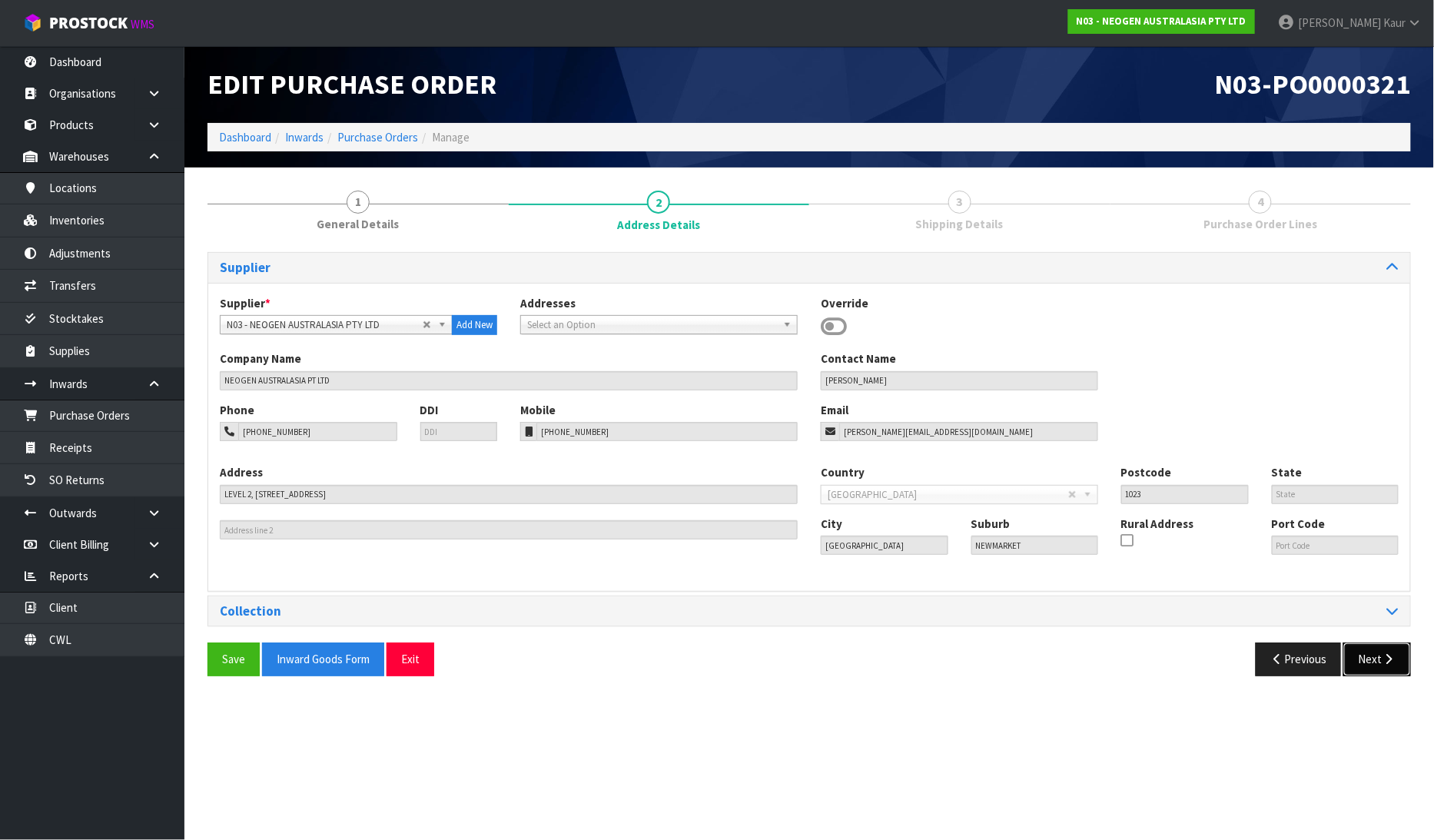
click at [1374, 658] on button "Next" at bounding box center [1377, 658] width 68 height 33
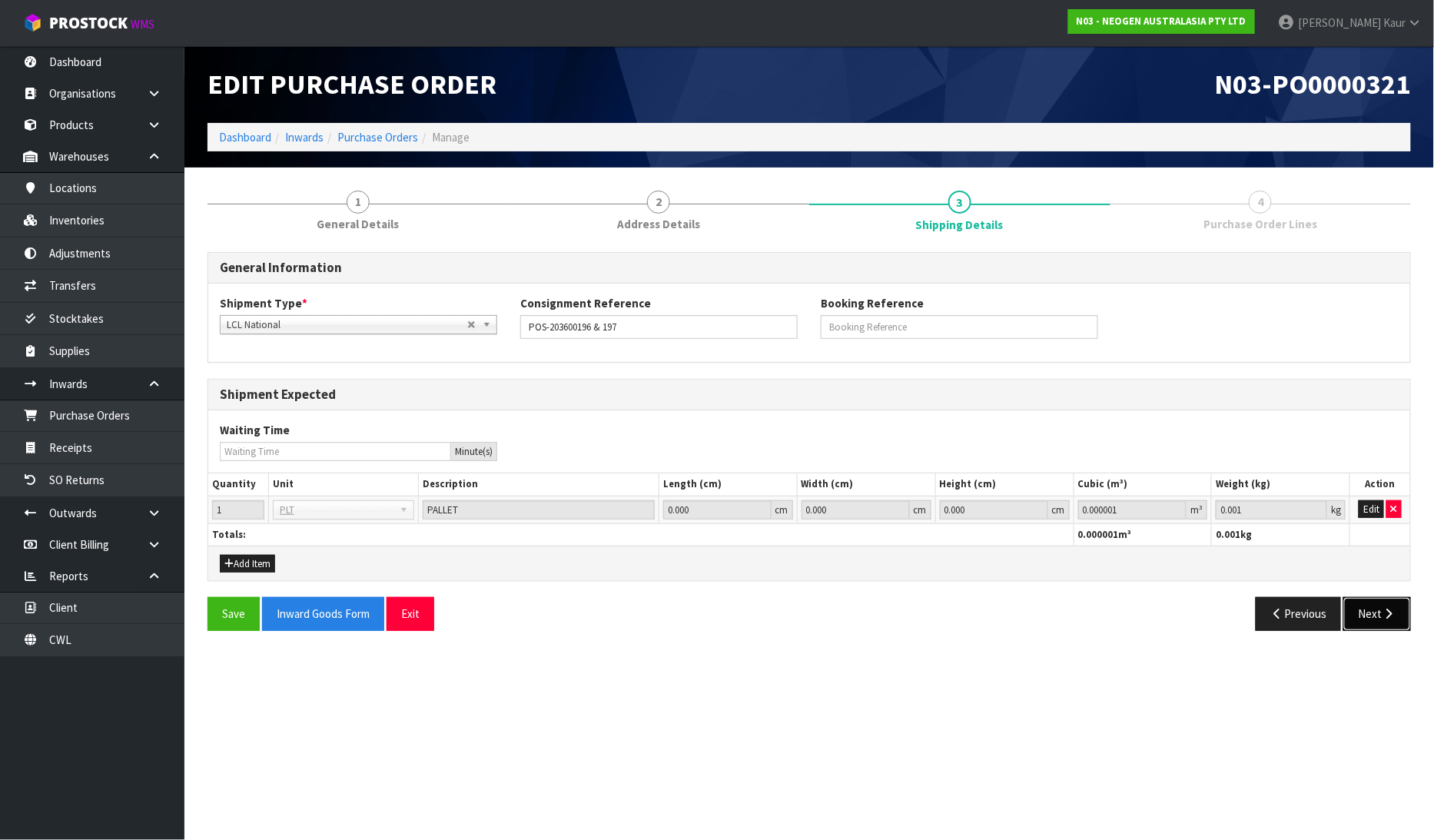
click at [1395, 618] on icon "button" at bounding box center [1389, 614] width 15 height 12
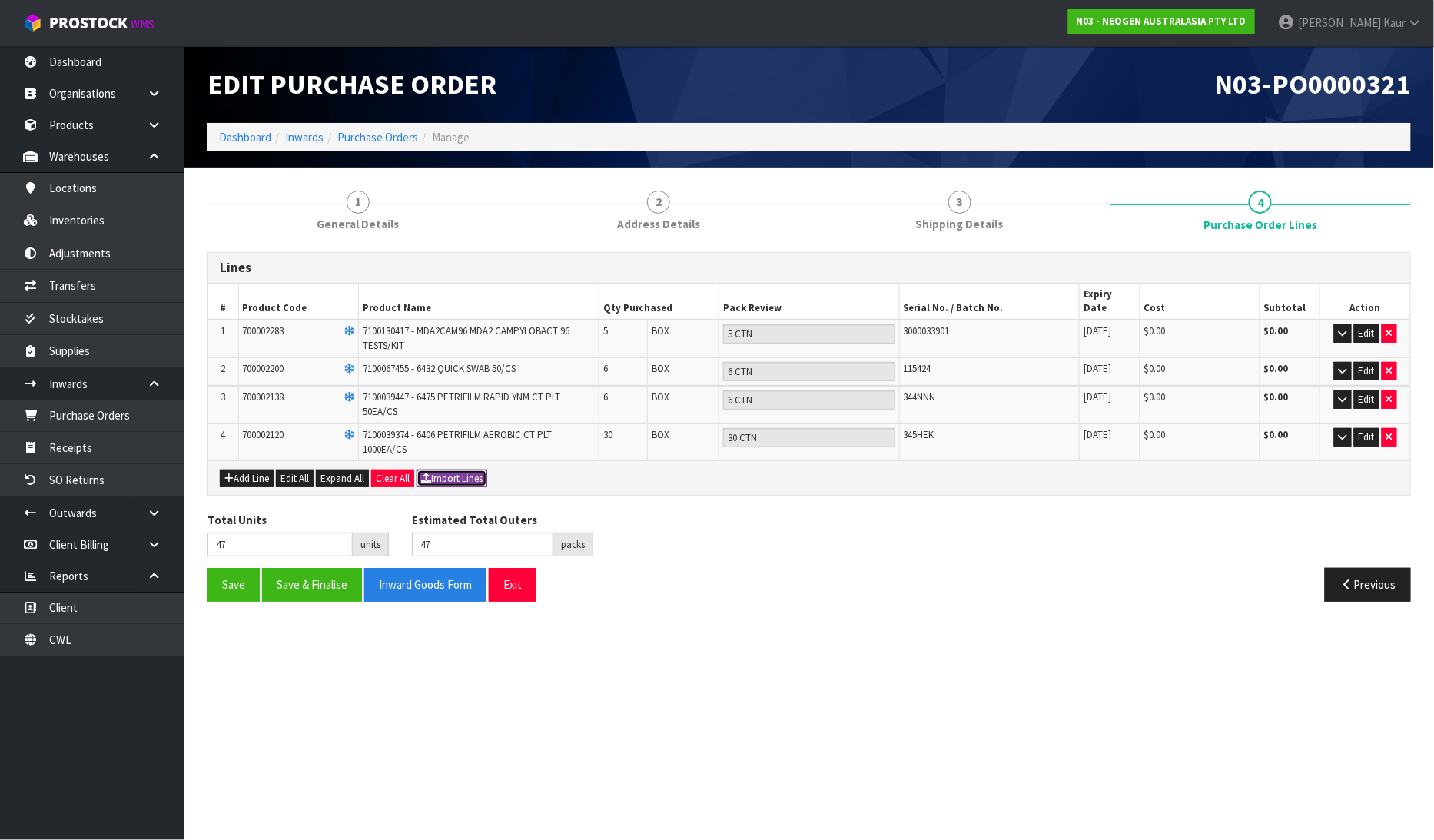
click at [454, 470] on button "Import Lines" at bounding box center [451, 479] width 71 height 19
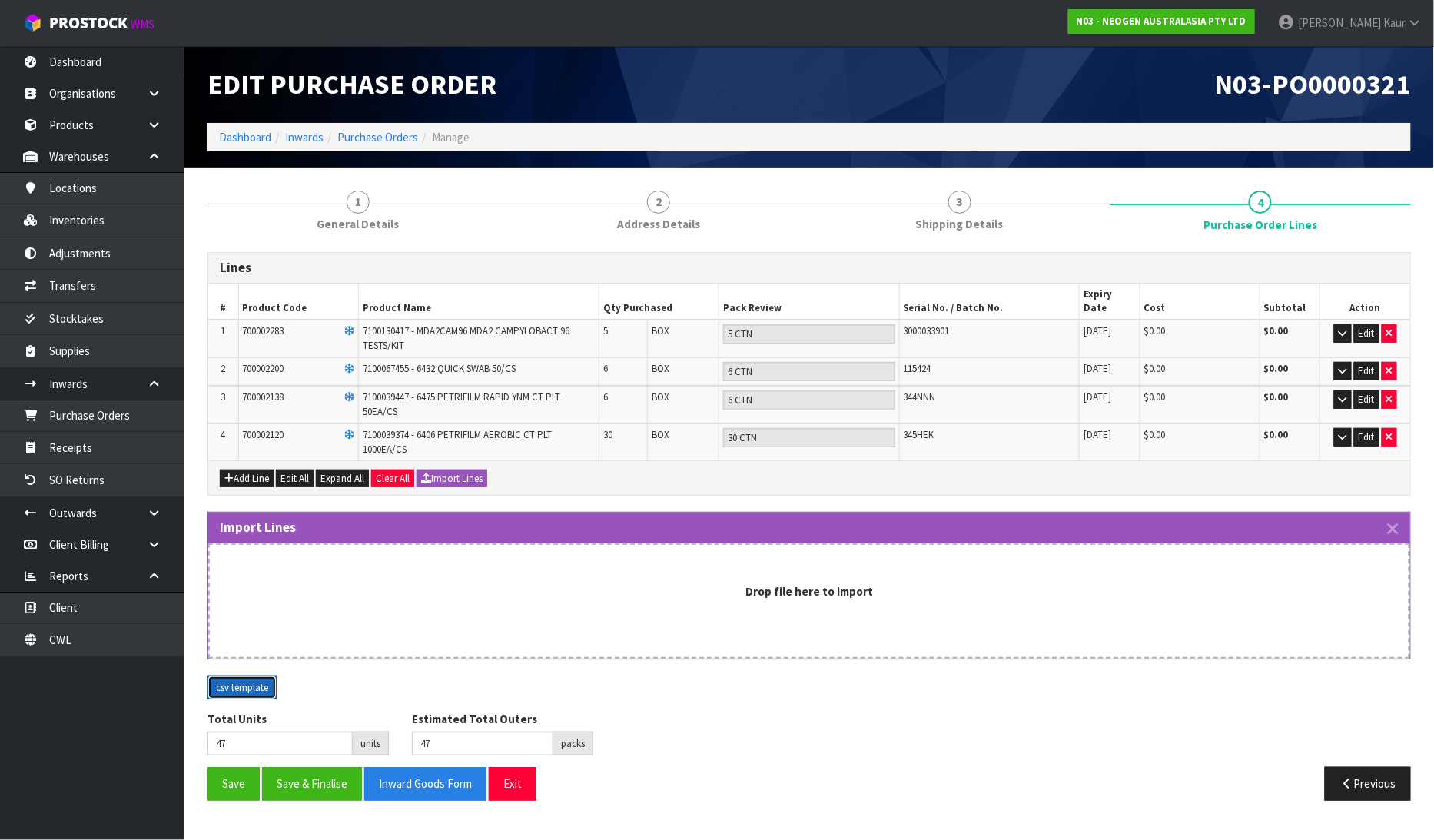
click at [248, 677] on button "csv template" at bounding box center [241, 688] width 69 height 25
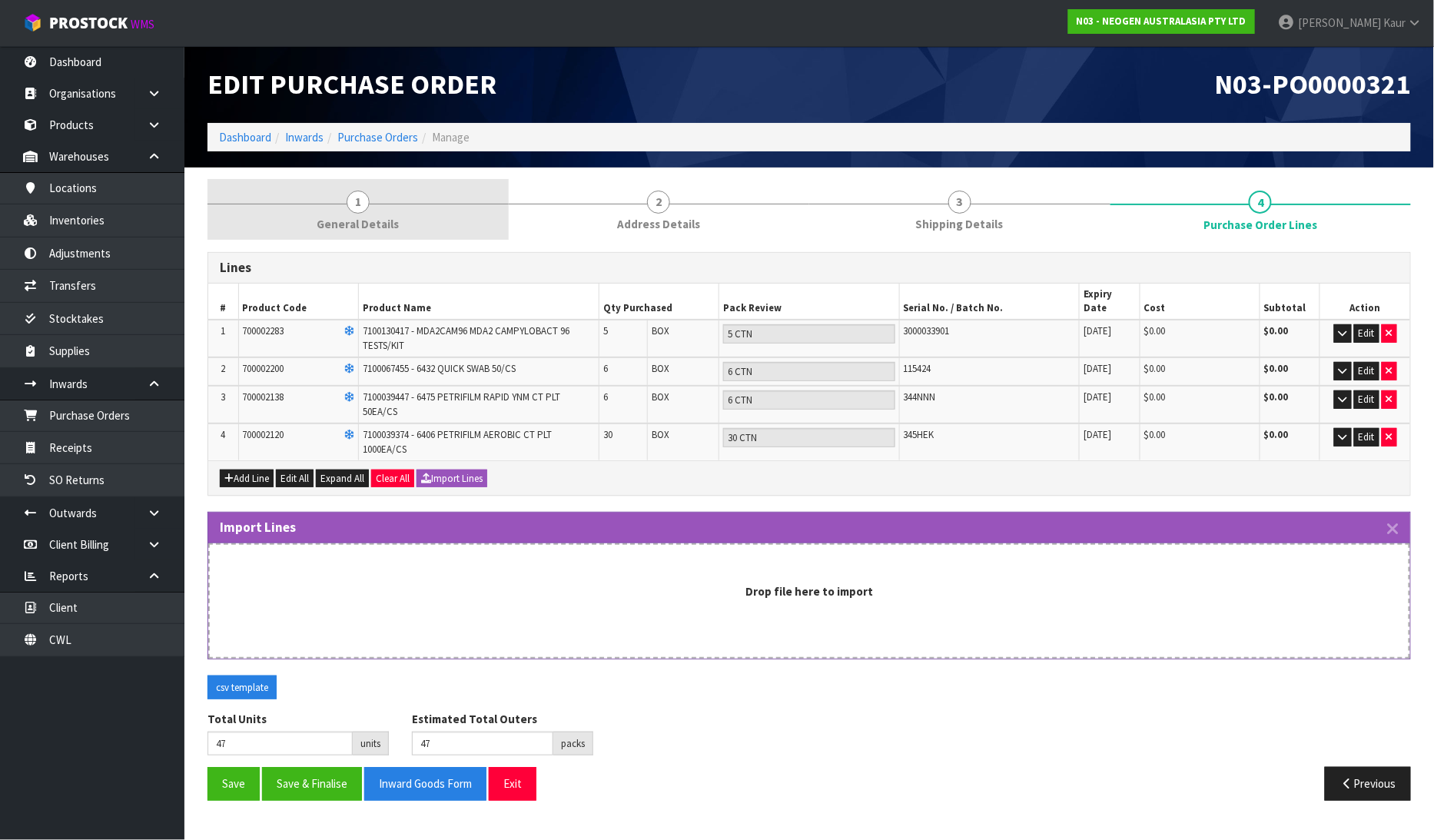
click at [369, 221] on span "General Details" at bounding box center [358, 224] width 83 height 16
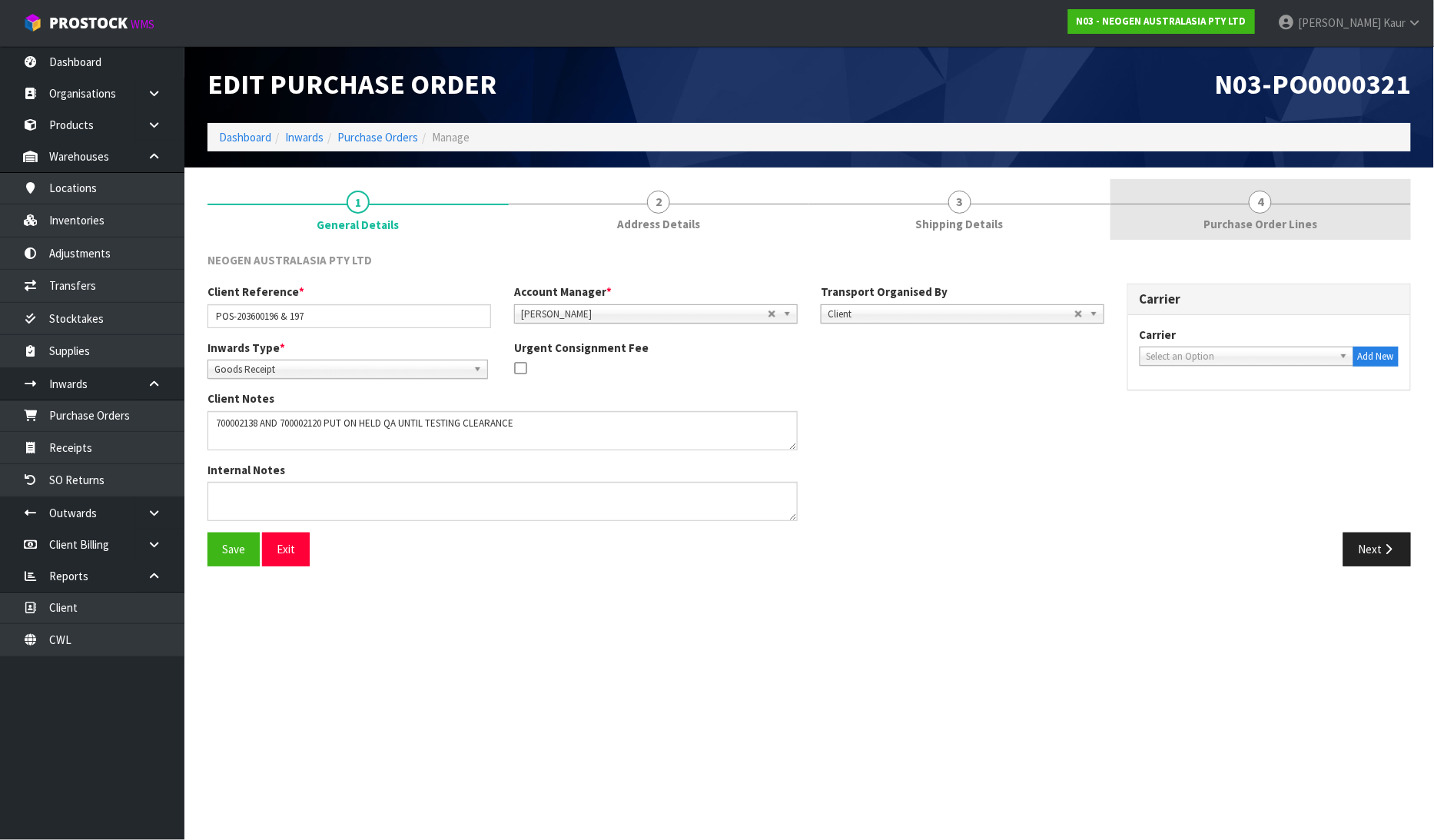
drag, startPoint x: 1273, startPoint y: 196, endPoint x: 1259, endPoint y: 204, distance: 16.1
click at [1274, 197] on link "4 Purchase Order Lines" at bounding box center [1261, 209] width 302 height 61
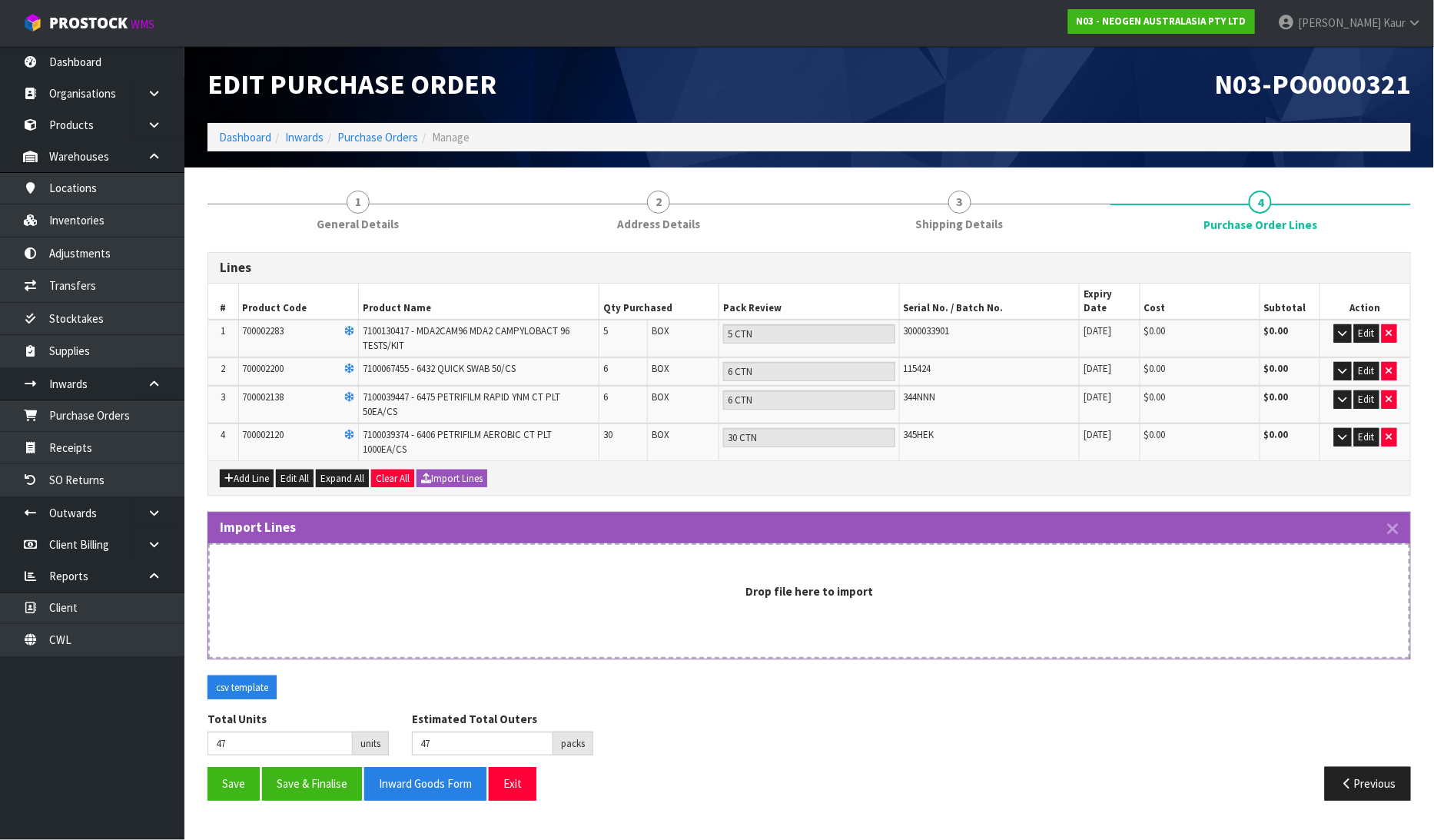
click at [1400, 513] on div "Import Lines" at bounding box center [809, 527] width 1202 height 31
click at [1384, 521] on h3 "Import Lines" at bounding box center [810, 527] width 1179 height 15
click at [1389, 521] on icon "button" at bounding box center [1393, 529] width 11 height 18
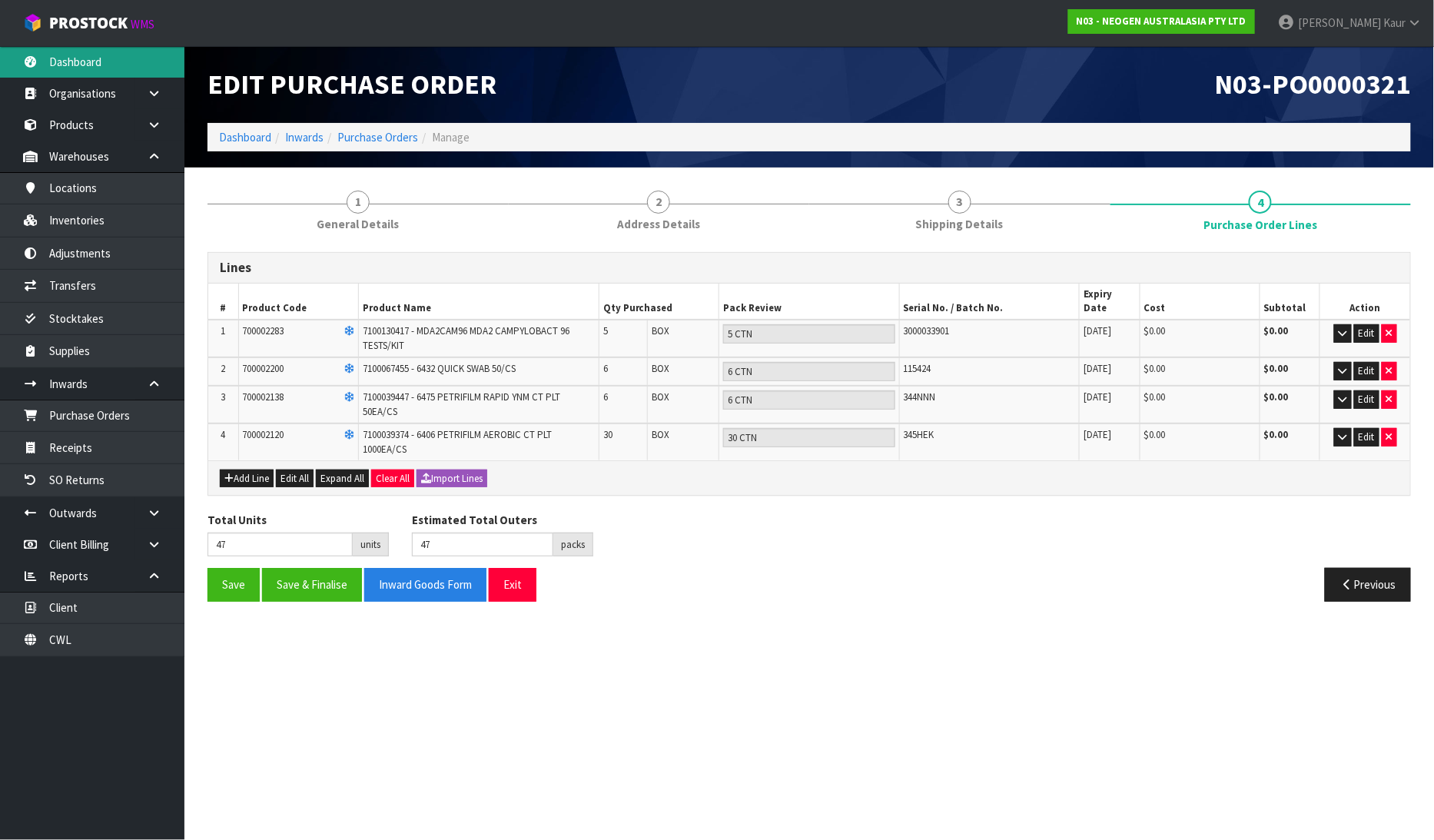
click at [114, 58] on link "Dashboard" at bounding box center [92, 62] width 184 height 32
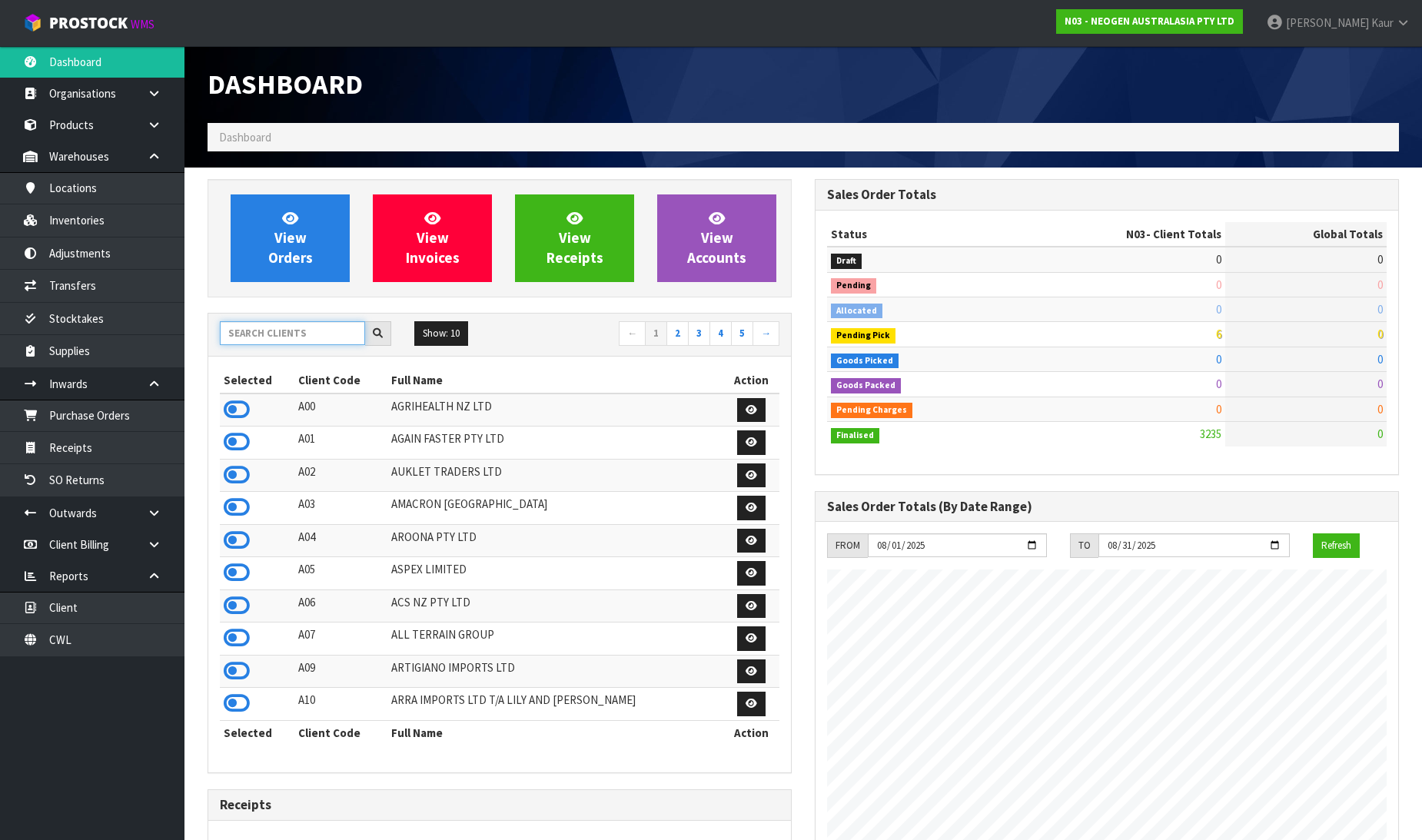
click at [247, 338] on input "text" at bounding box center [293, 333] width 145 height 24
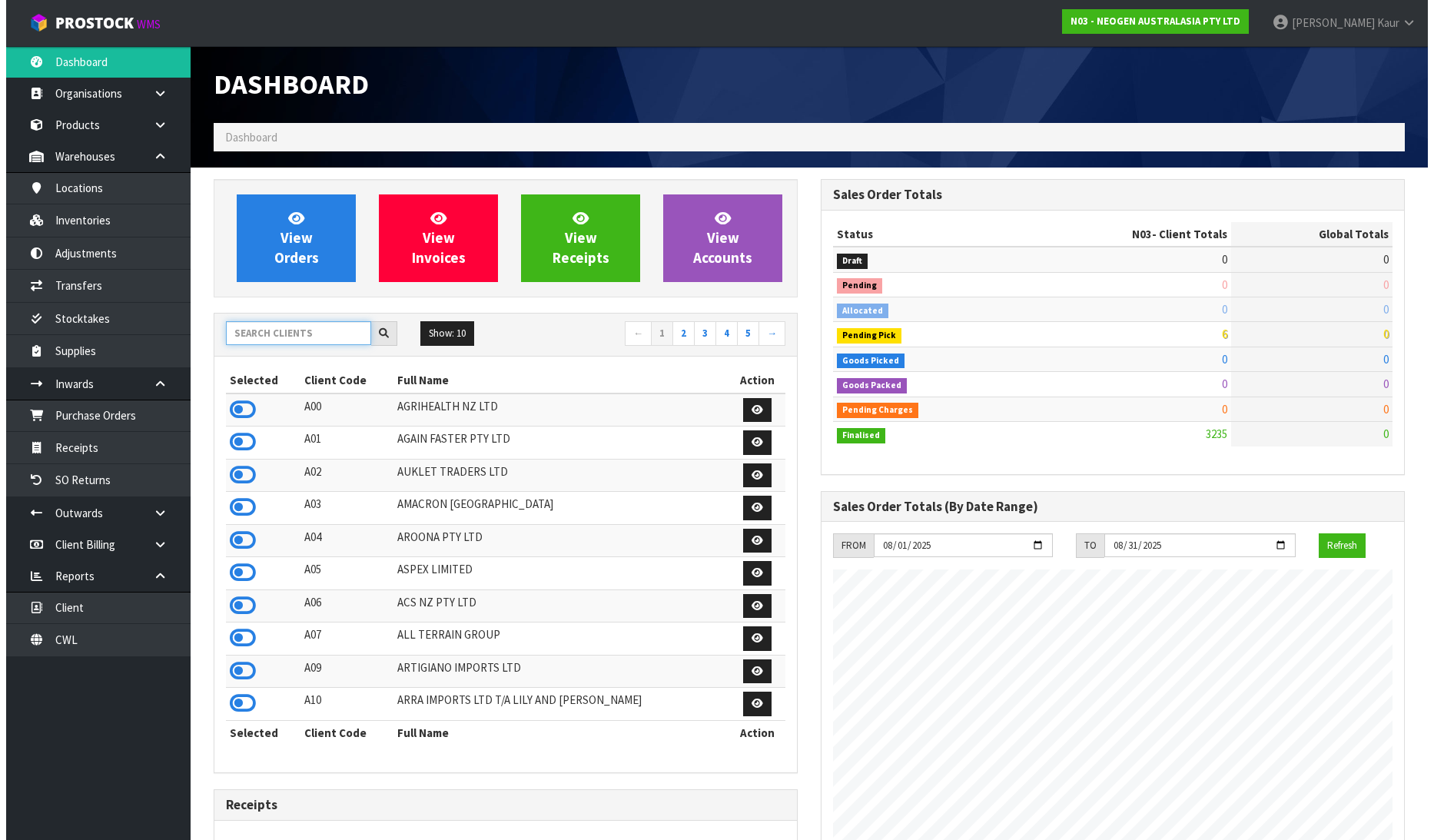
scroll to position [1163, 607]
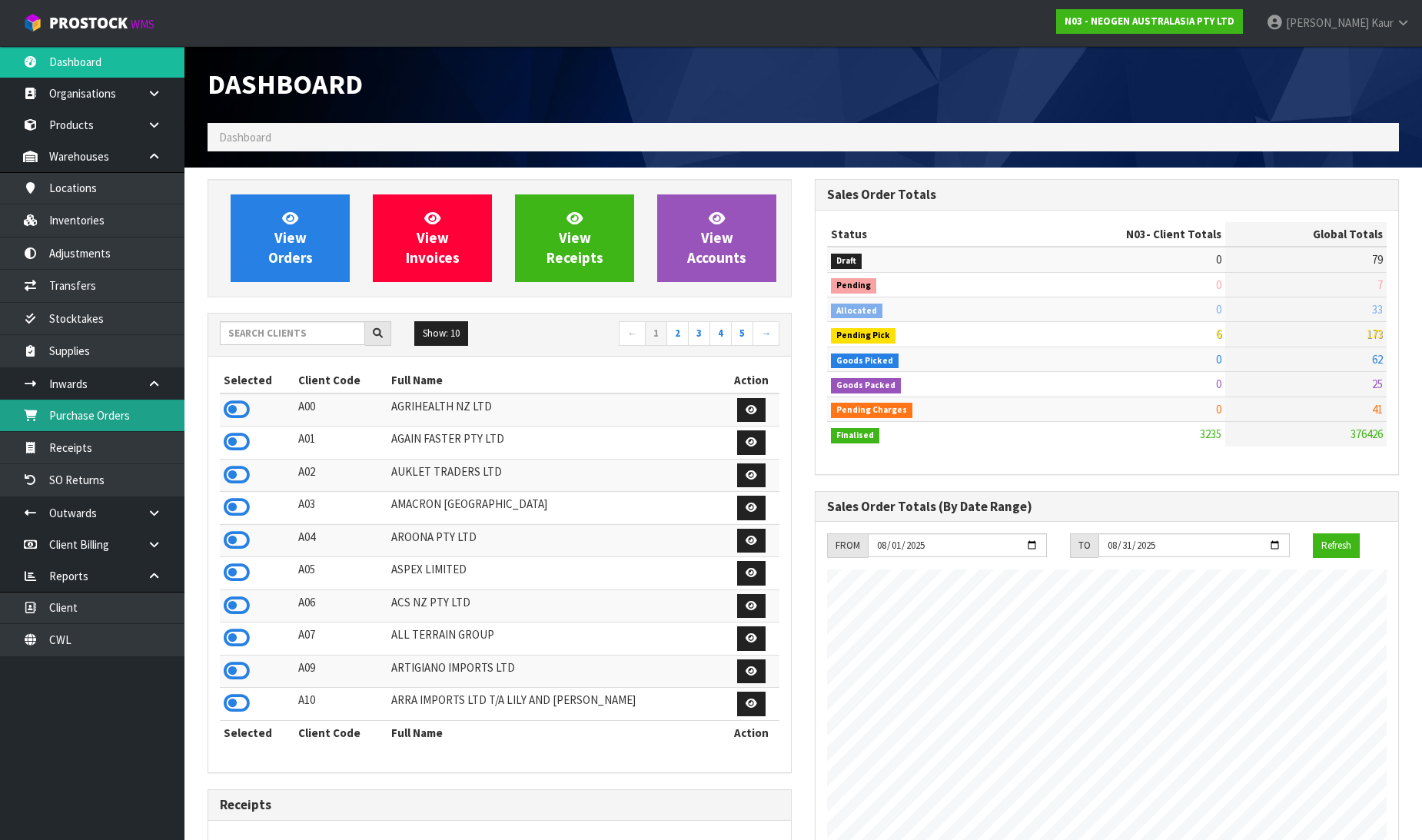
click at [103, 418] on link "Purchase Orders" at bounding box center [92, 415] width 184 height 32
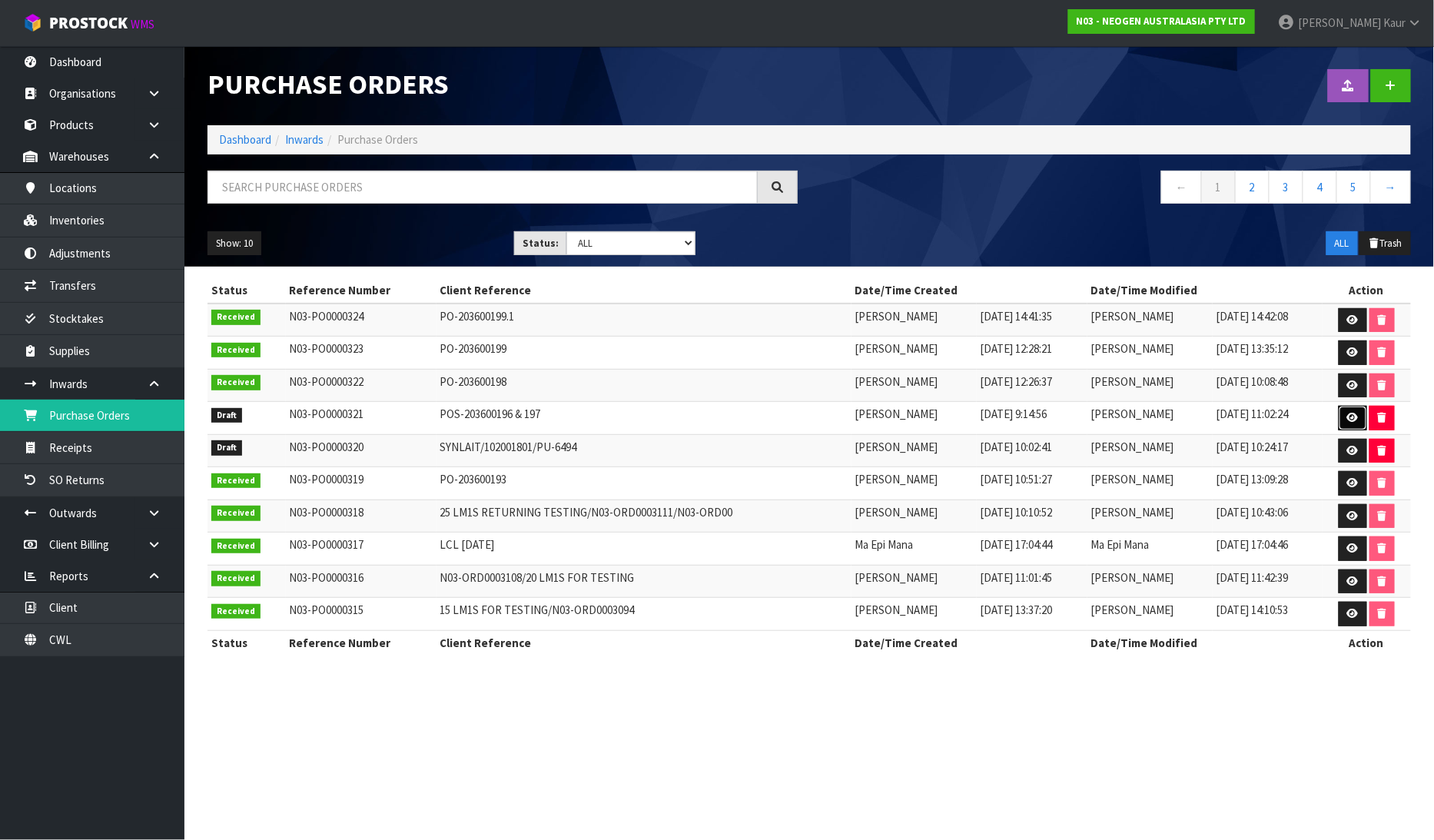
click at [1355, 421] on icon at bounding box center [1353, 418] width 12 height 10
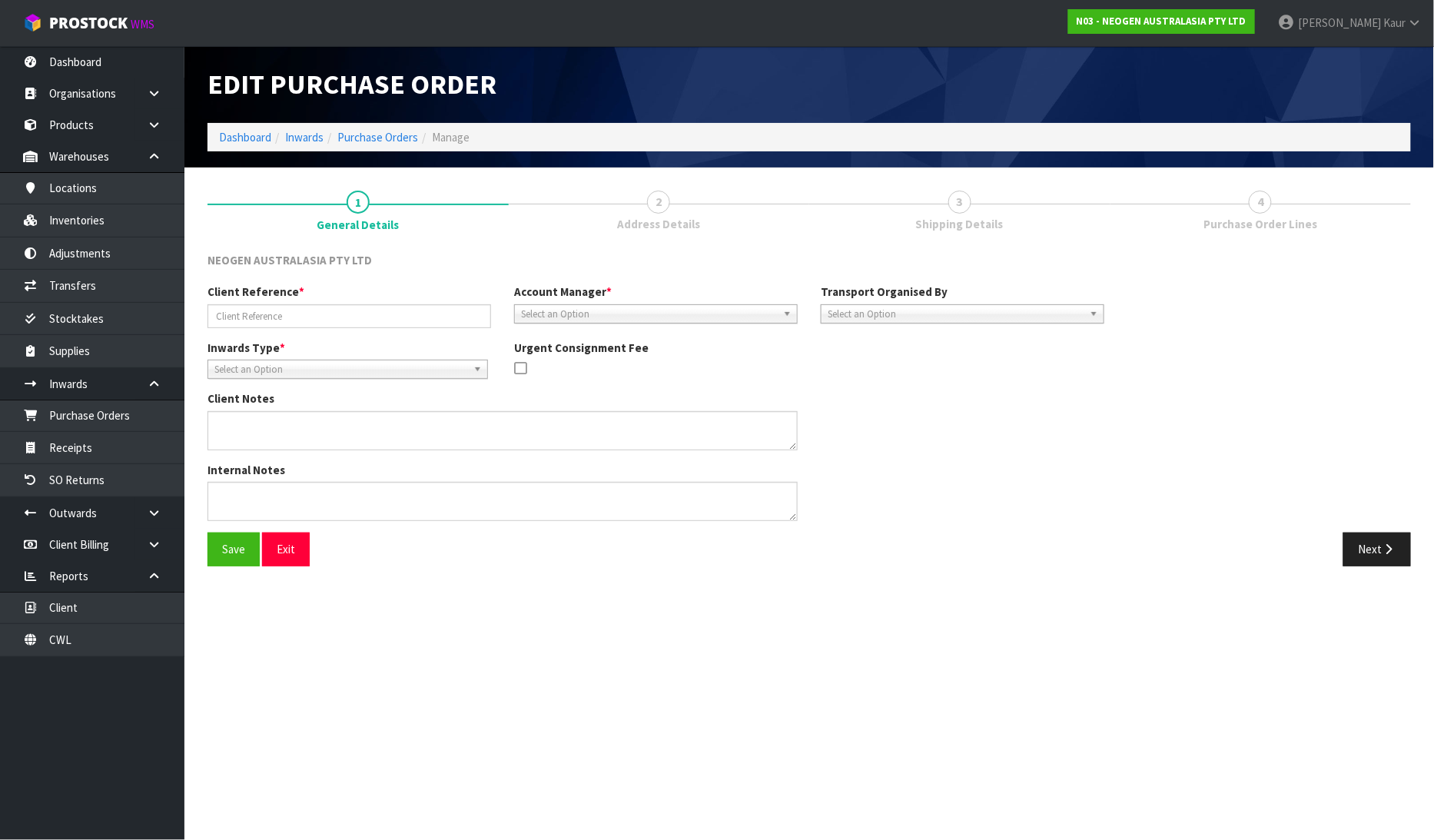
type input "POS-203600196 & 197"
type textarea "700002138 AND 700002120 PUT ON HELD QA UNTIL TESTING CLEARANCE"
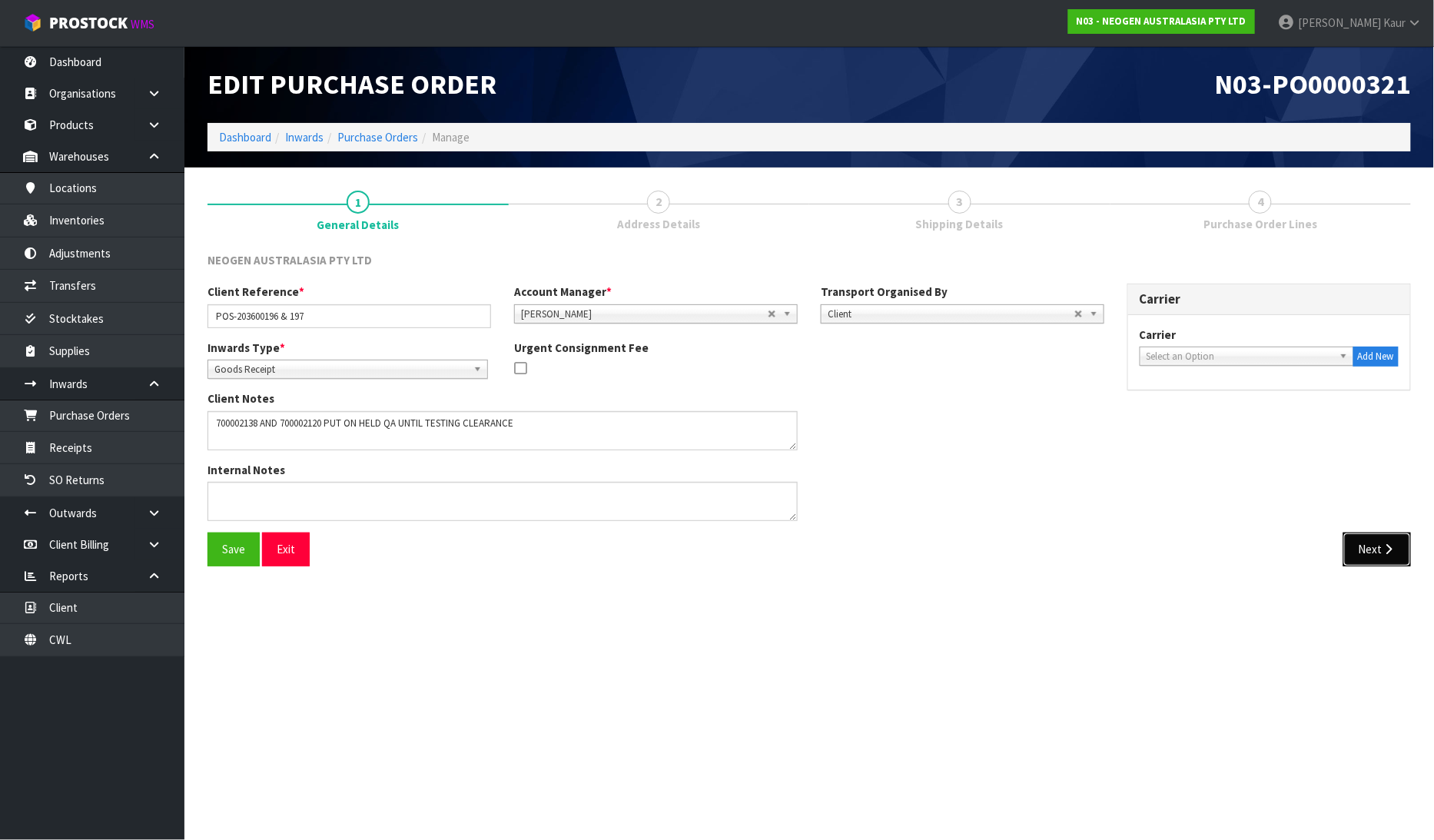
click at [1393, 547] on icon "button" at bounding box center [1389, 549] width 15 height 12
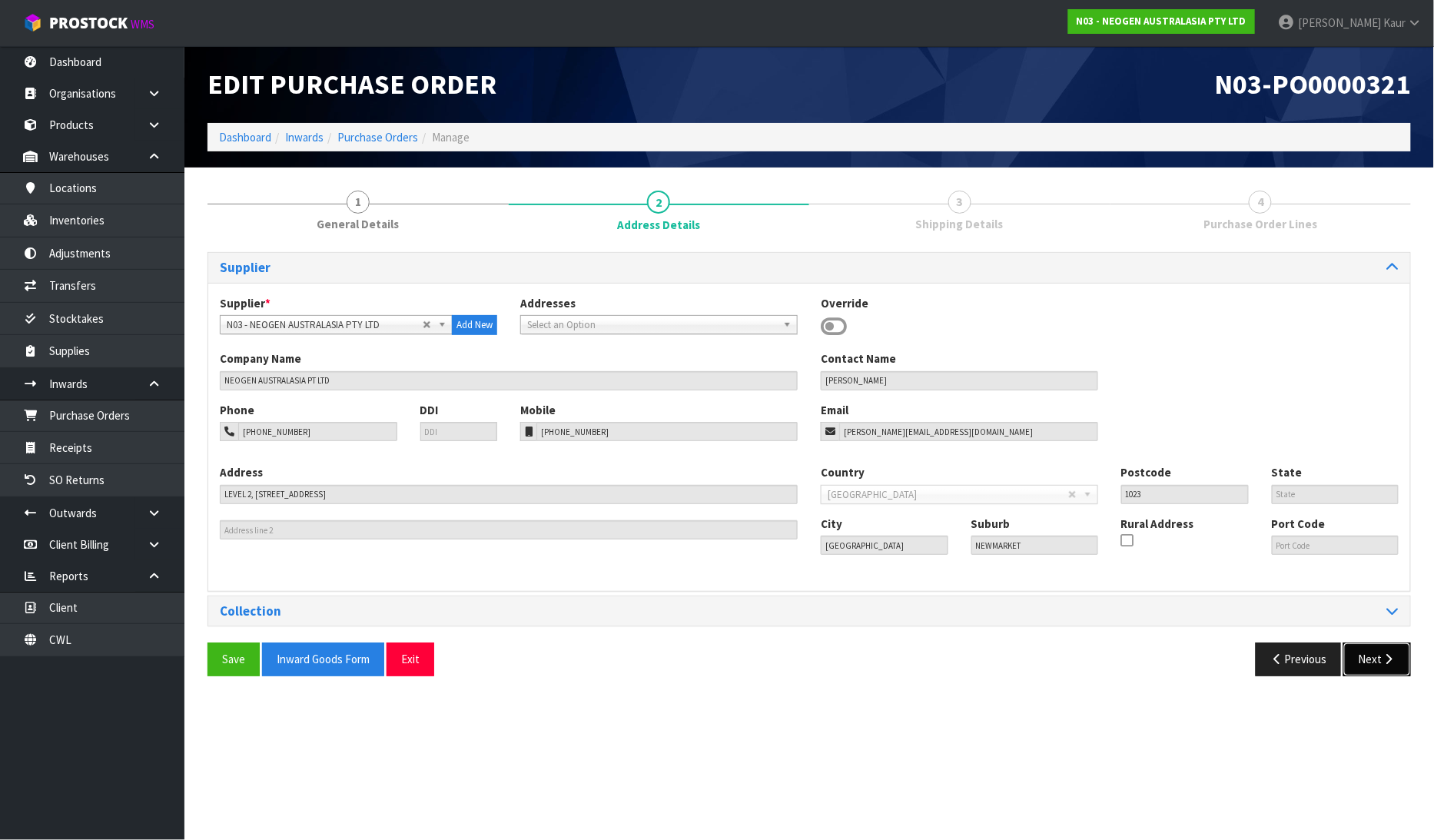
click at [1383, 654] on icon "button" at bounding box center [1389, 659] width 15 height 12
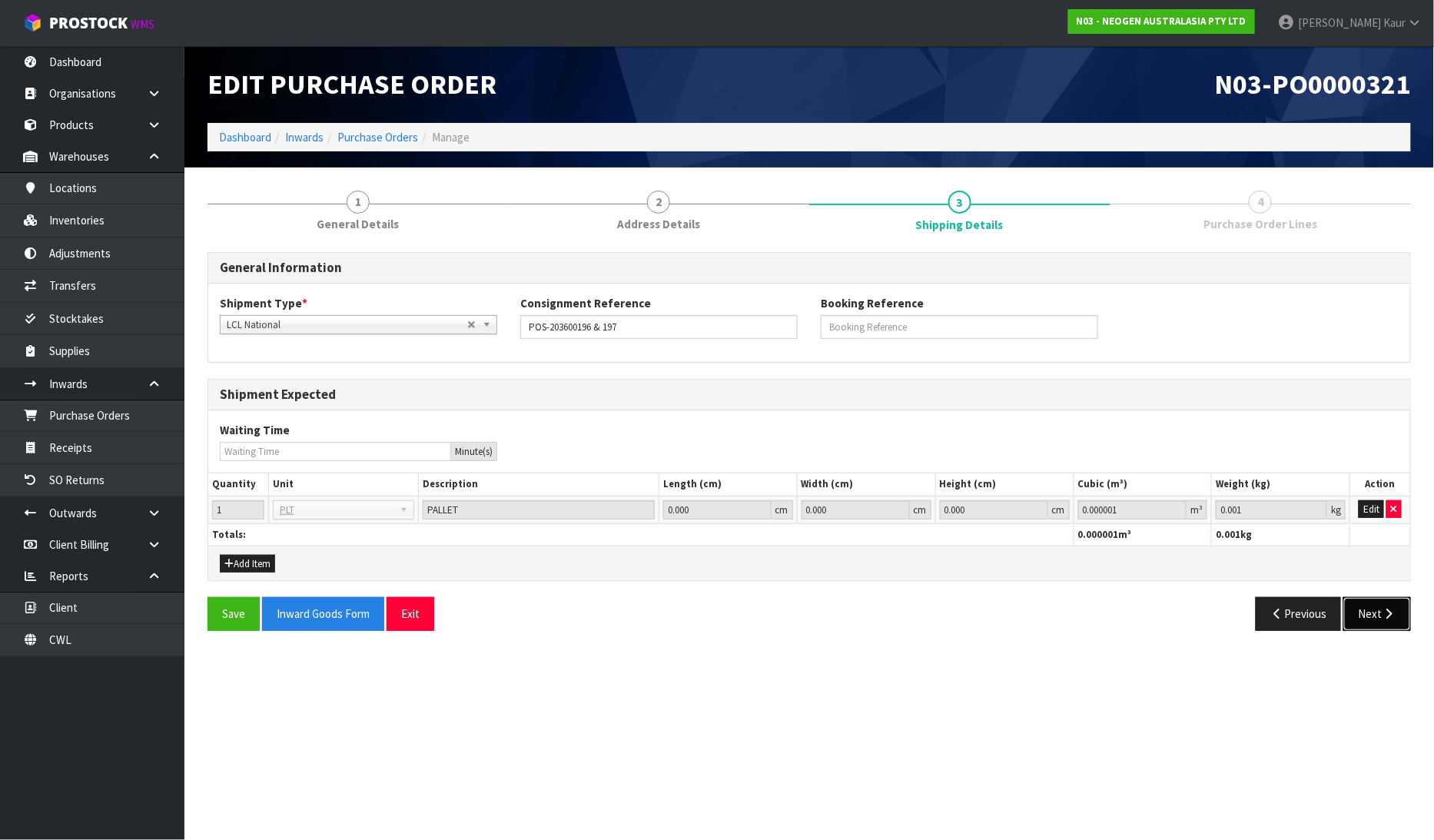
click at [1390, 627] on button "Next" at bounding box center [1377, 613] width 68 height 33
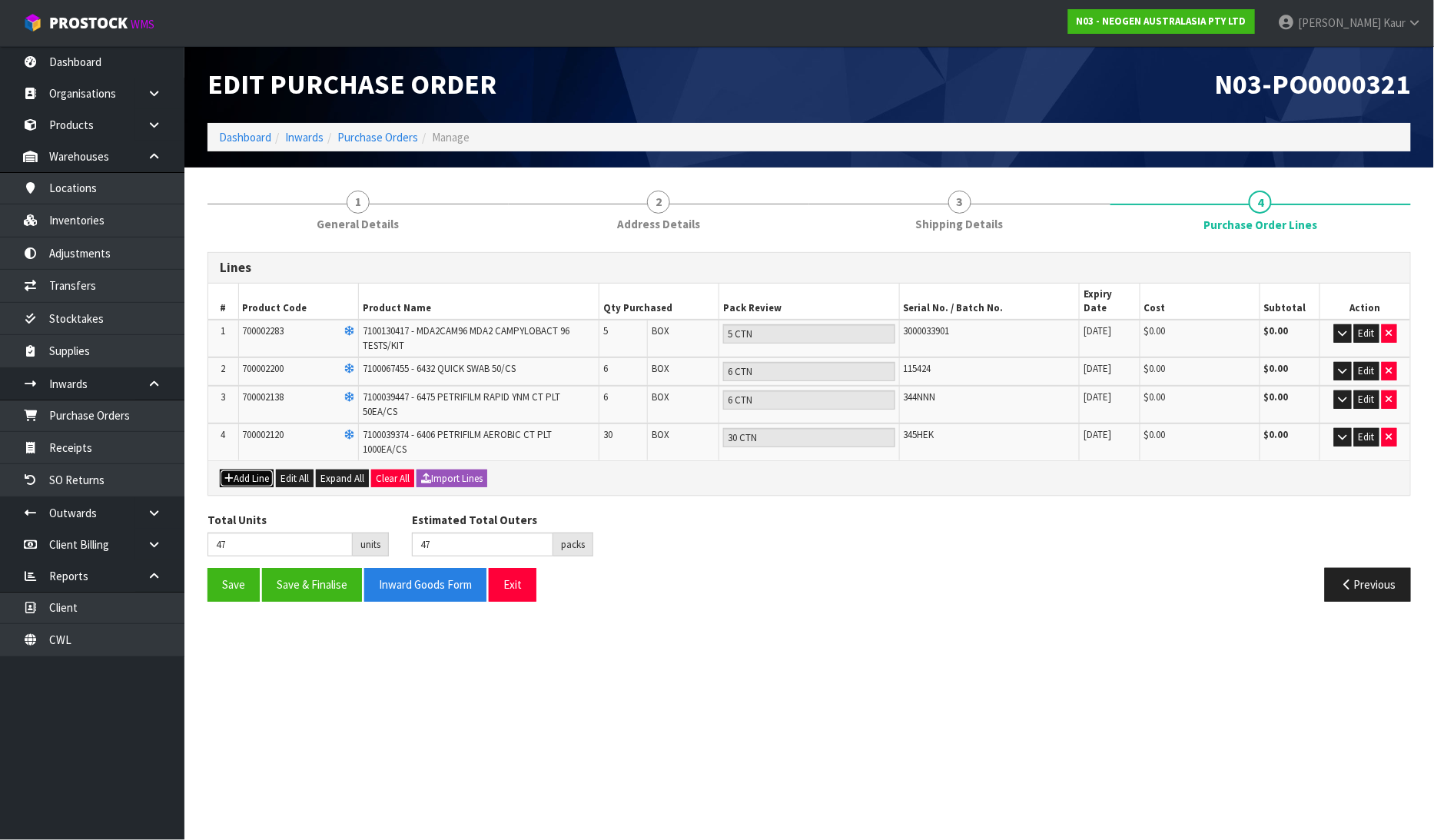
click at [241, 470] on button "Add Line" at bounding box center [247, 479] width 54 height 19
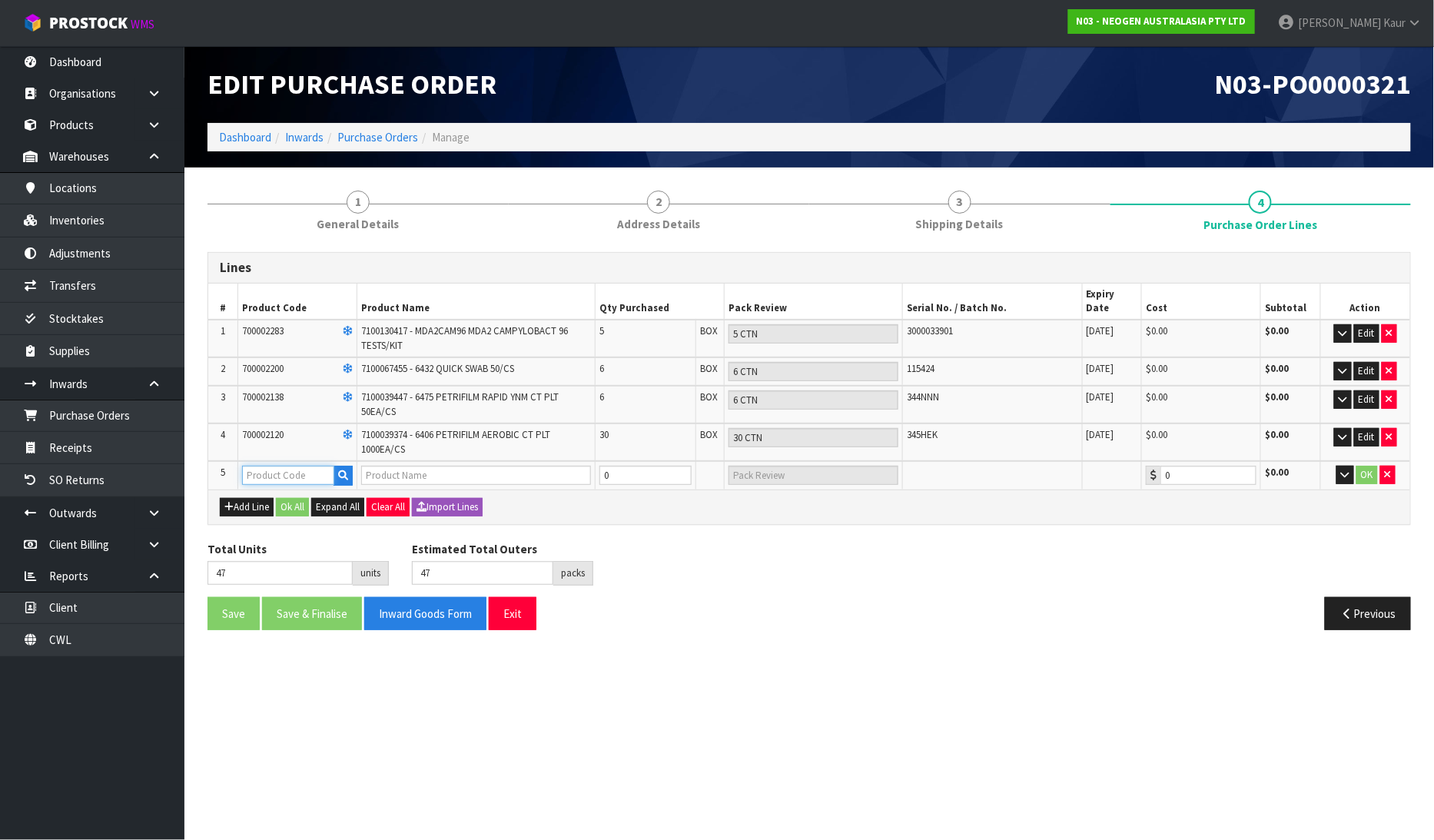
click at [304, 466] on input "text" at bounding box center [288, 475] width 93 height 19
paste input "TREMENDOUS TREES"
type input "TREMENDOUS TREES"
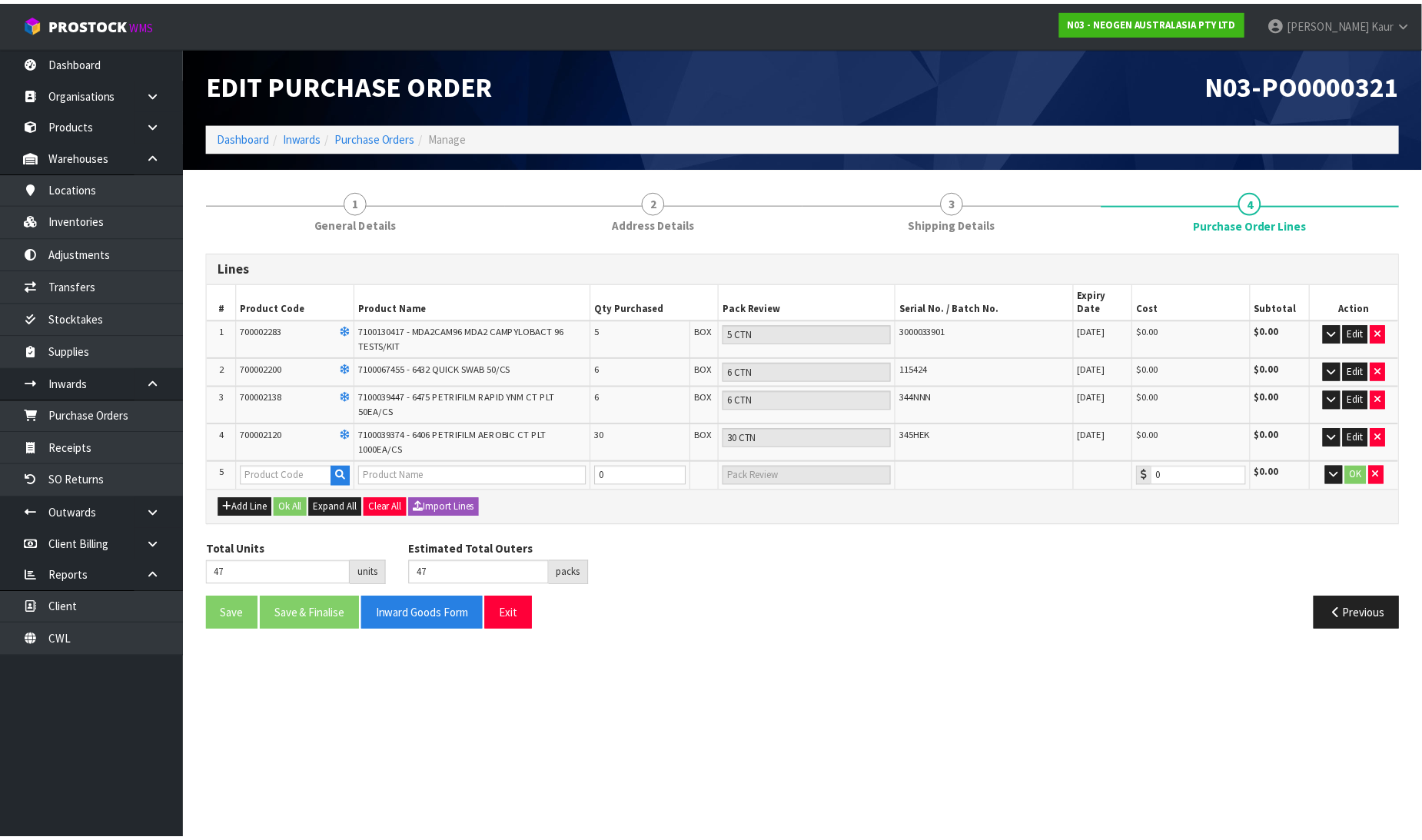
scroll to position [0, 0]
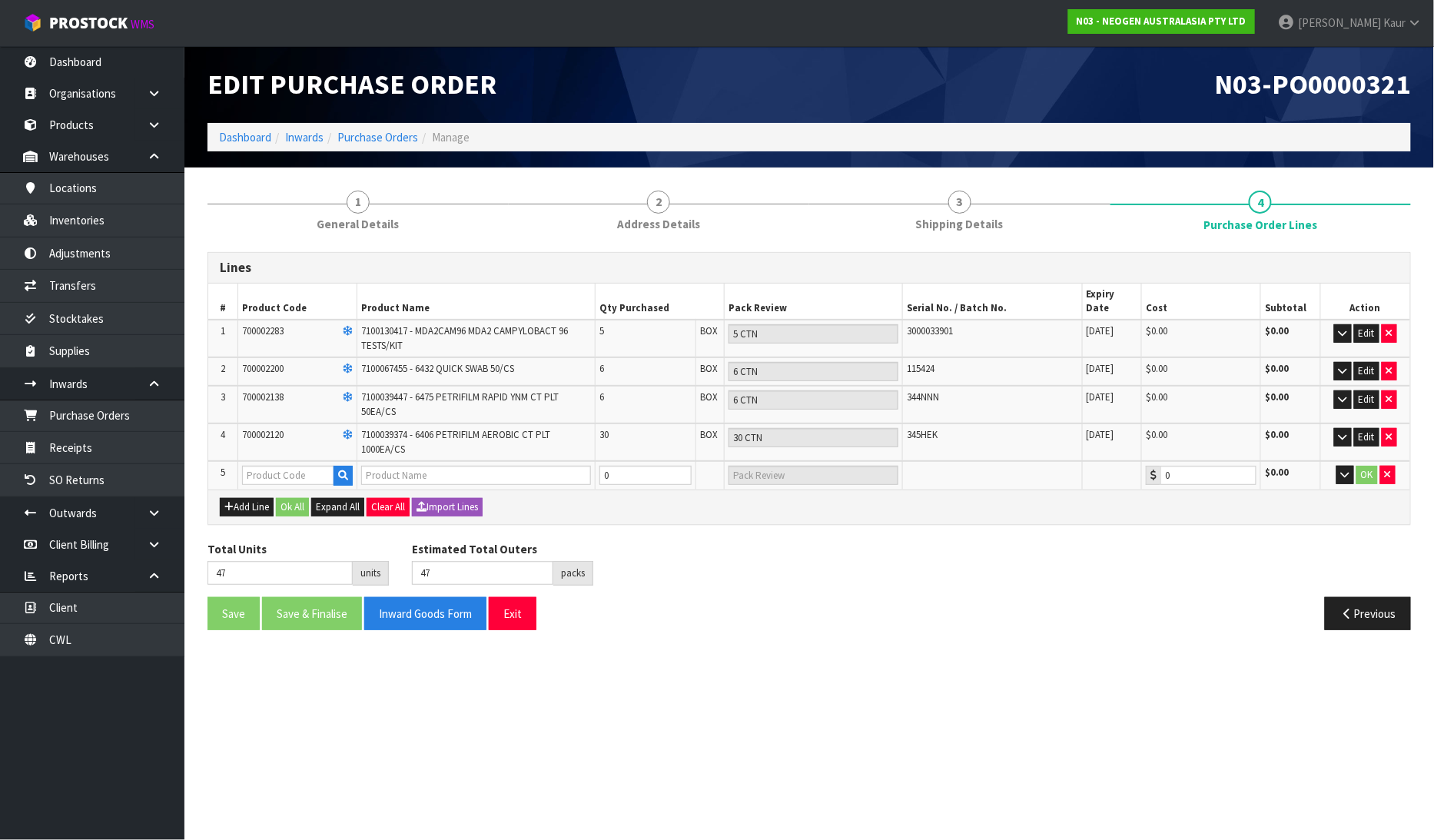
click at [436, 700] on section "Edit Purchase Order N03-PO0000321 Dashboard Inwards Purchase Orders Manage 1 Ge…" at bounding box center [717, 420] width 1434 height 840
click at [402, 466] on input "text" at bounding box center [476, 475] width 230 height 19
paste input "TREMENDOUS TREES"
type input "TREMENDOUS TREES"
click at [548, 710] on section "Edit Purchase Order N03-PO0000321 Dashboard Inwards Purchase Orders Manage 1 Ge…" at bounding box center [717, 420] width 1434 height 840
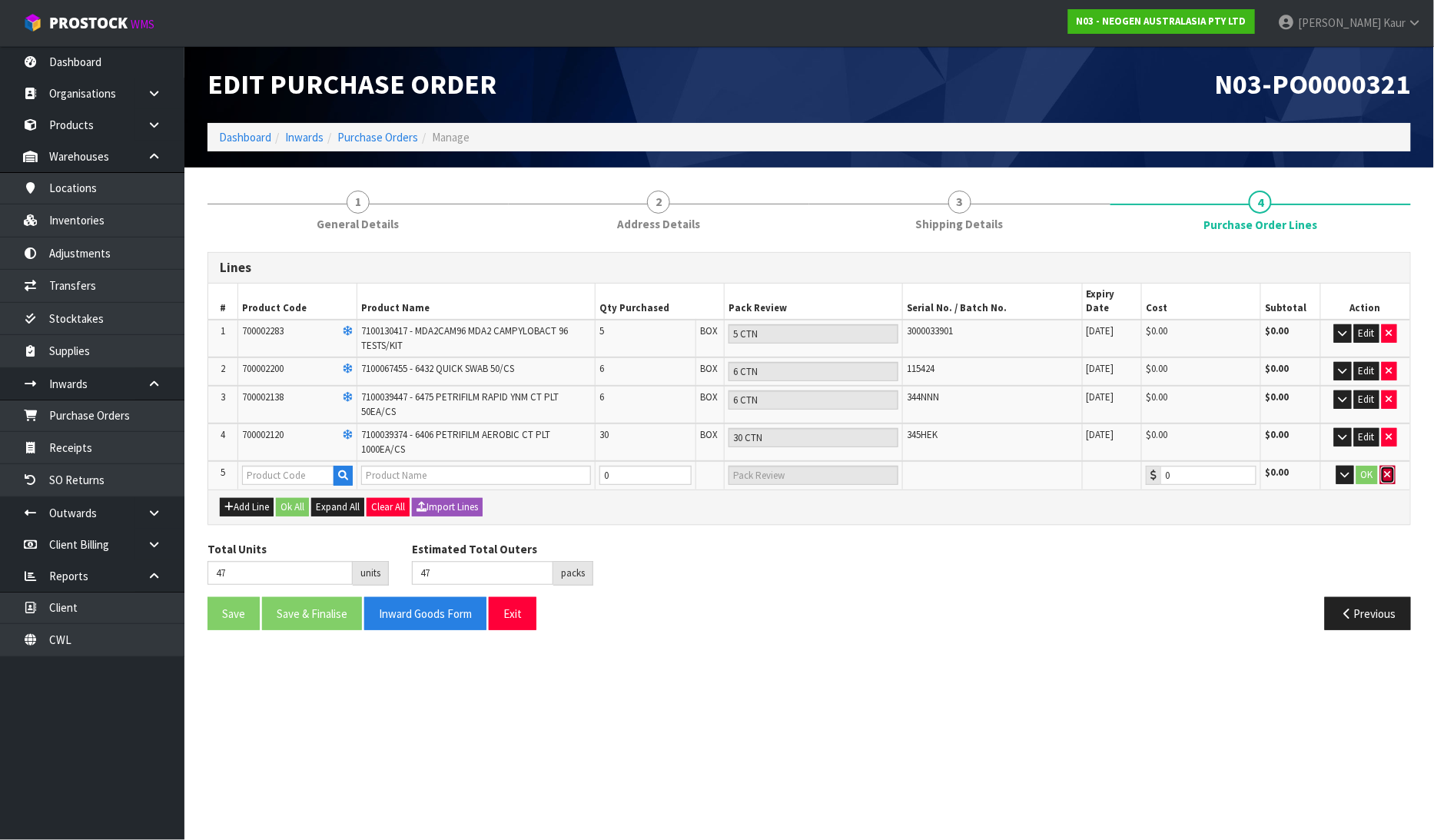
click at [1393, 466] on button "button" at bounding box center [1387, 475] width 15 height 19
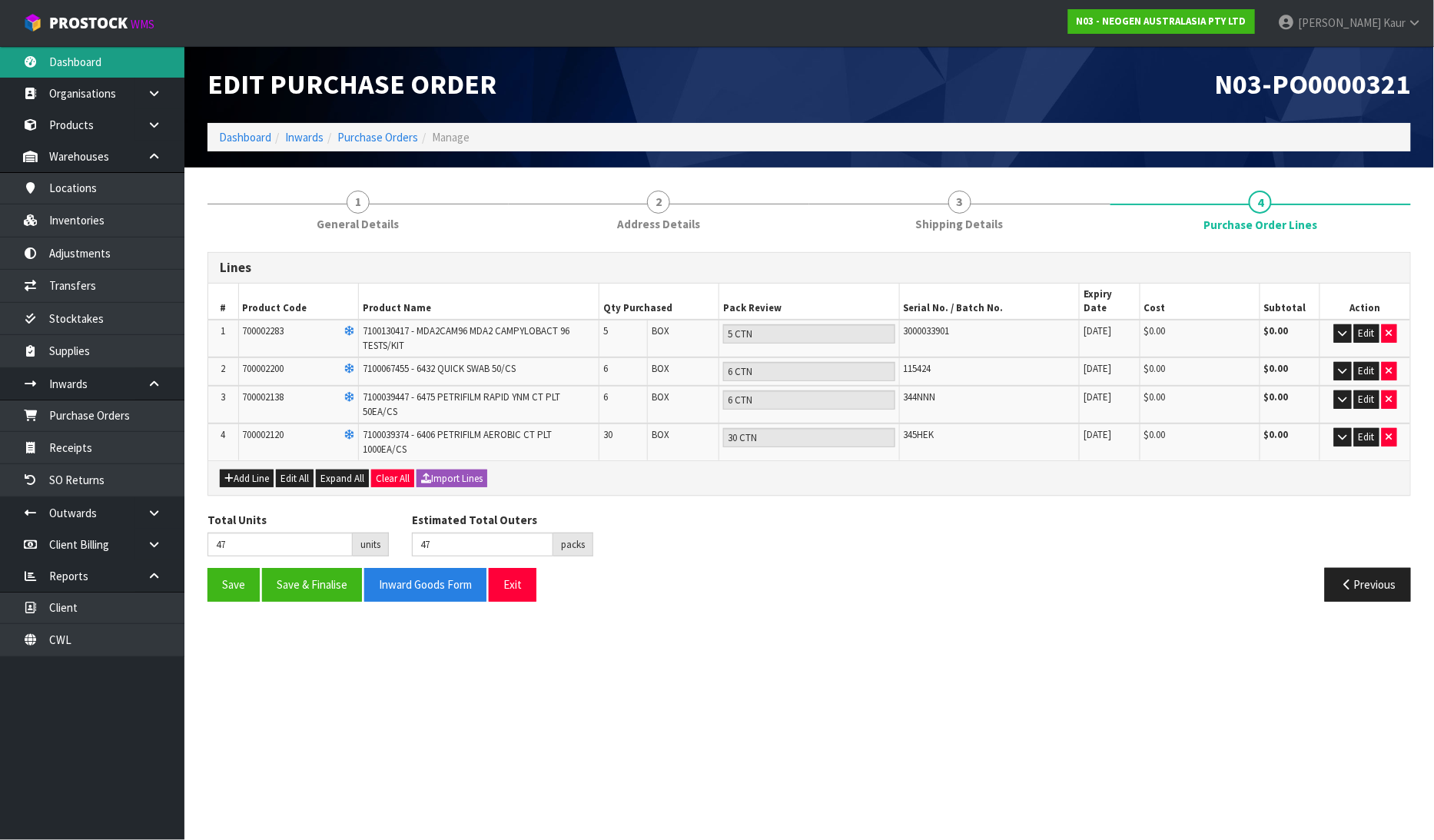
click at [95, 65] on link "Dashboard" at bounding box center [92, 62] width 184 height 32
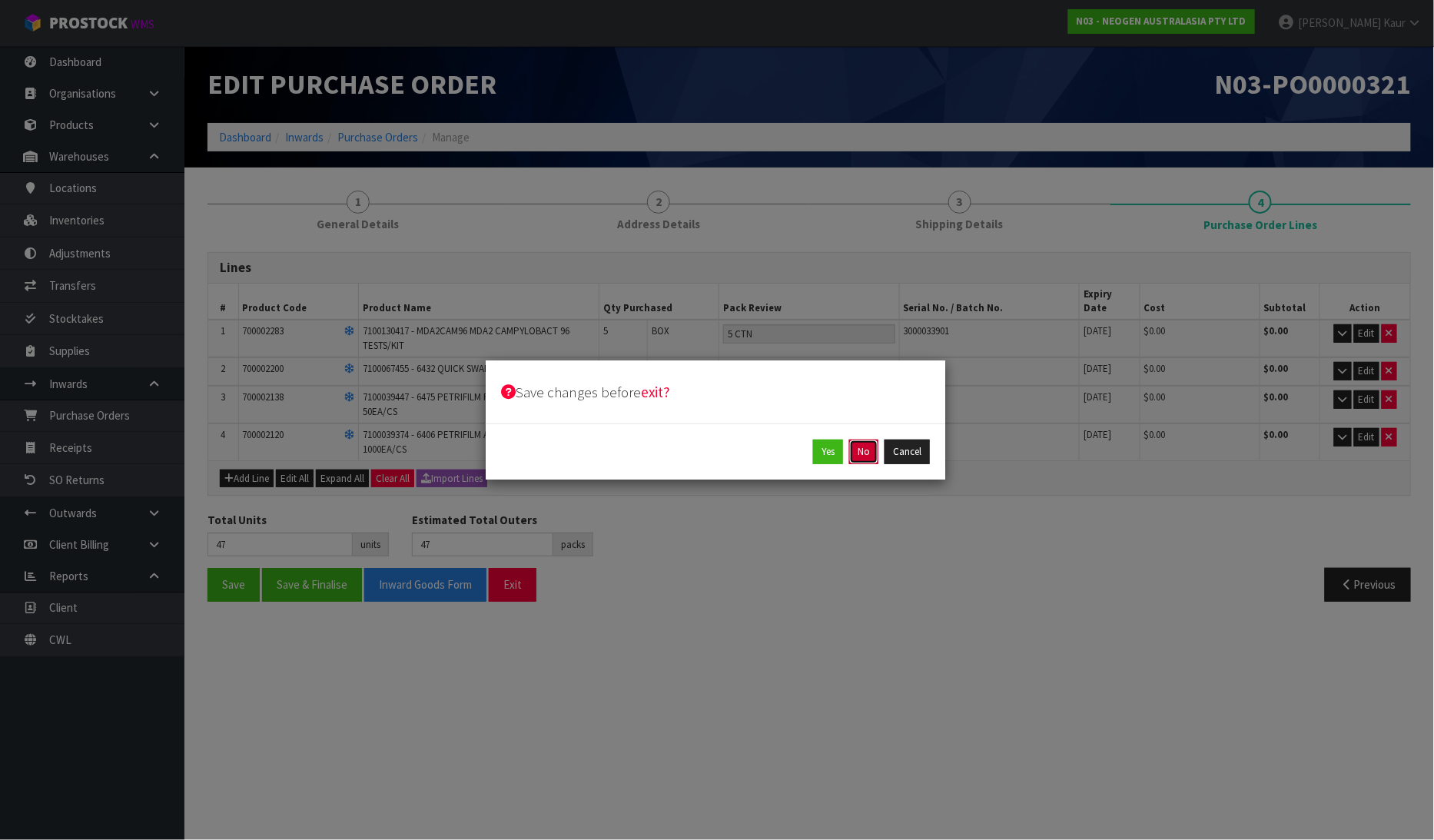
click at [863, 443] on button "No" at bounding box center [863, 452] width 29 height 25
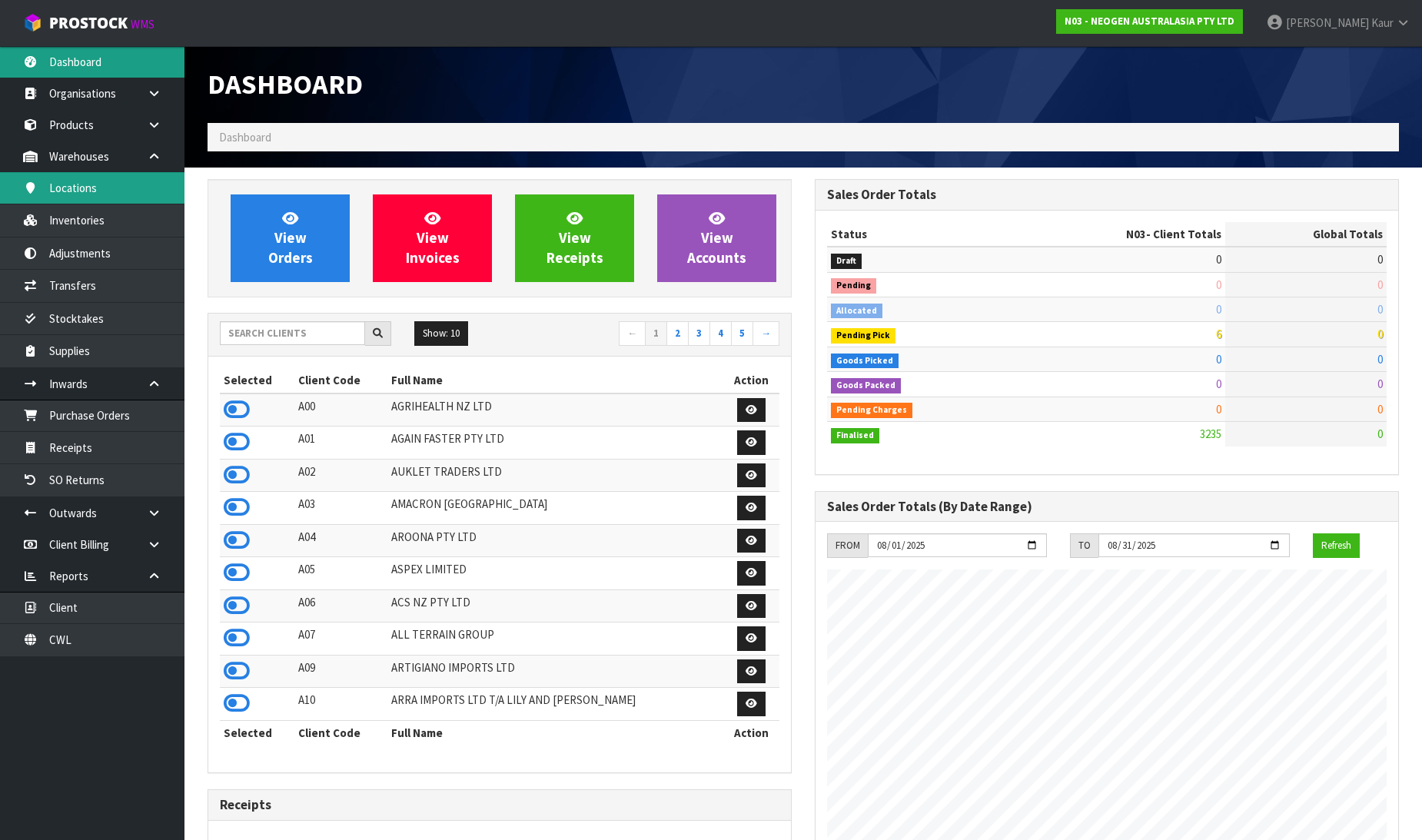
scroll to position [1163, 607]
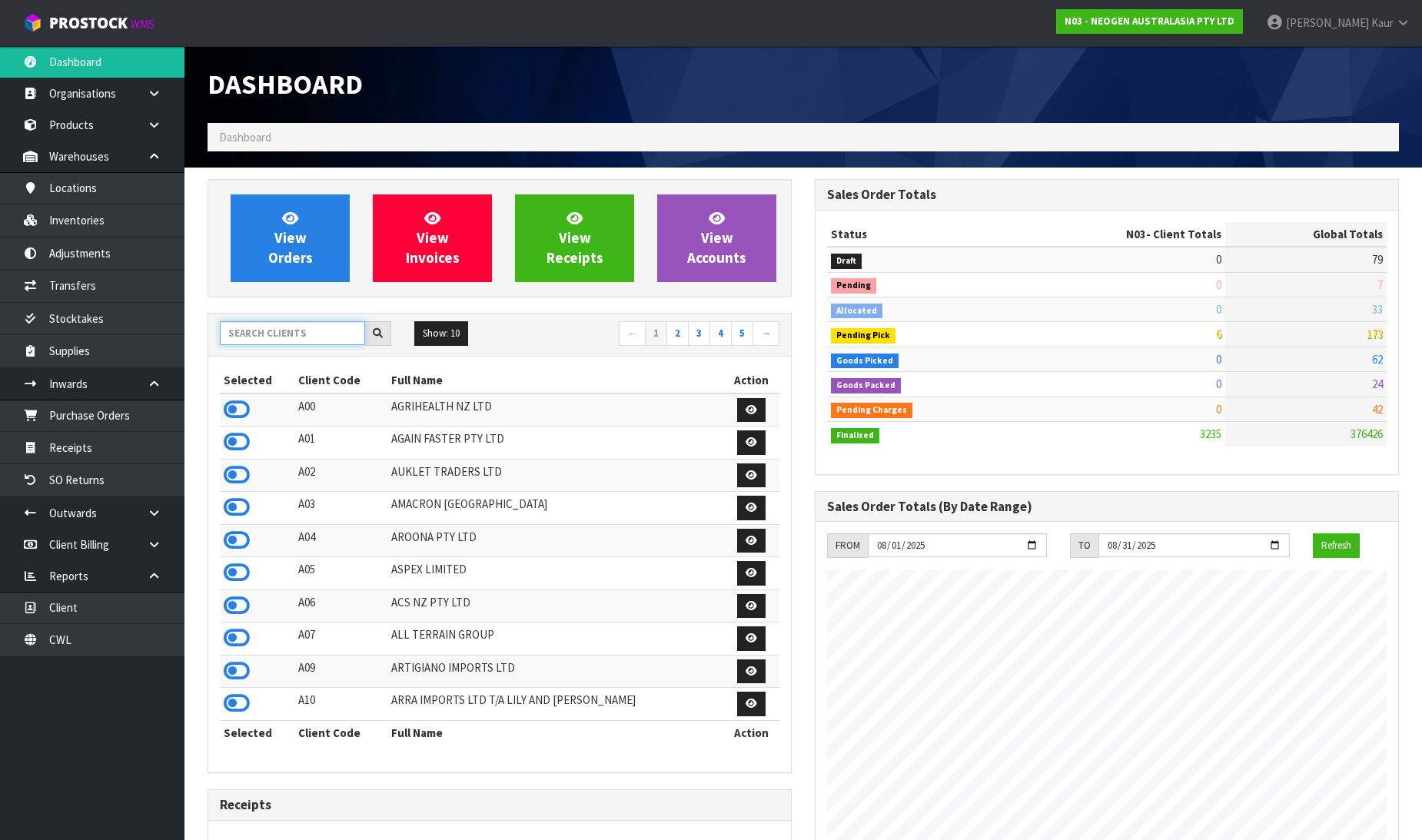
click at [264, 340] on input "text" at bounding box center [293, 333] width 145 height 24
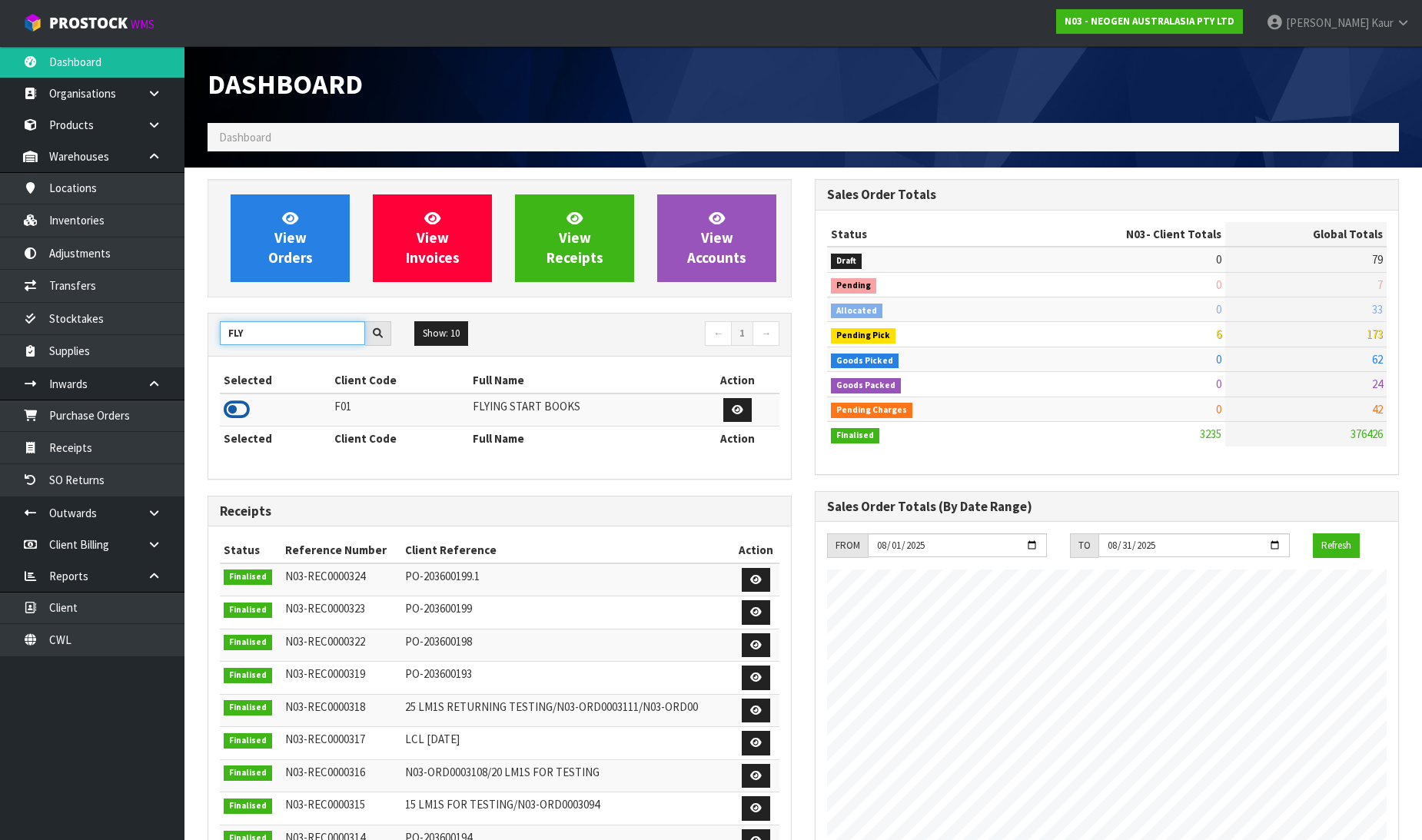
type input "FLY"
click at [234, 408] on icon at bounding box center [237, 409] width 26 height 23
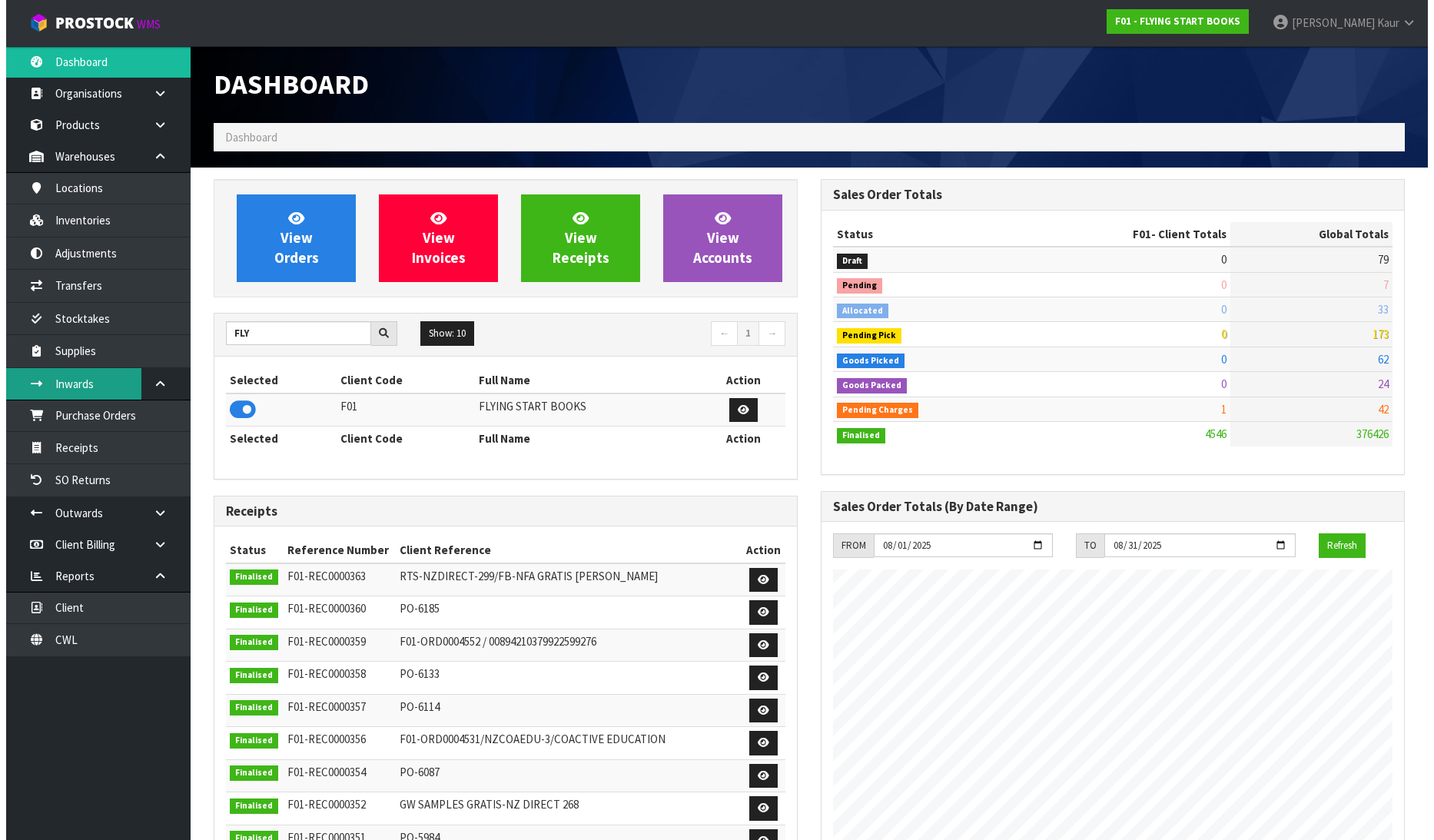
scroll to position [988, 607]
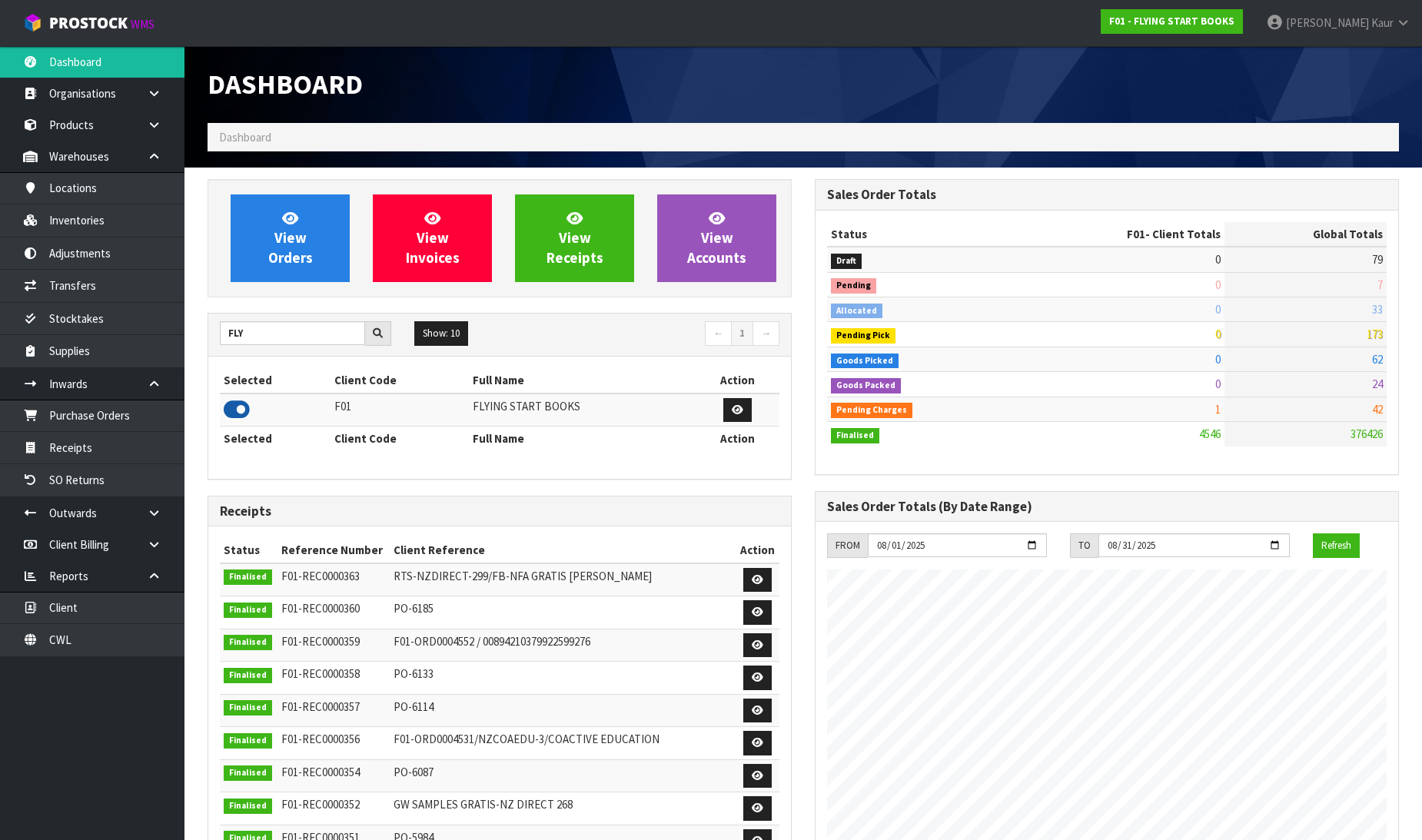
click at [238, 410] on icon at bounding box center [237, 409] width 26 height 23
click at [139, 416] on link "Purchase Orders" at bounding box center [92, 415] width 184 height 32
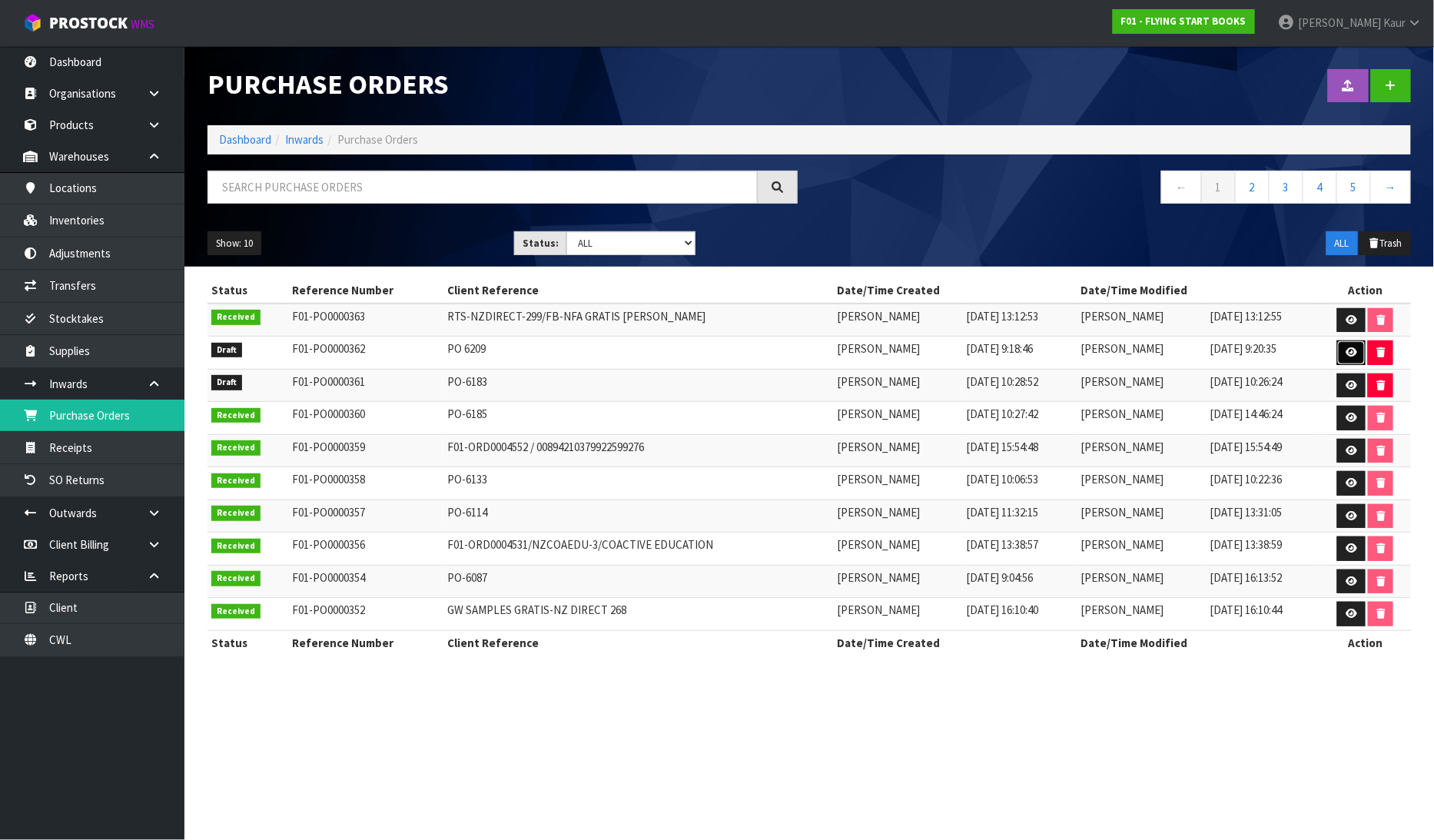
click at [1354, 353] on icon at bounding box center [1352, 352] width 12 height 10
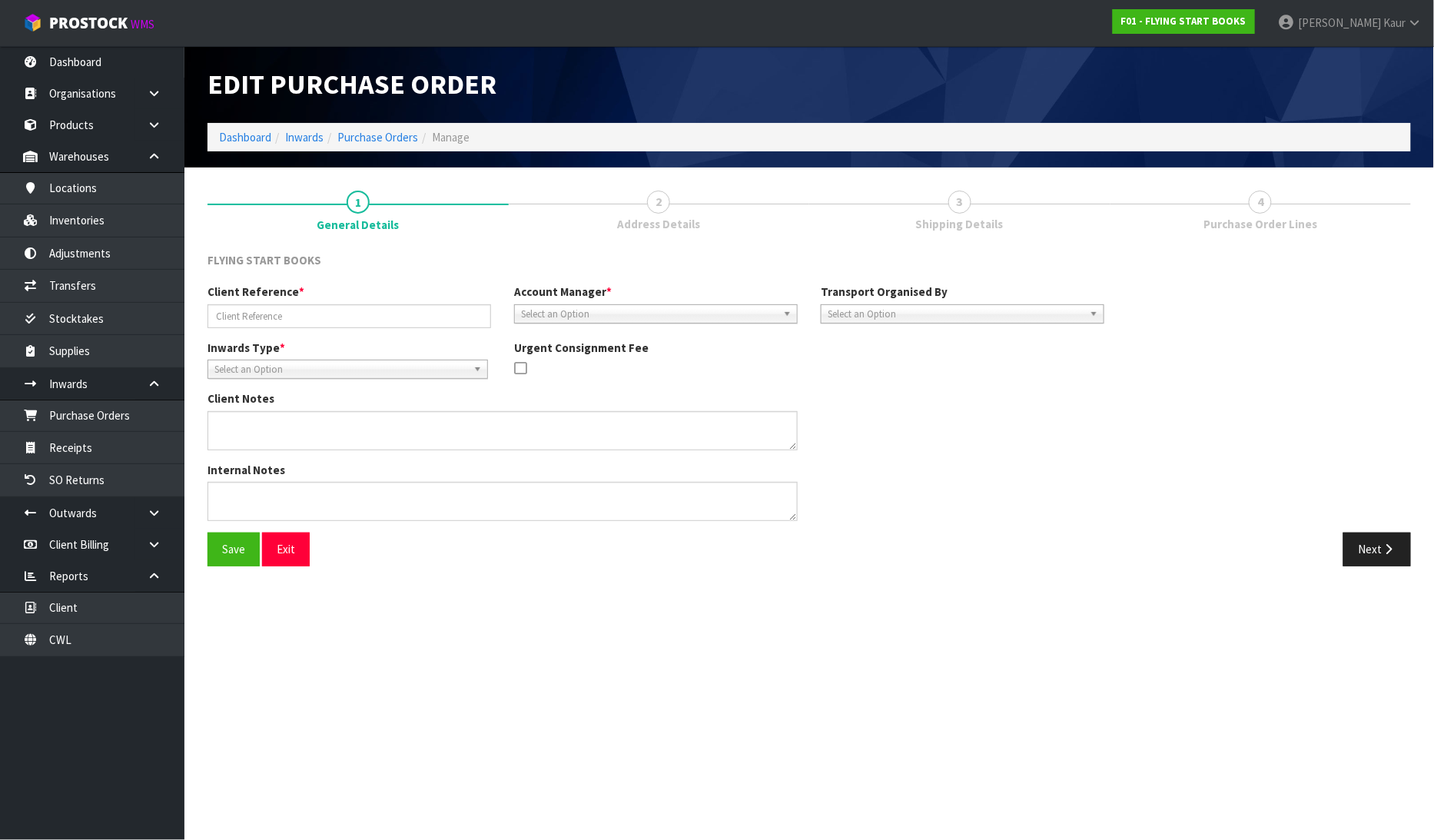
type input "PO 6209"
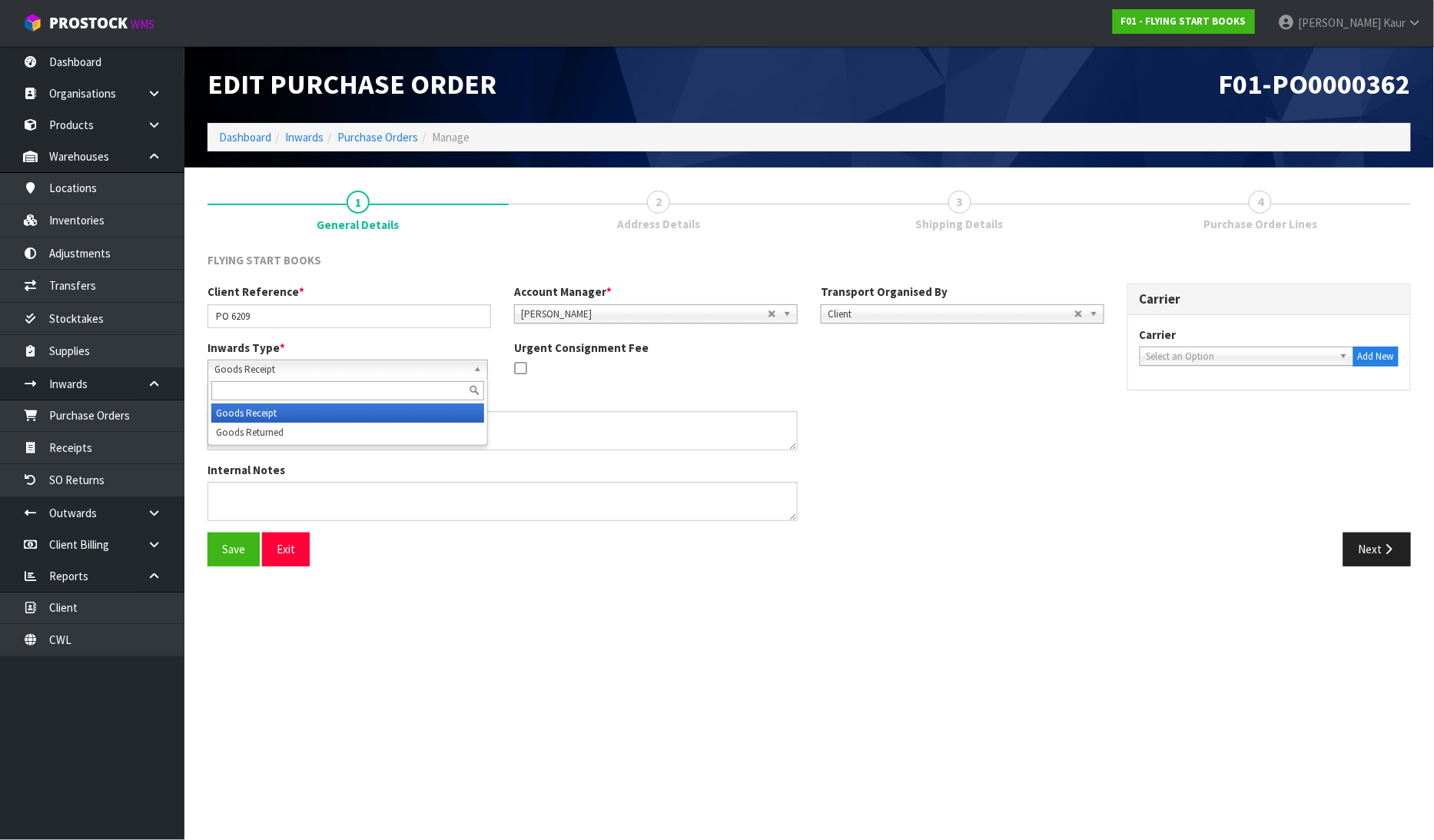
click at [264, 377] on div "Goods Receipt Goods Receipt Goods Returned" at bounding box center [348, 368] width 281 height 19
click at [272, 413] on li "Goods Receipt" at bounding box center [348, 412] width 273 height 19
click at [1376, 553] on button "Next" at bounding box center [1377, 548] width 68 height 33
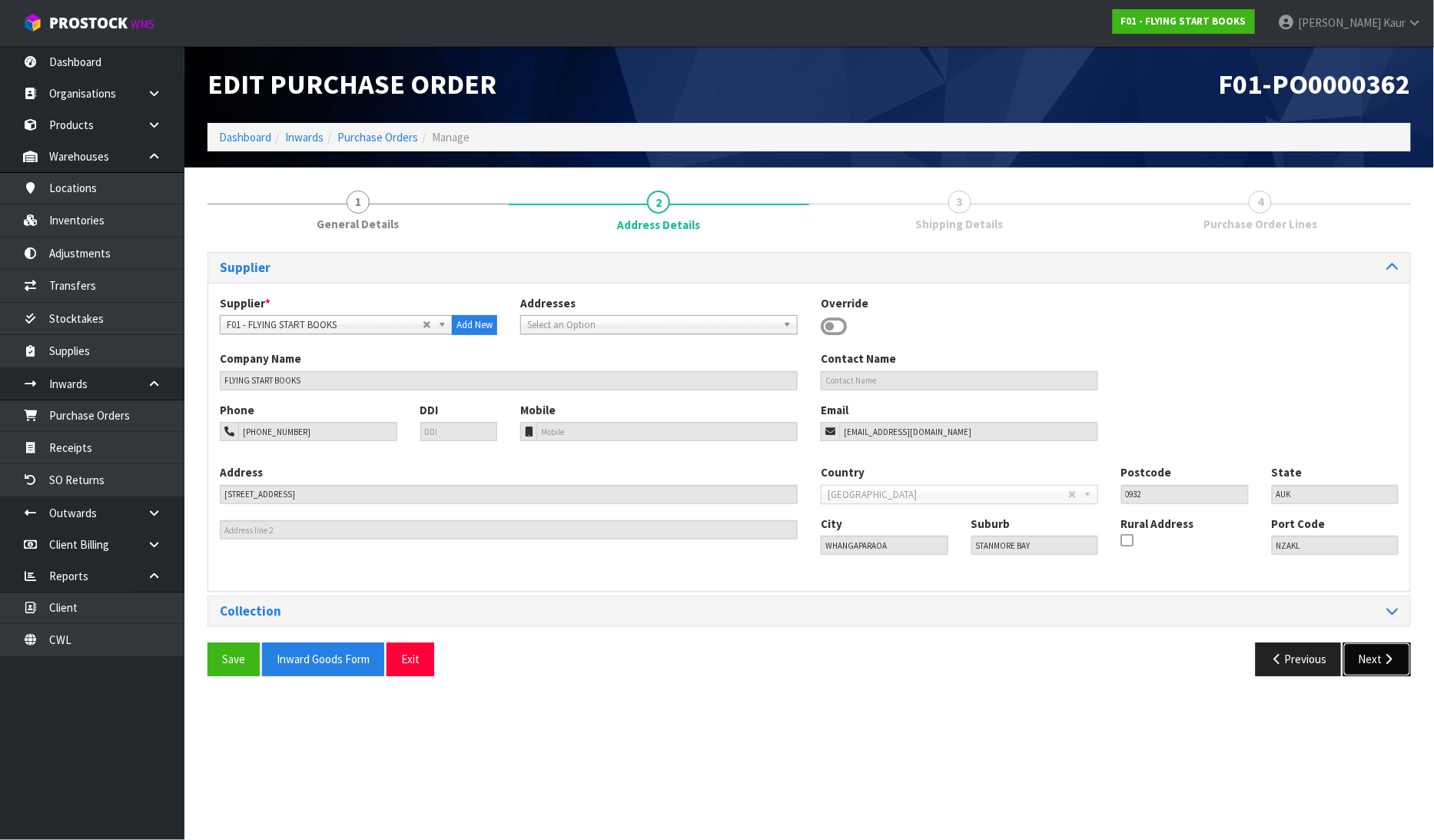
click at [1381, 672] on button "Next" at bounding box center [1377, 658] width 68 height 33
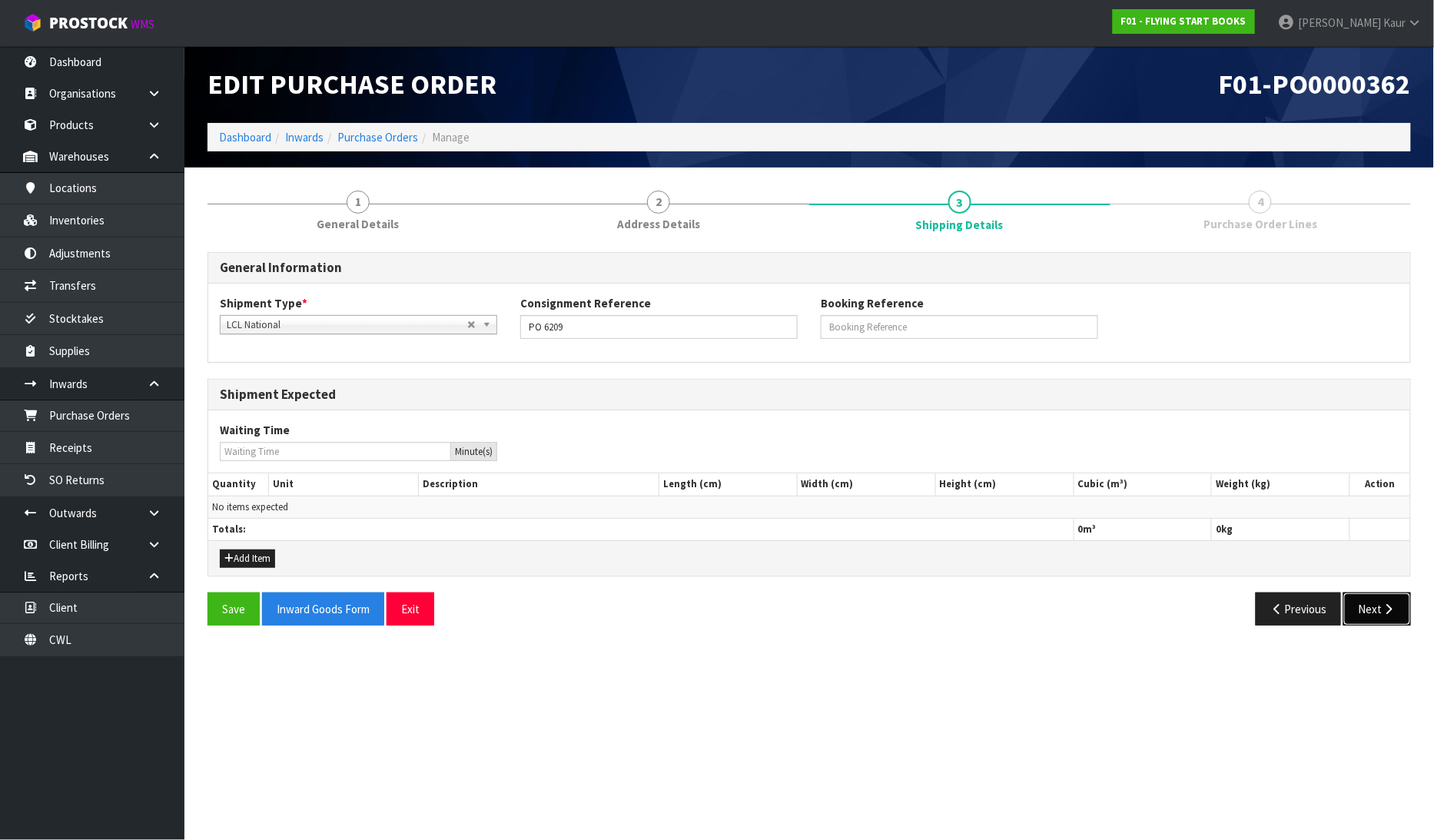
click at [1393, 618] on button "Next" at bounding box center [1377, 608] width 68 height 33
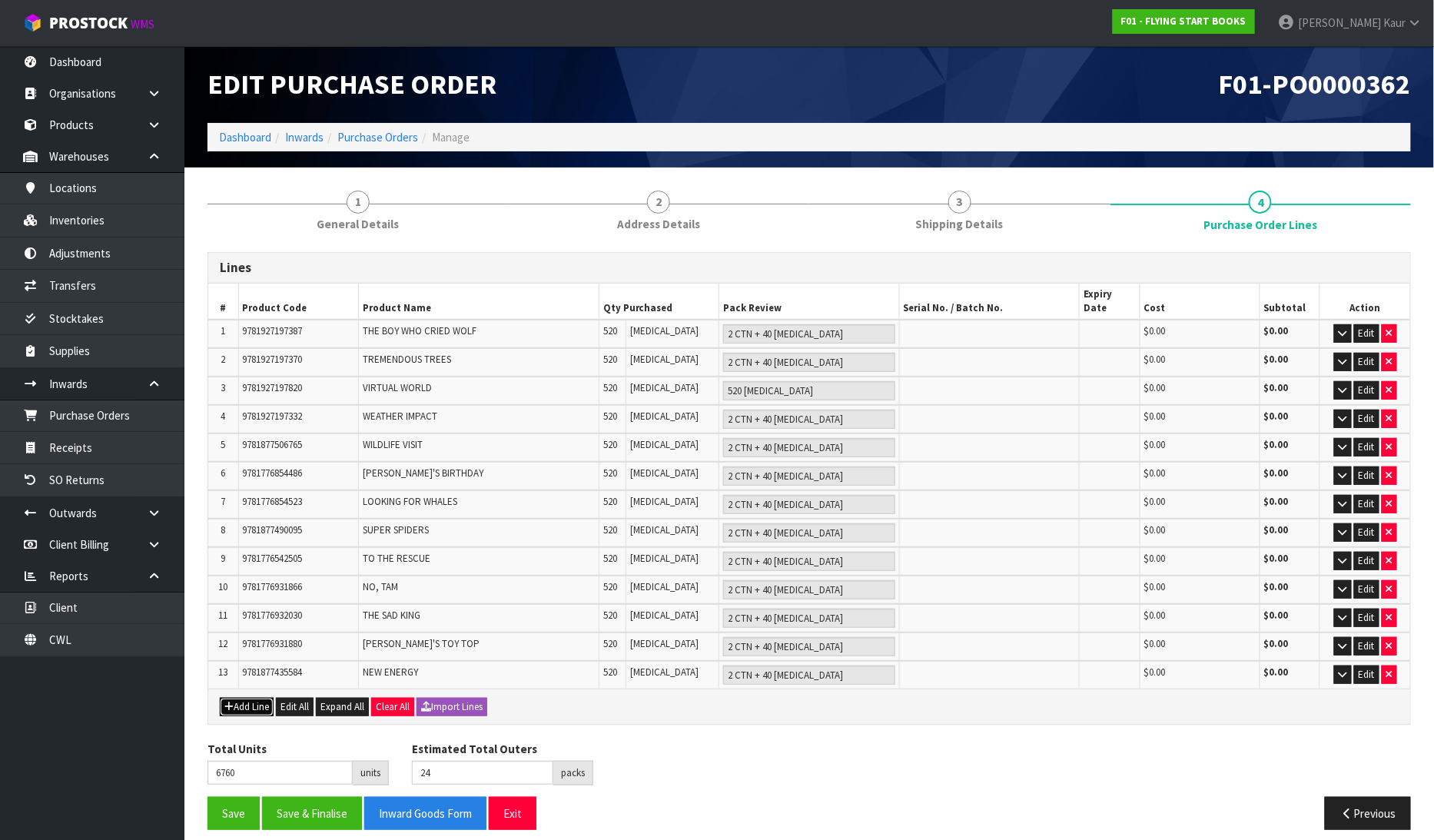
click at [242, 698] on button "Add Line" at bounding box center [247, 707] width 54 height 19
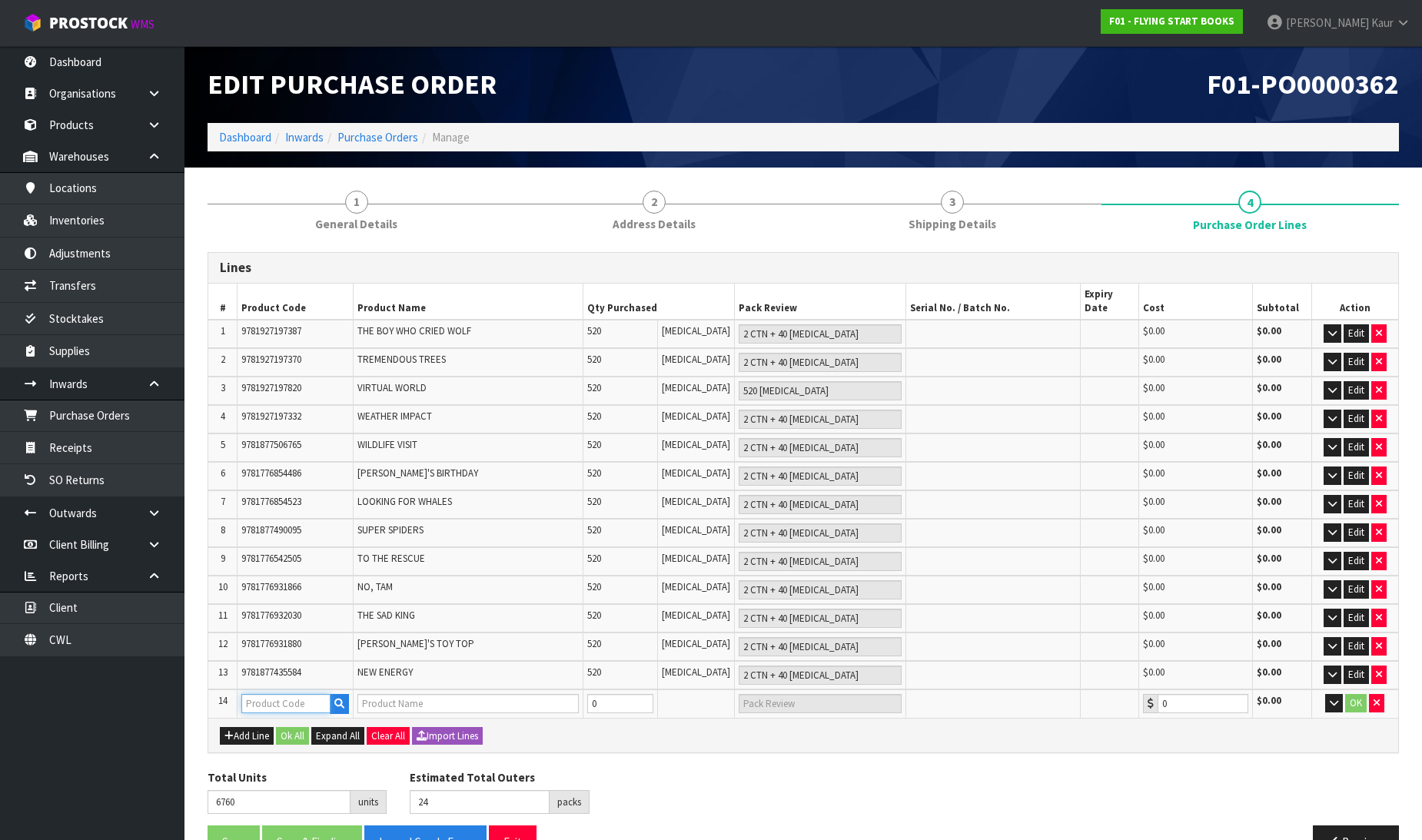
click at [297, 694] on input "text" at bounding box center [286, 703] width 90 height 19
paste input "9781927197387"
type input "9781927197387"
type input "THE BOY WHO CRIED WOLF"
type input "0.00"
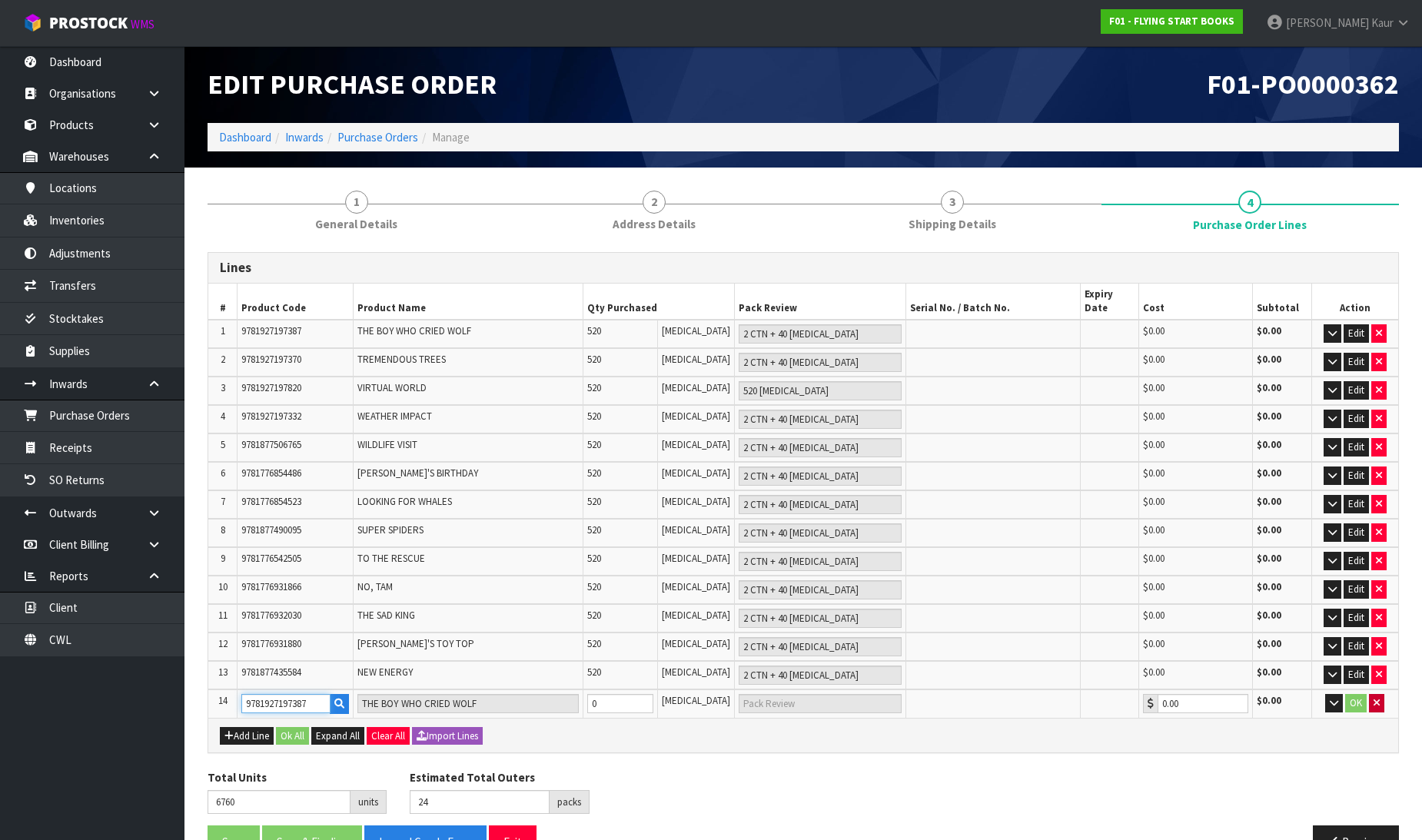
type input "9781927197387"
click at [1380, 694] on button "button" at bounding box center [1376, 703] width 15 height 19
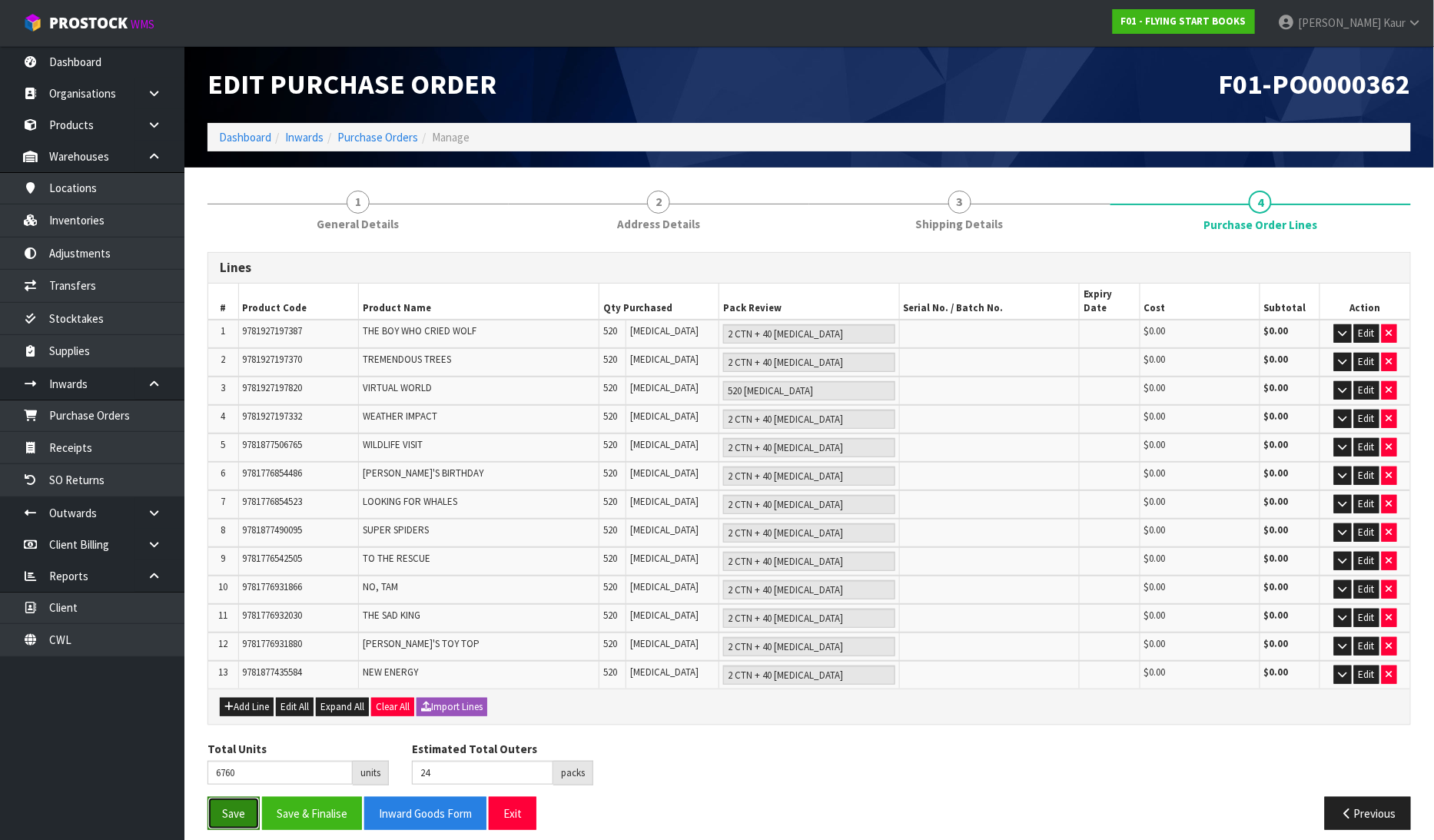
click at [223, 796] on button "Save" at bounding box center [233, 812] width 52 height 33
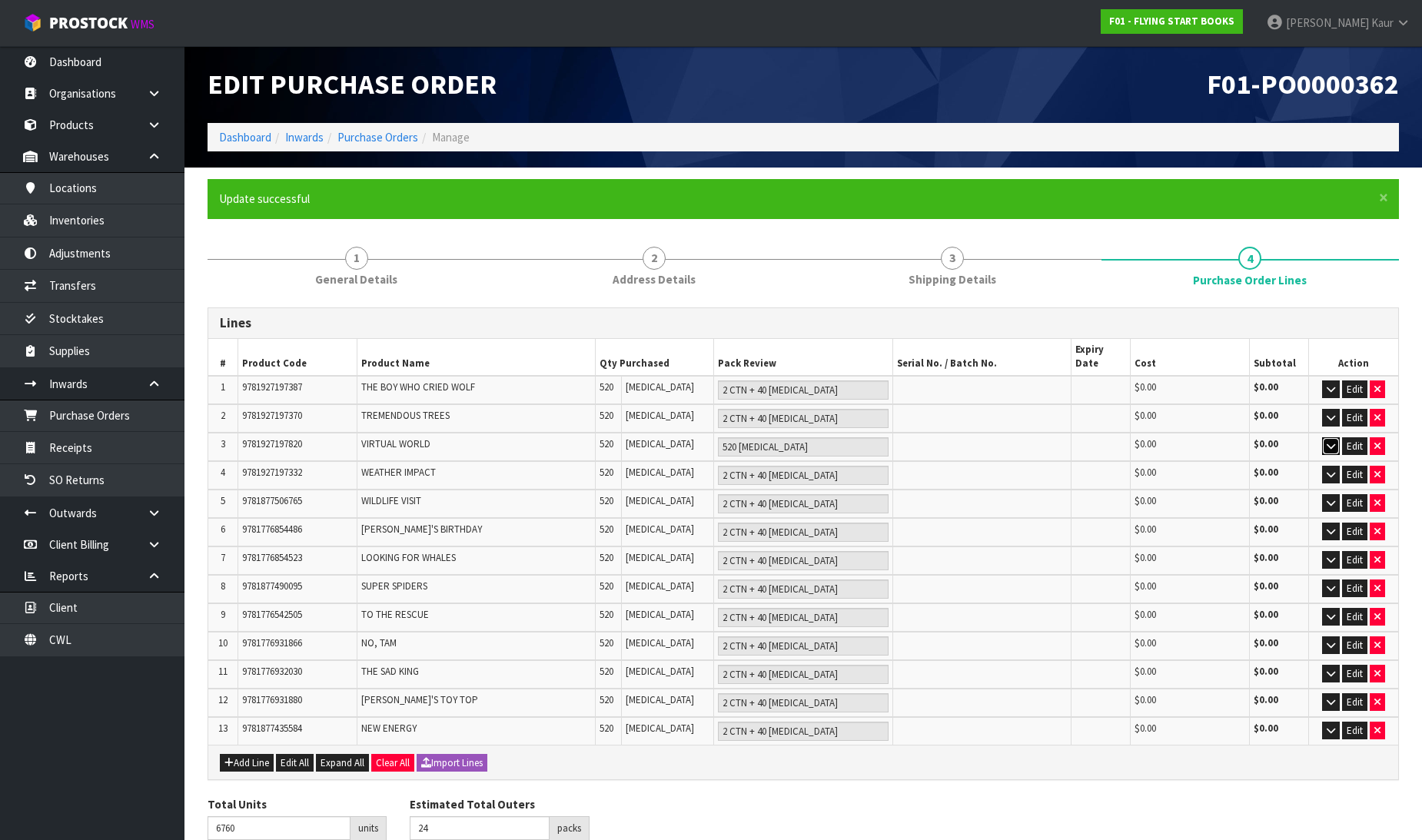
click at [1330, 441] on icon "button" at bounding box center [1330, 446] width 8 height 10
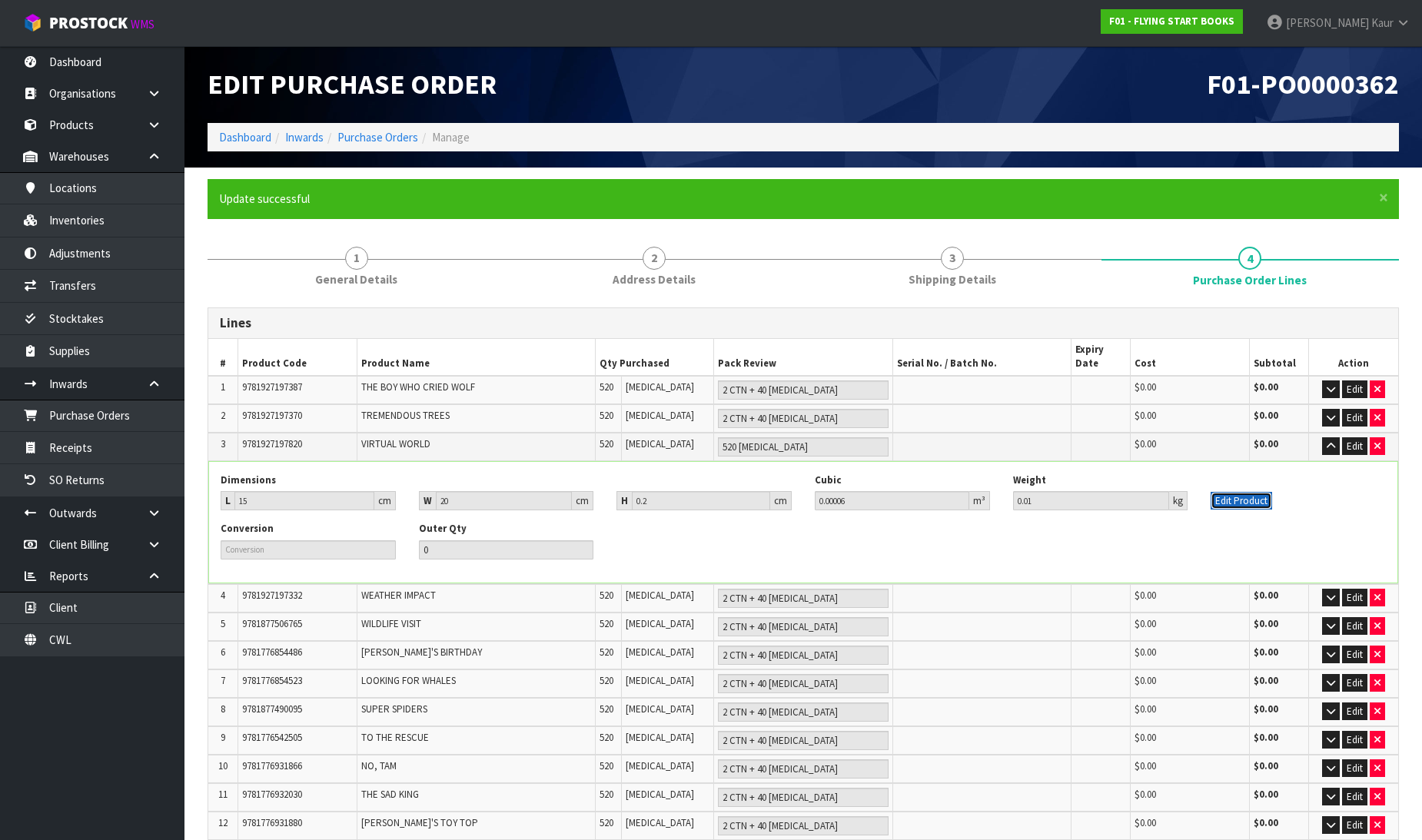
click at [1243, 492] on button "Edit Product" at bounding box center [1242, 501] width 62 height 19
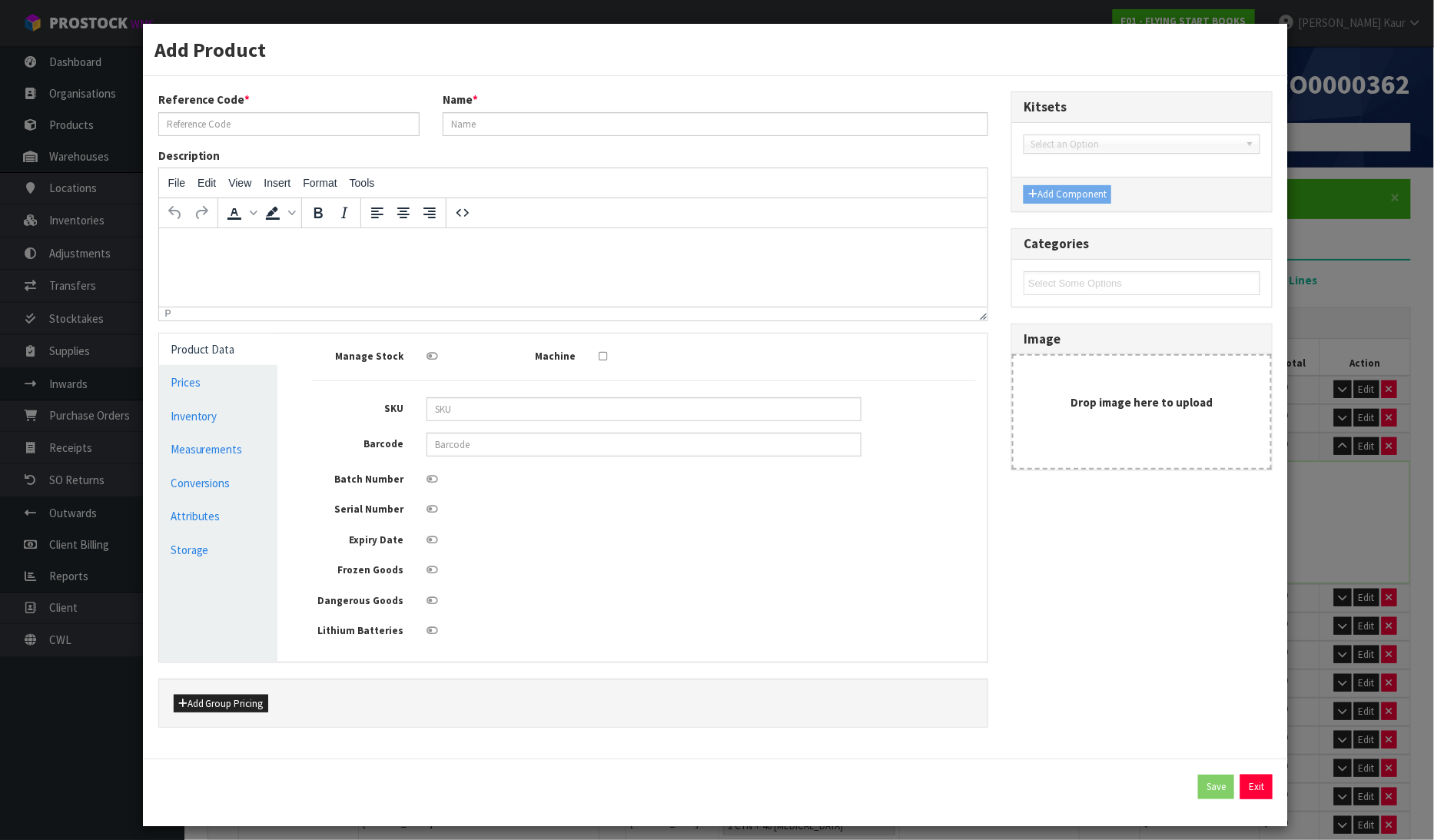
type input "9781927197820"
type input "VIRTUAL WORLD"
type input "15"
type input "20"
type input "0.2"
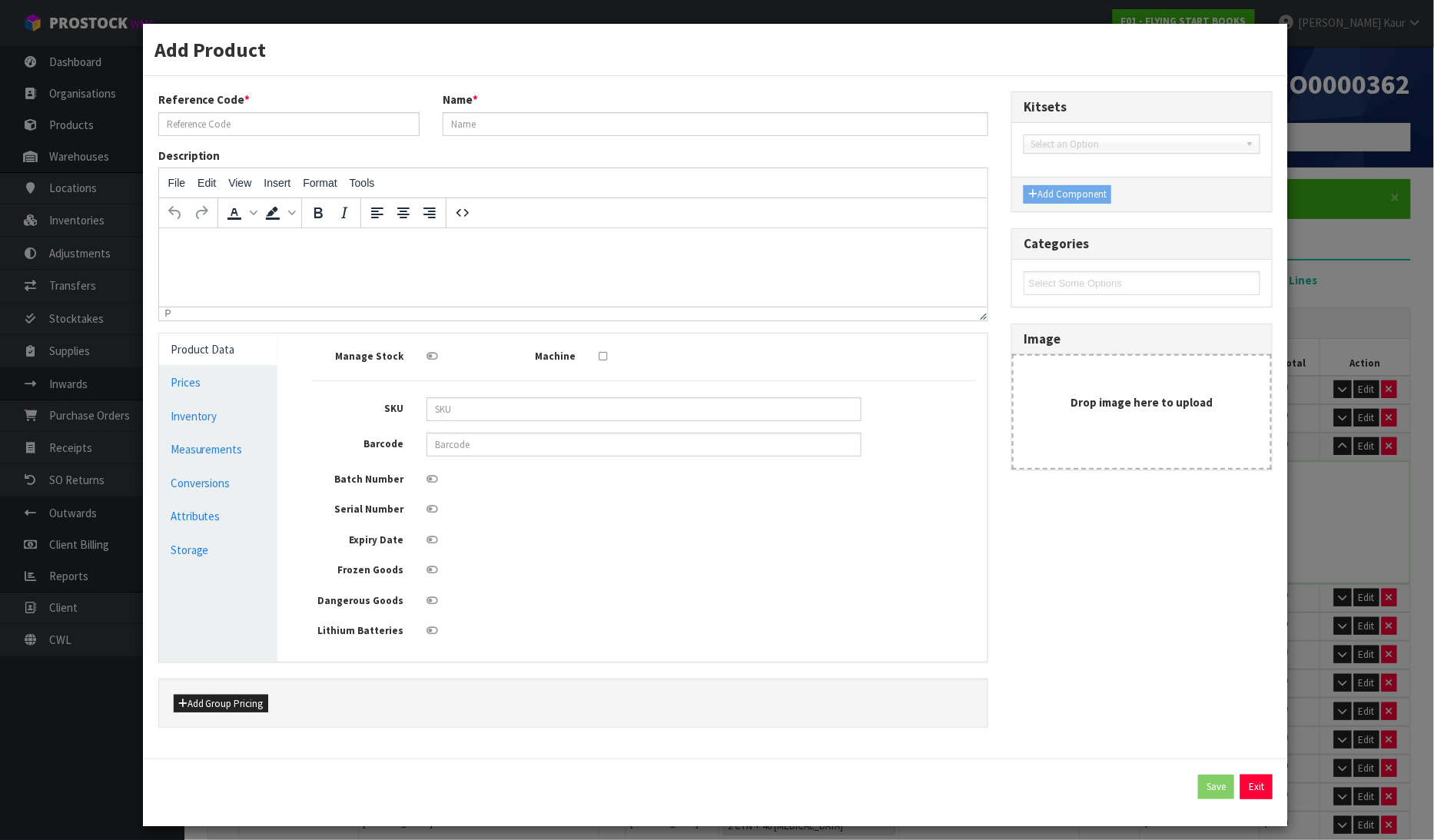
type input "0.00006"
type input "0.01"
click at [173, 450] on link "Measurements" at bounding box center [219, 449] width 120 height 32
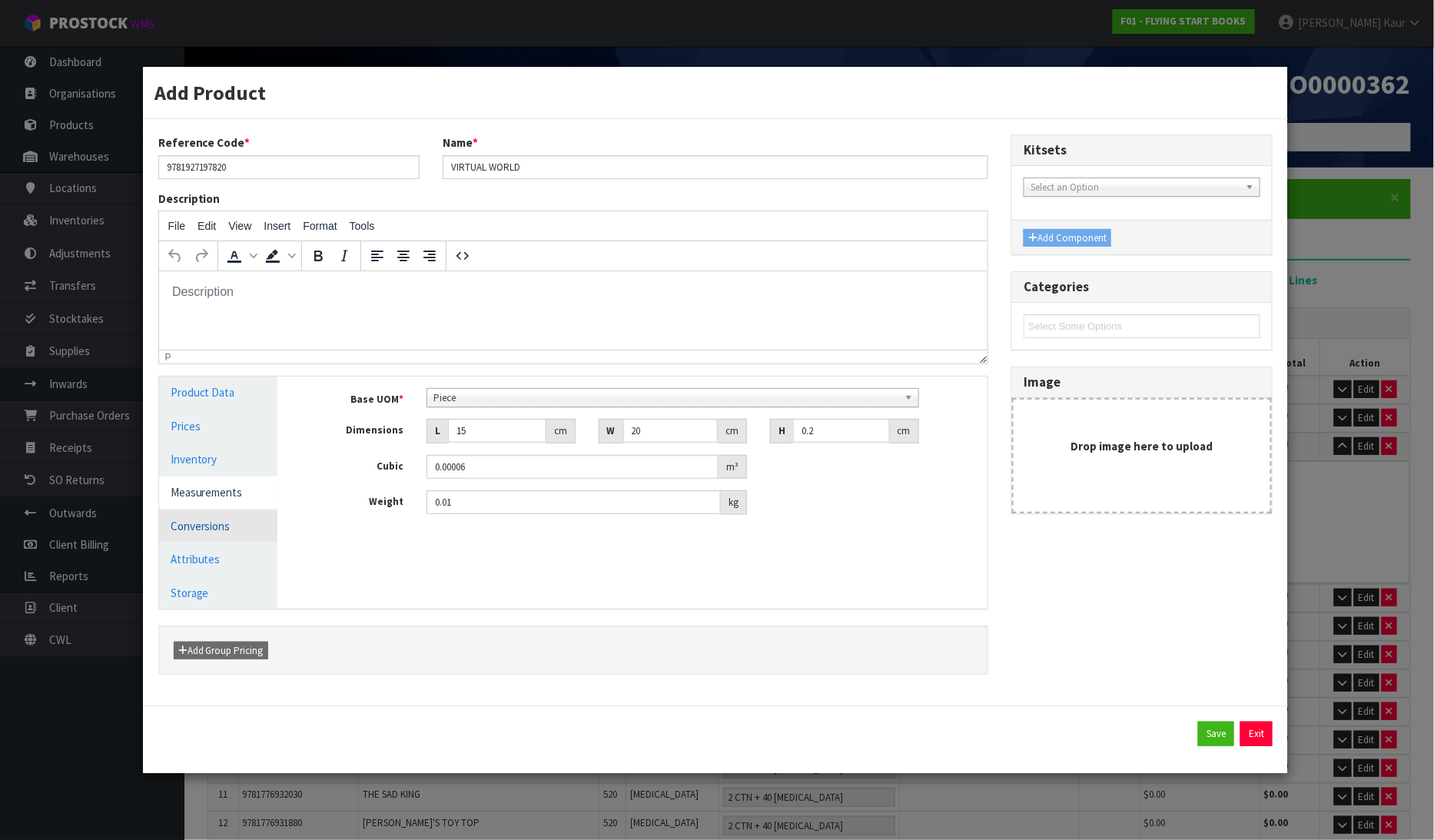
click at [204, 516] on link "Conversions" at bounding box center [219, 526] width 120 height 32
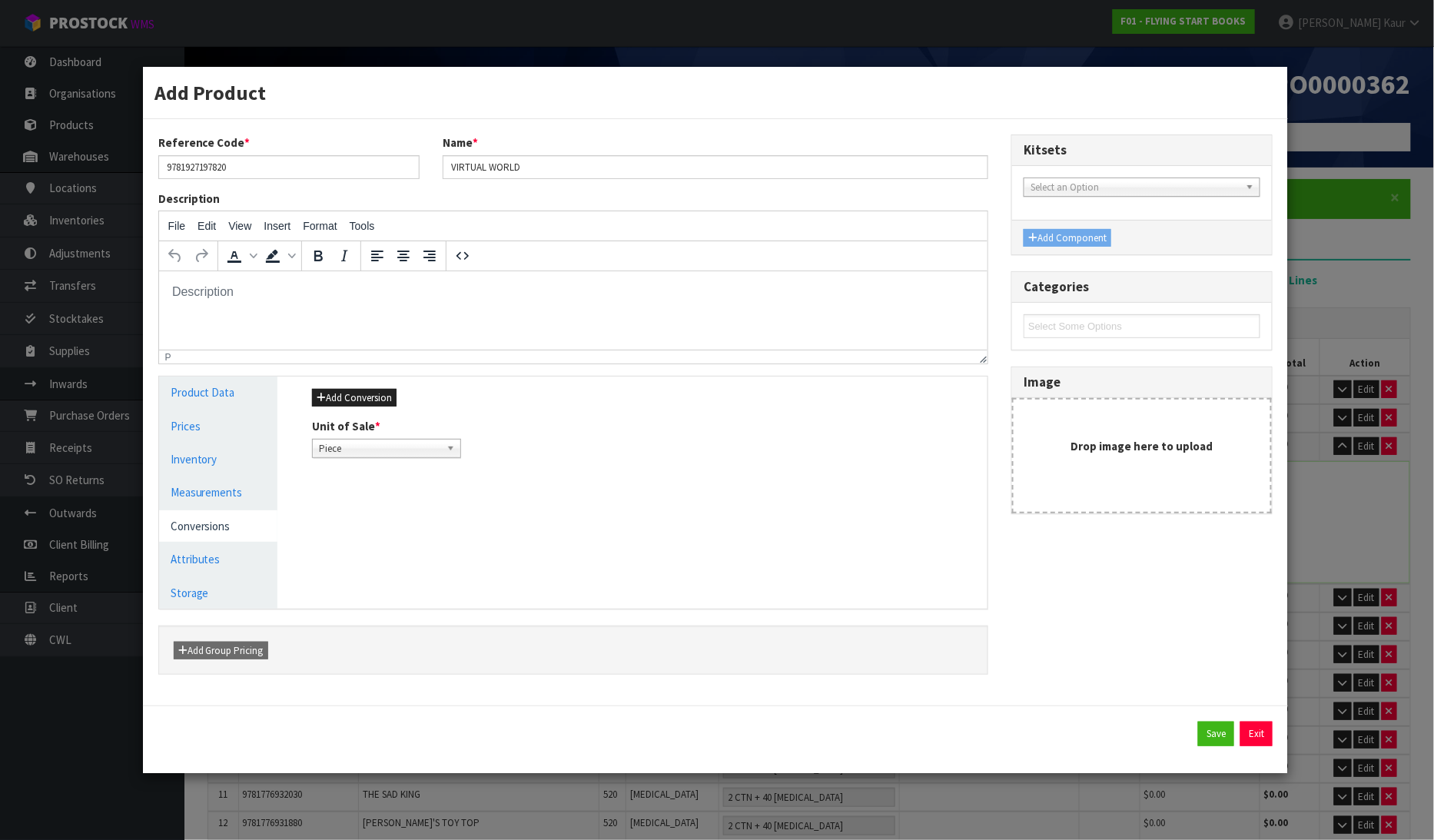
click at [1380, 233] on div "Add Product Reference Code * 9781927197820 Name * VIRTUAL WORLD Description Fil…" at bounding box center [717, 420] width 1434 height 840
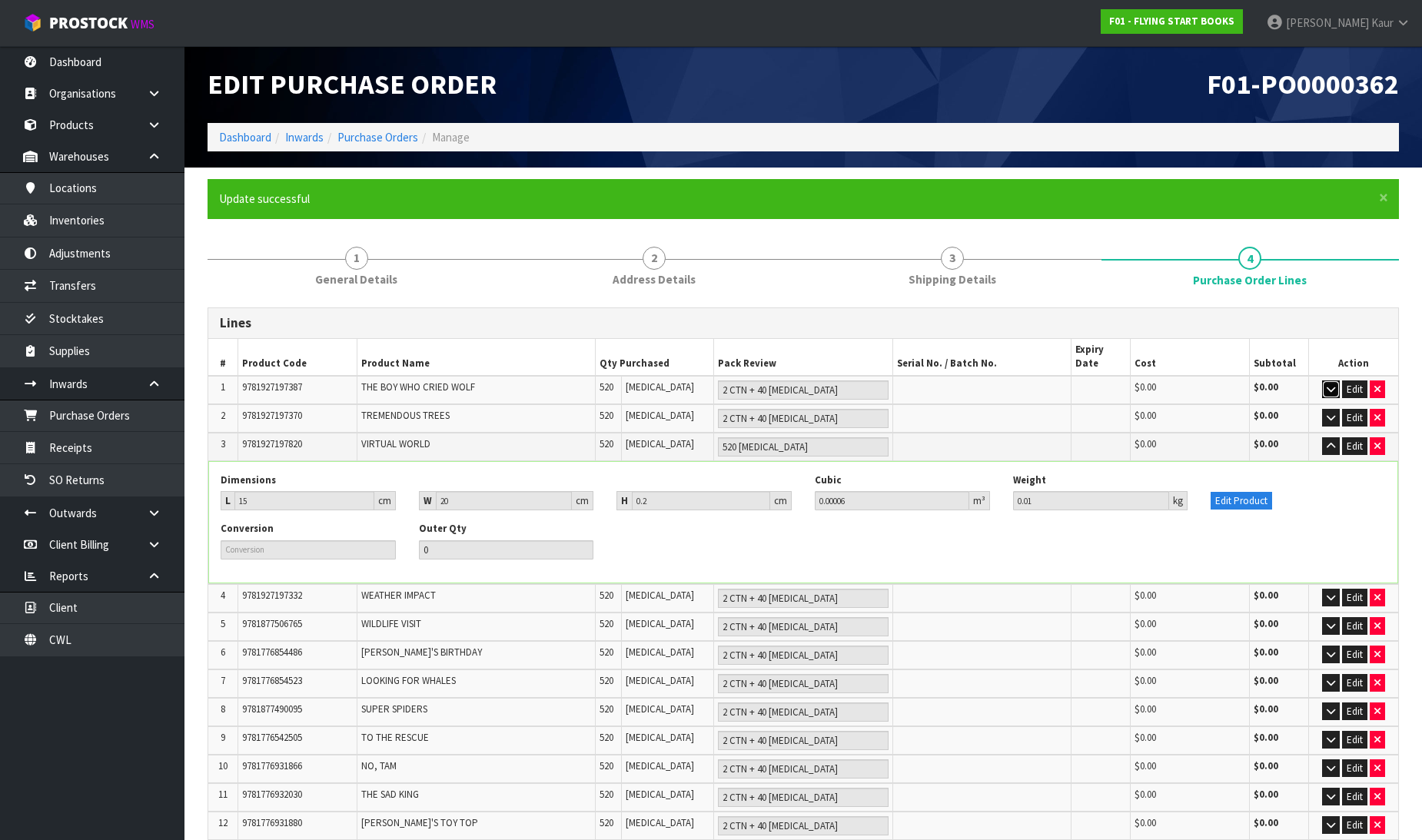
click at [1330, 384] on icon "button" at bounding box center [1330, 389] width 8 height 10
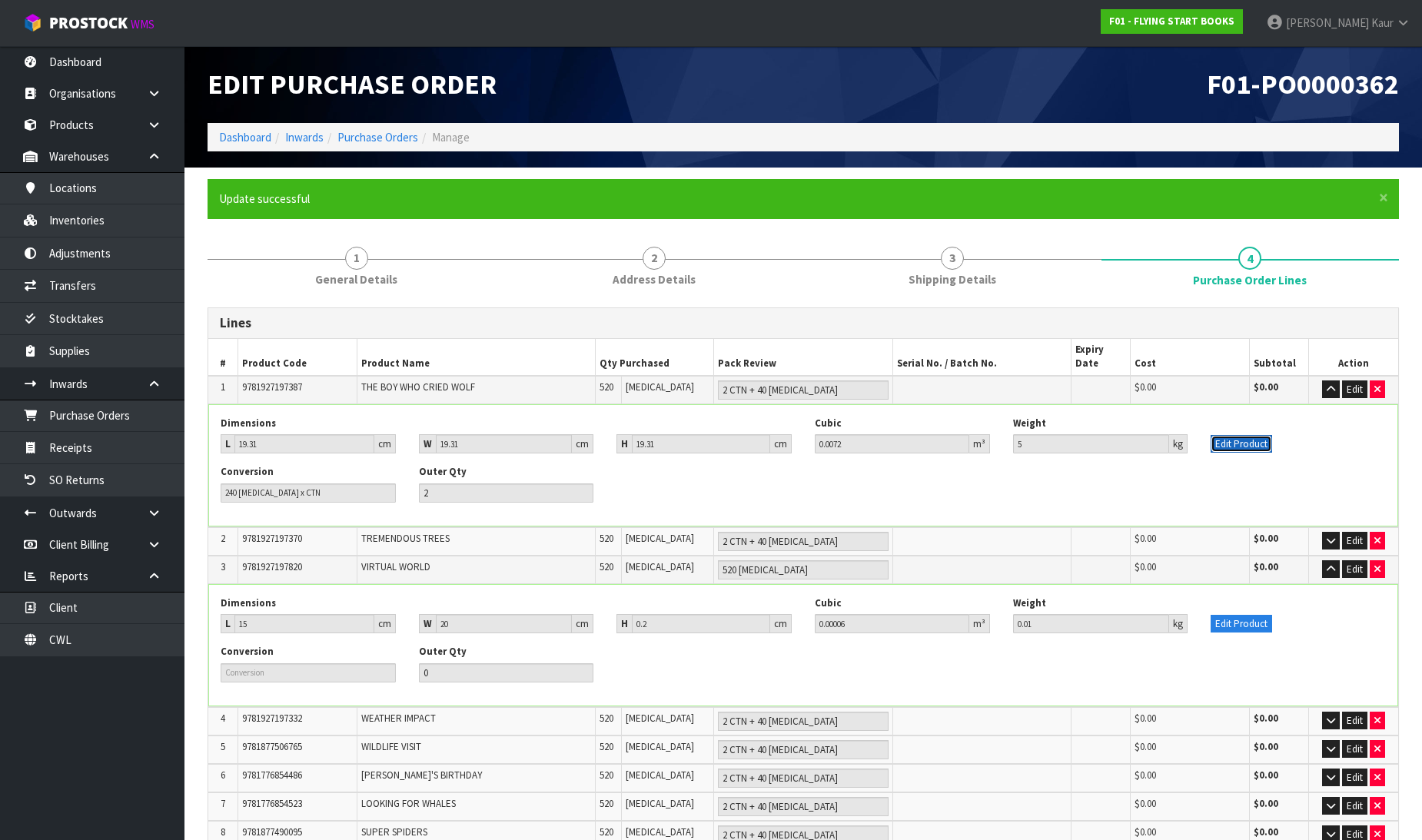
click at [1241, 435] on button "Edit Product" at bounding box center [1242, 444] width 62 height 19
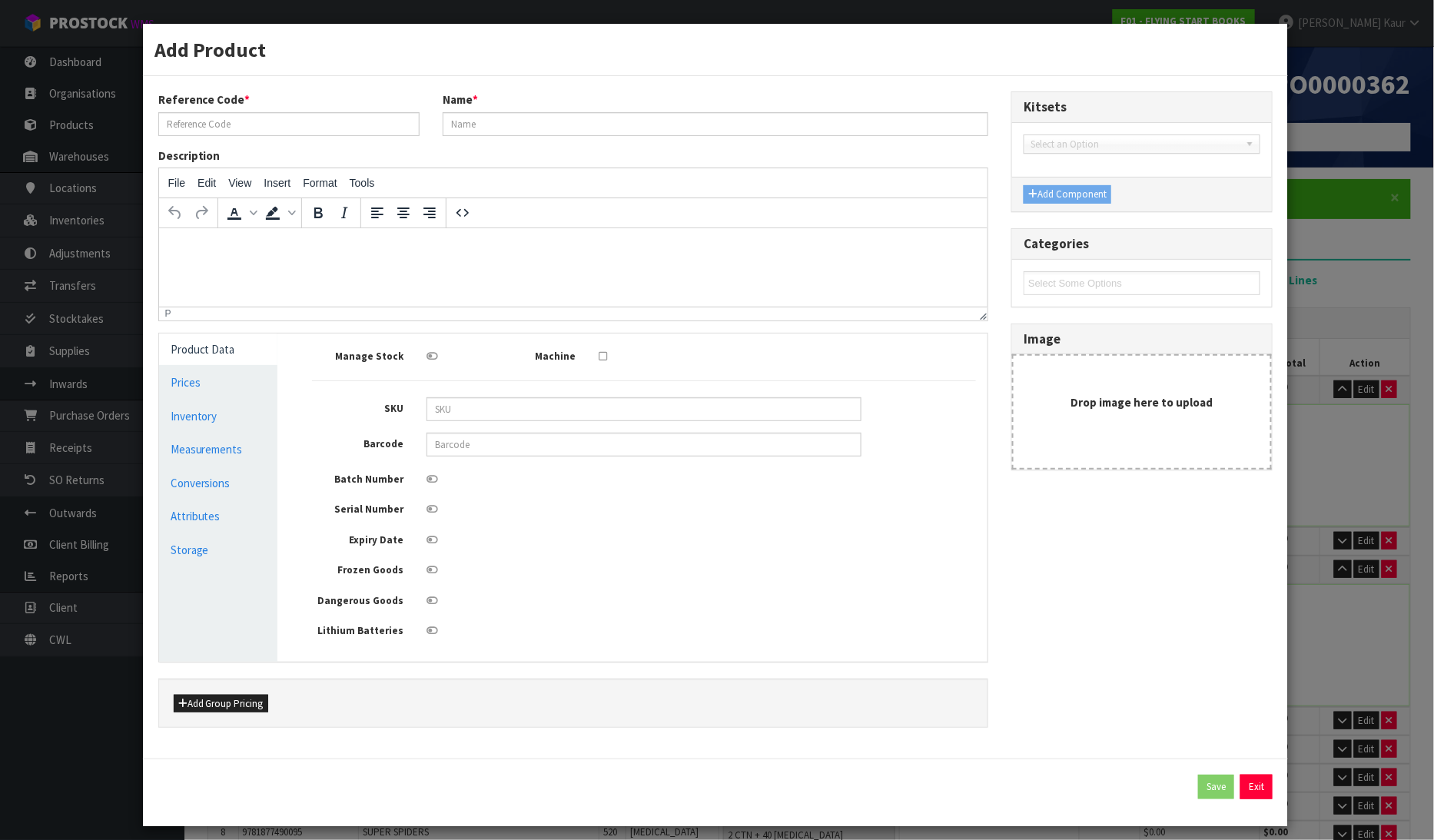
type input "9781927197387"
type input "THE BOY WHO CRIED WOLF"
type input "15"
type input "20"
type input "0.2"
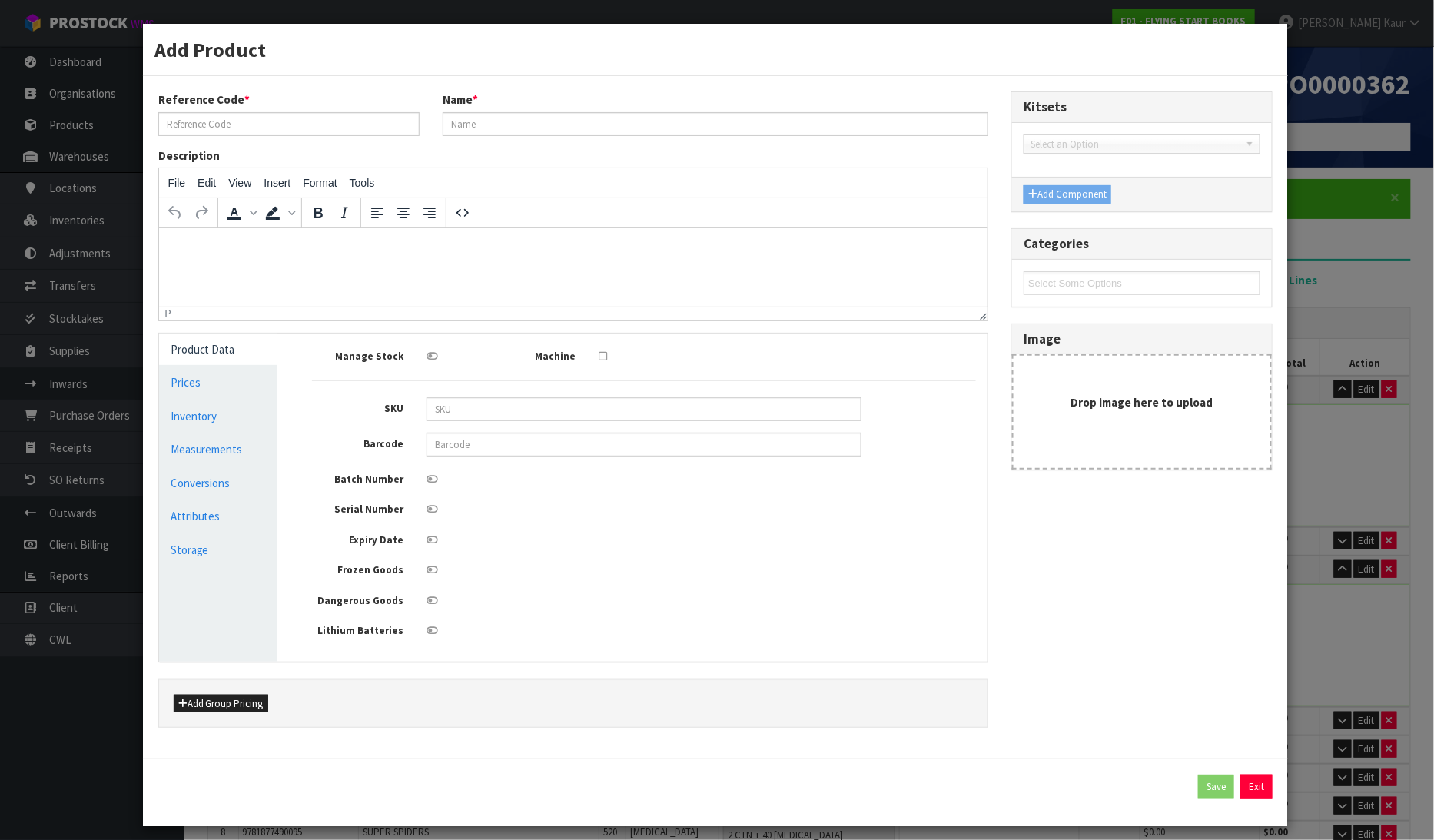
type input "0.00006"
type input "0.01"
click at [215, 450] on link "Measurements" at bounding box center [219, 449] width 120 height 32
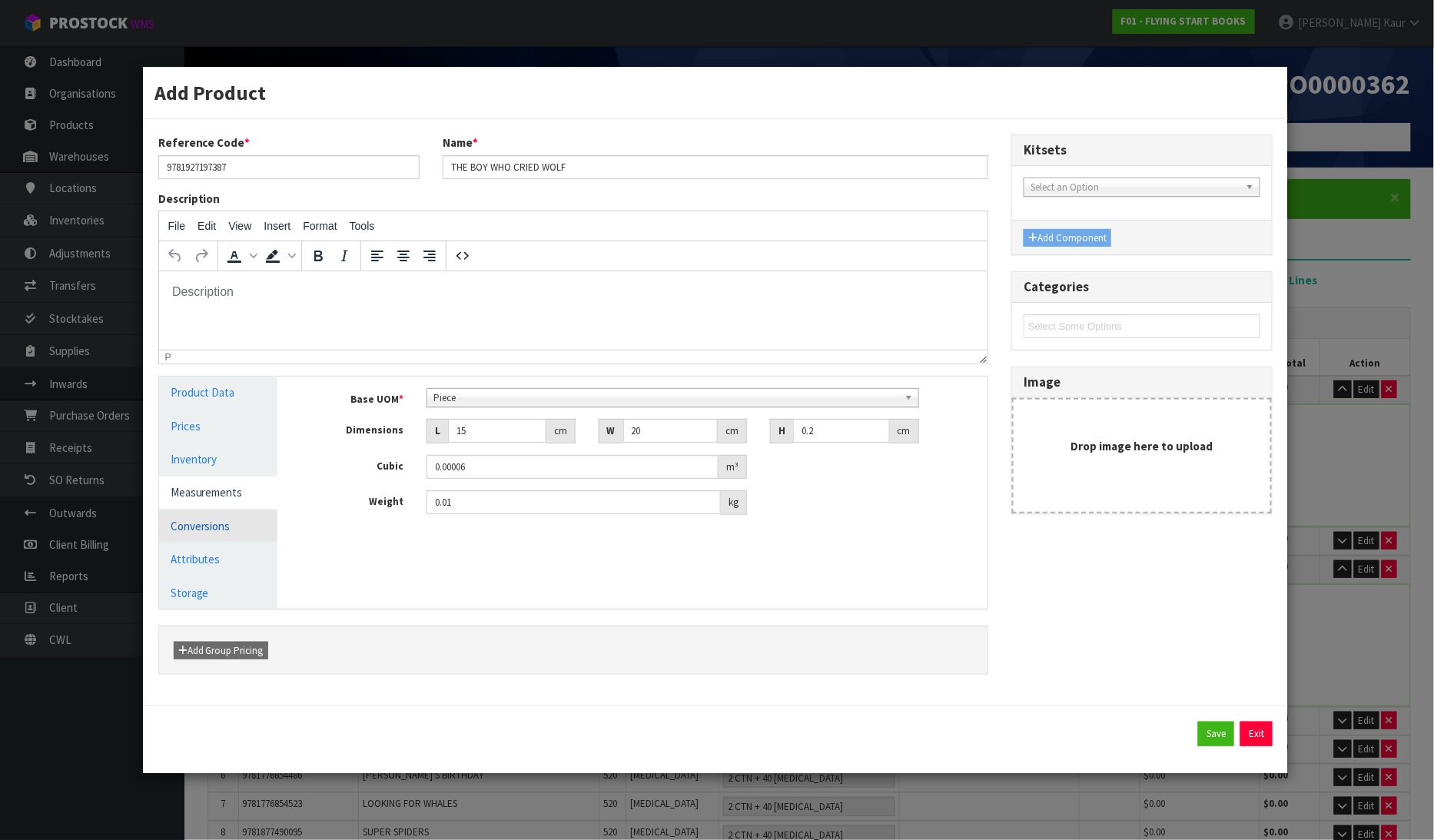
click at [190, 527] on link "Conversions" at bounding box center [219, 526] width 120 height 32
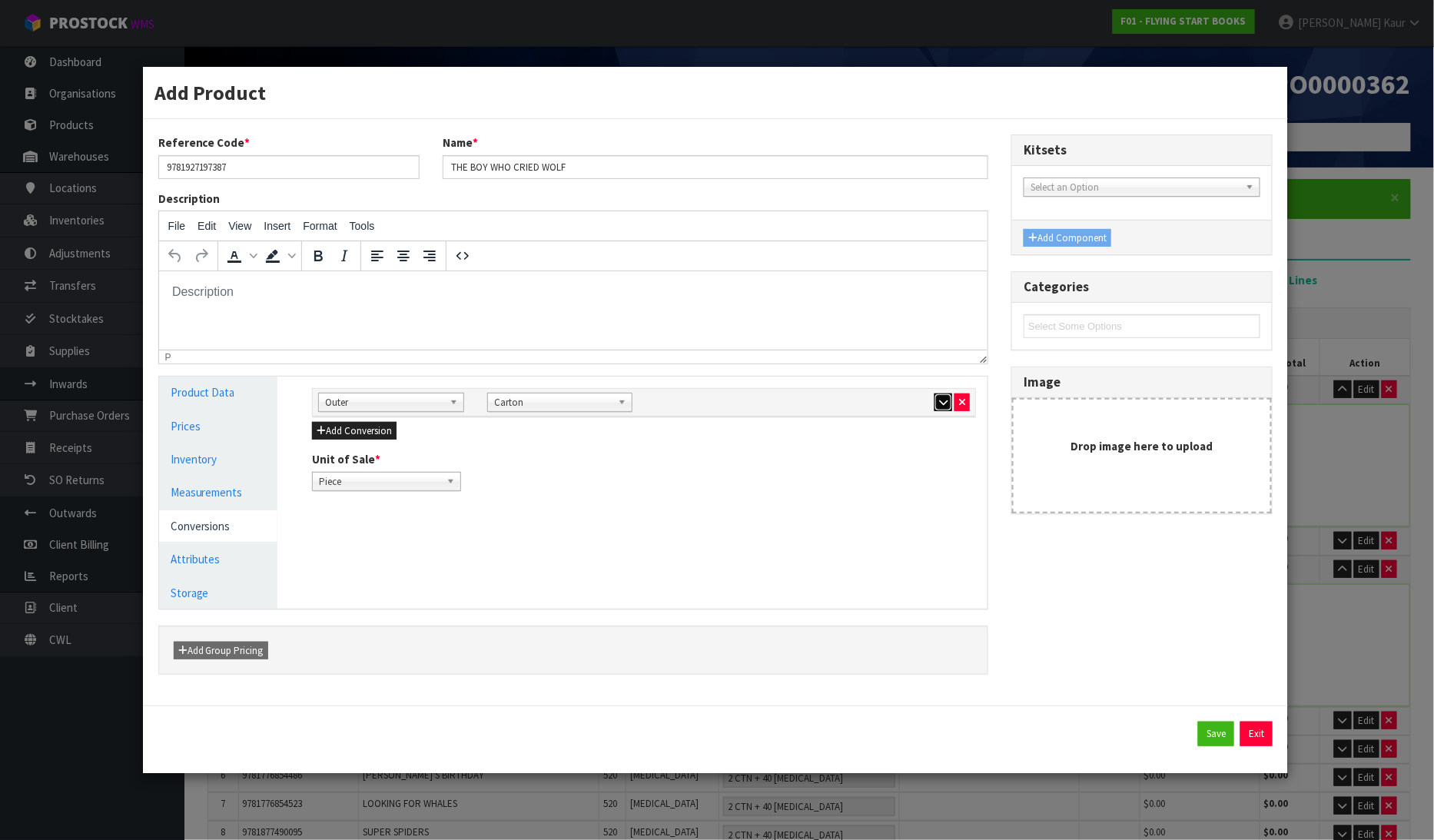
click at [940, 405] on icon "button" at bounding box center [943, 402] width 8 height 10
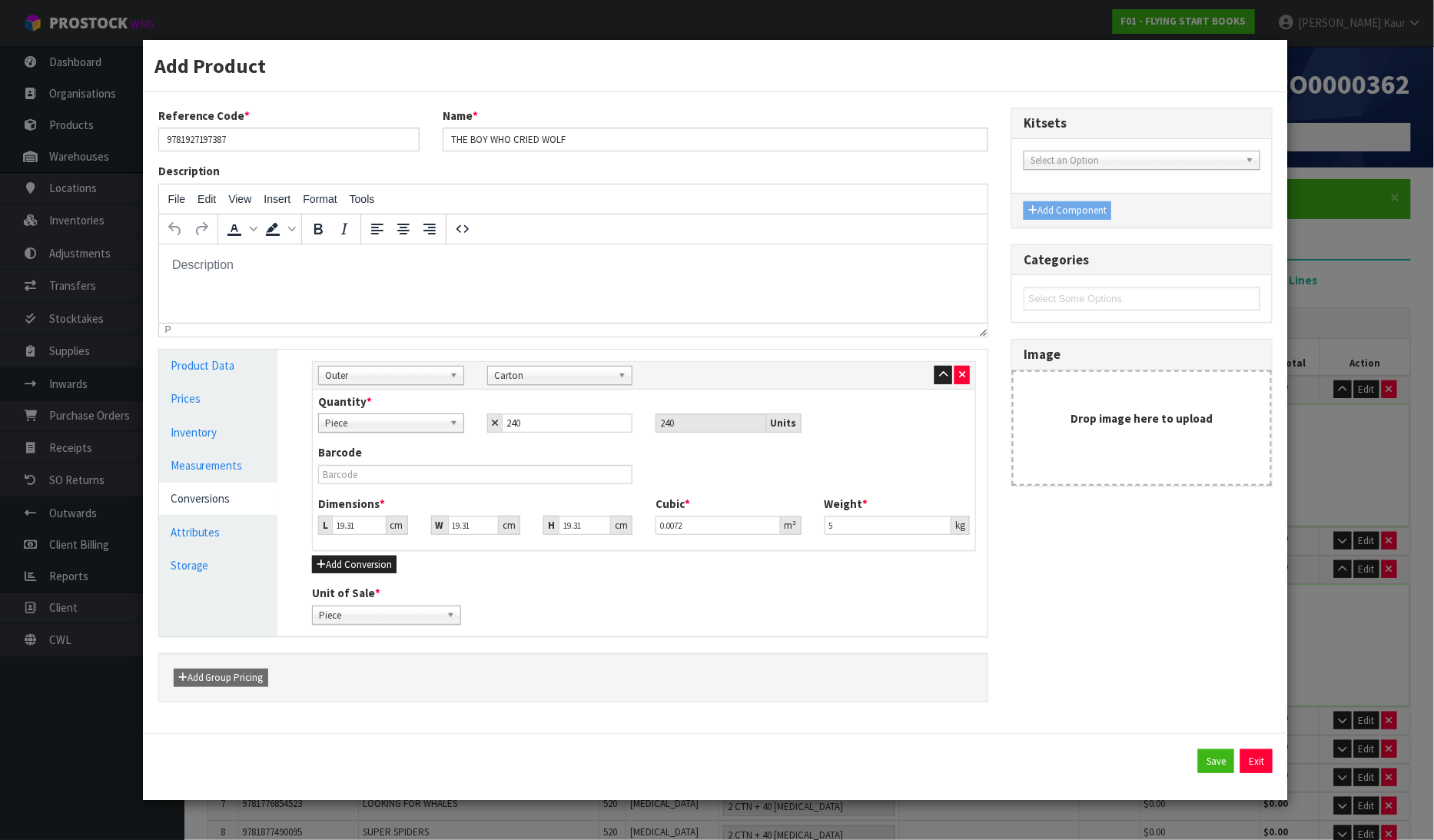
click at [1394, 625] on div "Add Product Reference Code * 9781927197387 Name * THE BOY WHO CRIED WOLF Descri…" at bounding box center [717, 420] width 1434 height 840
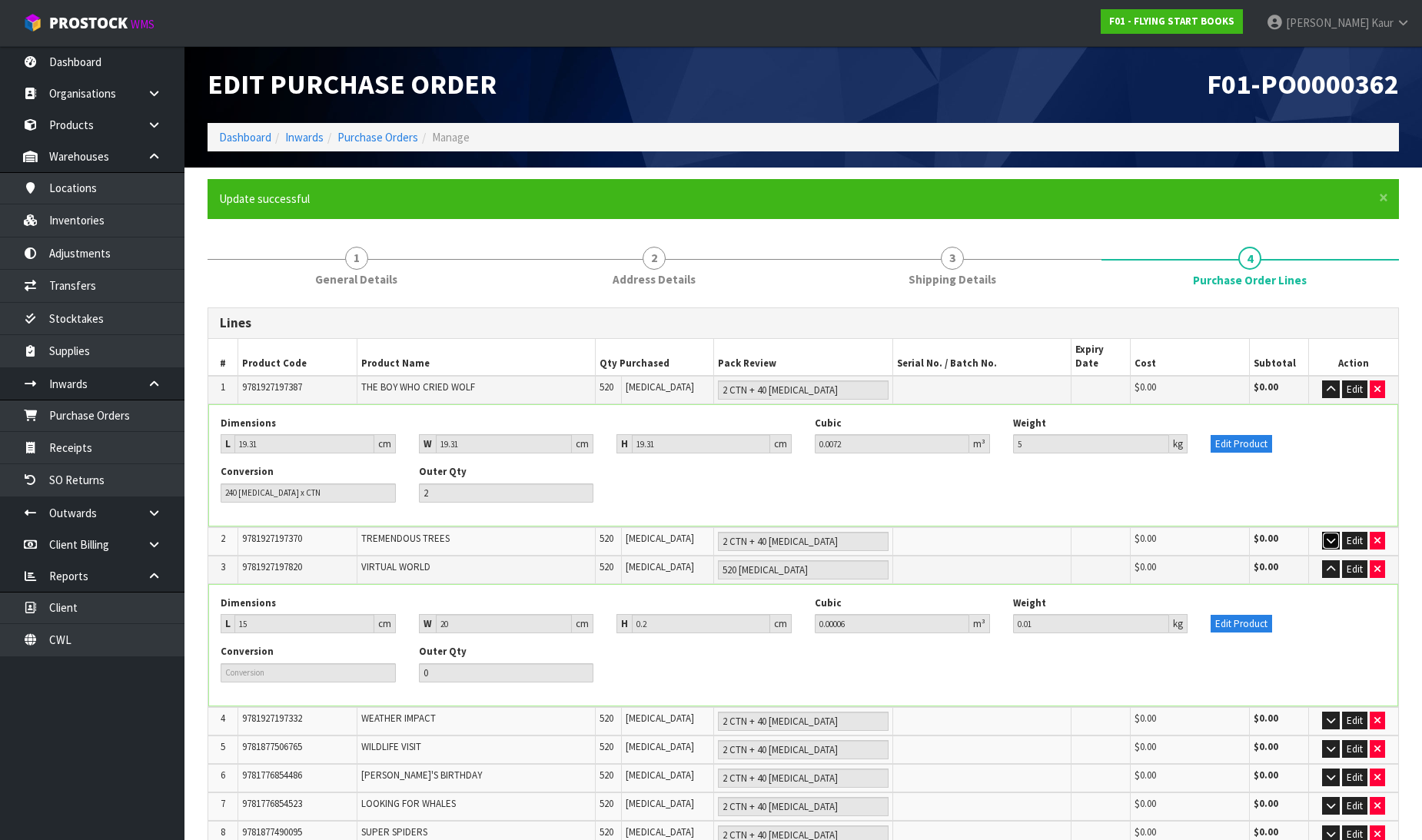
click at [1333, 535] on icon "button" at bounding box center [1330, 540] width 8 height 10
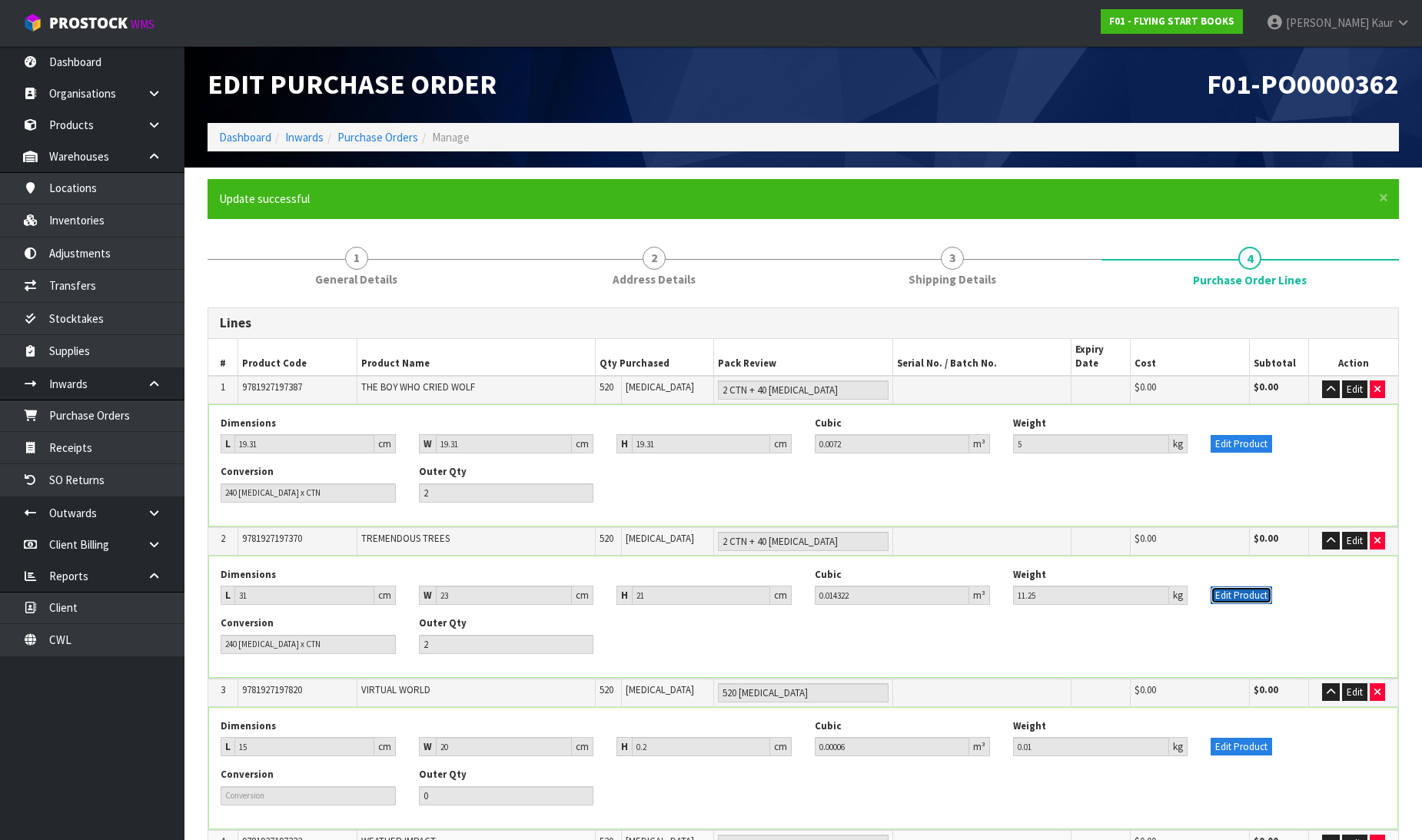
click at [1240, 586] on button "Edit Product" at bounding box center [1242, 595] width 62 height 19
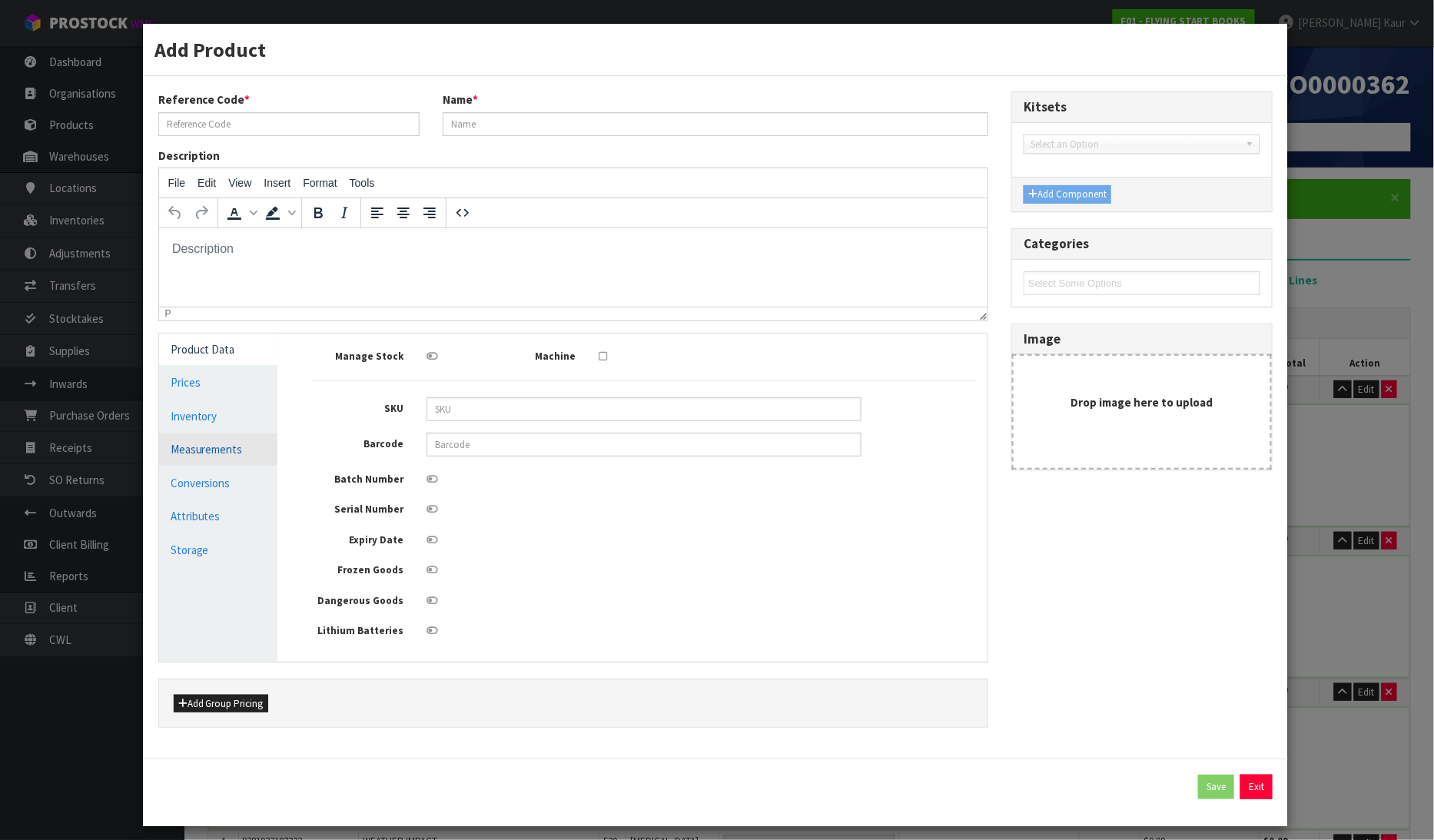
type input "9781927197370"
type input "TREMENDOUS TREES"
click at [237, 442] on link "Measurements" at bounding box center [219, 449] width 120 height 32
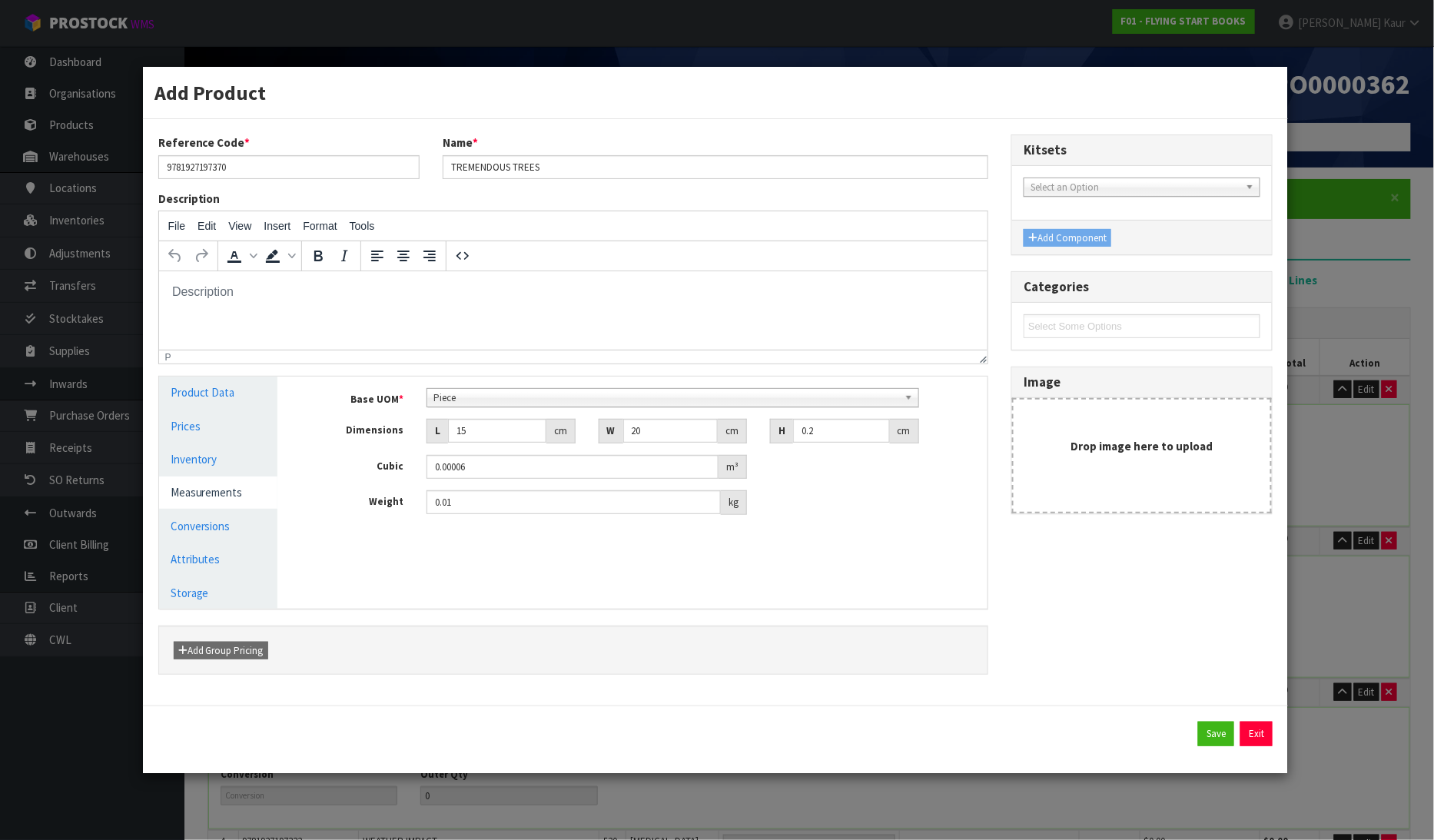
click at [231, 494] on link "Measurements" at bounding box center [219, 493] width 120 height 32
click at [227, 528] on link "Conversions" at bounding box center [219, 526] width 120 height 32
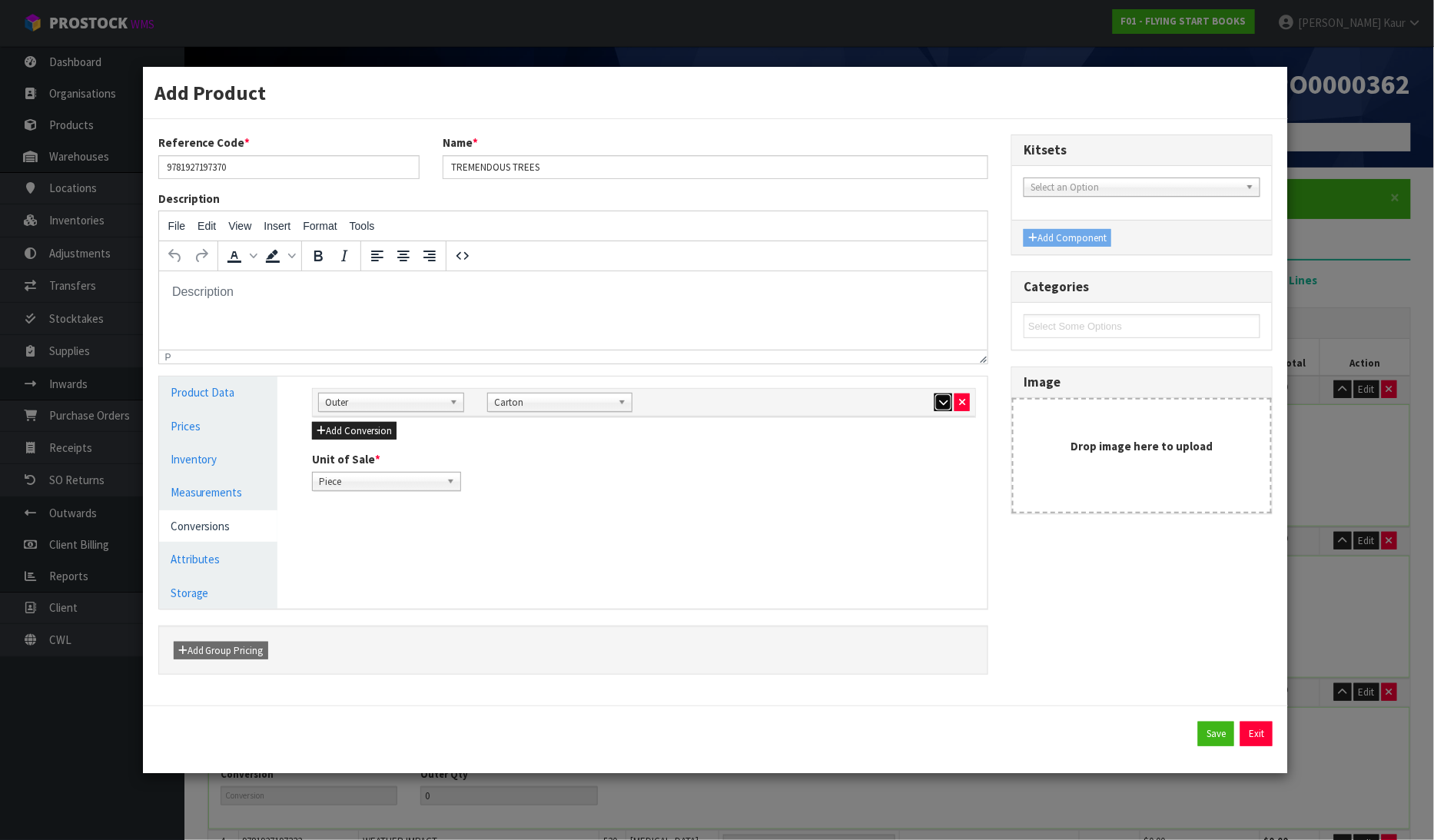
click at [942, 402] on icon "button" at bounding box center [943, 402] width 8 height 10
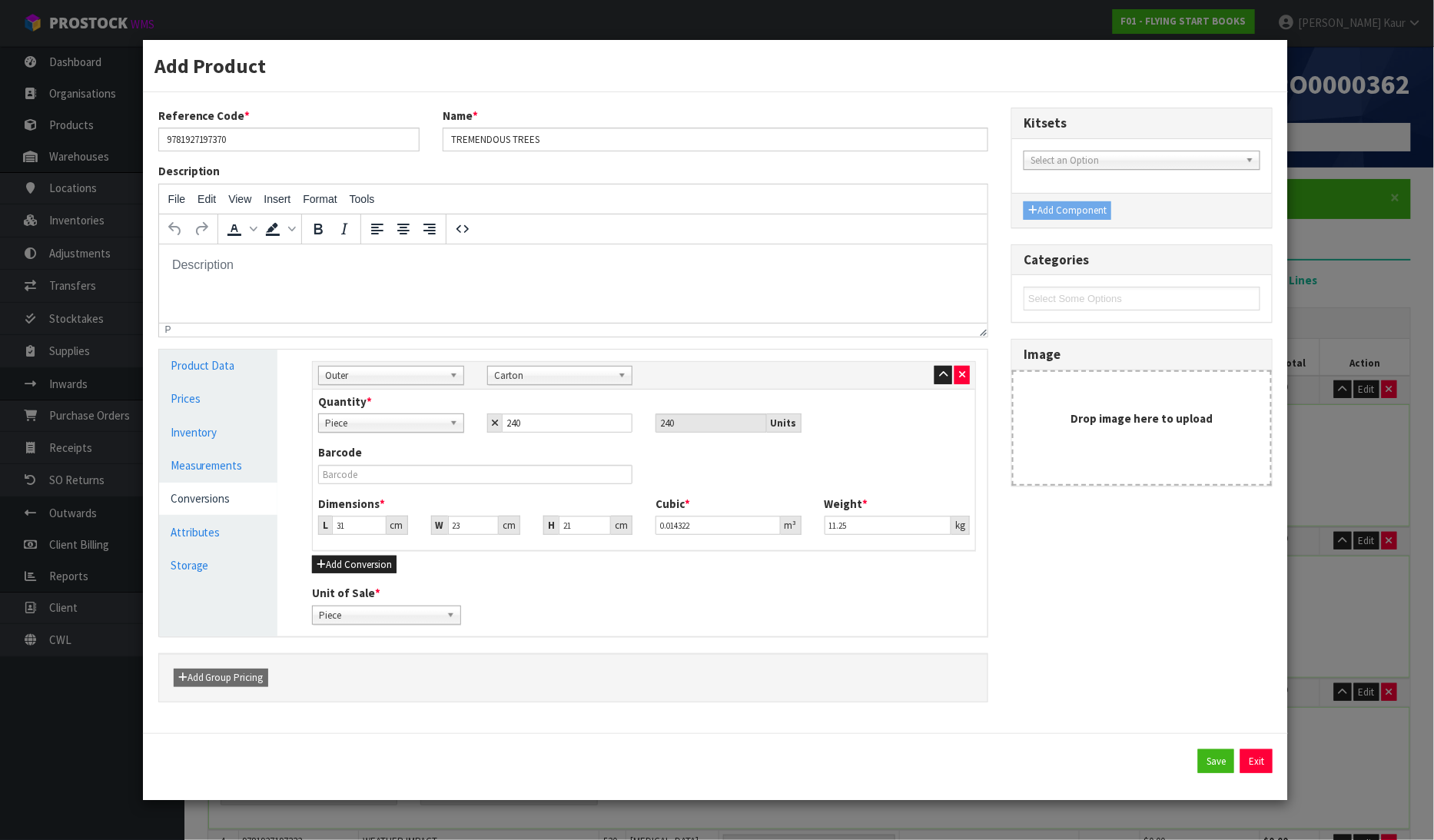
click at [1374, 228] on div "Add Product Reference Code * 9781927197370 Name * TREMENDOUS TREES Description …" at bounding box center [717, 420] width 1434 height 840
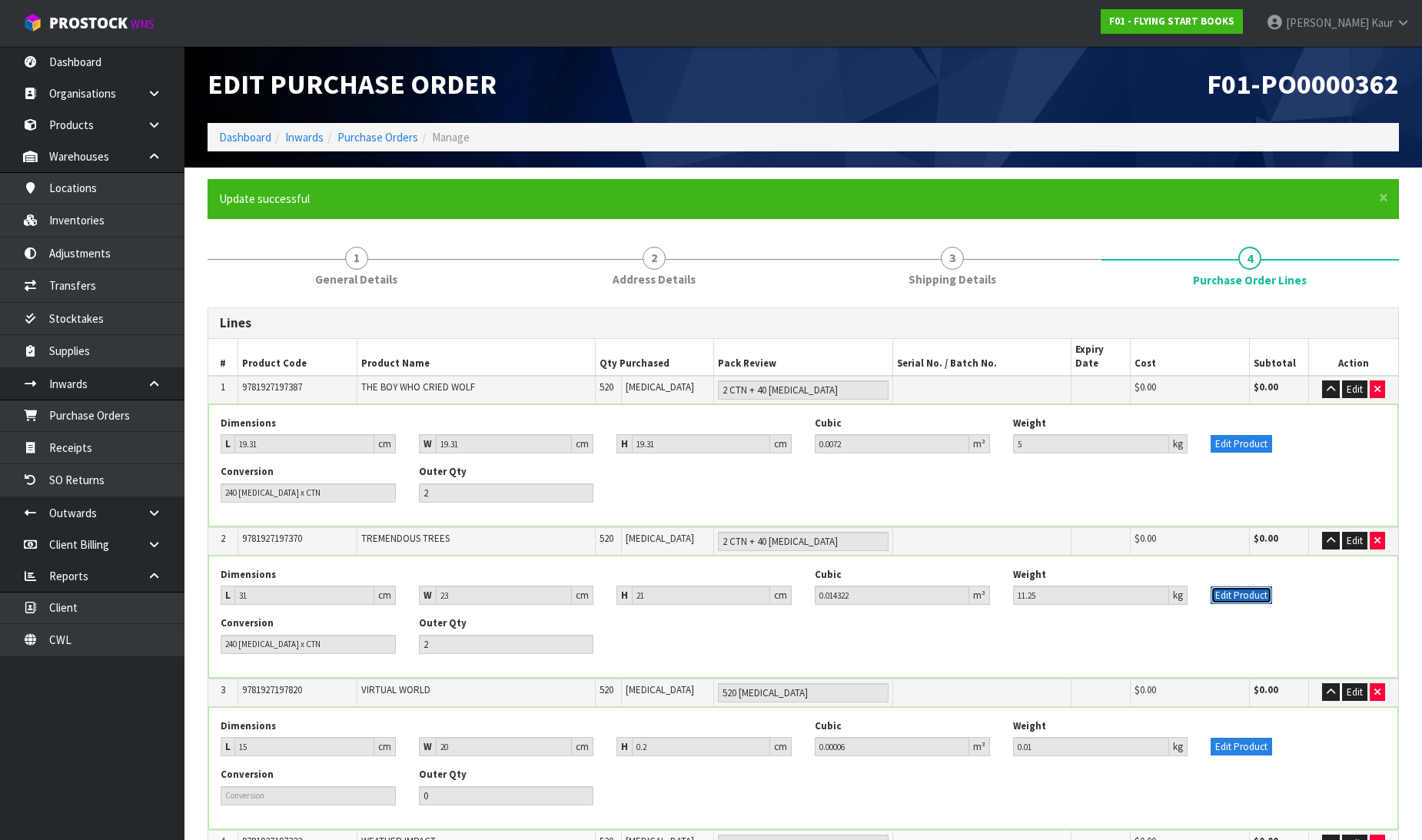
click at [1224, 586] on button "Edit Product" at bounding box center [1242, 595] width 62 height 19
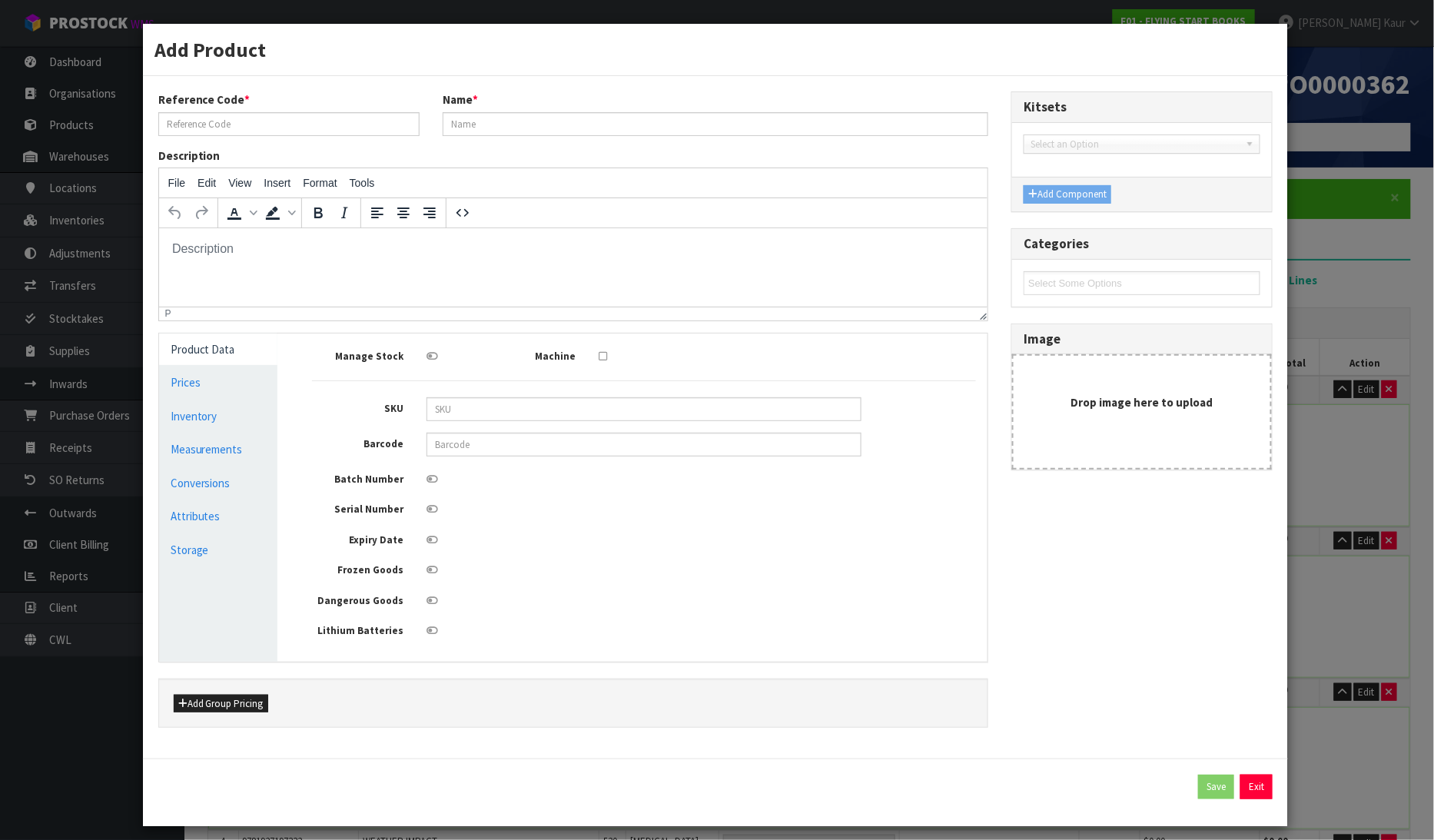
type input "9781927197370"
type input "TREMENDOUS TREES"
click at [221, 455] on link "Measurements" at bounding box center [219, 449] width 120 height 32
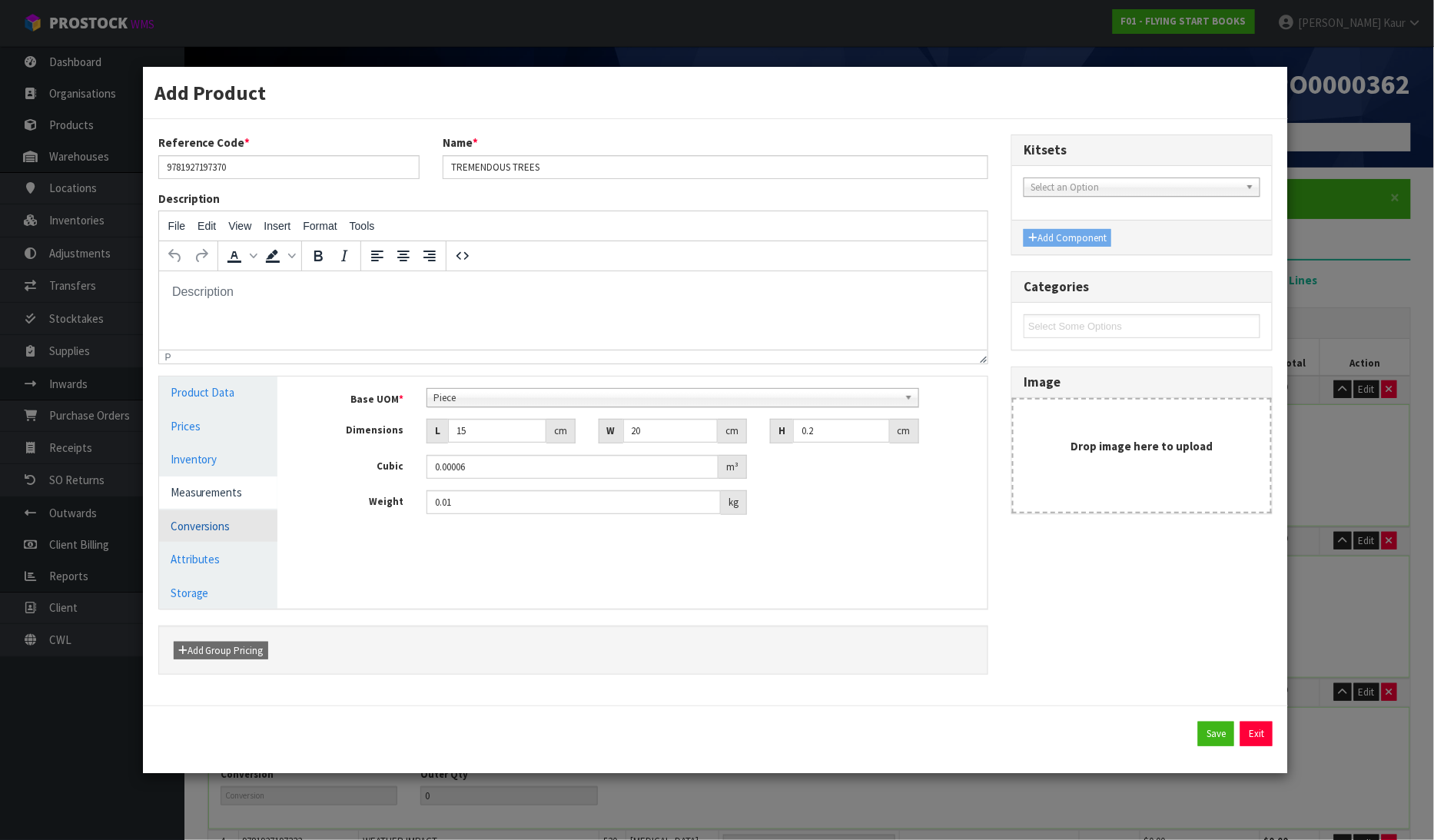
click at [234, 531] on link "Conversions" at bounding box center [219, 526] width 120 height 32
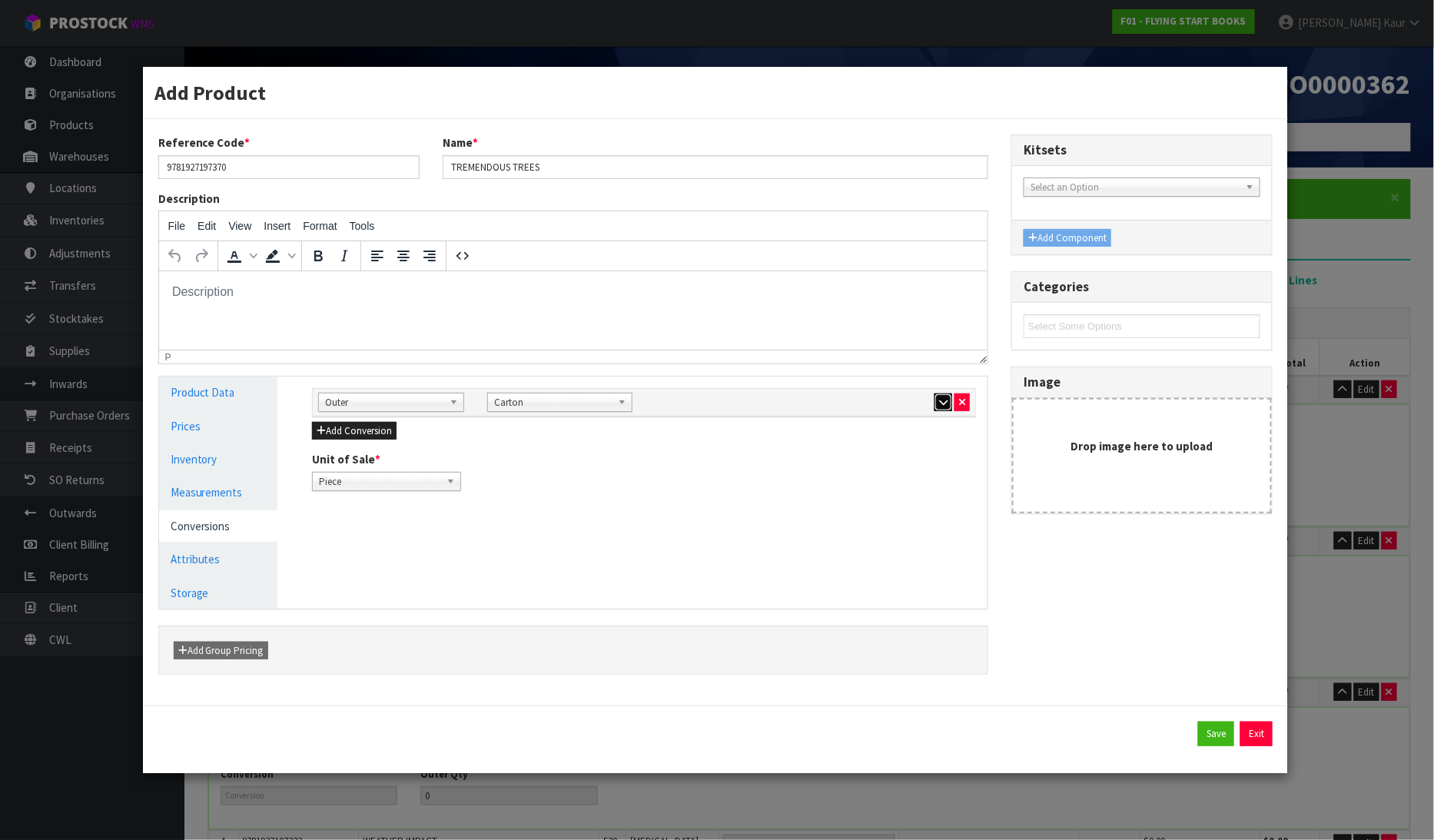
click at [942, 394] on button "button" at bounding box center [944, 402] width 18 height 19
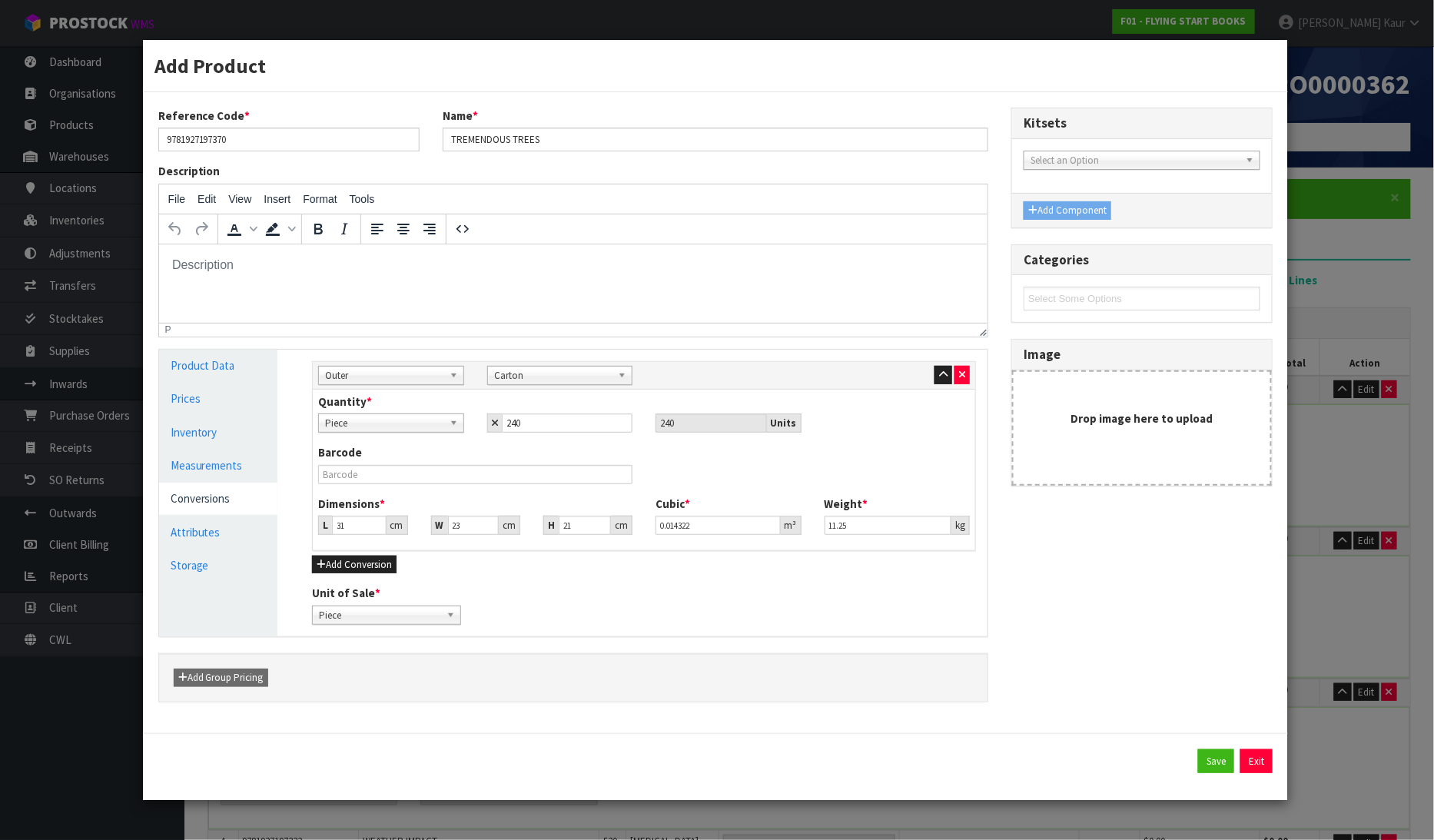
click at [1357, 440] on div "Add Product Reference Code * 9781927197370 Name * TREMENDOUS TREES Description …" at bounding box center [717, 420] width 1434 height 840
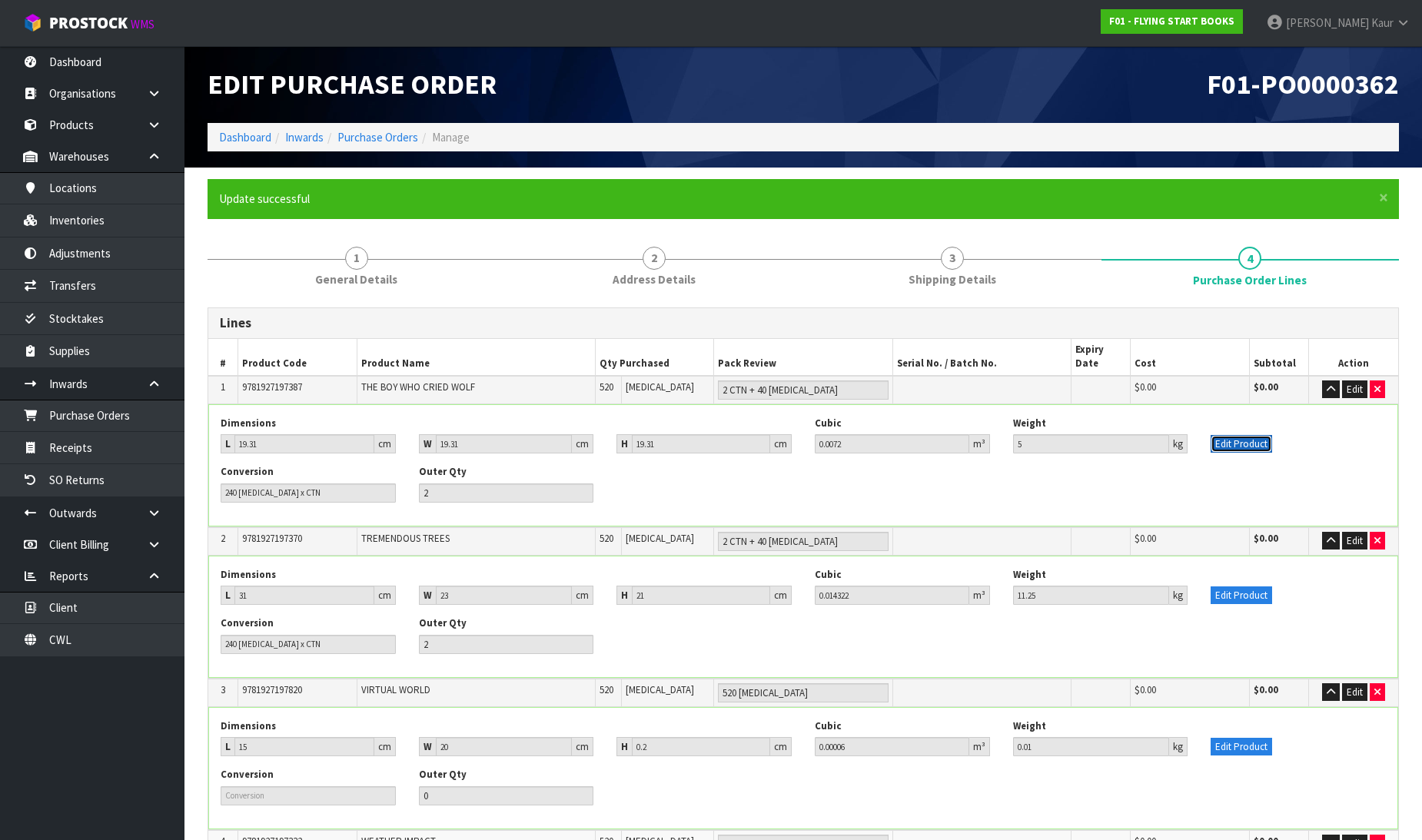
click at [1251, 435] on button "Edit Product" at bounding box center [1242, 444] width 62 height 19
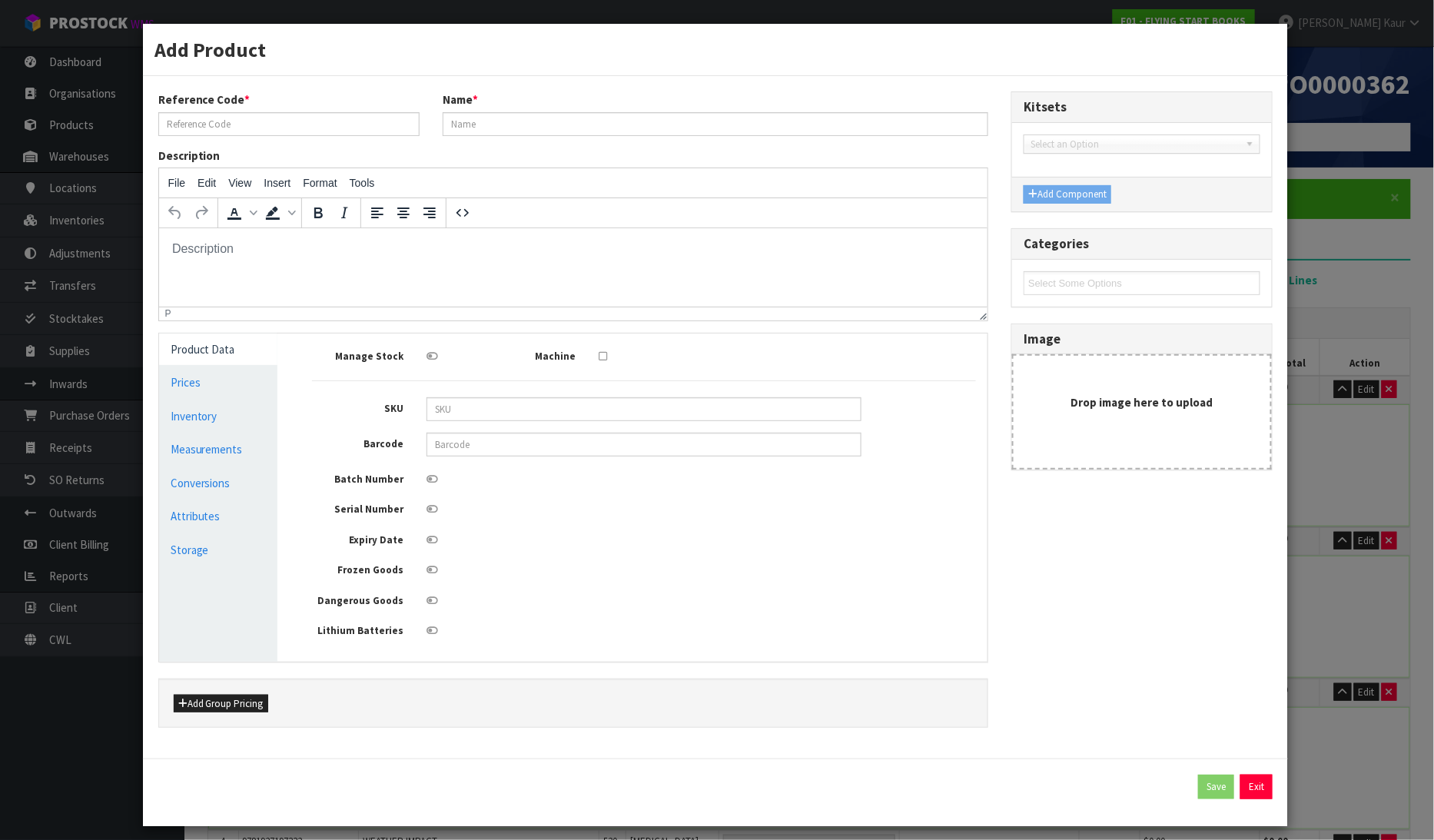
type input "9781927197387"
type input "THE BOY WHO CRIED WOLF"
click at [202, 483] on link "Conversions" at bounding box center [219, 483] width 120 height 32
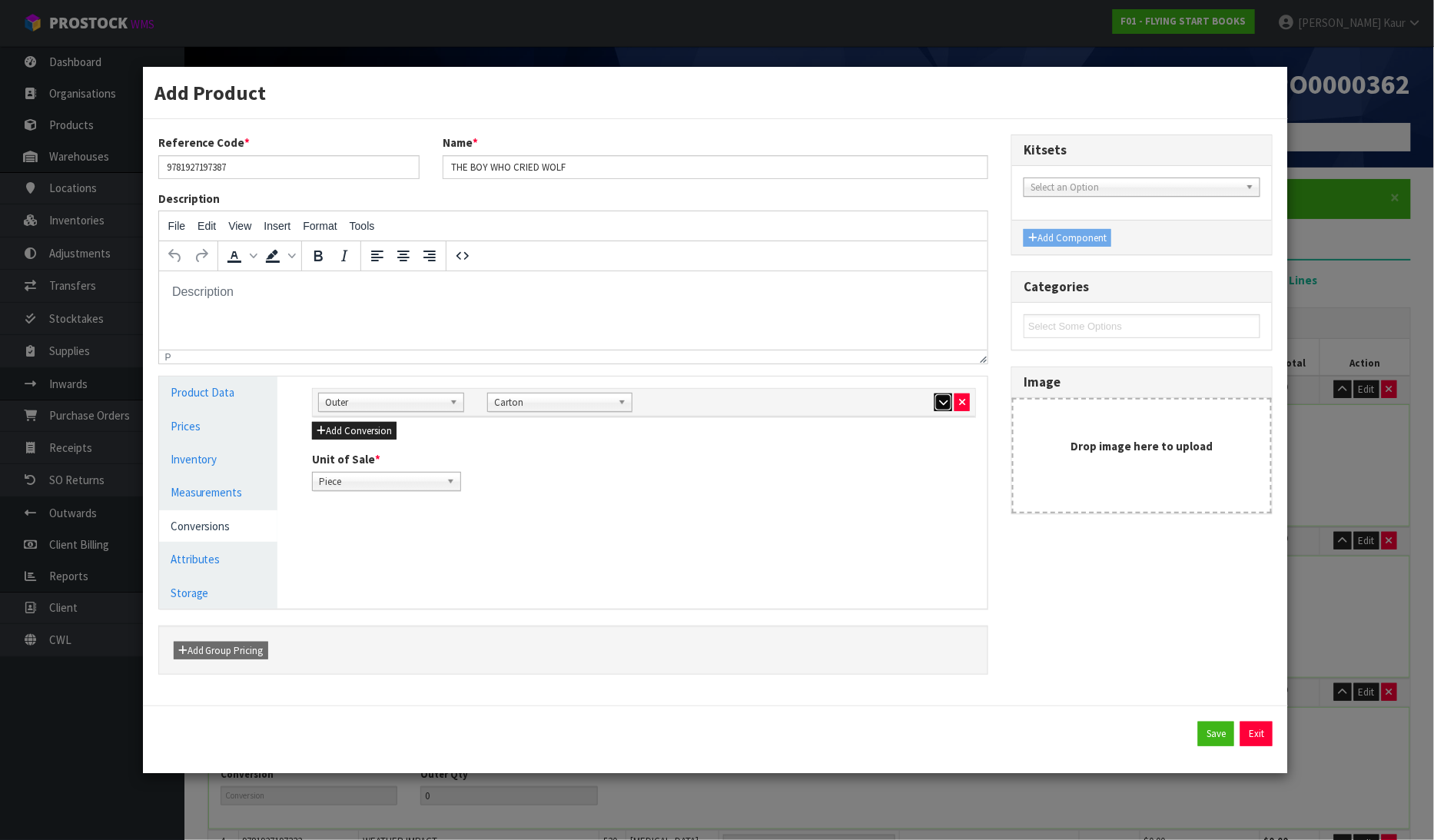
click at [939, 394] on button "button" at bounding box center [944, 402] width 18 height 19
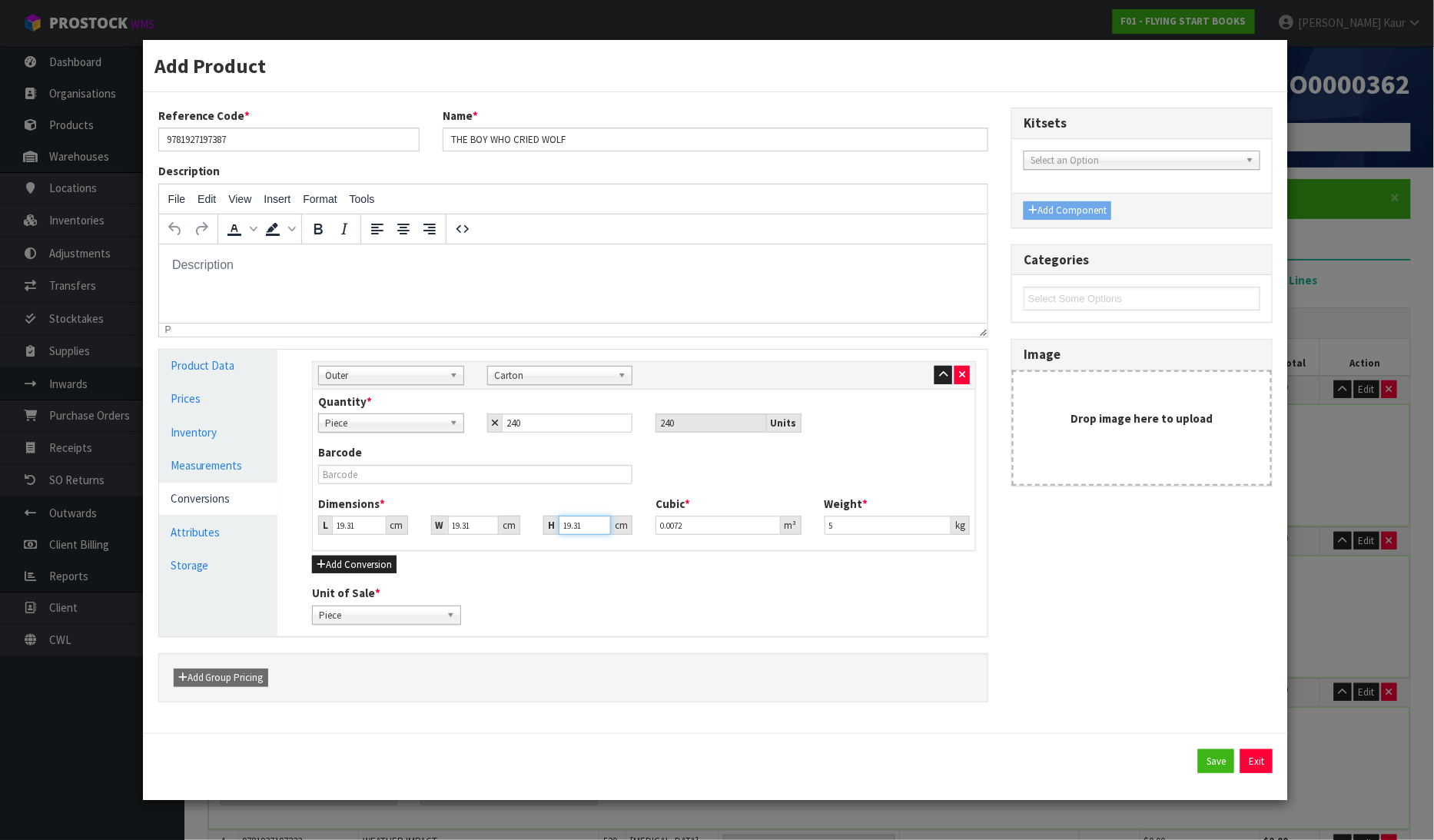
drag, startPoint x: 588, startPoint y: 527, endPoint x: 525, endPoint y: 523, distance: 63.1
click at [525, 523] on div "L 19.31 cm W 19.31 cm H 19.31 cm" at bounding box center [475, 525] width 338 height 19
type input "2"
type input "0.000746"
type input "21"
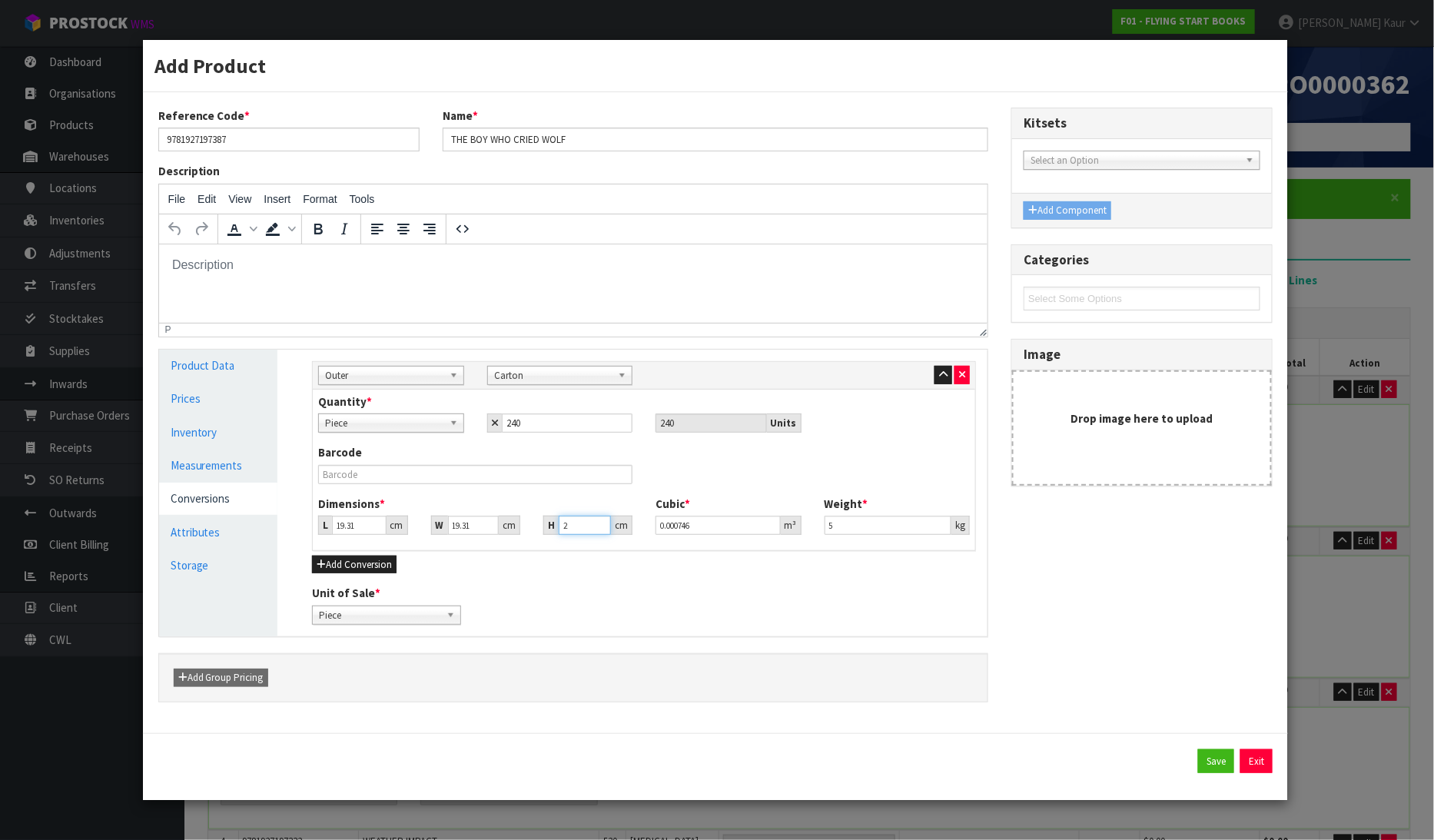
type input "0.00783"
type input "21"
drag, startPoint x: 361, startPoint y: 524, endPoint x: 312, endPoint y: 527, distance: 49.1
click at [312, 527] on div "L 19.31 cm" at bounding box center [362, 525] width 113 height 19
type input "3"
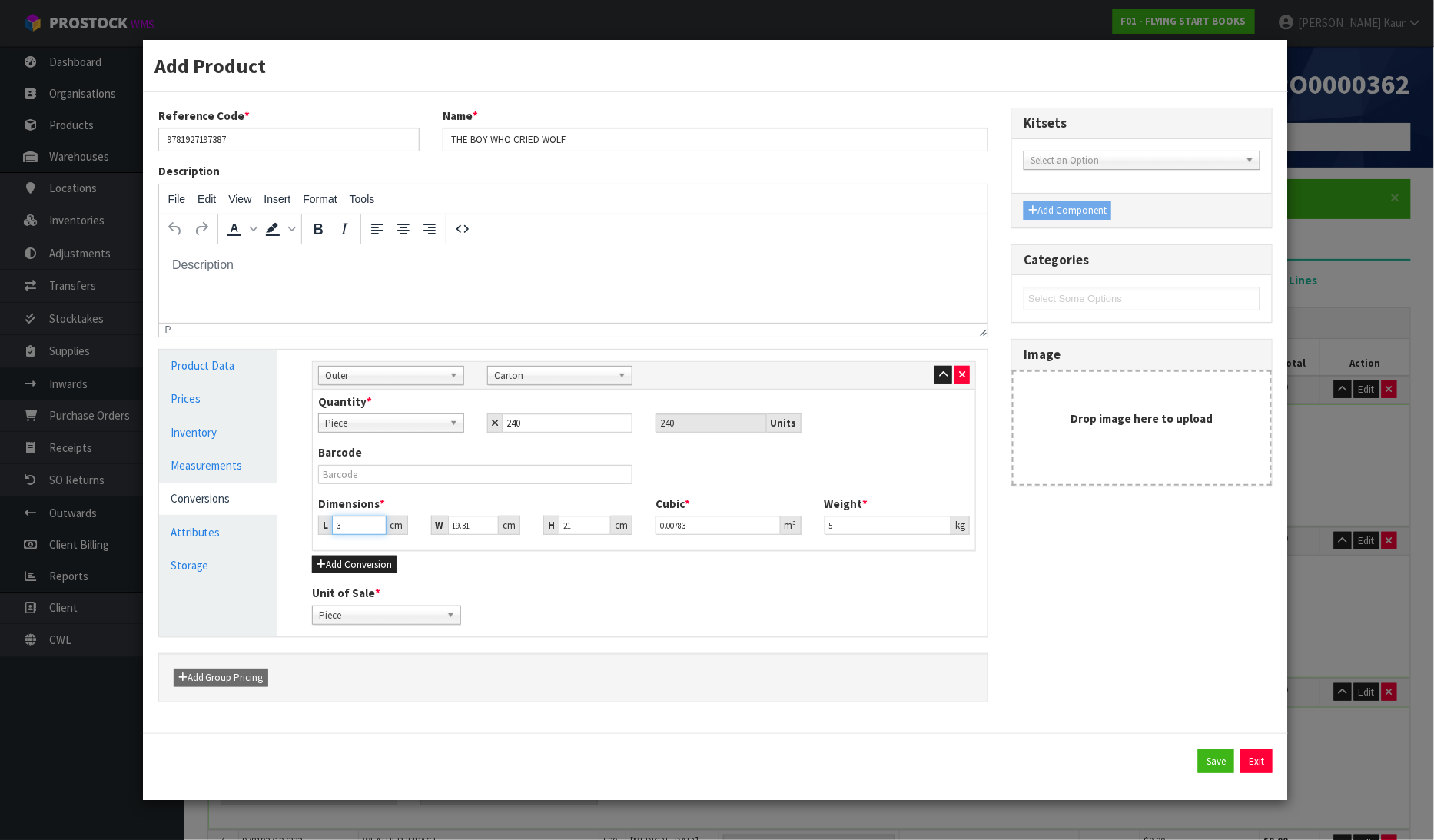
type input "0.001217"
type input "31"
type input "0.012571"
type input "31"
drag, startPoint x: 457, startPoint y: 525, endPoint x: 436, endPoint y: 531, distance: 21.8
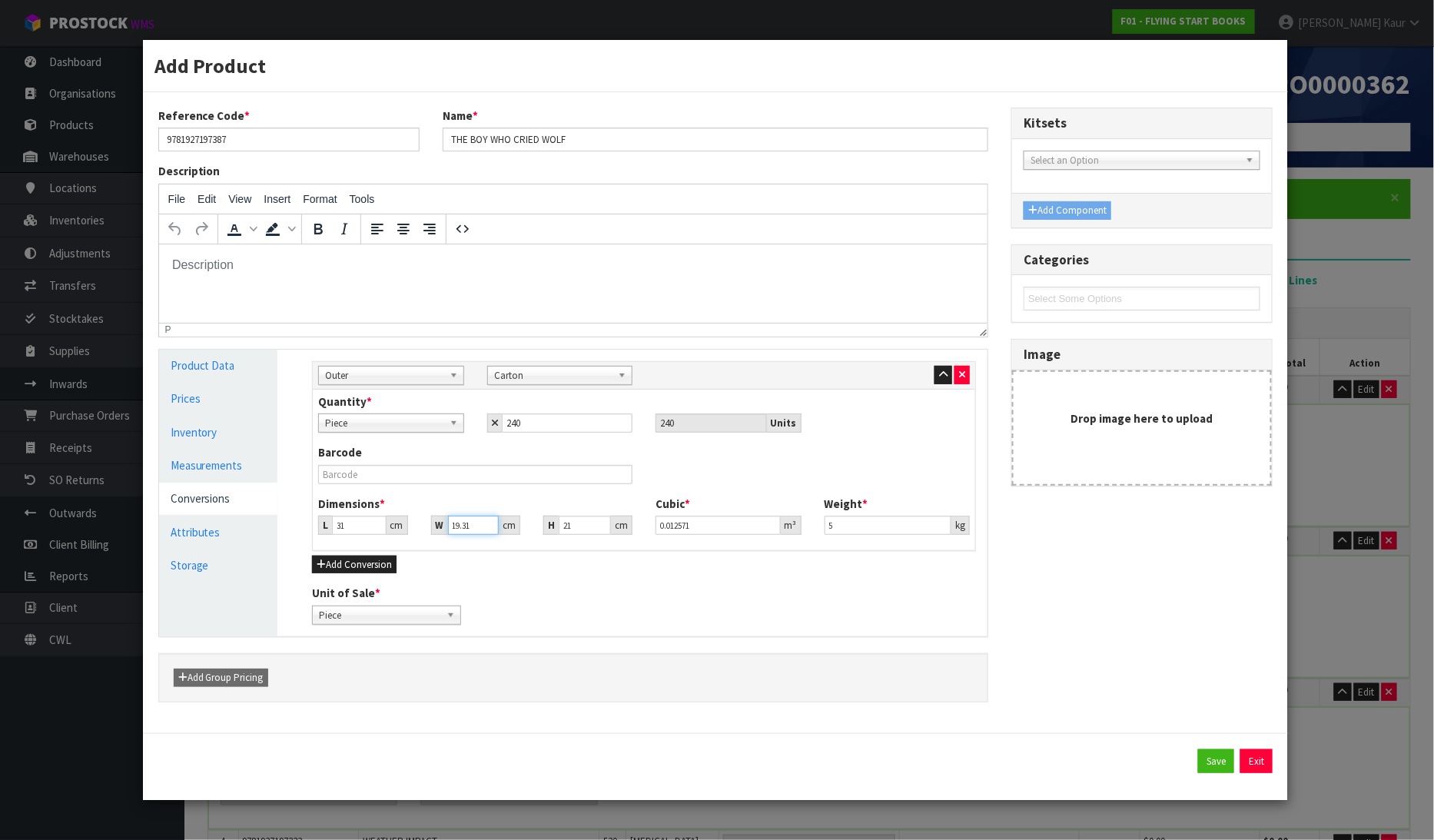
click at [436, 531] on div "W 19.31 cm" at bounding box center [476, 525] width 90 height 19
type input "2"
type input "0.001302"
type input "23"
type input "0.014973"
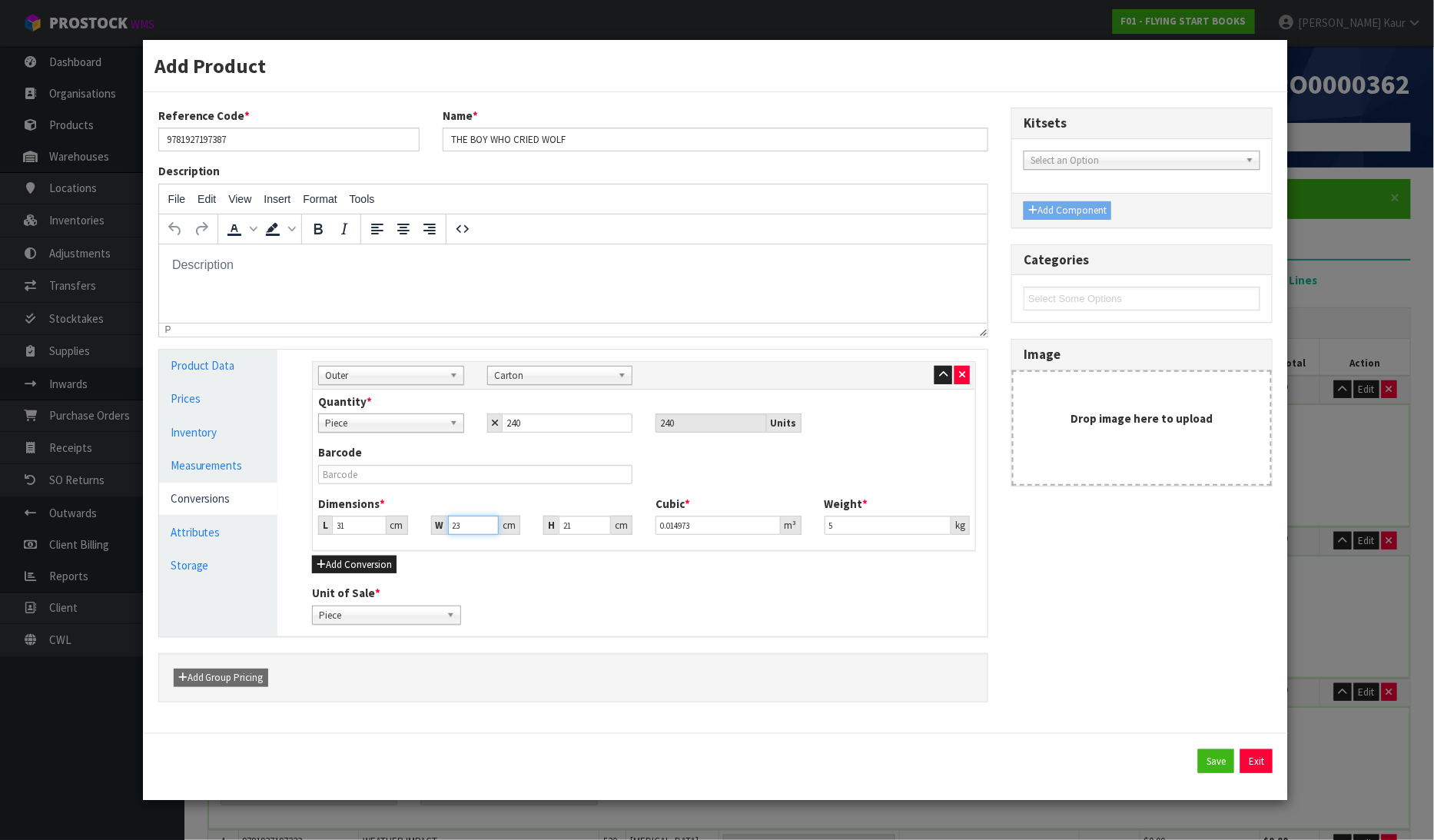
type input "23"
drag, startPoint x: 839, startPoint y: 526, endPoint x: 782, endPoint y: 527, distance: 57.0
click at [782, 527] on div "Dimensions * L 31 cm W 23 cm H 21 cm Cubic * 0.014973 m³ Weight * 5 kg" at bounding box center [644, 521] width 675 height 51
type input "11.25"
click at [1209, 754] on button "Save" at bounding box center [1216, 761] width 36 height 25
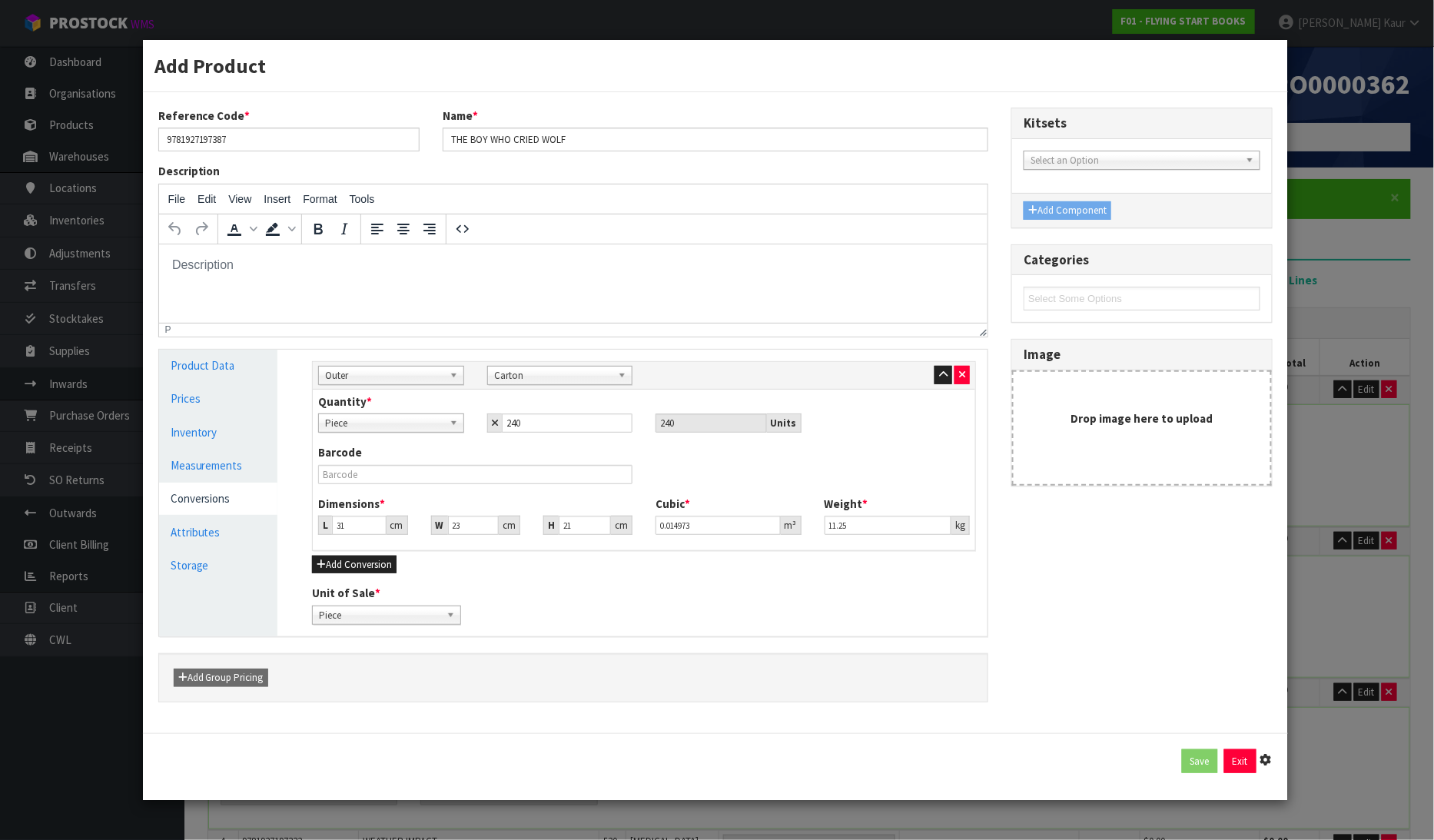
type input "31"
type input "23"
type input "21"
type input "0.014973"
type input "11.25"
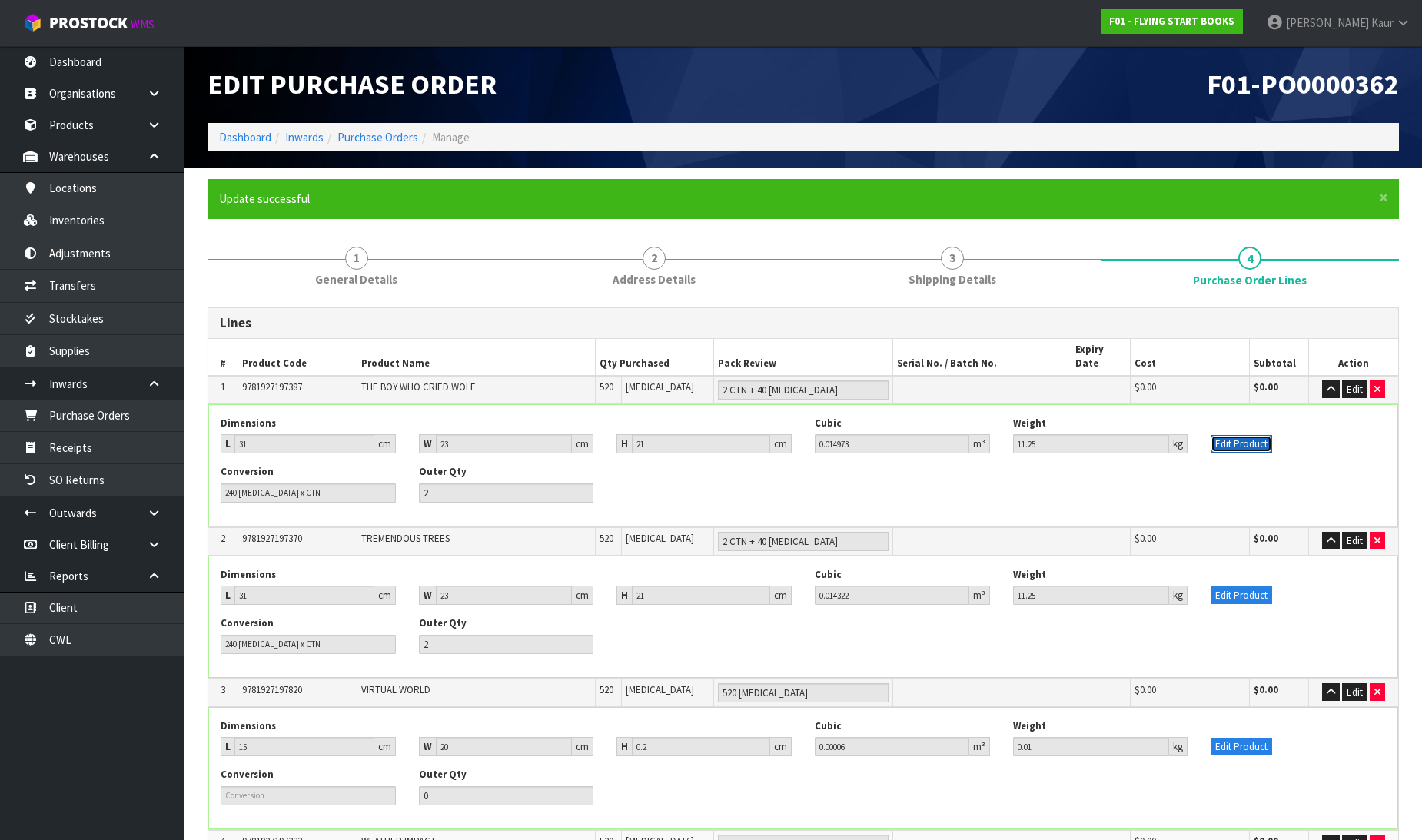
click at [1213, 435] on button "Edit Product" at bounding box center [1242, 444] width 62 height 19
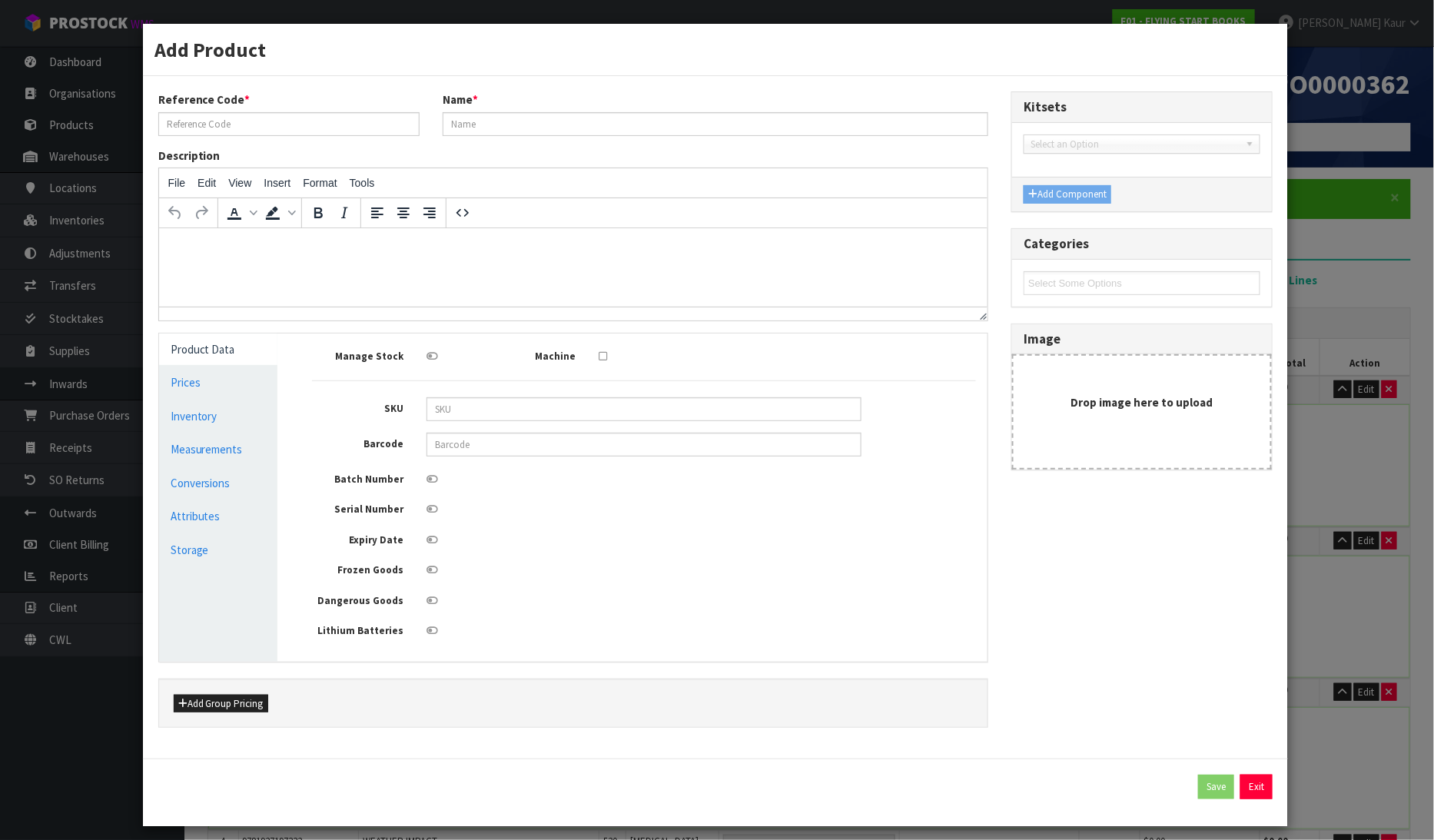
type input "9781927197387"
type input "THE BOY WHO CRIED WOLF"
click at [193, 452] on link "Measurements" at bounding box center [219, 449] width 120 height 32
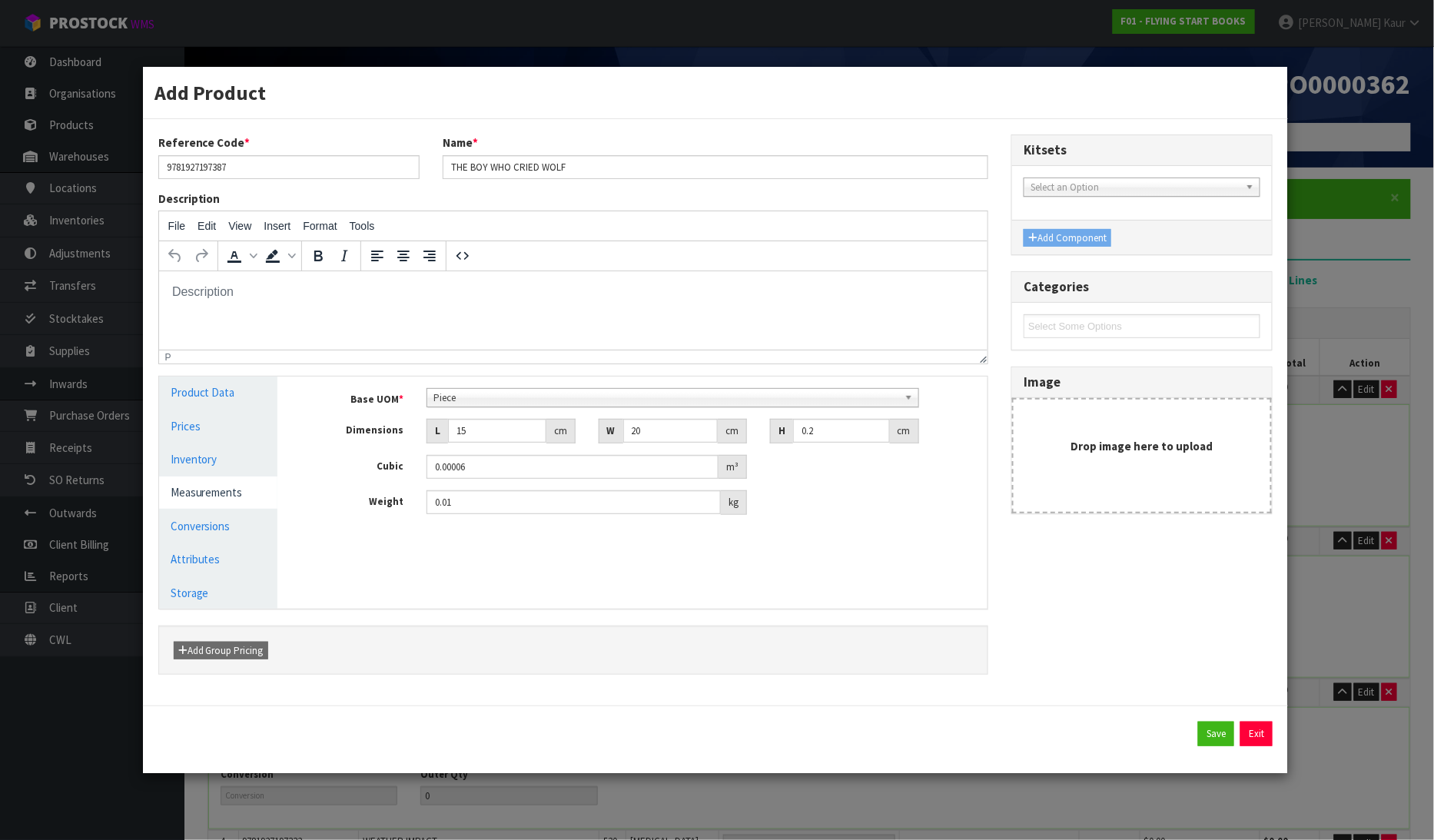
drag, startPoint x: 221, startPoint y: 525, endPoint x: 301, endPoint y: 525, distance: 80.0
click at [224, 525] on link "Conversions" at bounding box center [219, 526] width 120 height 32
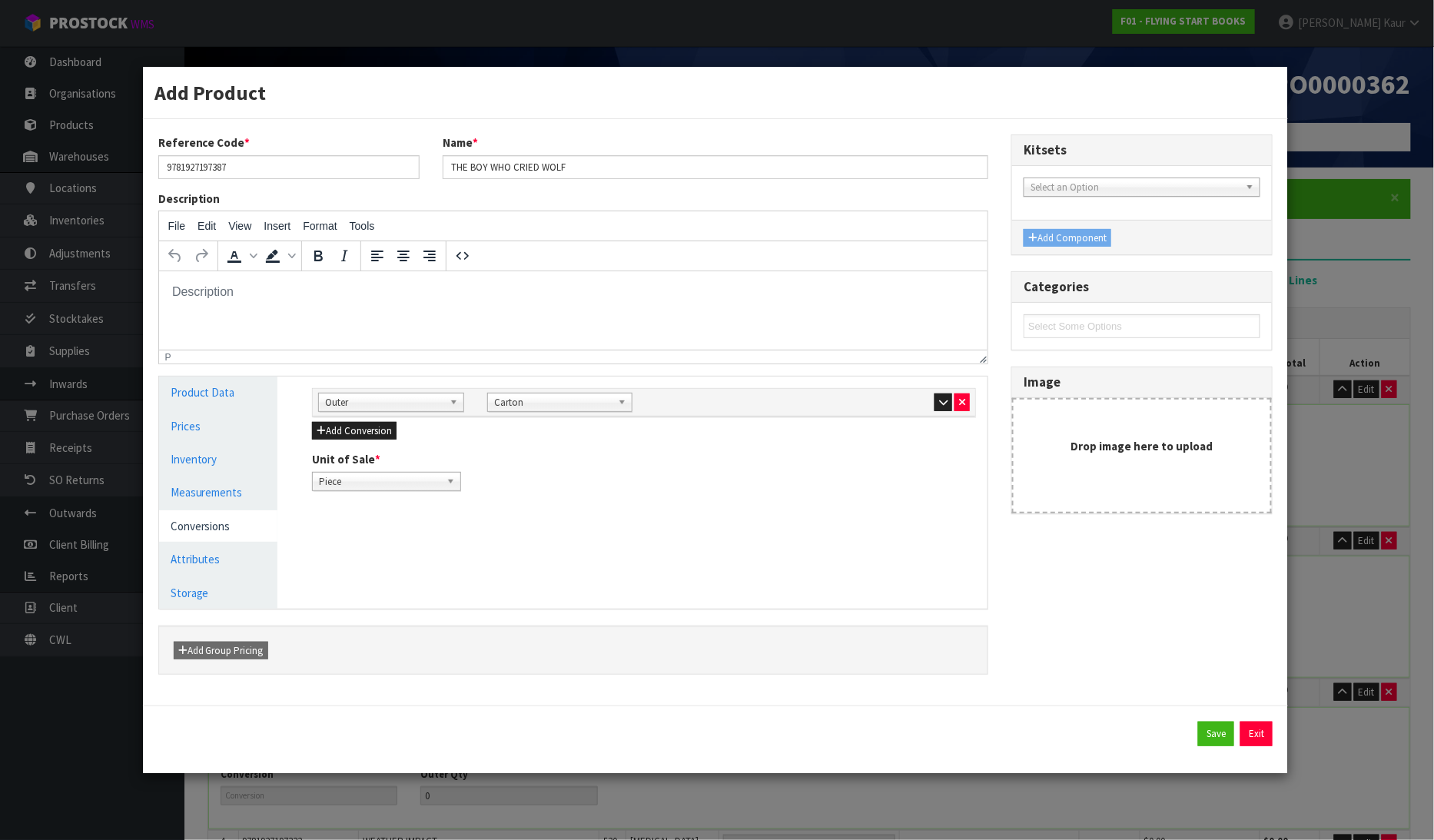
click at [938, 411] on div "Sub Inner Inner Outer Pallet Outer Bag Bar Basket Bin Bottle Box Bundle Cabinet…" at bounding box center [644, 401] width 675 height 19
click at [947, 398] on icon "button" at bounding box center [943, 402] width 8 height 10
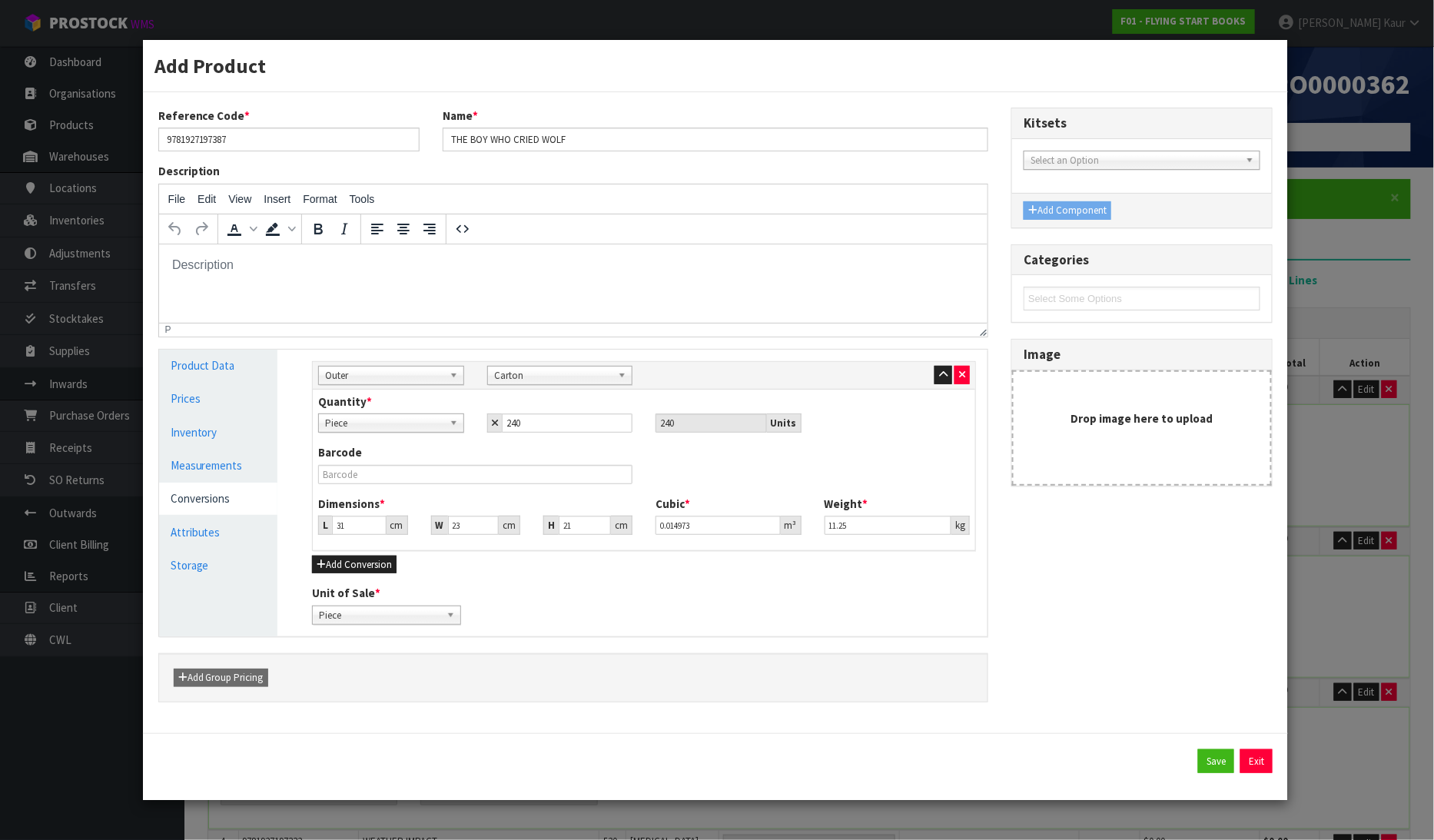
click at [1396, 241] on div "Add Product Reference Code * 9781927197387 Name * THE BOY WHO CRIED WOLF Descri…" at bounding box center [717, 420] width 1434 height 840
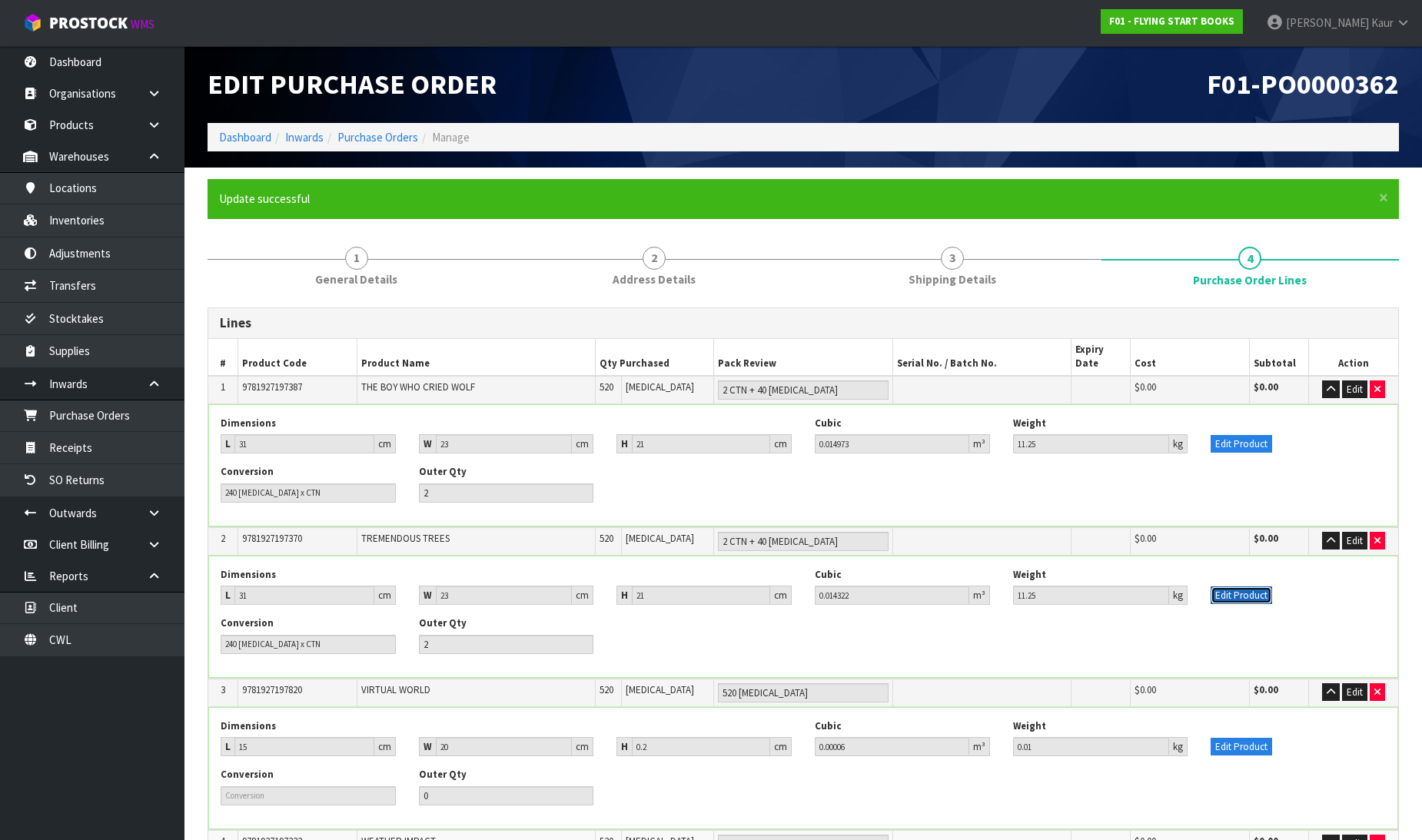
click at [1256, 586] on button "Edit Product" at bounding box center [1242, 595] width 62 height 19
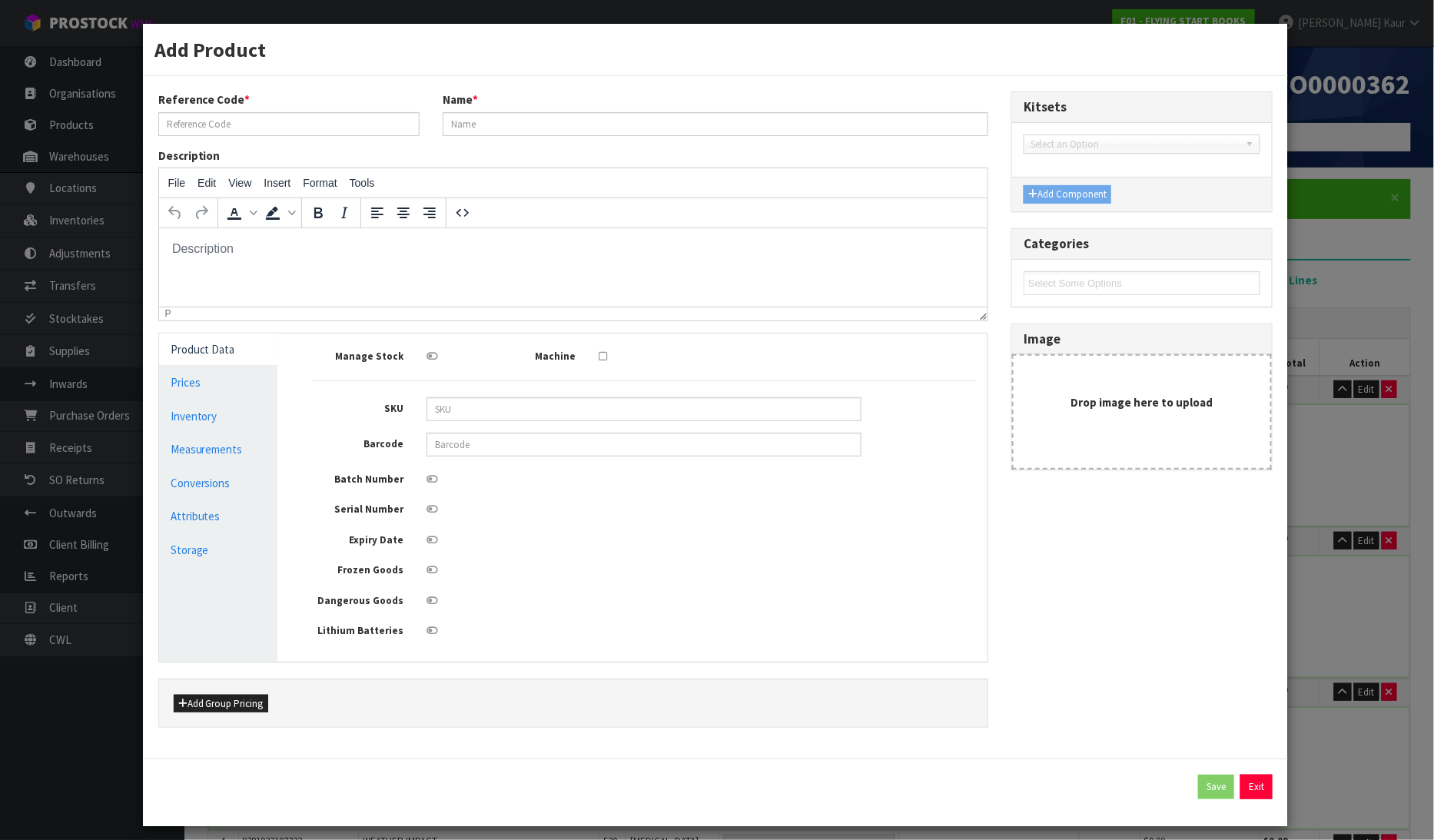
type input "9781927197370"
type input "TREMENDOUS TREES"
click at [224, 492] on link "Conversions" at bounding box center [219, 483] width 120 height 32
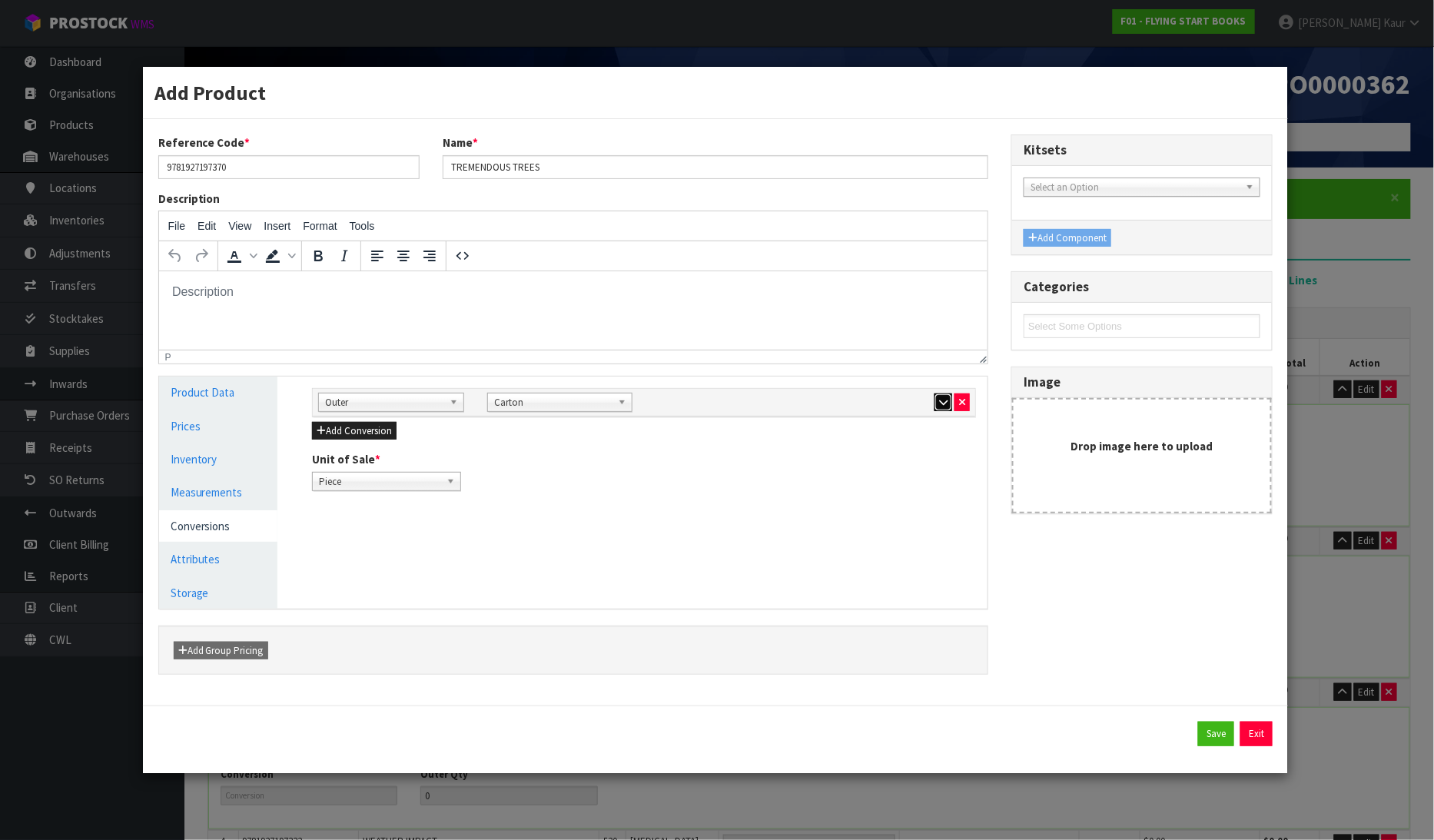
click at [935, 404] on button "button" at bounding box center [944, 402] width 18 height 19
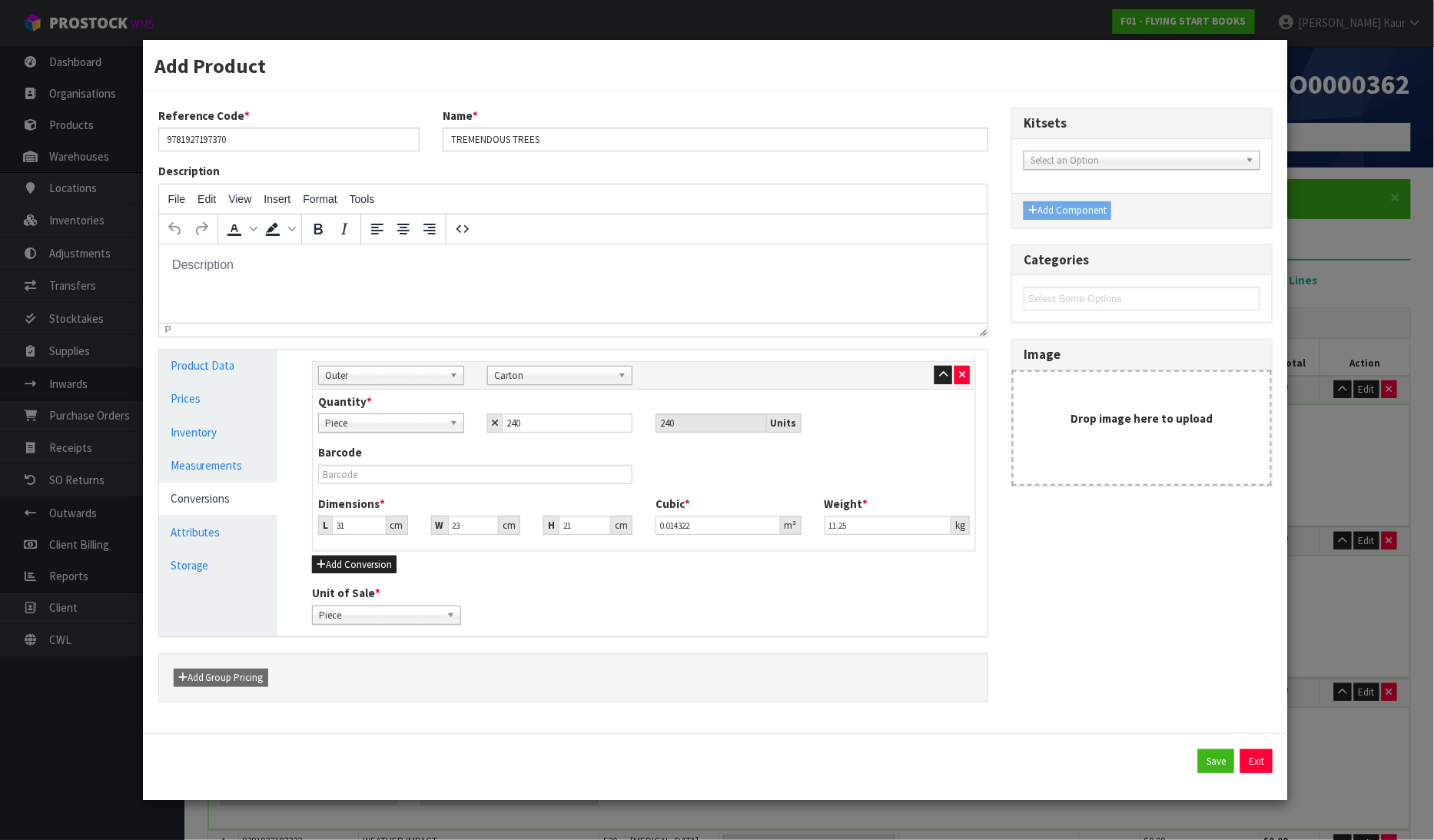
click at [1383, 232] on div "Add Product Reference Code * 9781927197370 Name * TREMENDOUS TREES Description …" at bounding box center [717, 420] width 1434 height 840
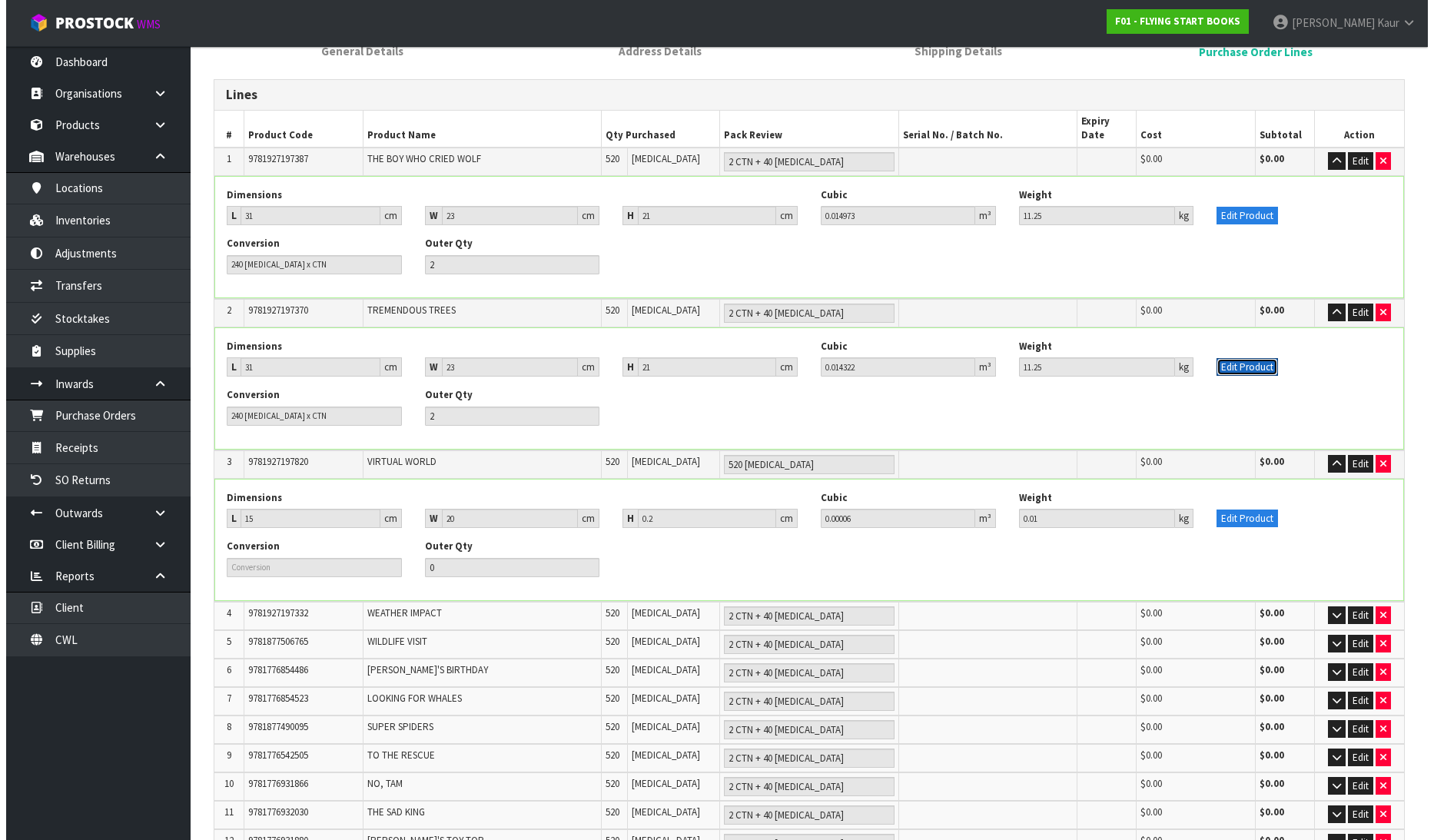
scroll to position [256, 0]
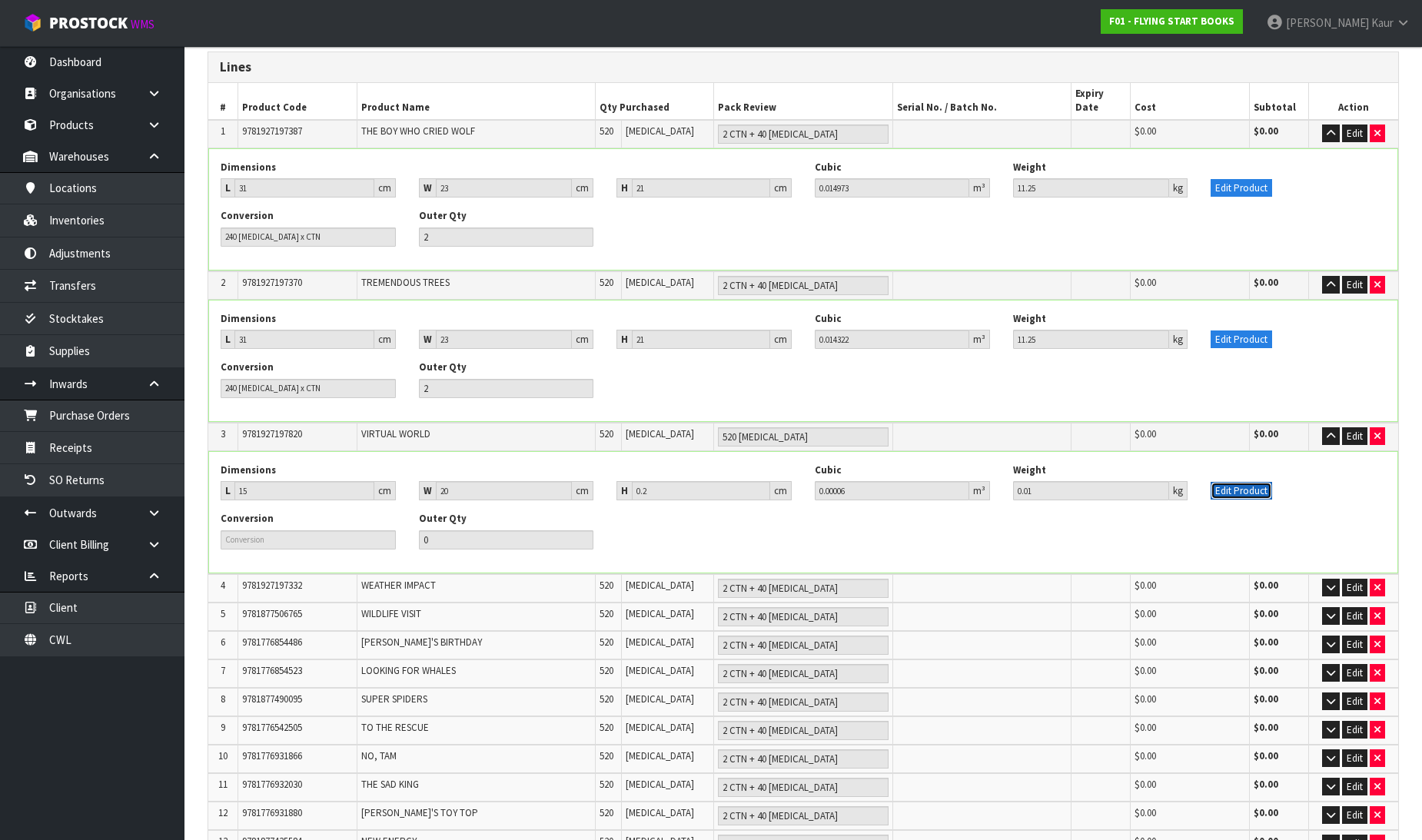
click at [1240, 482] on button "Edit Product" at bounding box center [1242, 491] width 62 height 19
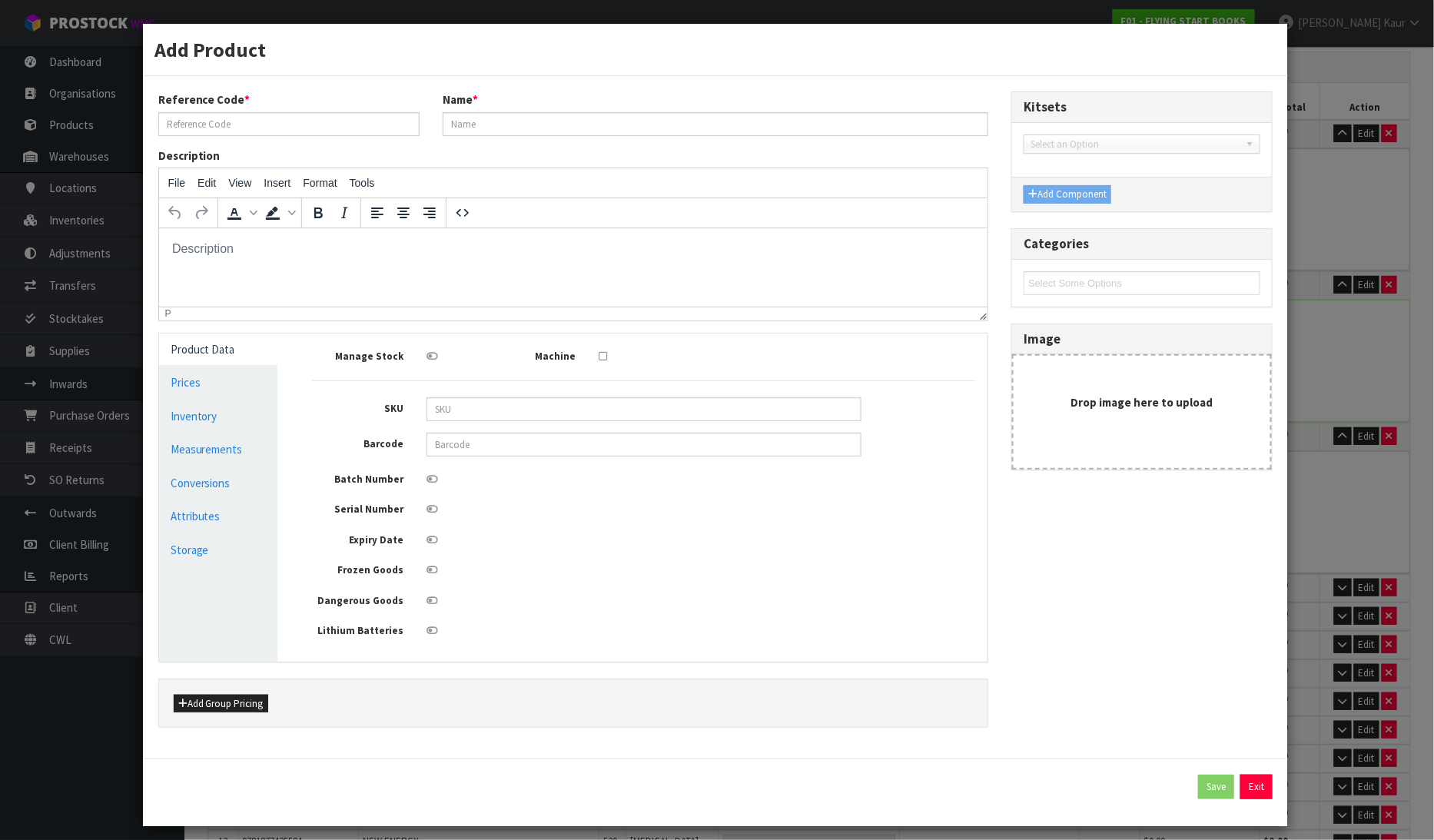
scroll to position [0, 0]
type input "9781927197820"
type input "VIRTUAL WORLD"
type input "15"
type input "20"
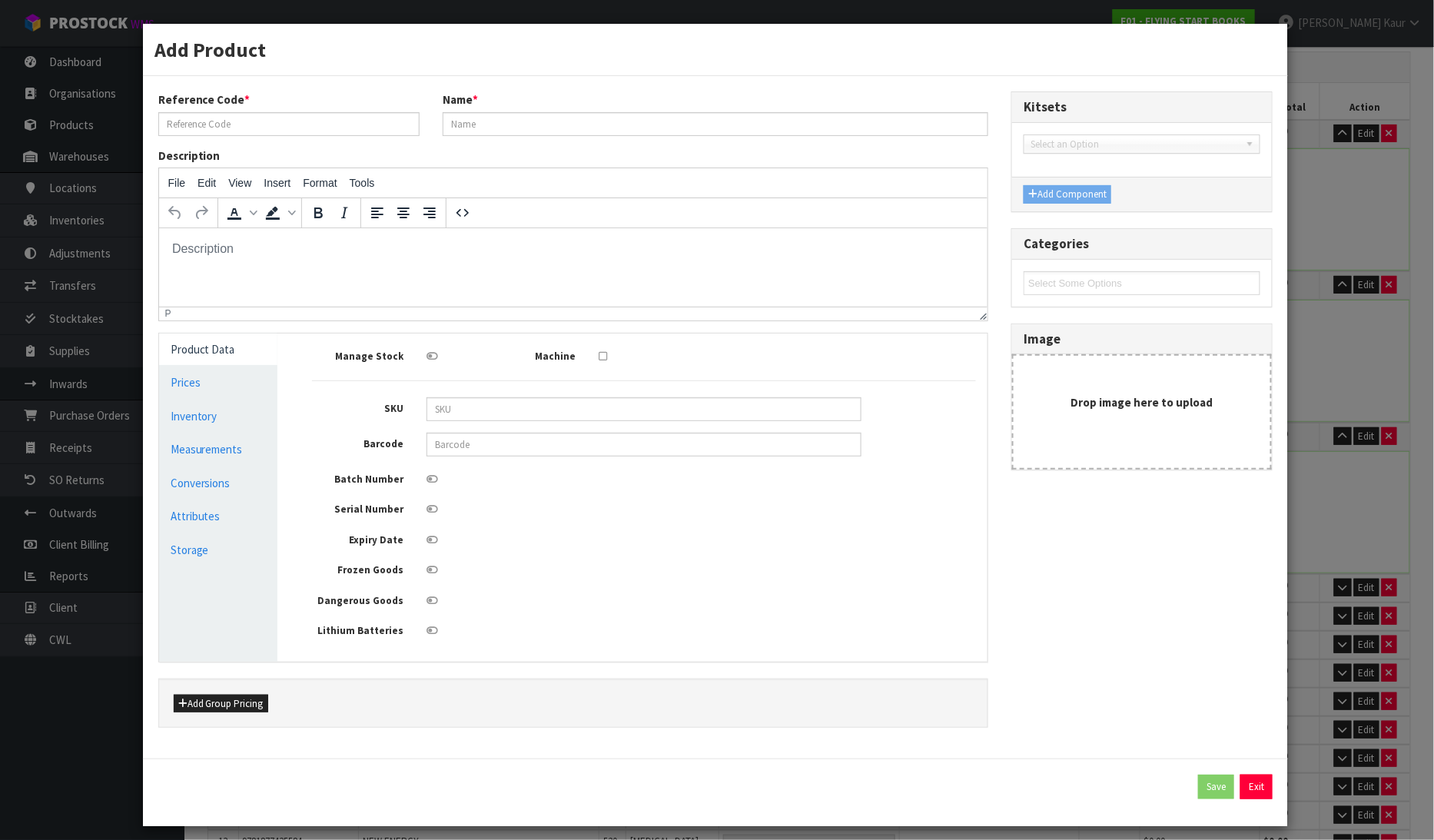
type input "0.2"
type input "0.00006"
type input "0.01"
click at [196, 435] on link "Measurements" at bounding box center [219, 449] width 120 height 32
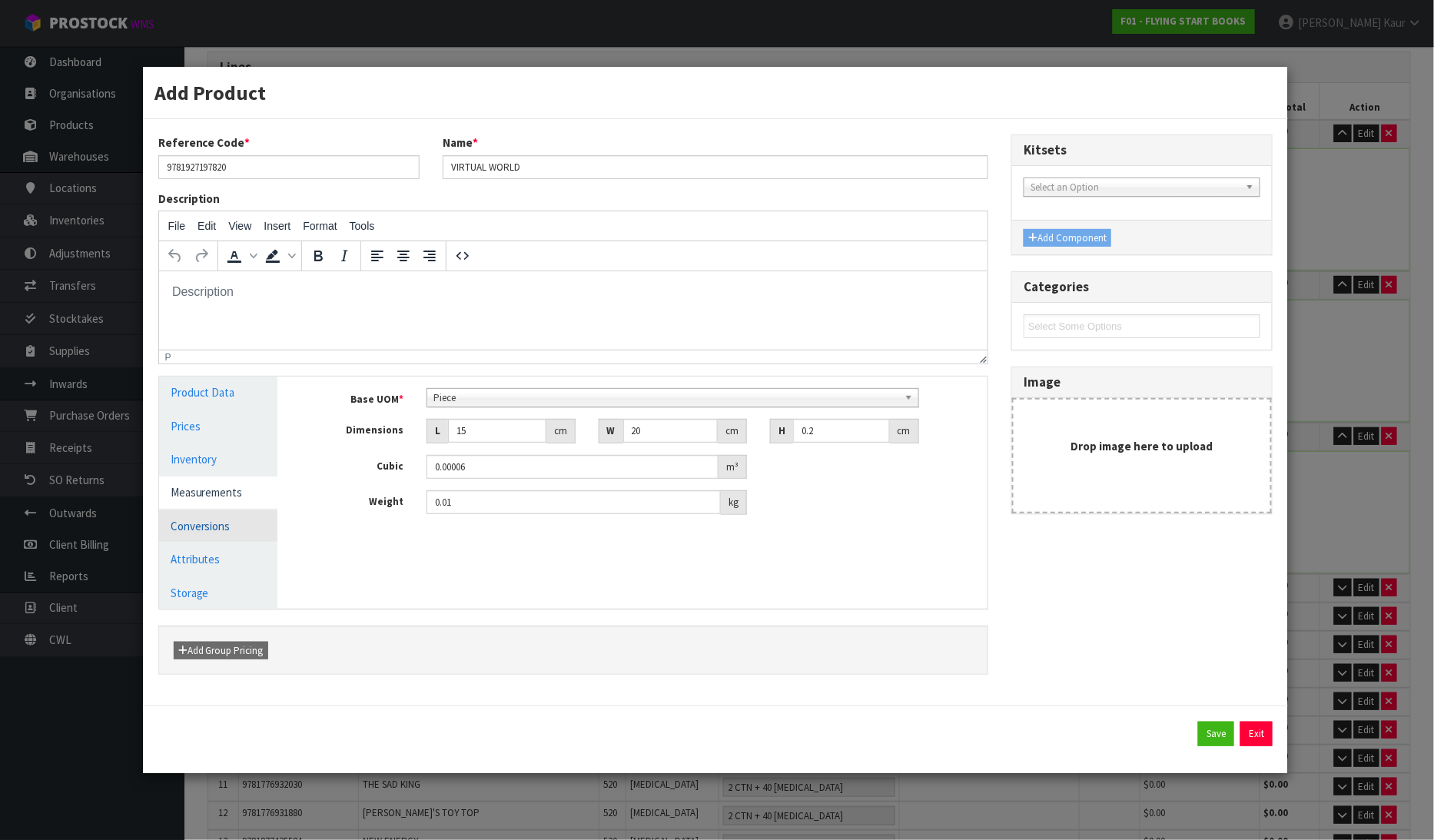
click at [198, 516] on link "Conversions" at bounding box center [219, 526] width 120 height 32
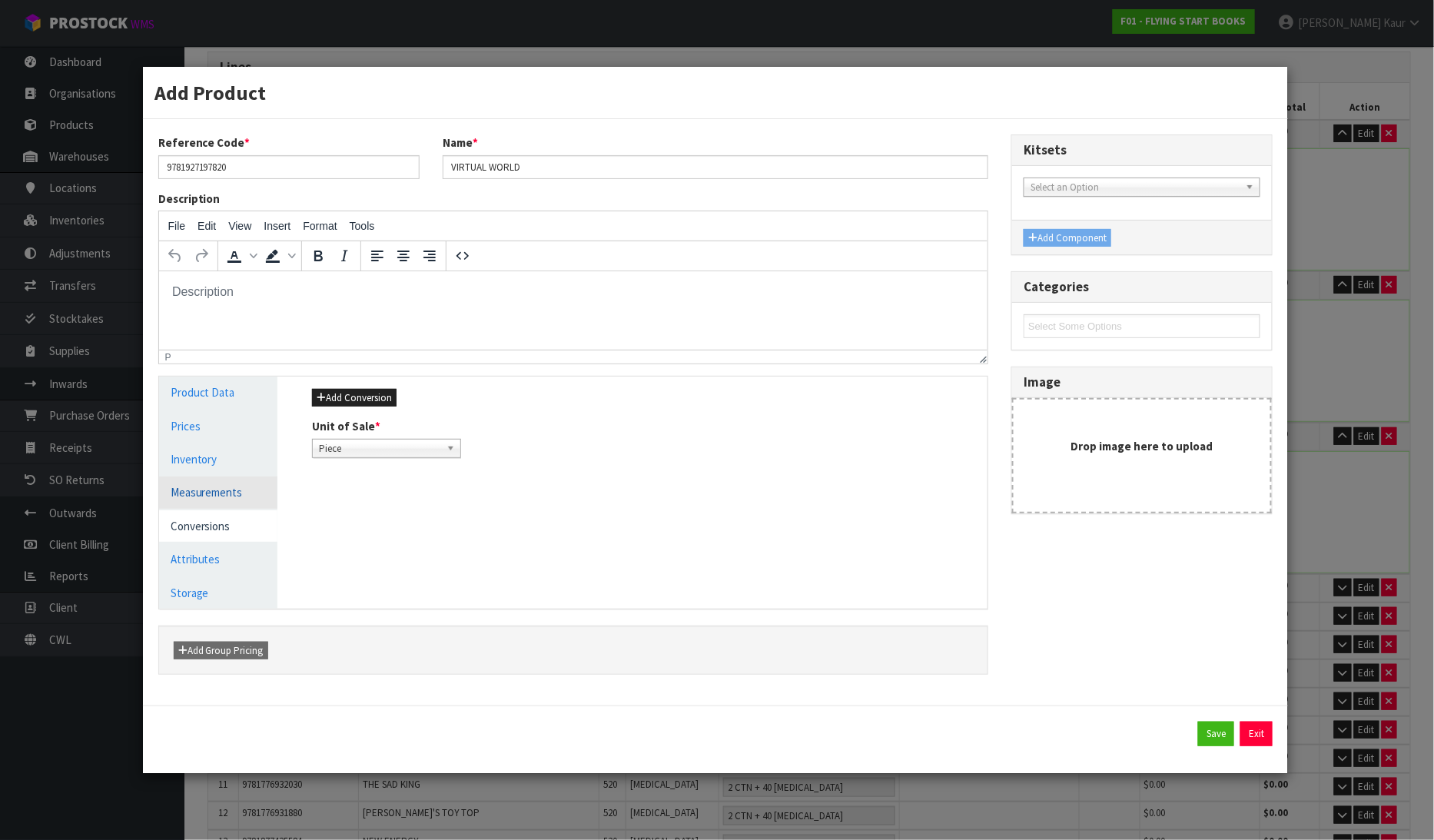
click at [205, 484] on link "Measurements" at bounding box center [219, 493] width 120 height 32
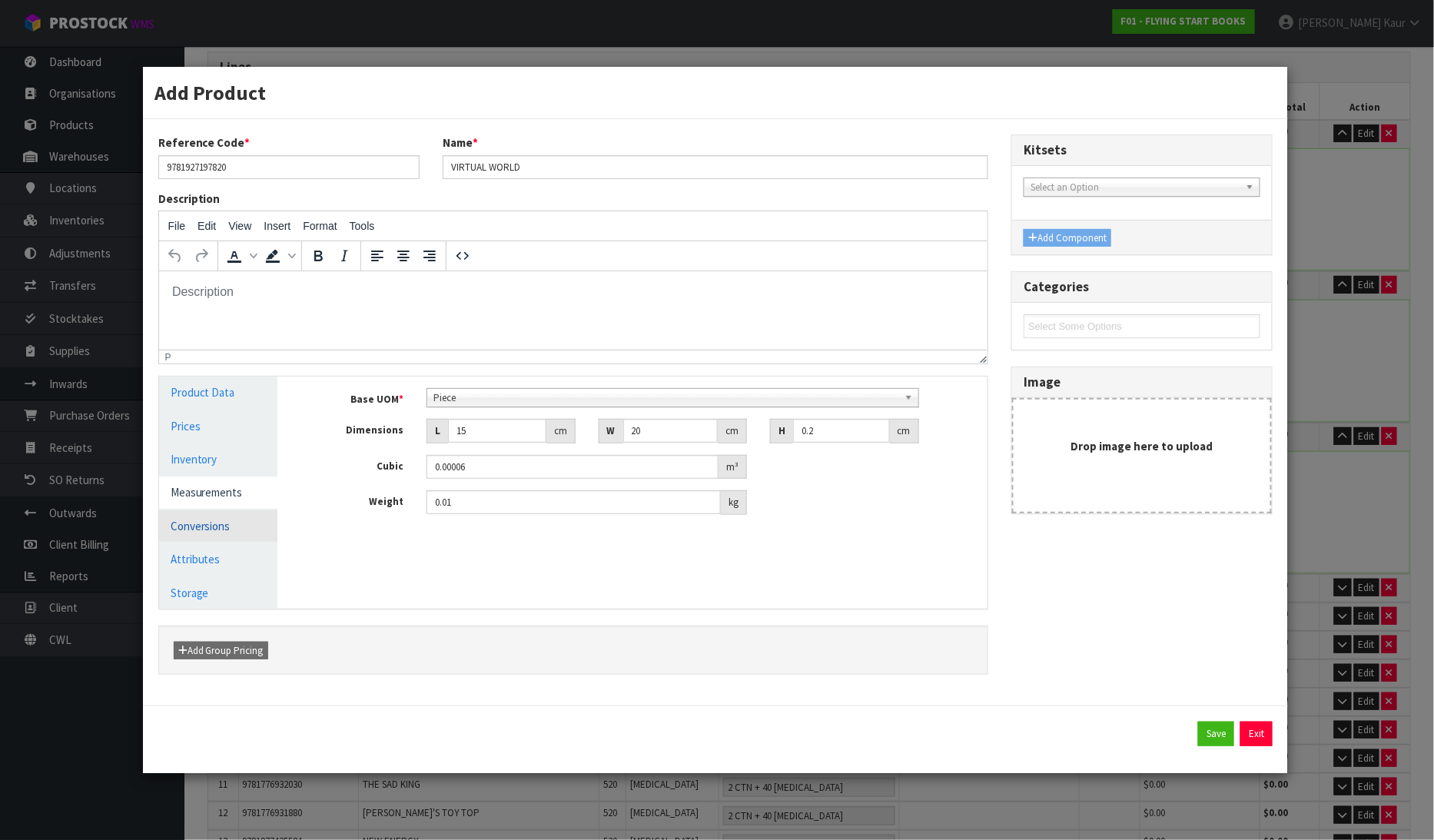
click at [224, 532] on link "Conversions" at bounding box center [219, 526] width 120 height 32
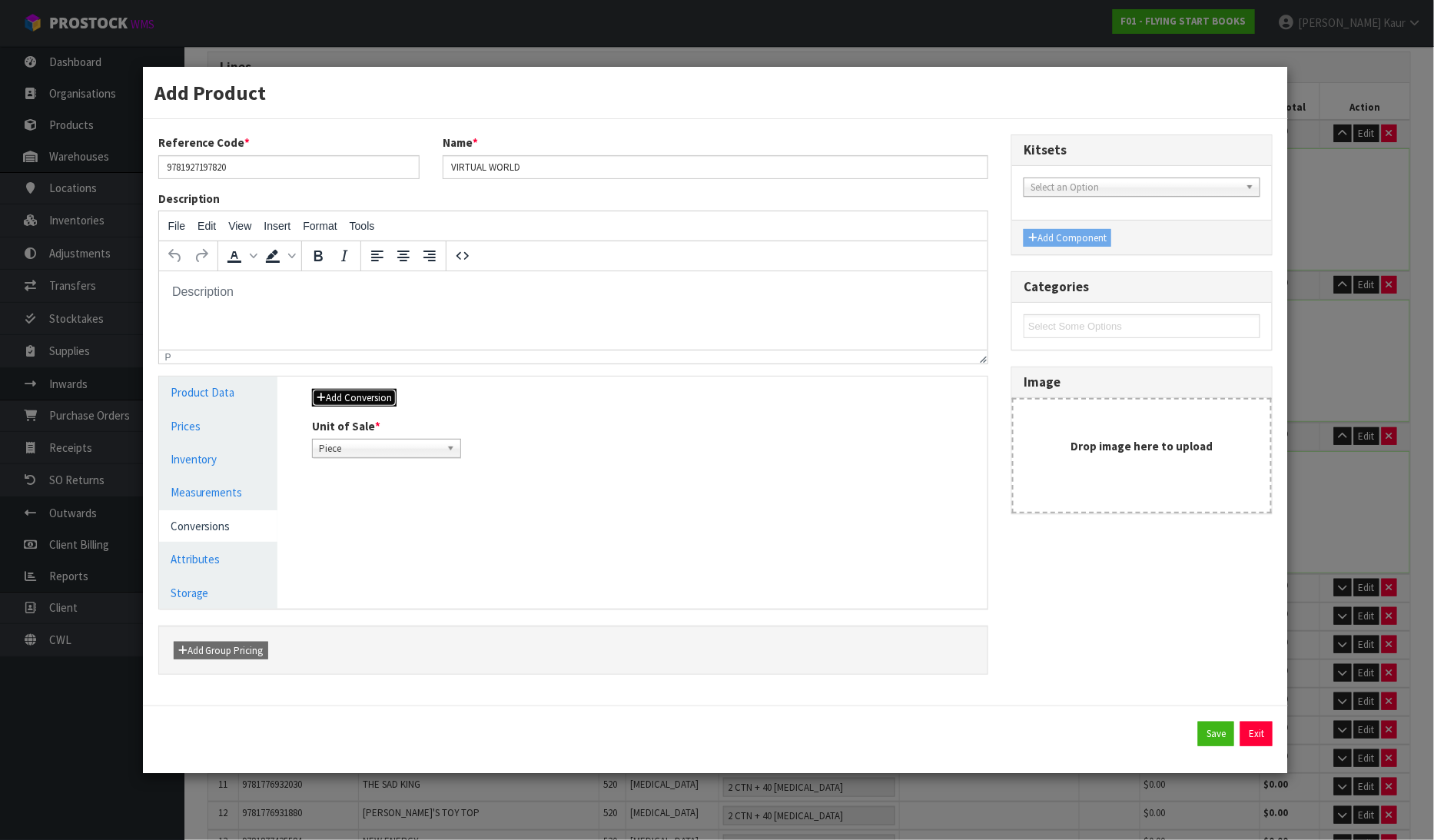
click at [361, 396] on button "Add Conversion" at bounding box center [354, 398] width 85 height 19
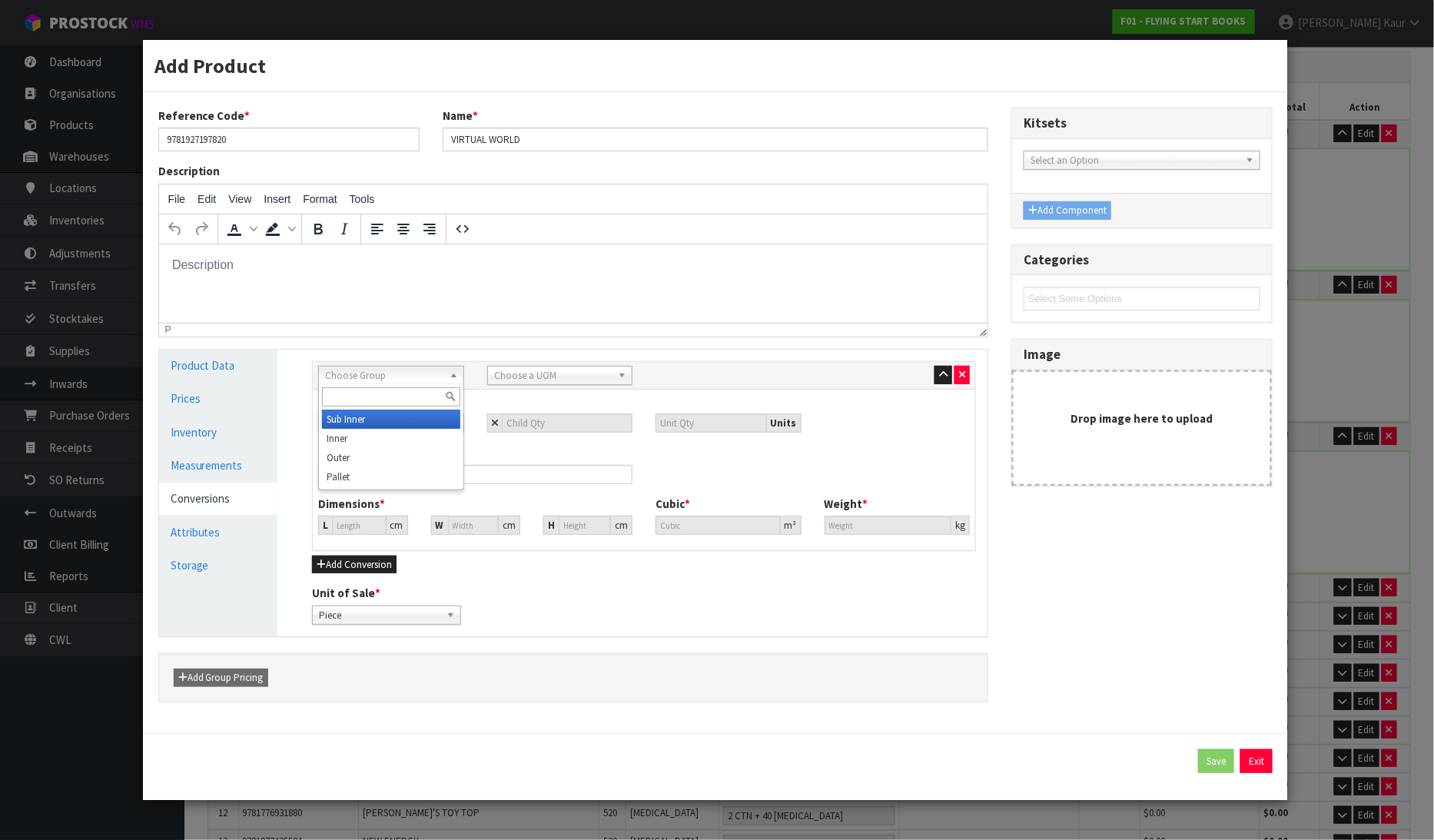
click at [402, 379] on span "Choose Group" at bounding box center [384, 375] width 118 height 19
click at [384, 458] on li "Outer" at bounding box center [390, 457] width 137 height 19
drag, startPoint x: 520, startPoint y: 374, endPoint x: 514, endPoint y: 379, distance: 7.8
click at [520, 373] on span "Choose a UOM" at bounding box center [553, 375] width 118 height 19
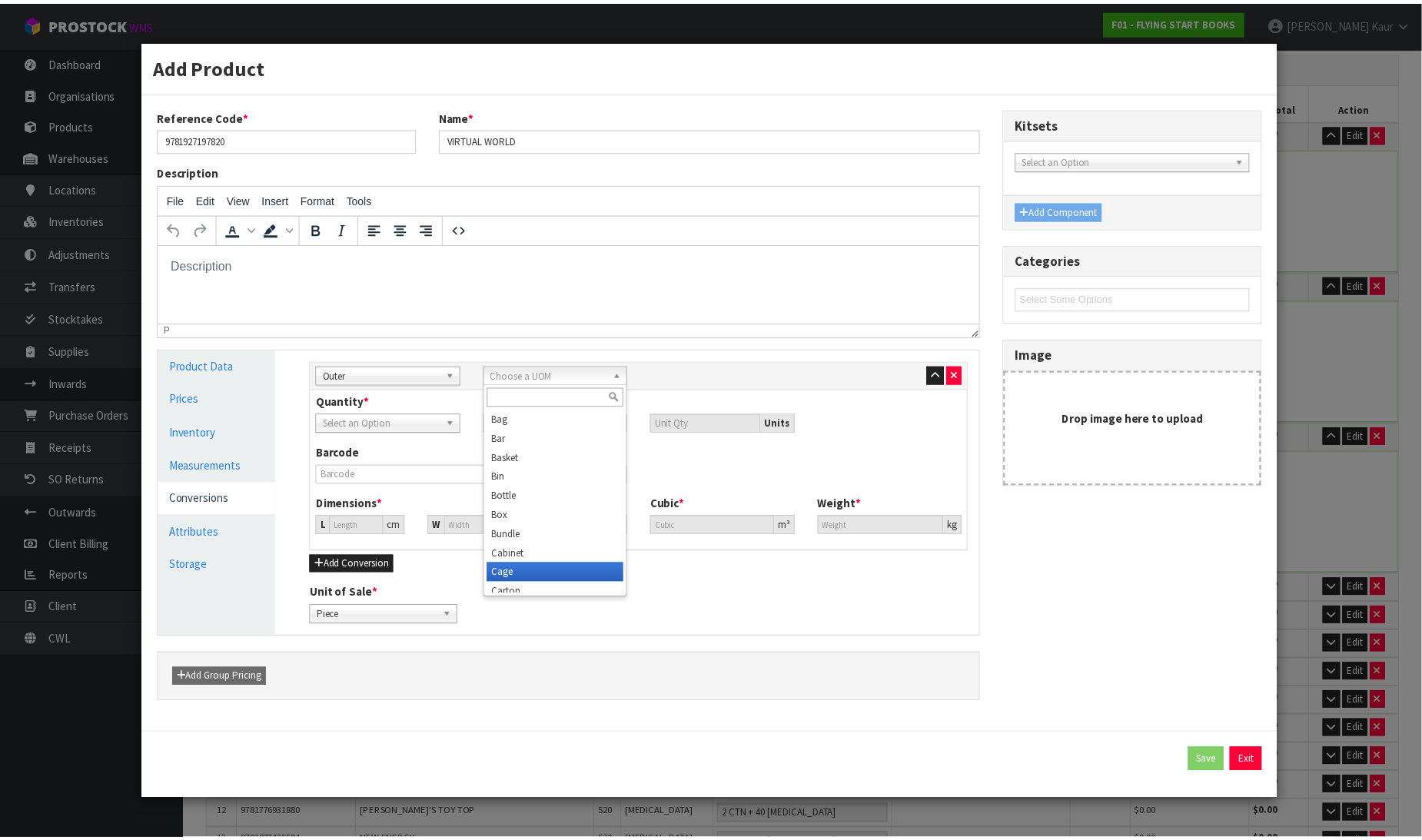
scroll to position [8, 0]
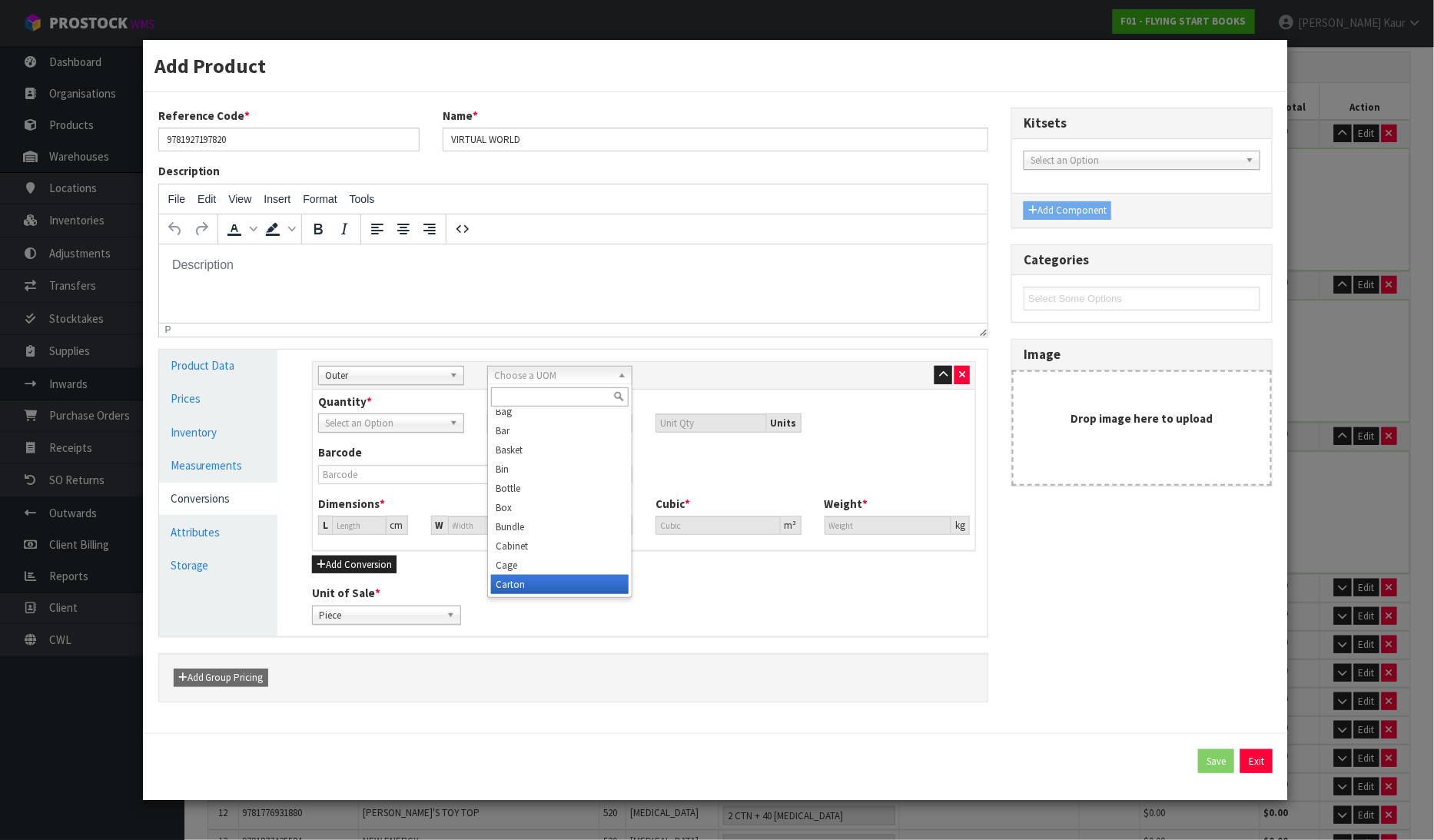
click at [504, 586] on li "Carton" at bounding box center [560, 583] width 137 height 19
click at [224, 469] on link "Measurements" at bounding box center [219, 466] width 120 height 32
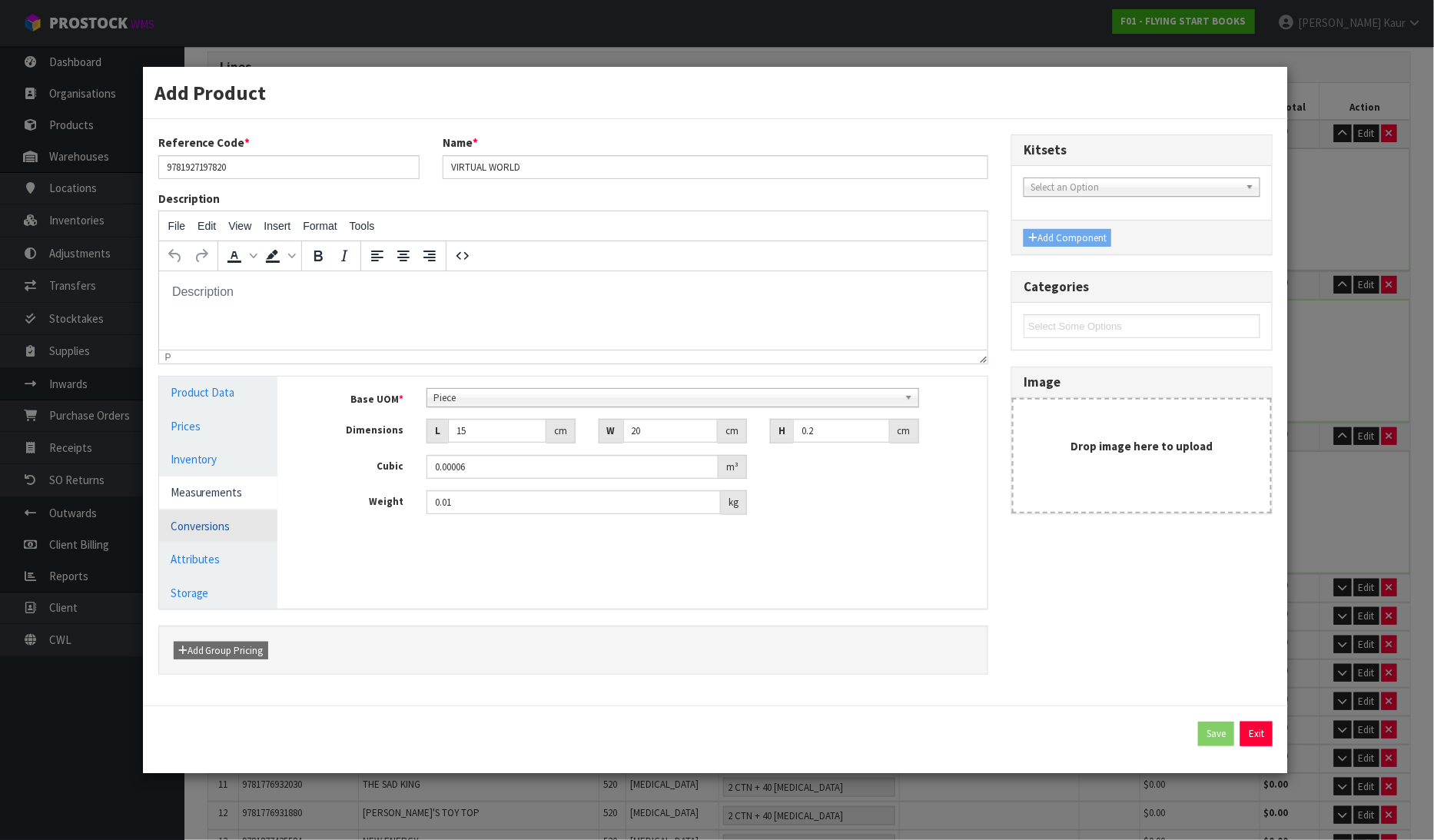
click at [228, 525] on link "Conversions" at bounding box center [219, 526] width 120 height 32
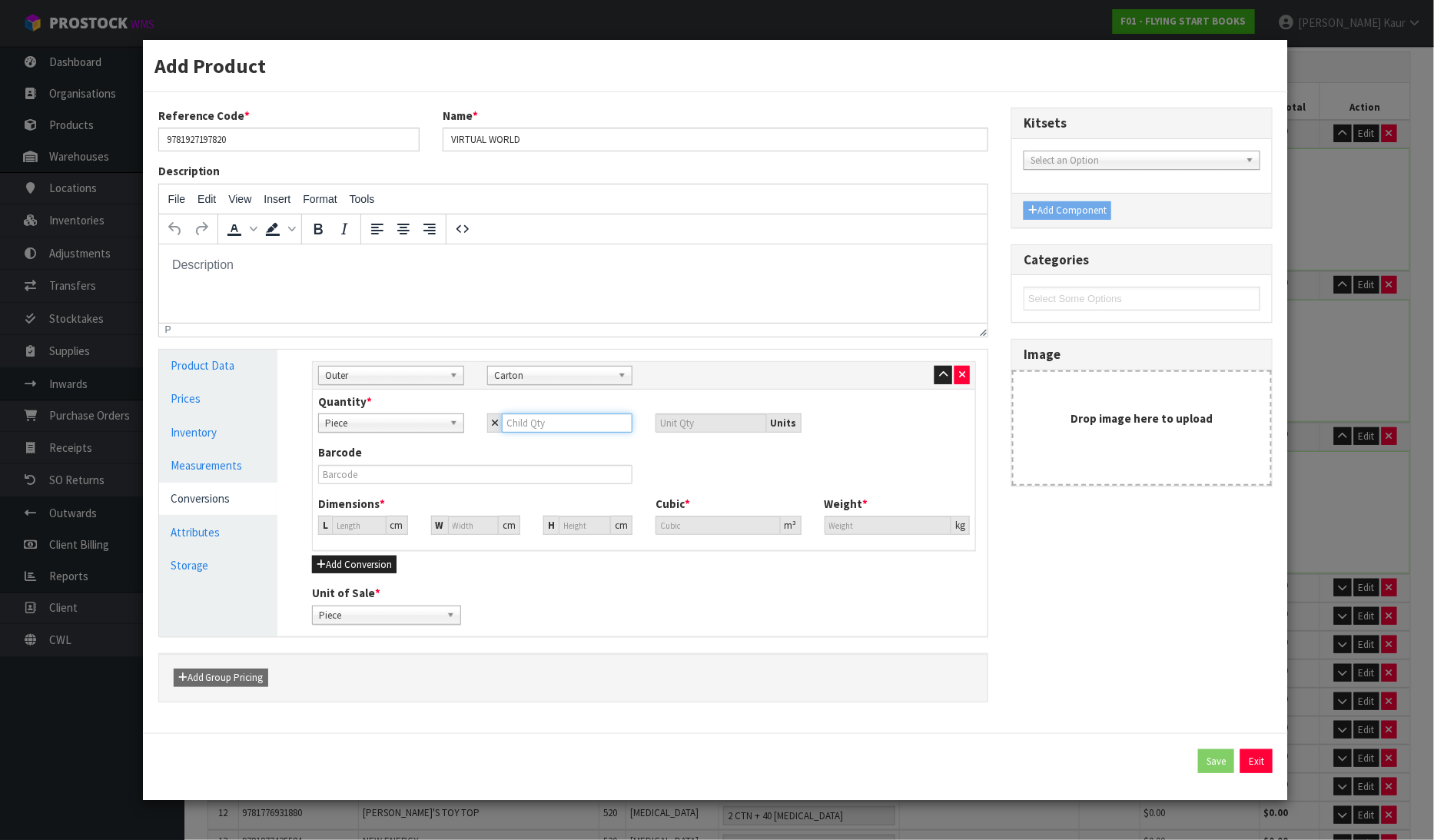
click at [521, 416] on input "number" at bounding box center [567, 422] width 130 height 19
type input "2"
type input "24"
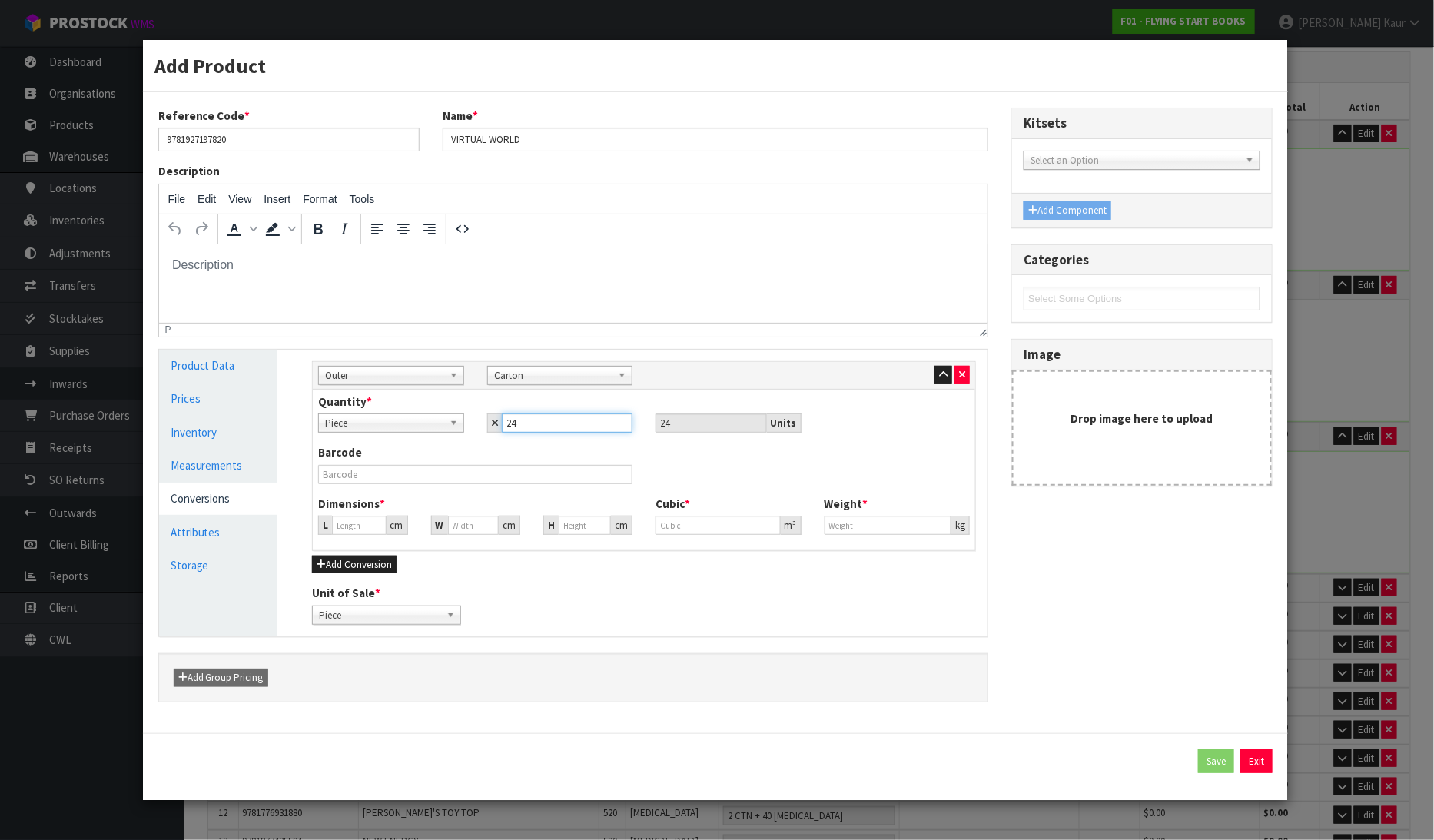
type input "240"
type input "24.329"
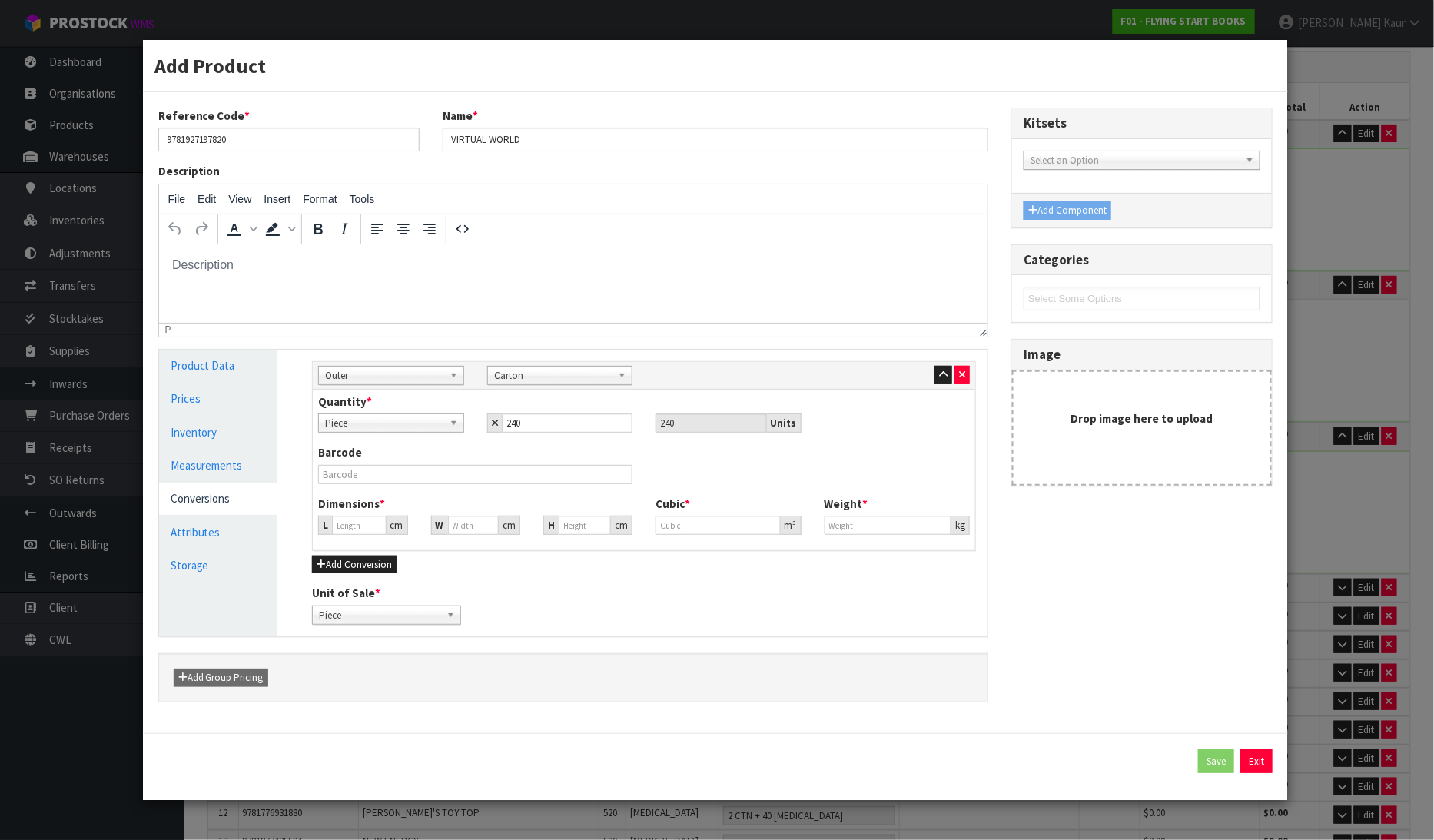
type input "24.329"
type input "0.0144"
type input "2.4"
click at [518, 595] on div "Unit of Sale * Piece Carton Piece" at bounding box center [644, 603] width 687 height 39
drag, startPoint x: 365, startPoint y: 521, endPoint x: 286, endPoint y: 524, distance: 79.1
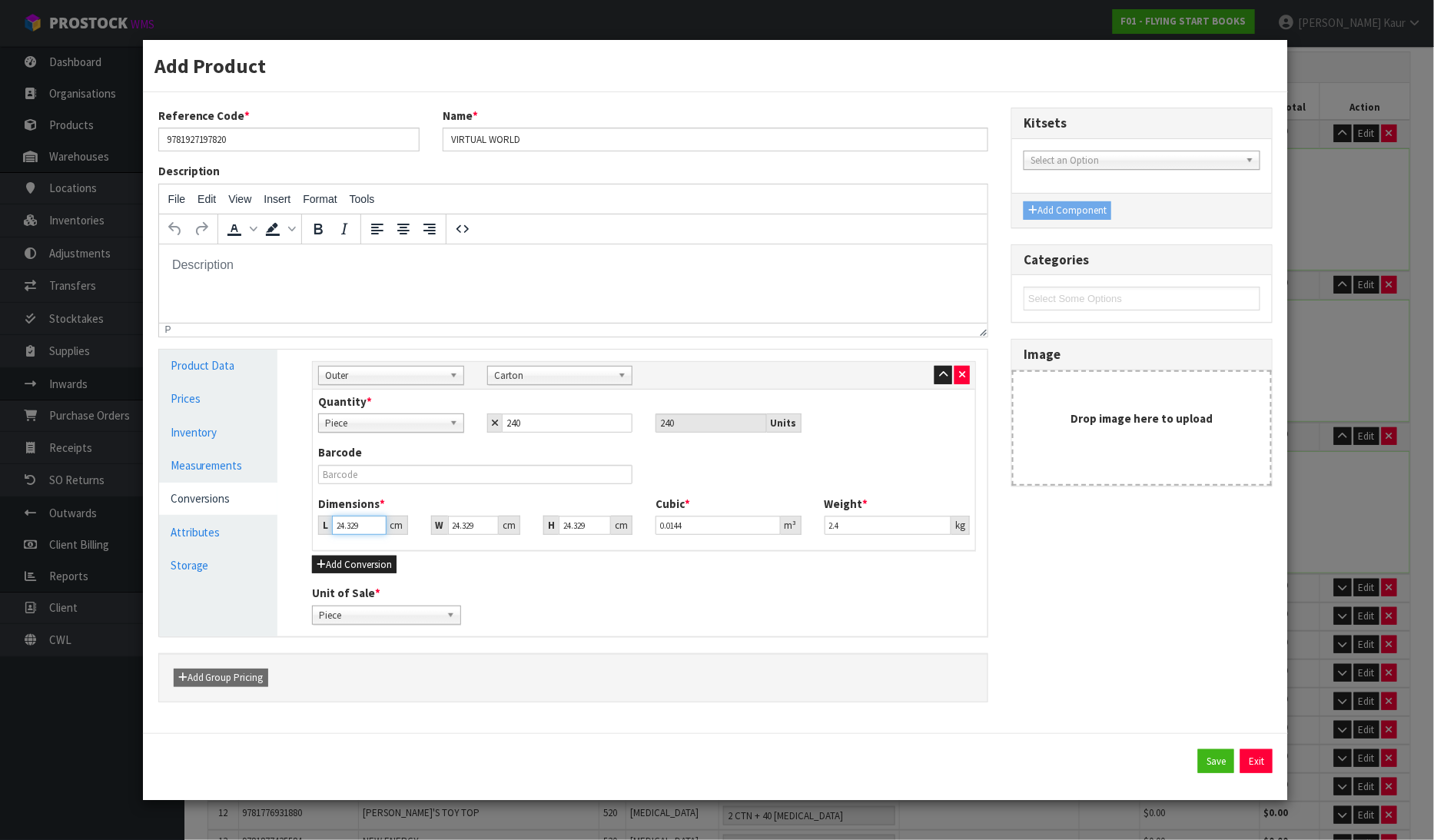
click at [286, 524] on div "Product Data Prices Inventory Measurements Conversions Attributes Storage Manag…" at bounding box center [574, 493] width 852 height 287
type input "3"
type input "0.001776"
type input "31"
type input "0.018349"
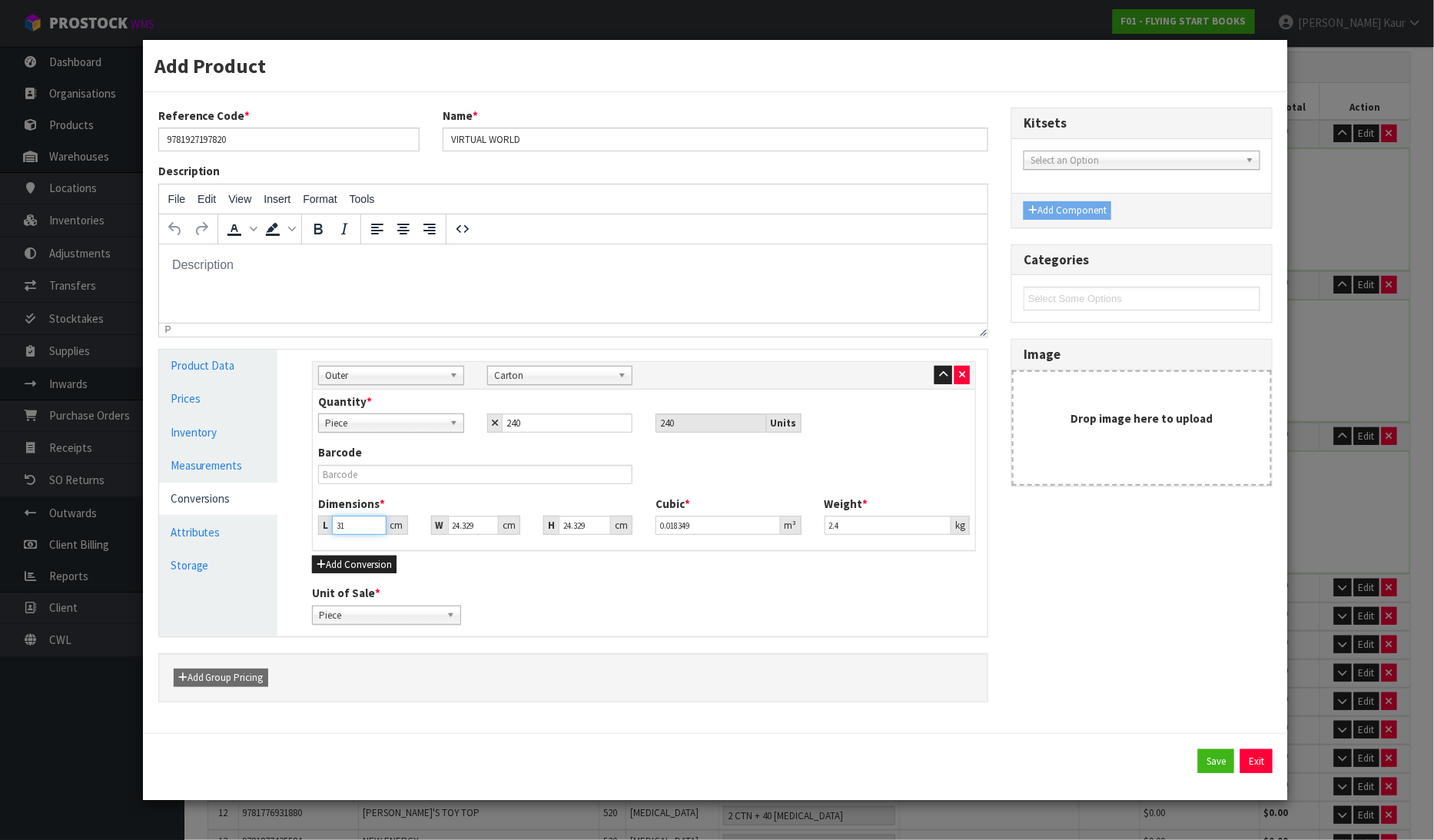
type input "31"
drag, startPoint x: 475, startPoint y: 527, endPoint x: 427, endPoint y: 524, distance: 48.1
click at [427, 524] on div "W 24.329 cm" at bounding box center [475, 525] width 113 height 19
type input "2"
type input "0.001508"
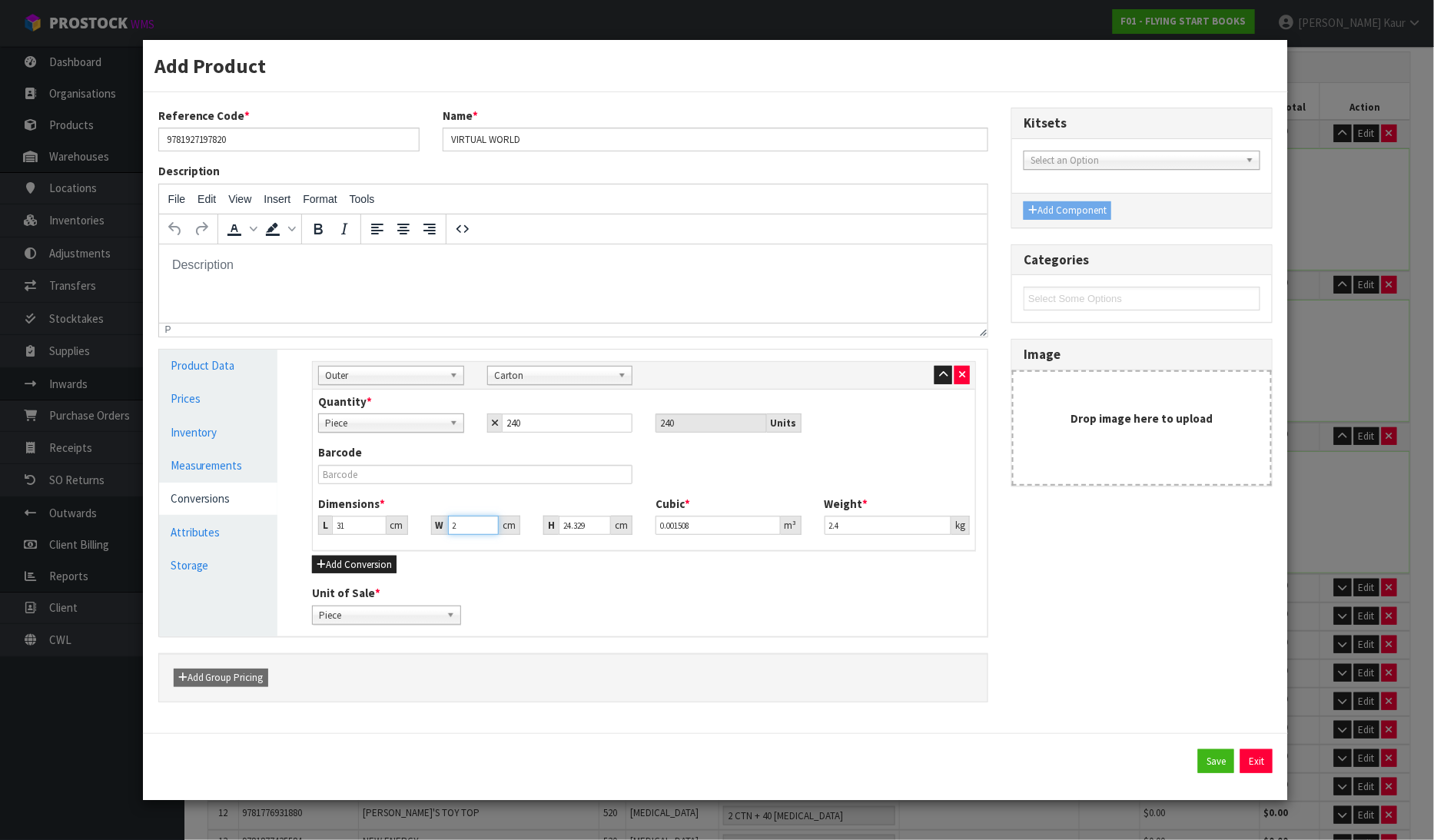
type input "23"
type input "0.017347"
type input "23"
drag, startPoint x: 569, startPoint y: 533, endPoint x: 539, endPoint y: 533, distance: 30.0
click at [539, 533] on div "H 24.329 cm" at bounding box center [588, 525] width 113 height 19
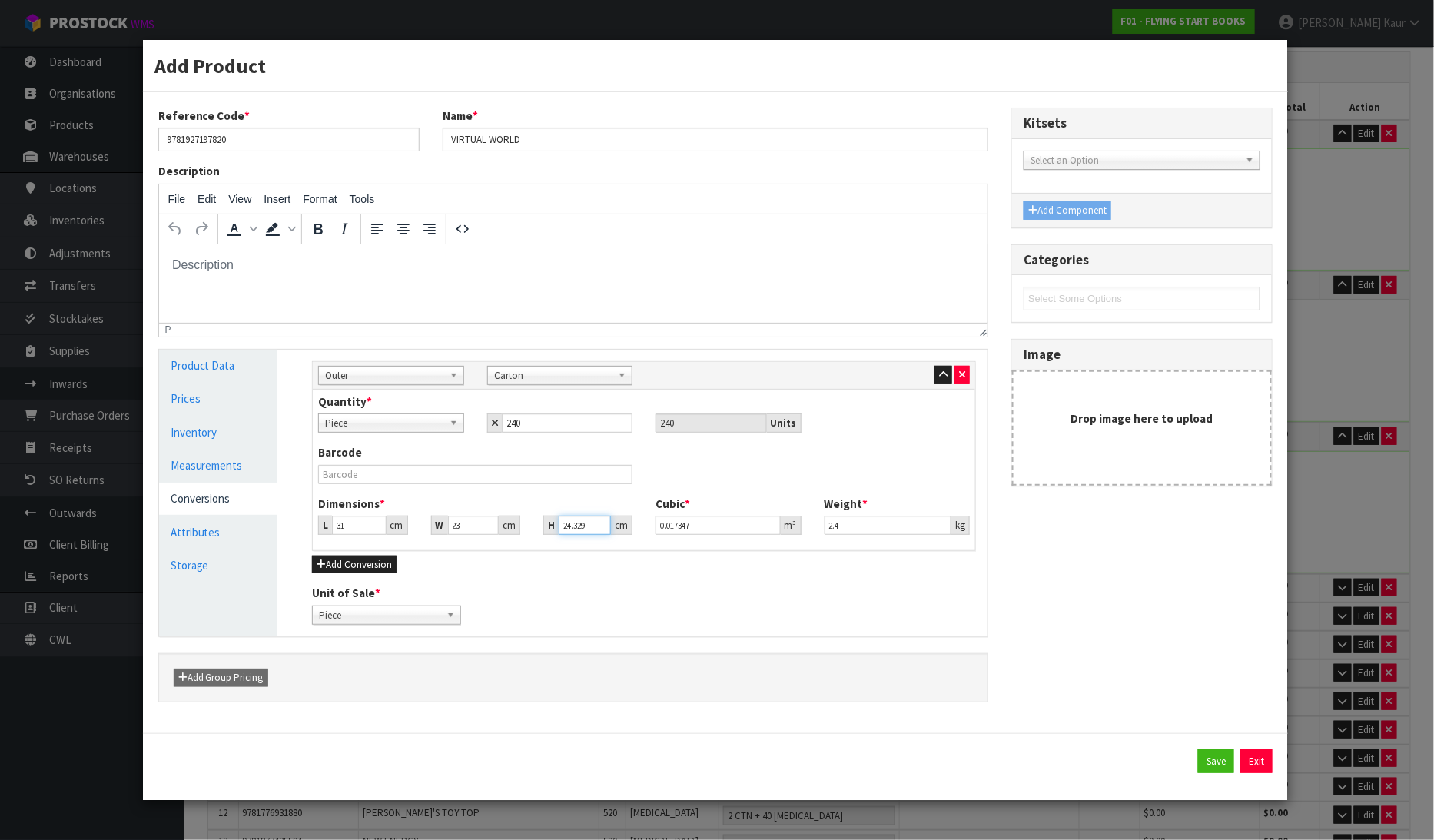
type input "2"
type input "0.001426"
type input "21"
type input "0.014973"
type input "21"
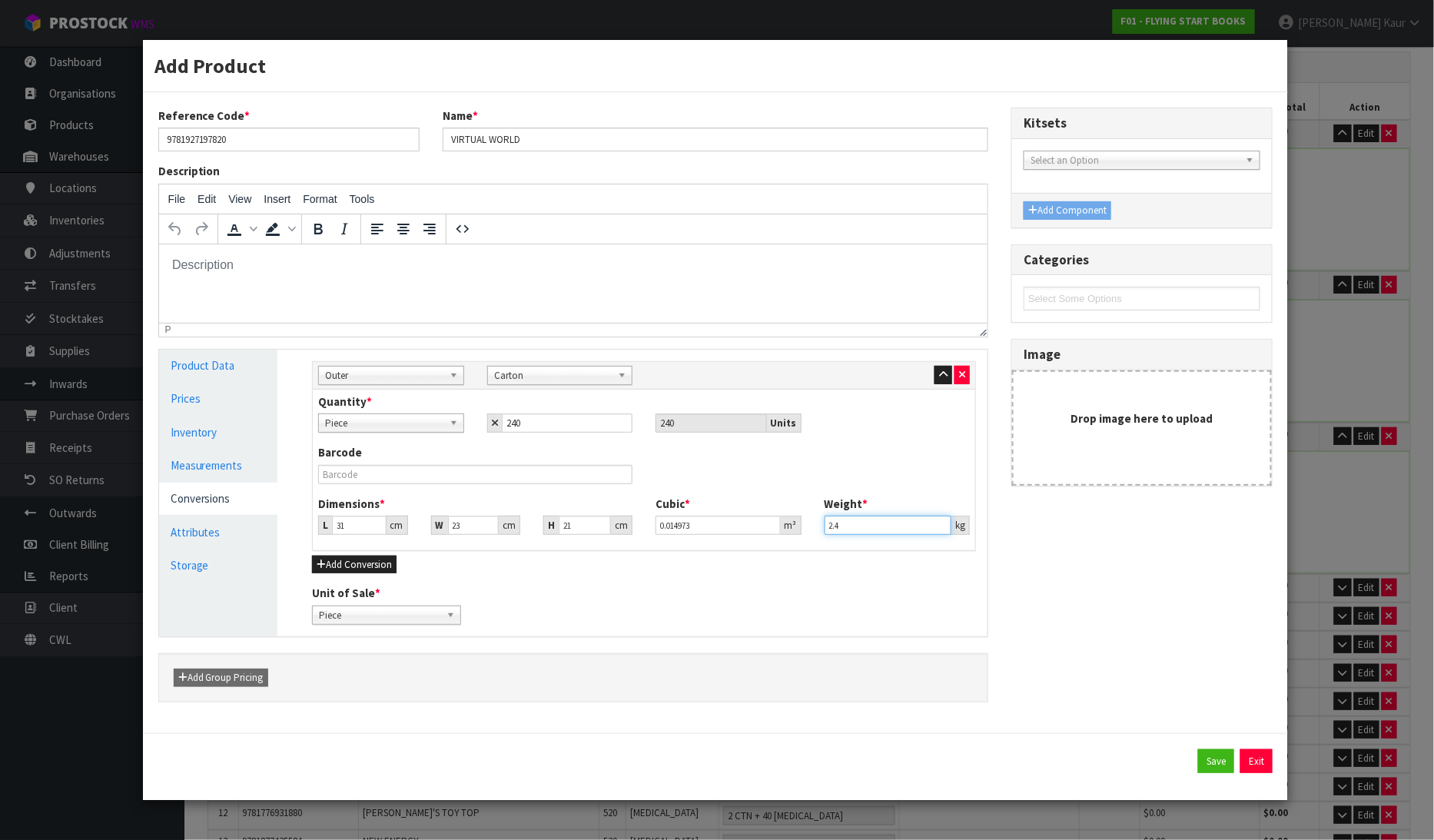
drag, startPoint x: 843, startPoint y: 526, endPoint x: 801, endPoint y: 533, distance: 42.6
click at [801, 533] on div "Dimensions * L 31 cm W 23 cm H 21 cm Cubic * 0.014973 m³ Weight * 2.4 kg" at bounding box center [644, 521] width 675 height 51
type input "11.25"
click at [1080, 596] on div "Reference Code * 9781927197820 Name * VIRTUAL WORLD Description File Edit View …" at bounding box center [715, 412] width 1138 height 610
click at [1207, 763] on button "Save" at bounding box center [1216, 761] width 36 height 25
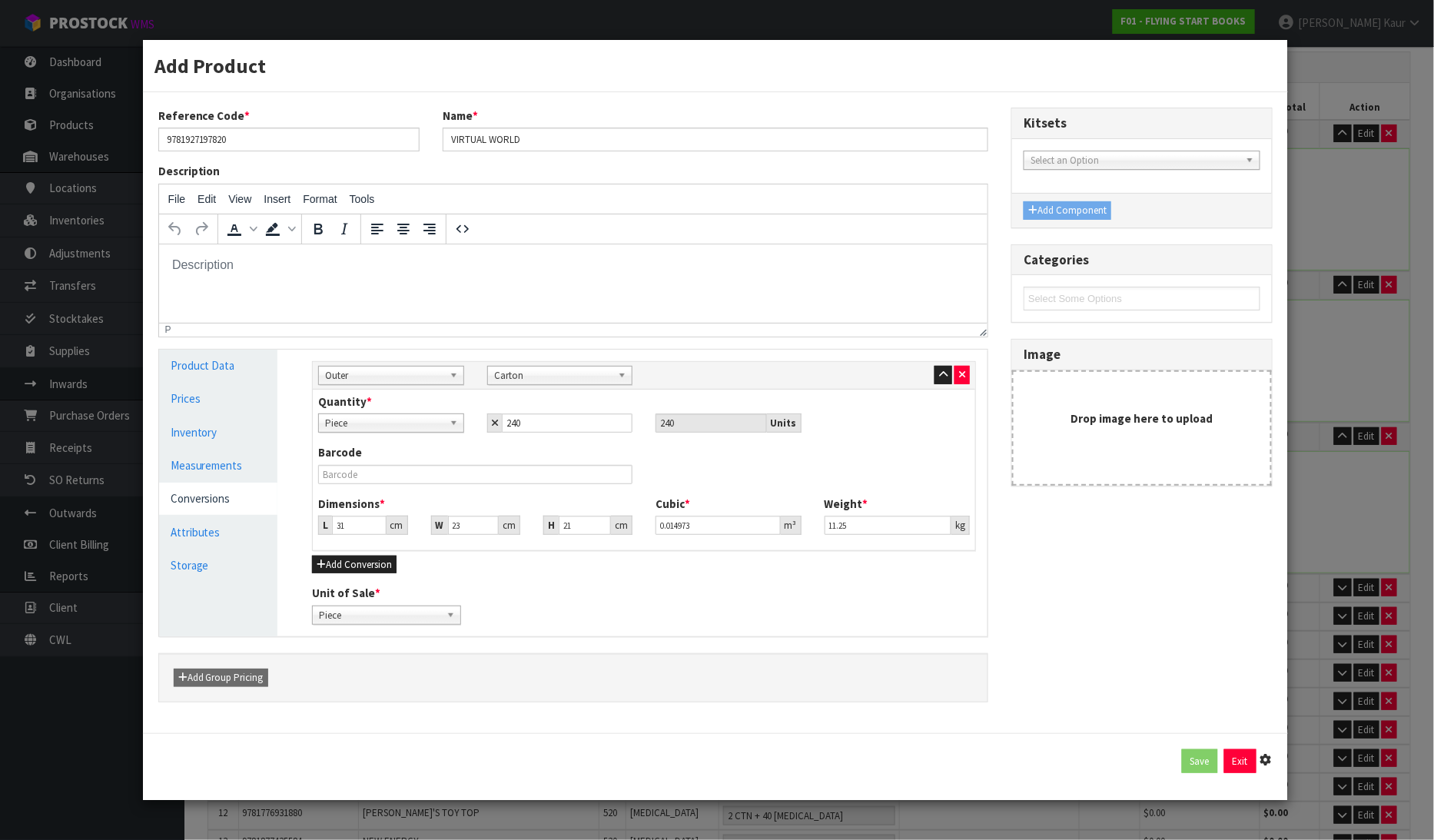
type input "26"
type input "2 CTN + 40 PCE"
type input "31"
type input "23"
type input "21"
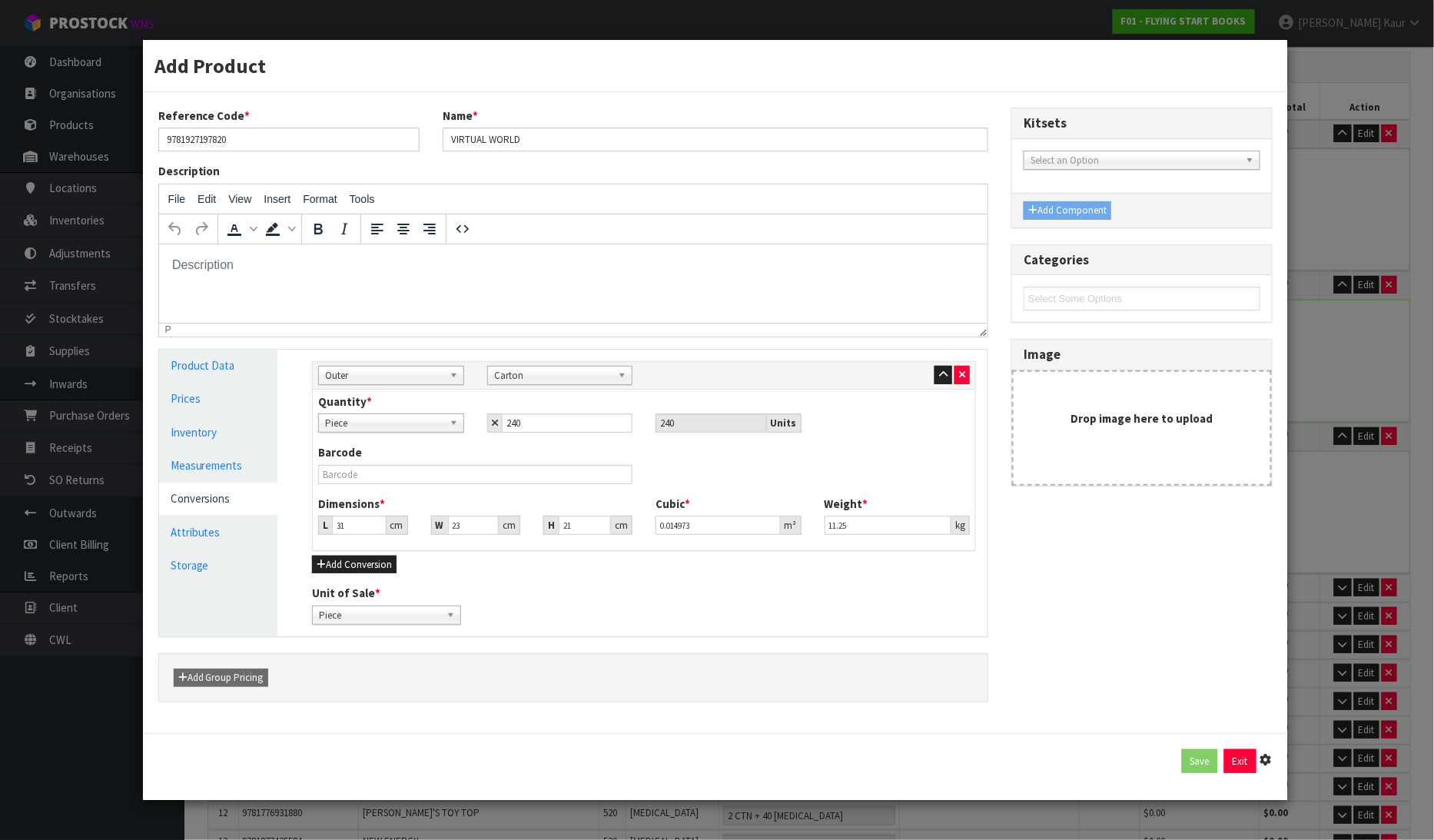
type input "0.014973"
type input "11.25"
type input "240 PCE x CTN"
type input "2"
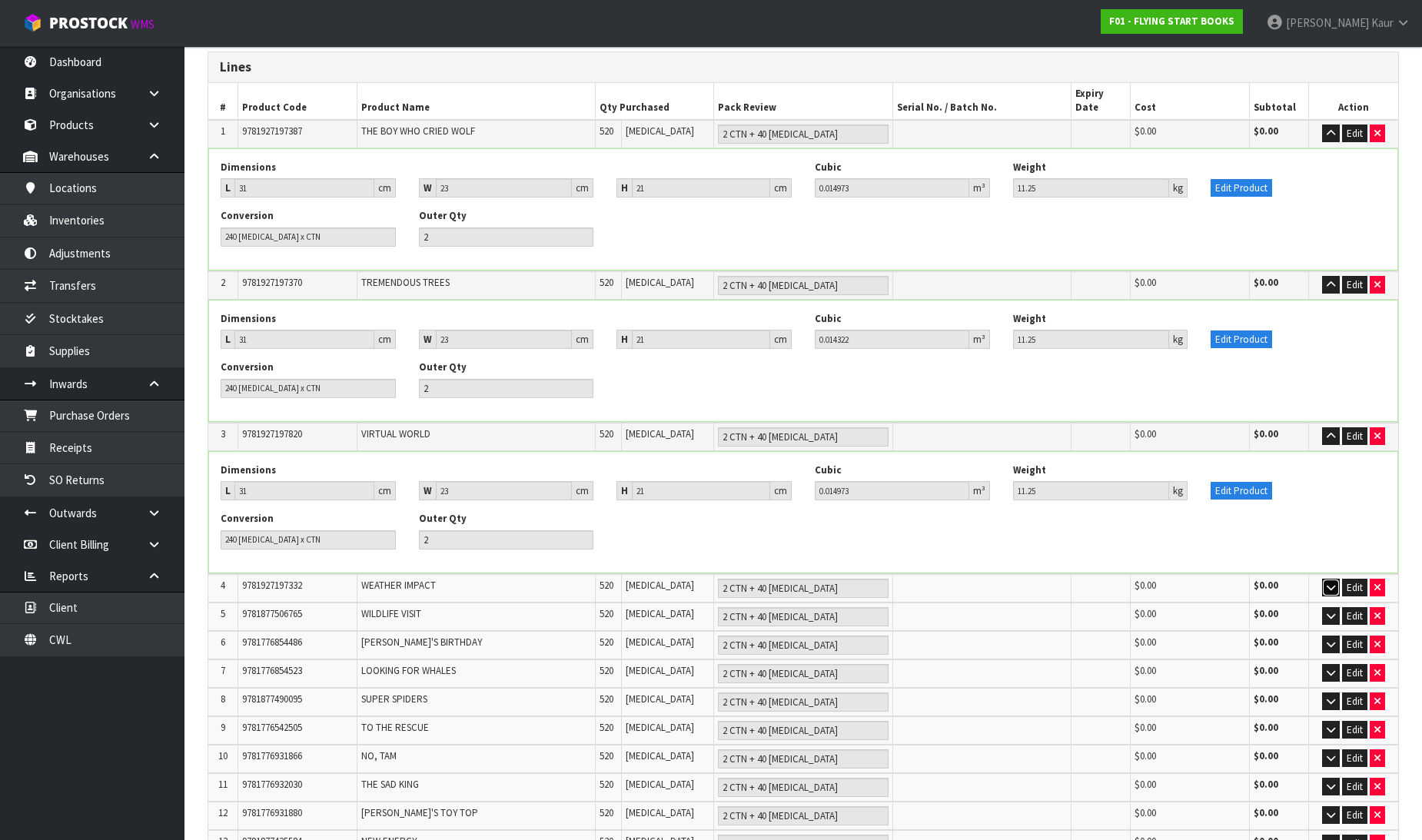
click at [1327, 582] on icon "button" at bounding box center [1330, 587] width 8 height 10
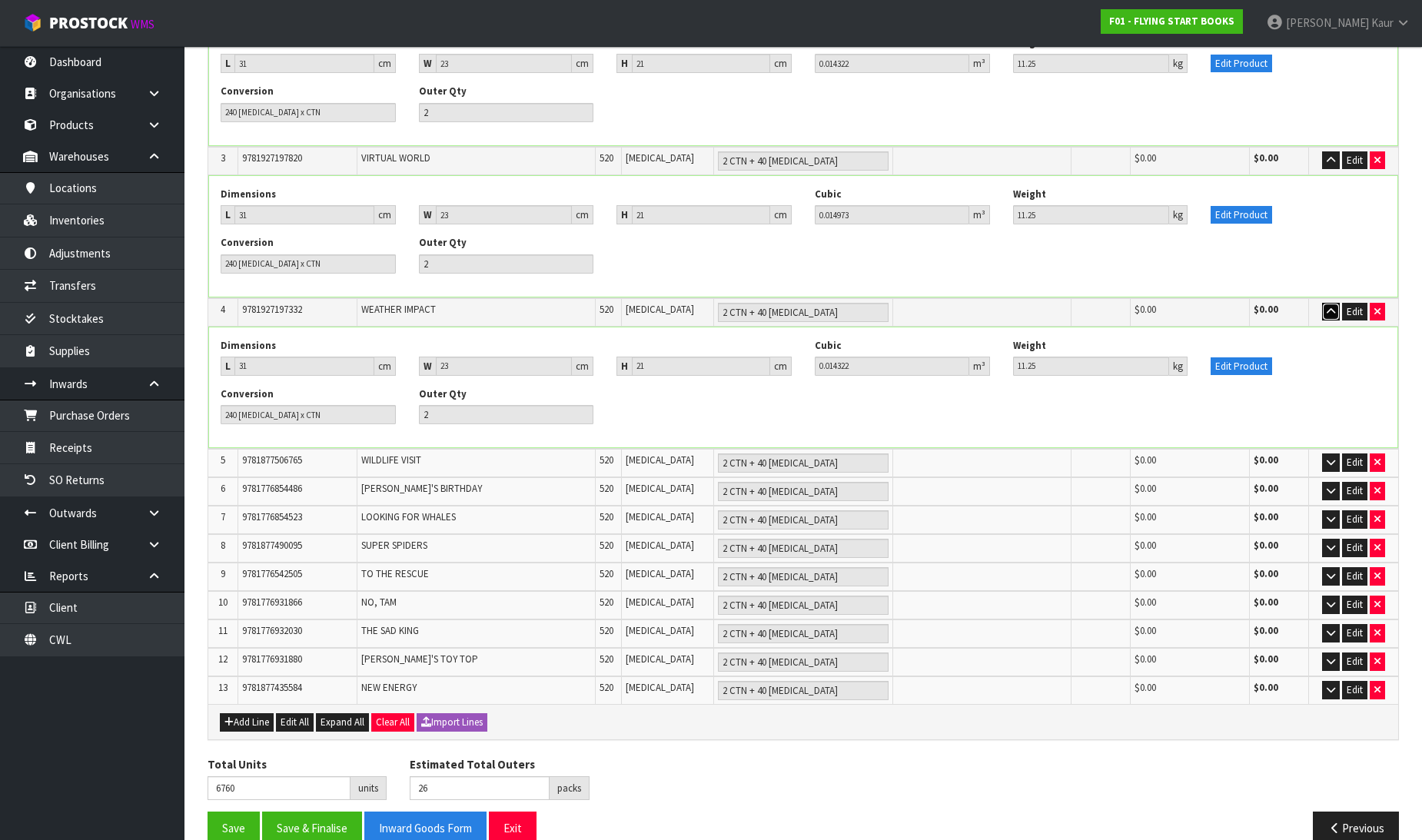
scroll to position [536, 0]
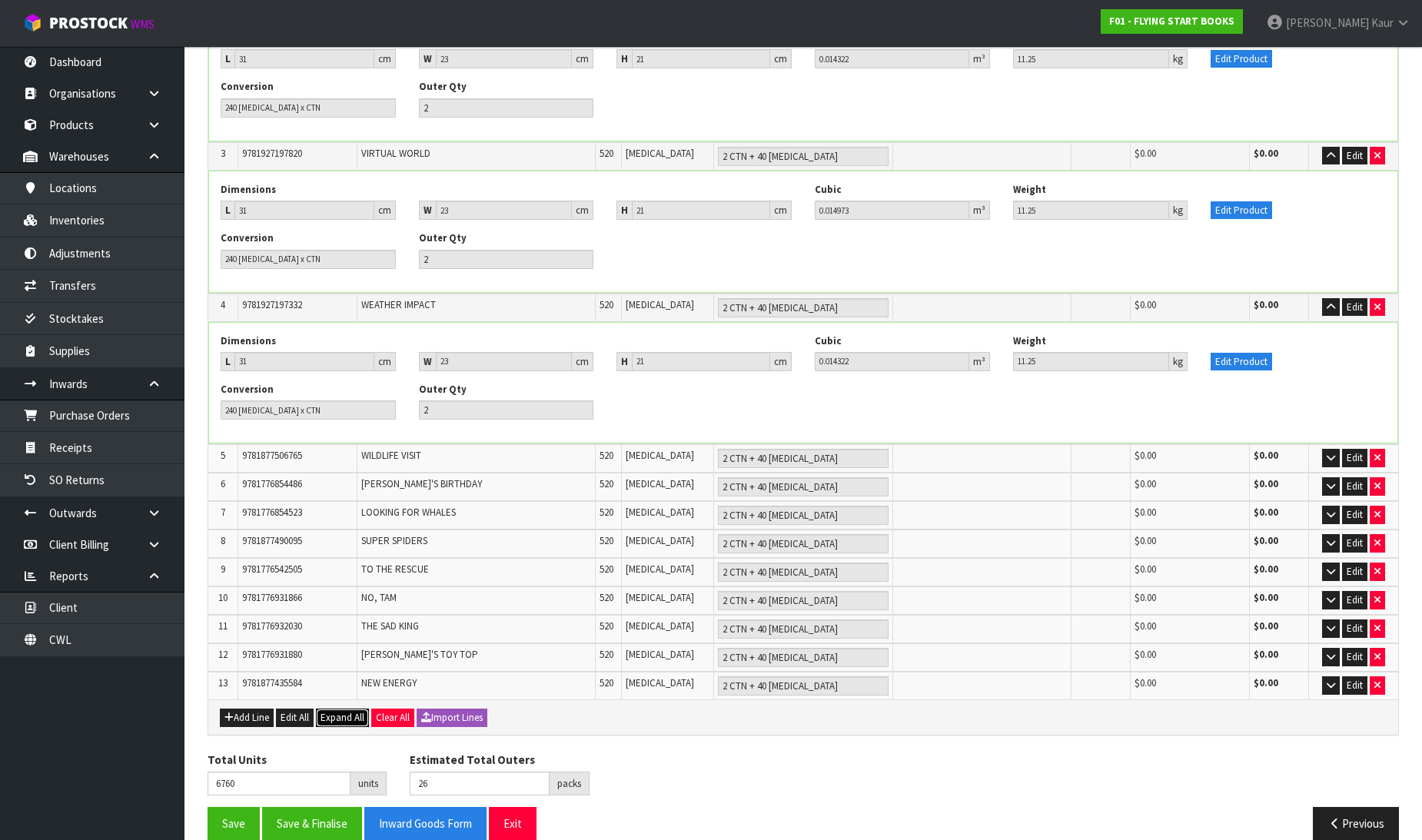
click at [349, 711] on span "Expand All" at bounding box center [343, 717] width 44 height 13
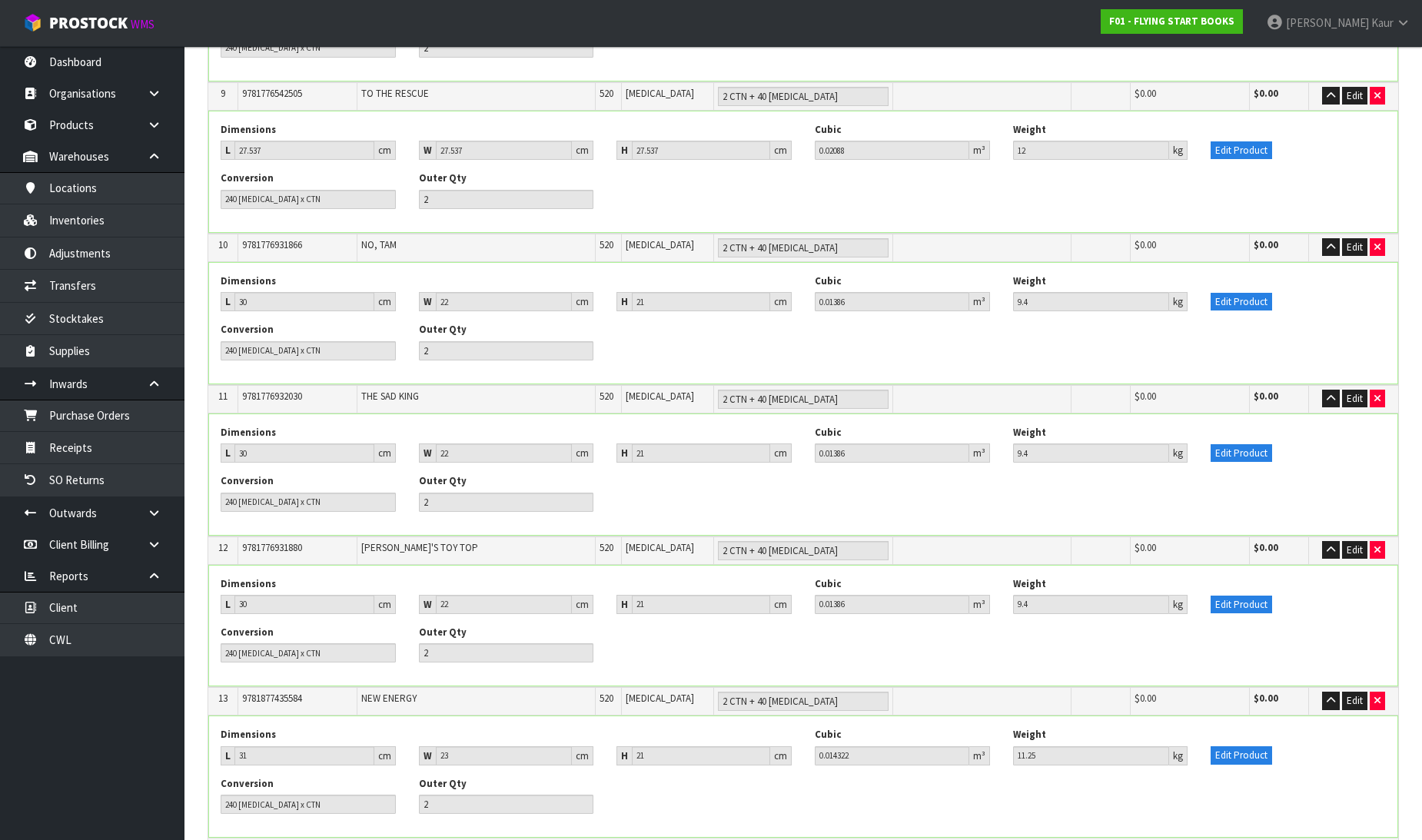
scroll to position [1645, 0]
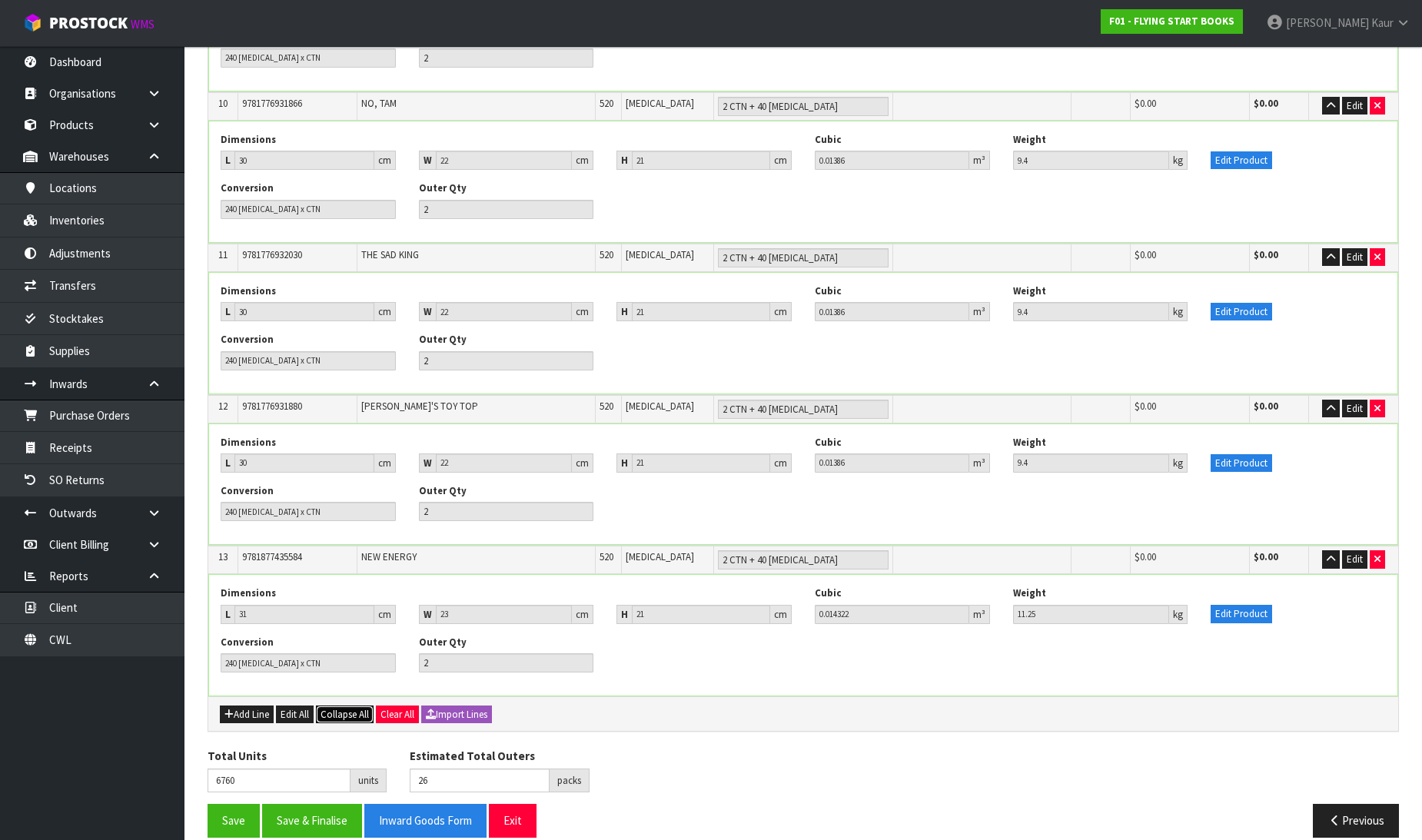
click at [356, 708] on span "Collapse All" at bounding box center [345, 714] width 49 height 13
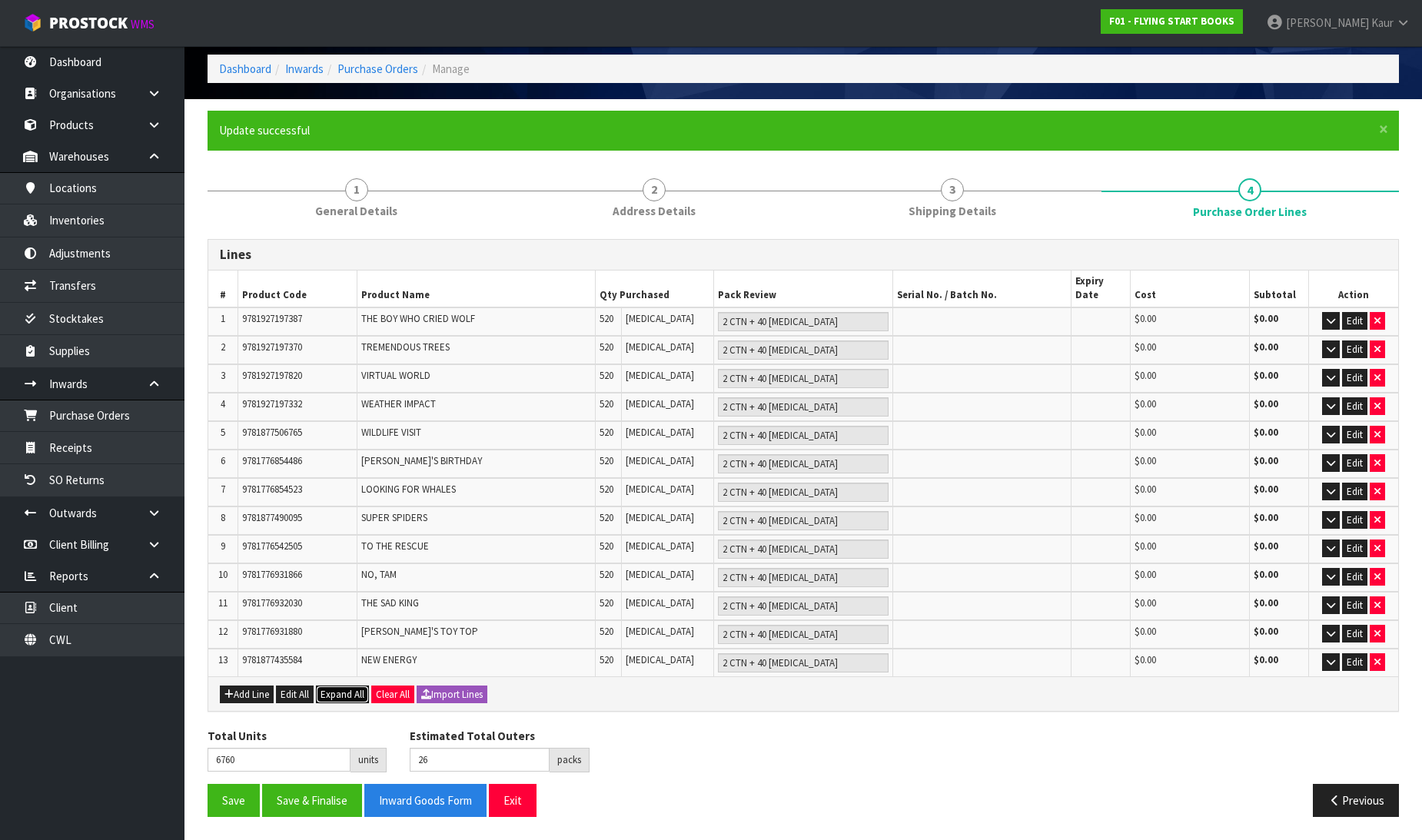
scroll to position [45, 0]
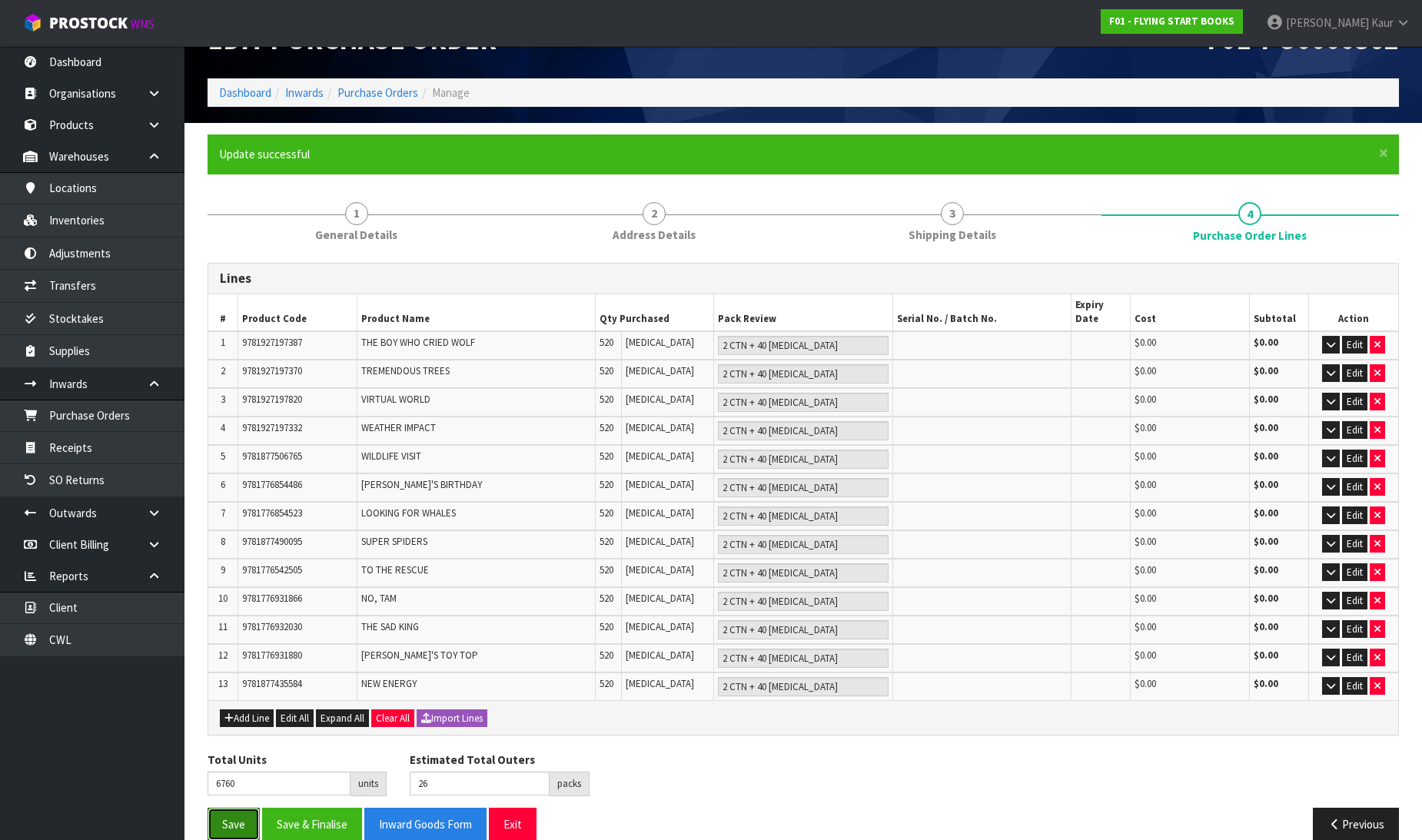
click at [226, 808] on button "Save" at bounding box center [233, 823] width 52 height 33
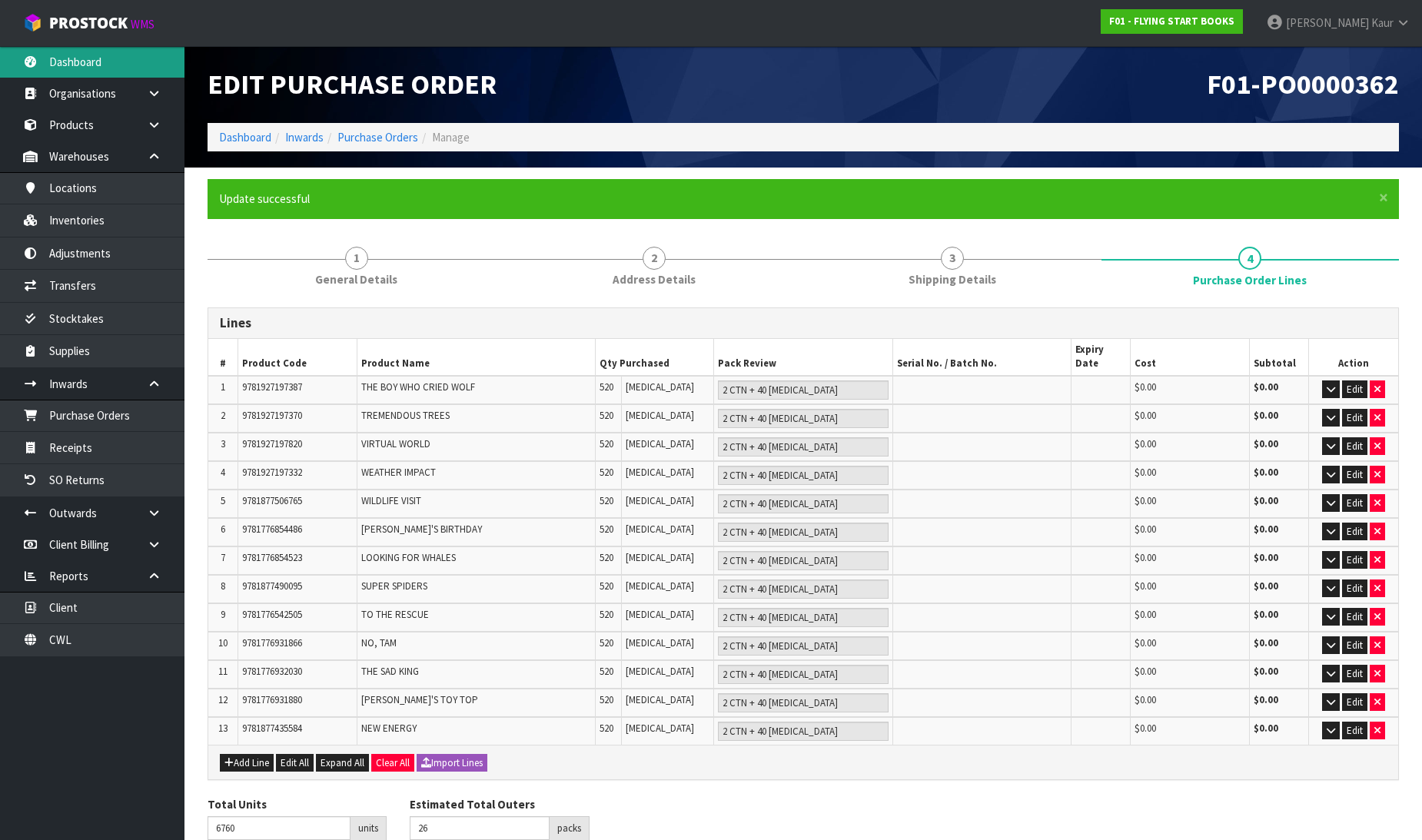
click at [77, 70] on link "Dashboard" at bounding box center [92, 62] width 184 height 32
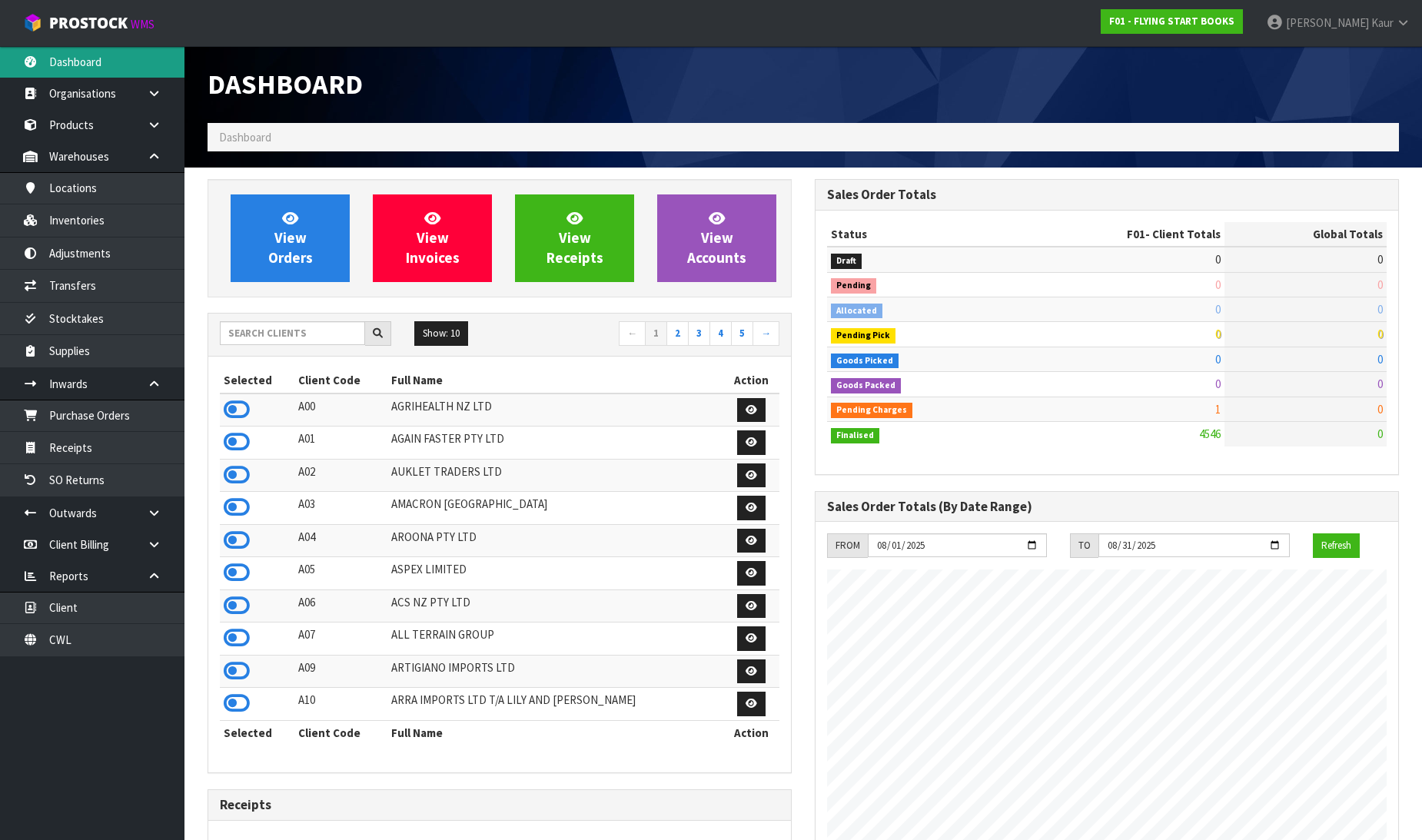
scroll to position [988, 607]
